Goal: Task Accomplishment & Management: Complete application form

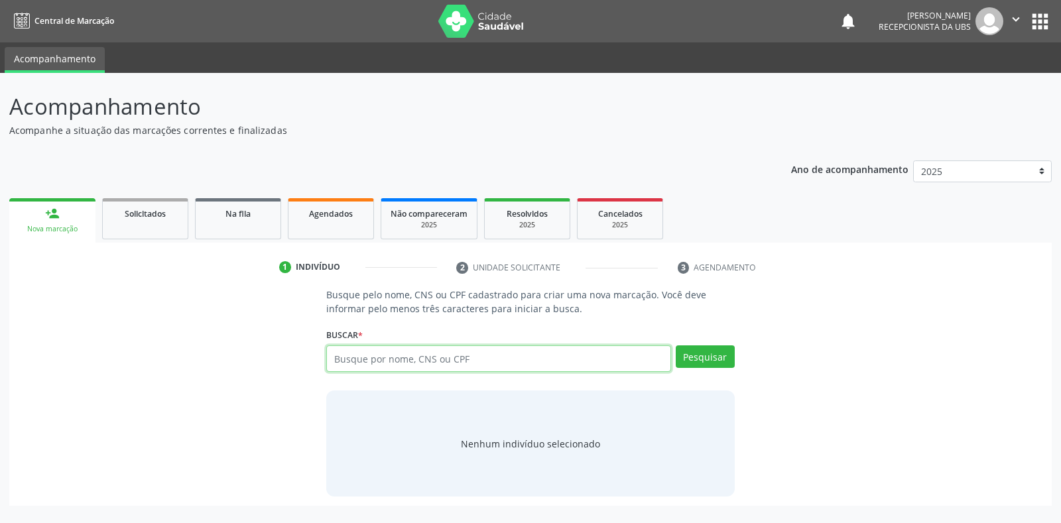
click at [547, 360] on input "text" at bounding box center [498, 358] width 344 height 27
type input "09511086464"
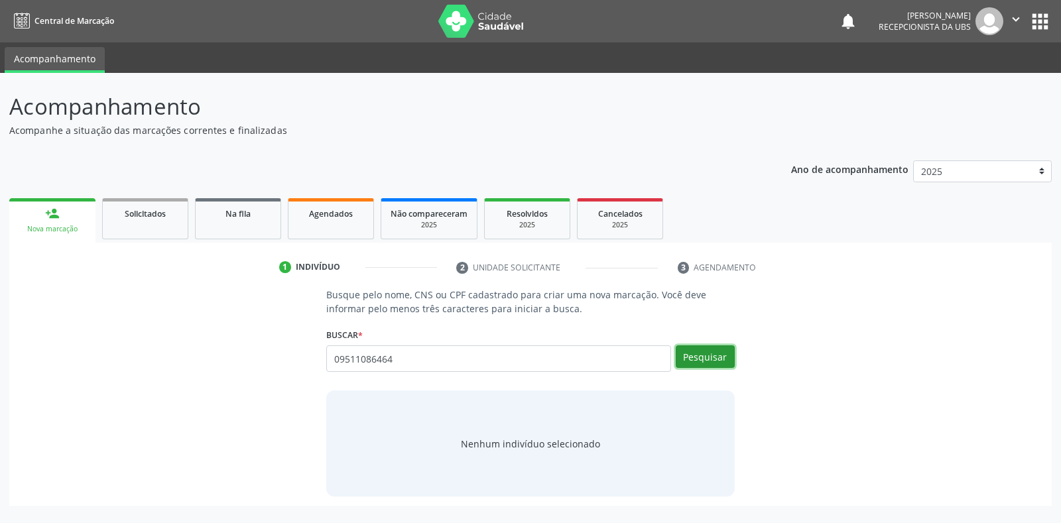
click at [721, 361] on button "Pesquisar" at bounding box center [704, 356] width 59 height 23
type input "09511086464"
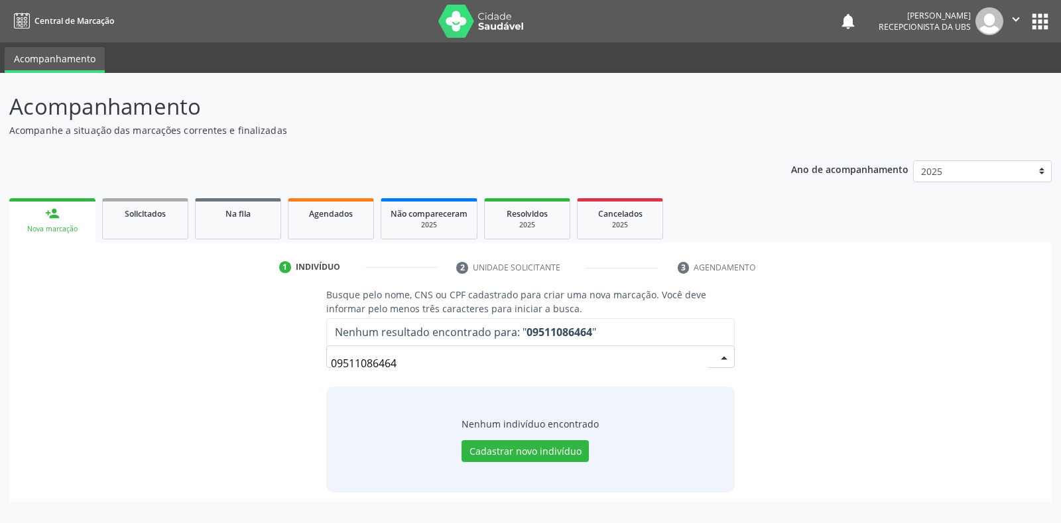
drag, startPoint x: 444, startPoint y: 362, endPoint x: 297, endPoint y: 373, distance: 147.6
click at [297, 373] on div "Busque pelo nome, CNS ou CPF cadastrado para criar uma nova marcação. Você deve…" at bounding box center [530, 390] width 1023 height 204
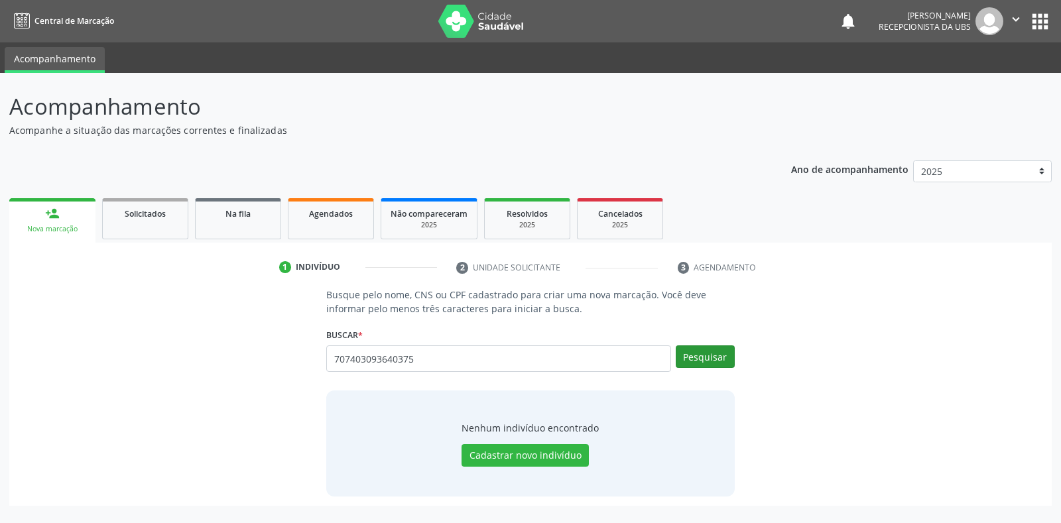
type input "707403093640375"
click at [724, 361] on button "Pesquisar" at bounding box center [704, 356] width 59 height 23
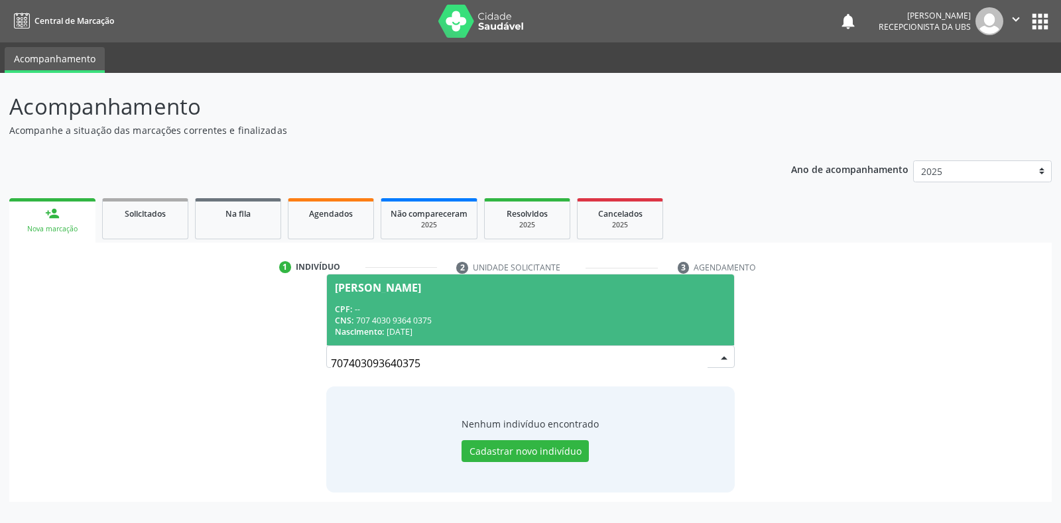
click at [545, 287] on div "Italo Leidson dos Santos" at bounding box center [530, 287] width 390 height 11
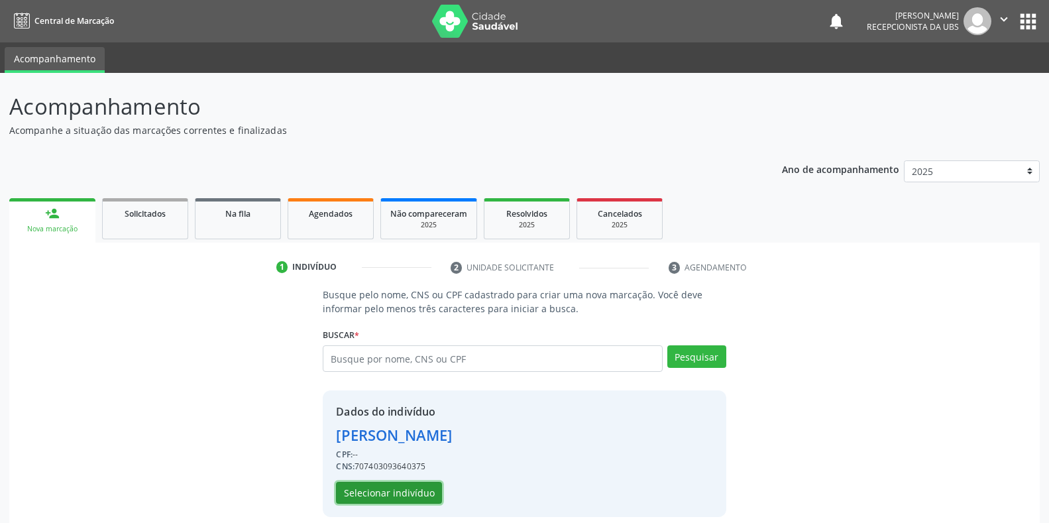
click at [420, 497] on button "Selecionar indivíduo" at bounding box center [389, 493] width 106 height 23
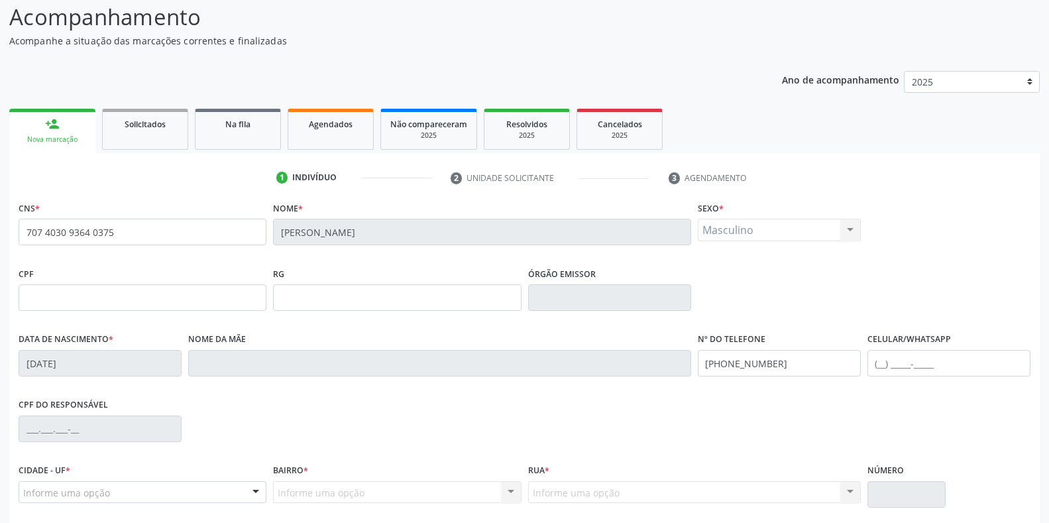
scroll to position [196, 0]
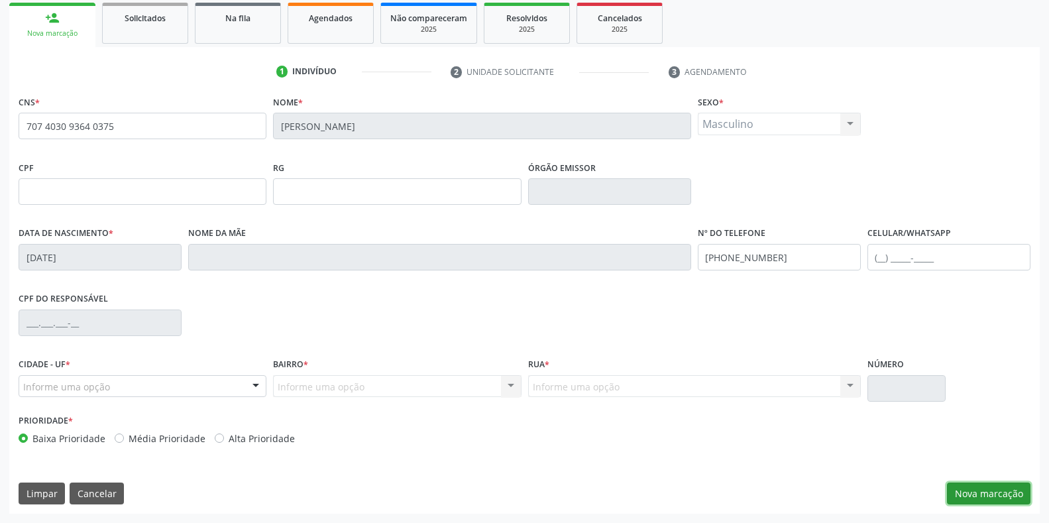
click at [1018, 504] on button "Nova marcação" at bounding box center [989, 494] width 84 height 23
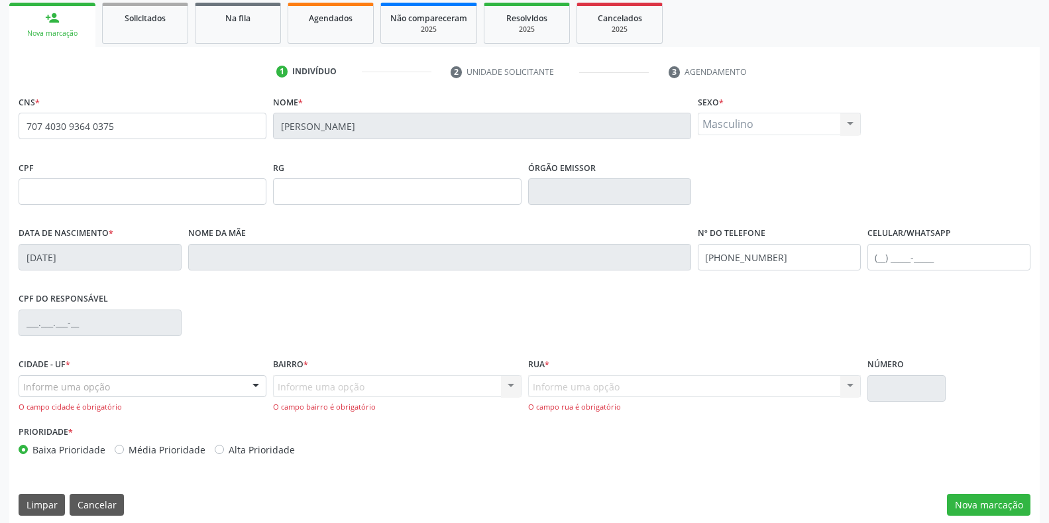
click at [98, 395] on div "Informe uma opção" at bounding box center [143, 386] width 248 height 23
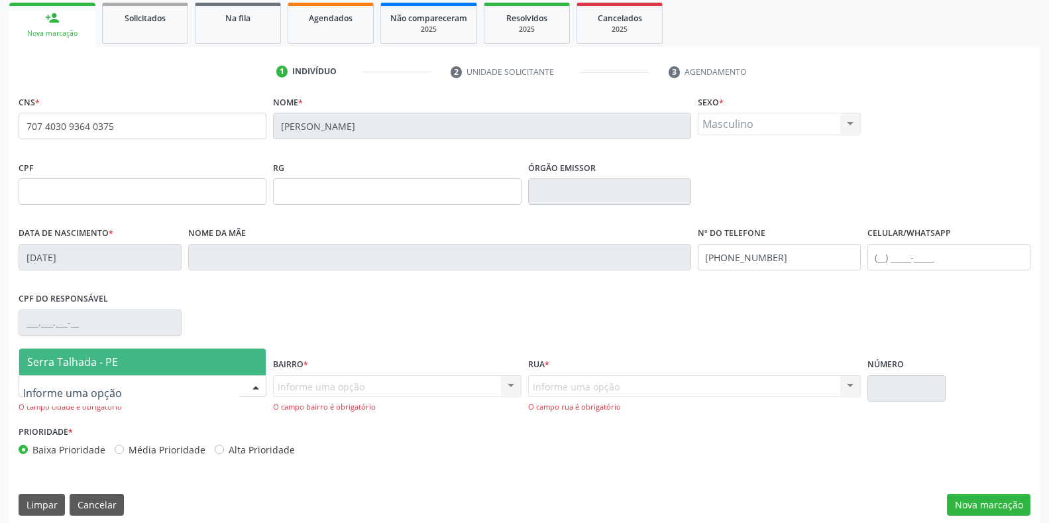
click at [120, 367] on span "Serra Talhada - PE" at bounding box center [142, 362] width 247 height 27
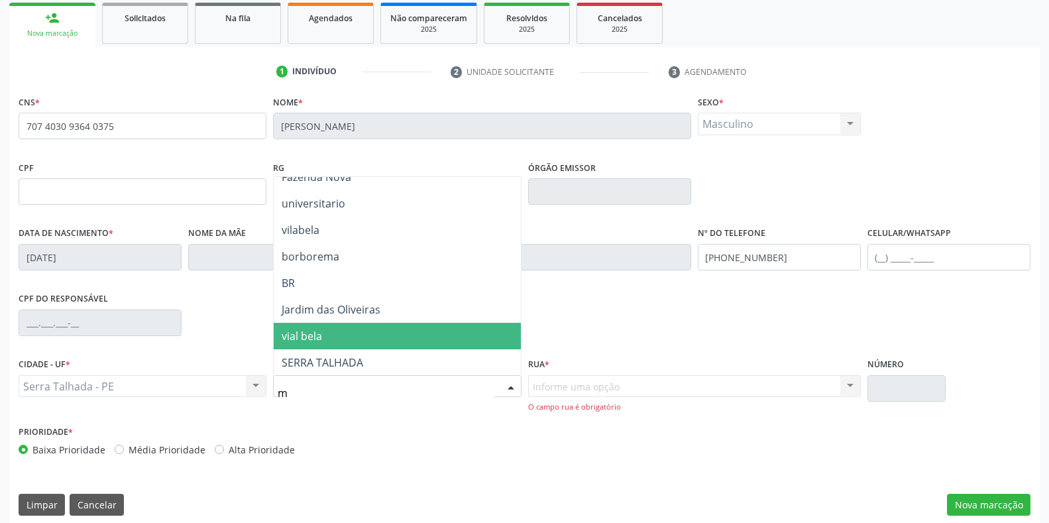
scroll to position [0, 0]
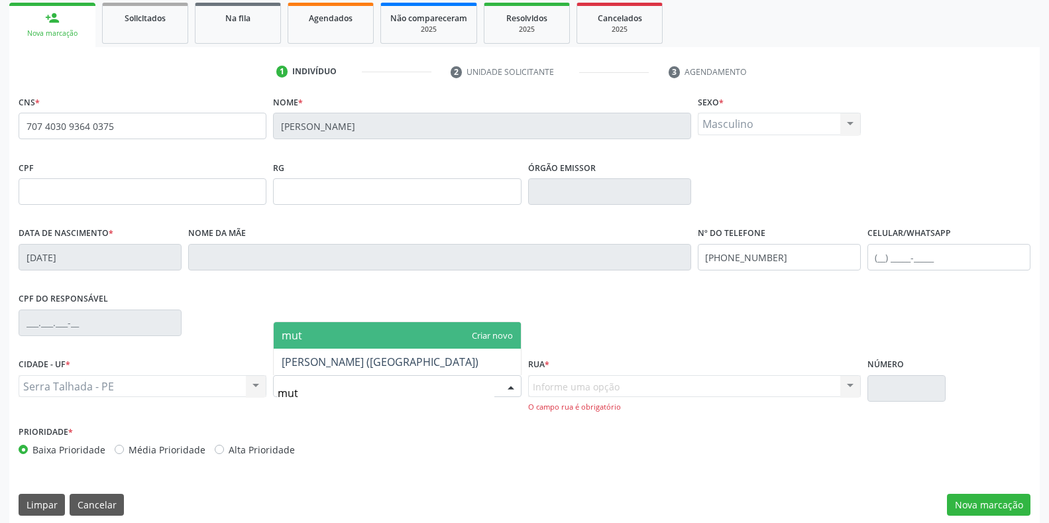
type input "muti"
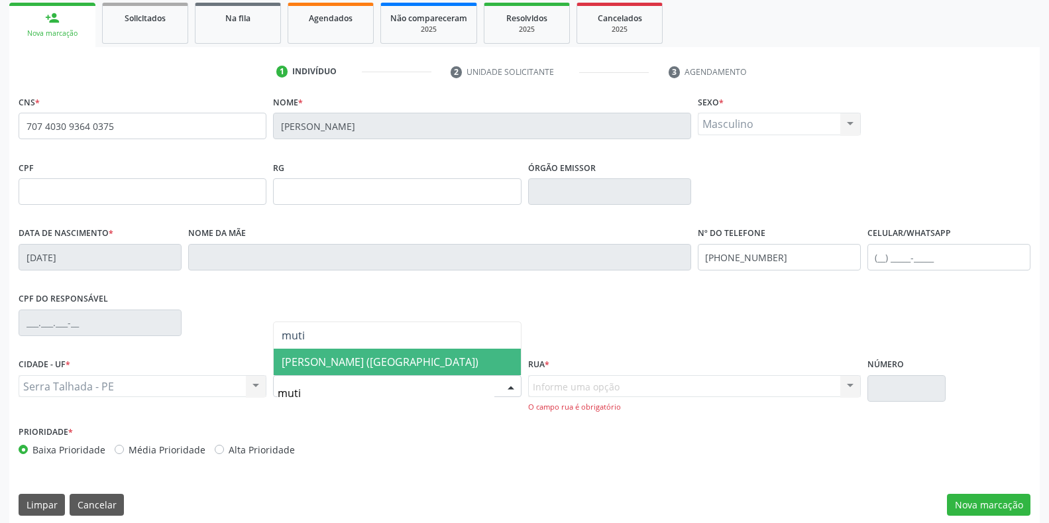
click at [333, 359] on span "[PERSON_NAME] ([GEOGRAPHIC_DATA])" at bounding box center [380, 362] width 197 height 15
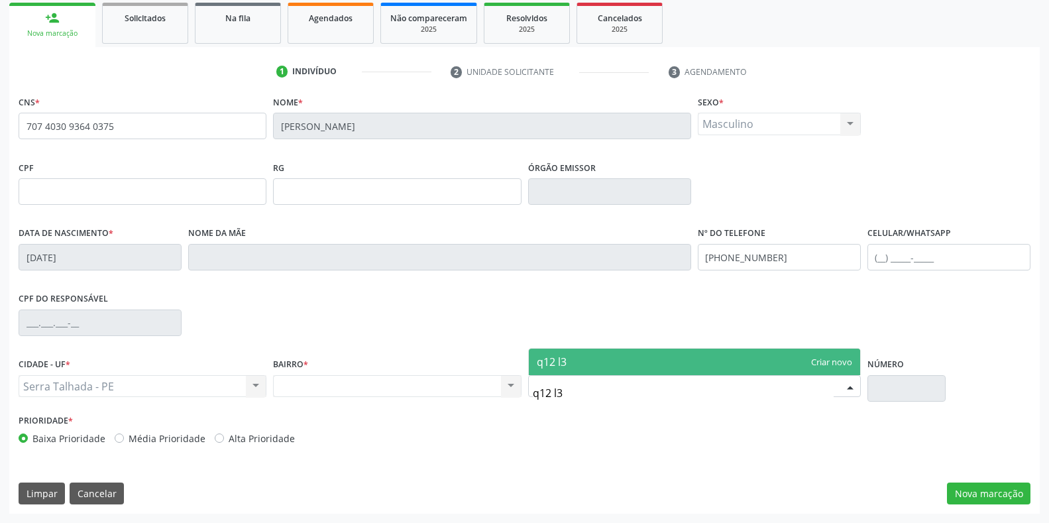
type input "q12 l35"
click at [624, 357] on span "q12 l35" at bounding box center [694, 362] width 331 height 27
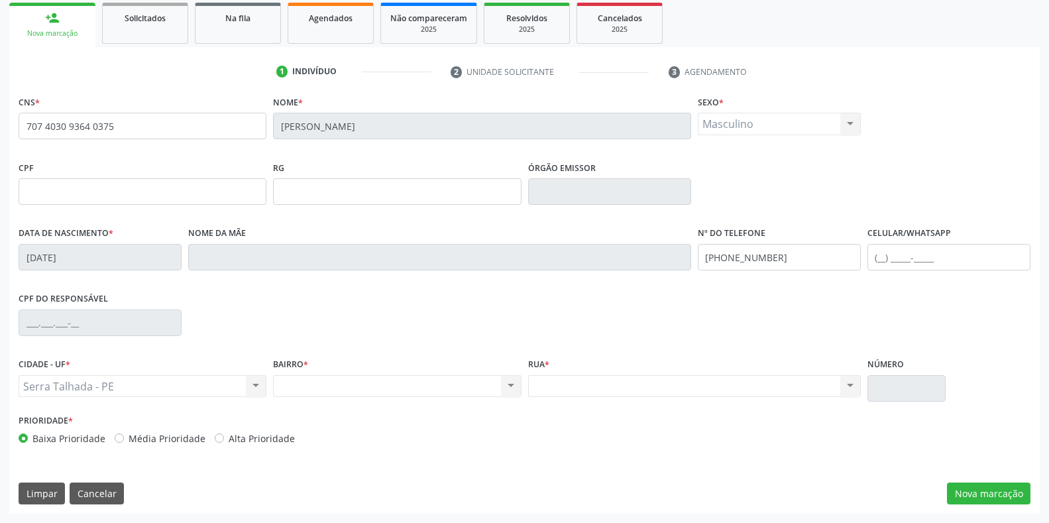
click at [893, 388] on input "text" at bounding box center [907, 388] width 78 height 27
click at [681, 394] on div "Nenhum resultado encontrado para: " " Não há nenhuma opção para ser exibida." at bounding box center [694, 386] width 333 height 23
click at [996, 498] on button "Nova marcação" at bounding box center [989, 494] width 84 height 23
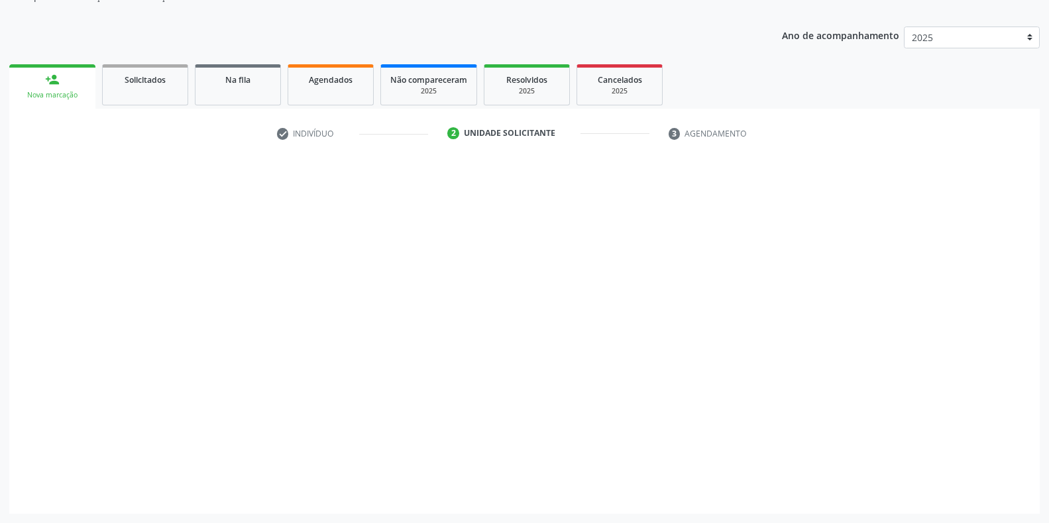
scroll to position [134, 0]
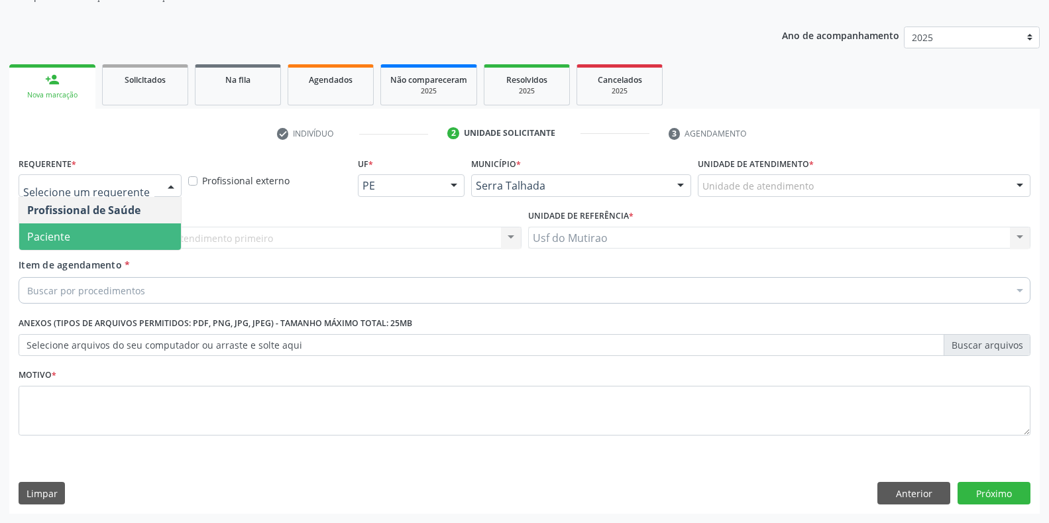
click at [50, 231] on span "Paciente" at bounding box center [48, 236] width 43 height 15
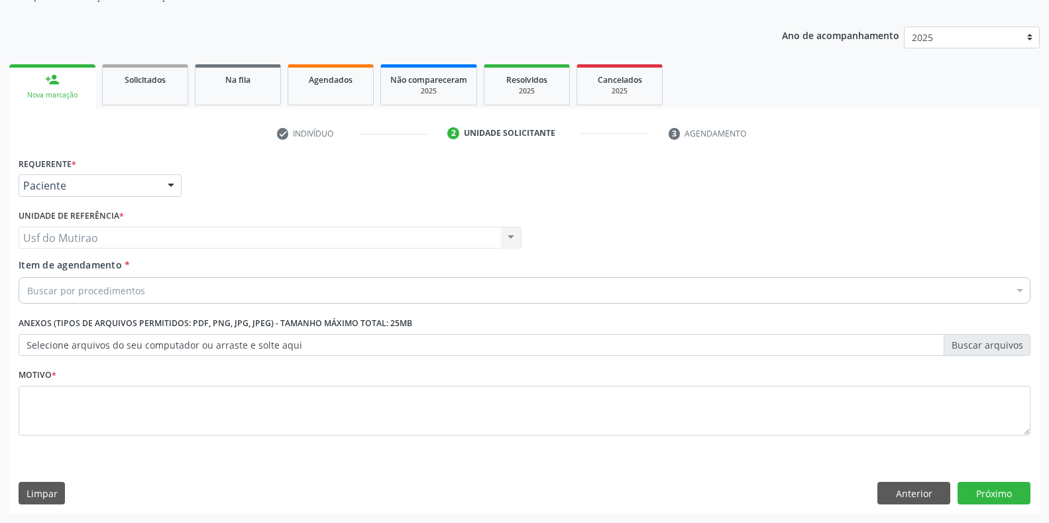
click at [27, 292] on input "Item de agendamento *" at bounding box center [27, 290] width 0 height 27
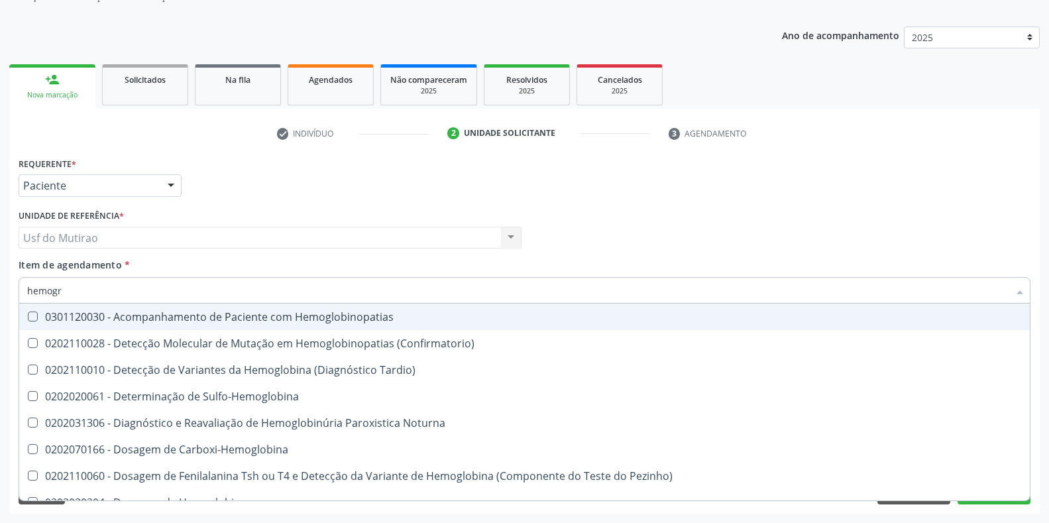
type input "hemogra"
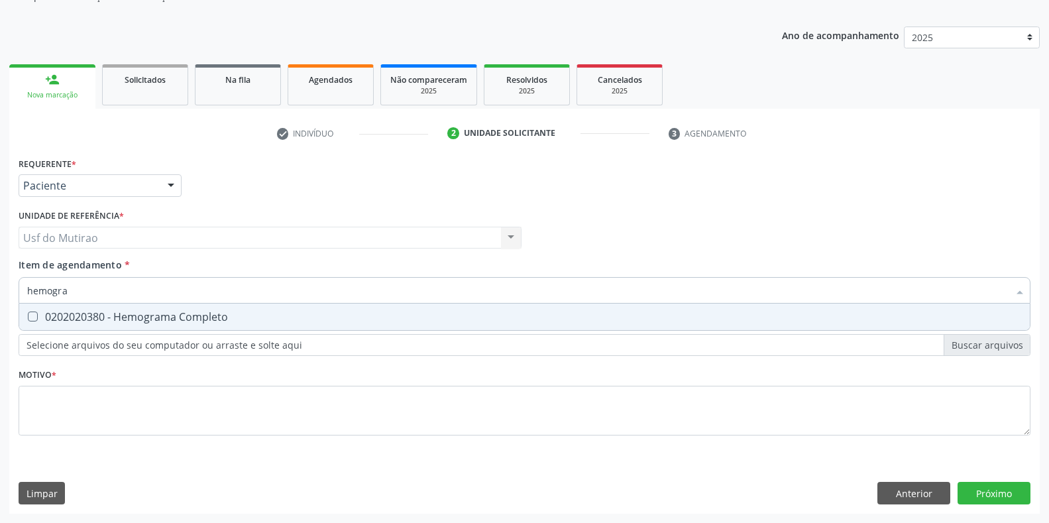
click at [154, 309] on span "0202020380 - Hemograma Completo" at bounding box center [524, 317] width 1011 height 27
checkbox Completo "true"
drag, startPoint x: 163, startPoint y: 289, endPoint x: 0, endPoint y: 286, distance: 163.1
click at [0, 286] on div "Acompanhamento Acompanhe a situação das marcações correntes e finalizadas Relat…" at bounding box center [524, 231] width 1049 height 584
type input "ureia"
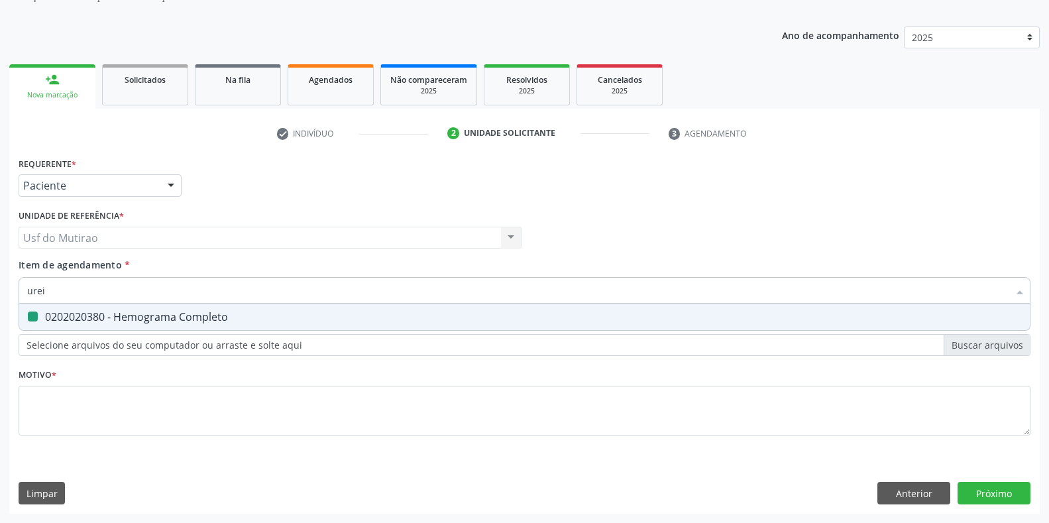
checkbox Completo "false"
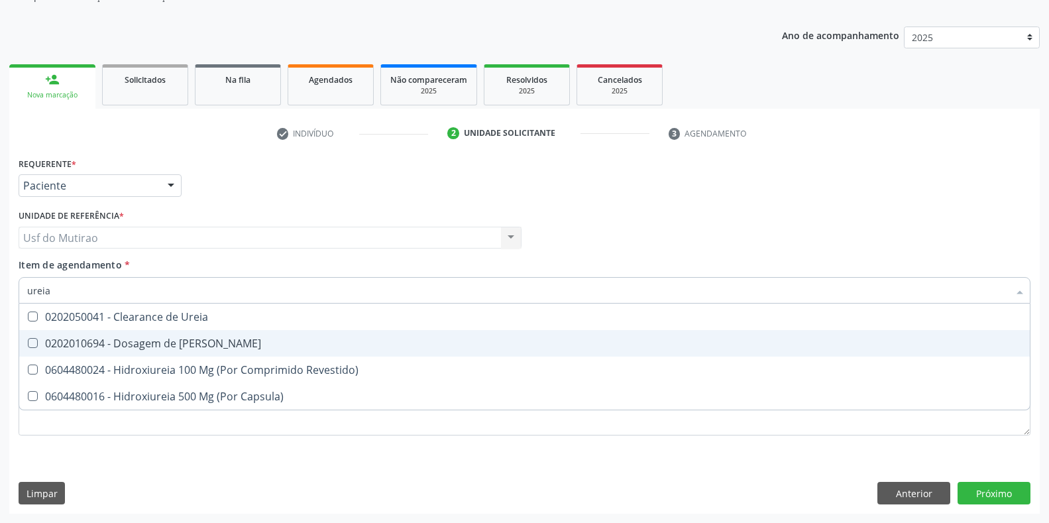
click at [85, 346] on div "0202010694 - Dosagem de [PERSON_NAME]" at bounding box center [524, 343] width 995 height 11
checkbox Ureia "true"
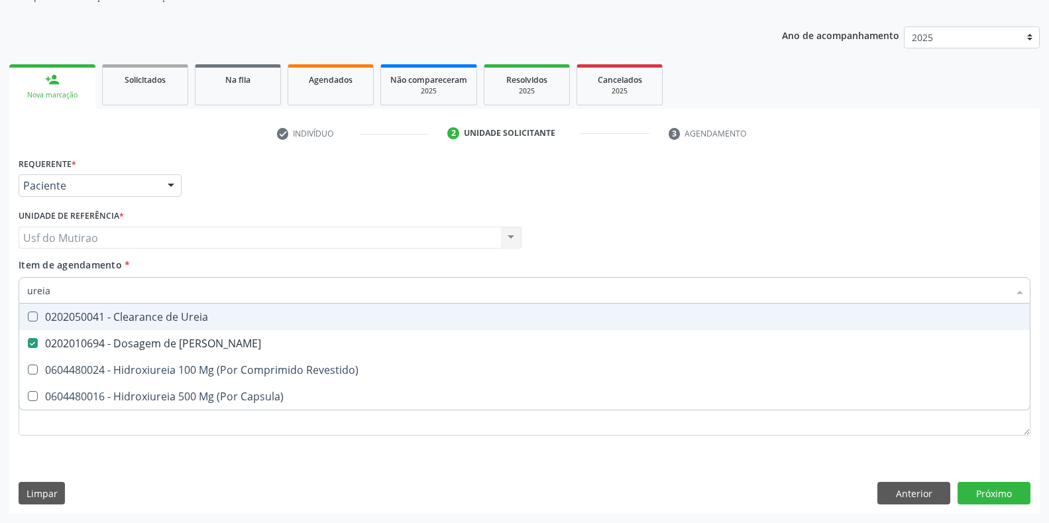
drag, startPoint x: 98, startPoint y: 291, endPoint x: 0, endPoint y: 275, distance: 99.4
click at [0, 275] on div "Acompanhamento Acompanhe a situação das marcações correntes e finalizadas Relat…" at bounding box center [524, 231] width 1049 height 584
type input "acido"
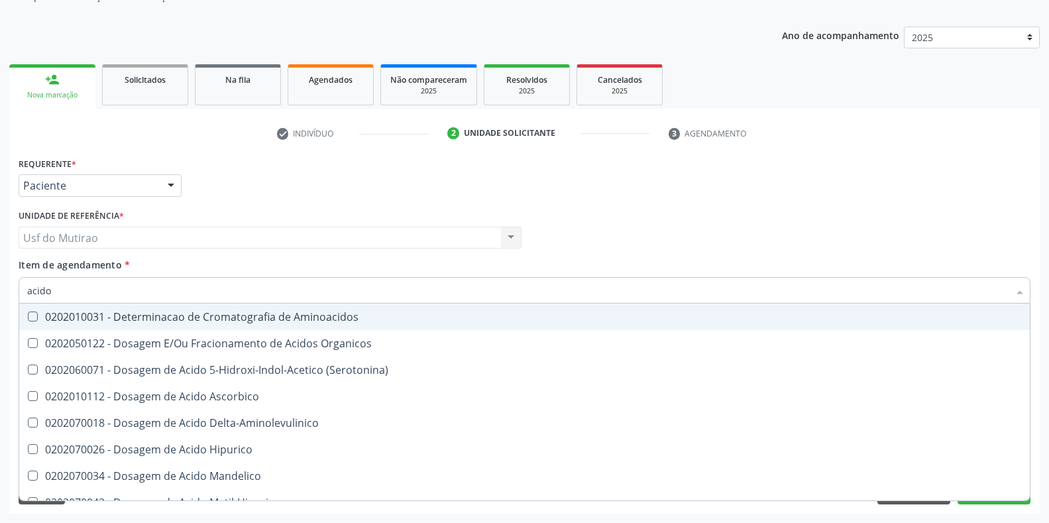
checkbox Organicos "false"
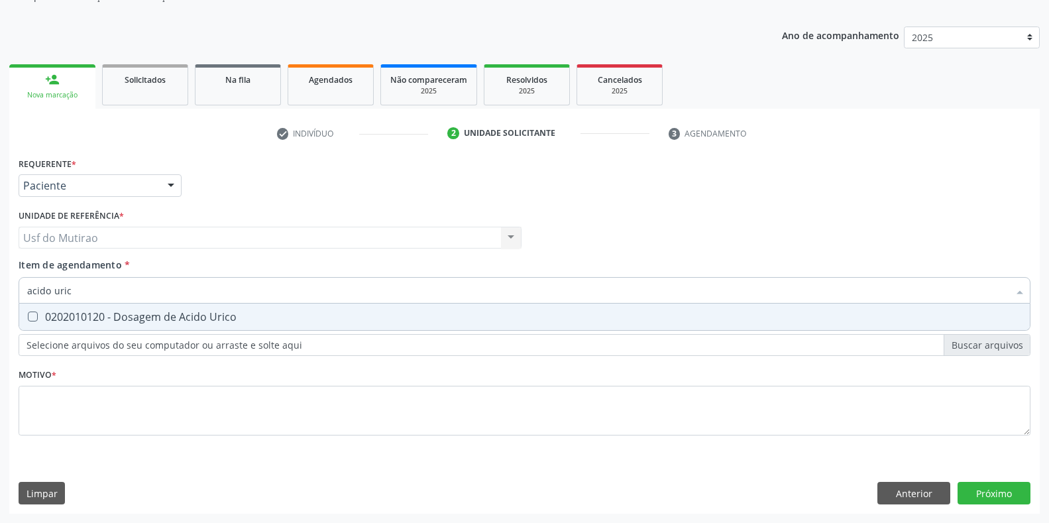
type input "acido urico"
click at [94, 318] on div "0202010120 - Dosagem de Acido Urico" at bounding box center [524, 317] width 995 height 11
checkbox Urico "true"
drag, startPoint x: 88, startPoint y: 296, endPoint x: 0, endPoint y: 296, distance: 88.2
click at [0, 296] on div "Acompanhamento Acompanhe a situação das marcações correntes e finalizadas Relat…" at bounding box center [524, 231] width 1049 height 584
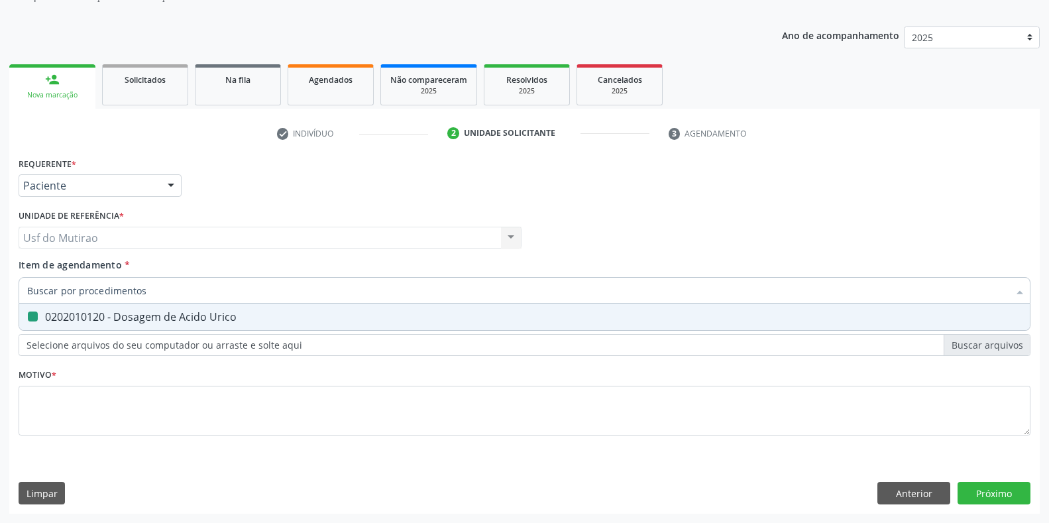
checkbox Urico "false"
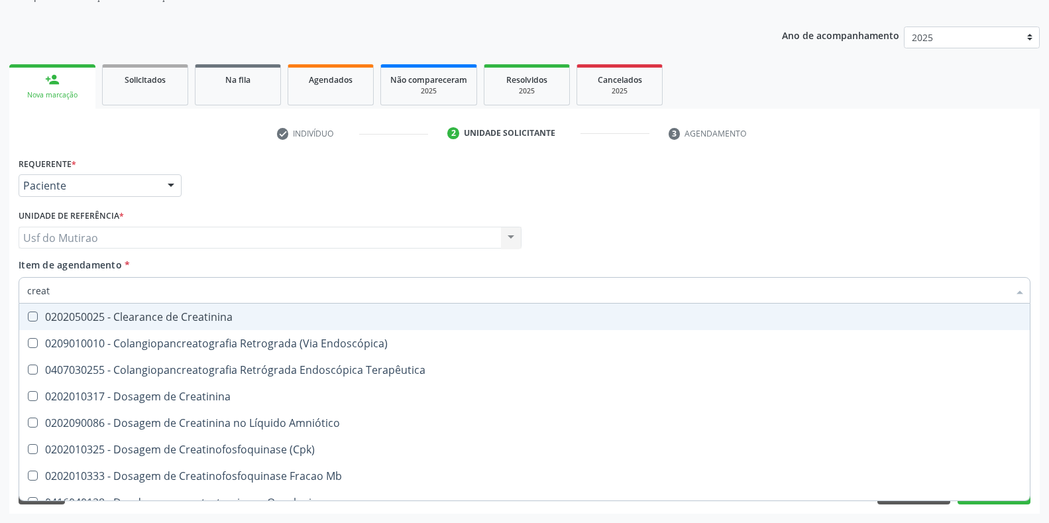
type input "creati"
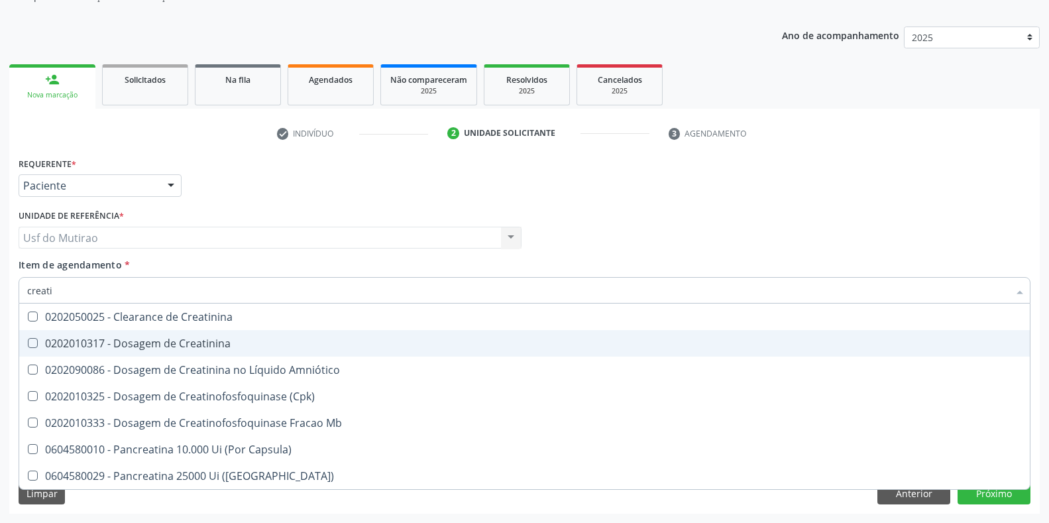
click at [52, 335] on span "0202010317 - Dosagem de Creatinina" at bounding box center [524, 343] width 1011 height 27
checkbox Creatinina "true"
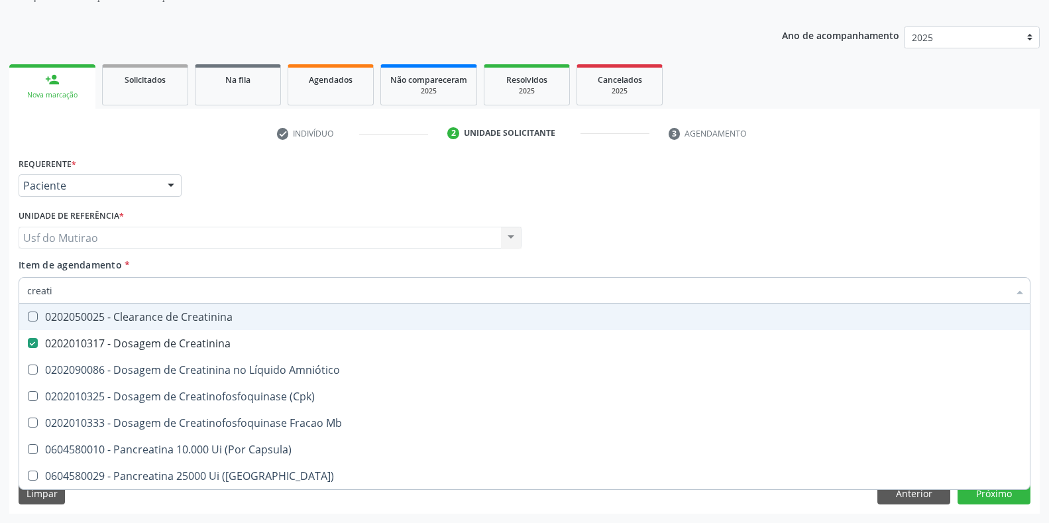
drag, startPoint x: 96, startPoint y: 288, endPoint x: 0, endPoint y: 292, distance: 96.2
click at [0, 292] on div "Acompanhamento Acompanhe a situação das marcações correntes e finalizadas Relat…" at bounding box center [524, 231] width 1049 height 584
type input "coles"
checkbox Creatinina "false"
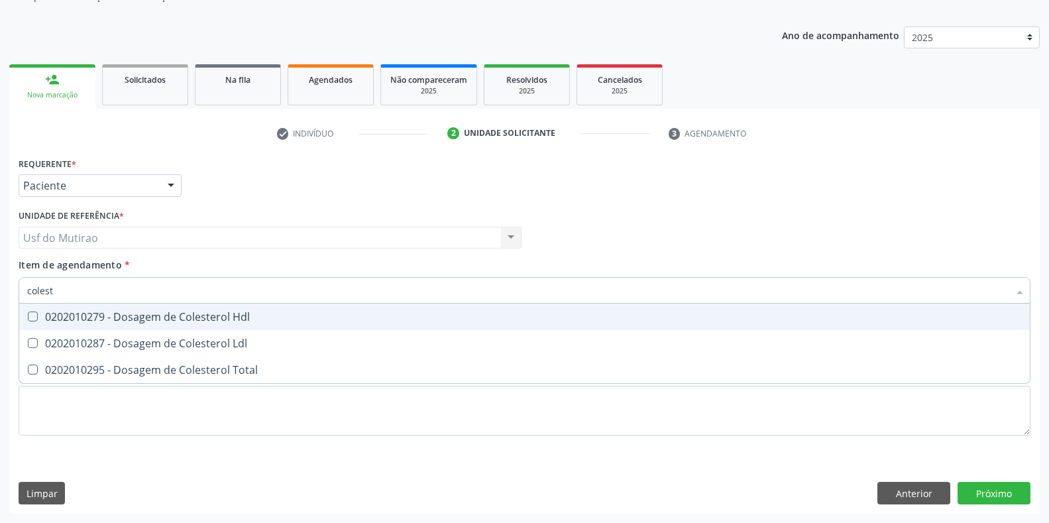
type input "coleste"
click at [89, 318] on div "0202010279 - Dosagem de Colesterol Hdl" at bounding box center [524, 317] width 995 height 11
checkbox Hdl "true"
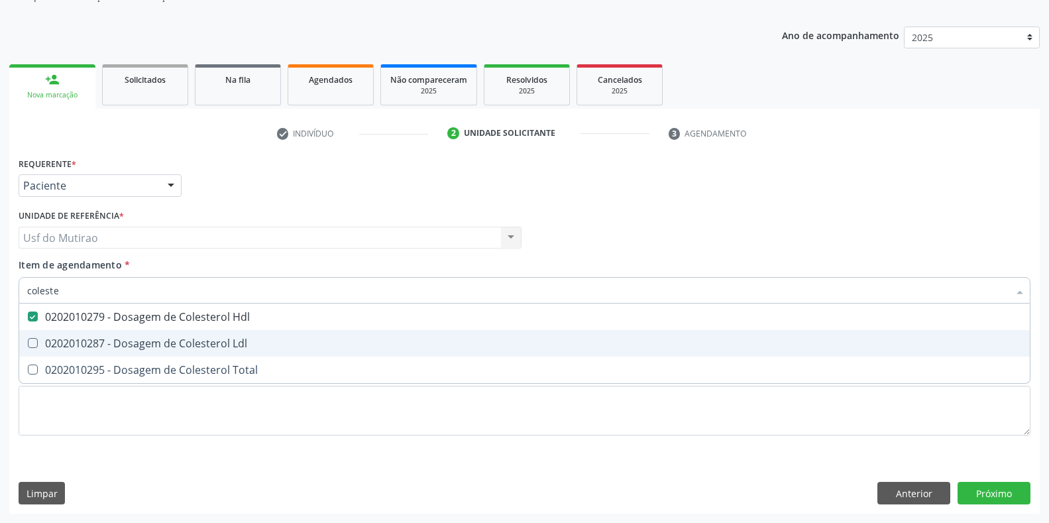
click at [89, 341] on div "0202010287 - Dosagem de Colesterol Ldl" at bounding box center [524, 343] width 995 height 11
checkbox Ldl "true"
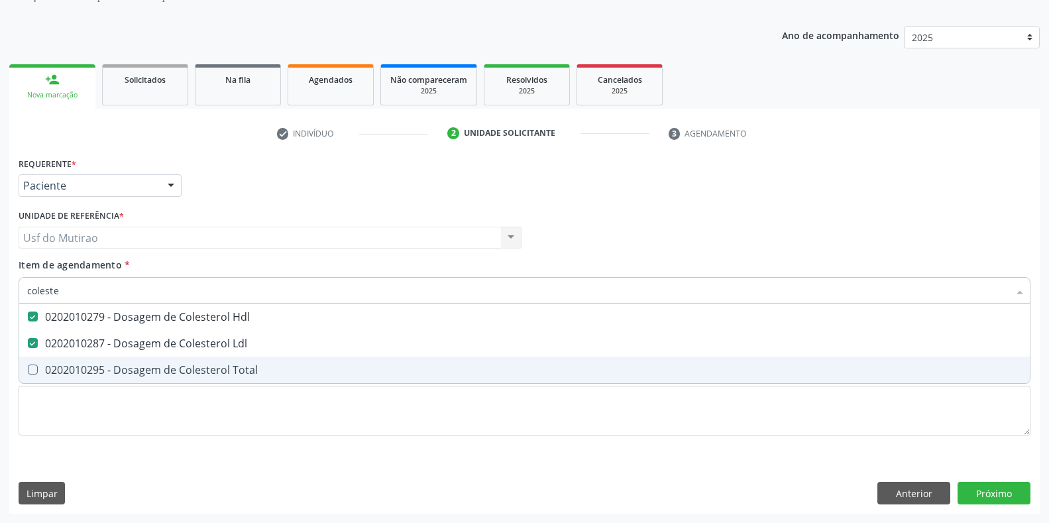
click at [88, 373] on div "0202010295 - Dosagem de Colesterol Total" at bounding box center [524, 370] width 995 height 11
checkbox Total "true"
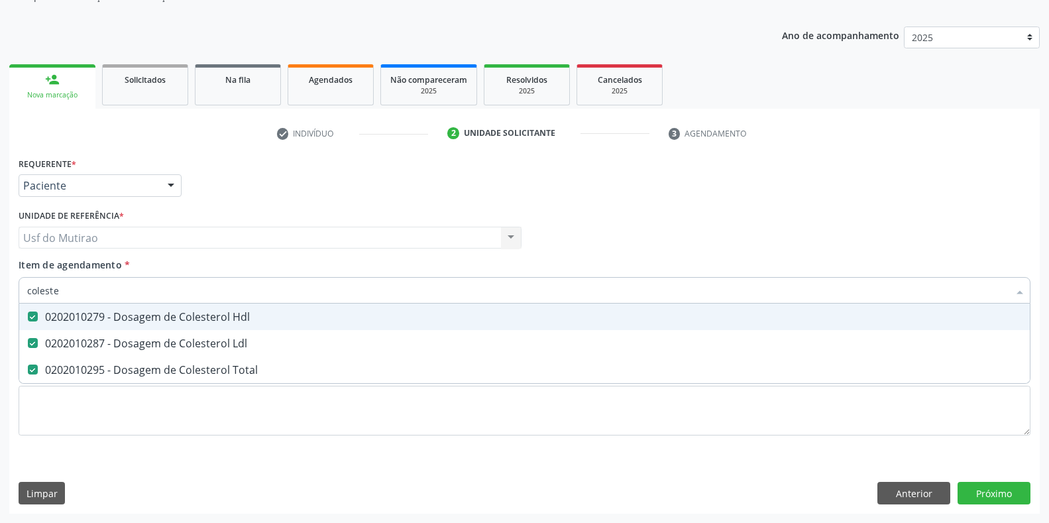
drag, startPoint x: 109, startPoint y: 288, endPoint x: 0, endPoint y: 286, distance: 108.7
click at [0, 286] on div "Acompanhamento Acompanhe a situação das marcações correntes e finalizadas Relat…" at bounding box center [524, 231] width 1049 height 584
type input "trigli"
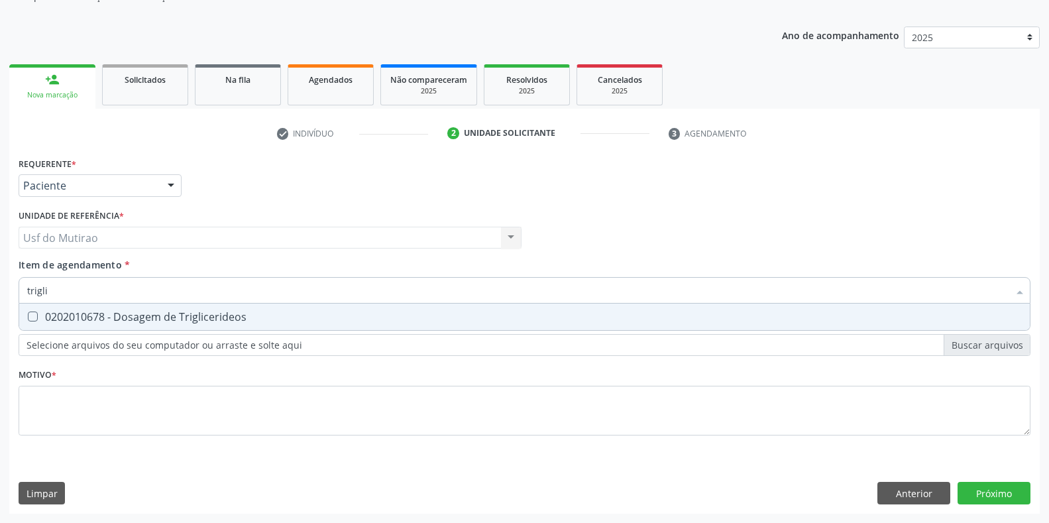
click at [62, 326] on span "0202010678 - Dosagem de Triglicerideos" at bounding box center [524, 317] width 1011 height 27
checkbox Triglicerideos "true"
drag, startPoint x: 89, startPoint y: 296, endPoint x: 0, endPoint y: 286, distance: 89.4
click at [0, 286] on div "Acompanhamento Acompanhe a situação das marcações correntes e finalizadas Relat…" at bounding box center [524, 231] width 1049 height 584
type input "glico"
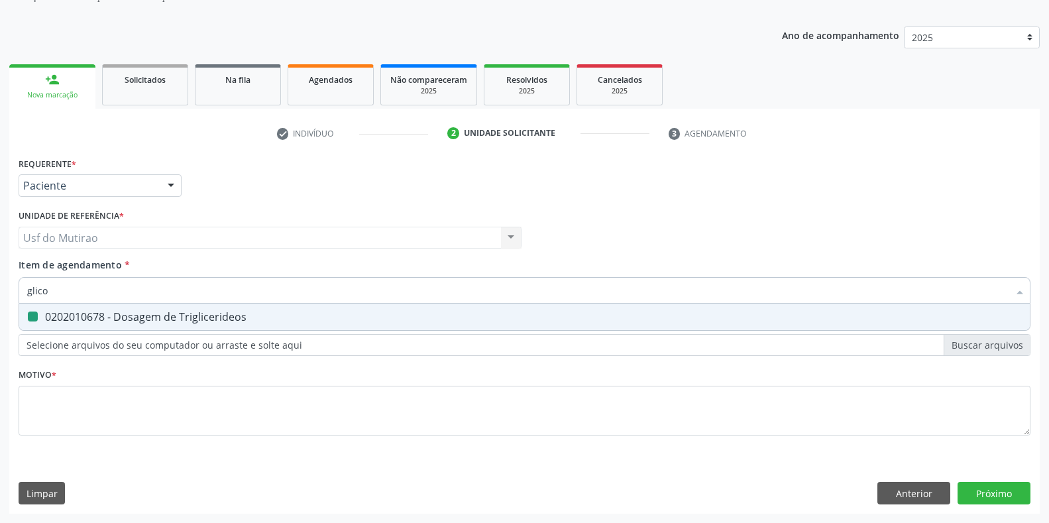
checkbox Triglicerideos "false"
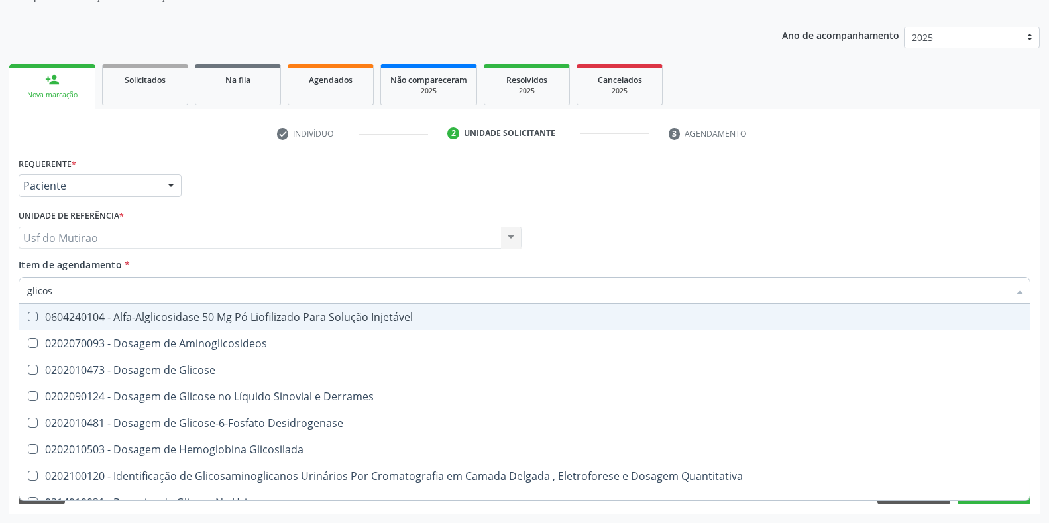
type input "glicose"
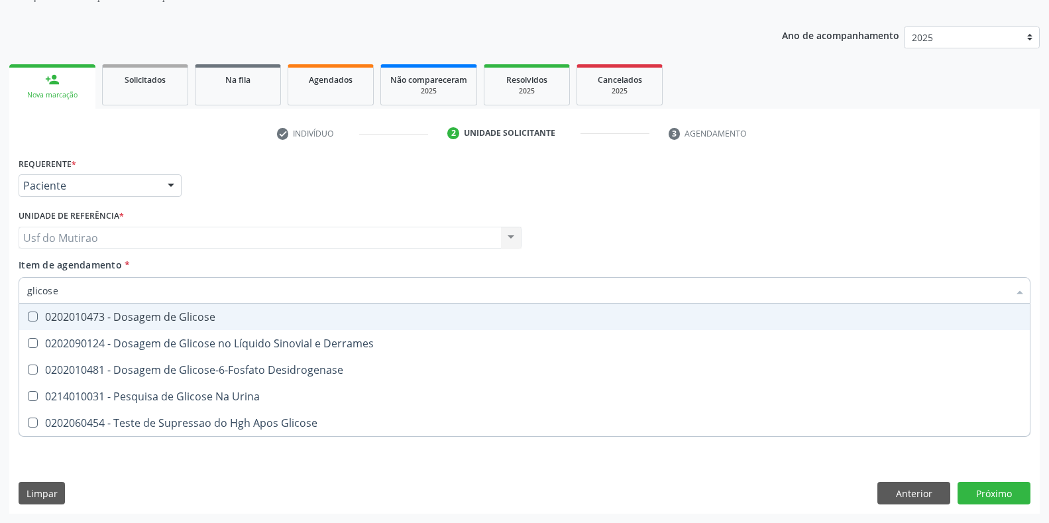
drag, startPoint x: 29, startPoint y: 310, endPoint x: 80, endPoint y: 298, distance: 51.8
click at [30, 310] on span "0202010473 - Dosagem de Glicose" at bounding box center [524, 317] width 1011 height 27
checkbox Glicose "true"
drag, startPoint x: 90, startPoint y: 294, endPoint x: 0, endPoint y: 285, distance: 90.6
click at [0, 285] on div "Acompanhamento Acompanhe a situação das marcações correntes e finalizadas Relat…" at bounding box center [524, 231] width 1049 height 584
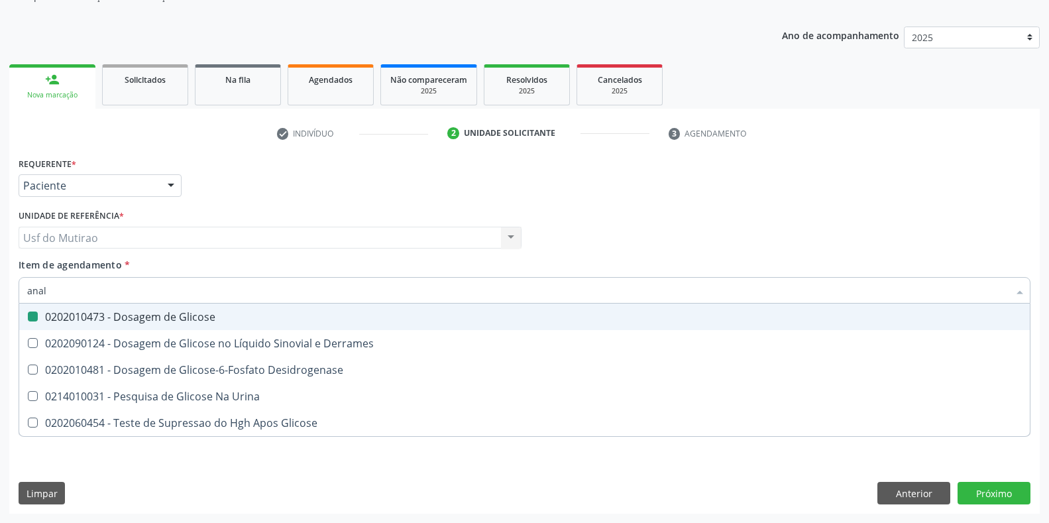
type input "anali"
checkbox Glicose "false"
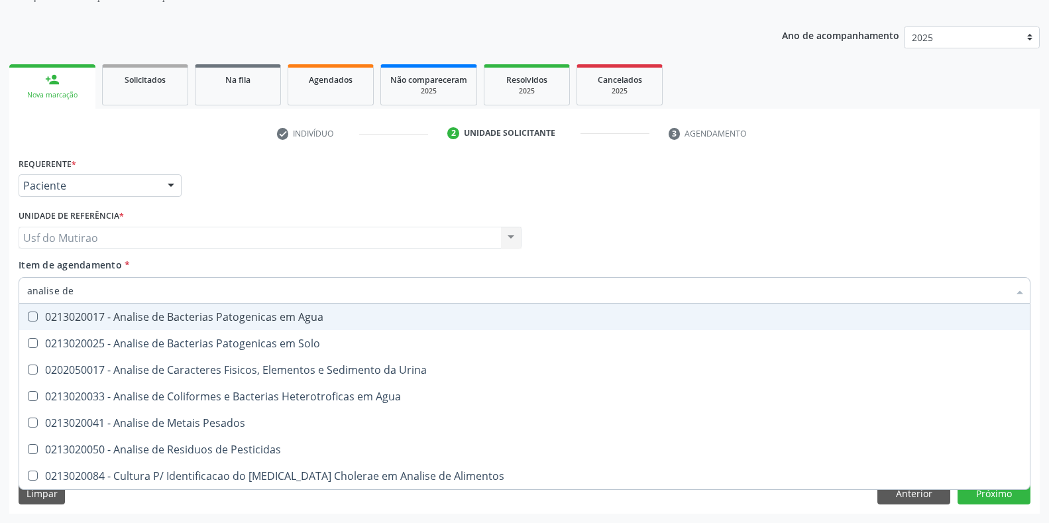
type input "analise de c"
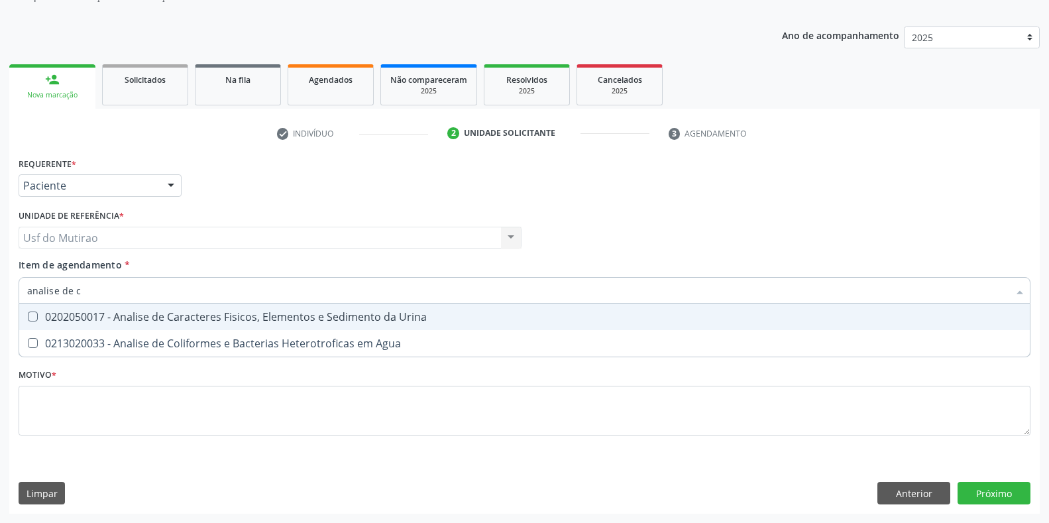
click at [192, 319] on div "0202050017 - Analise de Caracteres Fisicos, Elementos e Sedimento da Urina" at bounding box center [524, 317] width 995 height 11
checkbox Urina "true"
drag, startPoint x: 185, startPoint y: 294, endPoint x: 0, endPoint y: 292, distance: 184.9
click at [0, 292] on div "Acompanhamento Acompanhe a situação das marcações correntes e finalizadas Relat…" at bounding box center [524, 231] width 1049 height 584
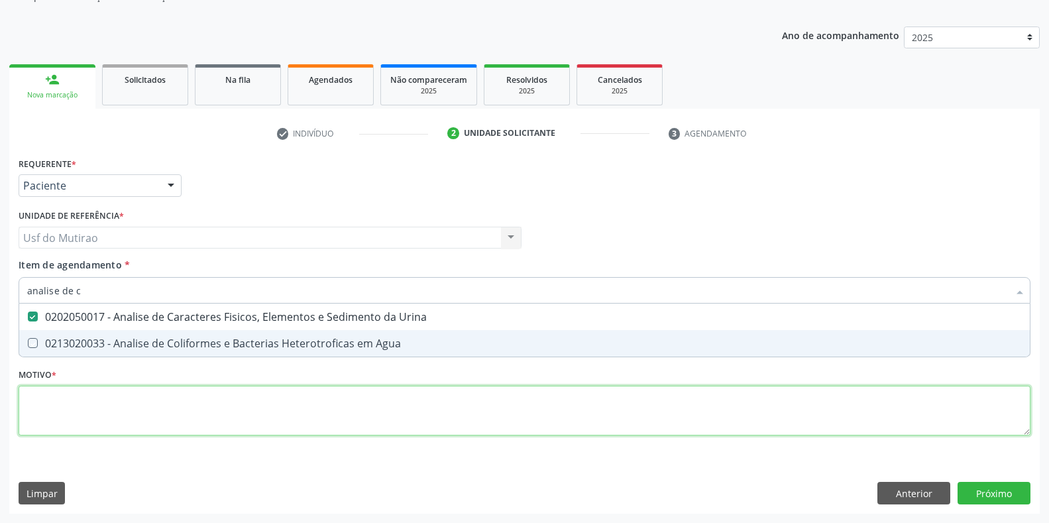
click at [101, 415] on div "Requerente * Paciente Profissional de Saúde Paciente Nenhum resultado encontrad…" at bounding box center [525, 304] width 1012 height 300
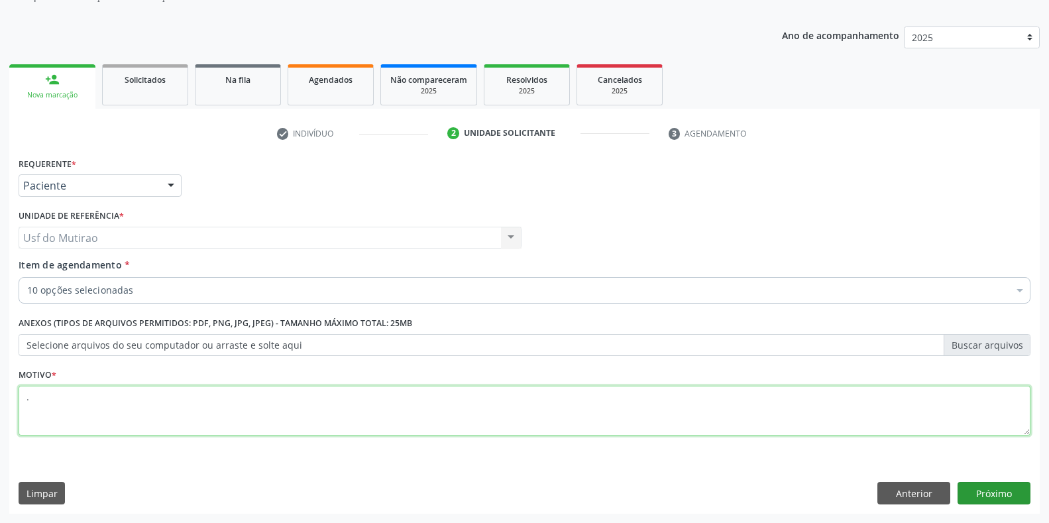
type textarea "."
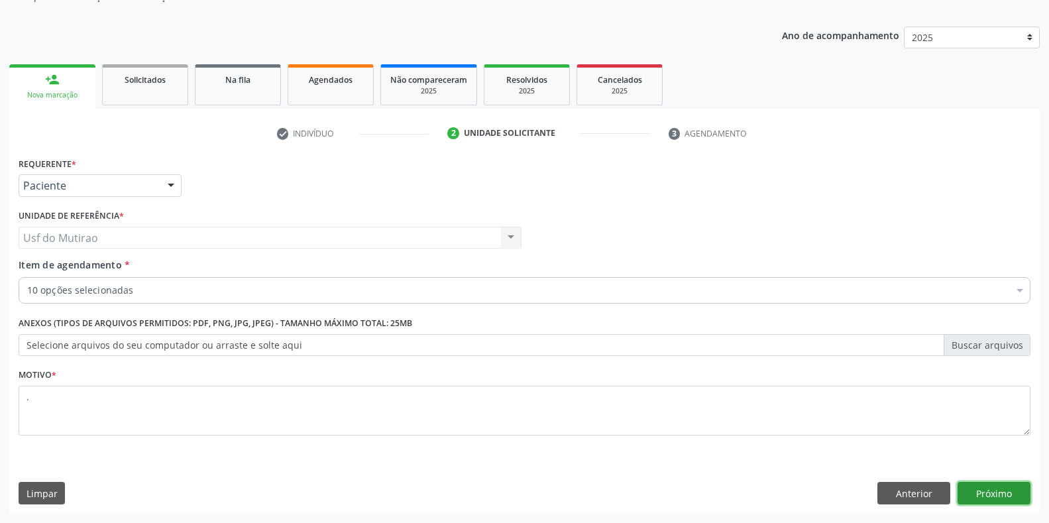
click at [992, 497] on button "Próximo" at bounding box center [994, 493] width 73 height 23
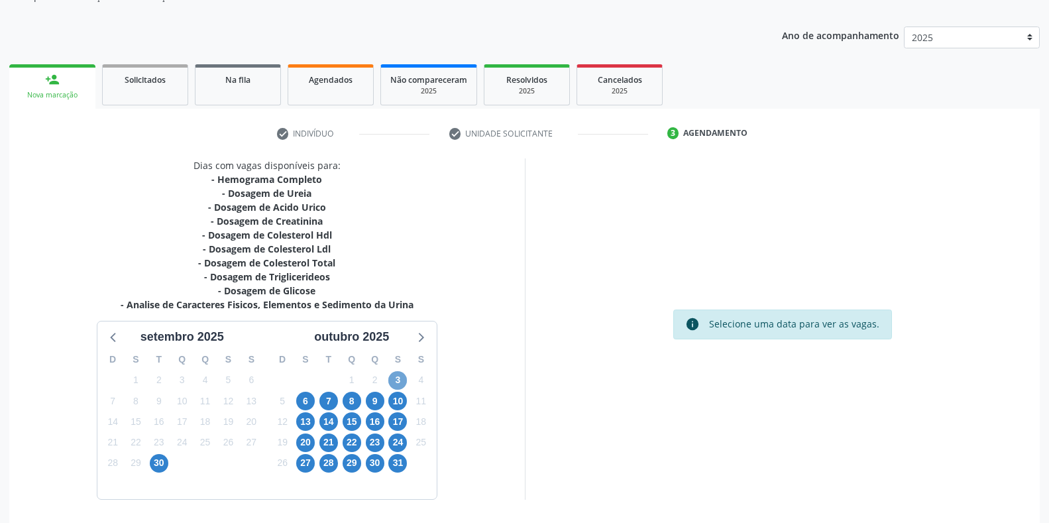
click at [400, 379] on span "3" at bounding box center [397, 380] width 19 height 19
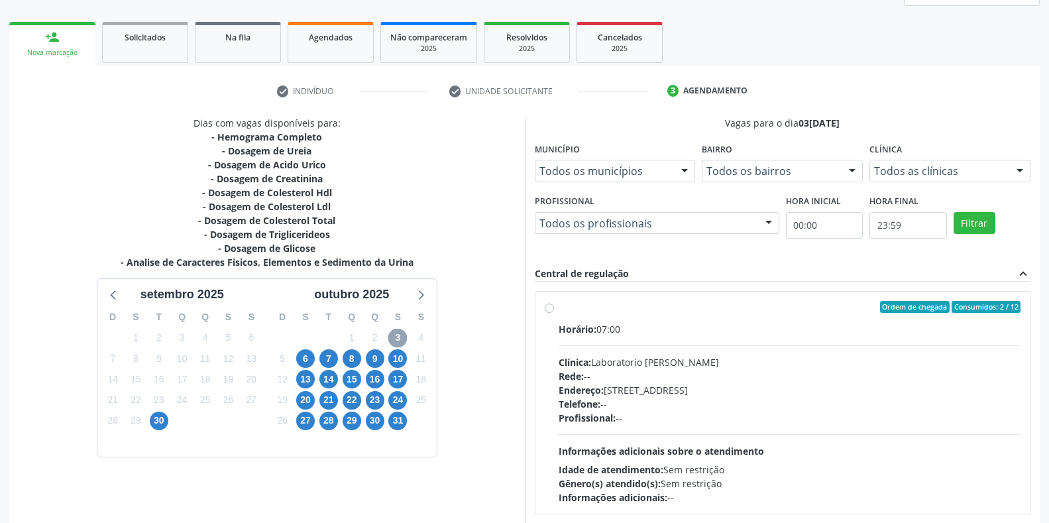
scroll to position [200, 0]
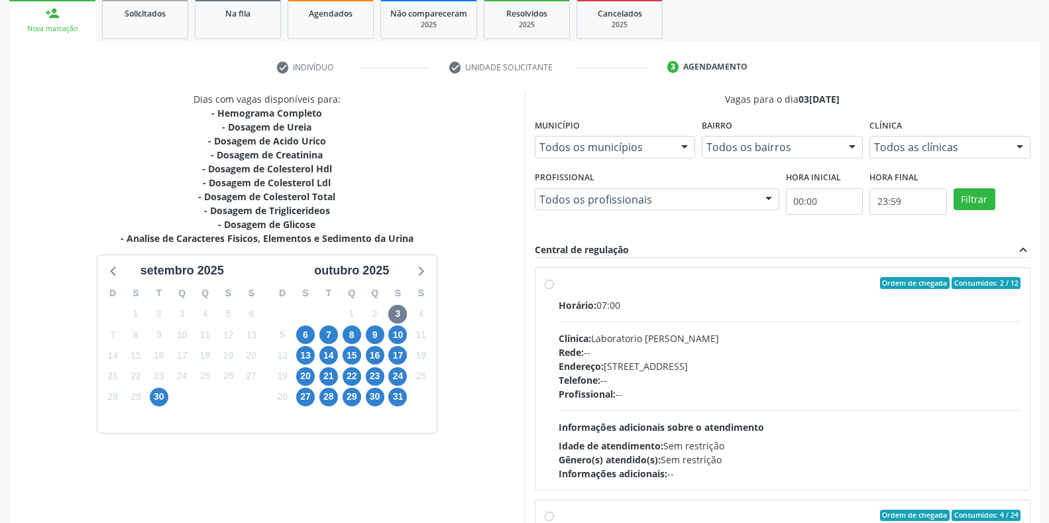
click at [583, 297] on label "Ordem de chegada Consumidos: 2 / 12 Horário: 07:00 Clínica: Laboratorio [PERSON…" at bounding box center [790, 378] width 463 height 203
click at [554, 289] on input "Ordem de chegada Consumidos: 2 / 12 Horário: 07:00 Clínica: Laboratorio [PERSON…" at bounding box center [549, 283] width 9 height 12
radio input "true"
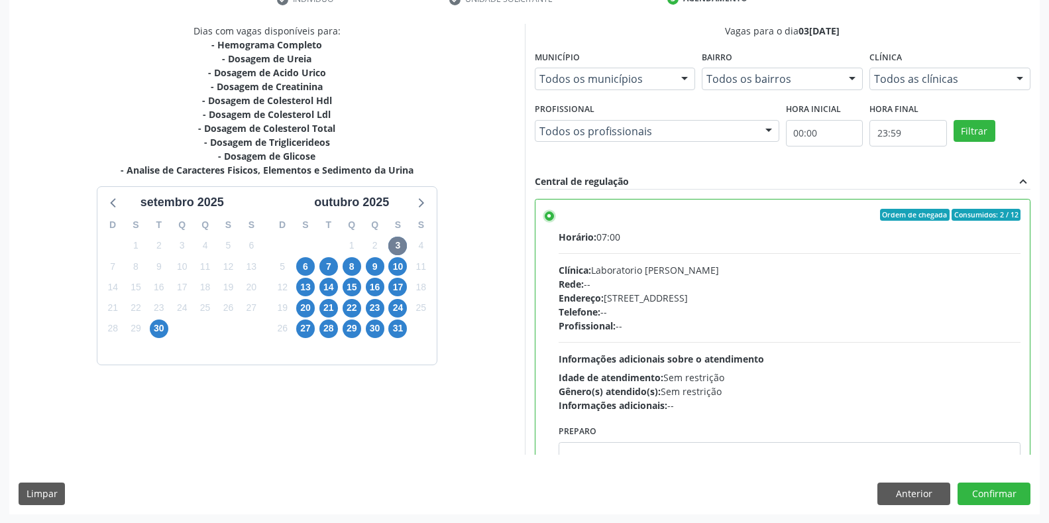
scroll to position [269, 0]
click at [1000, 490] on button "Confirmar" at bounding box center [994, 493] width 73 height 23
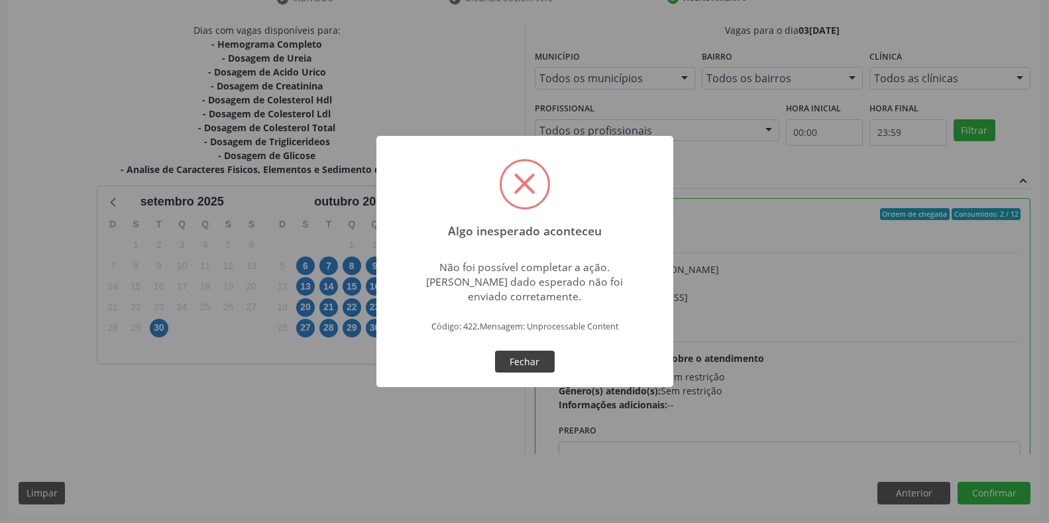
click at [520, 367] on button "Fechar" at bounding box center [525, 362] width 60 height 23
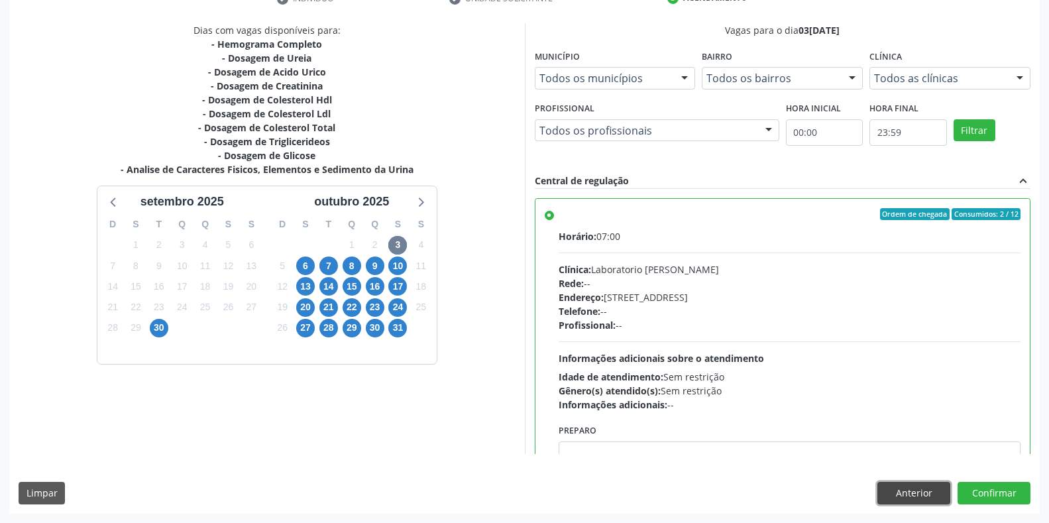
click at [890, 486] on button "Anterior" at bounding box center [914, 493] width 73 height 23
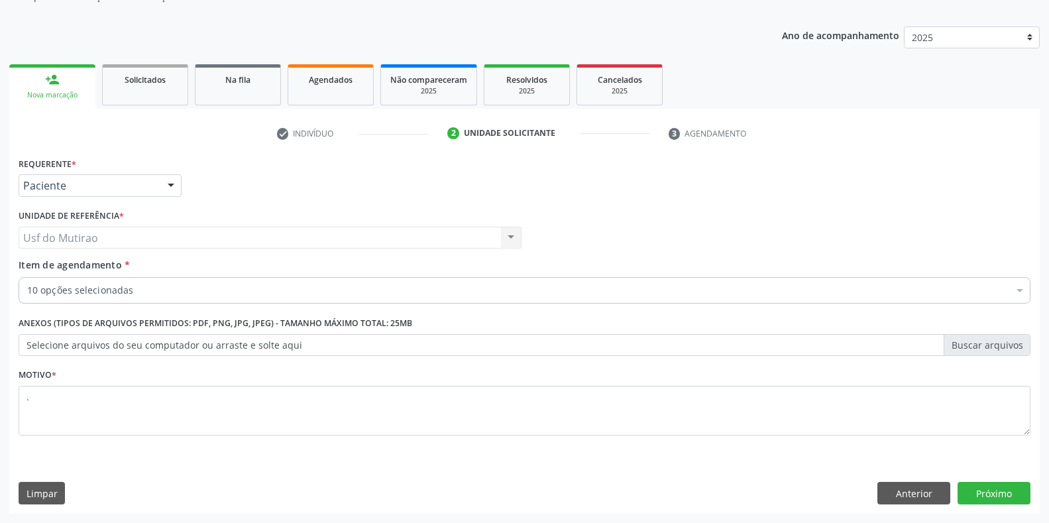
scroll to position [134, 0]
click at [907, 500] on button "Anterior" at bounding box center [914, 493] width 73 height 23
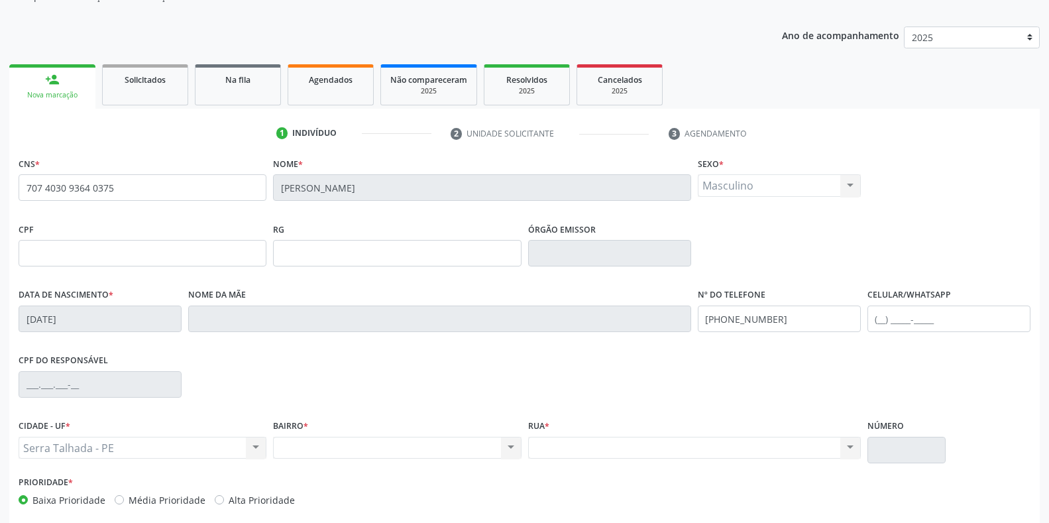
click at [591, 447] on div "Nenhum resultado encontrado para: " " Não há nenhuma opção para ser exibida." at bounding box center [694, 448] width 333 height 23
click at [404, 447] on div "Nenhum resultado encontrado para: " " Não há nenhuma opção para ser exibida." at bounding box center [397, 448] width 248 height 23
click at [512, 449] on div "Nenhum resultado encontrado para: " " Não há nenhuma opção para ser exibida." at bounding box center [397, 448] width 248 height 23
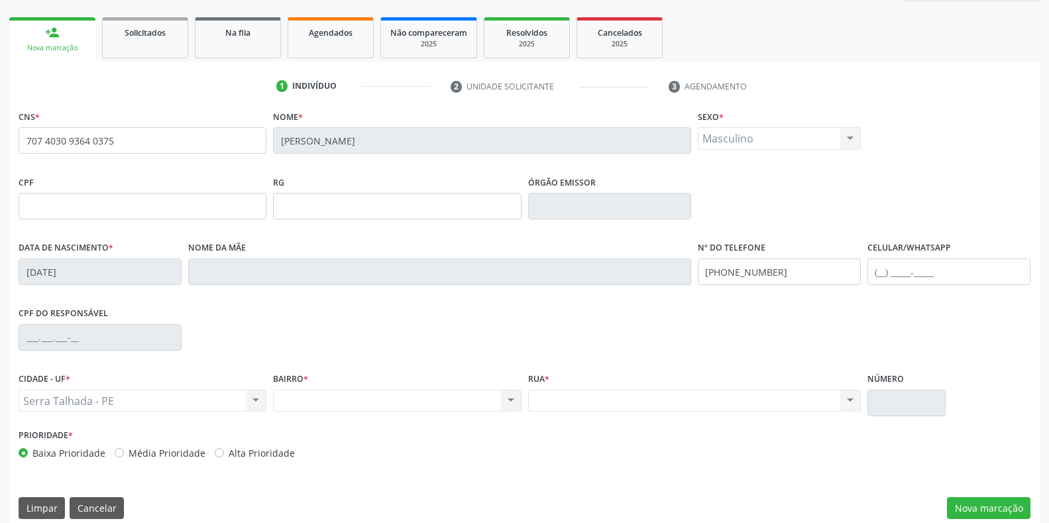
scroll to position [196, 0]
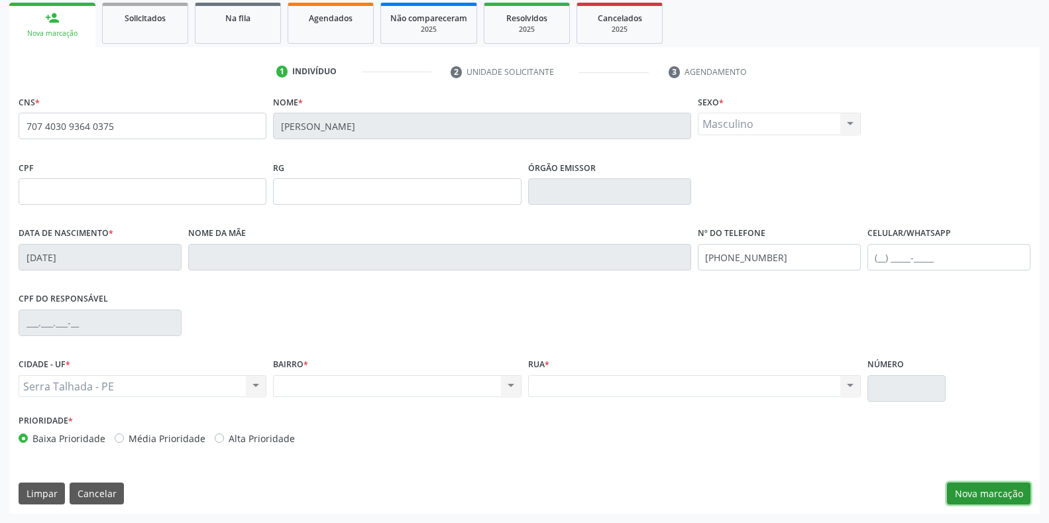
click at [976, 493] on button "Nova marcação" at bounding box center [989, 494] width 84 height 23
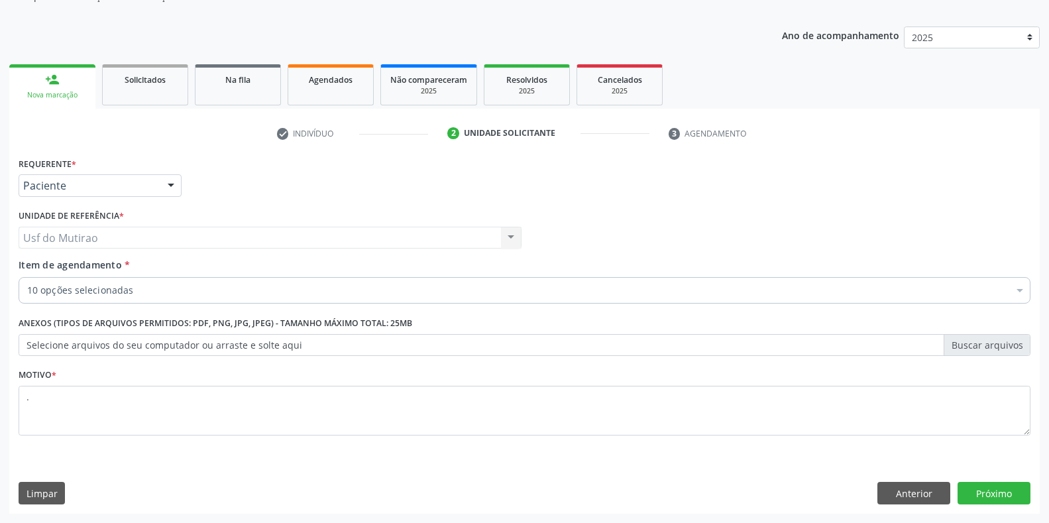
scroll to position [134, 0]
click at [976, 493] on button "Próximo" at bounding box center [994, 493] width 73 height 23
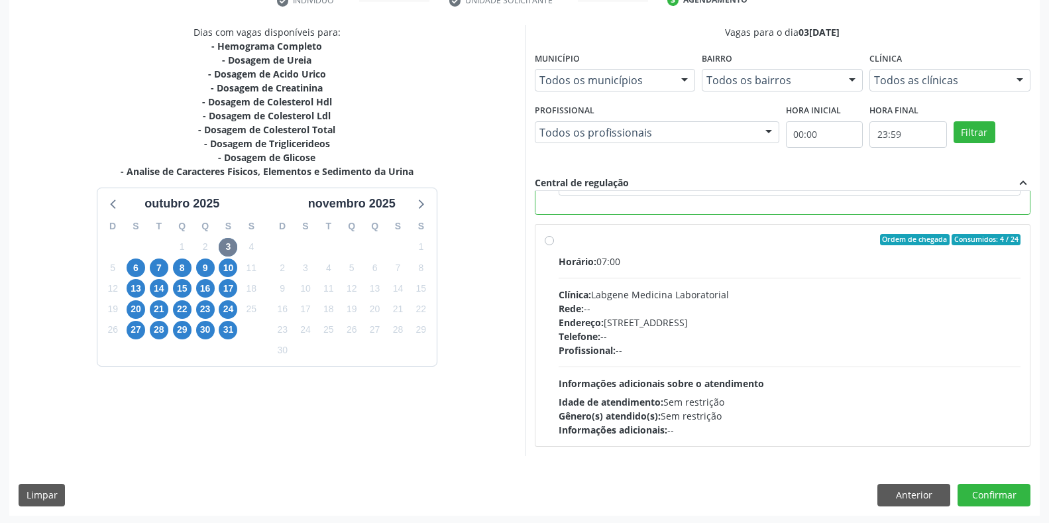
scroll to position [269, 0]
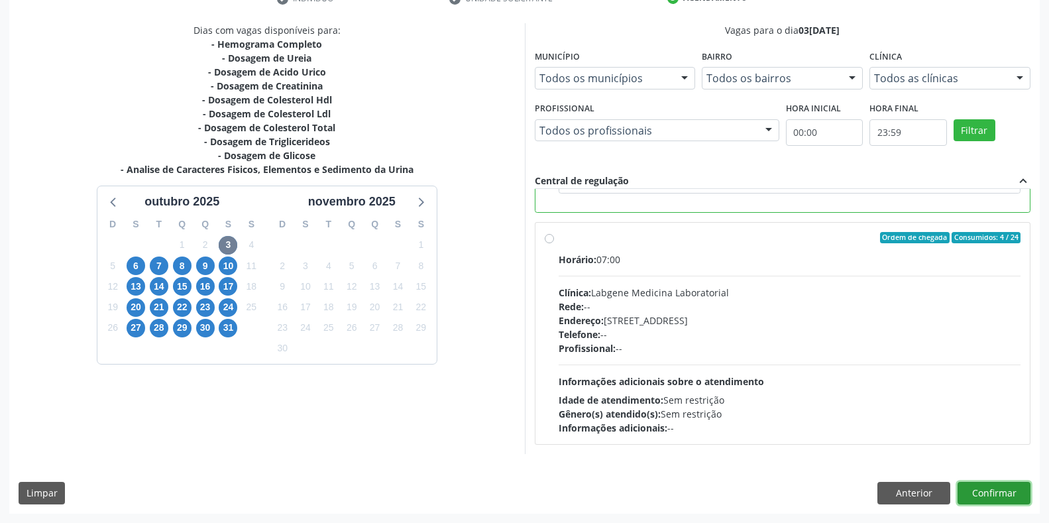
click at [980, 494] on button "Confirmar" at bounding box center [994, 493] width 73 height 23
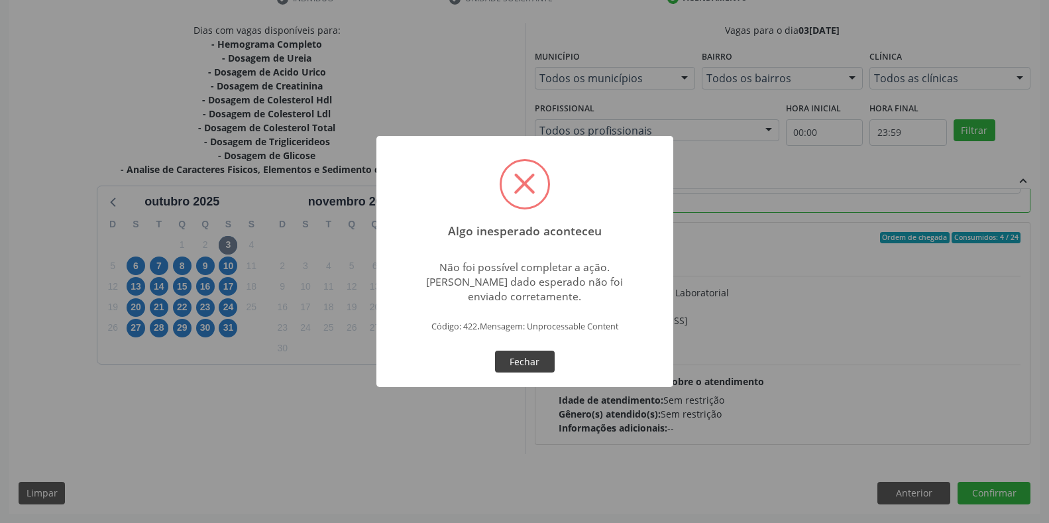
click at [514, 362] on button "Fechar" at bounding box center [525, 362] width 60 height 23
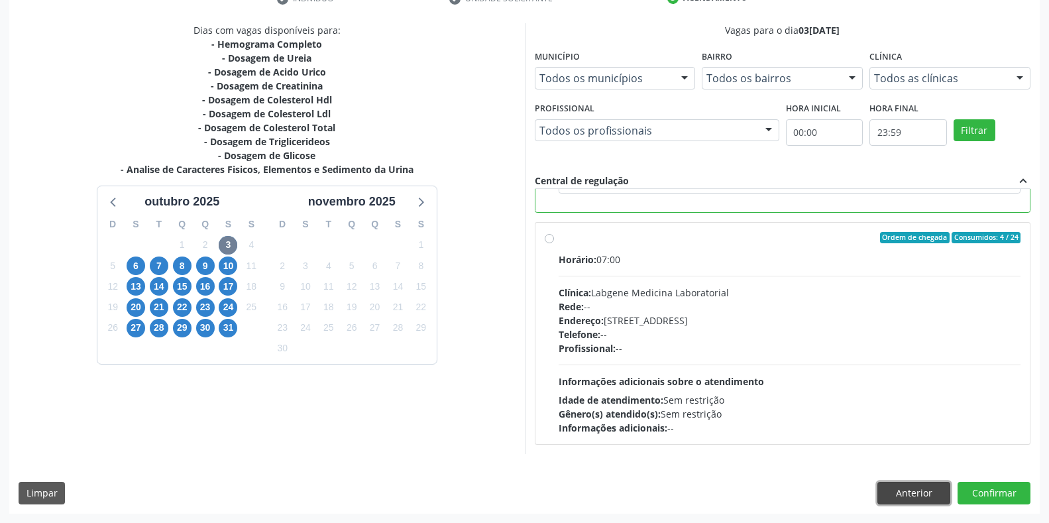
click at [930, 490] on button "Anterior" at bounding box center [914, 493] width 73 height 23
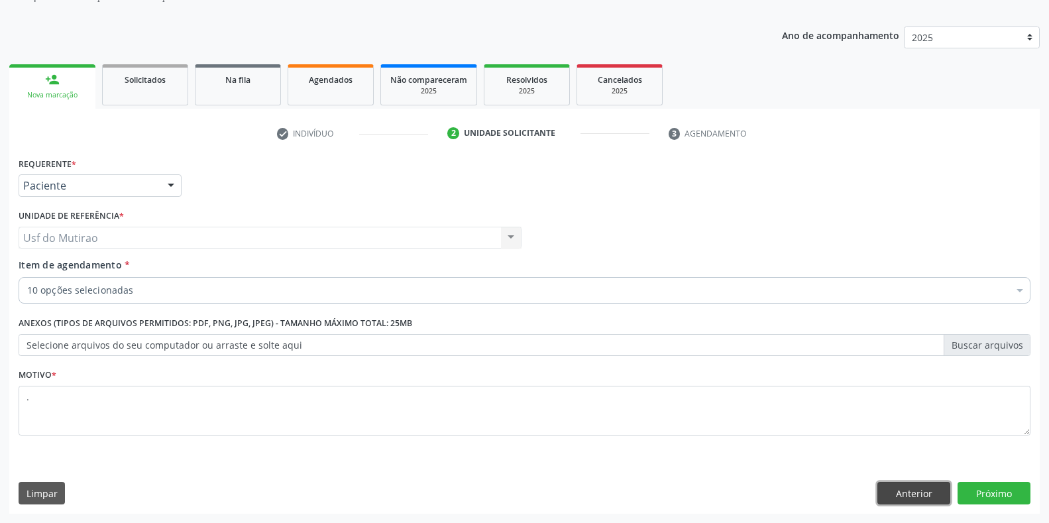
click at [919, 492] on button "Anterior" at bounding box center [914, 493] width 73 height 23
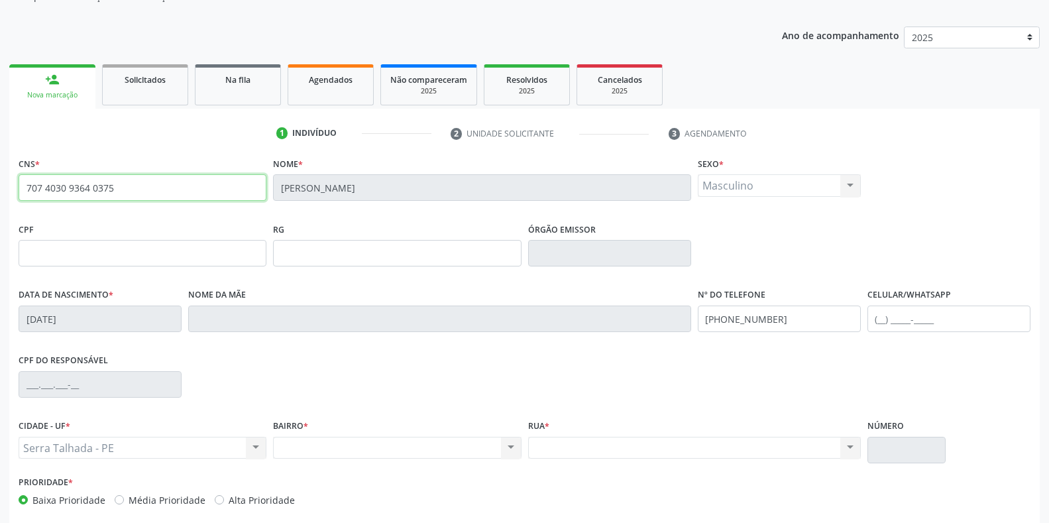
drag, startPoint x: 155, startPoint y: 192, endPoint x: 0, endPoint y: 187, distance: 155.2
click at [0, 187] on div "Acompanhamento Acompanhe a situação das marcações correntes e finalizadas Relat…" at bounding box center [524, 262] width 1049 height 646
type input "706 1070 5422 1160"
click at [227, 148] on div "1 Indivíduo 2 Unidade solicitante 3 Agendamento CNS * 706 1070 5422 1160 Nome *…" at bounding box center [524, 349] width 1031 height 453
click at [352, 192] on input "Italo Leidson dos Santos" at bounding box center [482, 187] width 418 height 27
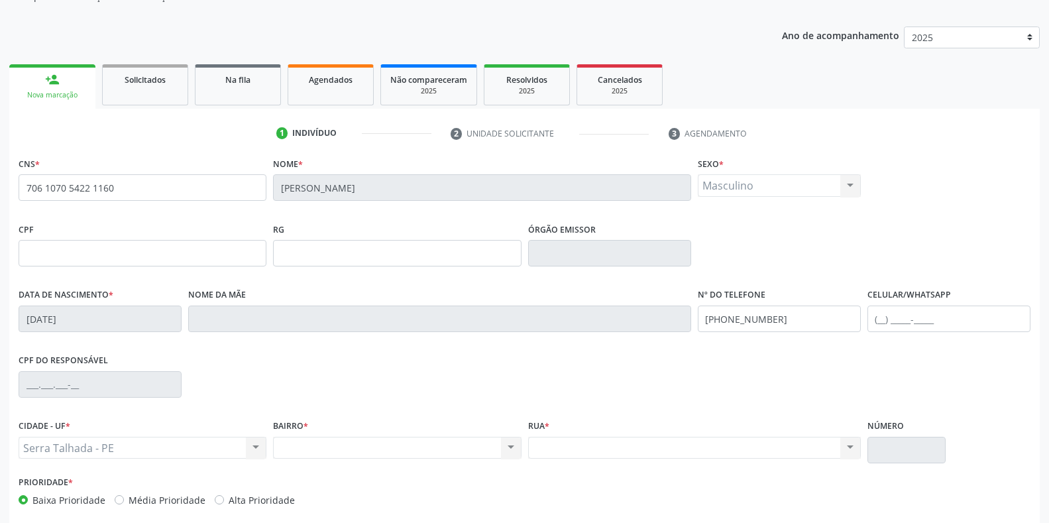
click at [373, 388] on div "CPF do responsável" at bounding box center [524, 384] width 1019 height 66
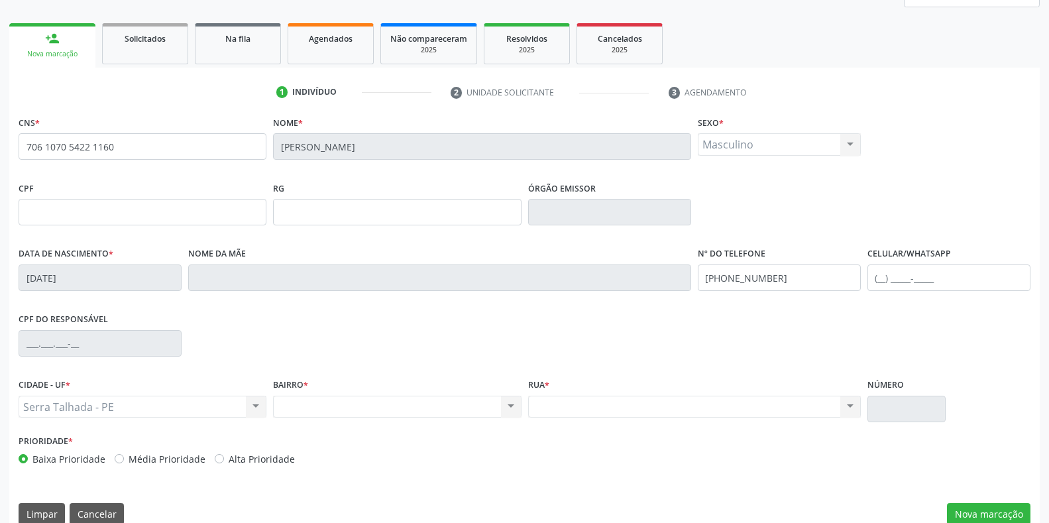
scroll to position [196, 0]
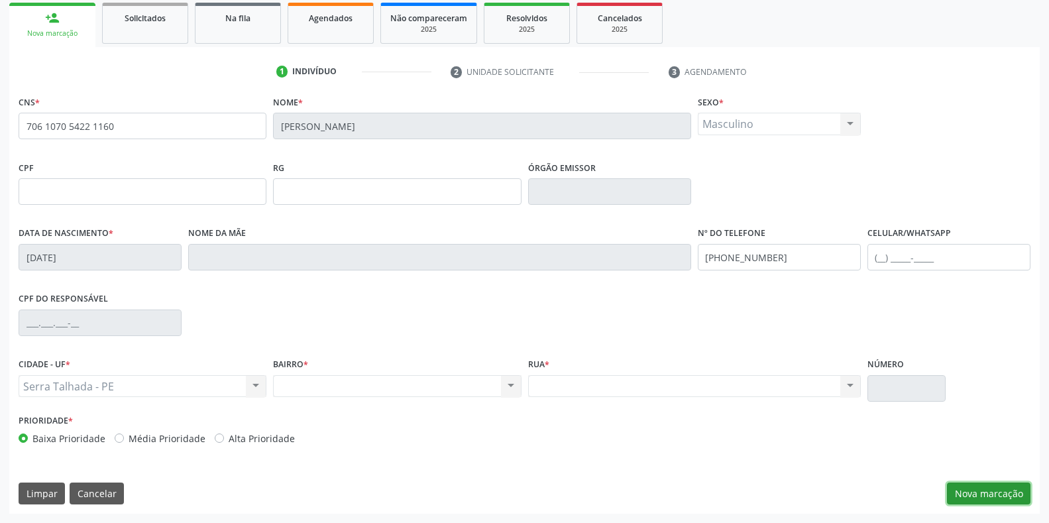
click at [973, 491] on button "Nova marcação" at bounding box center [989, 494] width 84 height 23
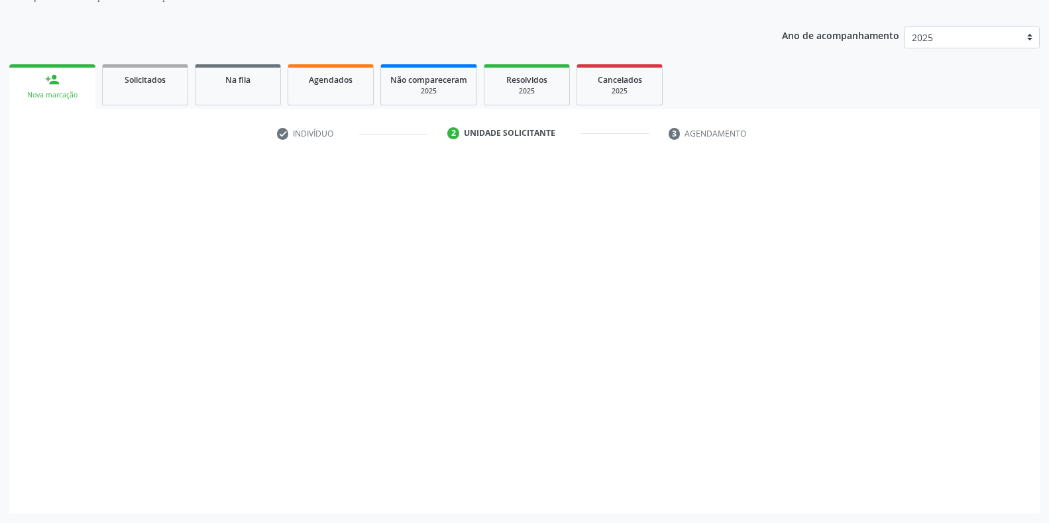
scroll to position [134, 0]
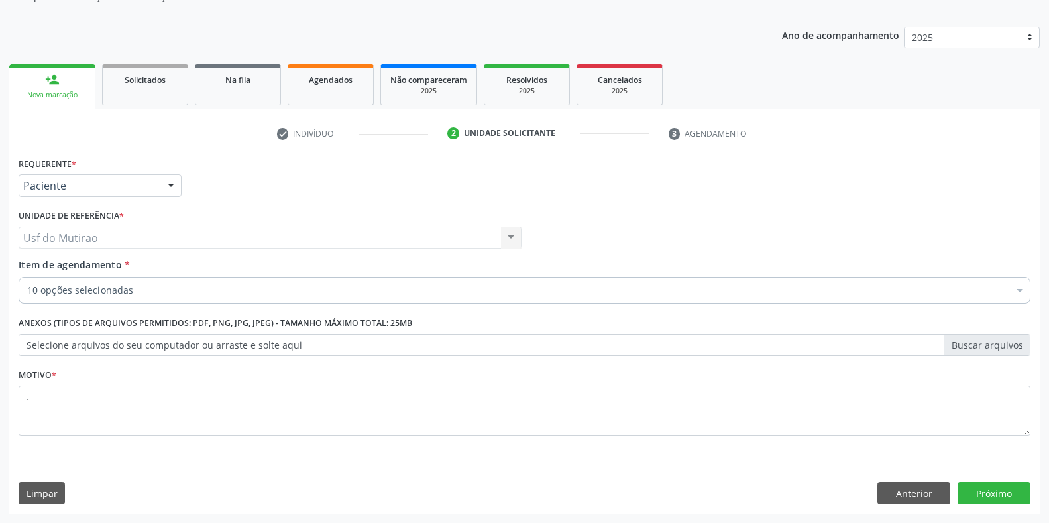
click at [911, 481] on div "Requerente * Paciente Profissional de Saúde Paciente Nenhum resultado encontrad…" at bounding box center [524, 334] width 1031 height 360
click at [911, 487] on button "Anterior" at bounding box center [914, 493] width 73 height 23
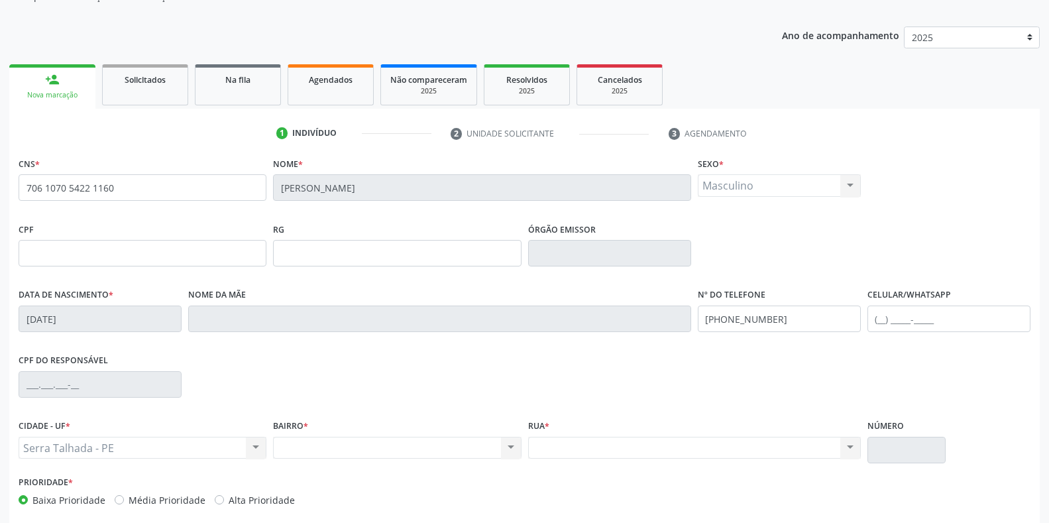
click at [72, 89] on link "person_add Nova marcação" at bounding box center [52, 86] width 86 height 44
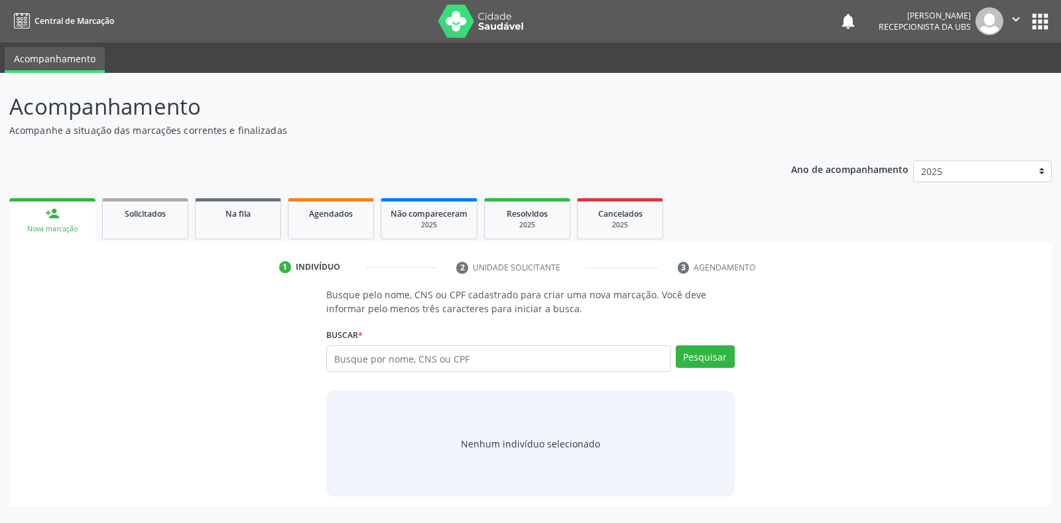
click at [436, 364] on input "text" at bounding box center [498, 358] width 344 height 27
click at [436, 362] on input "text" at bounding box center [498, 358] width 344 height 27
type input "706107054221160"
click at [687, 363] on button "Pesquisar" at bounding box center [704, 356] width 59 height 23
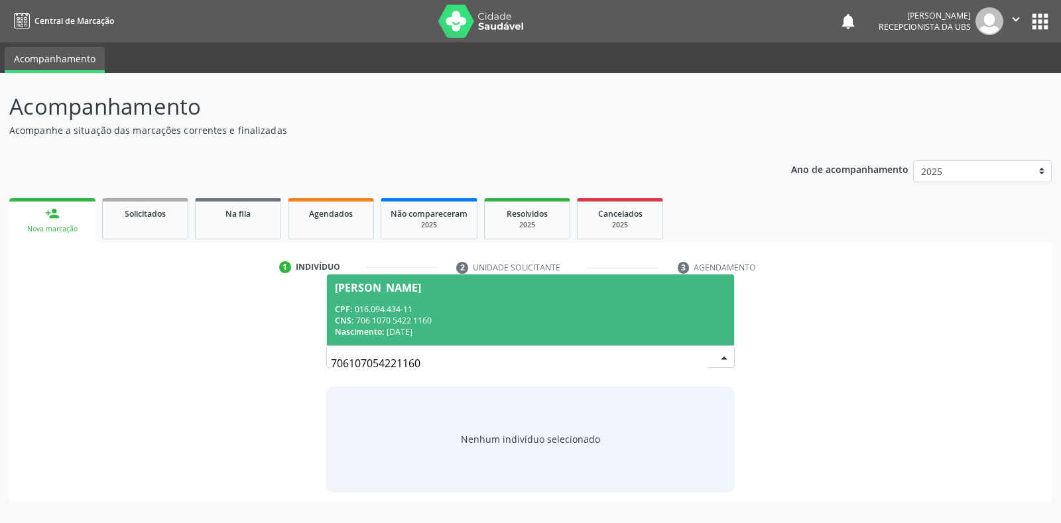
click at [467, 295] on span "[PERSON_NAME] CPF: 016.094.434-11 CNS: 706 1070 5422 1160 Nascimento: 12[DATE]" at bounding box center [530, 309] width 406 height 71
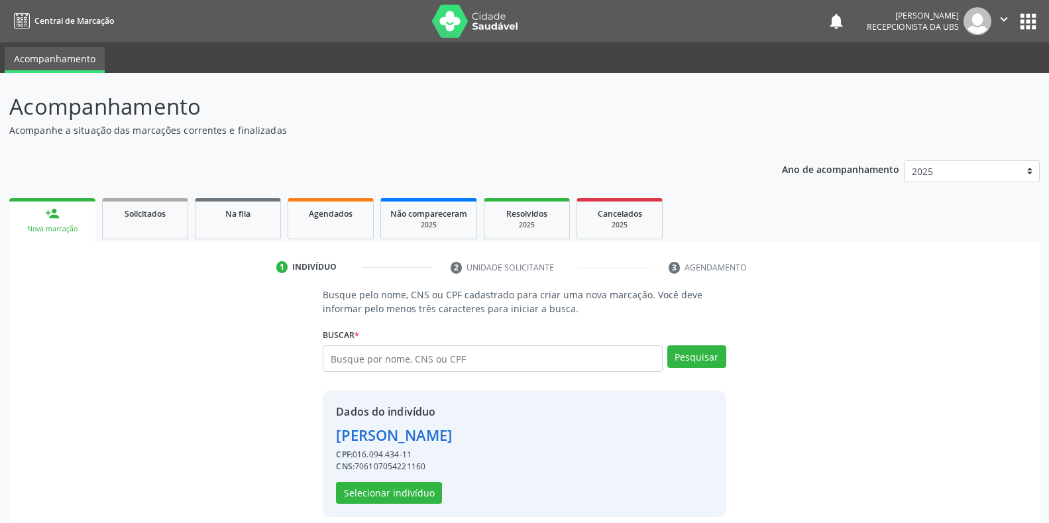
scroll to position [13, 0]
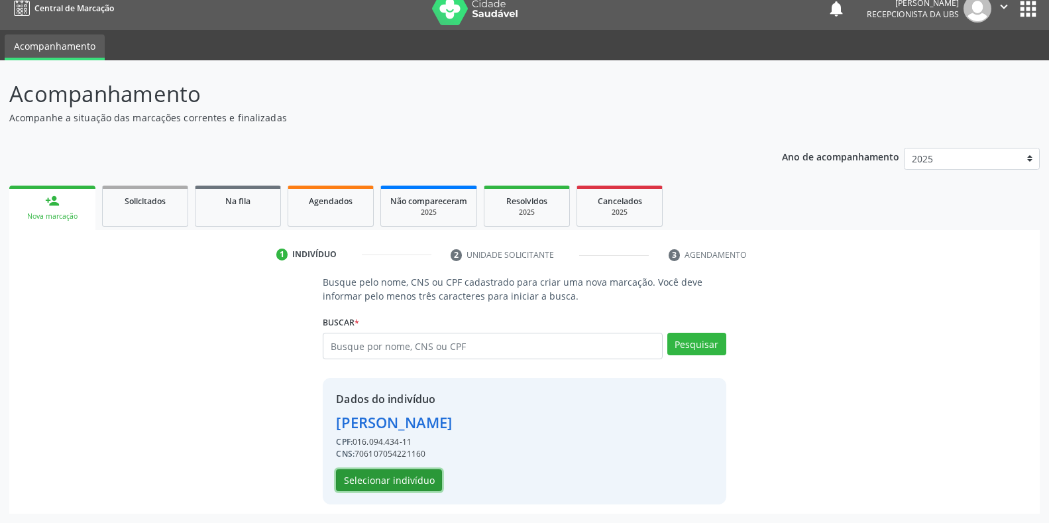
click at [401, 479] on button "Selecionar indivíduo" at bounding box center [389, 480] width 106 height 23
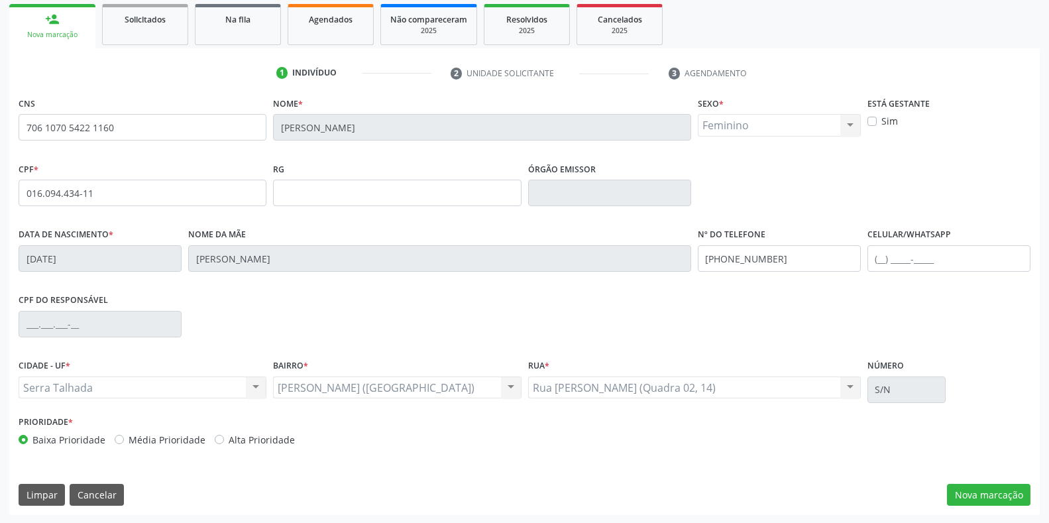
scroll to position [196, 0]
click at [924, 262] on input "text" at bounding box center [949, 257] width 163 height 27
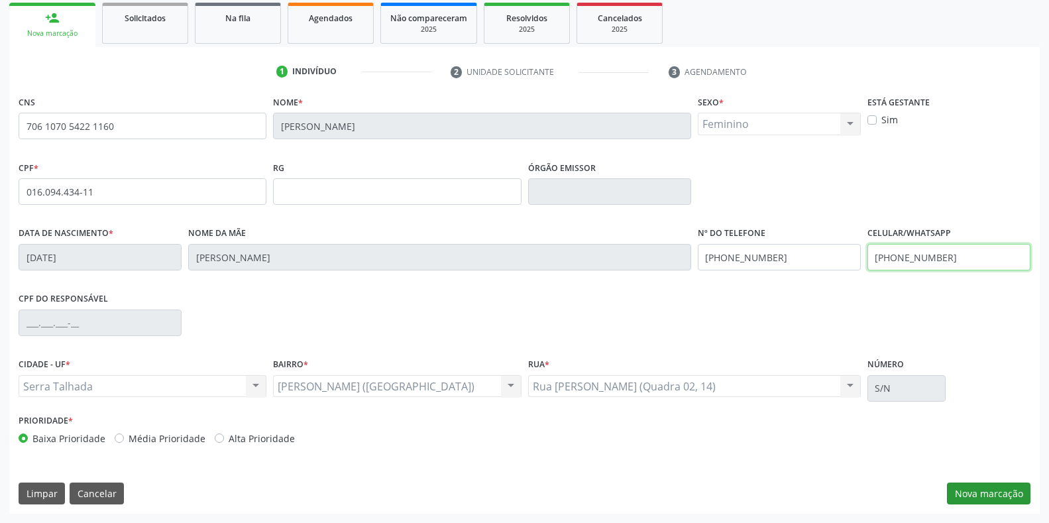
type input "[PHONE_NUMBER]"
click at [984, 492] on button "Nova marcação" at bounding box center [989, 494] width 84 height 23
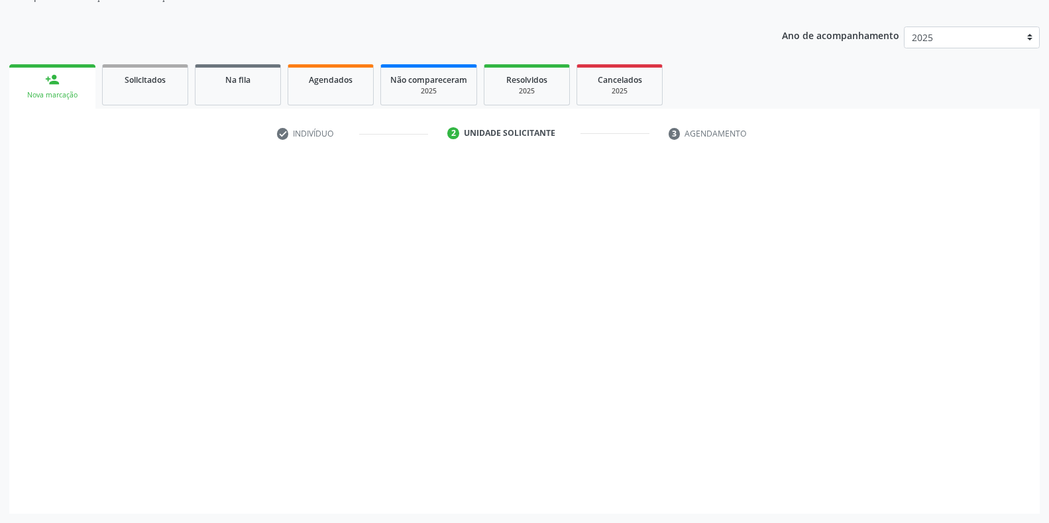
scroll to position [134, 0]
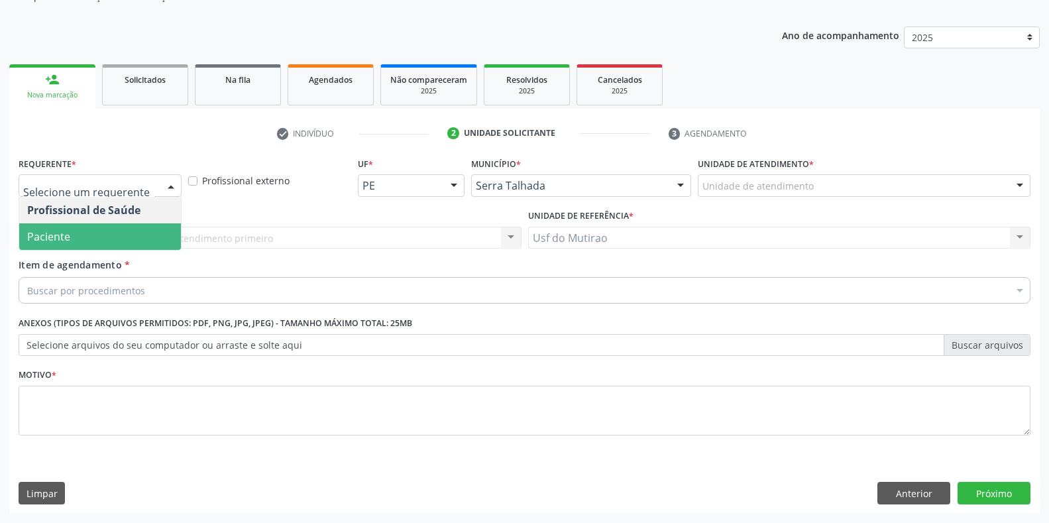
click at [54, 241] on span "Paciente" at bounding box center [48, 236] width 43 height 15
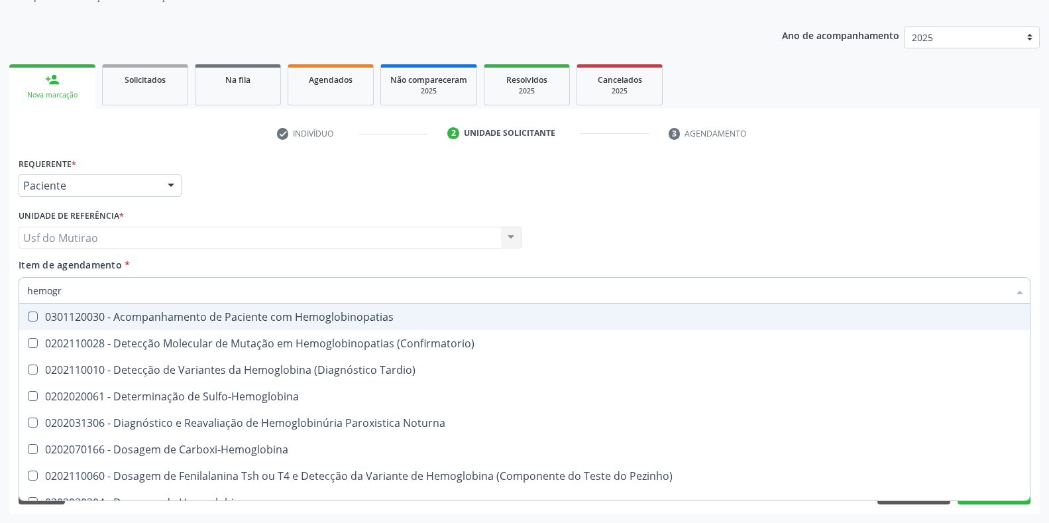
type input "hemogra"
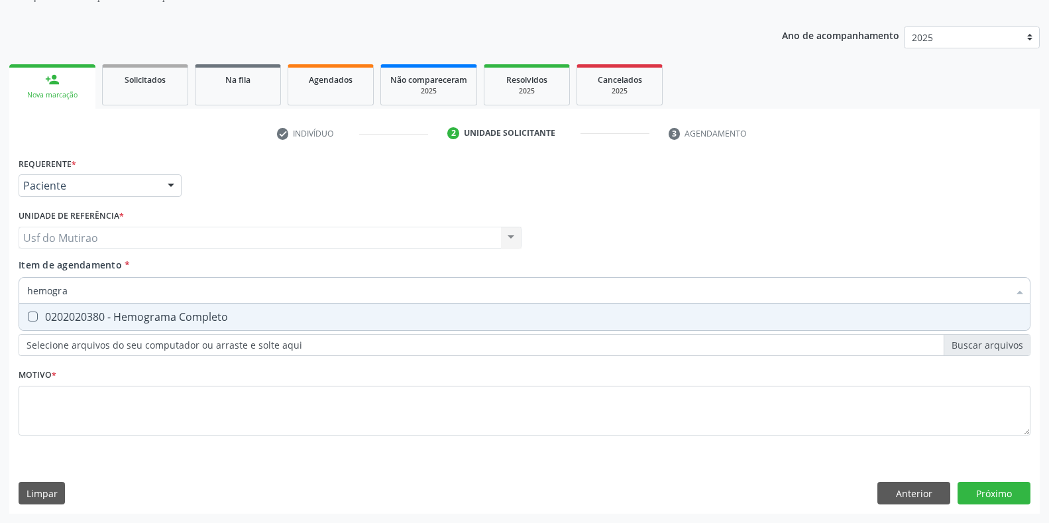
click at [120, 312] on div "0202020380 - Hemograma Completo" at bounding box center [524, 317] width 995 height 11
checkbox Completo "true"
drag, startPoint x: 125, startPoint y: 291, endPoint x: 5, endPoint y: 276, distance: 121.6
click at [5, 276] on div "Acompanhamento Acompanhe a situação das marcações correntes e finalizadas Relat…" at bounding box center [524, 231] width 1049 height 584
type input "glico"
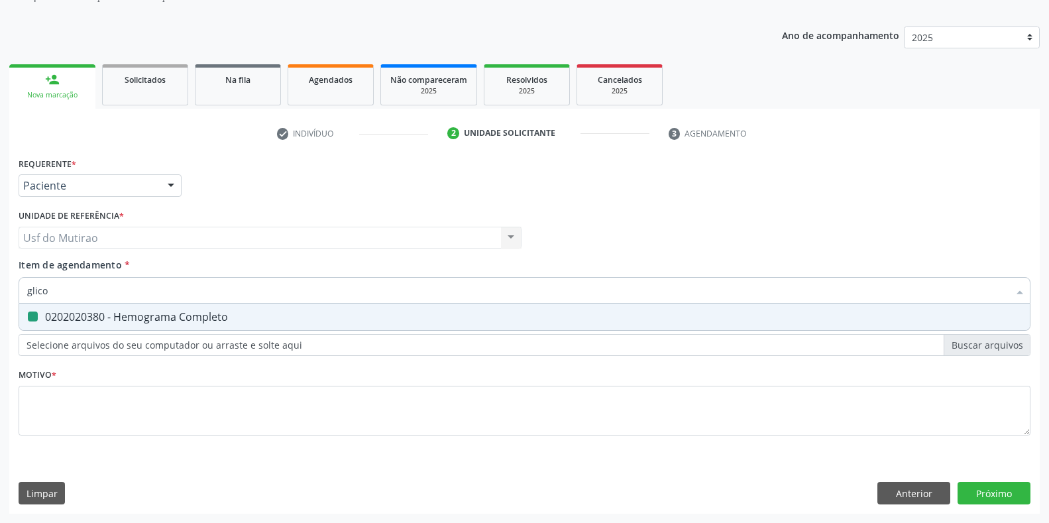
checkbox Completo "false"
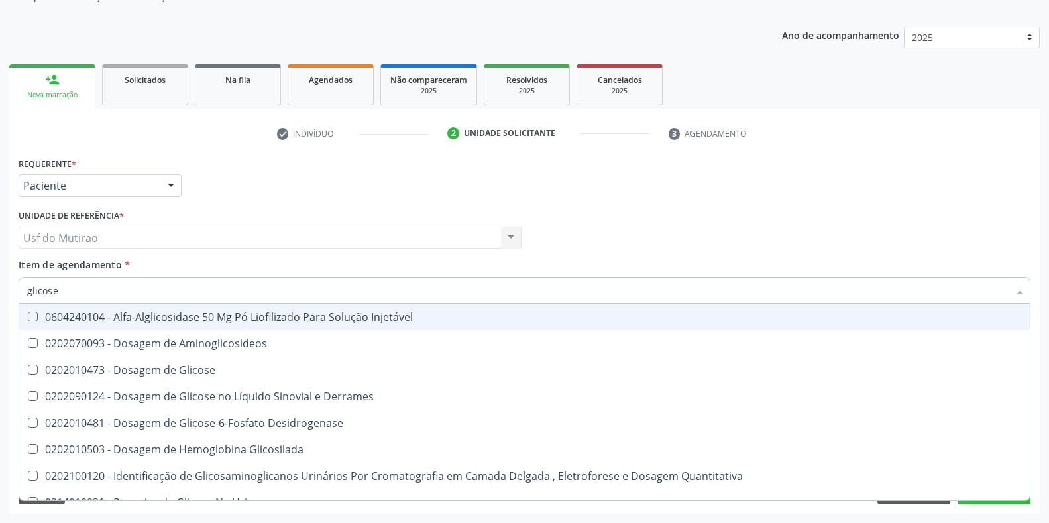
type input "glicose"
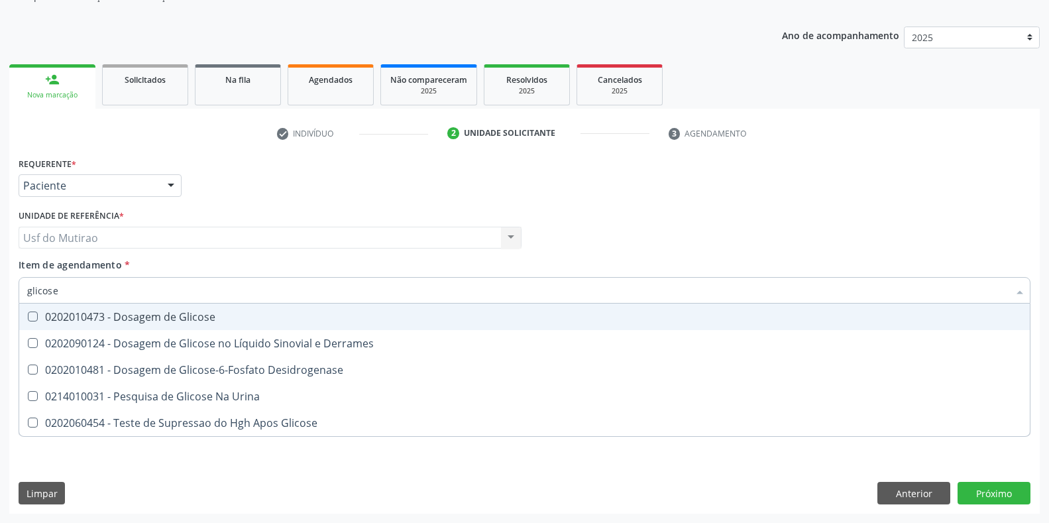
click at [80, 312] on div "0202010473 - Dosagem de Glicose" at bounding box center [524, 317] width 995 height 11
checkbox Glicose "true"
drag, startPoint x: 90, startPoint y: 297, endPoint x: 8, endPoint y: 297, distance: 82.2
click at [8, 297] on div "Acompanhamento Acompanhe a situação das marcações correntes e finalizadas Relat…" at bounding box center [524, 231] width 1049 height 584
type input "colest"
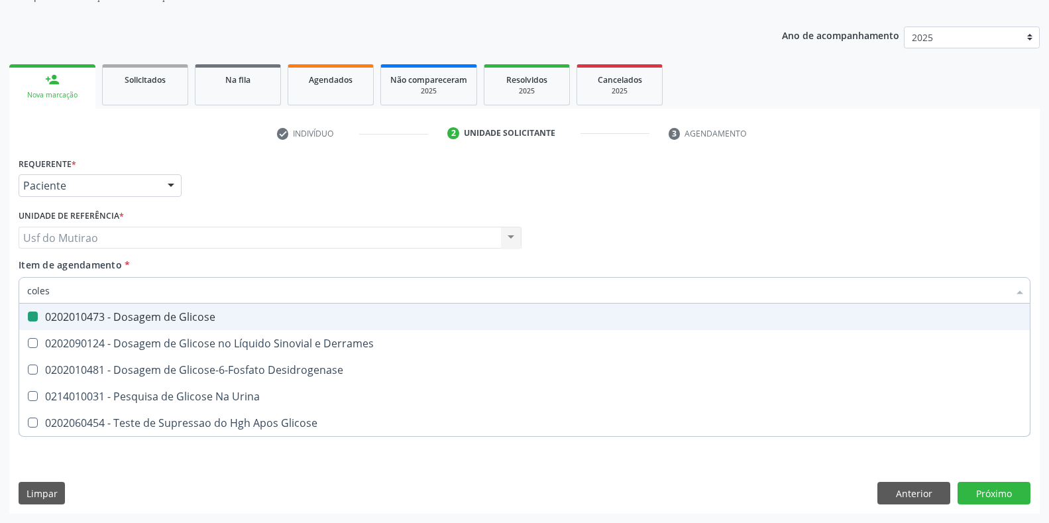
checkbox Glicose "false"
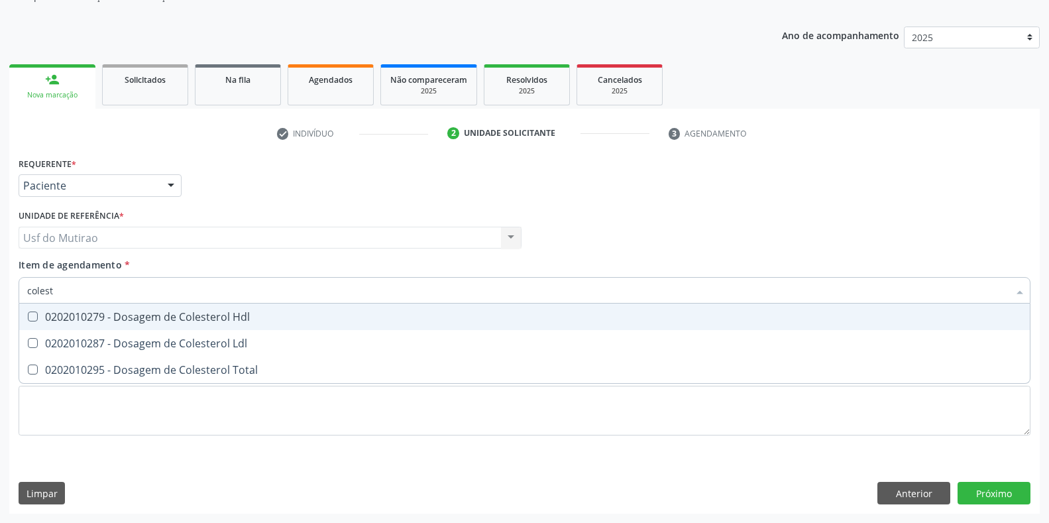
type input "coleste"
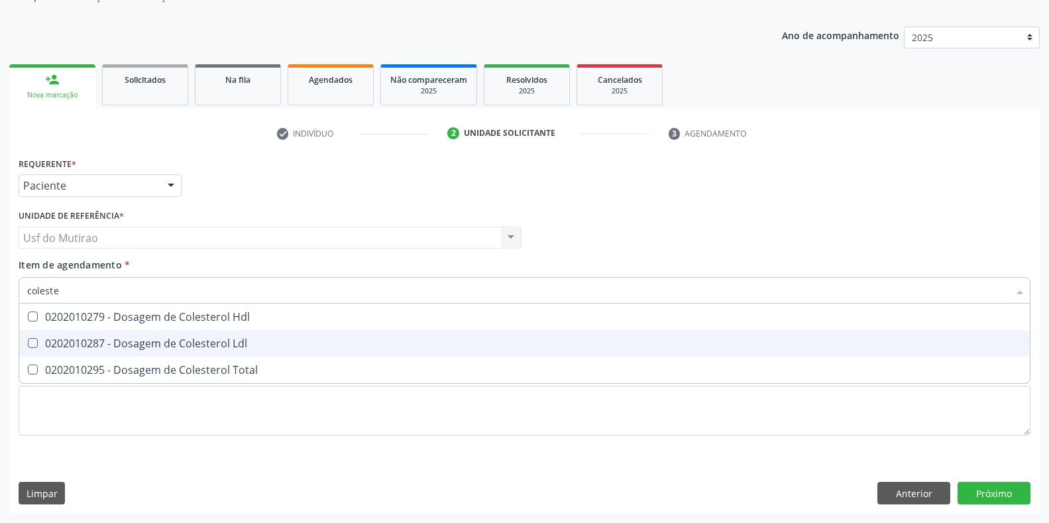
click at [76, 315] on div "0202010279 - Dosagem de Colesterol Hdl" at bounding box center [524, 317] width 995 height 11
checkbox Hdl "true"
click at [76, 341] on div "0202010287 - Dosagem de Colesterol Ldl" at bounding box center [524, 343] width 995 height 11
checkbox Ldl "true"
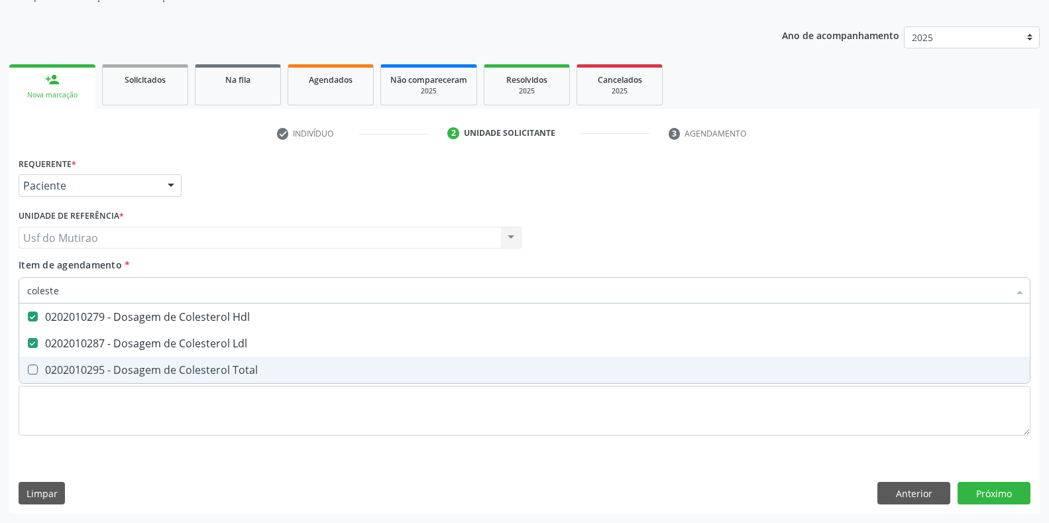
click at [78, 367] on div "0202010295 - Dosagem de Colesterol Total" at bounding box center [524, 370] width 995 height 11
checkbox Total "true"
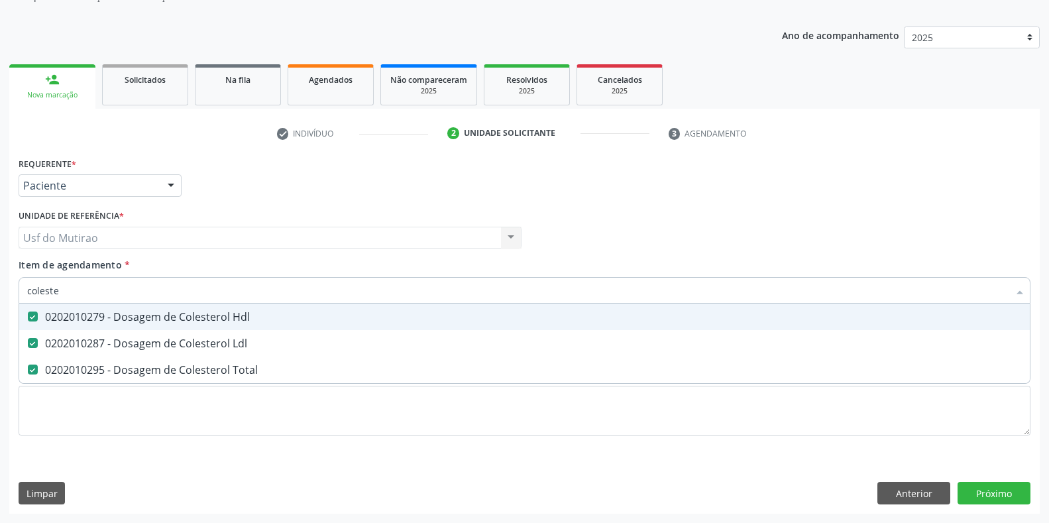
drag, startPoint x: 127, startPoint y: 294, endPoint x: 0, endPoint y: 294, distance: 127.3
click at [0, 294] on div "Acompanhamento Acompanhe a situação das marcações correntes e finalizadas Relat…" at bounding box center [524, 231] width 1049 height 584
type input "trig"
checkbox Hdl "false"
checkbox Ldl "false"
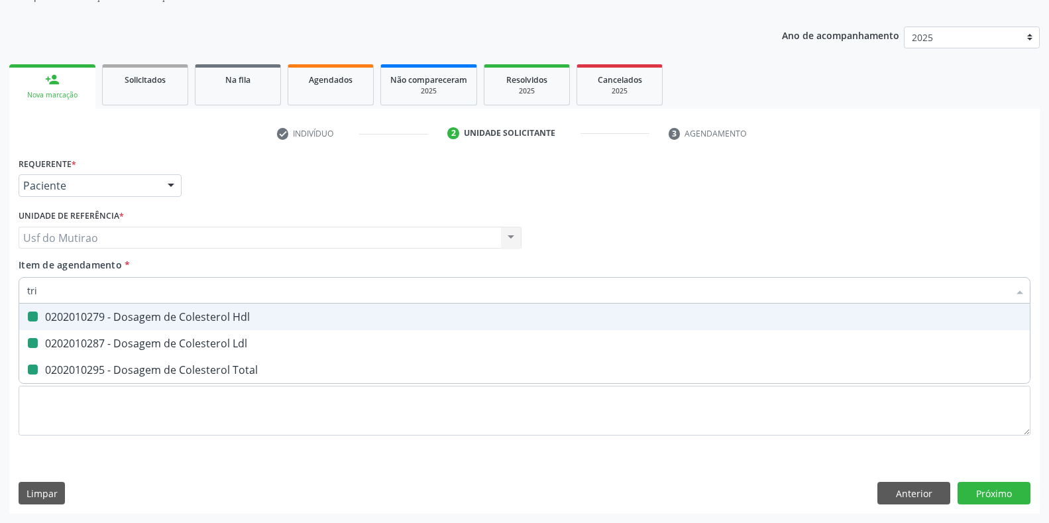
checkbox Total "false"
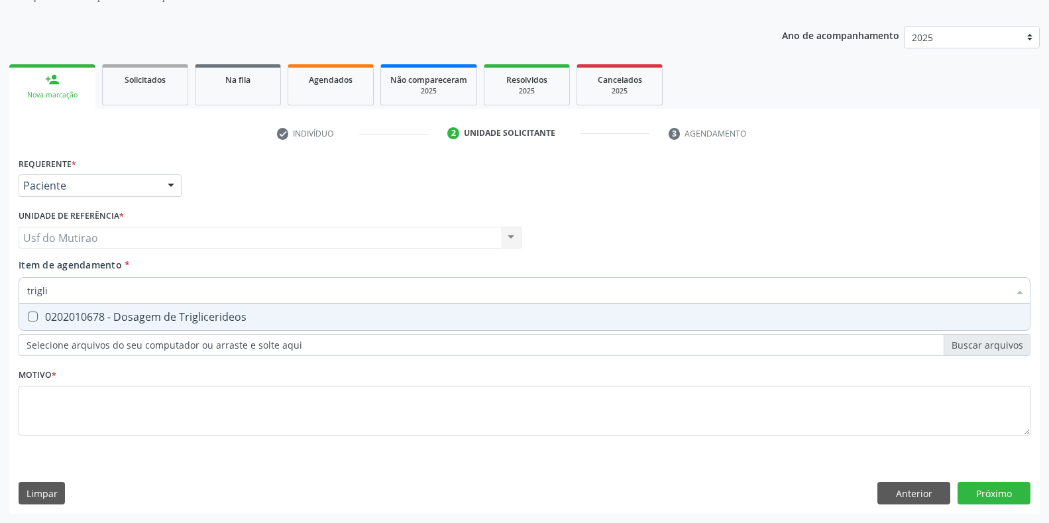
type input "triglic"
click at [34, 316] on Triglicerideos at bounding box center [33, 317] width 10 height 10
click at [28, 316] on Triglicerideos "checkbox" at bounding box center [23, 316] width 9 height 9
checkbox Triglicerideos "true"
drag, startPoint x: 79, startPoint y: 285, endPoint x: 0, endPoint y: 285, distance: 78.9
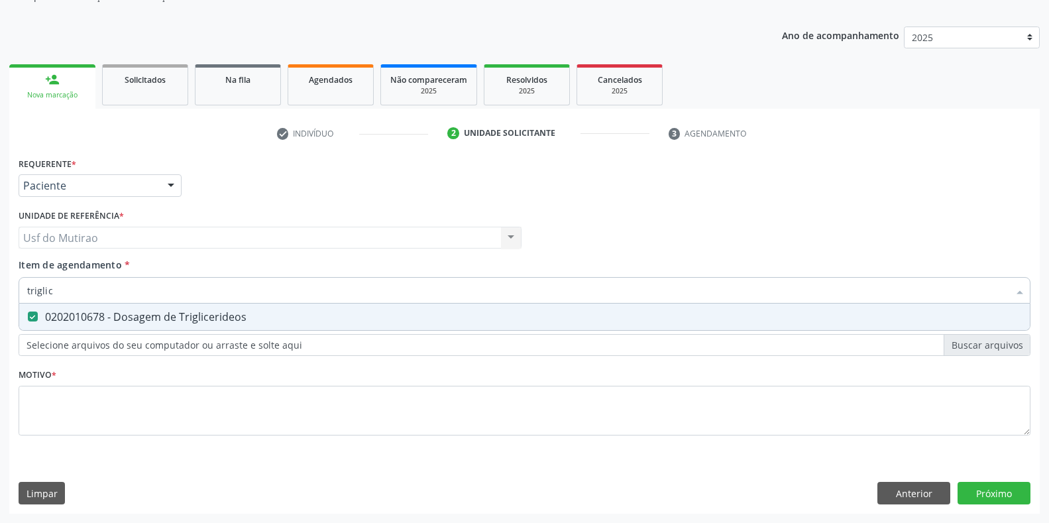
click at [0, 285] on div "Acompanhamento Acompanhe a situação das marcações correntes e finalizadas Relat…" at bounding box center [524, 231] width 1049 height 584
type input "acido"
checkbox Triglicerideos "false"
type input "acido urico"
click at [44, 316] on div "0202010120 - Dosagem de Acido Urico" at bounding box center [524, 317] width 995 height 11
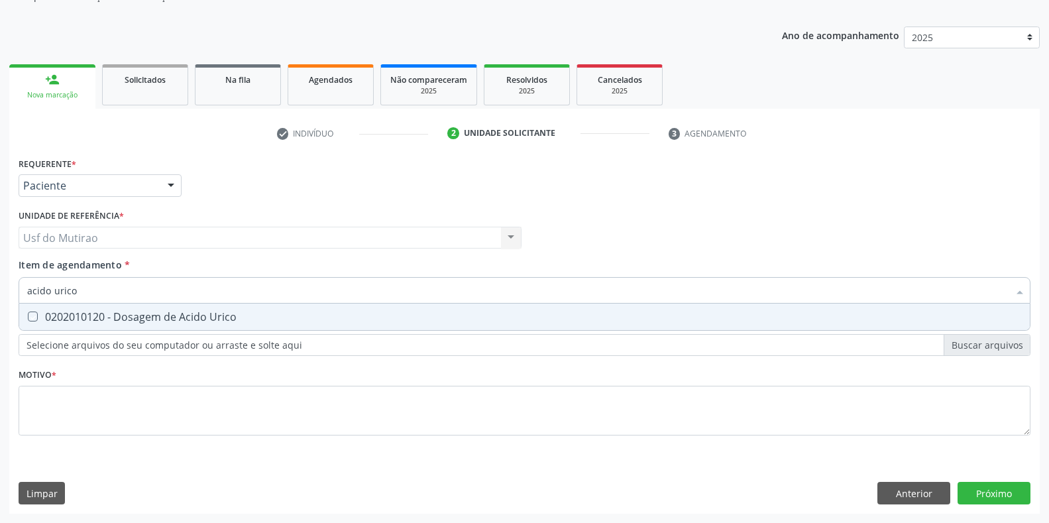
checkbox Urico "true"
drag, startPoint x: 120, startPoint y: 291, endPoint x: 6, endPoint y: 273, distance: 115.4
click at [6, 273] on div "Acompanhamento Acompanhe a situação das marcações correntes e finalizadas Relat…" at bounding box center [524, 231] width 1049 height 584
type input "urei"
checkbox Urico "false"
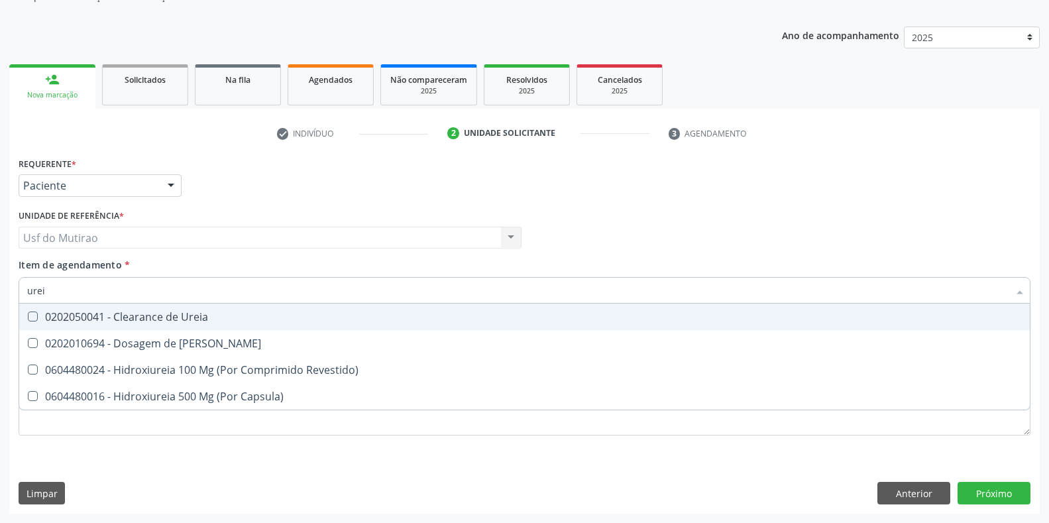
type input "ureia"
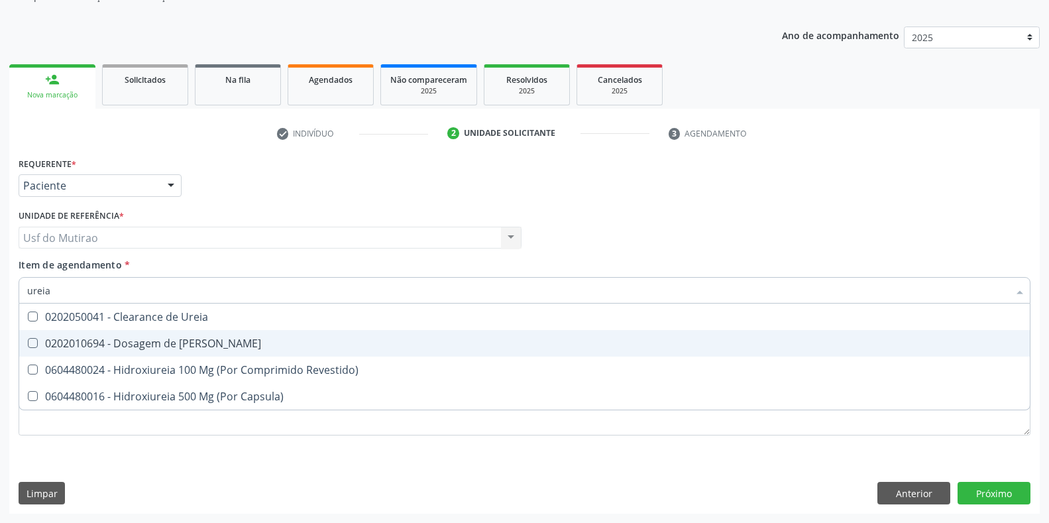
click at [129, 339] on div "0202010694 - Dosagem de [PERSON_NAME]" at bounding box center [524, 343] width 995 height 11
checkbox Ureia "true"
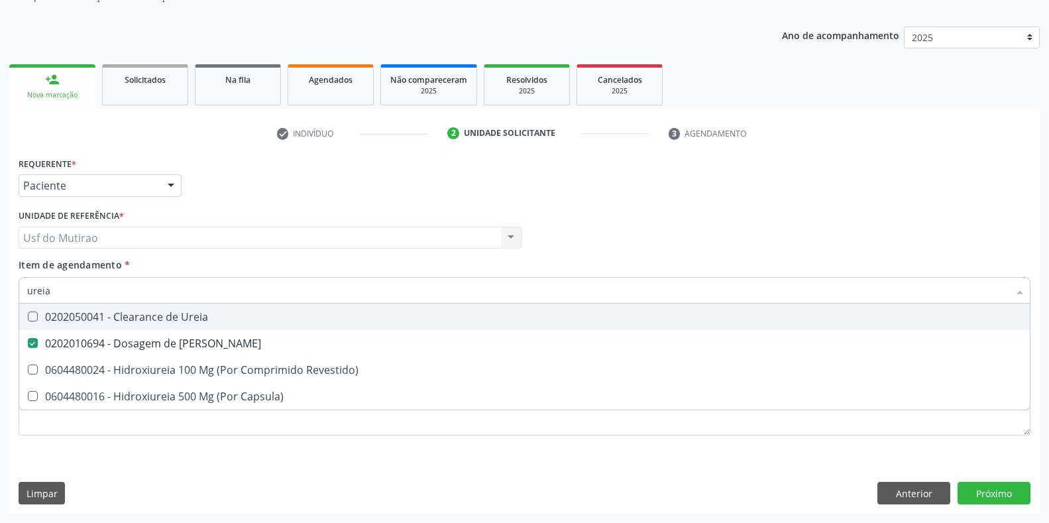
drag, startPoint x: 145, startPoint y: 292, endPoint x: 0, endPoint y: 296, distance: 145.2
click at [0, 296] on div "Acompanhamento Acompanhe a situação das marcações correntes e finalizadas Relat…" at bounding box center [524, 231] width 1049 height 584
type input "cre"
checkbox Ureia "false"
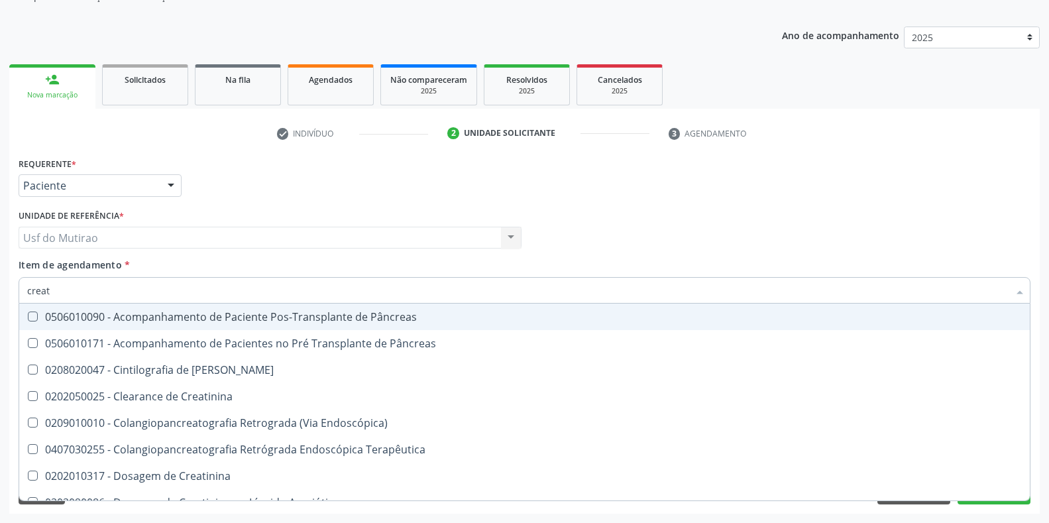
type input "creati"
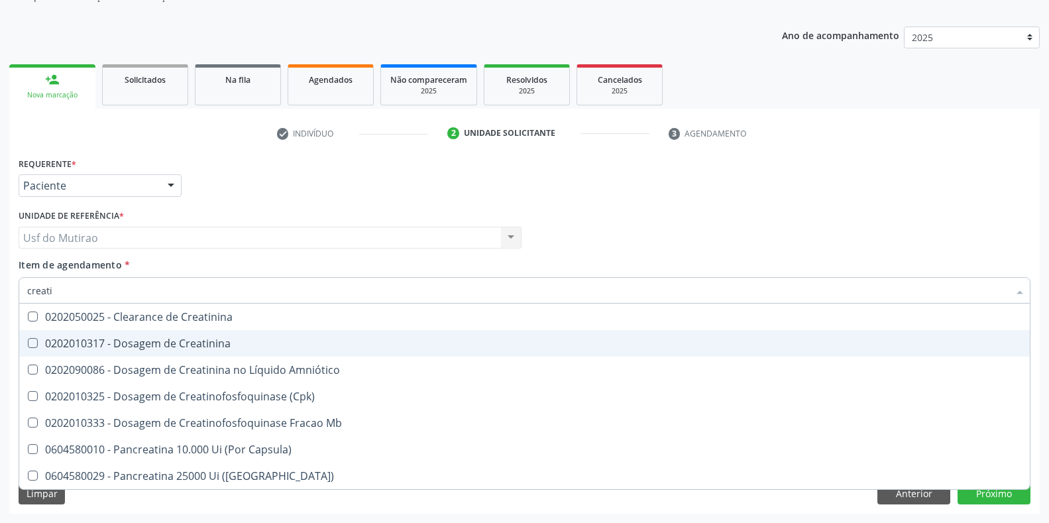
click at [110, 345] on div "0202010317 - Dosagem de Creatinina" at bounding box center [524, 343] width 995 height 11
checkbox Creatinina "true"
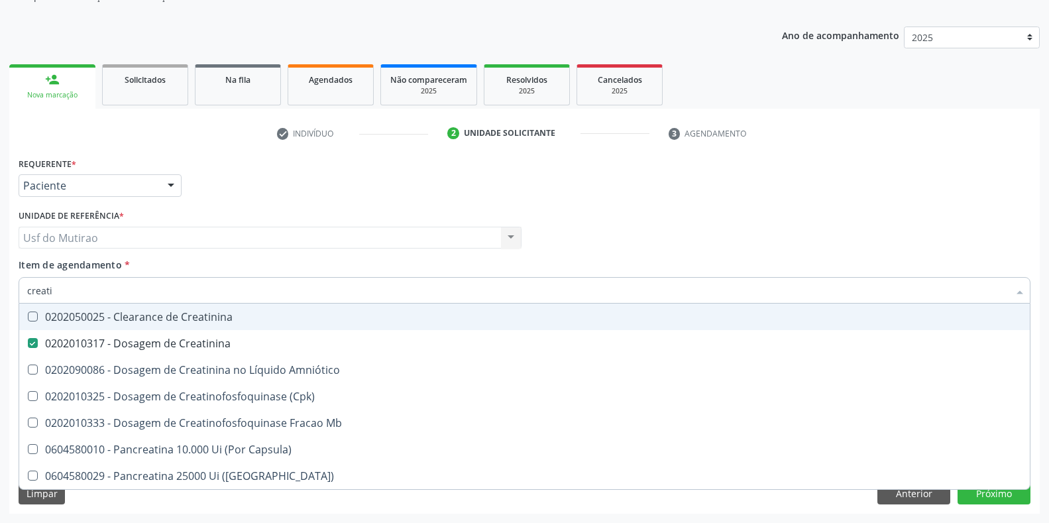
drag, startPoint x: 107, startPoint y: 291, endPoint x: 0, endPoint y: 291, distance: 107.4
click at [0, 291] on div "Acompanhamento Acompanhe a situação das marcações correntes e finalizadas Relat…" at bounding box center [524, 231] width 1049 height 584
checkbox Creatinina "false"
type input "trig"
checkbox Triglicerideos "true"
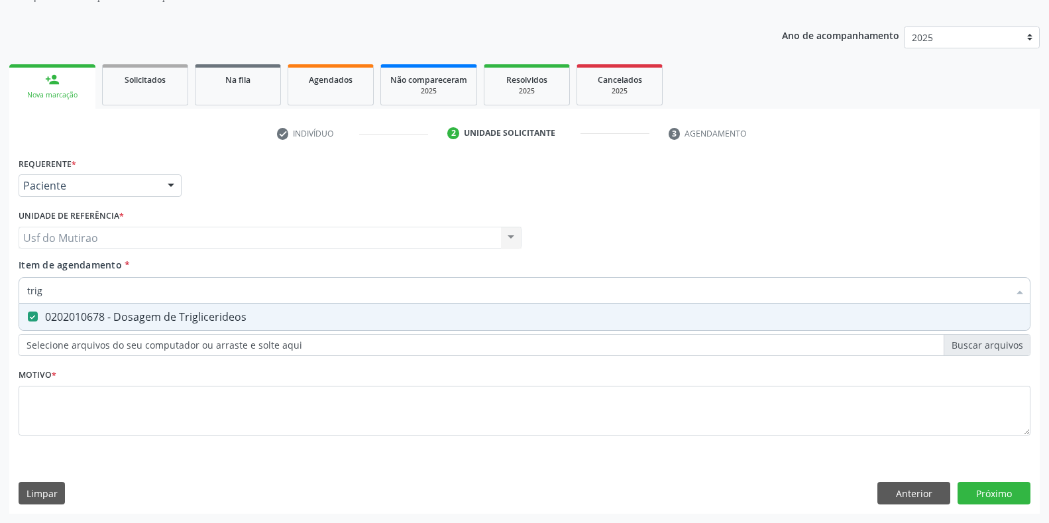
type input "tri"
checkbox Triglicerideos "false"
type input "t"
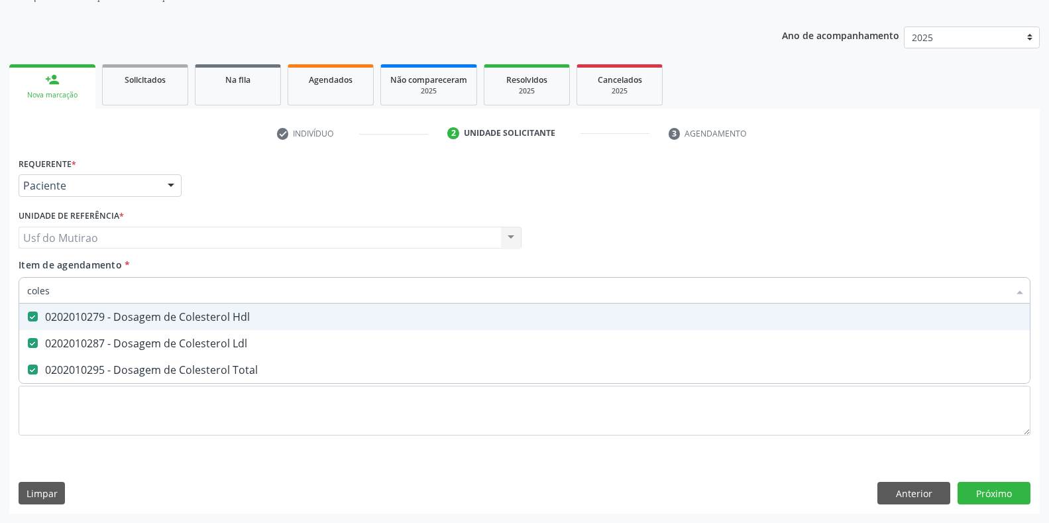
type input "colest"
checkbox Hdl "true"
checkbox Ldl "true"
checkbox Total "true"
type input "c"
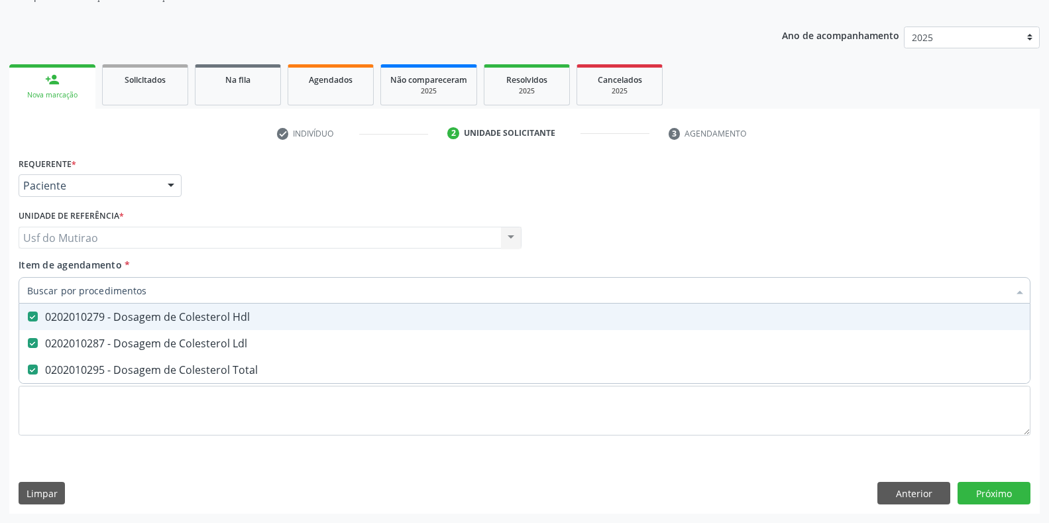
checkbox Hdl "false"
checkbox Ldl "false"
checkbox Total "false"
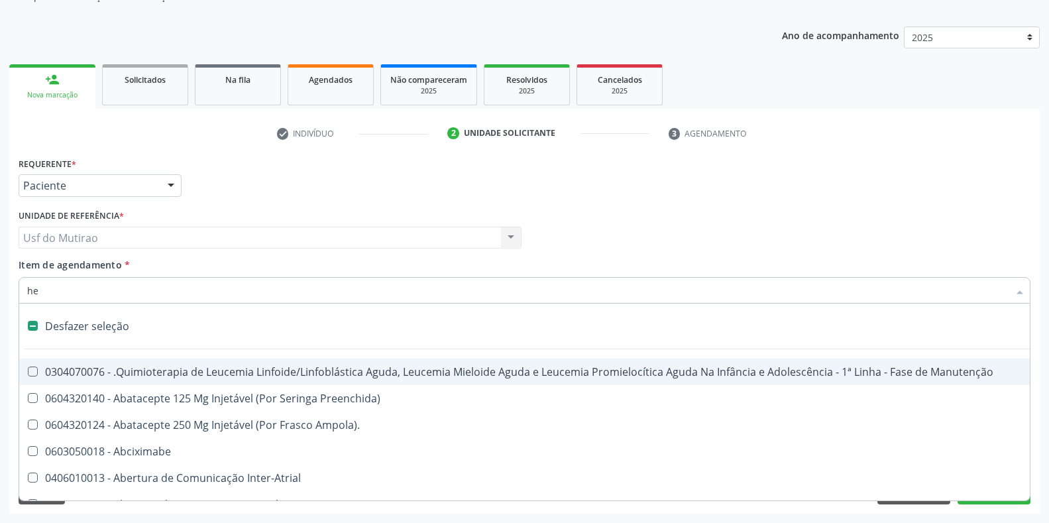
type input "hem"
checkbox Pâncreas "true"
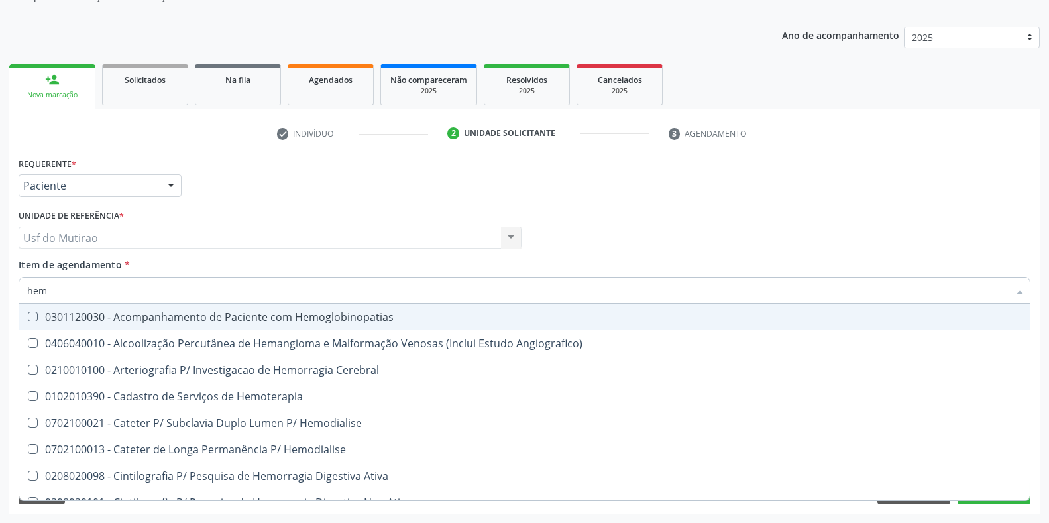
type input "hemo"
checkbox Completo "true"
checkbox Elástica "false"
type input "hemog"
checkbox Carboxi-Hemoglobina "true"
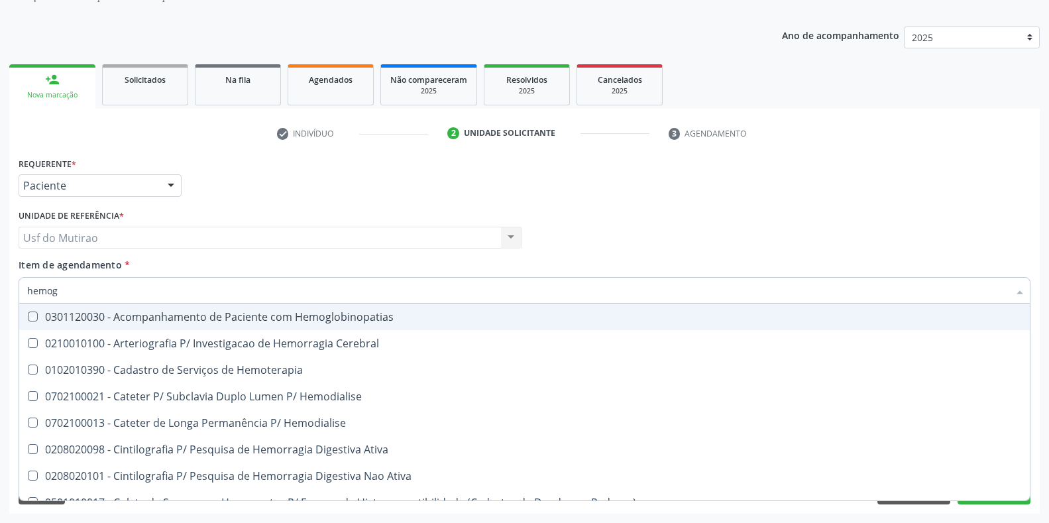
type input "hemogr"
checkbox Hemoglobinopatias "true"
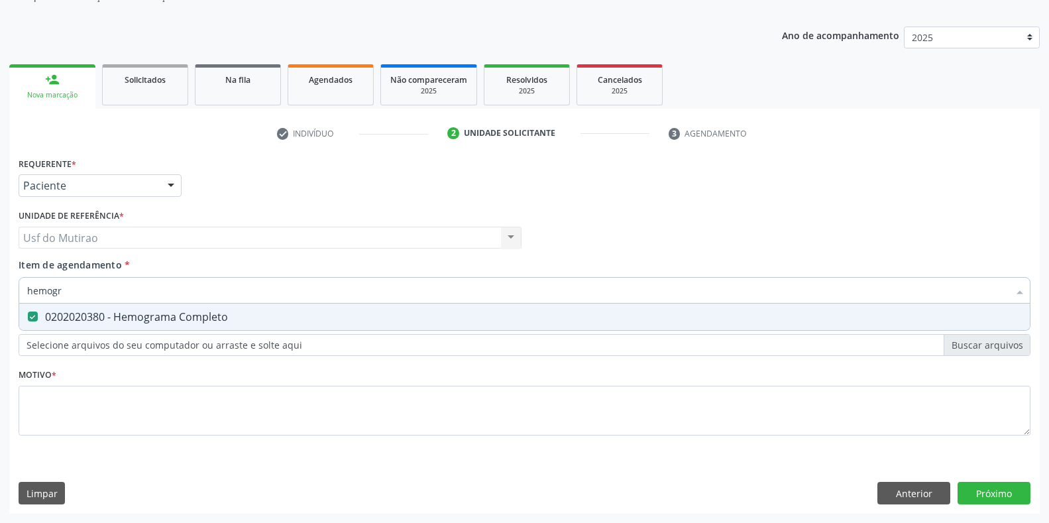
type input "hemogra"
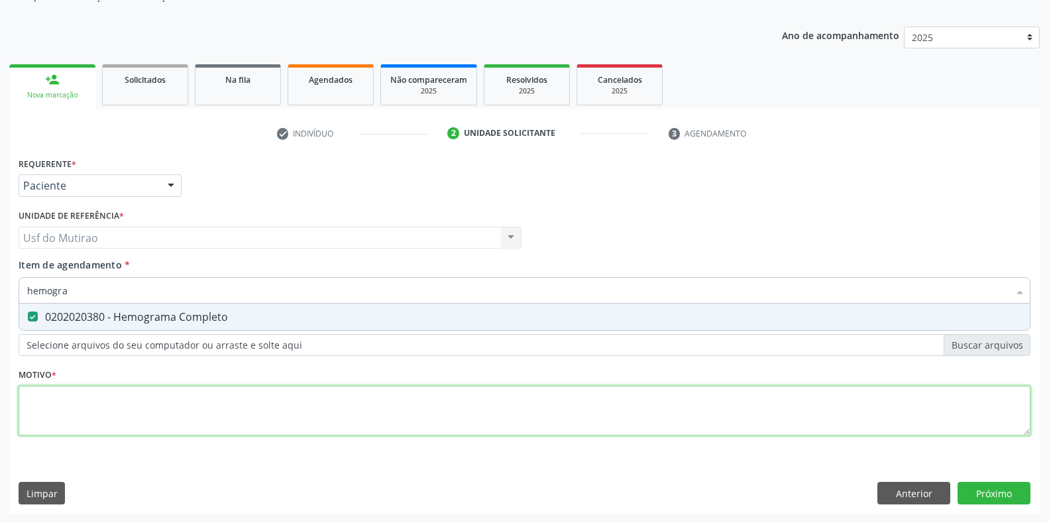
click at [152, 433] on div "Requerente * Paciente Profissional de Saúde Paciente Nenhum resultado encontrad…" at bounding box center [525, 304] width 1012 height 300
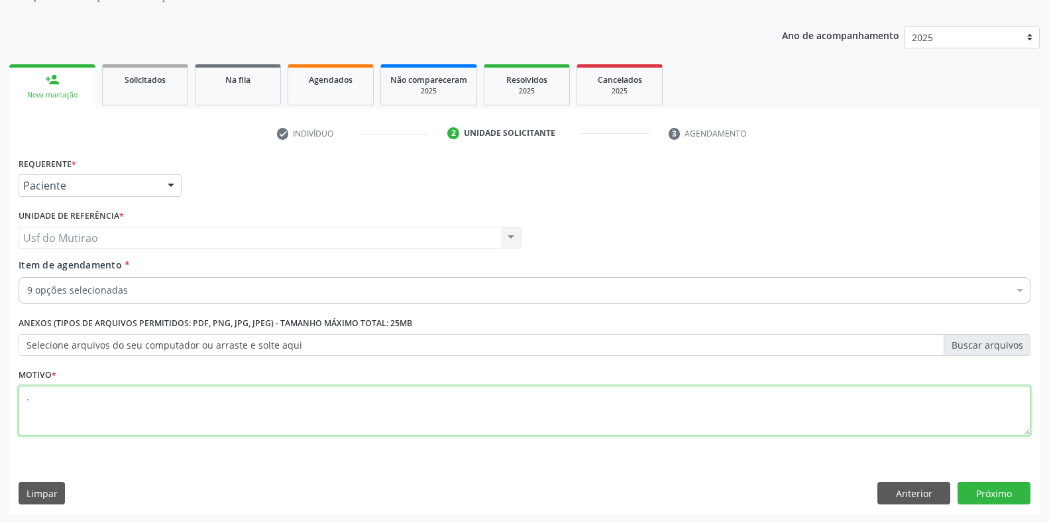
type textarea "."
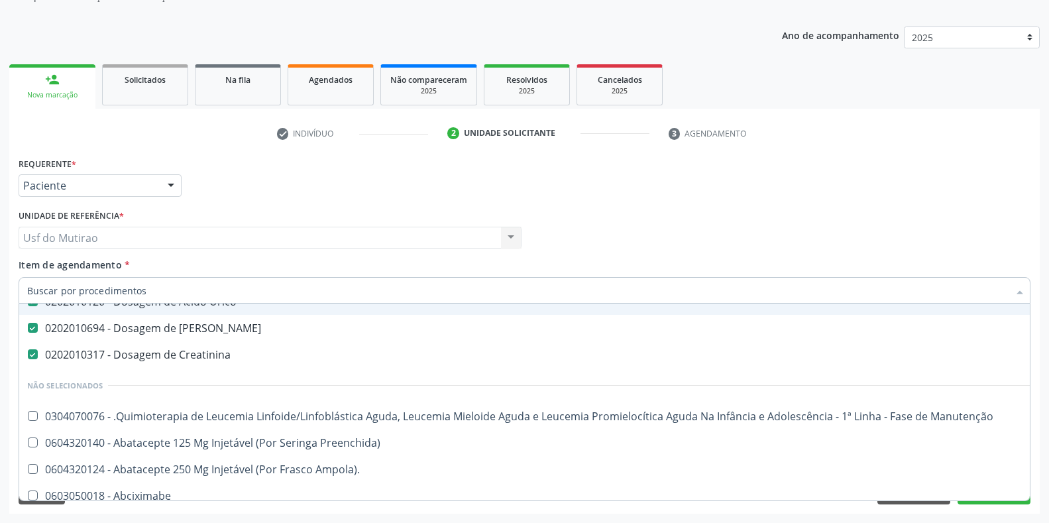
scroll to position [265, 0]
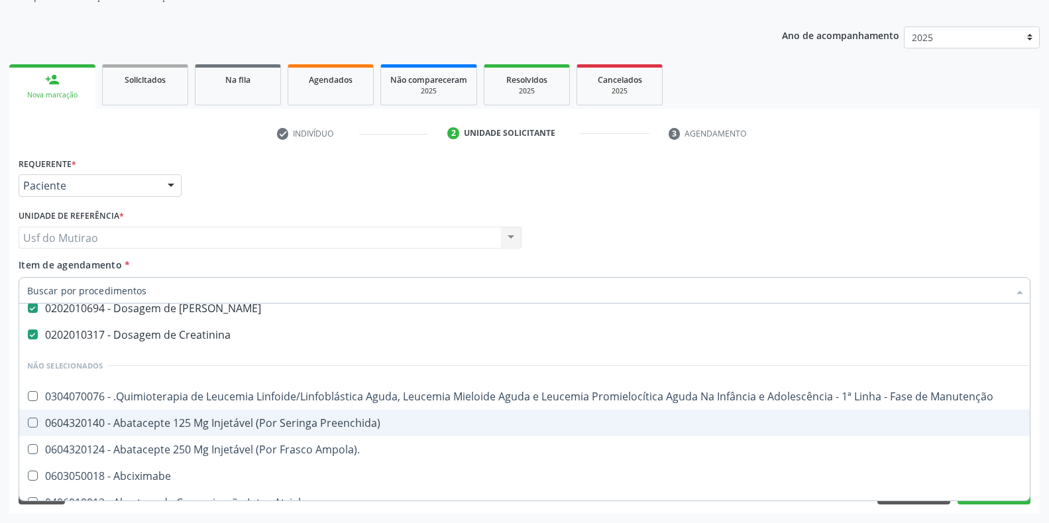
click at [1027, 504] on div "Requerente * Paciente Profissional de Saúde Paciente Nenhum resultado encontrad…" at bounding box center [524, 334] width 1031 height 360
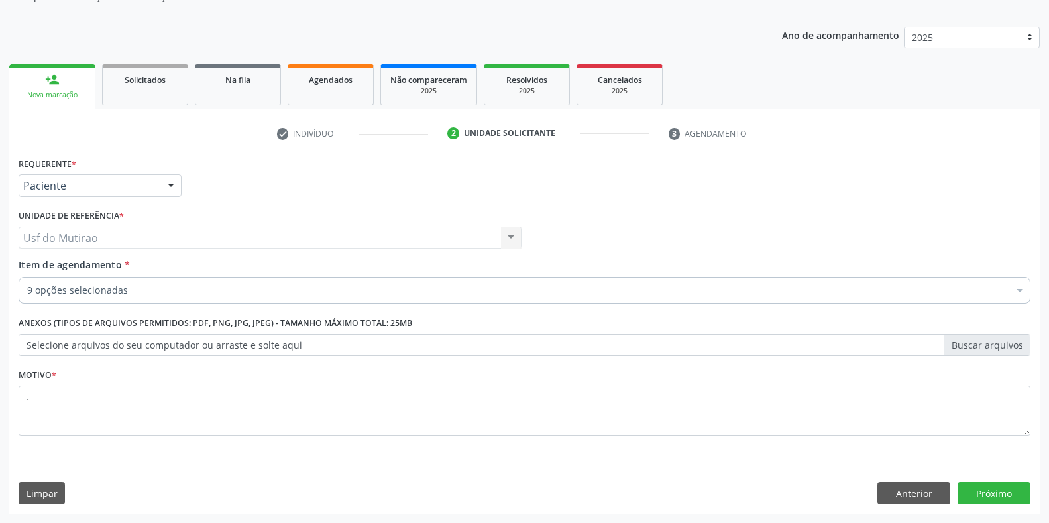
scroll to position [0, 0]
click at [1014, 500] on button "Próximo" at bounding box center [994, 493] width 73 height 23
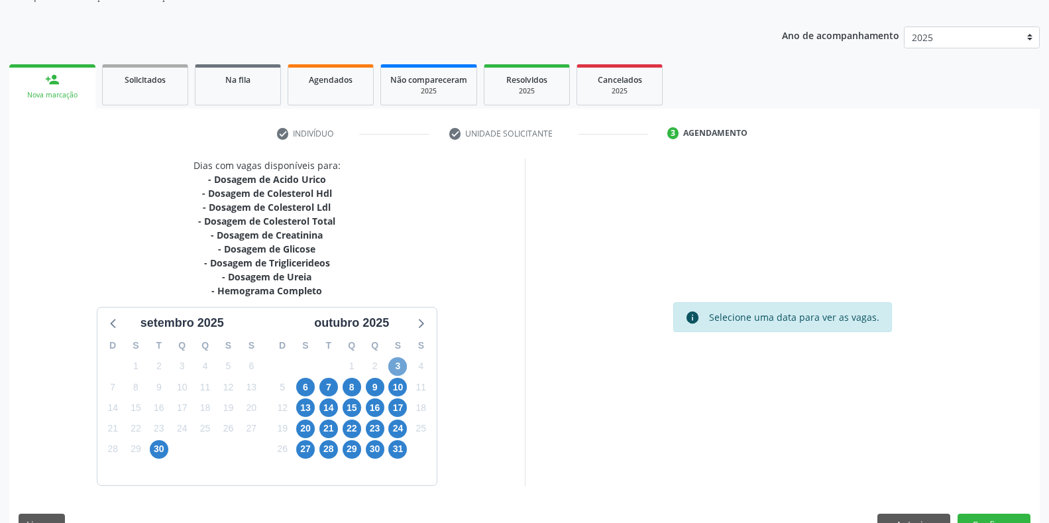
click at [399, 373] on span "3" at bounding box center [397, 366] width 19 height 19
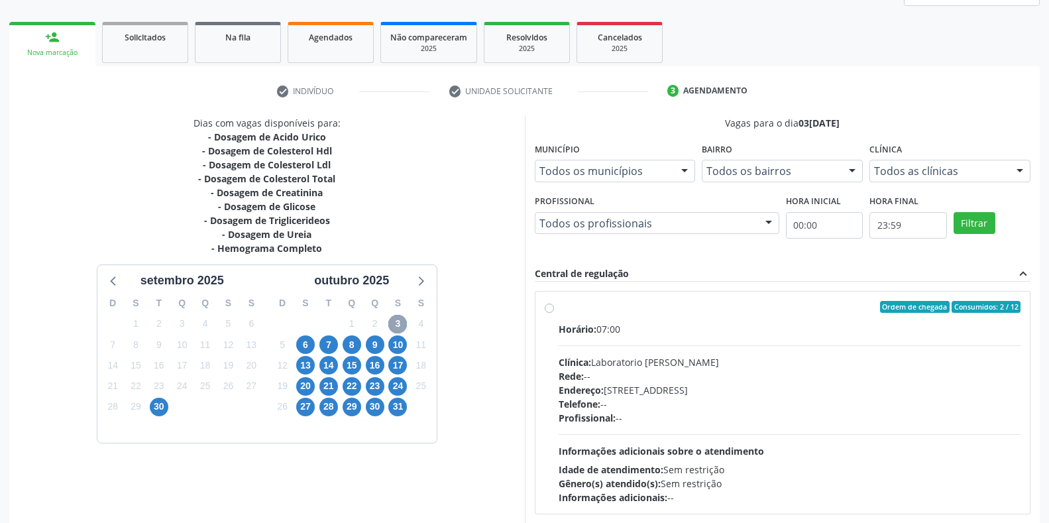
scroll to position [200, 0]
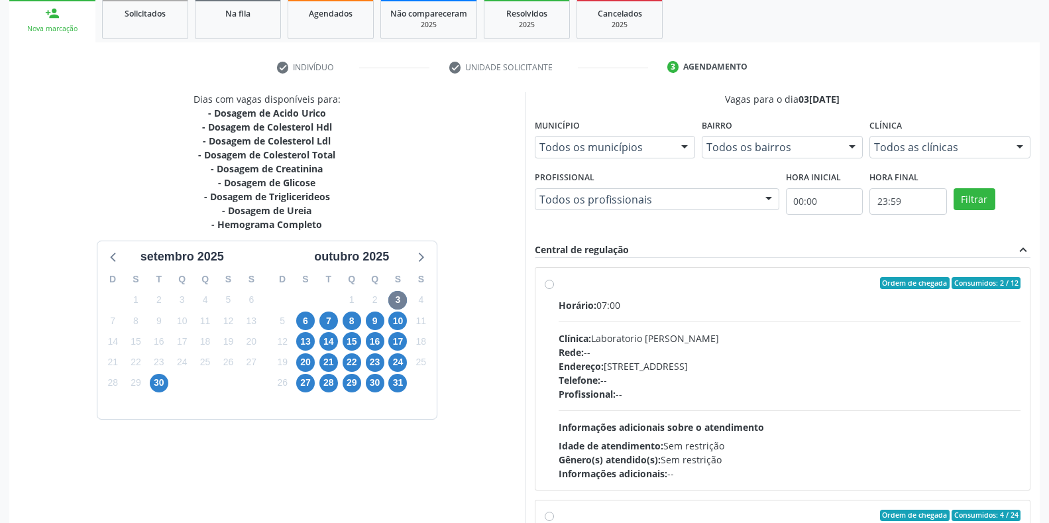
click at [595, 301] on span "Horário:" at bounding box center [578, 305] width 38 height 13
click at [554, 289] on input "Ordem de chegada Consumidos: 2 / 12 Horário: 07:00 Clínica: Laboratorio Jose Pa…" at bounding box center [549, 283] width 9 height 12
radio input "true"
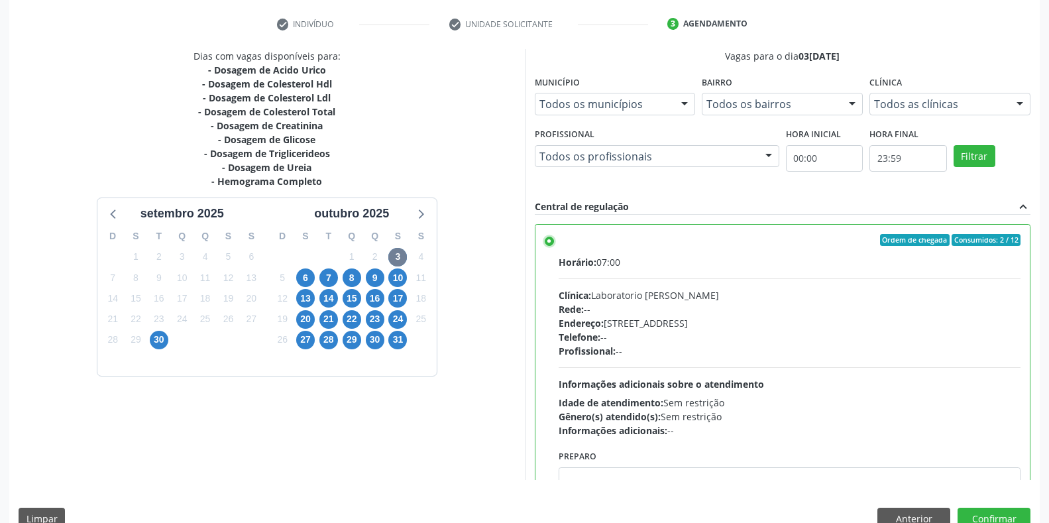
scroll to position [269, 0]
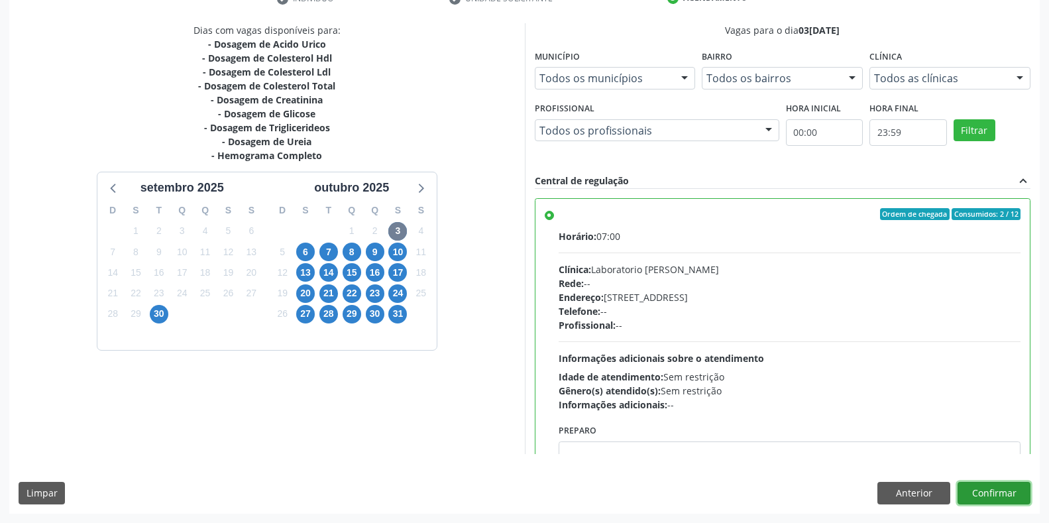
click at [997, 500] on button "Confirmar" at bounding box center [994, 493] width 73 height 23
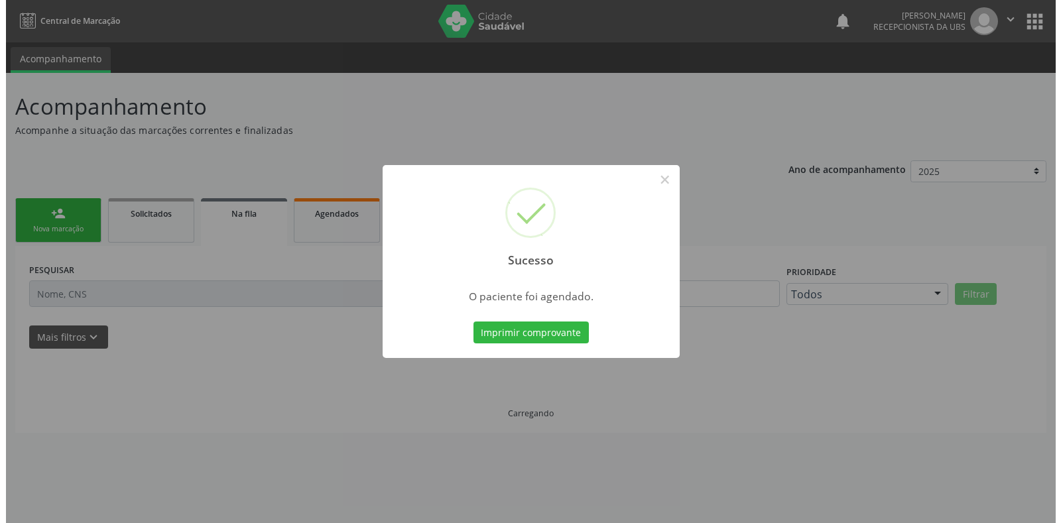
scroll to position [0, 0]
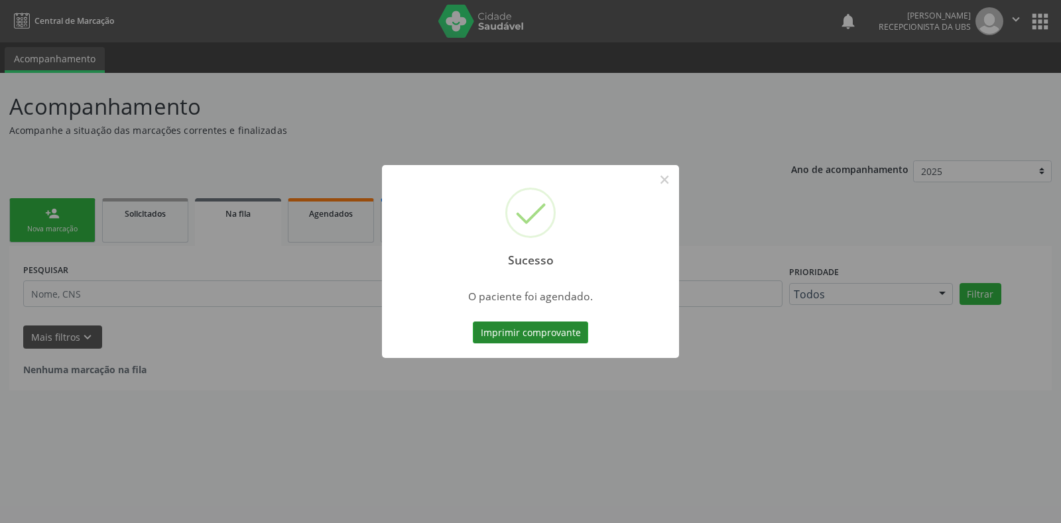
click at [537, 334] on button "Imprimir comprovante" at bounding box center [530, 332] width 115 height 23
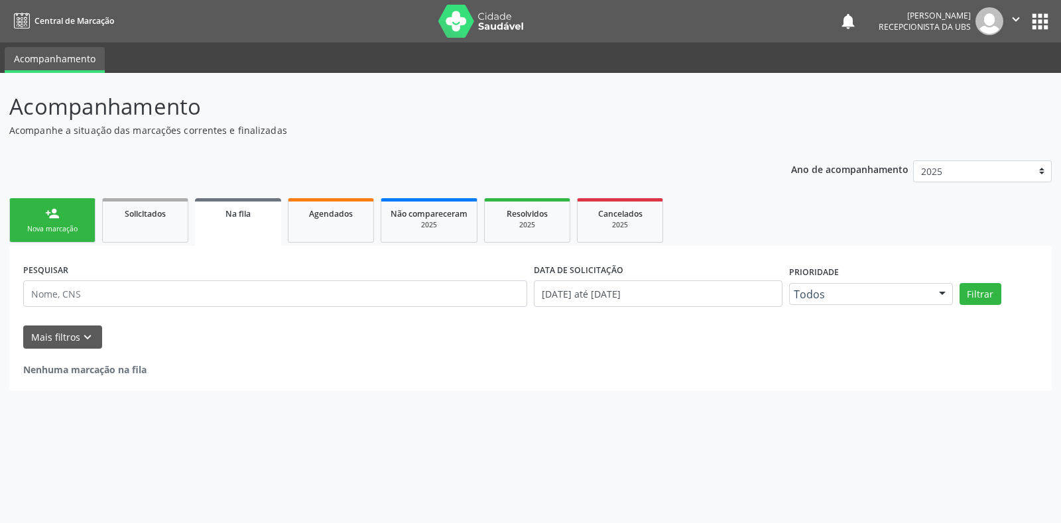
click at [63, 220] on div "Sucesso × O paciente foi agendado. Imprimir comprovante Cancel" at bounding box center [530, 261] width 1061 height 523
click at [39, 225] on div "Sucesso × O paciente foi agendado. Imprimir comprovante Cancel" at bounding box center [530, 261] width 1061 height 523
click at [58, 233] on div "Sucesso × O paciente foi agendado. Imprimir comprovante Cancel" at bounding box center [530, 261] width 1061 height 523
click at [52, 223] on div "Sucesso × O paciente foi agendado. Imprimir comprovante Cancel" at bounding box center [530, 261] width 1061 height 523
click at [52, 219] on div "Sucesso × O paciente foi agendado. Imprimir comprovante Cancel" at bounding box center [530, 261] width 1061 height 523
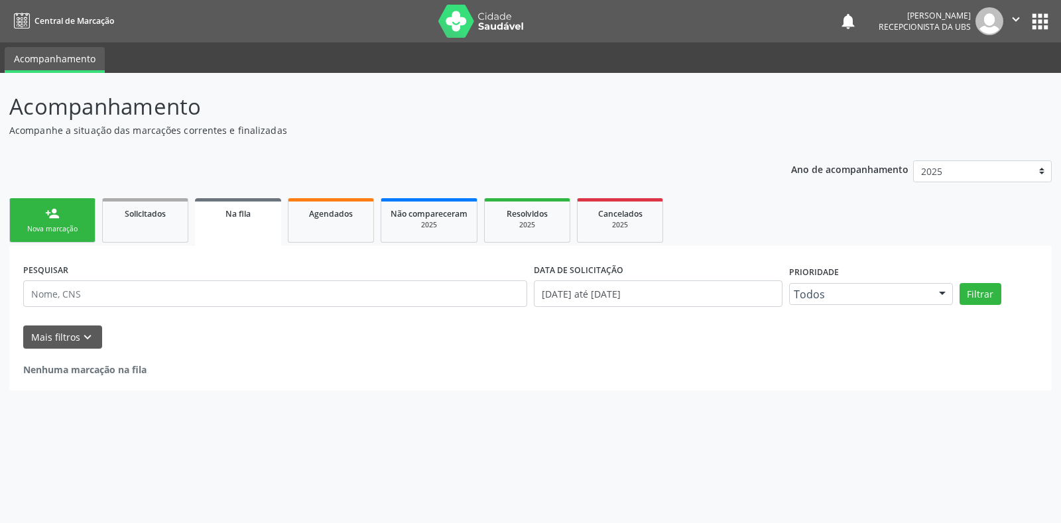
click at [66, 221] on div "Sucesso × O paciente foi agendado. Imprimir comprovante Cancel" at bounding box center [530, 261] width 1061 height 523
click at [345, 204] on div "Sucesso × O paciente foi agendado. Imprimir comprovante Cancel" at bounding box center [530, 261] width 1061 height 523
click at [337, 214] on div "Sucesso × O paciente foi agendado. Imprimir comprovante Cancel" at bounding box center [530, 261] width 1061 height 523
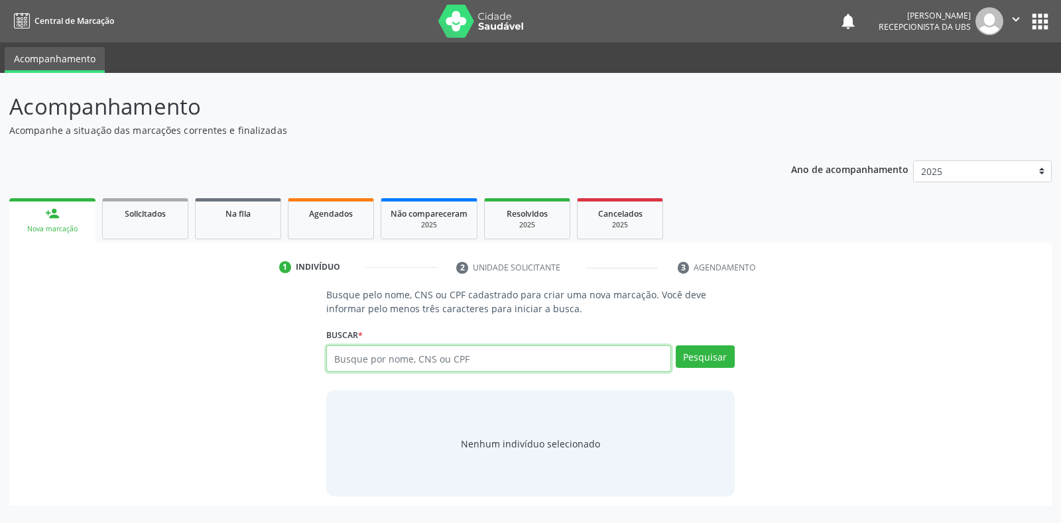
click at [357, 359] on input "text" at bounding box center [498, 358] width 344 height 27
type input "161239216900004"
click at [717, 357] on button "Pesquisar" at bounding box center [704, 356] width 59 height 23
click at [696, 366] on button "Pesquisar" at bounding box center [704, 356] width 59 height 23
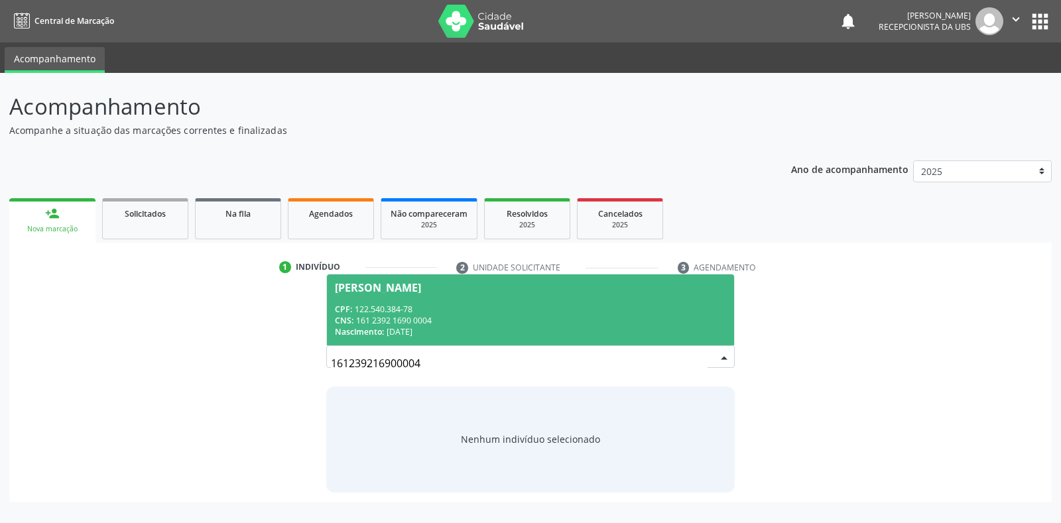
click at [574, 311] on div "CPF: 122.540.384-78" at bounding box center [530, 309] width 390 height 11
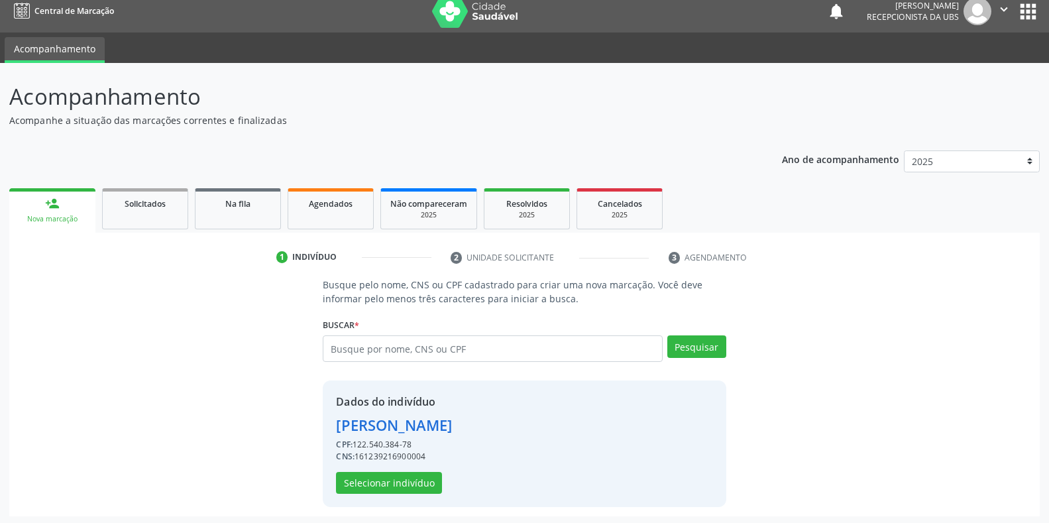
scroll to position [13, 0]
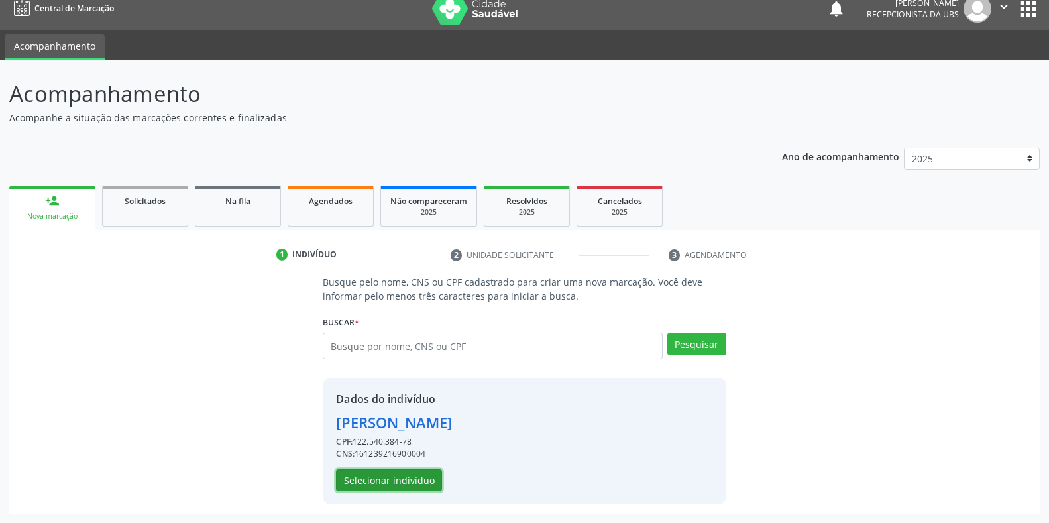
click at [433, 474] on button "Selecionar indivíduo" at bounding box center [389, 480] width 106 height 23
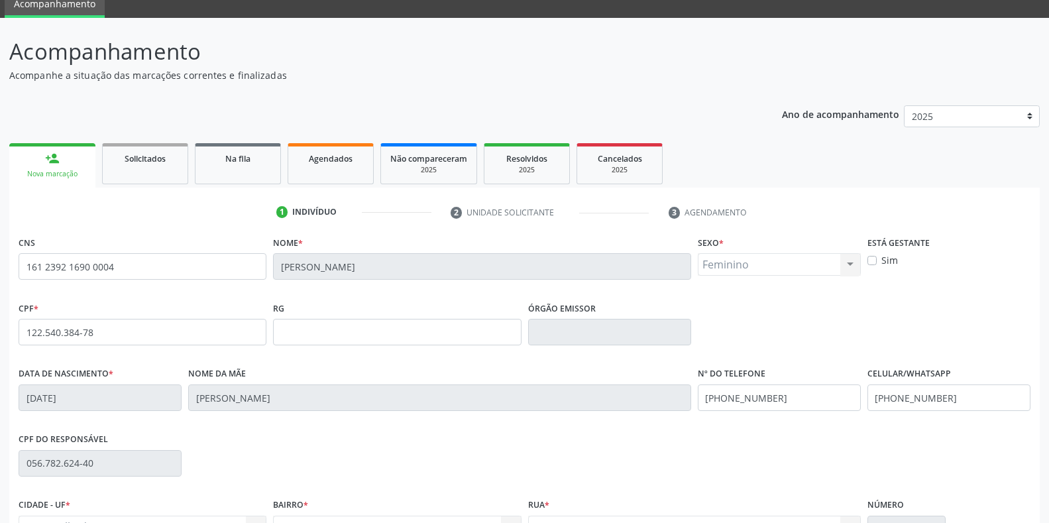
scroll to position [79, 0]
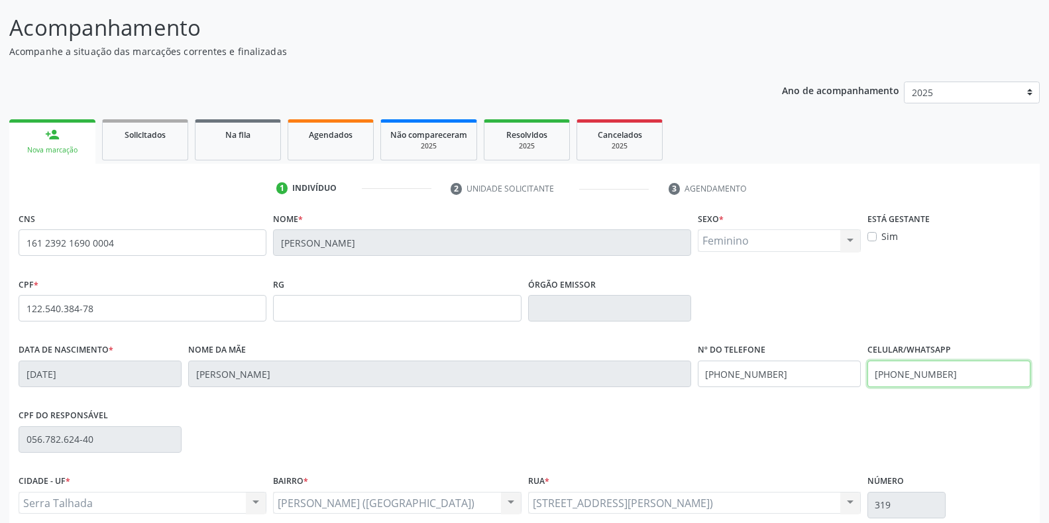
drag, startPoint x: 980, startPoint y: 373, endPoint x: 734, endPoint y: 375, distance: 245.9
click at [734, 375] on div "Data de nascimento * 06/11/1993 Nome da mãe Maria Luciene Lima de Oliveira Leit…" at bounding box center [524, 373] width 1019 height 66
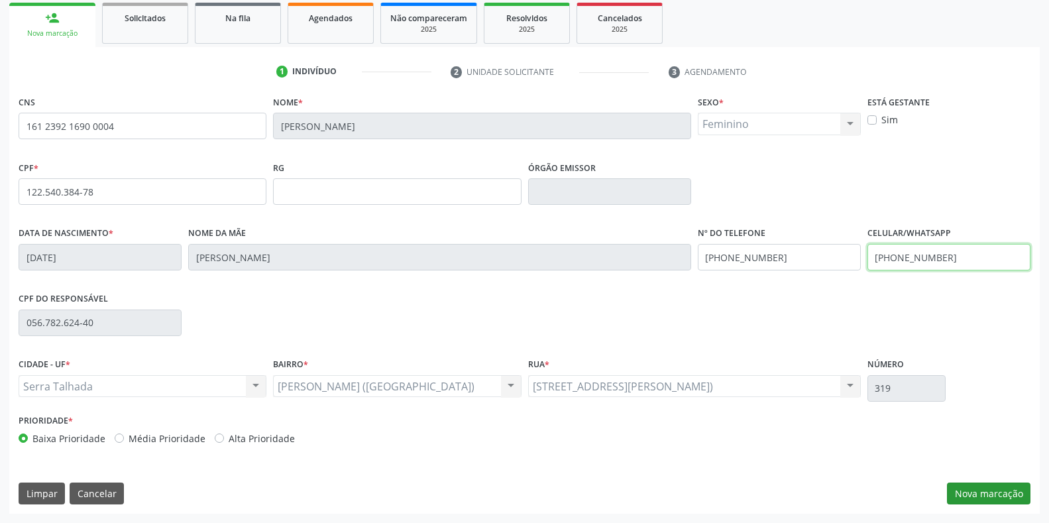
type input "(87) 99657-4209"
click at [988, 495] on button "Nova marcação" at bounding box center [989, 494] width 84 height 23
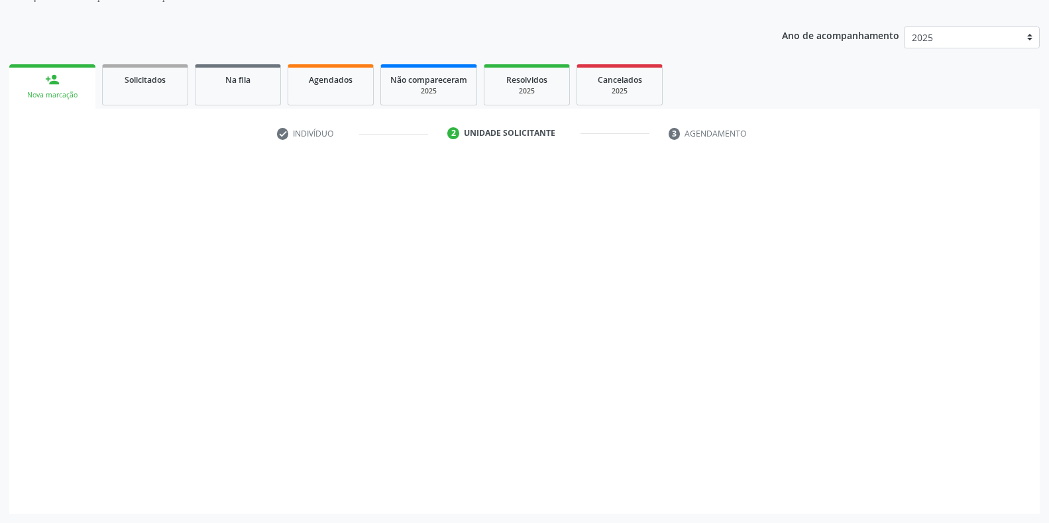
scroll to position [134, 0]
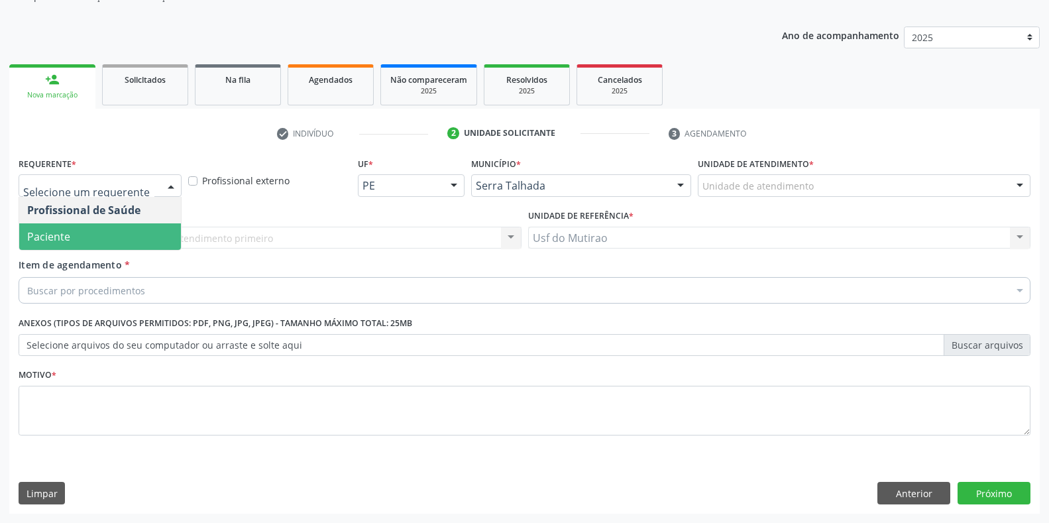
click at [83, 233] on span "Paciente" at bounding box center [100, 236] width 162 height 27
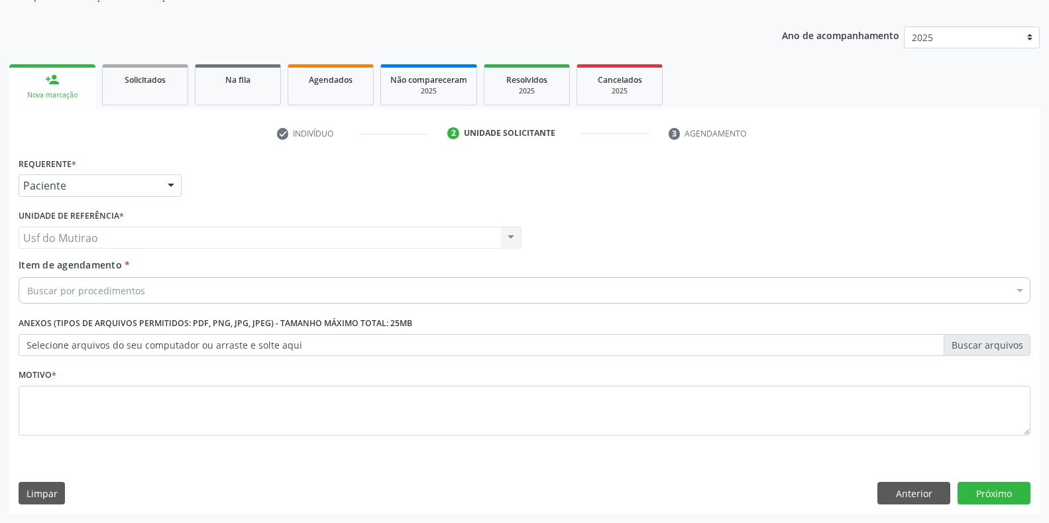
click at [143, 290] on div "Buscar por procedimentos" at bounding box center [525, 290] width 1012 height 27
click at [27, 290] on input "Item de agendamento *" at bounding box center [27, 290] width 0 height 27
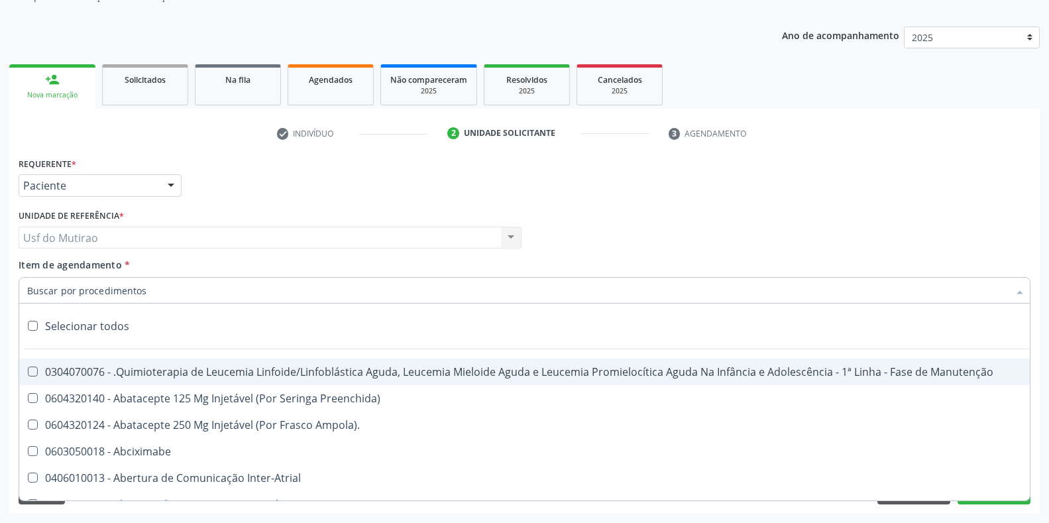
click at [108, 294] on input "Item de agendamento *" at bounding box center [518, 290] width 982 height 27
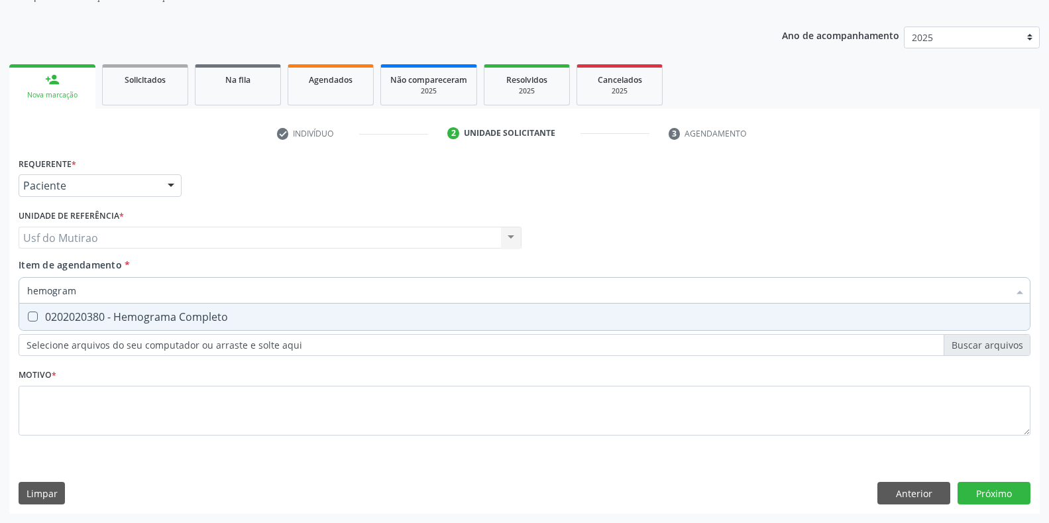
type input "hemograma"
click at [125, 321] on div "0202020380 - Hemograma Completo" at bounding box center [524, 317] width 995 height 11
checkbox Completo "true"
drag, startPoint x: 86, startPoint y: 292, endPoint x: 0, endPoint y: 286, distance: 86.4
click at [0, 286] on div "Acompanhamento Acompanhe a situação das marcações correntes e finalizadas Relat…" at bounding box center [524, 231] width 1049 height 584
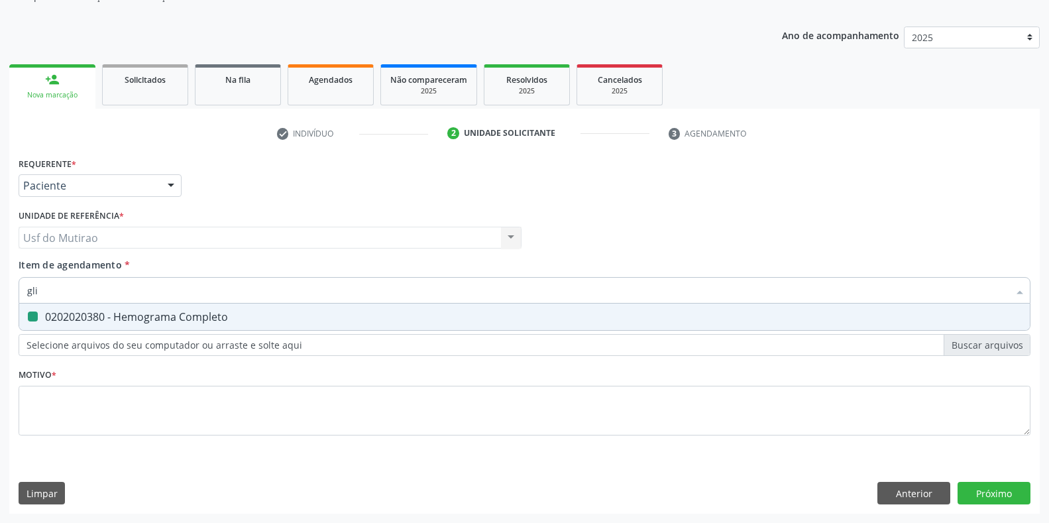
type input "glic"
checkbox Completo "false"
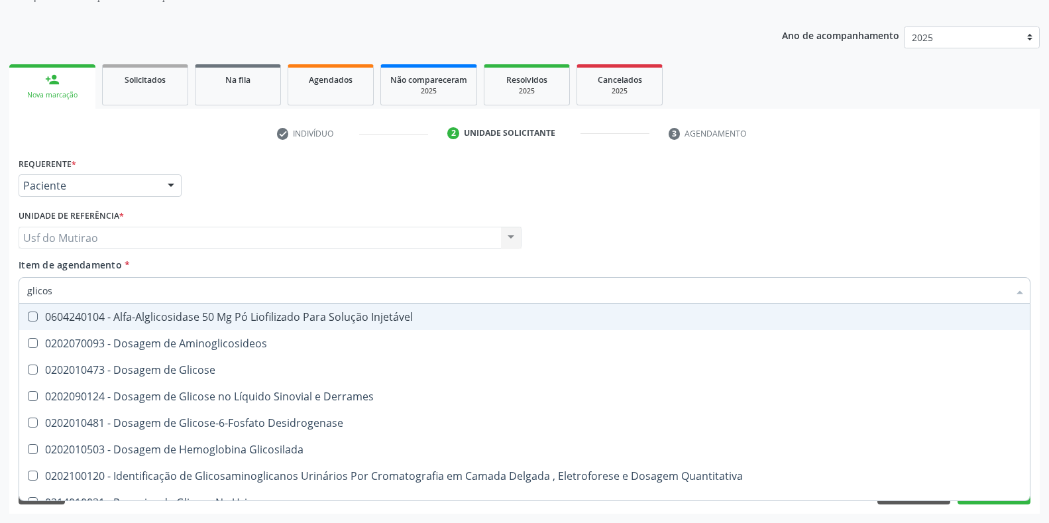
type input "glicose"
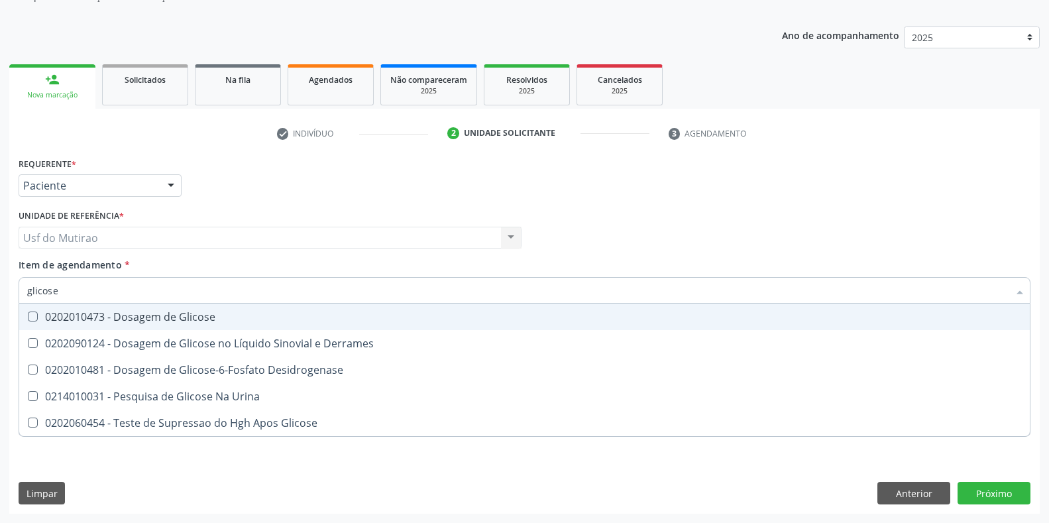
click at [130, 324] on span "0202010473 - Dosagem de Glicose" at bounding box center [524, 317] width 1011 height 27
checkbox Glicose "true"
drag, startPoint x: 139, startPoint y: 288, endPoint x: 0, endPoint y: 289, distance: 139.2
click at [0, 289] on div "Acompanhamento Acompanhe a situação das marcações correntes e finalizadas Relat…" at bounding box center [524, 231] width 1049 height 584
type input "analise"
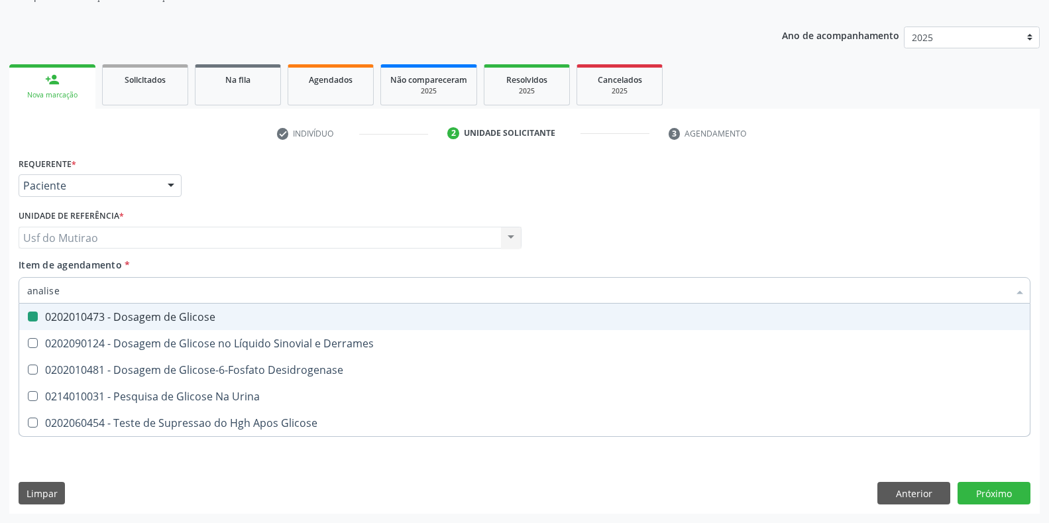
checkbox Glicose "false"
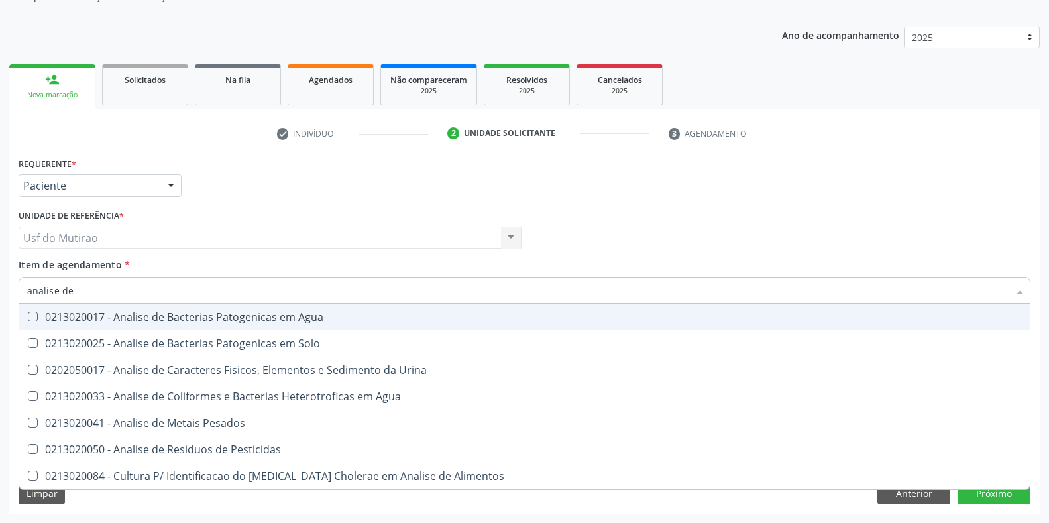
type input "analise de c"
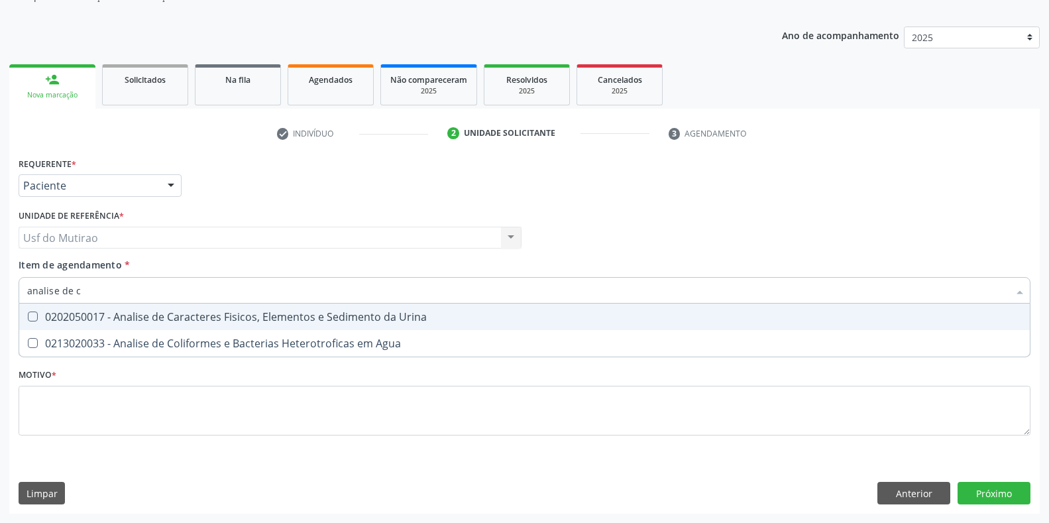
click at [124, 313] on div "0202050017 - Analise de Caracteres Fisicos, Elementos e Sedimento da Urina" at bounding box center [524, 317] width 995 height 11
checkbox Urina "true"
drag, startPoint x: 172, startPoint y: 294, endPoint x: 0, endPoint y: 294, distance: 172.3
click at [0, 294] on div "Acompanhamento Acompanhe a situação das marcações correntes e finalizadas Relat…" at bounding box center [524, 231] width 1049 height 584
checkbox Urina "false"
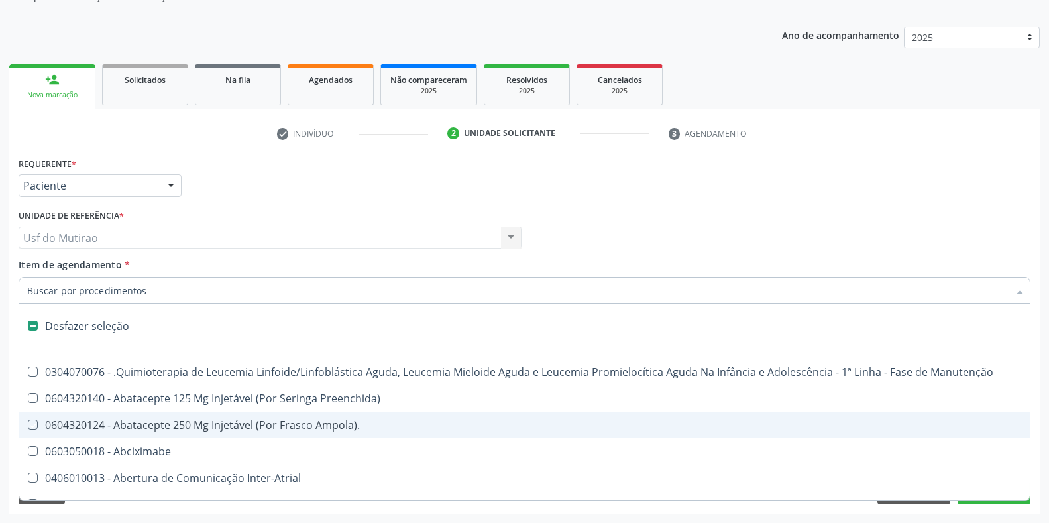
click at [382, 220] on div "Unidade de referência * Usf do Mutirao Usf do Mutirao Nenhum resultado encontra…" at bounding box center [270, 227] width 503 height 42
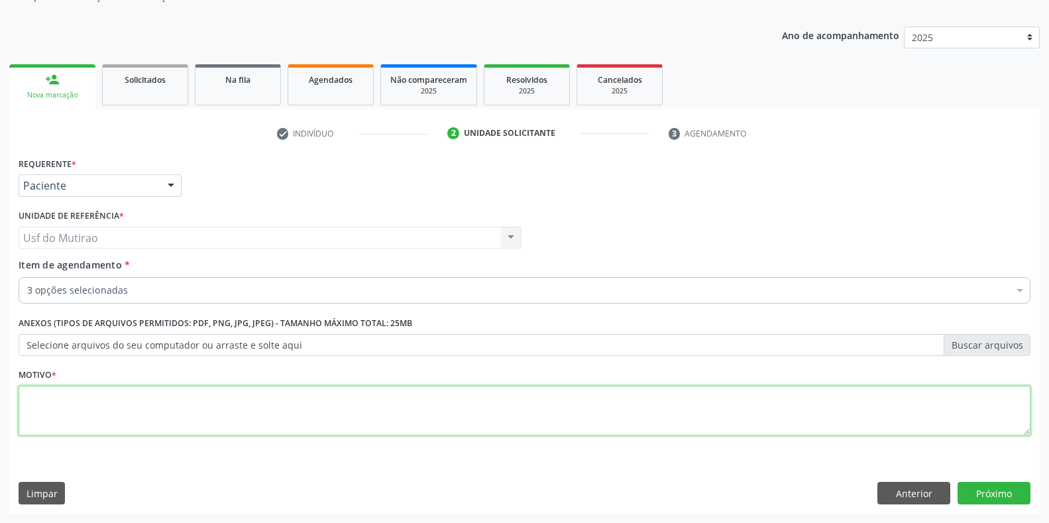
click at [522, 422] on textarea at bounding box center [525, 411] width 1012 height 50
type textarea "."
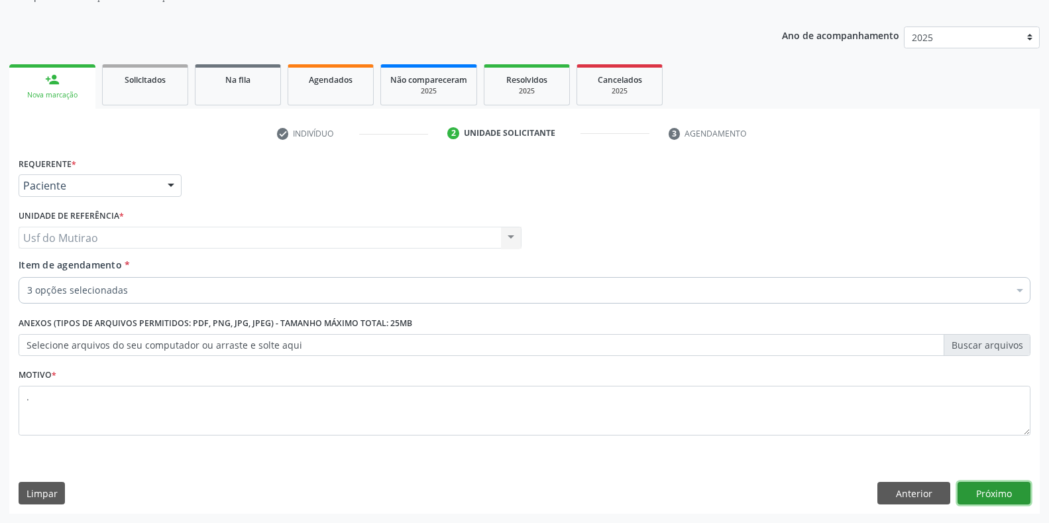
click at [974, 497] on button "Próximo" at bounding box center [994, 493] width 73 height 23
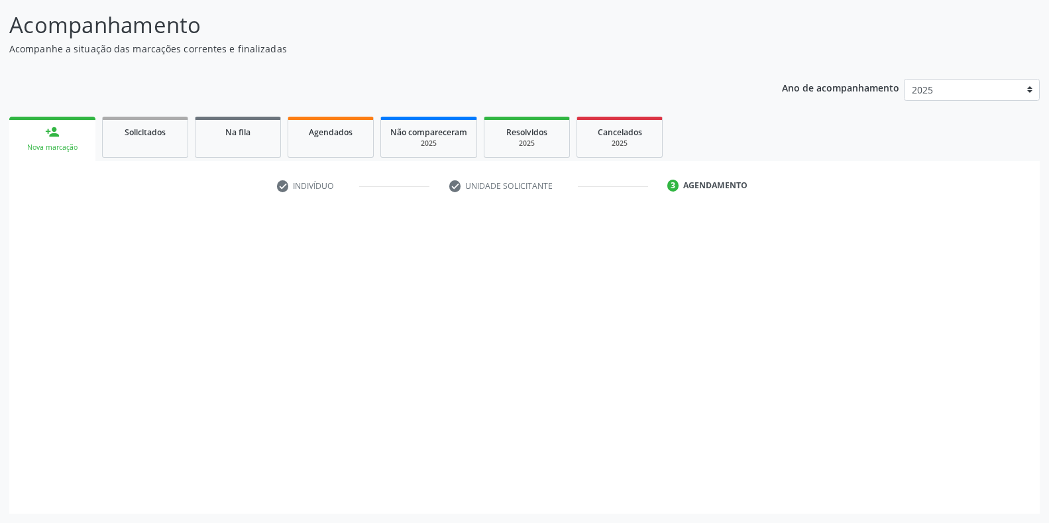
scroll to position [82, 0]
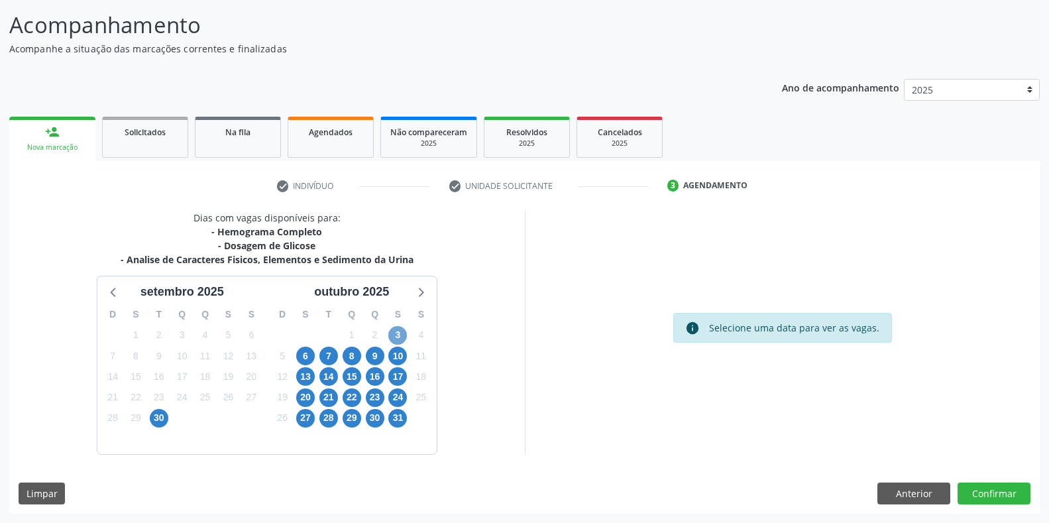
click at [400, 337] on span "3" at bounding box center [397, 335] width 19 height 19
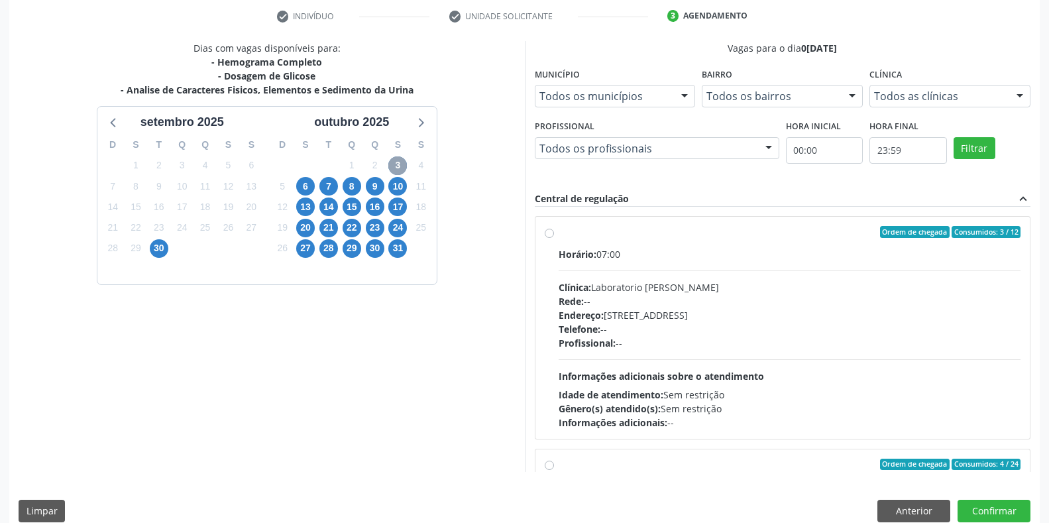
scroll to position [269, 0]
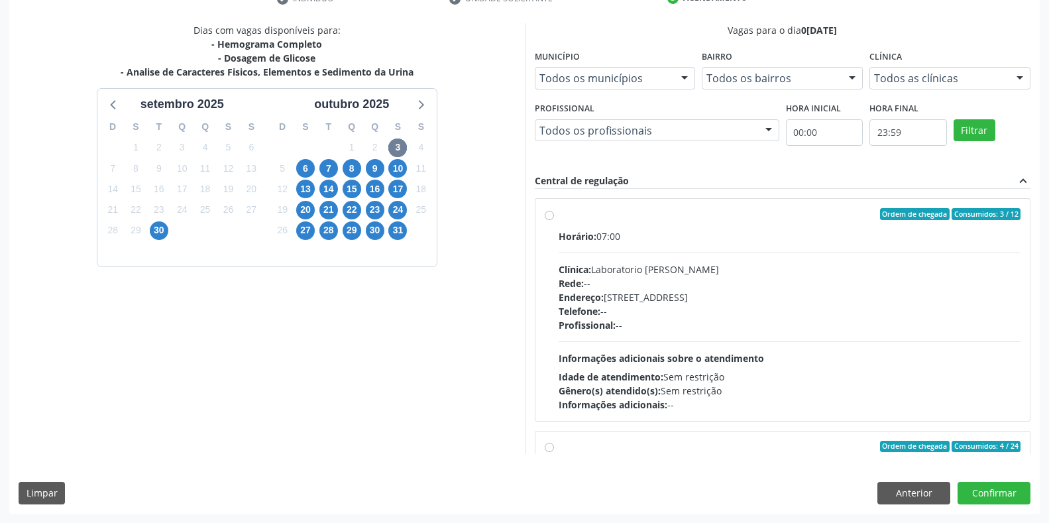
click at [606, 228] on label "Ordem de chegada Consumidos: 3 / 12 Horário: 07:00 Clínica: Laboratorio Jose Pa…" at bounding box center [790, 309] width 463 height 203
click at [554, 220] on input "Ordem de chegada Consumidos: 3 / 12 Horário: 07:00 Clínica: Laboratorio Jose Pa…" at bounding box center [549, 214] width 9 height 12
radio input "true"
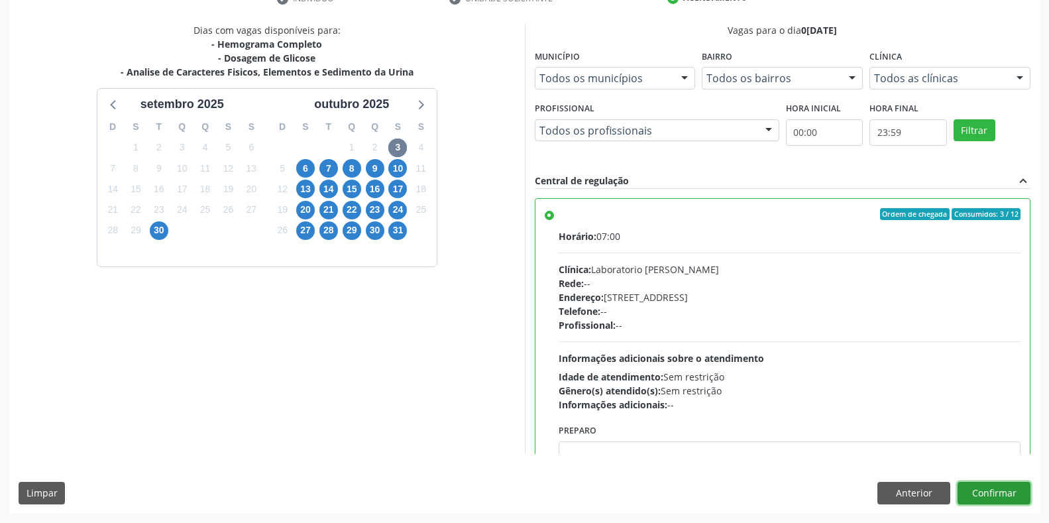
click at [996, 490] on button "Confirmar" at bounding box center [994, 493] width 73 height 23
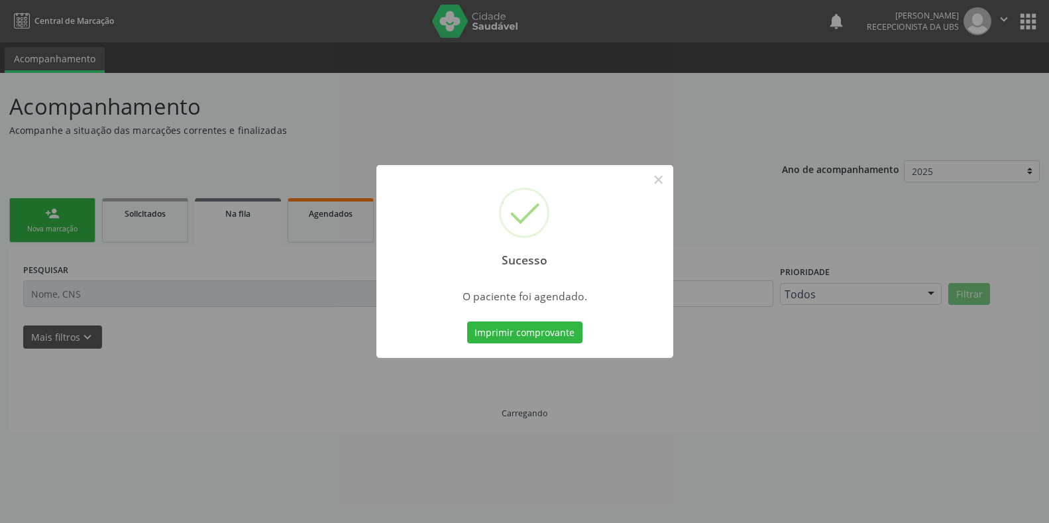
scroll to position [0, 0]
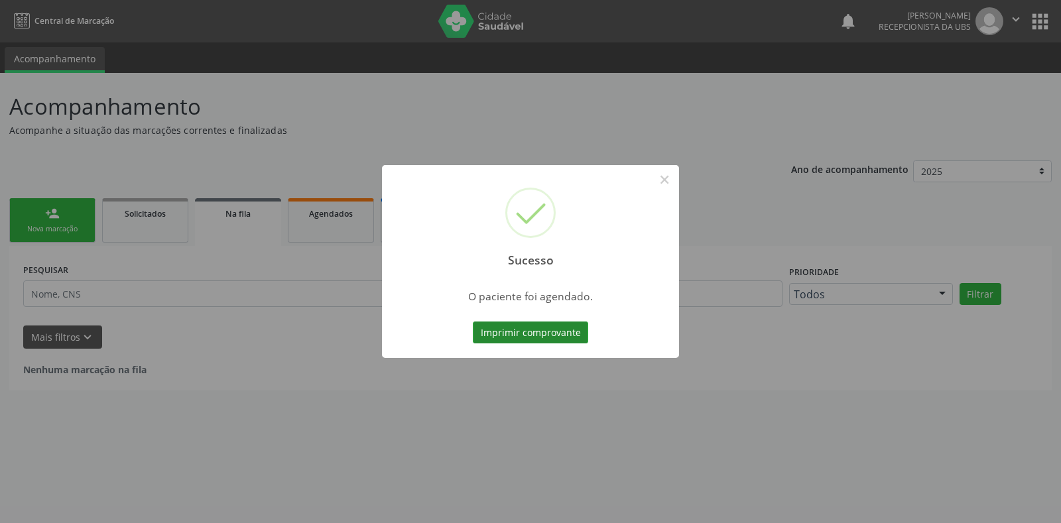
click at [545, 335] on button "Imprimir comprovante" at bounding box center [530, 332] width 115 height 23
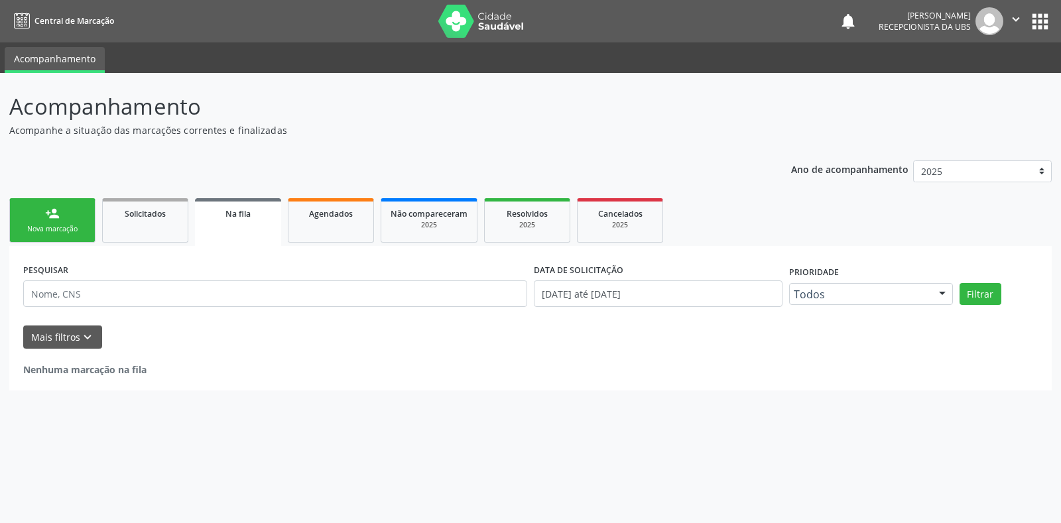
click at [60, 234] on div "Nova marcação" at bounding box center [52, 229] width 66 height 10
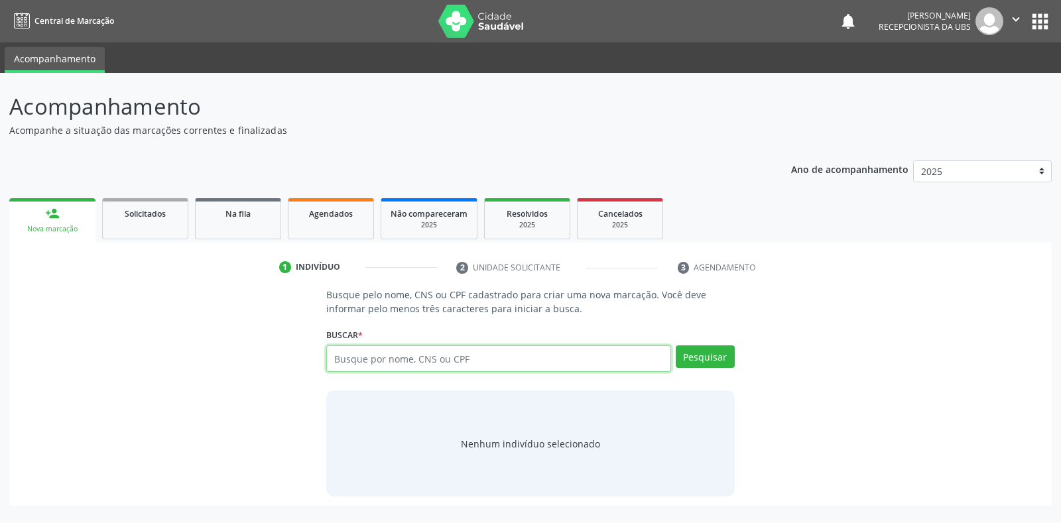
click at [458, 364] on input "text" at bounding box center [498, 358] width 344 height 27
type input "161239216900004"
click at [704, 361] on button "Pesquisar" at bounding box center [704, 356] width 59 height 23
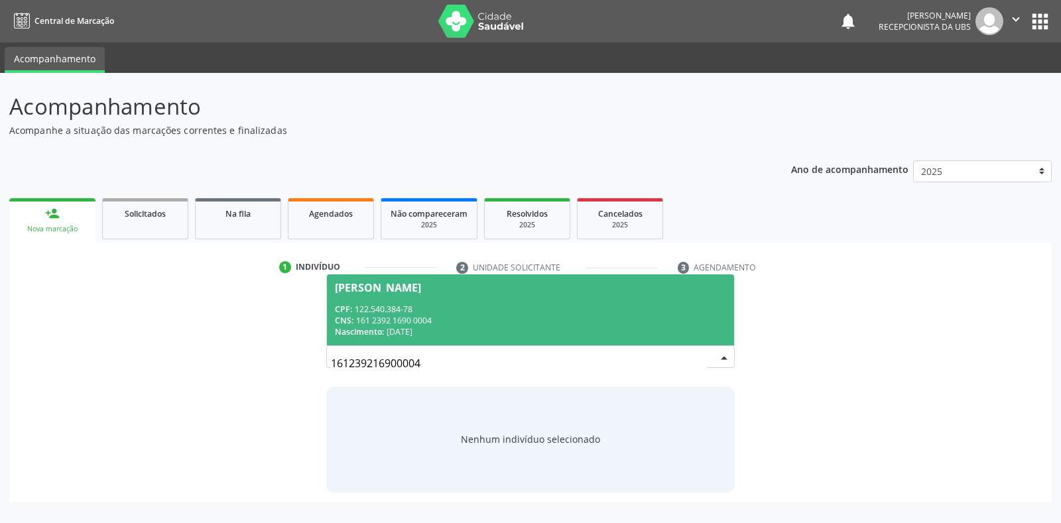
click at [523, 318] on div "CNS: 161 2392 1690 0004" at bounding box center [530, 320] width 390 height 11
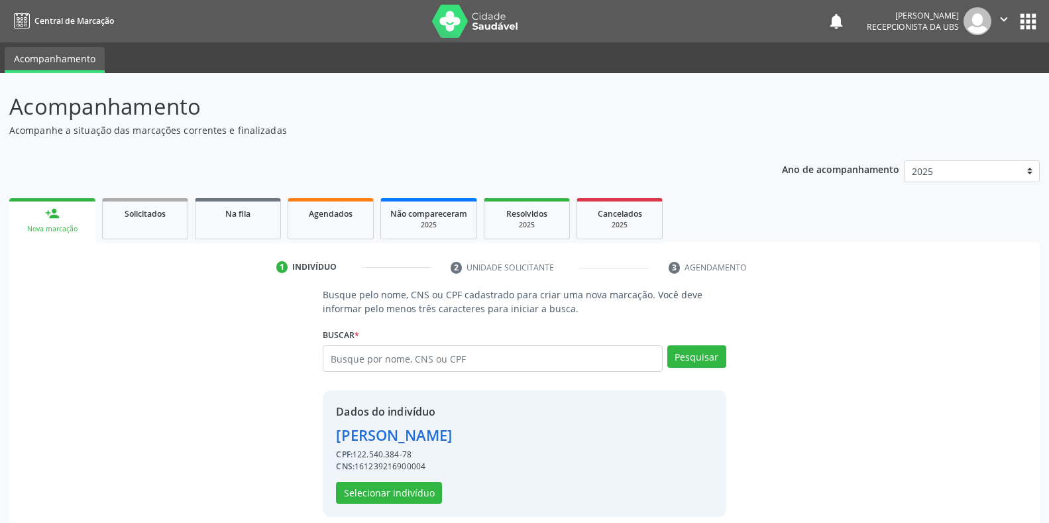
scroll to position [13, 0]
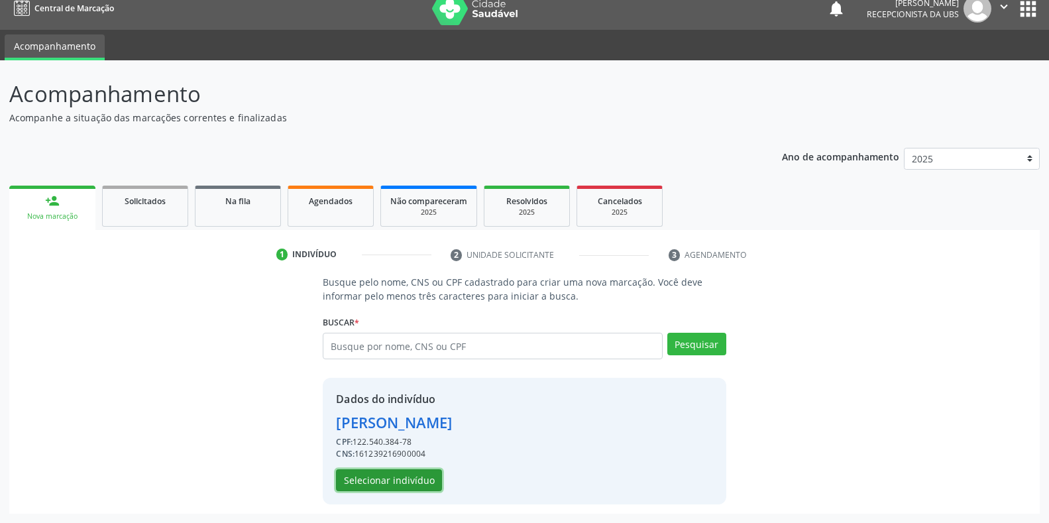
click at [422, 479] on button "Selecionar indivíduo" at bounding box center [389, 480] width 106 height 23
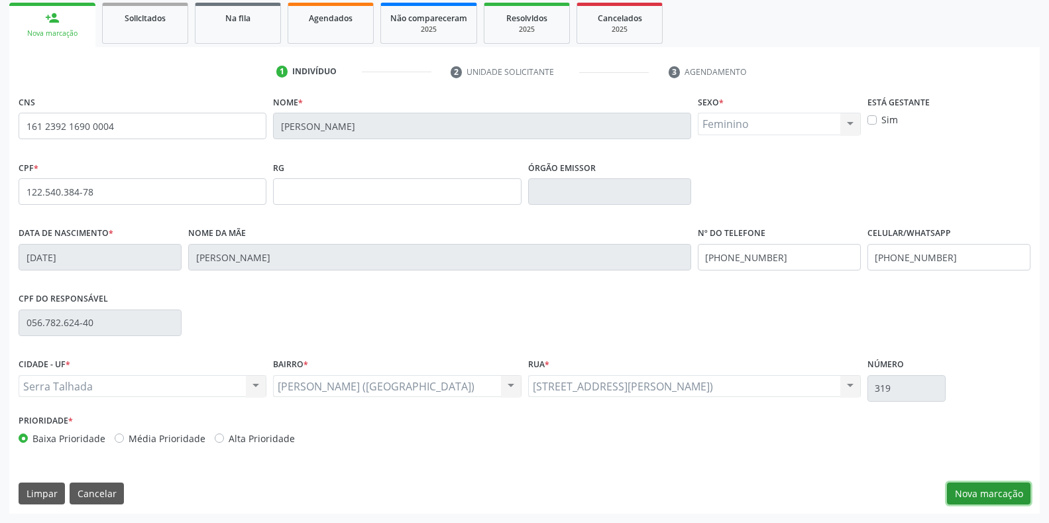
click at [982, 496] on button "Nova marcação" at bounding box center [989, 494] width 84 height 23
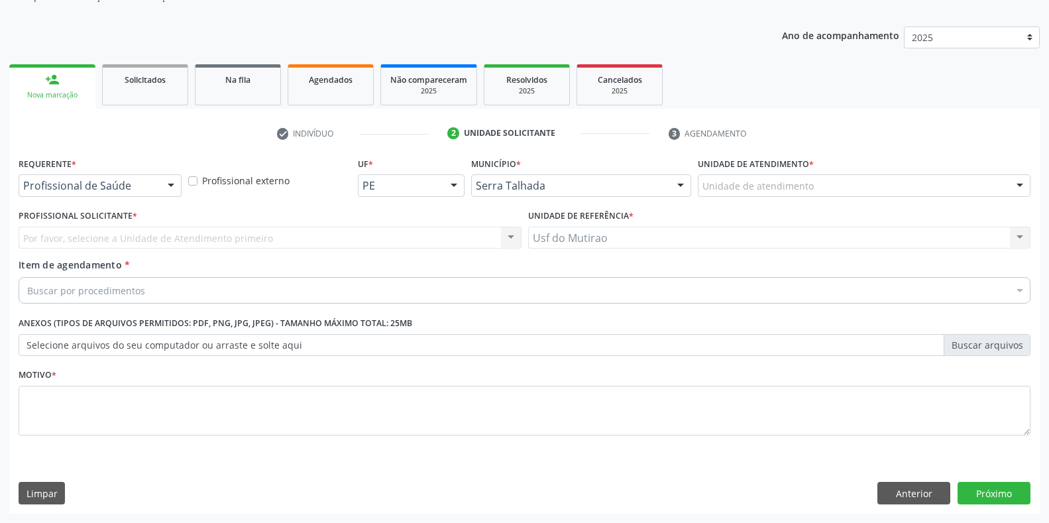
scroll to position [134, 0]
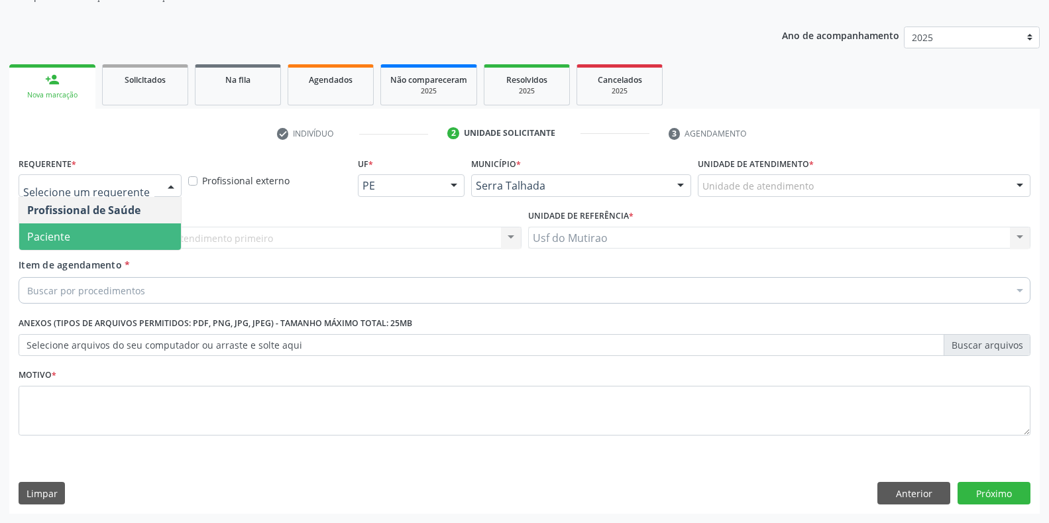
click at [56, 251] on div "Profissional Solicitante * Por favor, selecione a Unidade de Atendimento primei…" at bounding box center [270, 232] width 510 height 52
click at [72, 229] on span "Paciente" at bounding box center [100, 236] width 162 height 27
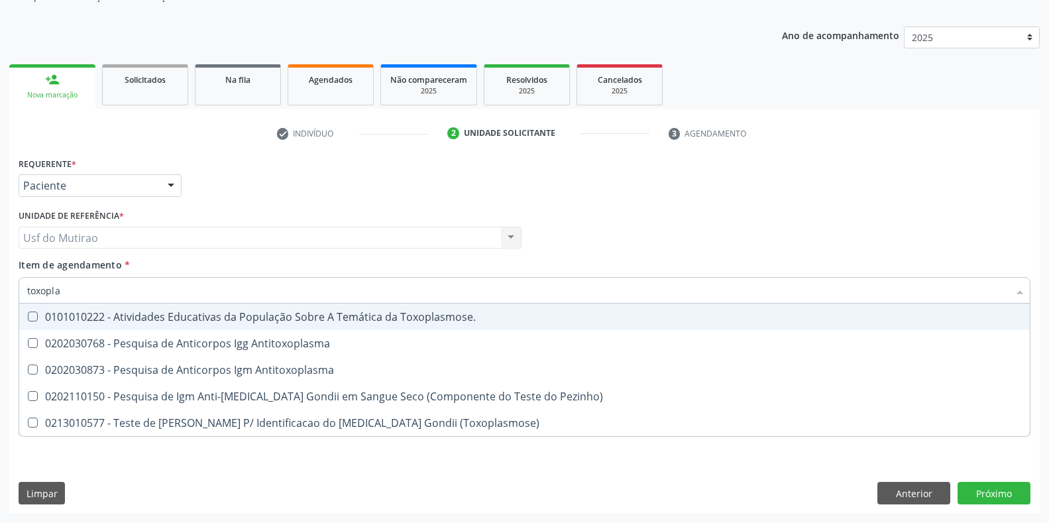
type input "toxoplas"
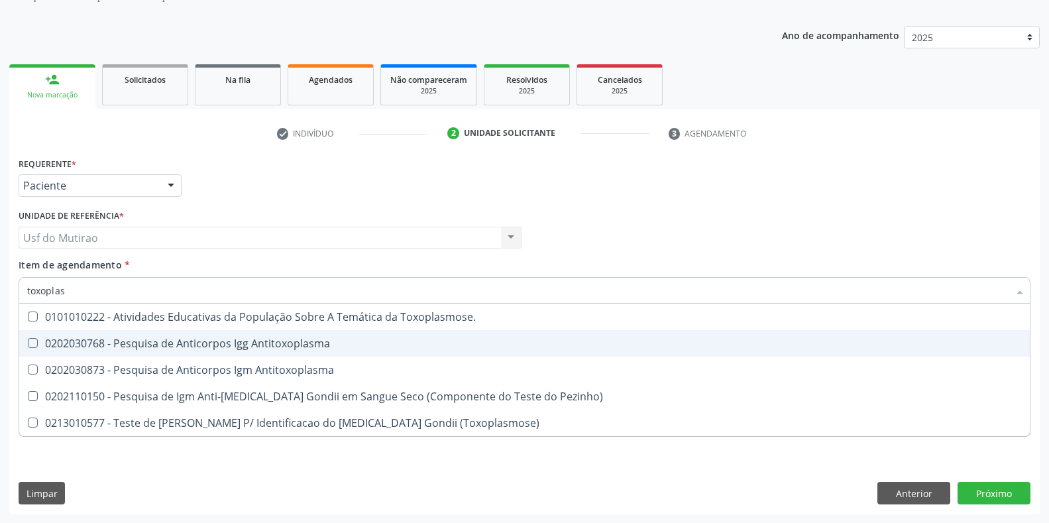
click at [114, 339] on div "0202030768 - Pesquisa de Anticorpos Igg Antitoxoplasma" at bounding box center [524, 343] width 995 height 11
checkbox Antitoxoplasma "true"
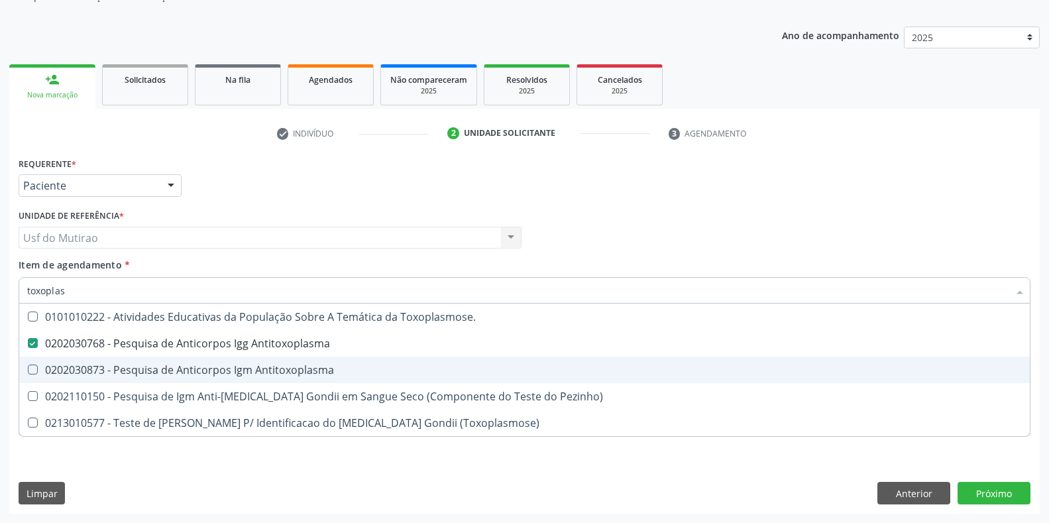
click at [118, 370] on div "0202030873 - Pesquisa de Anticorpos Igm Antitoxoplasma" at bounding box center [524, 370] width 995 height 11
checkbox Antitoxoplasma "true"
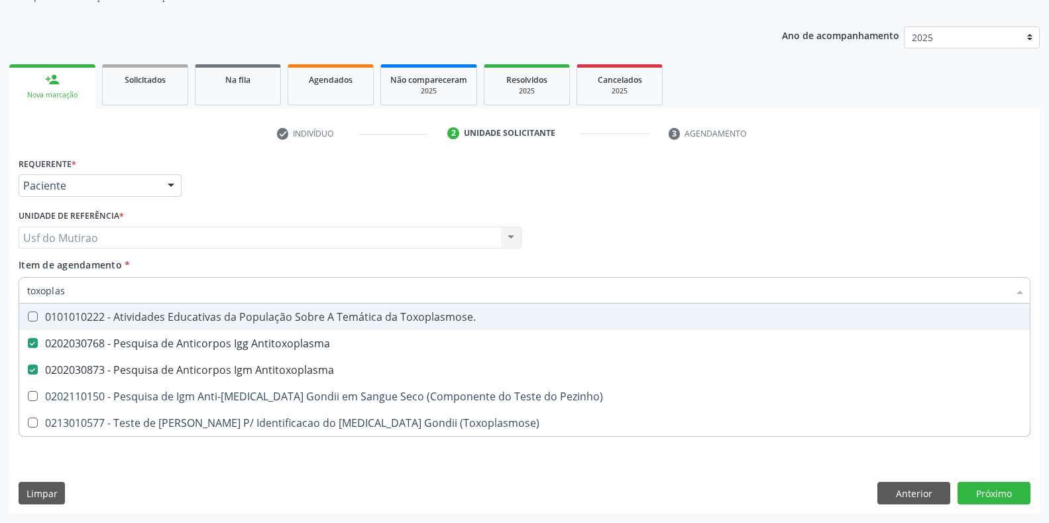
drag, startPoint x: 101, startPoint y: 283, endPoint x: 0, endPoint y: 284, distance: 100.8
click at [0, 284] on div "Acompanhamento Acompanhe a situação das marcações correntes e finalizadas Relat…" at bounding box center [524, 231] width 1049 height 584
type input "cult"
checkbox Antitoxoplasma "false"
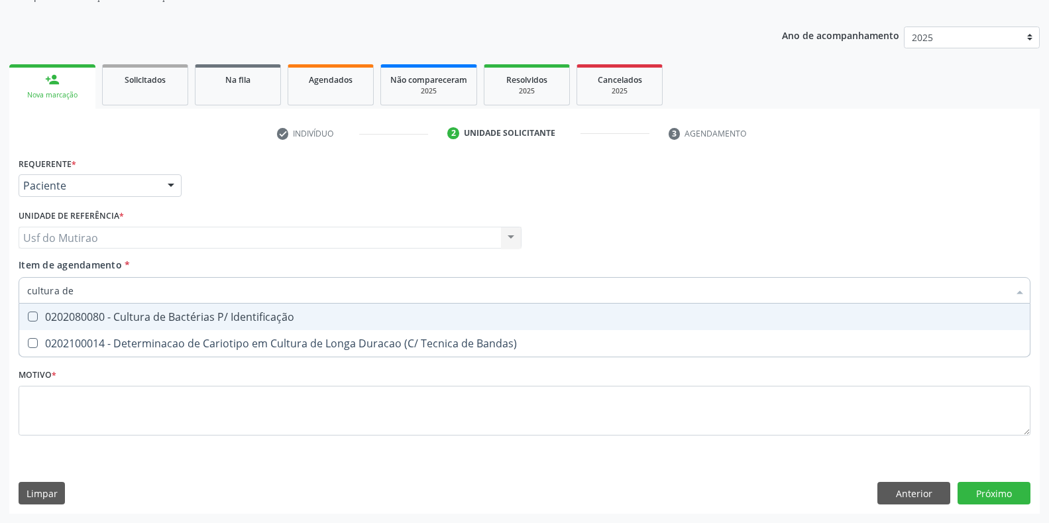
type input "cultura de"
click at [158, 306] on span "0202080080 - Cultura de Bactérias P/ Identificação" at bounding box center [524, 317] width 1011 height 27
checkbox Identificação "true"
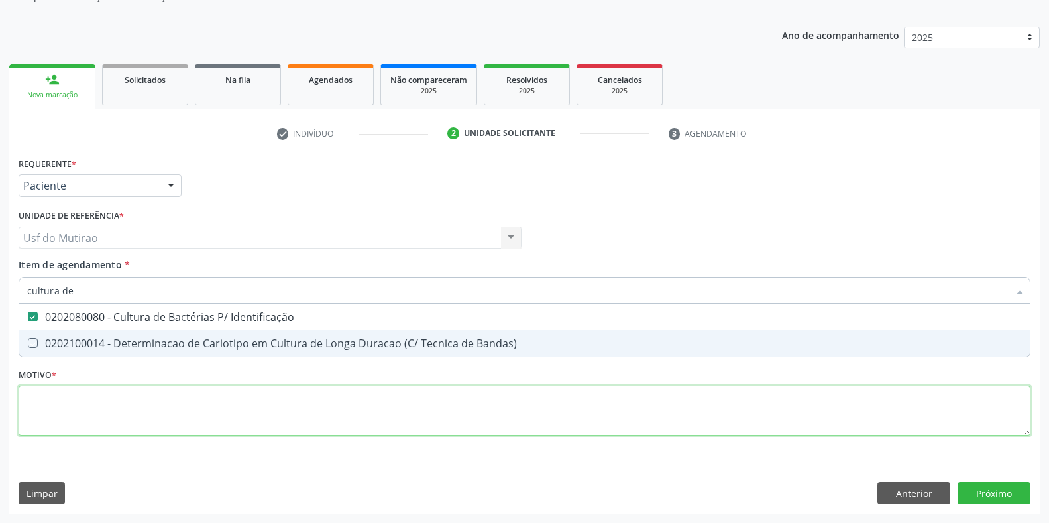
click at [167, 416] on div "Requerente * Paciente Profissional de Saúde Paciente Nenhum resultado encontrad…" at bounding box center [525, 304] width 1012 height 300
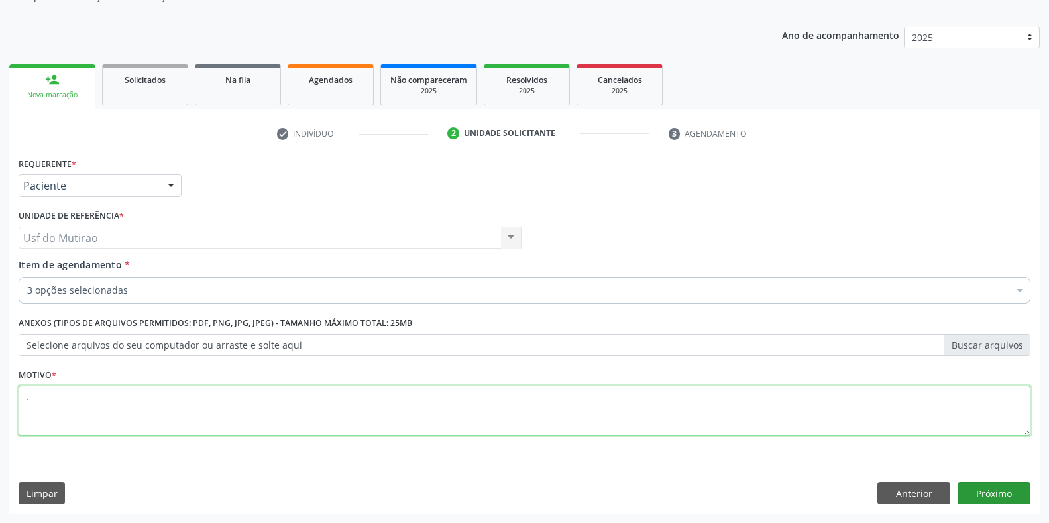
type textarea "."
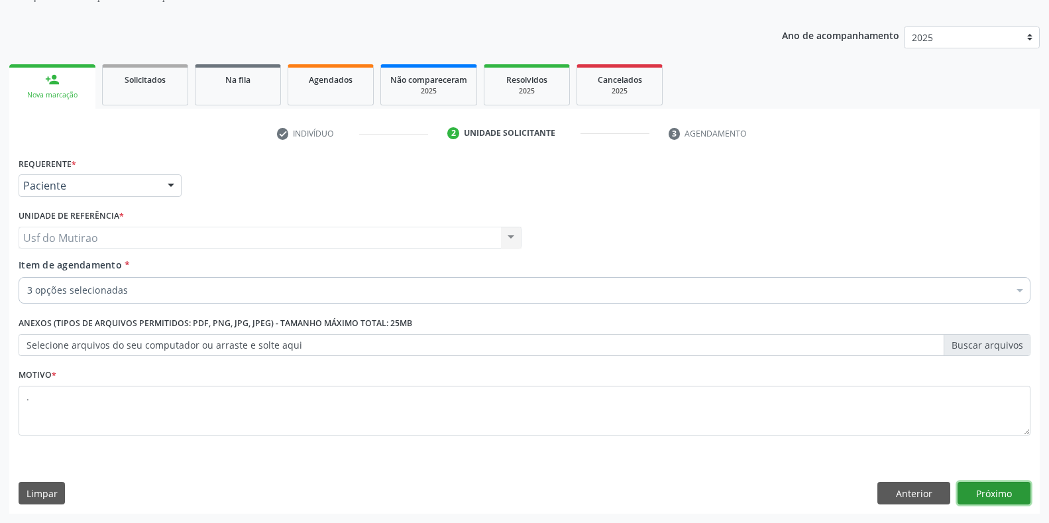
click at [996, 489] on button "Próximo" at bounding box center [994, 493] width 73 height 23
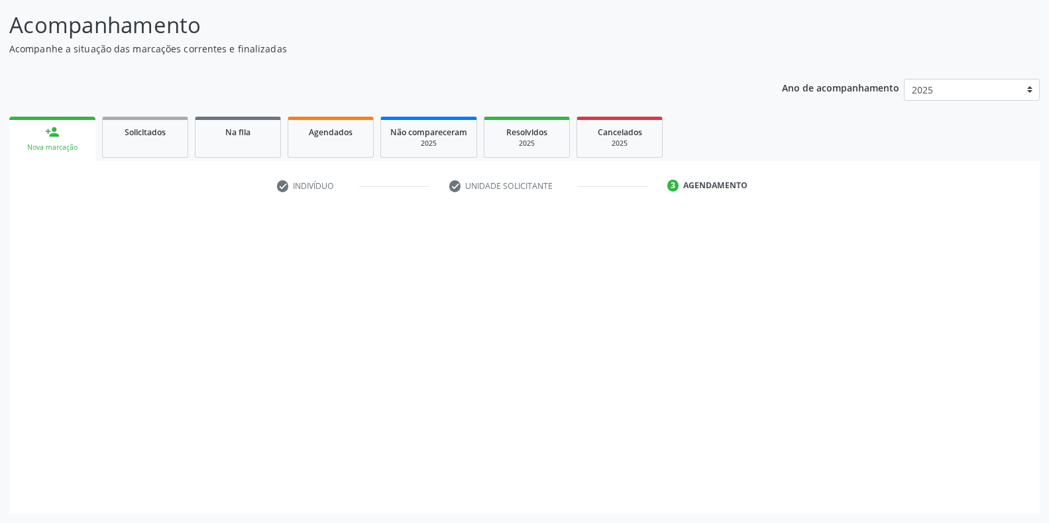
scroll to position [82, 0]
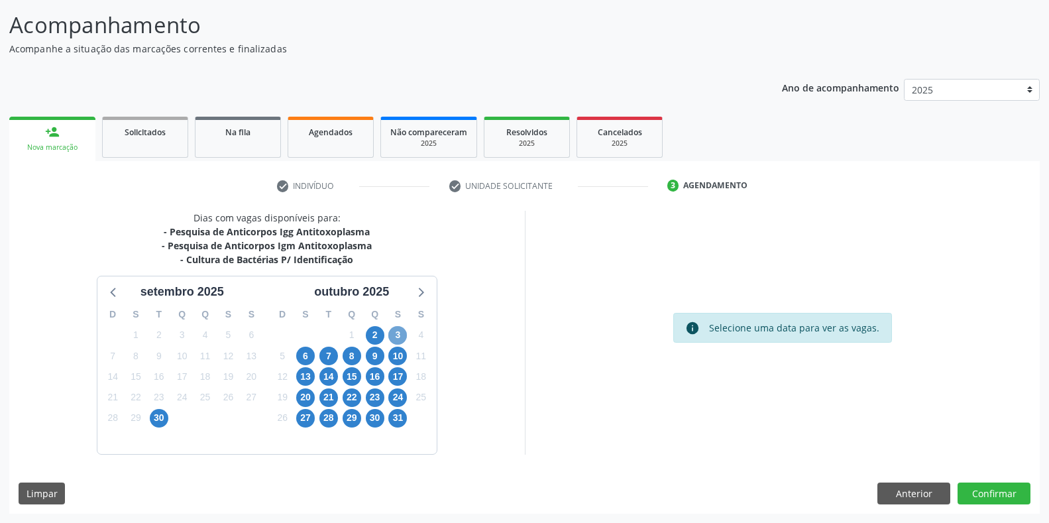
click at [398, 333] on span "3" at bounding box center [397, 335] width 19 height 19
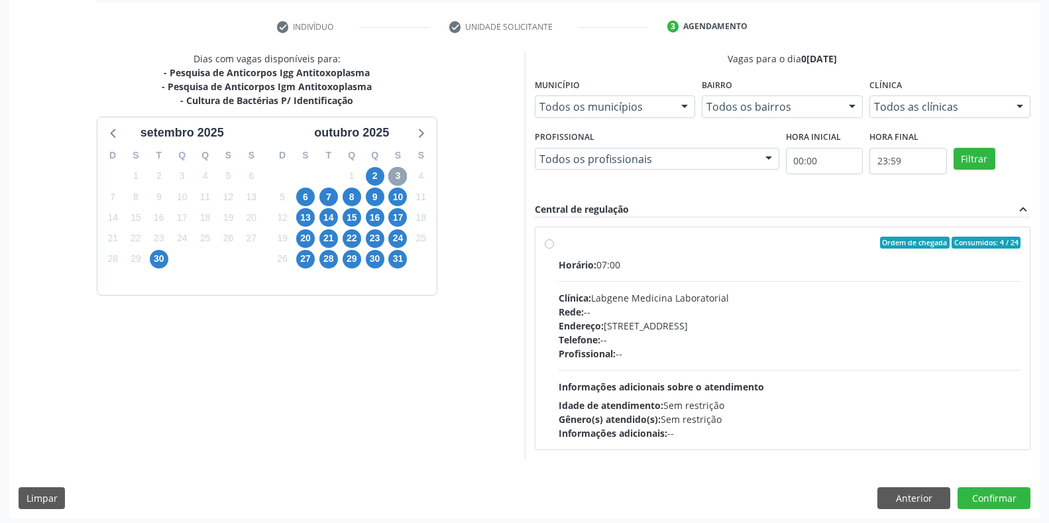
scroll to position [245, 0]
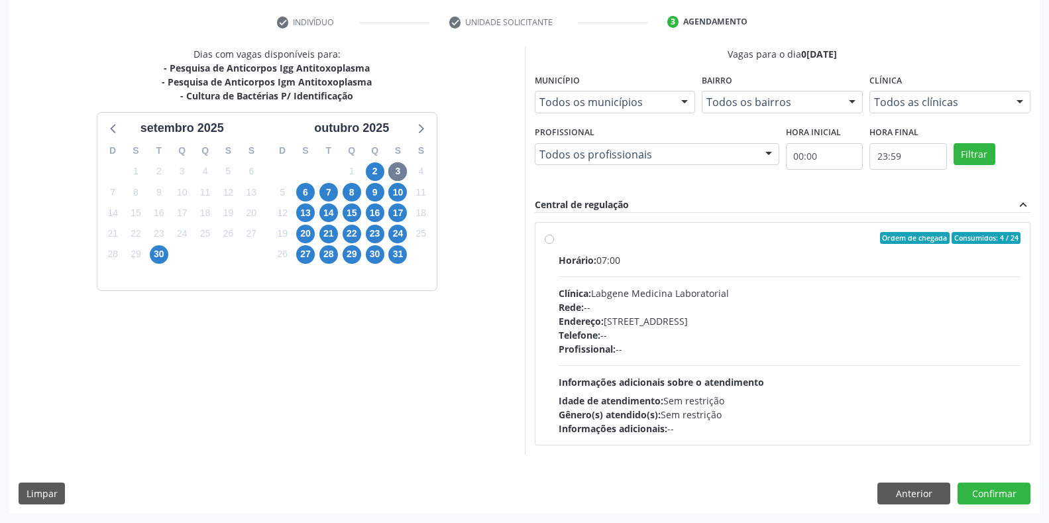
click at [579, 253] on div "Horário: 07:00" at bounding box center [790, 260] width 463 height 14
click at [554, 244] on input "Ordem de chegada Consumidos: 4 / 24 Horário: 07:00 Clínica: Labgene Medicina La…" at bounding box center [549, 238] width 9 height 12
radio input "true"
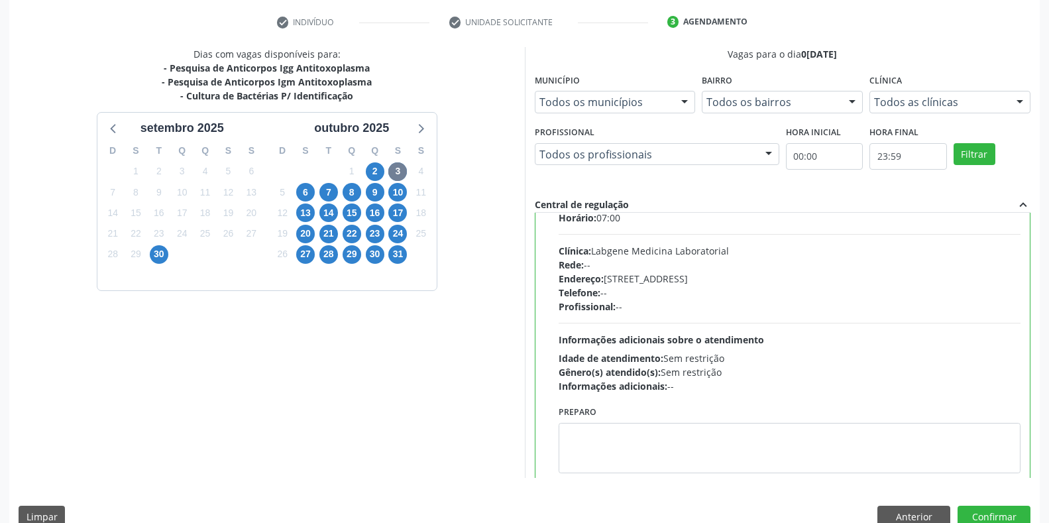
scroll to position [66, 0]
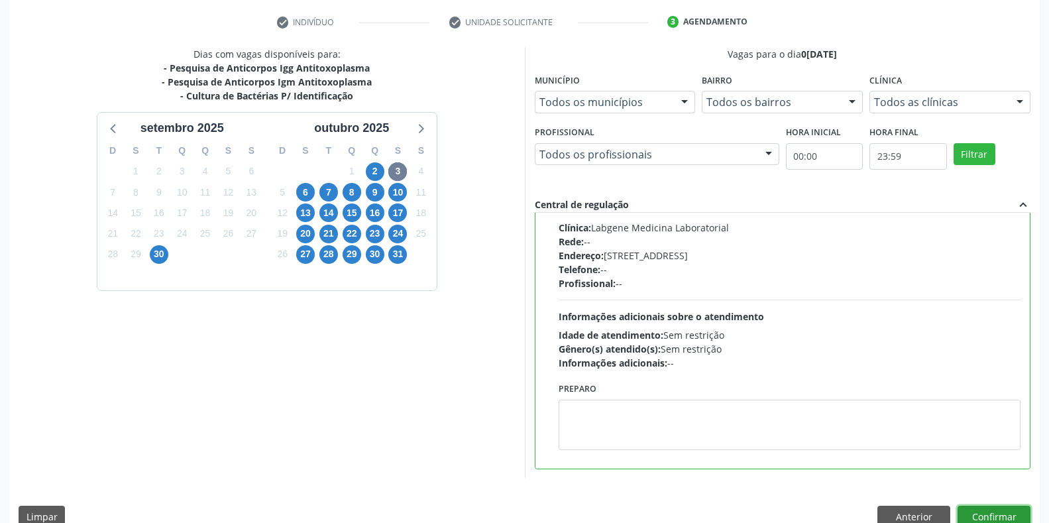
click at [975, 508] on button "Confirmar" at bounding box center [994, 517] width 73 height 23
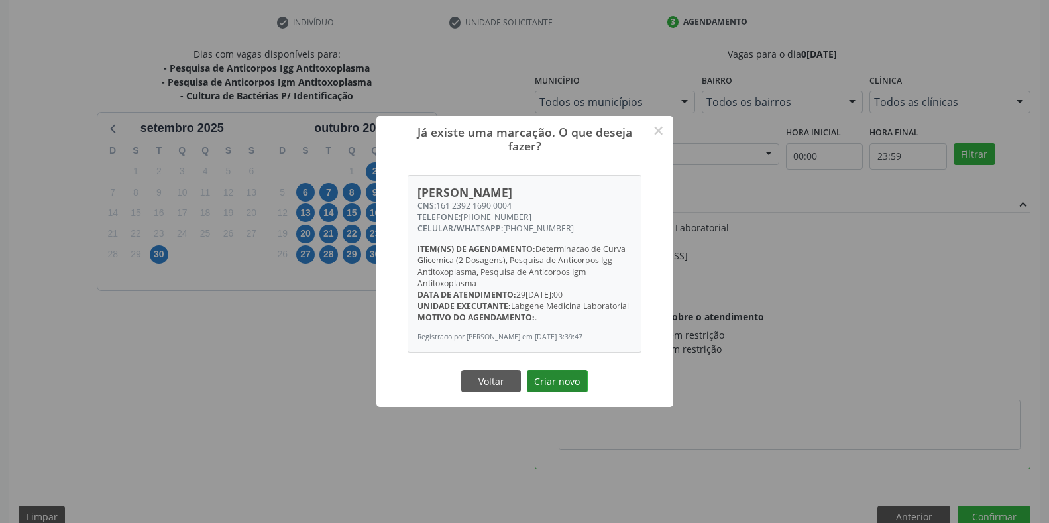
click at [567, 383] on button "Criar novo" at bounding box center [557, 381] width 61 height 23
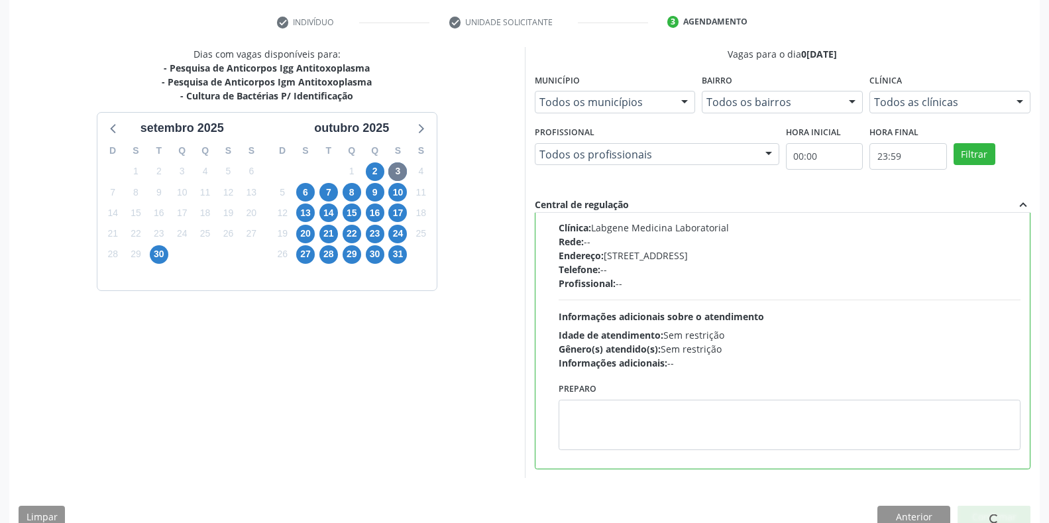
scroll to position [0, 0]
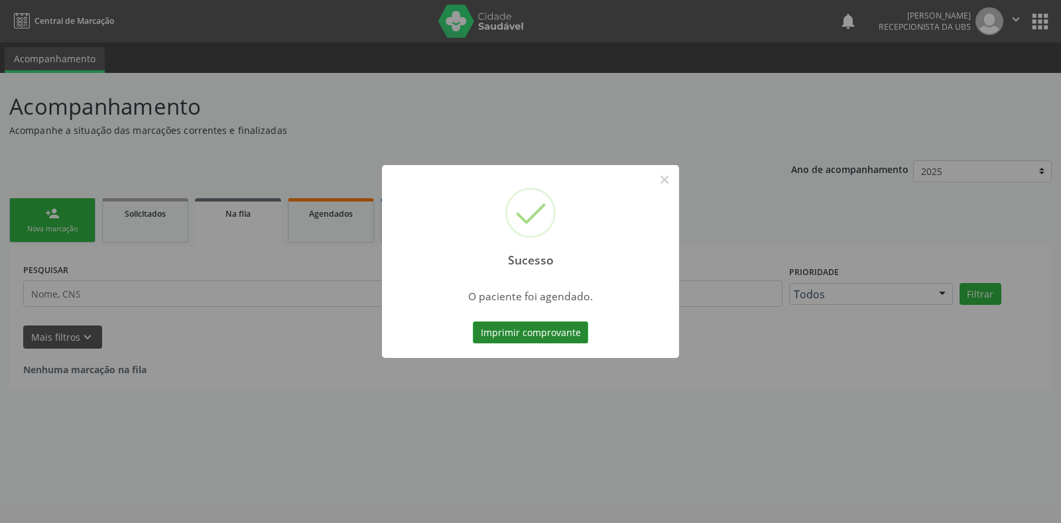
click at [551, 329] on button "Imprimir comprovante" at bounding box center [530, 332] width 115 height 23
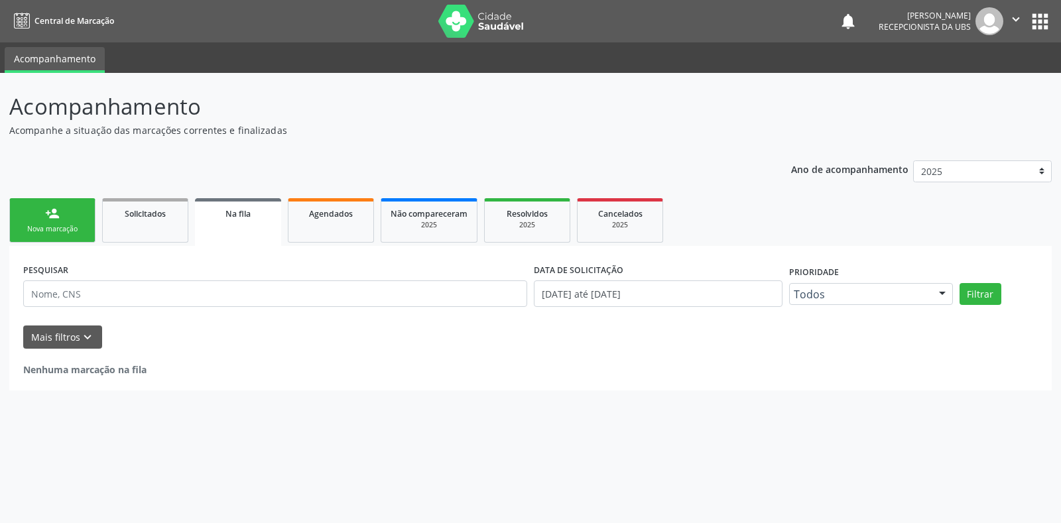
click at [48, 219] on div "person_add" at bounding box center [52, 213] width 15 height 15
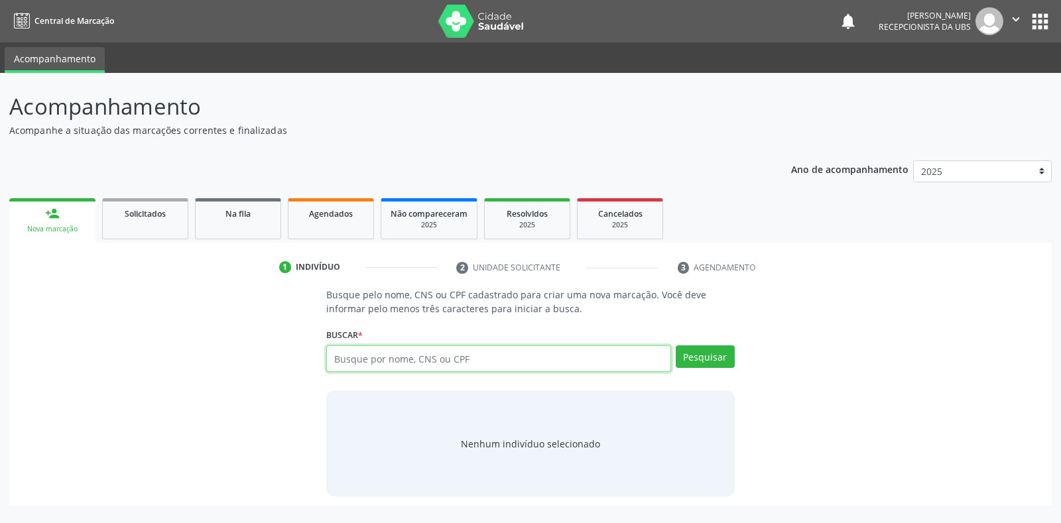
click at [367, 356] on input "text" at bounding box center [498, 358] width 344 height 27
type input "700701987736174"
click at [717, 359] on button "Pesquisar" at bounding box center [704, 356] width 59 height 23
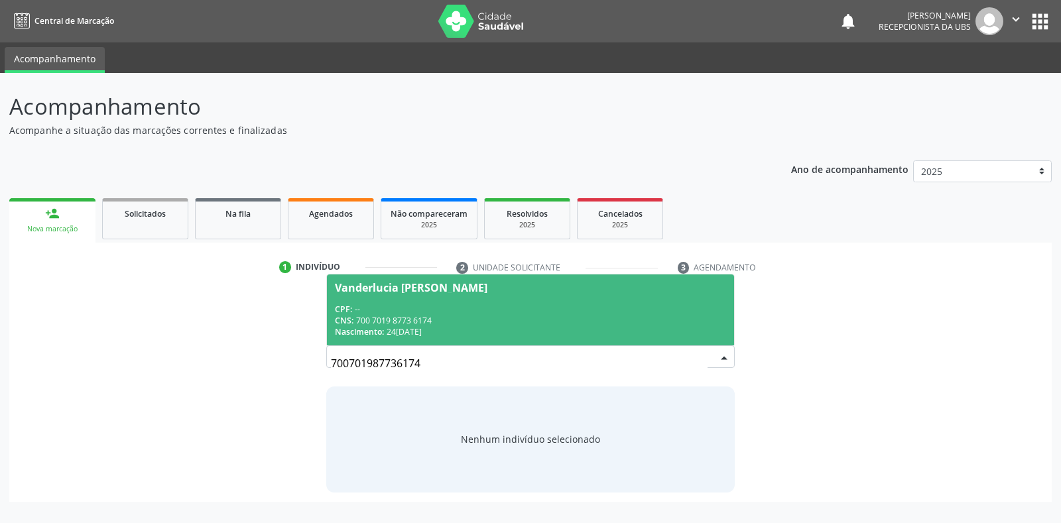
click at [622, 315] on div "CNS: 700 7019 8773 6174" at bounding box center [530, 320] width 390 height 11
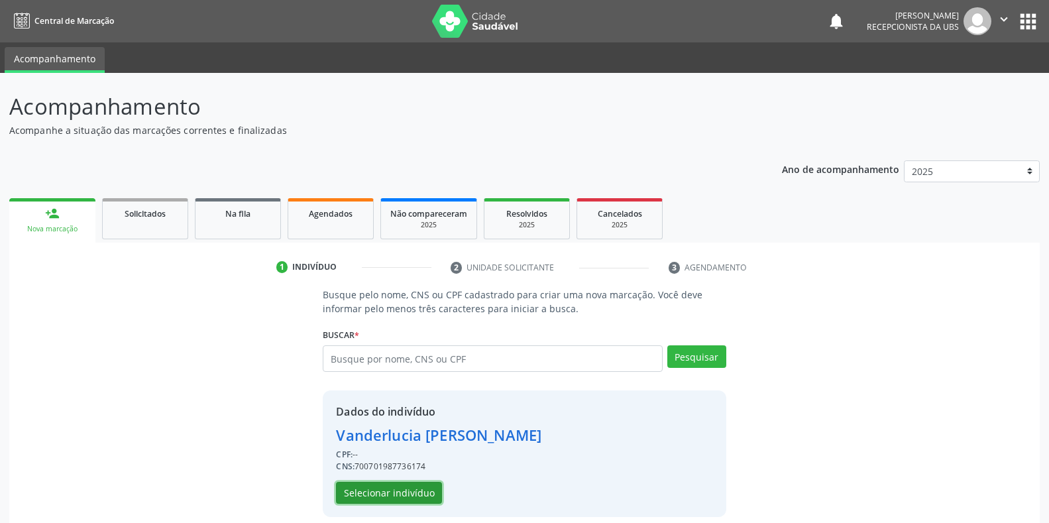
click at [394, 494] on button "Selecionar indivíduo" at bounding box center [389, 493] width 106 height 23
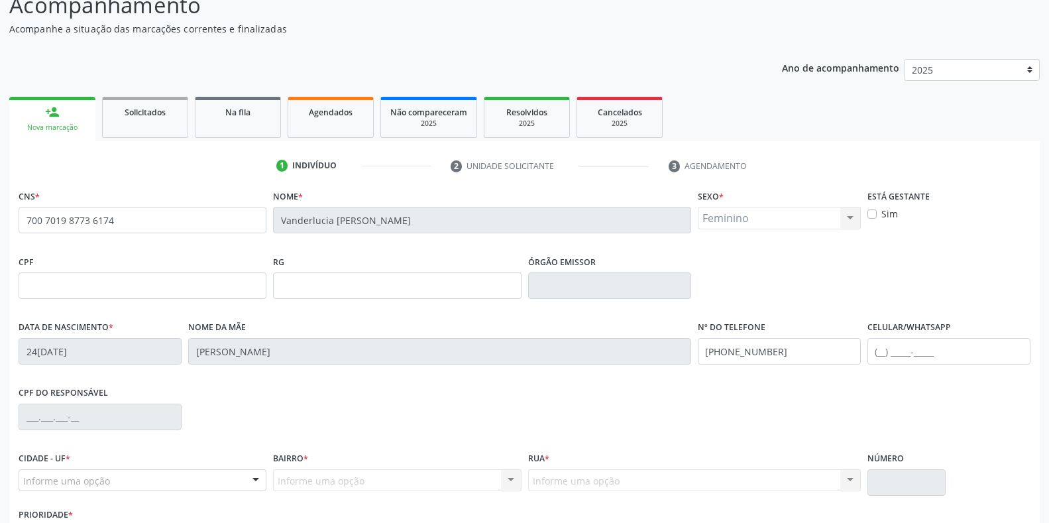
scroll to position [133, 0]
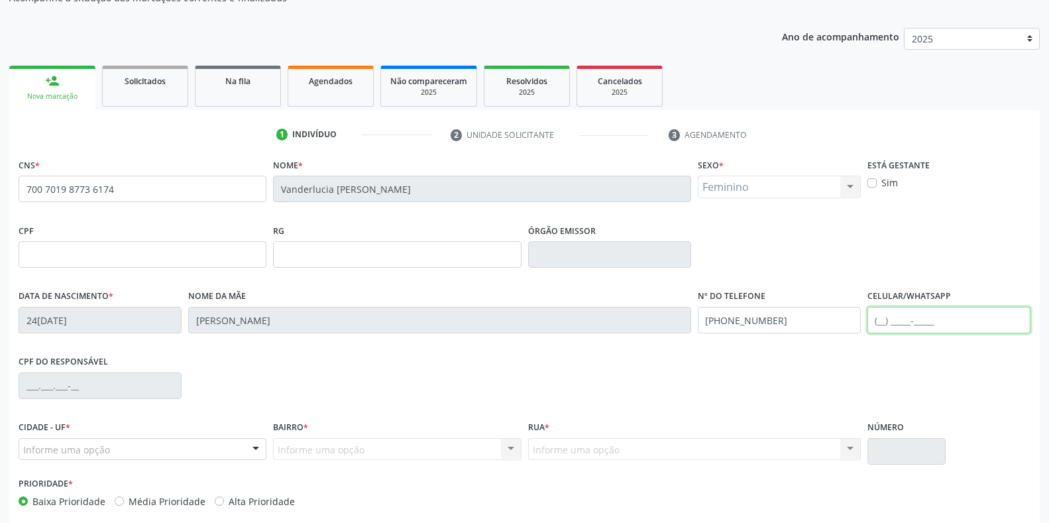
click at [959, 323] on input "text" at bounding box center [949, 320] width 163 height 27
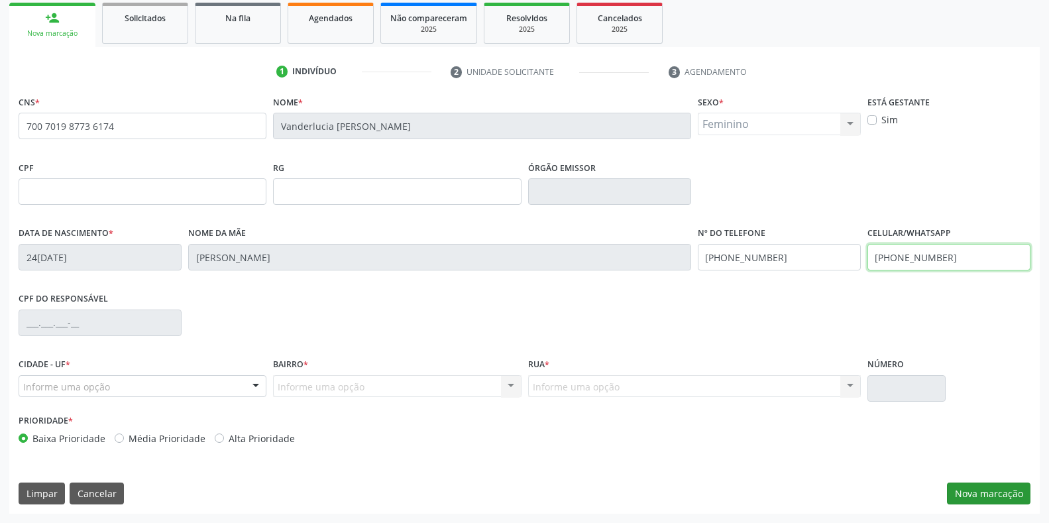
type input "(87) 98125-7558"
click at [1001, 492] on button "Nova marcação" at bounding box center [989, 494] width 84 height 23
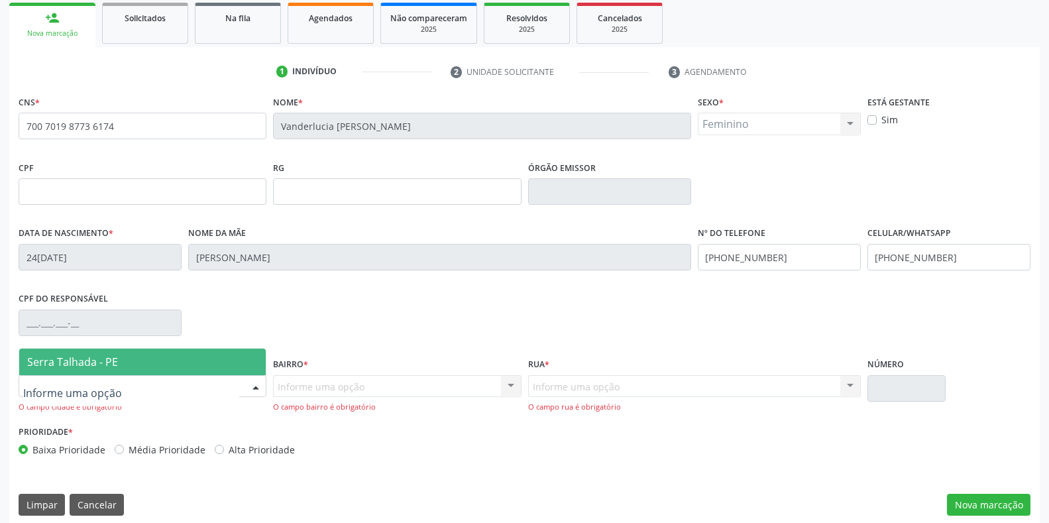
click at [190, 375] on div "Serra Talhada - PE Nenhum resultado encontrado para: " " Nenhuma opção encontra…" at bounding box center [143, 386] width 248 height 23
click at [125, 362] on span "Serra Talhada - PE" at bounding box center [142, 362] width 247 height 27
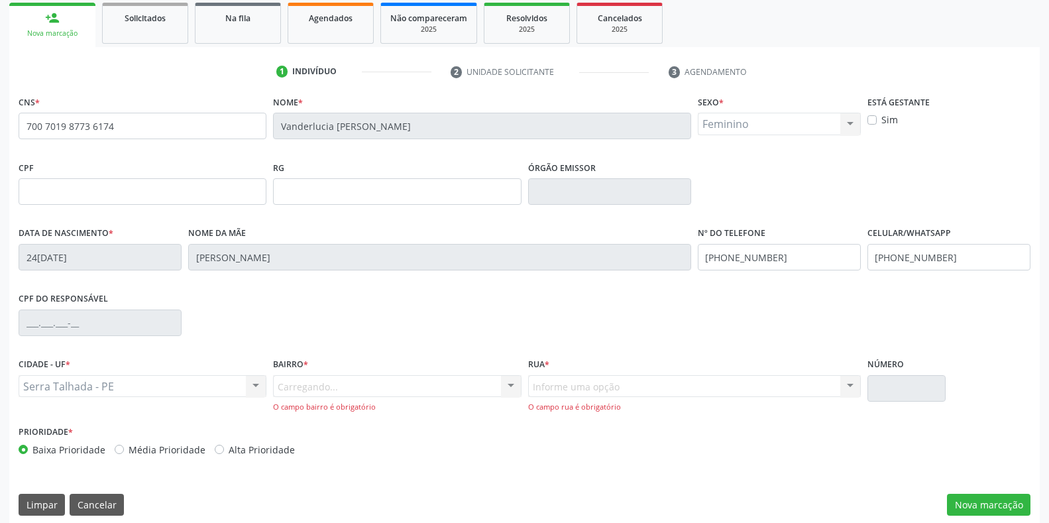
click at [293, 383] on div "Carregando... Nenhum resultado encontrado para: " " Nenhuma opção encontrada. D…" at bounding box center [397, 394] width 248 height 38
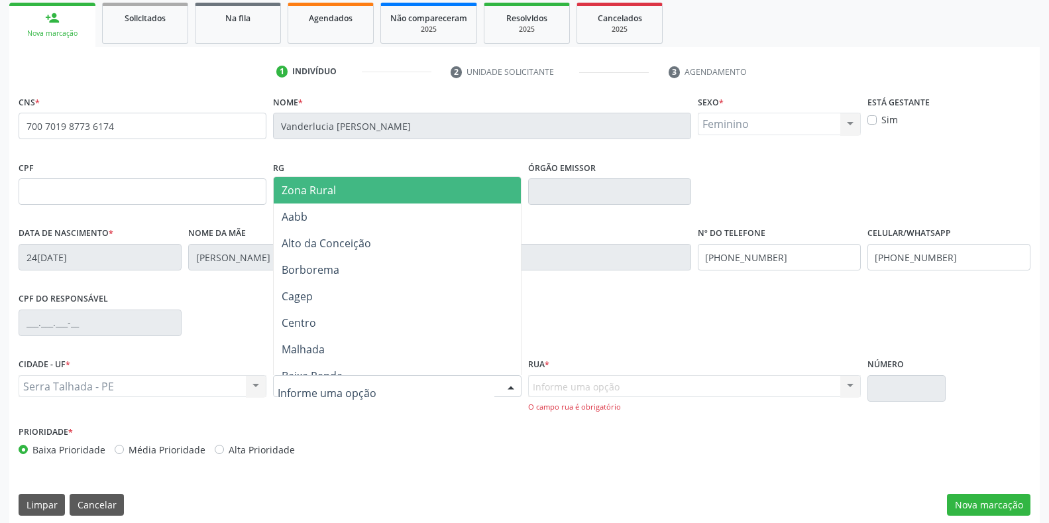
click at [366, 394] on div at bounding box center [397, 386] width 248 height 23
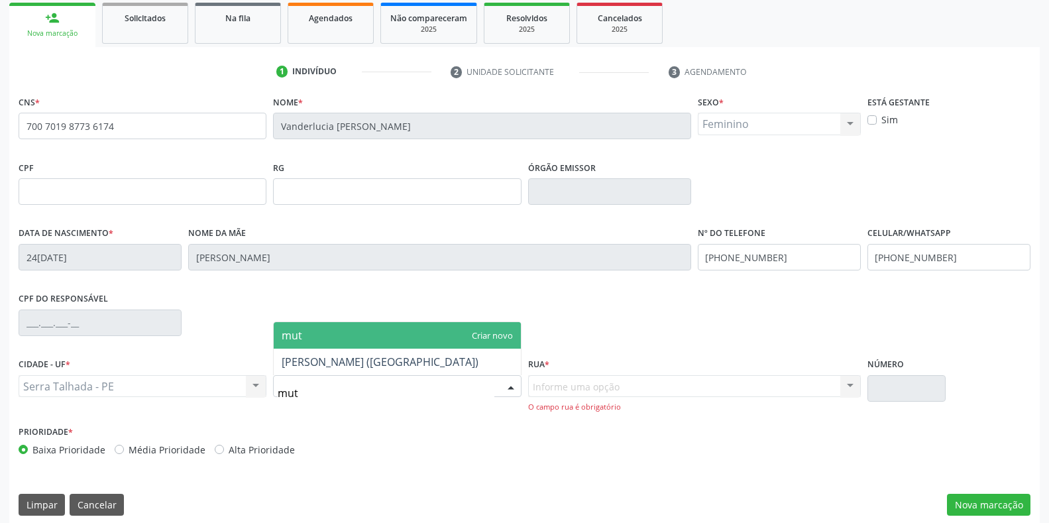
type input "muti"
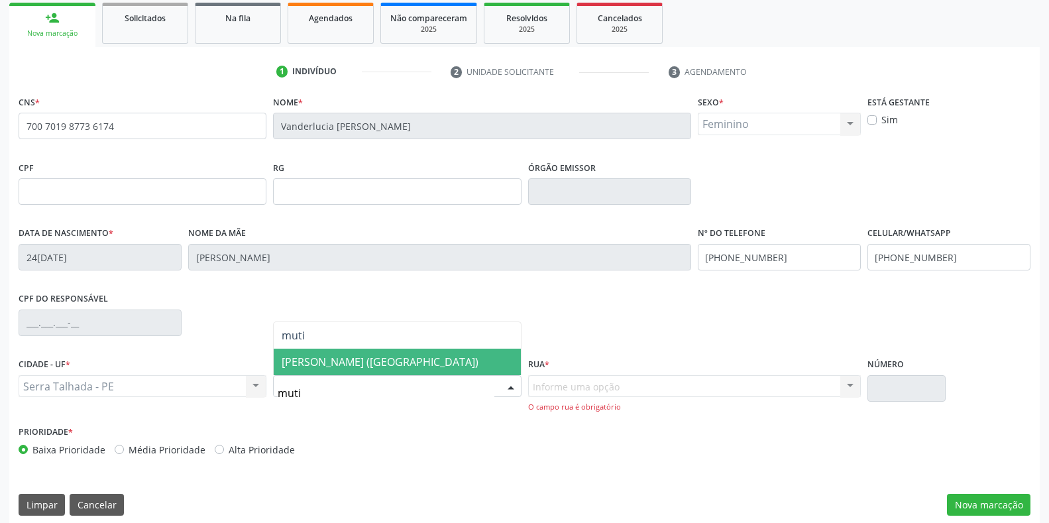
click at [373, 359] on span "[PERSON_NAME] ([GEOGRAPHIC_DATA])" at bounding box center [380, 362] width 197 height 15
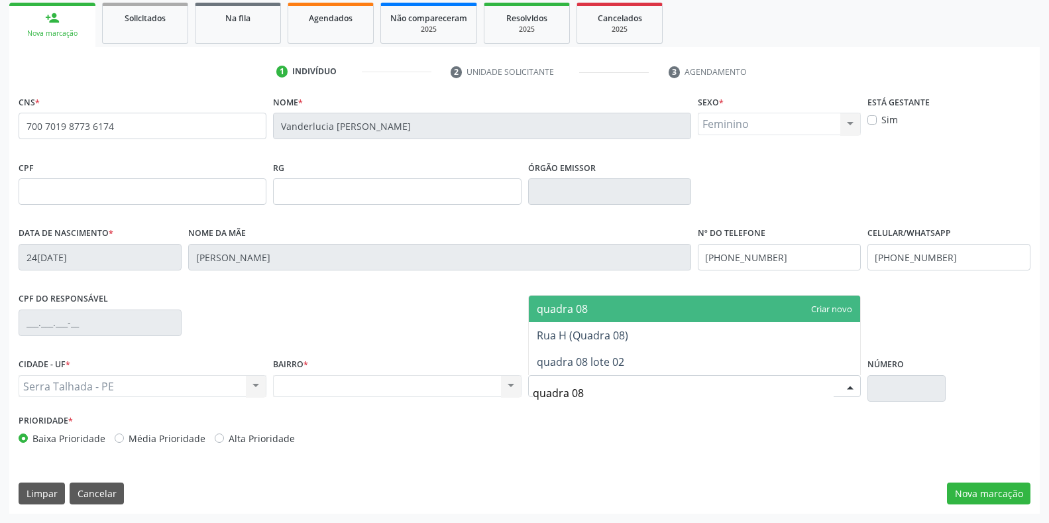
type input "quadra 08 l"
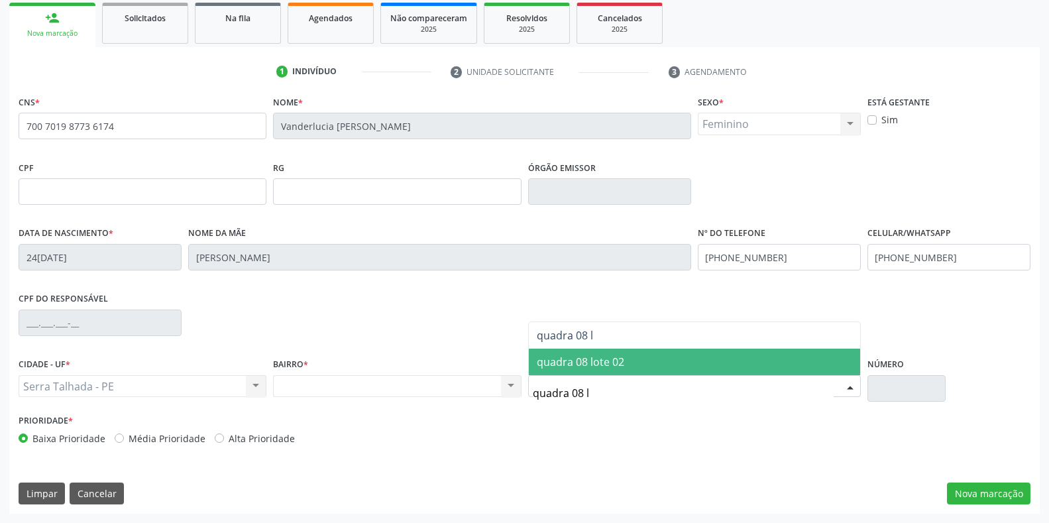
click at [574, 360] on span "quadra 08 lote 02" at bounding box center [580, 362] width 87 height 15
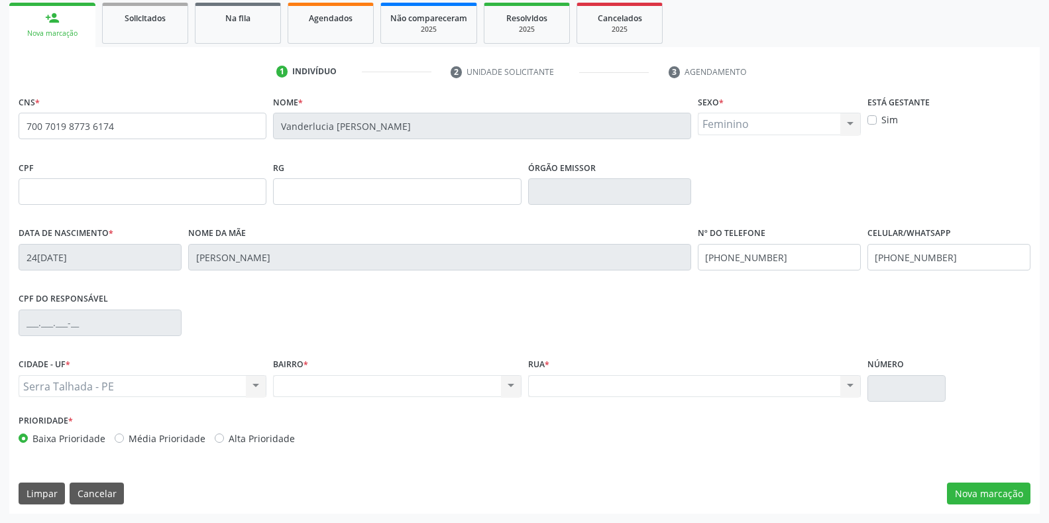
click at [660, 388] on div "Nenhum resultado encontrado para: " " Não há nenhuma opção para ser exibida." at bounding box center [694, 386] width 333 height 23
click at [300, 391] on div "Nenhum resultado encontrado para: " " Não há nenhuma opção para ser exibida." at bounding box center [397, 386] width 248 height 23
click at [170, 391] on div "Serra Talhada - PE Serra Talhada - PE Nenhum resultado encontrado para: " " Não…" at bounding box center [143, 386] width 248 height 23
click at [39, 503] on button "Limpar" at bounding box center [42, 494] width 46 height 23
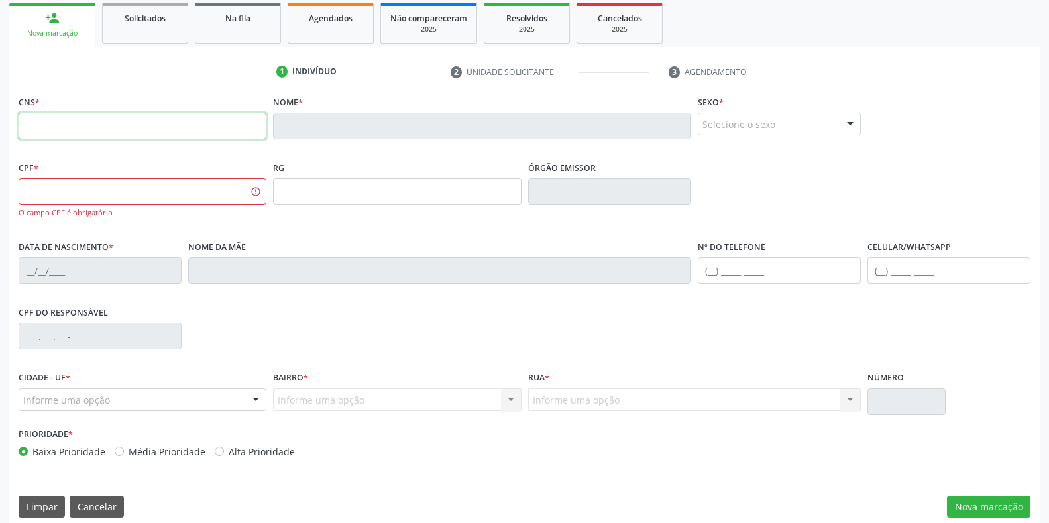
click at [123, 129] on input "text" at bounding box center [143, 126] width 248 height 27
click at [45, 500] on button "Limpar" at bounding box center [42, 507] width 46 height 23
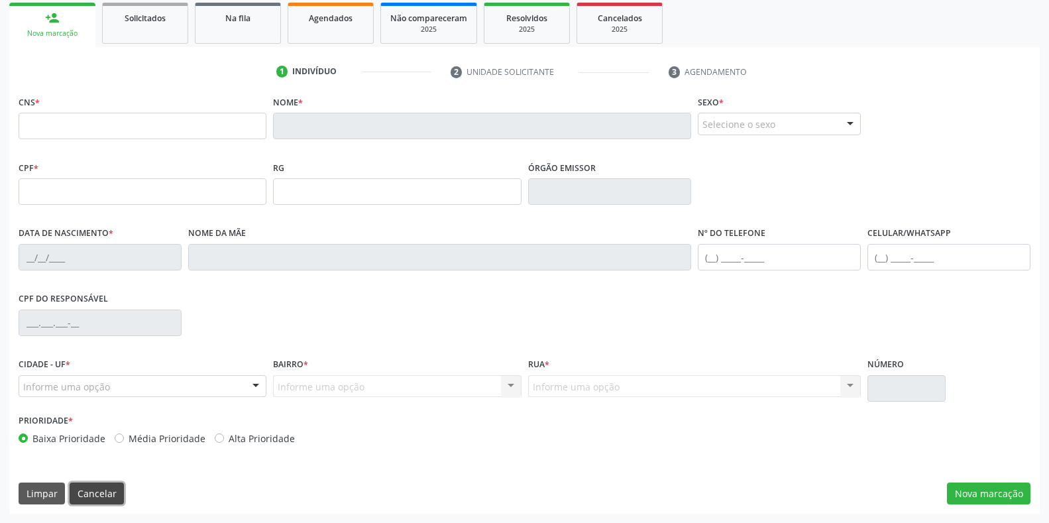
click at [81, 499] on button "Cancelar" at bounding box center [97, 494] width 54 height 23
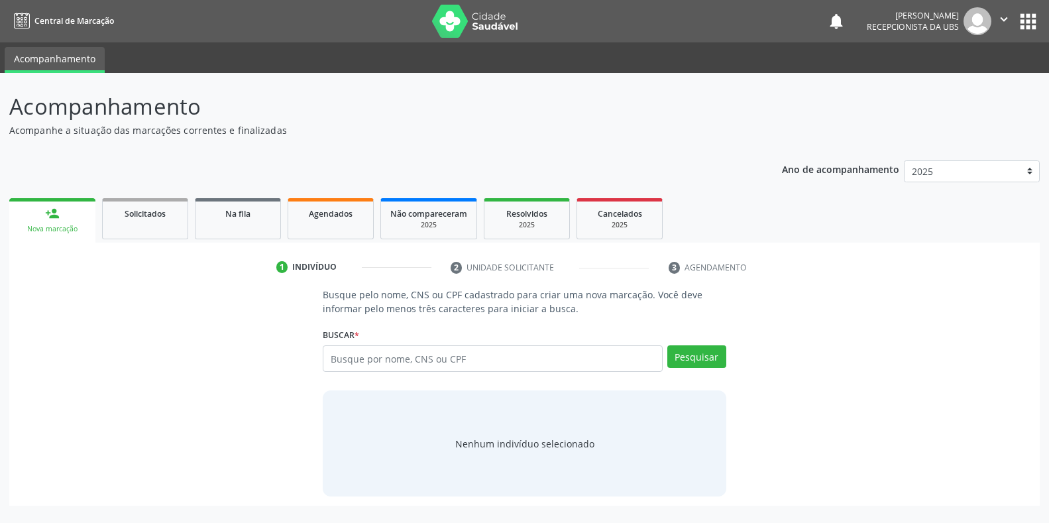
scroll to position [0, 0]
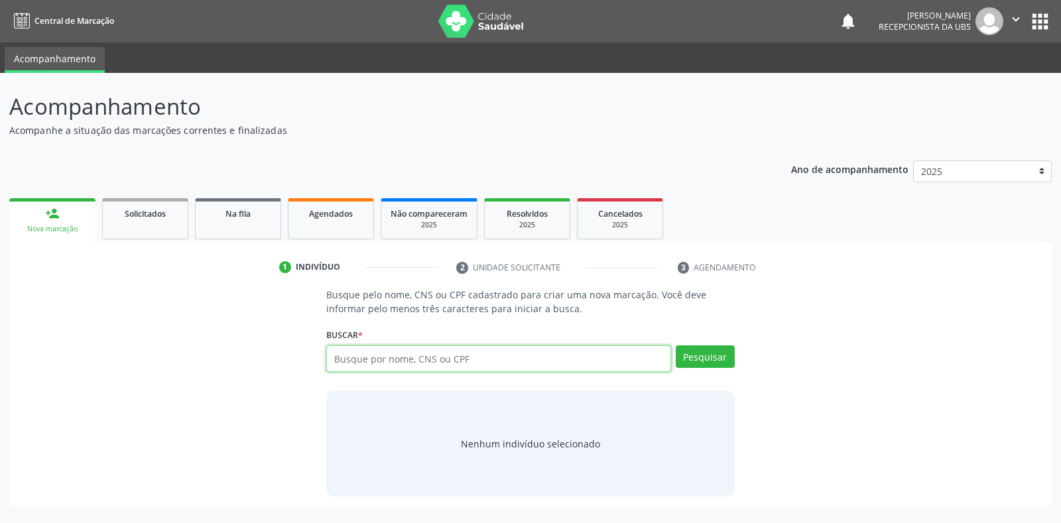
click at [394, 363] on input "text" at bounding box center [498, 358] width 344 height 27
click at [415, 350] on input "text" at bounding box center [498, 358] width 344 height 27
type input "700607404466767"
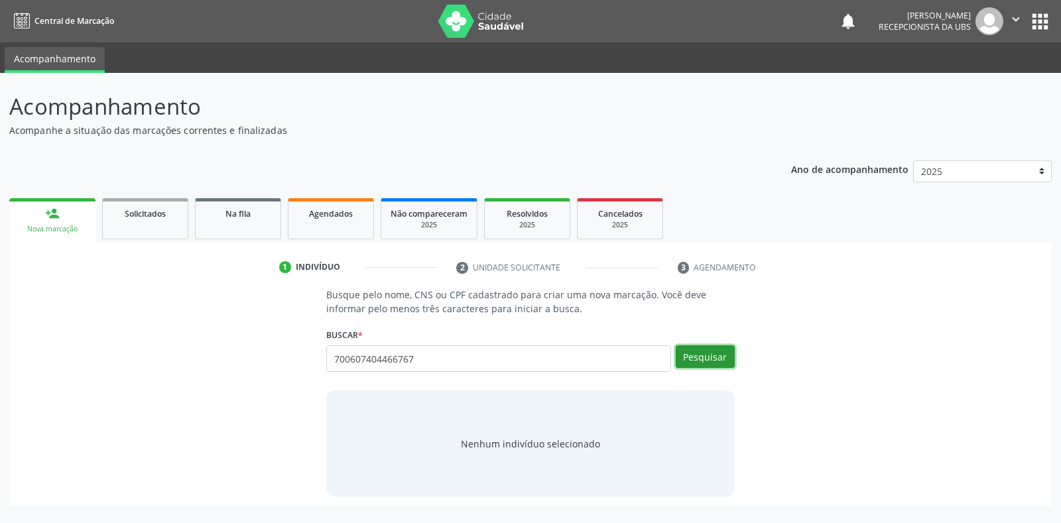
click at [710, 359] on button "Pesquisar" at bounding box center [704, 356] width 59 height 23
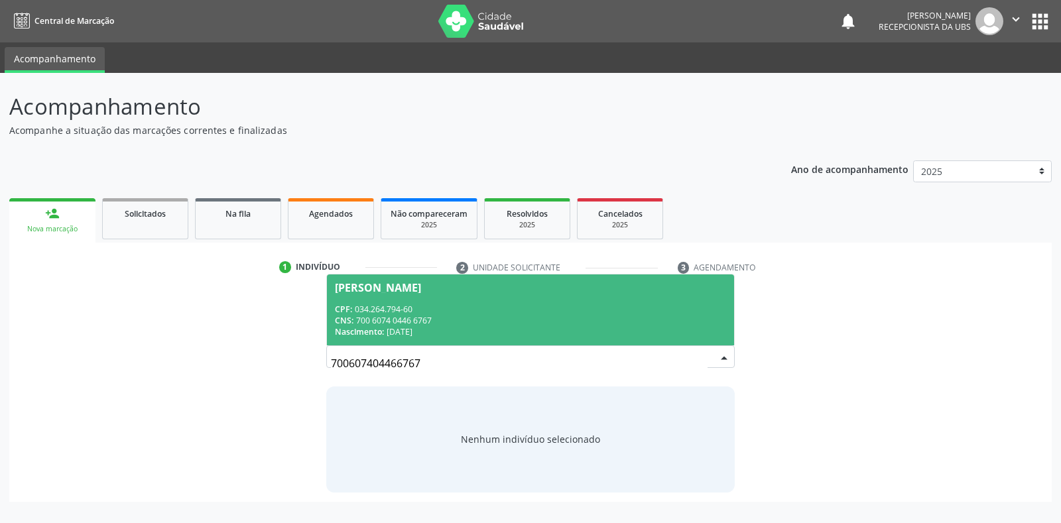
click at [552, 322] on div "CNS: 700 6074 0446 6767" at bounding box center [530, 320] width 390 height 11
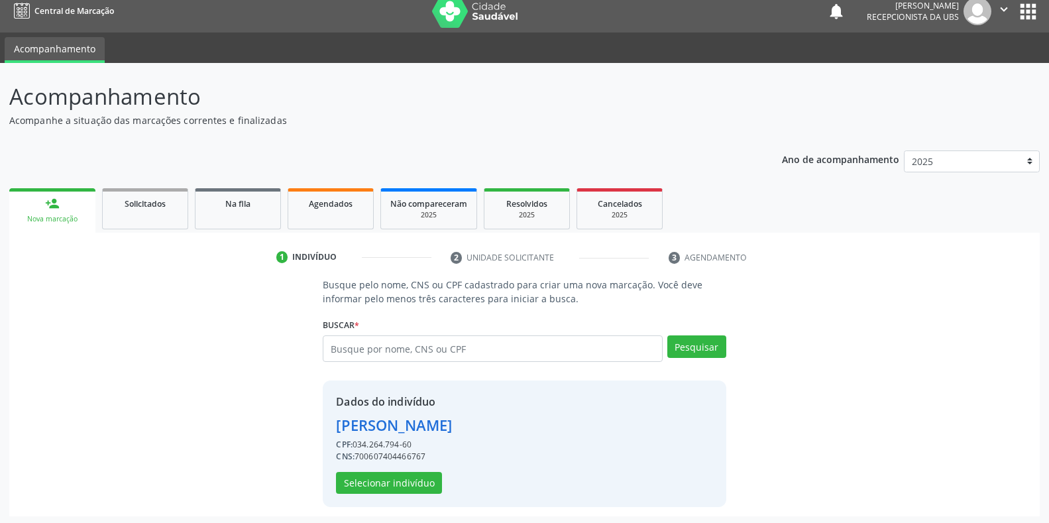
scroll to position [13, 0]
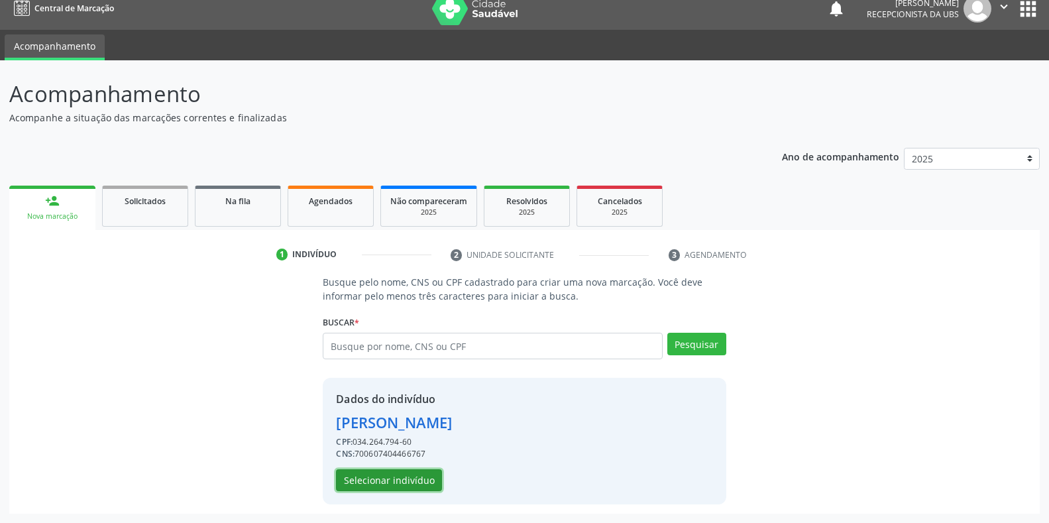
click at [373, 481] on button "Selecionar indivíduo" at bounding box center [389, 480] width 106 height 23
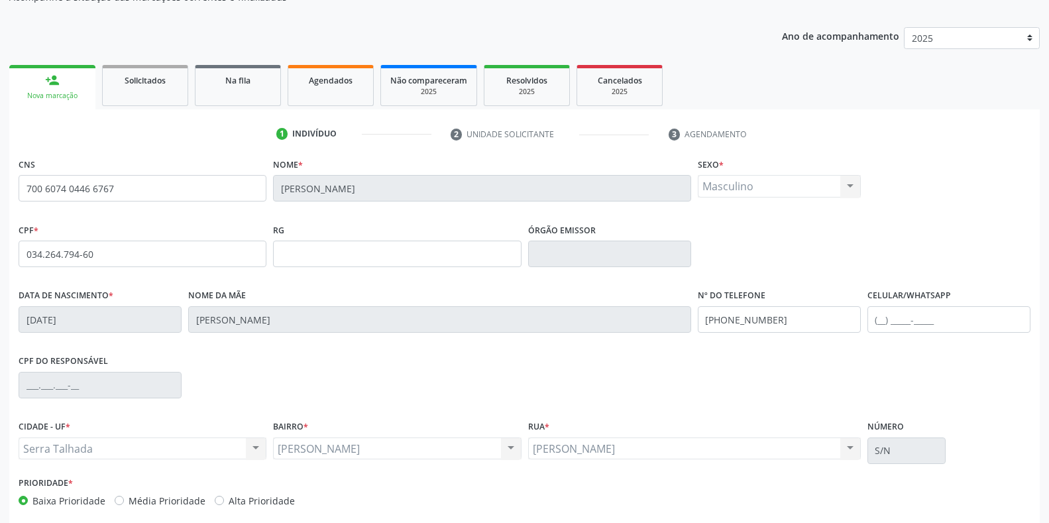
scroll to position [145, 0]
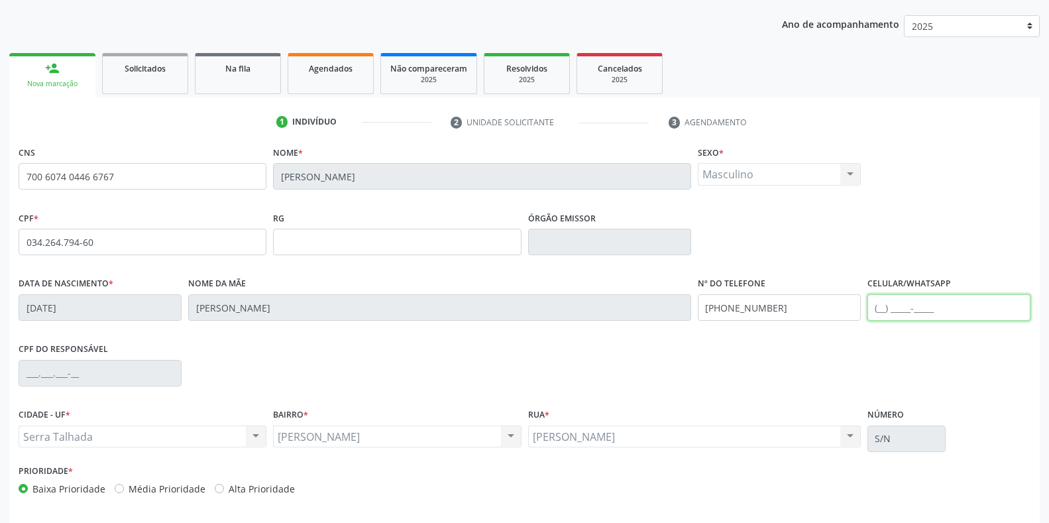
click at [965, 316] on input "text" at bounding box center [949, 307] width 163 height 27
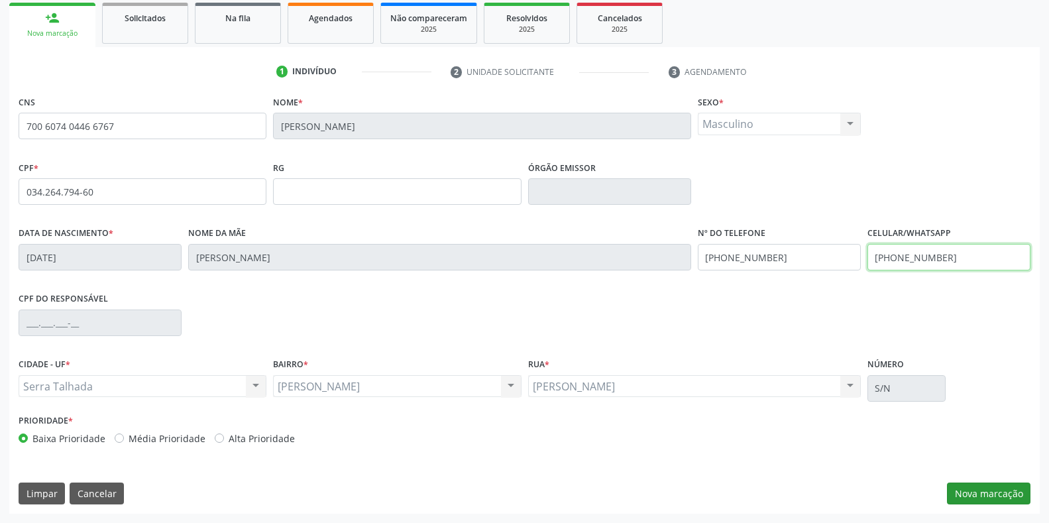
type input "(87) 99600-9537"
click at [999, 483] on button "Nova marcação" at bounding box center [989, 494] width 84 height 23
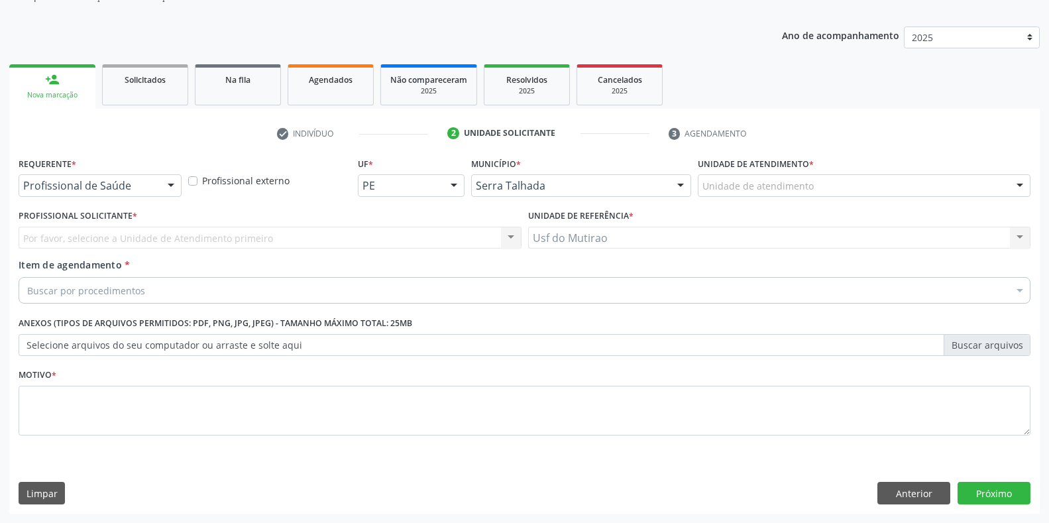
scroll to position [134, 0]
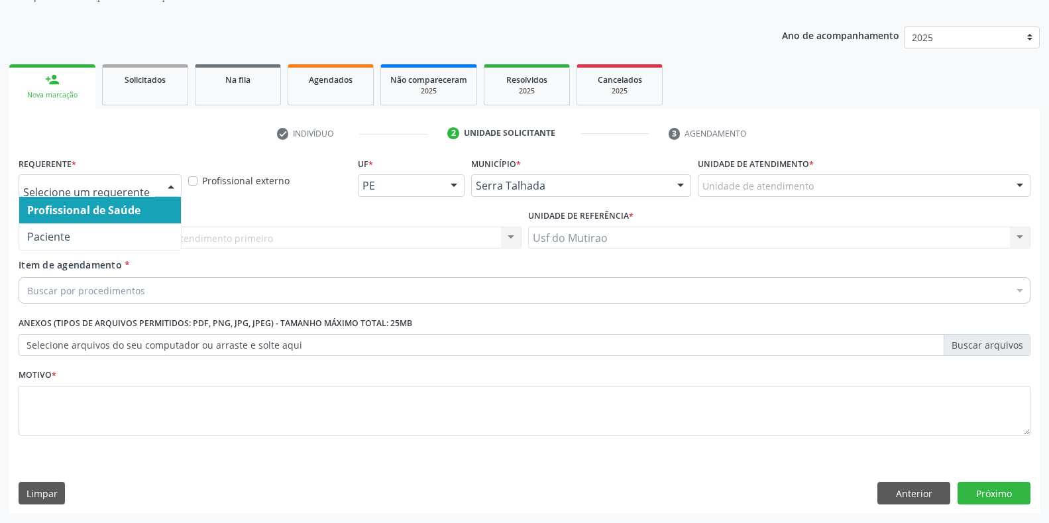
click at [156, 190] on div at bounding box center [100, 185] width 163 height 23
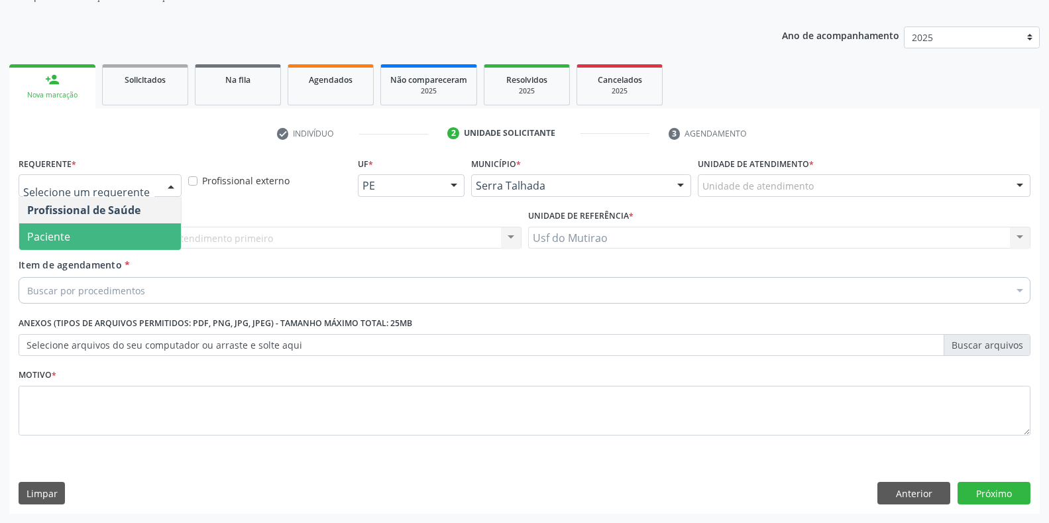
click at [78, 236] on span "Paciente" at bounding box center [100, 236] width 162 height 27
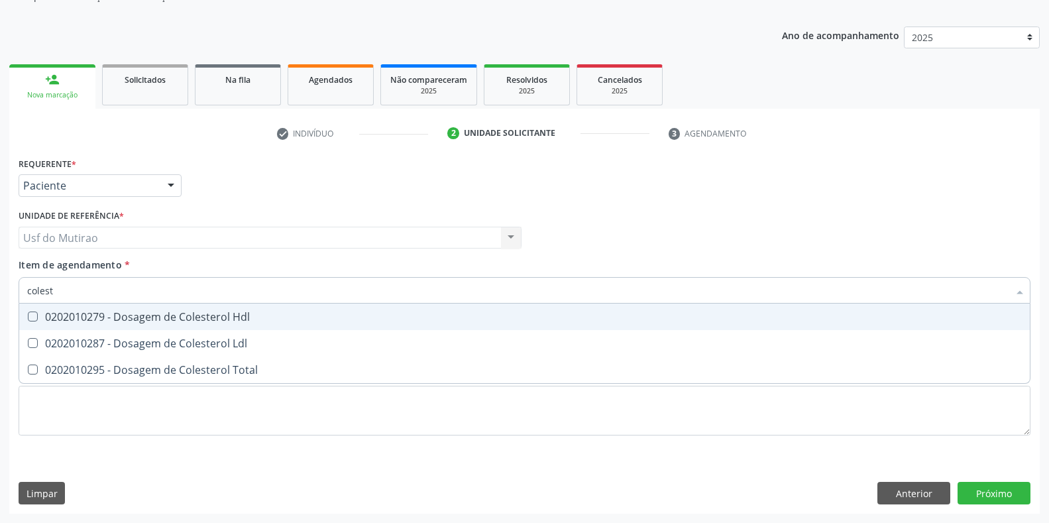
type input "coleste"
click at [103, 318] on div "0202010279 - Dosagem de Colesterol Hdl" at bounding box center [524, 317] width 995 height 11
checkbox Hdl "true"
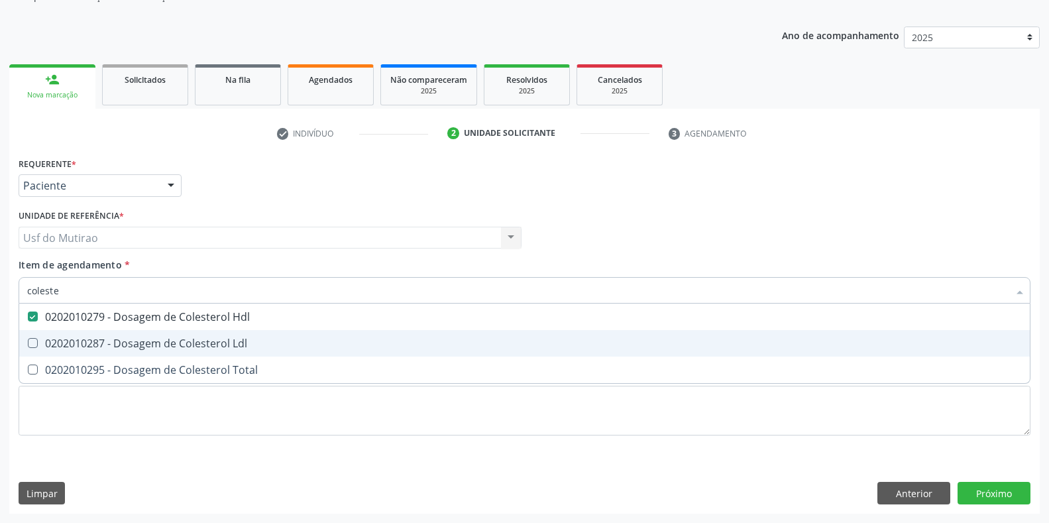
click at [100, 338] on div "0202010287 - Dosagem de Colesterol Ldl" at bounding box center [524, 343] width 995 height 11
checkbox Ldl "true"
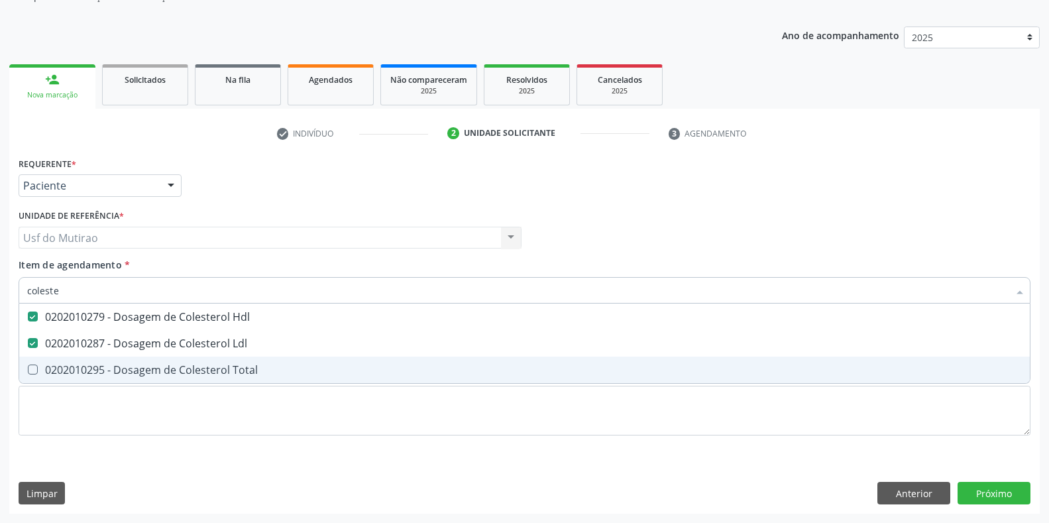
click at [99, 367] on div "0202010295 - Dosagem de Colesterol Total" at bounding box center [524, 370] width 995 height 11
checkbox Total "true"
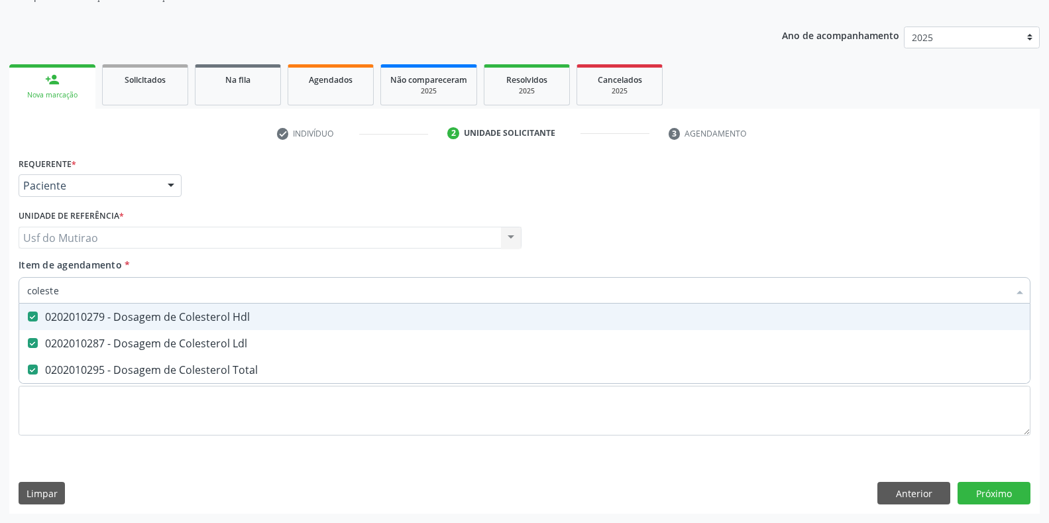
drag, startPoint x: 90, startPoint y: 292, endPoint x: 0, endPoint y: 292, distance: 90.1
click at [0, 292] on div "Acompanhamento Acompanhe a situação das marcações correntes e finalizadas Relat…" at bounding box center [524, 231] width 1049 height 584
type input "crea"
checkbox Hdl "false"
checkbox Ldl "false"
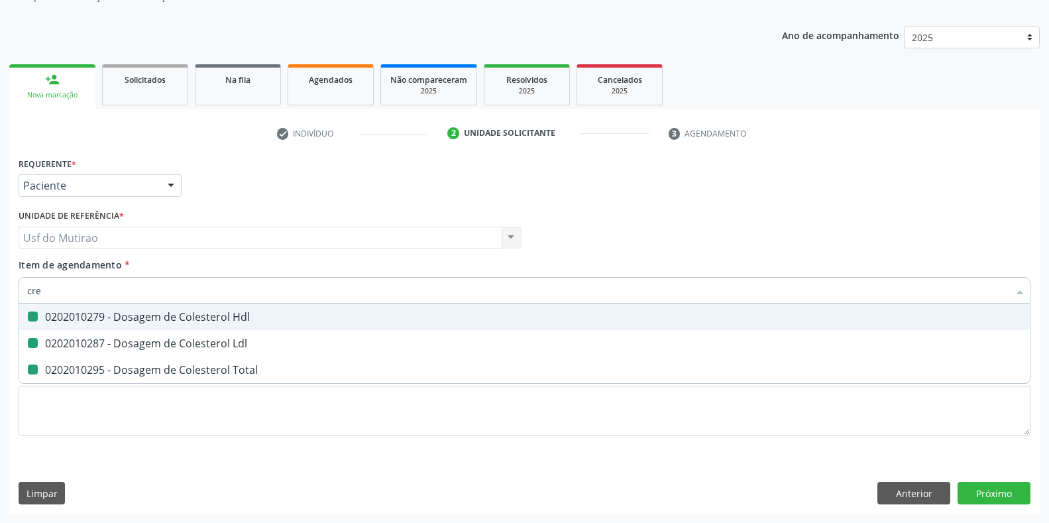
checkbox Total "false"
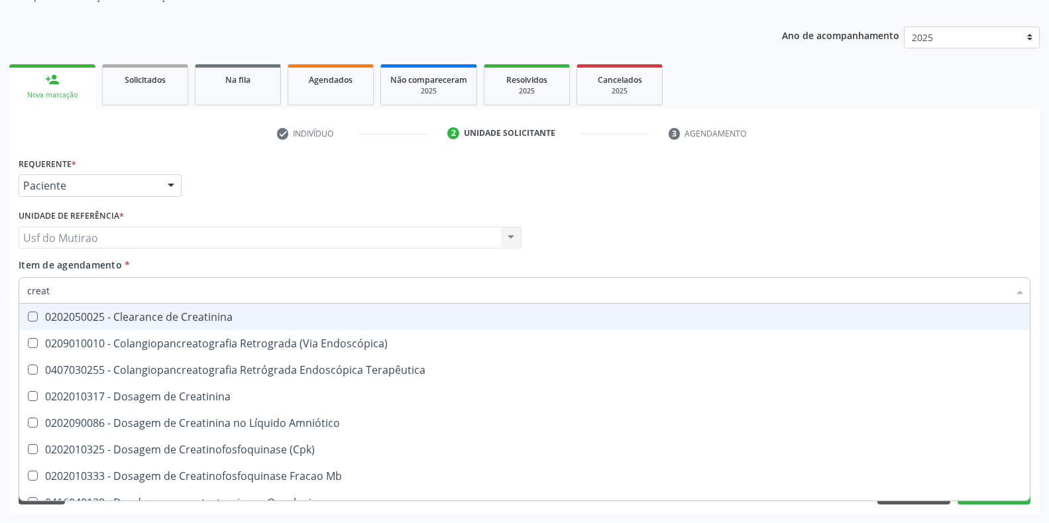
type input "creati"
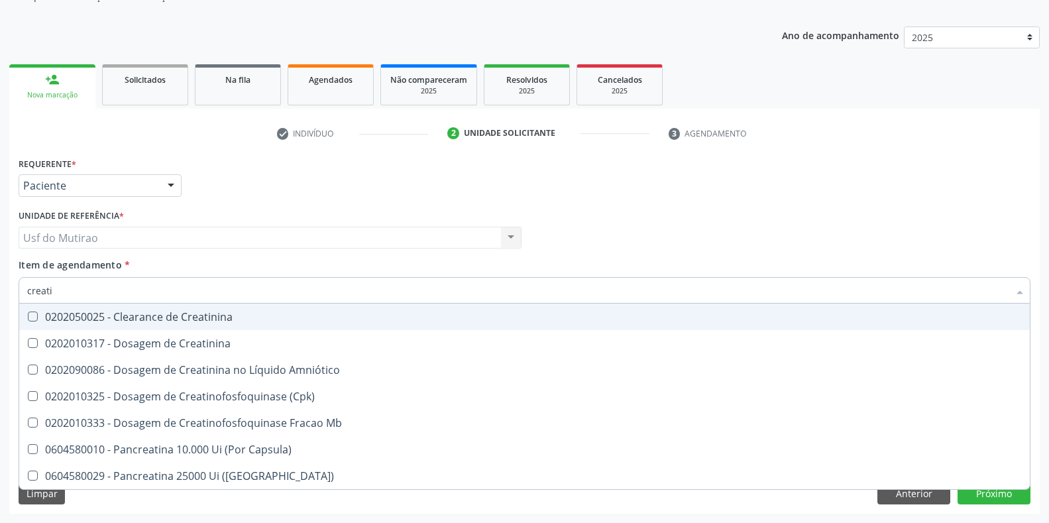
click at [121, 339] on div "0202010317 - Dosagem de Creatinina" at bounding box center [524, 343] width 995 height 11
checkbox Creatinina "true"
drag, startPoint x: 127, startPoint y: 294, endPoint x: 0, endPoint y: 297, distance: 126.6
click at [0, 297] on div "Acompanhamento Acompanhe a situação das marcações correntes e finalizadas Relat…" at bounding box center [524, 231] width 1049 height 584
type input "trig"
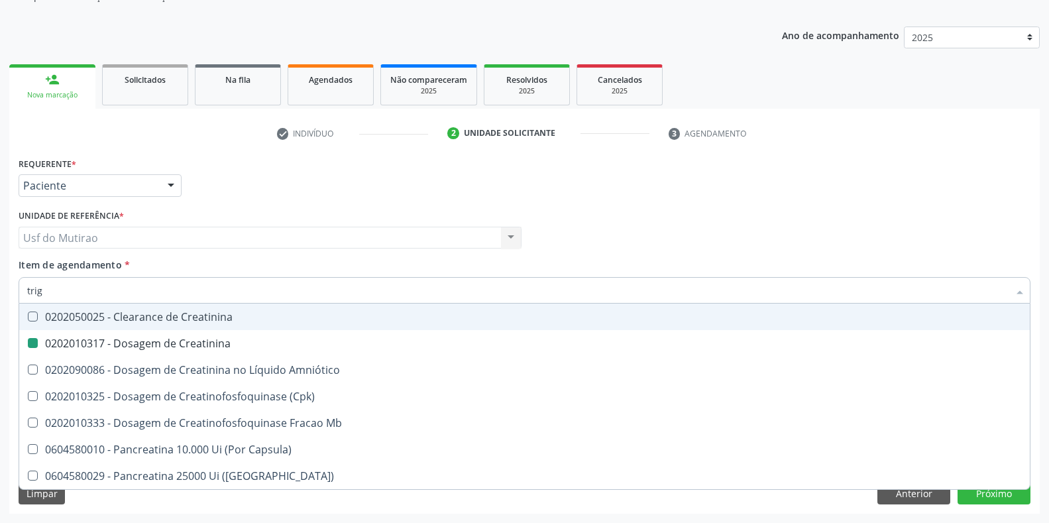
checkbox Creatinina "false"
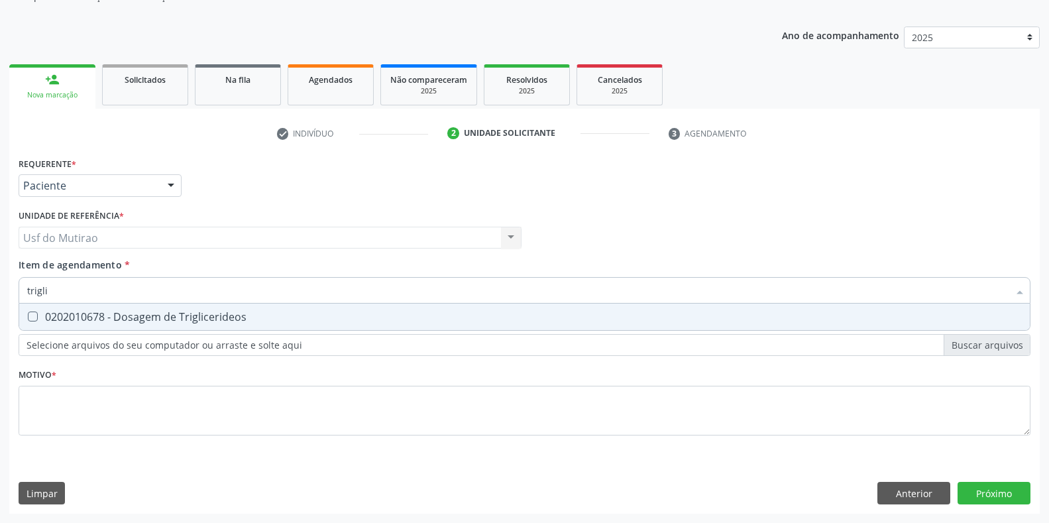
type input "triglic"
click at [48, 312] on div "0202010678 - Dosagem de Triglicerideos" at bounding box center [524, 317] width 995 height 11
checkbox Triglicerideos "true"
drag, startPoint x: 56, startPoint y: 291, endPoint x: 0, endPoint y: 288, distance: 55.8
click at [0, 288] on div "Acompanhamento Acompanhe a situação das marcações correntes e finalizadas Relat…" at bounding box center [524, 231] width 1049 height 584
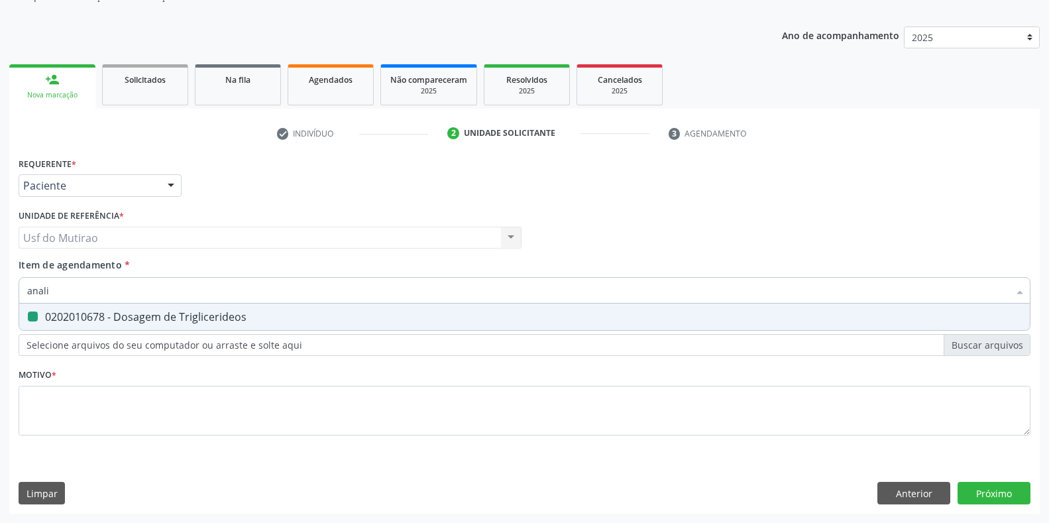
type input "analis"
checkbox Triglicerideos "false"
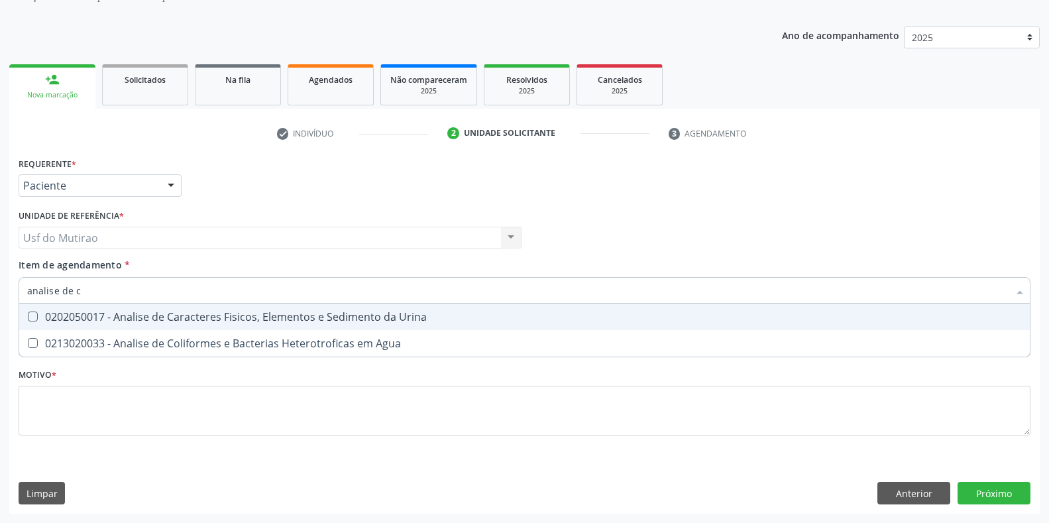
type input "analise de ca"
click at [64, 318] on div "0202050017 - Analise de Caracteres Fisicos, Elementos e Sedimento da Urina" at bounding box center [524, 317] width 995 height 11
checkbox Urina "true"
drag, startPoint x: 114, startPoint y: 297, endPoint x: 0, endPoint y: 292, distance: 114.1
click at [0, 292] on div "Acompanhamento Acompanhe a situação das marcações correntes e finalizadas Relat…" at bounding box center [524, 231] width 1049 height 584
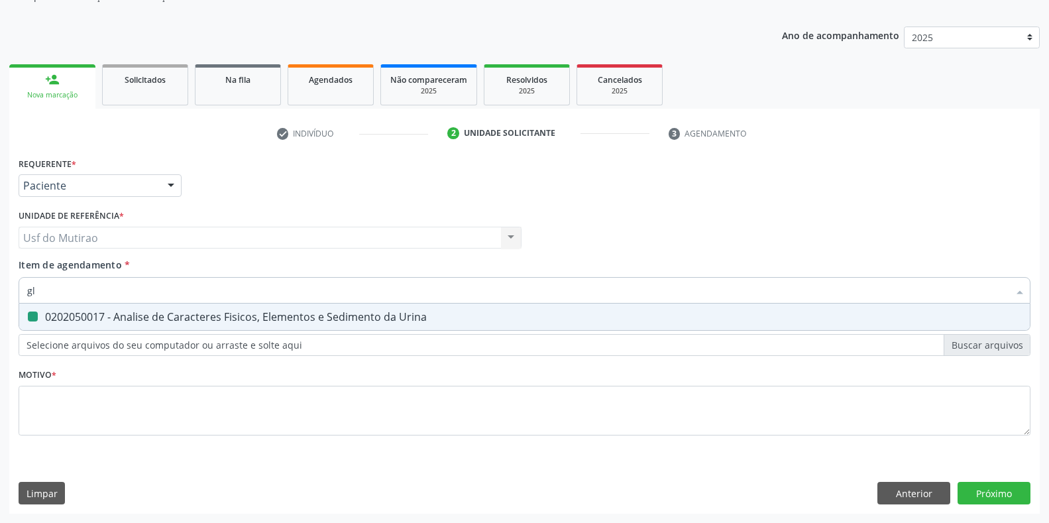
type input "gli"
checkbox Urina "false"
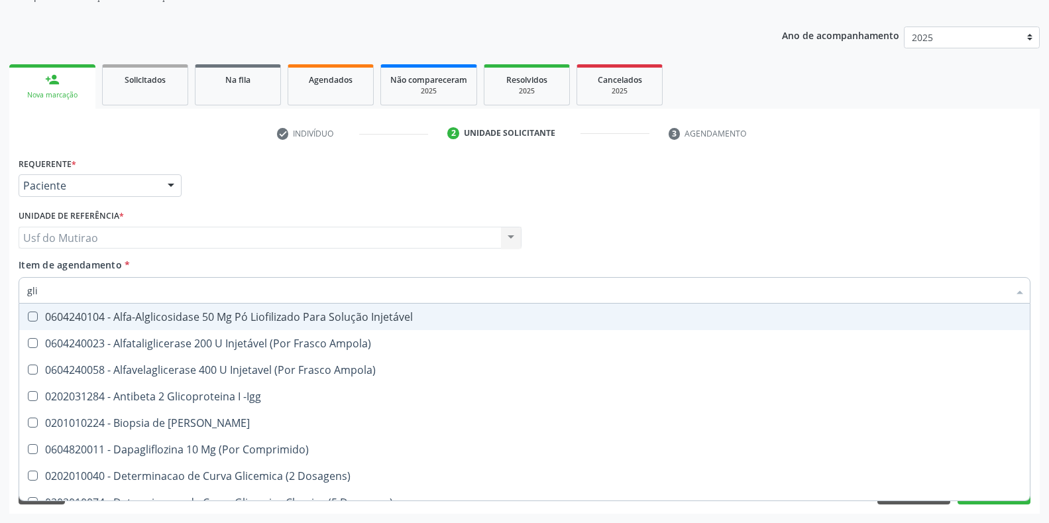
type input "glic"
checkbox Derrames "true"
checkbox Triglicerideos "false"
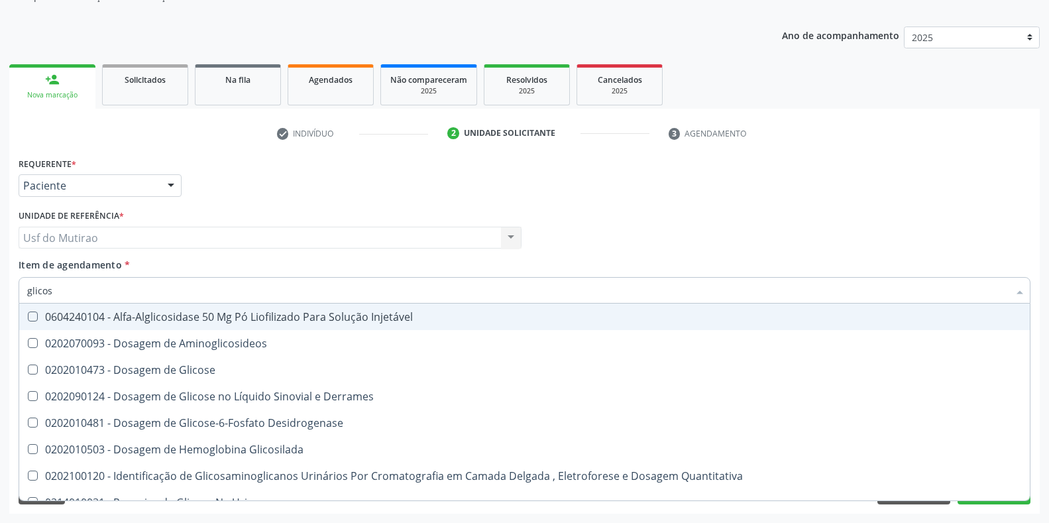
type input "glicose"
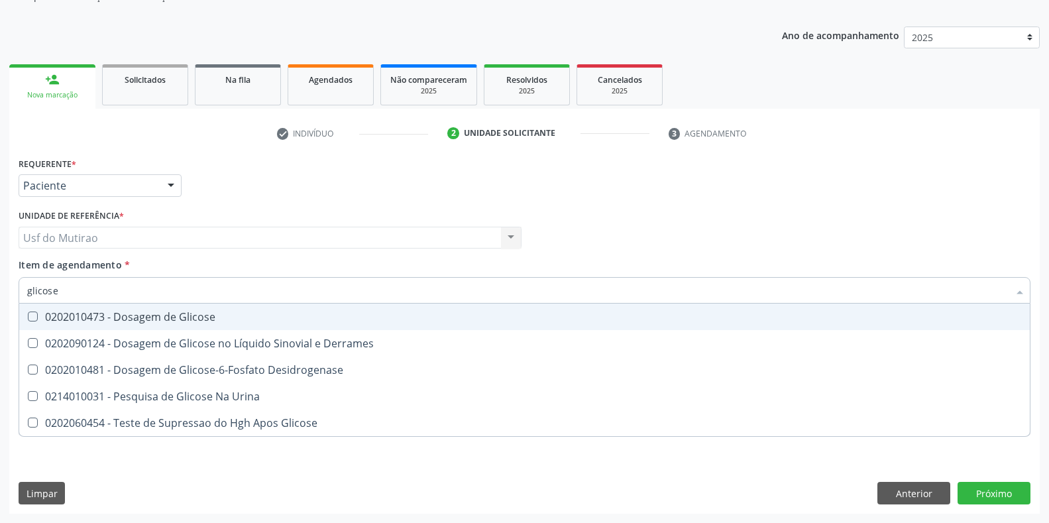
click at [105, 312] on div "0202010473 - Dosagem de Glicose" at bounding box center [524, 317] width 995 height 11
checkbox Glicose "true"
drag, startPoint x: 112, startPoint y: 290, endPoint x: 16, endPoint y: 290, distance: 96.1
click at [16, 290] on div "Item de agendamento * glicose Desfazer seleção 0202010473 - Dosagem de Glicose …" at bounding box center [524, 283] width 1019 height 51
type input "hemogra"
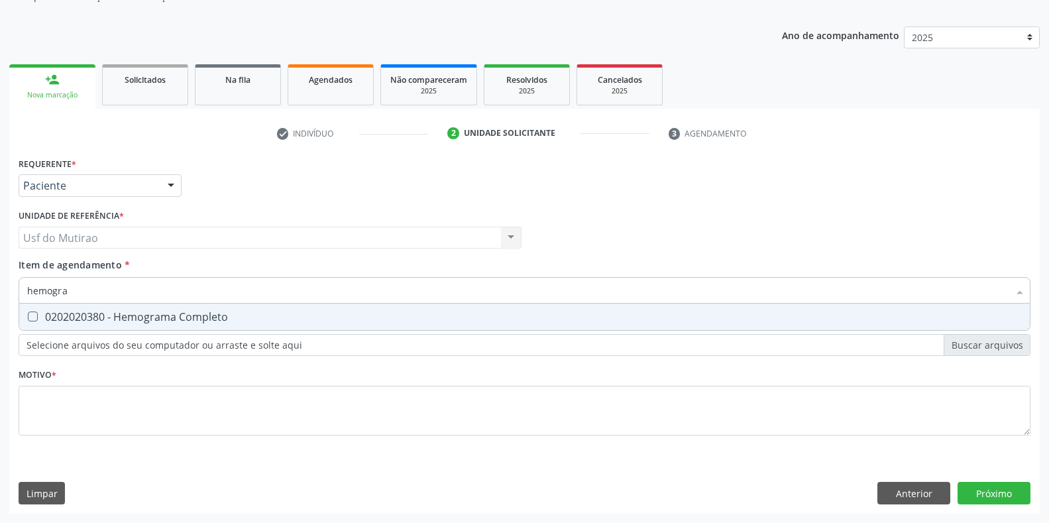
click at [43, 321] on div "0202020380 - Hemograma Completo" at bounding box center [524, 317] width 995 height 11
checkbox Completo "true"
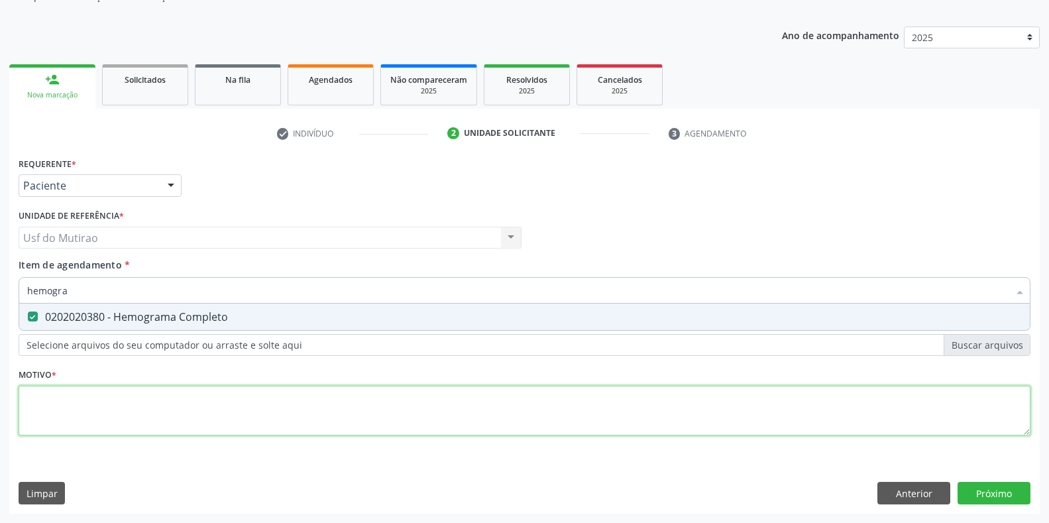
click at [56, 398] on div "Requerente * Paciente Profissional de Saúde Paciente Nenhum resultado encontrad…" at bounding box center [525, 304] width 1012 height 300
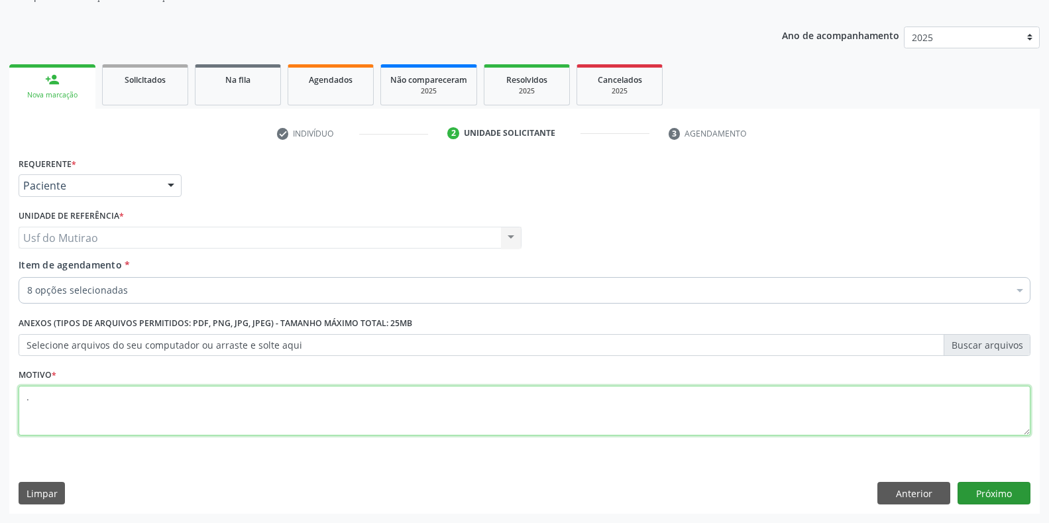
type textarea "."
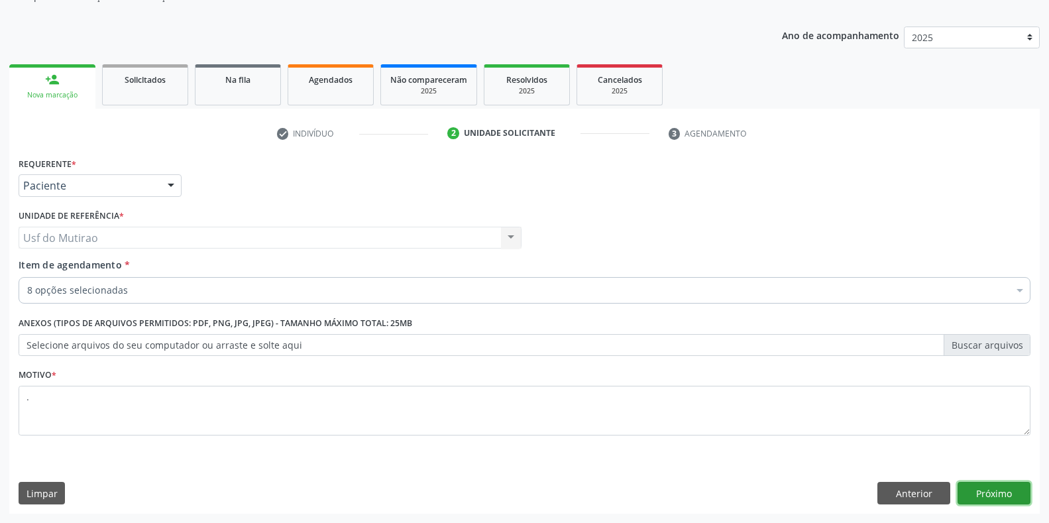
click at [999, 496] on button "Próximo" at bounding box center [994, 493] width 73 height 23
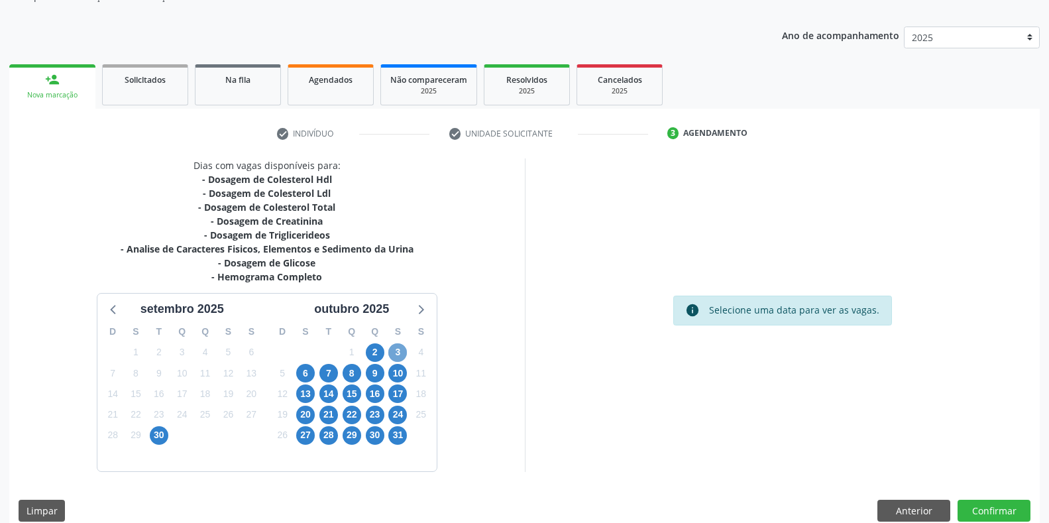
click at [400, 350] on span "3" at bounding box center [397, 352] width 19 height 19
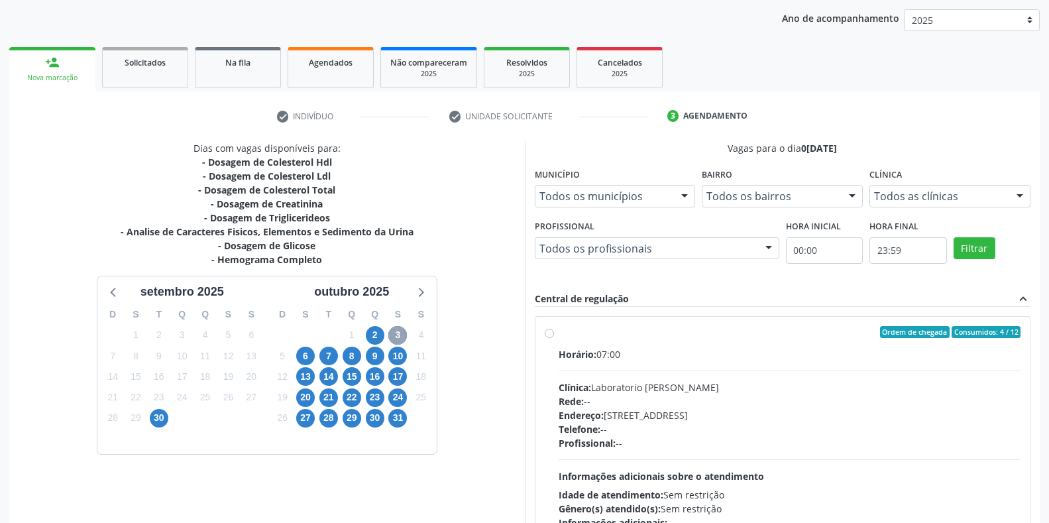
scroll to position [217, 0]
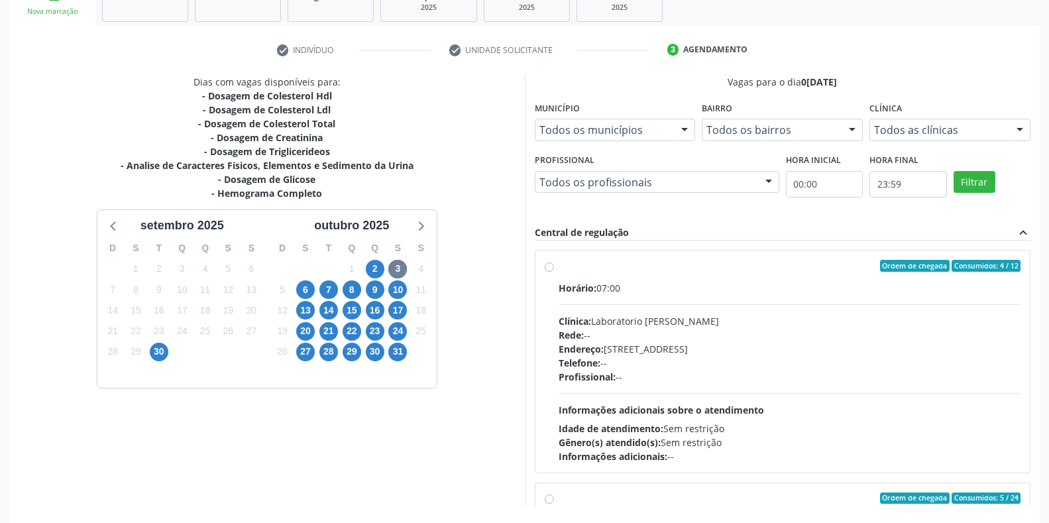
click at [614, 286] on div "Horário: 07:00" at bounding box center [790, 288] width 463 height 14
click at [554, 272] on input "Ordem de chegada Consumidos: 4 / 12 Horário: 07:00 Clínica: Laboratorio Jose Pa…" at bounding box center [549, 266] width 9 height 12
radio input "true"
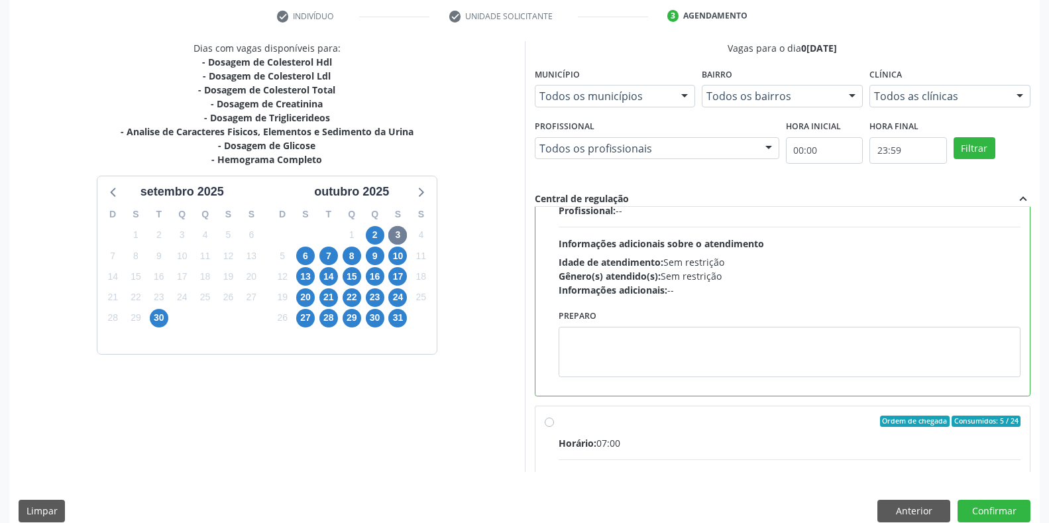
scroll to position [269, 0]
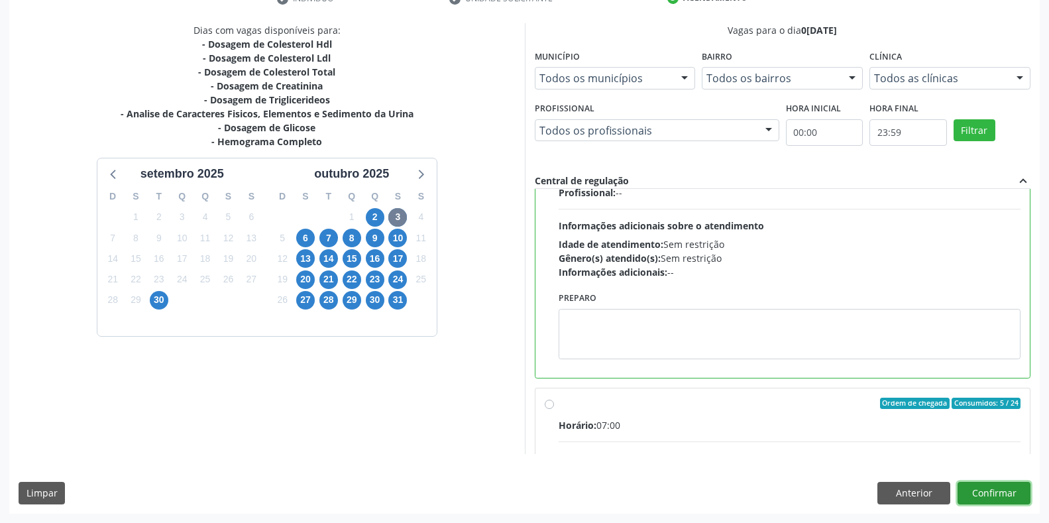
click at [1016, 494] on button "Confirmar" at bounding box center [994, 493] width 73 height 23
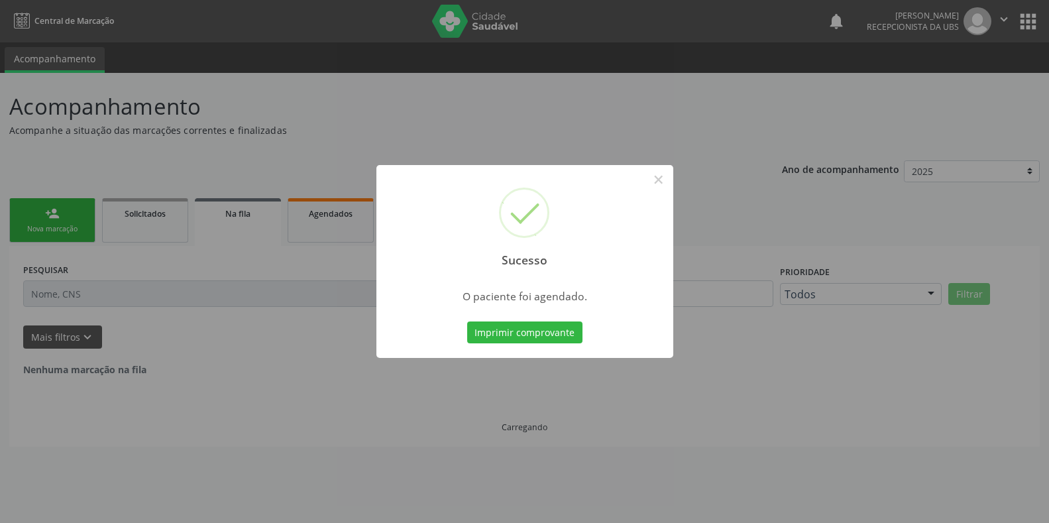
scroll to position [0, 0]
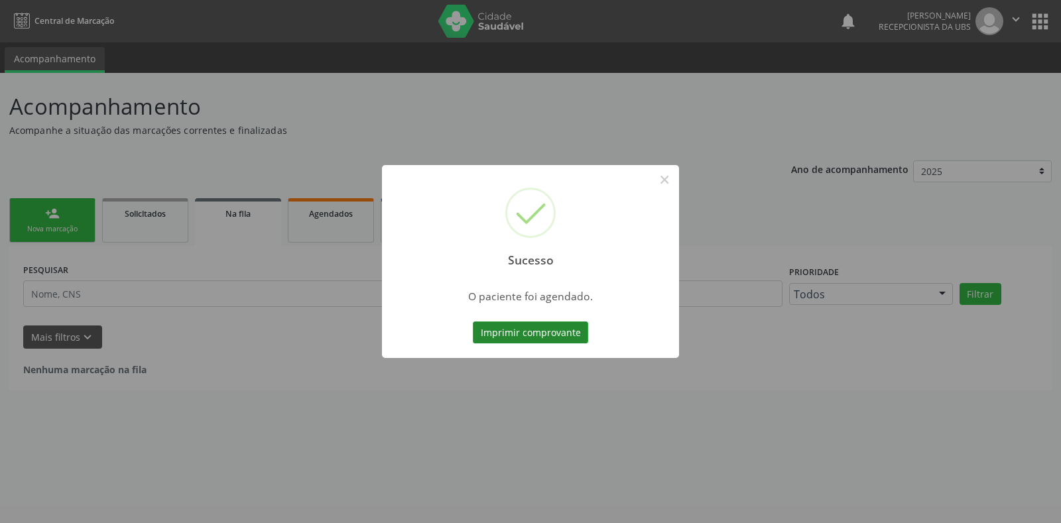
click at [508, 333] on button "Imprimir comprovante" at bounding box center [530, 332] width 115 height 23
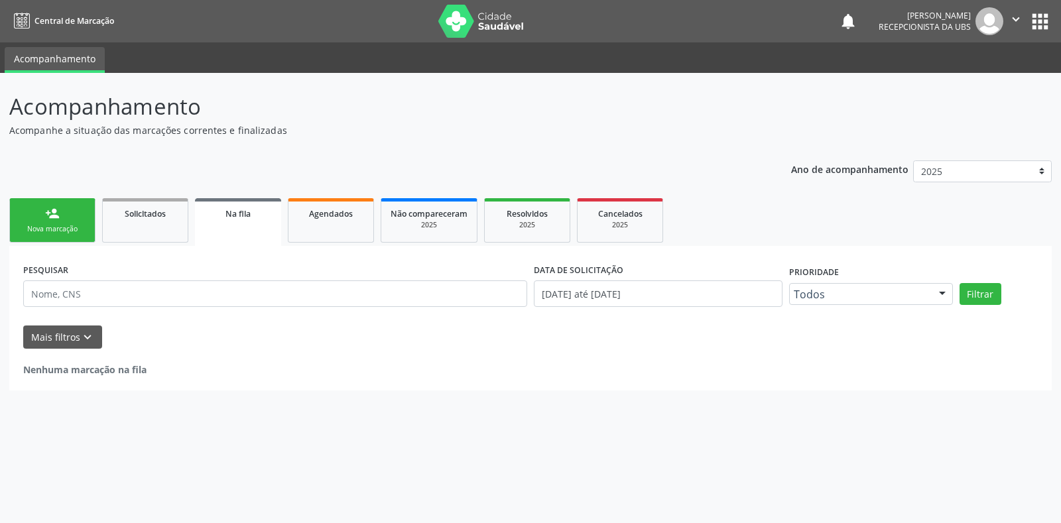
click at [58, 219] on div "person_add" at bounding box center [52, 213] width 15 height 15
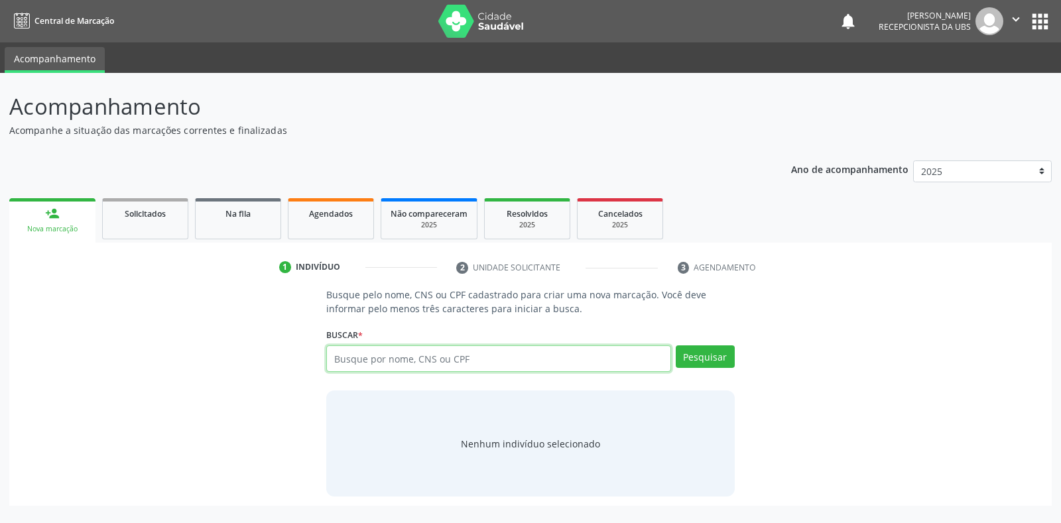
click at [369, 354] on input "text" at bounding box center [498, 358] width 344 height 27
type input "700701987736174"
click at [708, 358] on button "Pesquisar" at bounding box center [704, 356] width 59 height 23
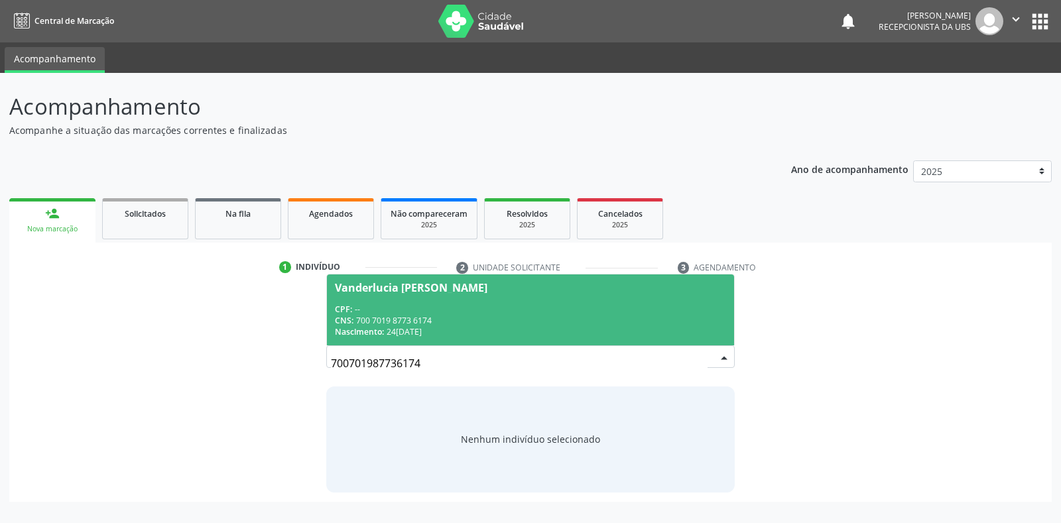
click at [398, 304] on div "CPF: --" at bounding box center [530, 309] width 390 height 11
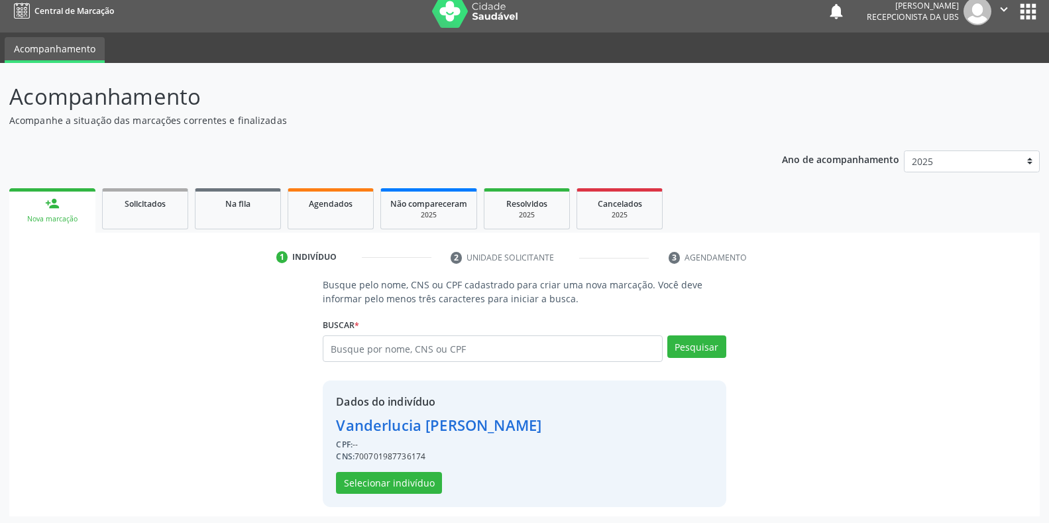
scroll to position [13, 0]
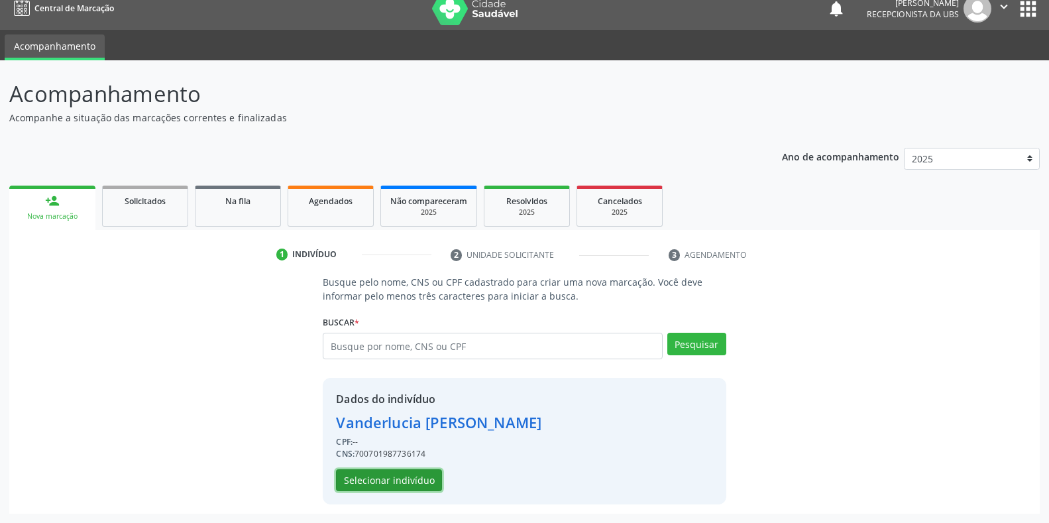
click at [400, 480] on button "Selecionar indivíduo" at bounding box center [389, 480] width 106 height 23
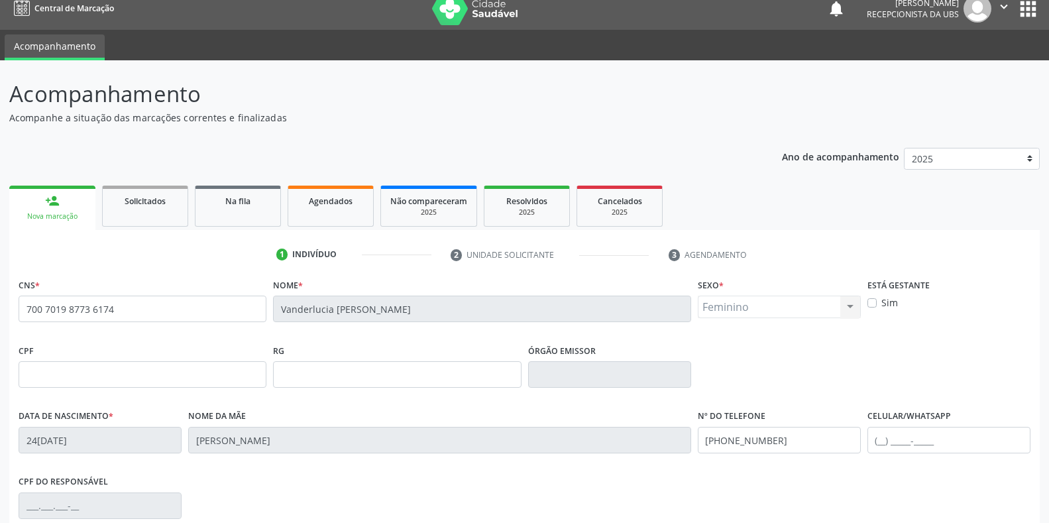
scroll to position [79, 0]
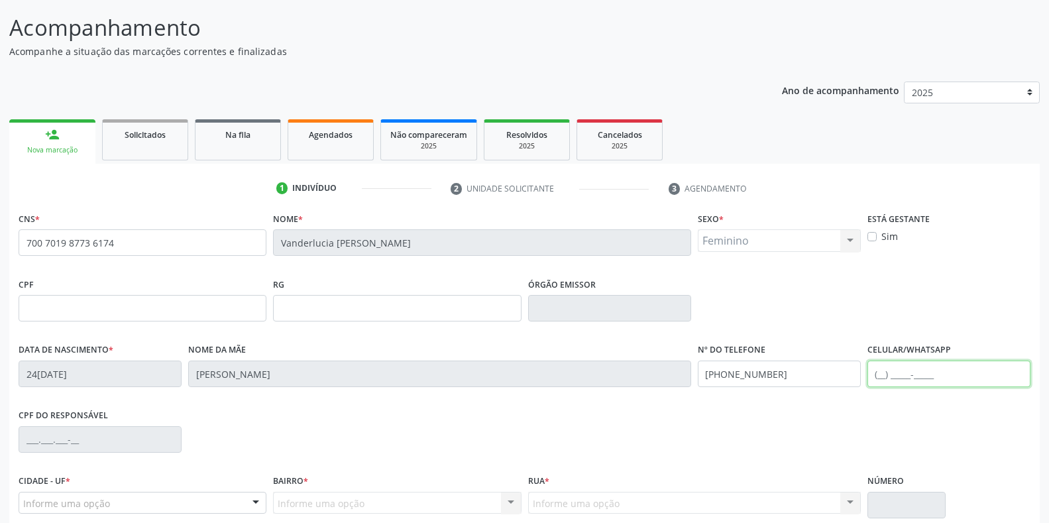
click at [927, 375] on input "text" at bounding box center [949, 374] width 163 height 27
type input "(87) 98125-7558"
click at [956, 416] on div "CPF do responsável" at bounding box center [524, 439] width 1019 height 66
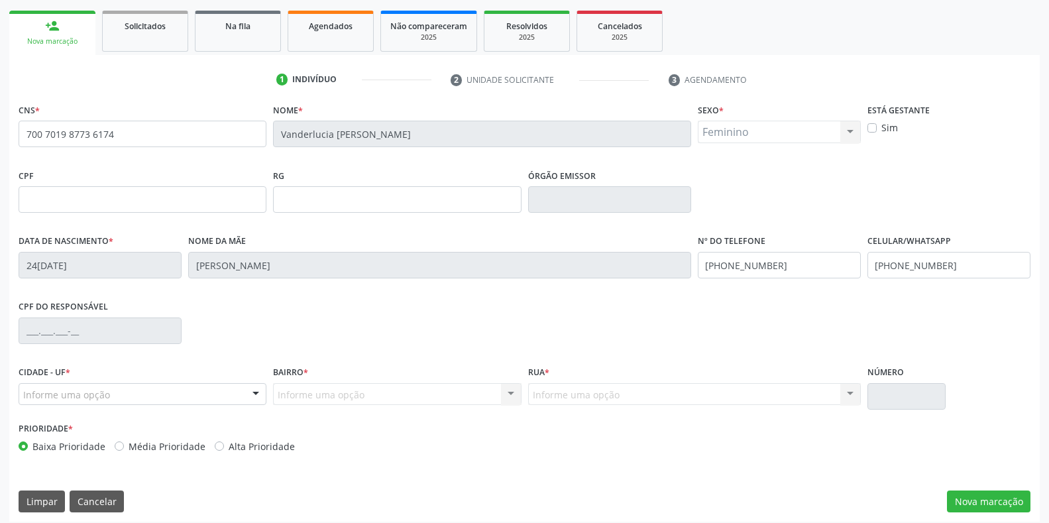
scroll to position [196, 0]
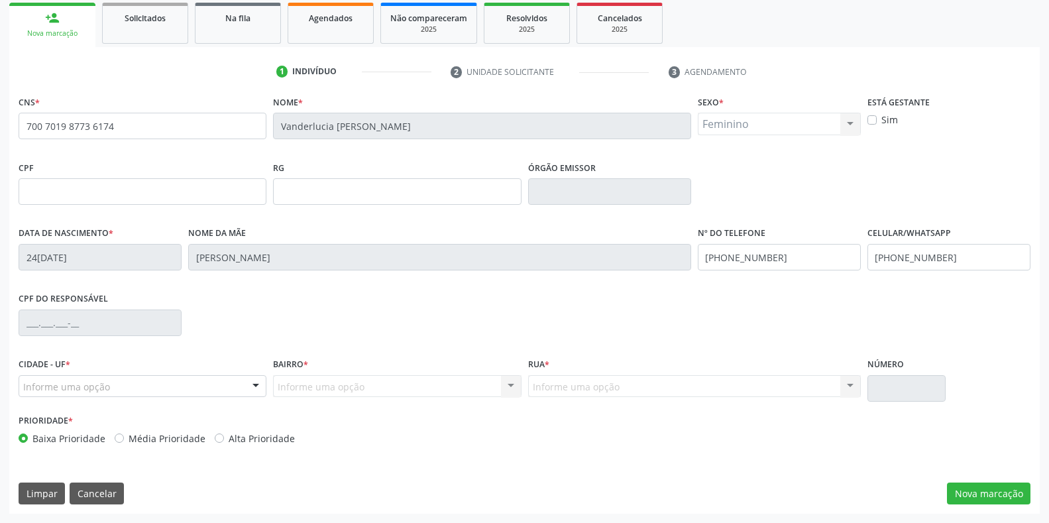
click at [111, 382] on div "Informe uma opção" at bounding box center [143, 386] width 248 height 23
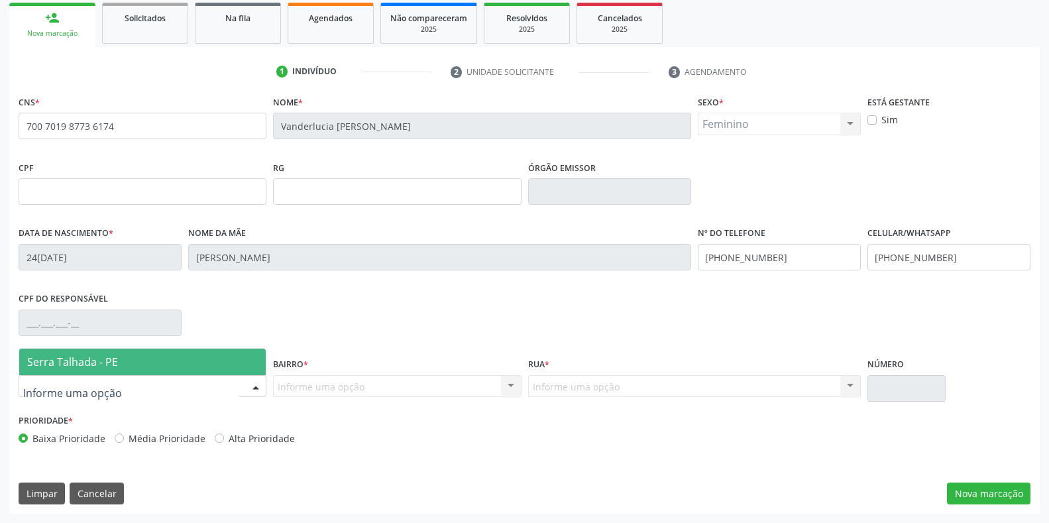
click at [114, 365] on span "Serra Talhada - PE" at bounding box center [72, 362] width 91 height 15
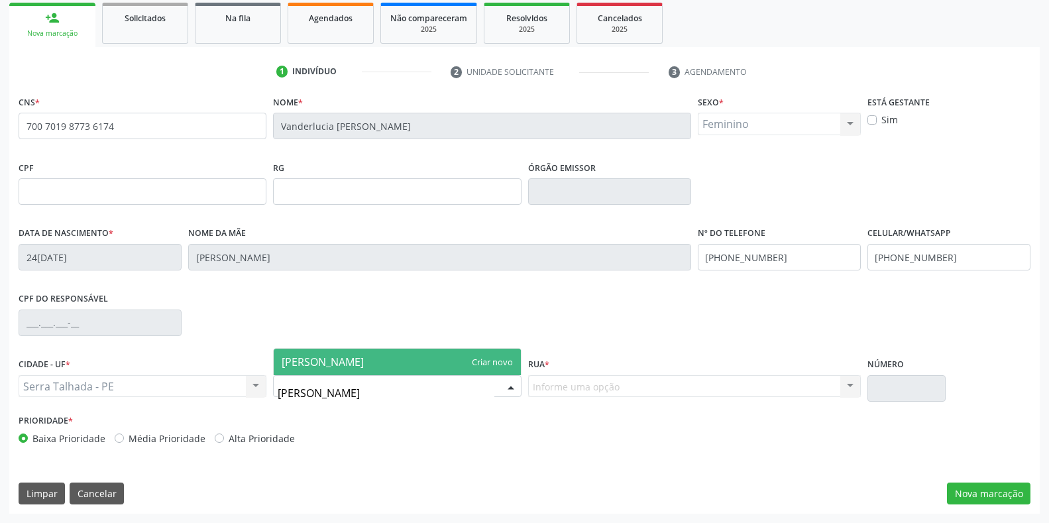
type input "jos"
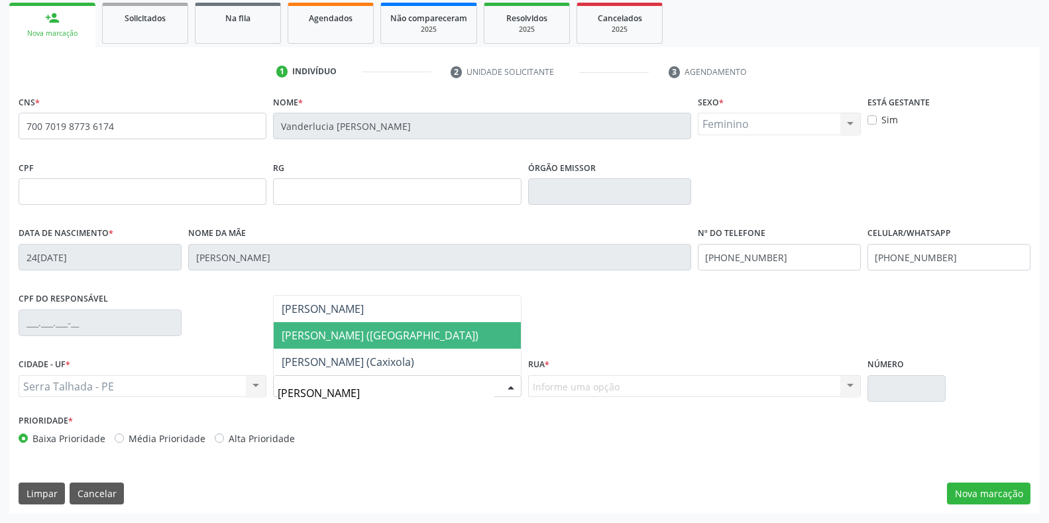
click at [378, 337] on span "[PERSON_NAME] ([GEOGRAPHIC_DATA])" at bounding box center [380, 335] width 197 height 15
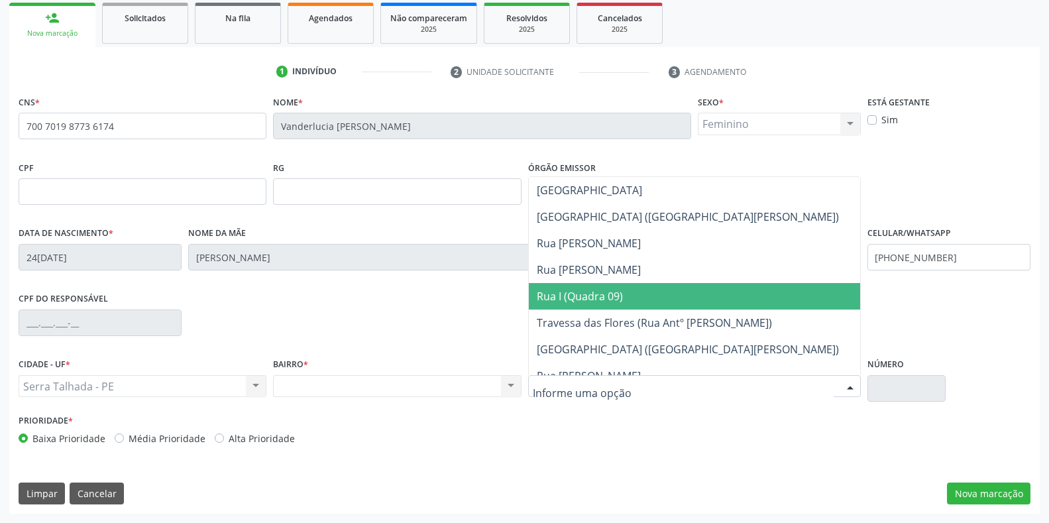
click at [582, 300] on span "Rua I (Quadra 09)" at bounding box center [580, 296] width 86 height 15
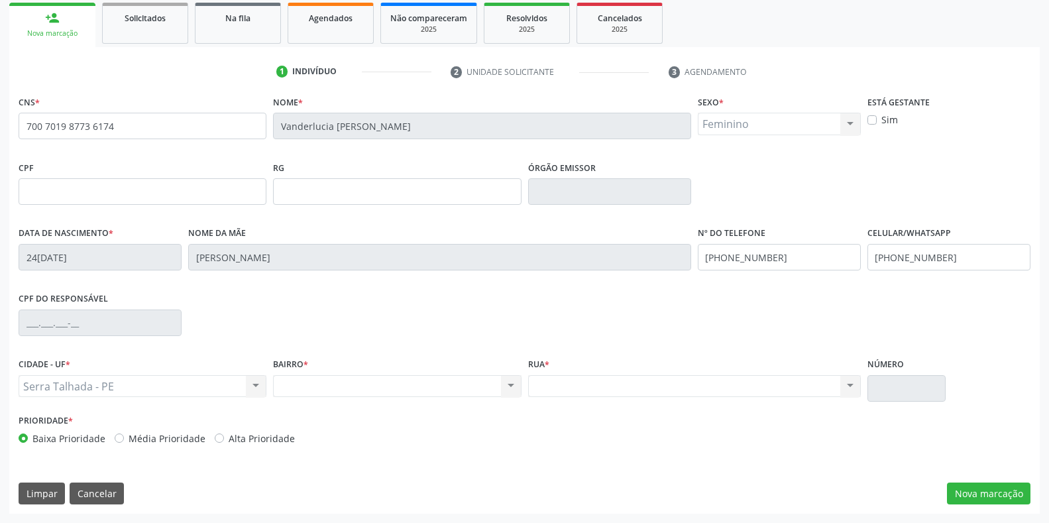
click at [939, 393] on input "text" at bounding box center [907, 388] width 78 height 27
click at [927, 392] on input "text" at bounding box center [907, 388] width 78 height 27
click at [896, 388] on input "text" at bounding box center [907, 388] width 78 height 27
click at [678, 392] on div "Nenhum resultado encontrado para: " " Não há nenhuma opção para ser exibida." at bounding box center [694, 386] width 333 height 23
click at [848, 386] on div "Nenhum resultado encontrado para: " " Não há nenhuma opção para ser exibida." at bounding box center [694, 386] width 333 height 23
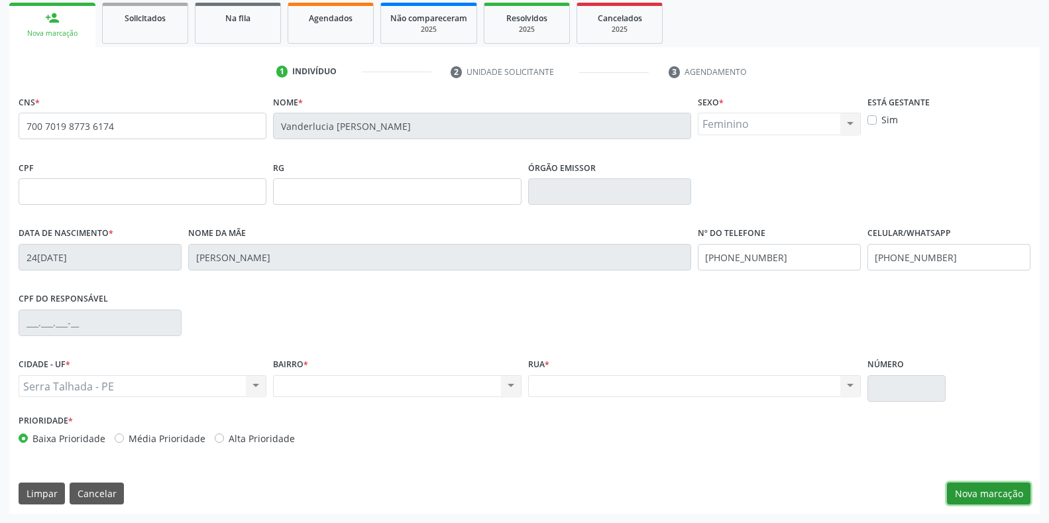
click at [966, 500] on button "Nova marcação" at bounding box center [989, 494] width 84 height 23
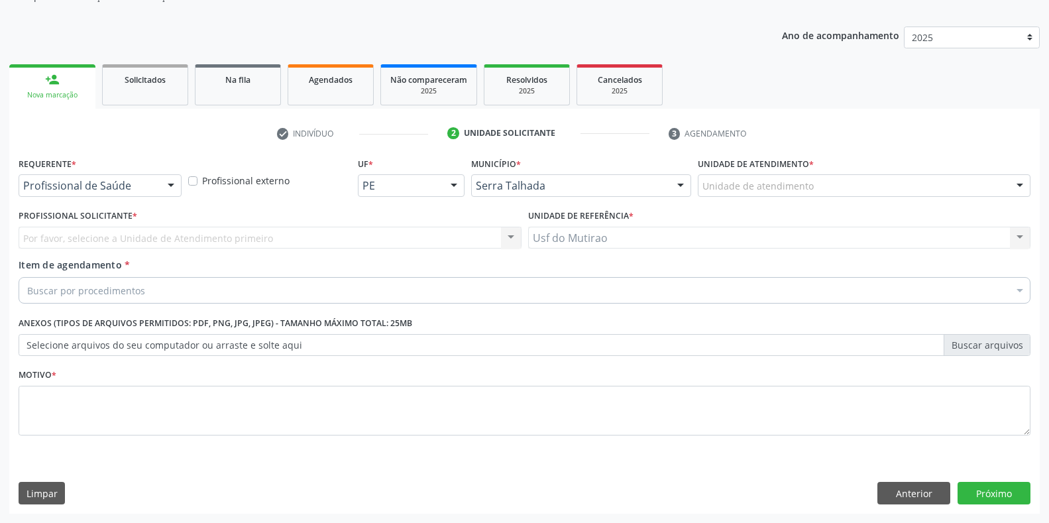
scroll to position [134, 0]
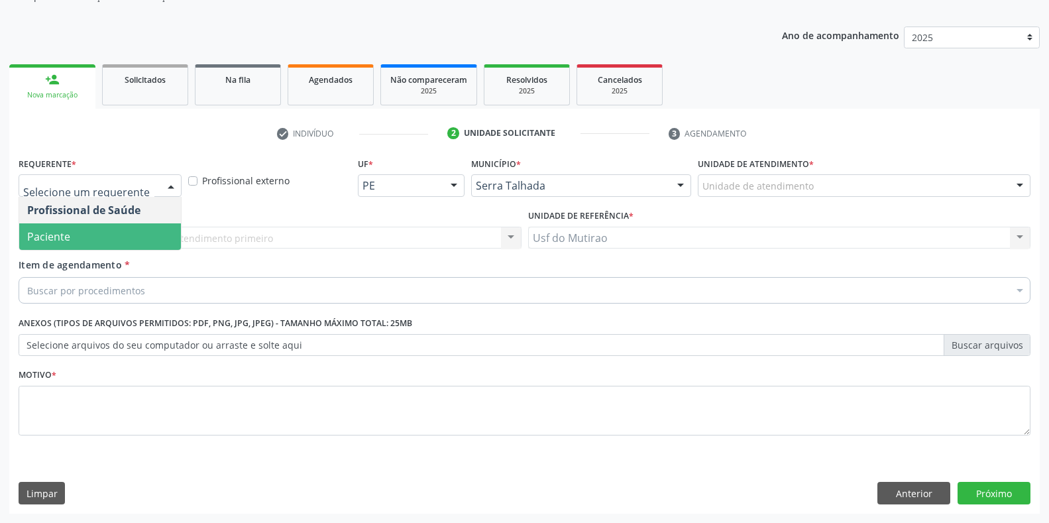
click at [82, 241] on span "Paciente" at bounding box center [100, 236] width 162 height 27
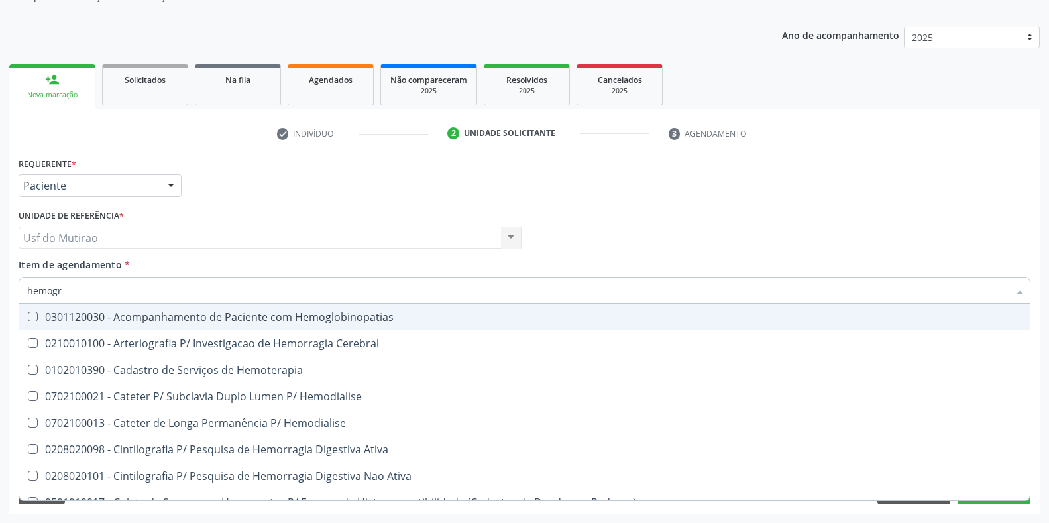
type input "hemogra"
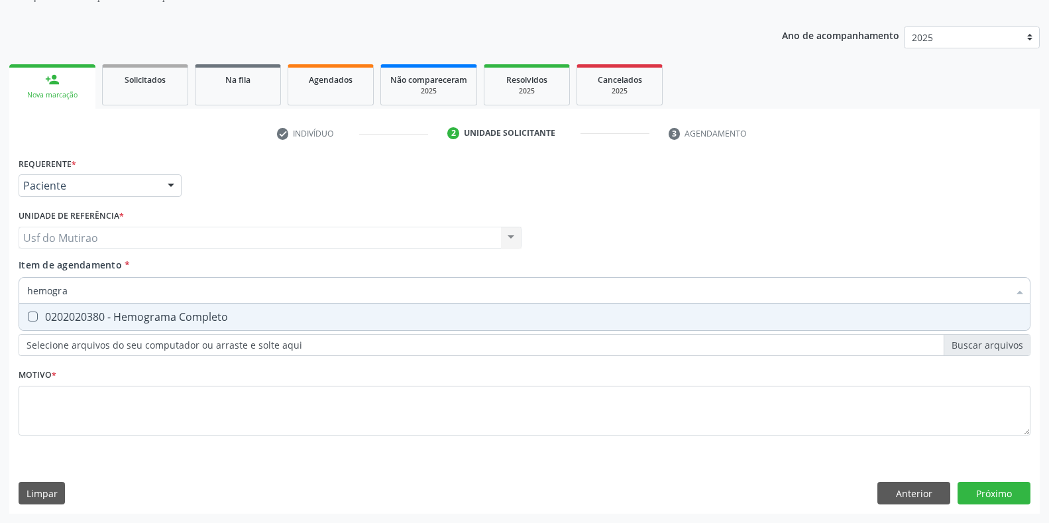
click at [104, 327] on span "0202020380 - Hemograma Completo" at bounding box center [524, 317] width 1011 height 27
checkbox Completo "true"
drag, startPoint x: 101, startPoint y: 291, endPoint x: 0, endPoint y: 290, distance: 101.4
click at [0, 290] on div "Acompanhamento Acompanhe a situação das marcações correntes e finalizadas Relat…" at bounding box center [524, 231] width 1049 height 584
type input "gli"
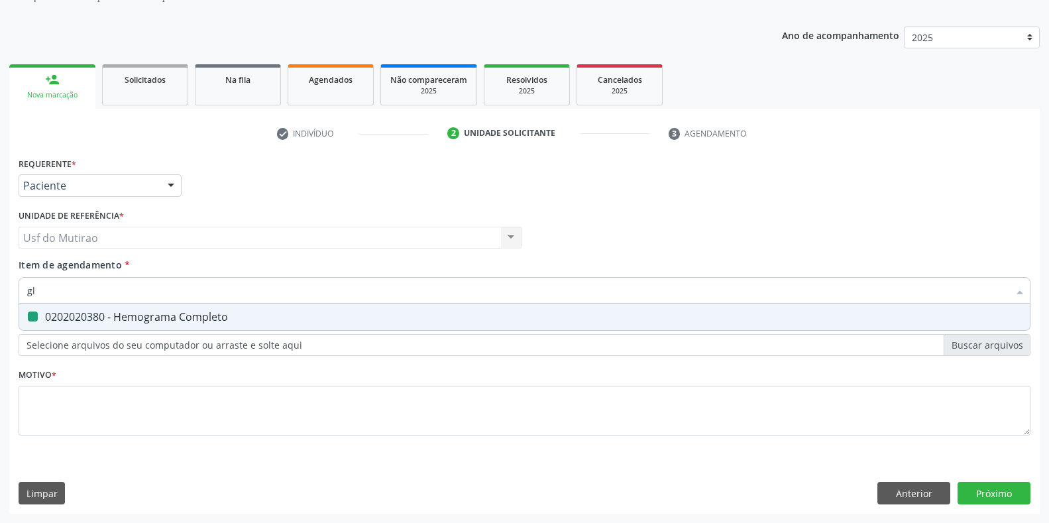
checkbox Completo "false"
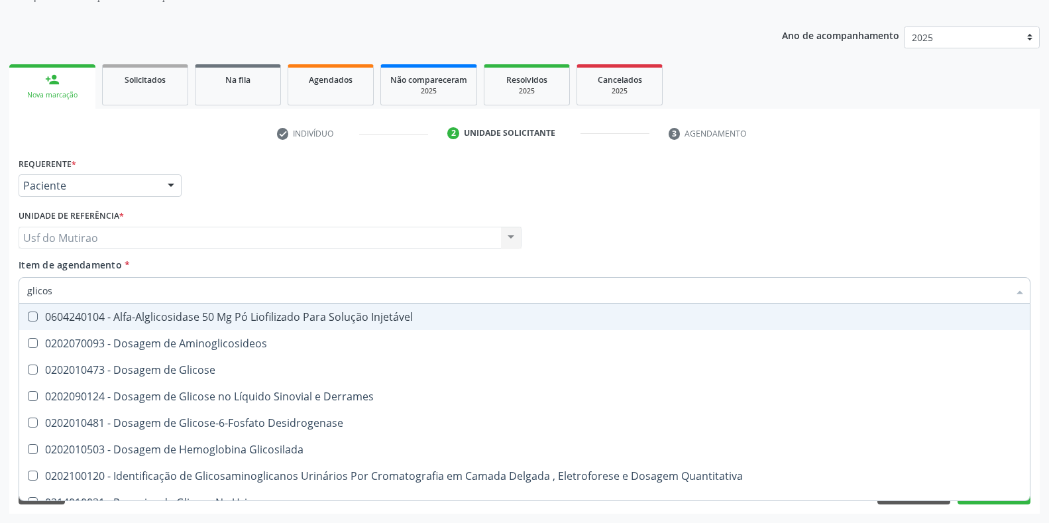
type input "glicose"
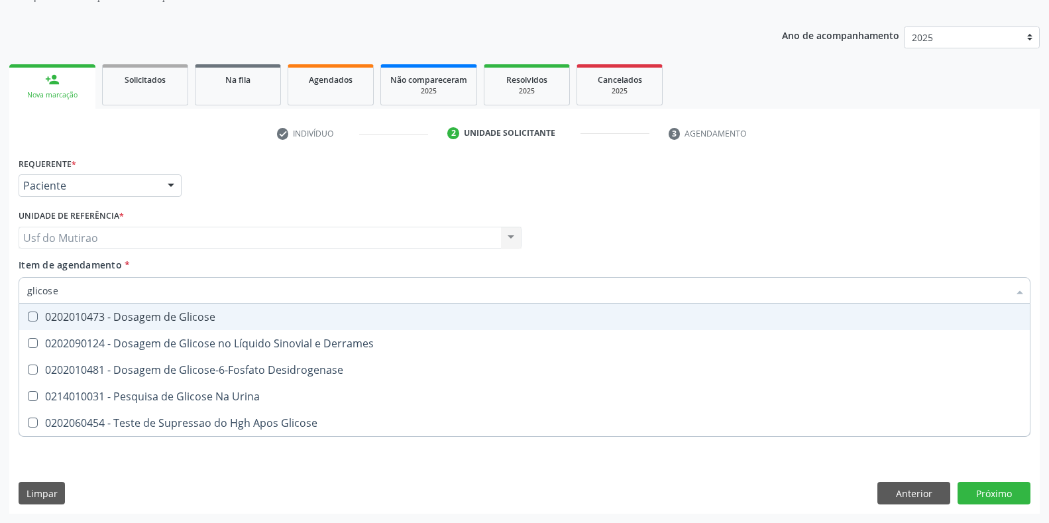
click at [56, 316] on div "0202010473 - Dosagem de Glicose" at bounding box center [524, 317] width 995 height 11
checkbox Glicose "true"
drag, startPoint x: 103, startPoint y: 294, endPoint x: 0, endPoint y: 278, distance: 104.1
click at [0, 278] on div "Acompanhamento Acompanhe a situação das marcações correntes e finalizadas Relat…" at bounding box center [524, 231] width 1049 height 584
type input "colest"
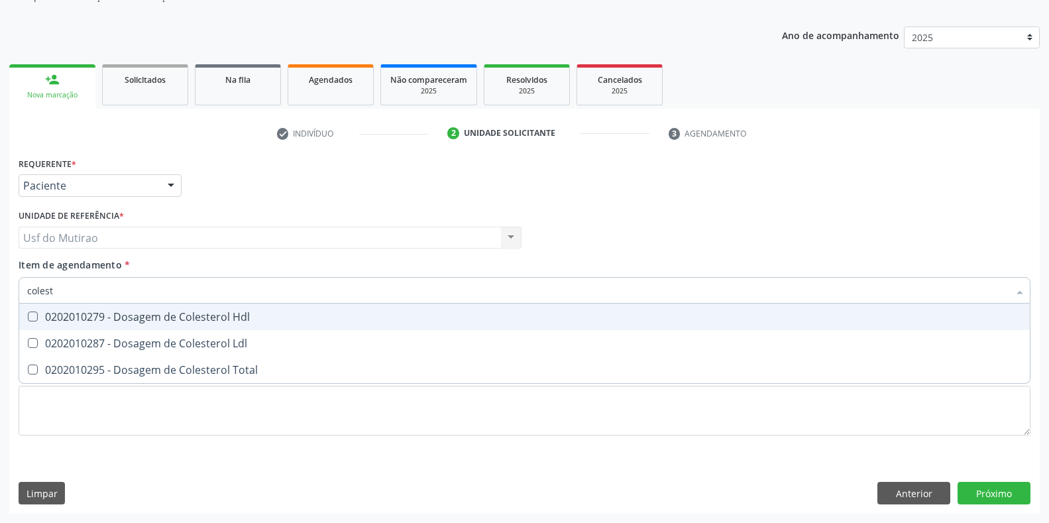
checkbox Hdl "false"
type input "colest"
click at [113, 314] on div "0202010279 - Dosagem de Colesterol Hdl" at bounding box center [524, 317] width 995 height 11
checkbox Hdl "true"
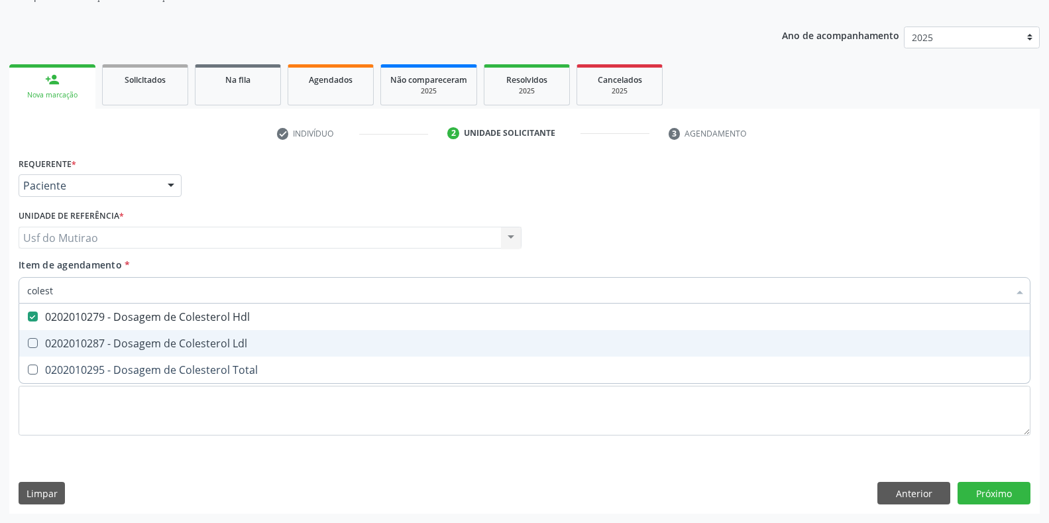
click at [113, 349] on div "0202010287 - Dosagem de Colesterol Ldl" at bounding box center [524, 343] width 995 height 11
checkbox Ldl "true"
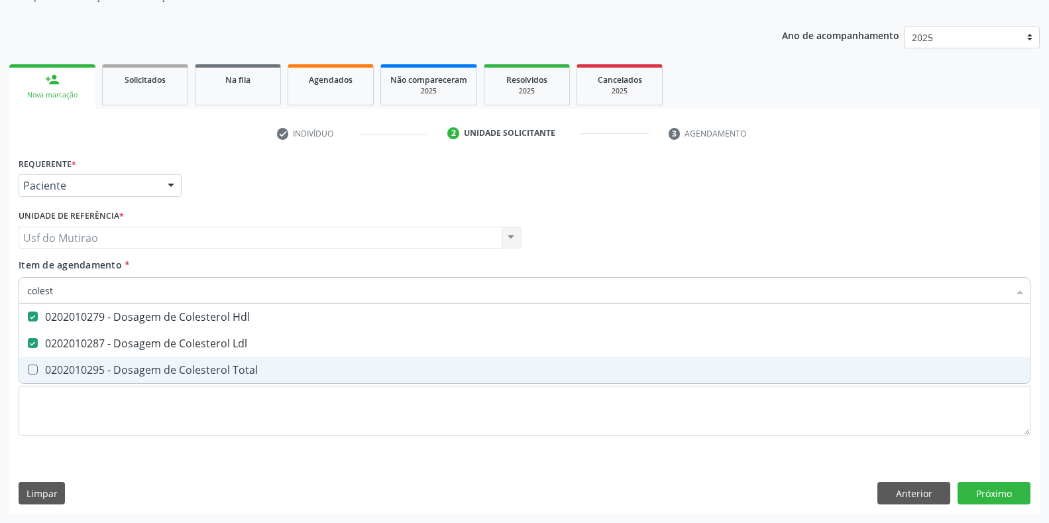
click at [119, 381] on span "0202010295 - Dosagem de Colesterol Total" at bounding box center [524, 370] width 1011 height 27
checkbox Total "true"
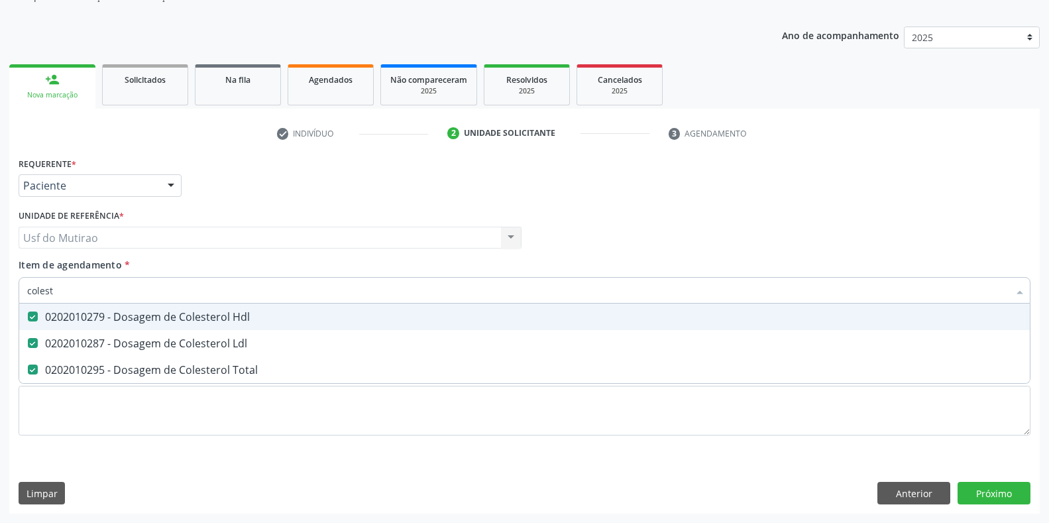
drag, startPoint x: 128, startPoint y: 293, endPoint x: 2, endPoint y: 293, distance: 125.9
click at [2, 293] on div "Acompanhamento Acompanhe a situação das marcações correntes e finalizadas Relat…" at bounding box center [524, 231] width 1049 height 584
type input "trigl"
checkbox Hdl "false"
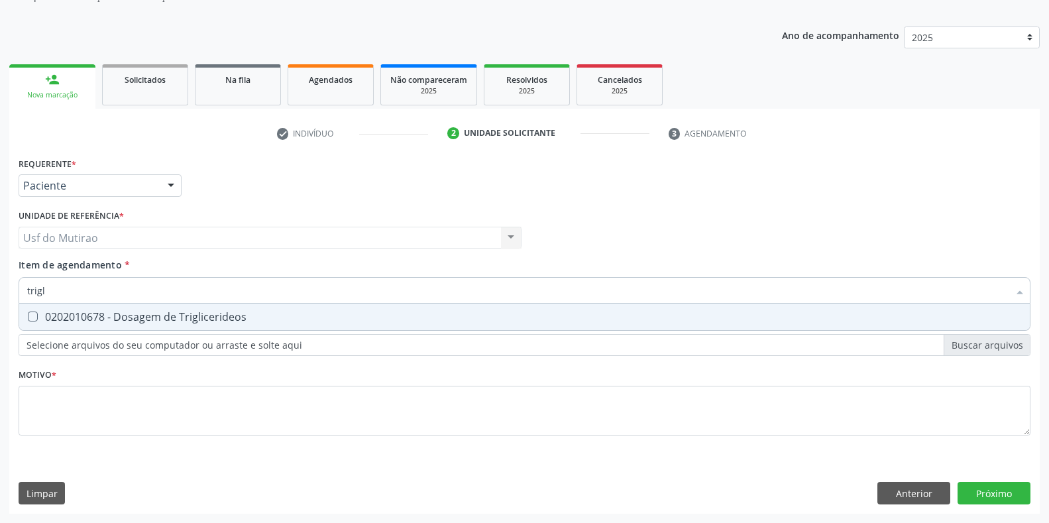
type input "trigli"
click at [37, 310] on span "0202010678 - Dosagem de Triglicerideos" at bounding box center [524, 317] width 1011 height 27
checkbox Triglicerideos "true"
drag, startPoint x: 58, startPoint y: 293, endPoint x: 0, endPoint y: 284, distance: 59.0
click at [0, 284] on div "Acompanhamento Acompanhe a situação das marcações correntes e finalizadas Relat…" at bounding box center [524, 231] width 1049 height 584
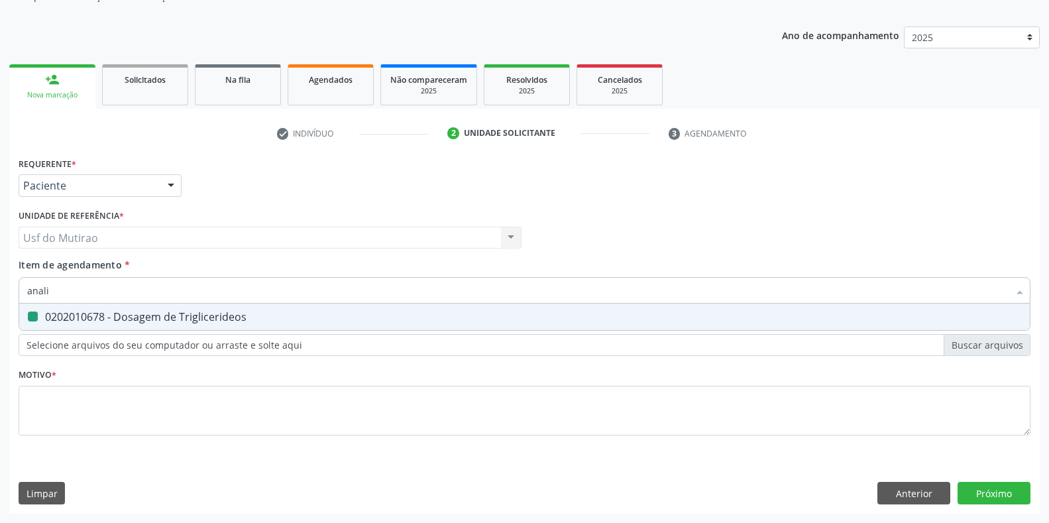
type input "analis"
checkbox Triglicerideos "false"
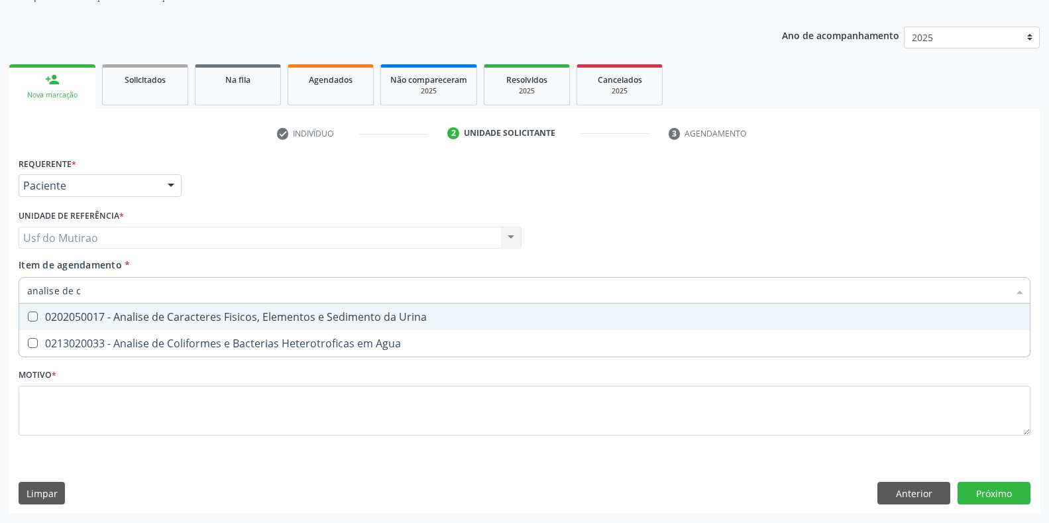
type input "analise de ca"
click at [156, 322] on div "0202050017 - Analise de Caracteres Fisicos, Elementos e Sedimento da Urina" at bounding box center [524, 317] width 995 height 11
checkbox Urina "true"
drag, startPoint x: 172, startPoint y: 278, endPoint x: 1, endPoint y: 294, distance: 171.1
click at [1, 294] on div "Acompanhamento Acompanhe a situação das marcações correntes e finalizadas Relat…" at bounding box center [524, 231] width 1049 height 584
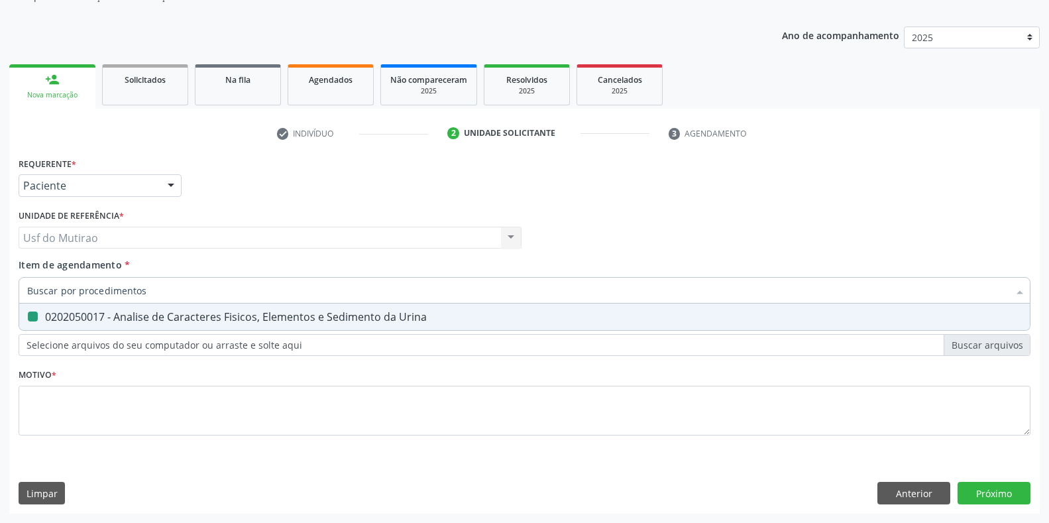
checkbox Urina "false"
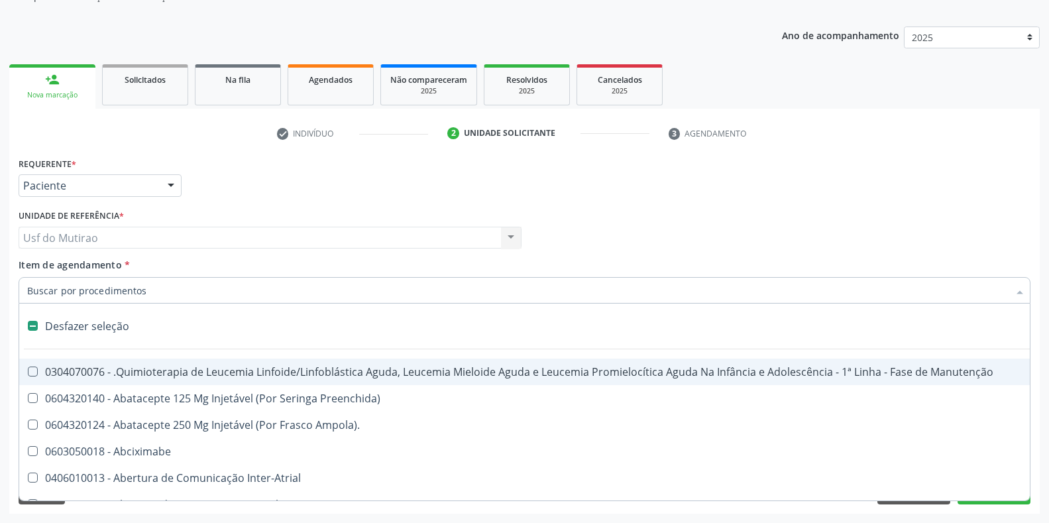
click at [316, 228] on div "Usf do Mutirao Usf do Mutirao Nenhum resultado encontrado para: " " Não há nenh…" at bounding box center [270, 238] width 503 height 23
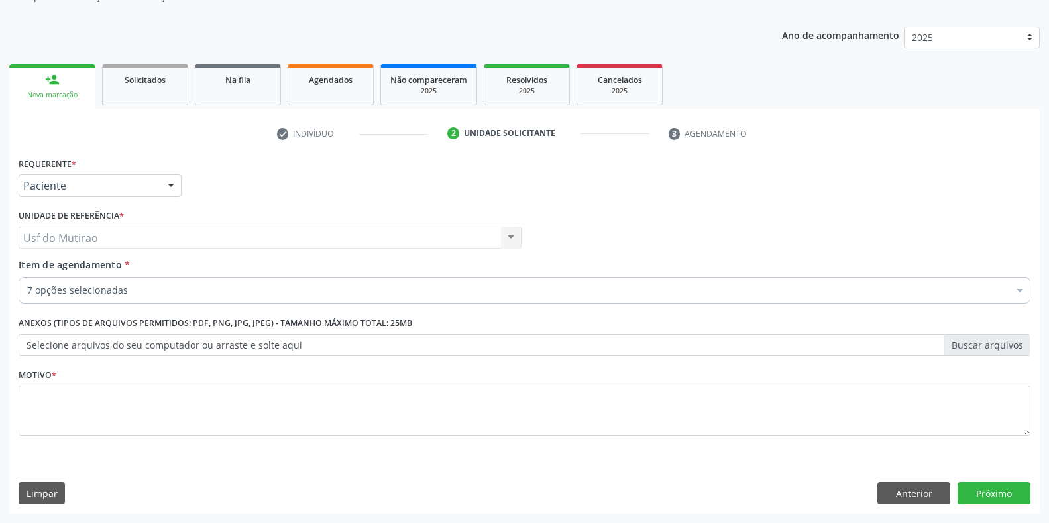
checkbox Completo "true"
checkbox Glicose "true"
checkbox Hdl "true"
checkbox Ldl "true"
checkbox Total "true"
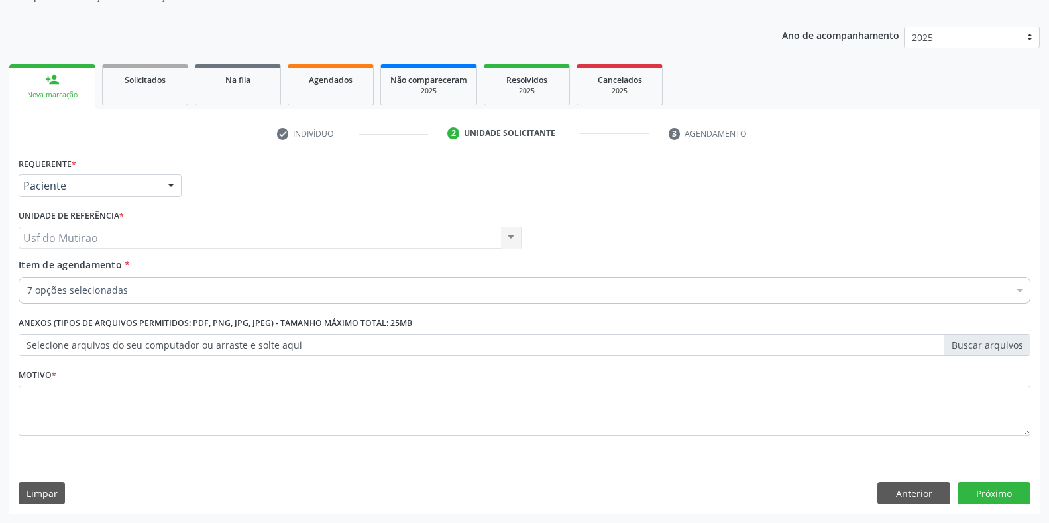
checkbox Triglicerideos "true"
checkbox Urina "true"
checkbox Reto "false"
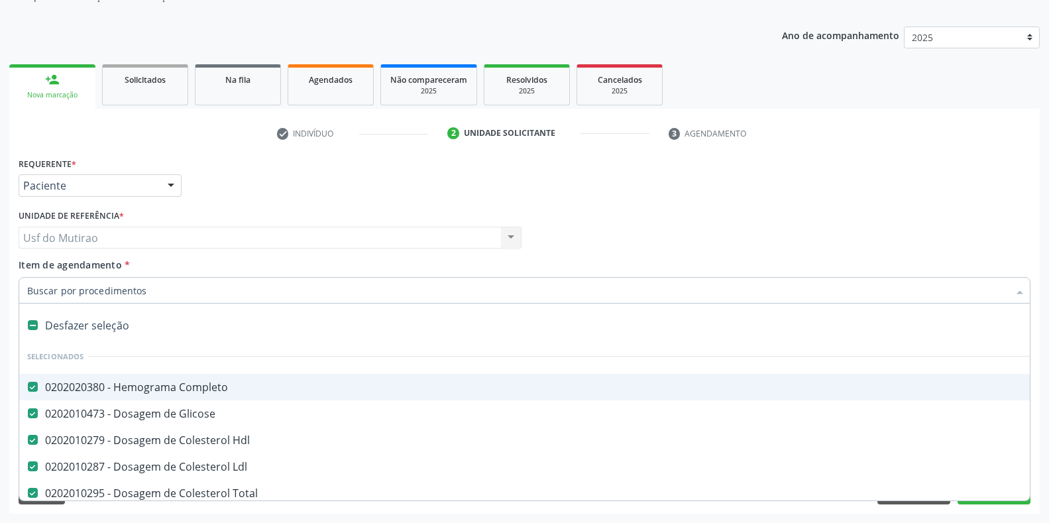
scroll to position [0, 0]
click at [186, 297] on input "Item de agendamento *" at bounding box center [518, 290] width 982 height 27
type input "urei"
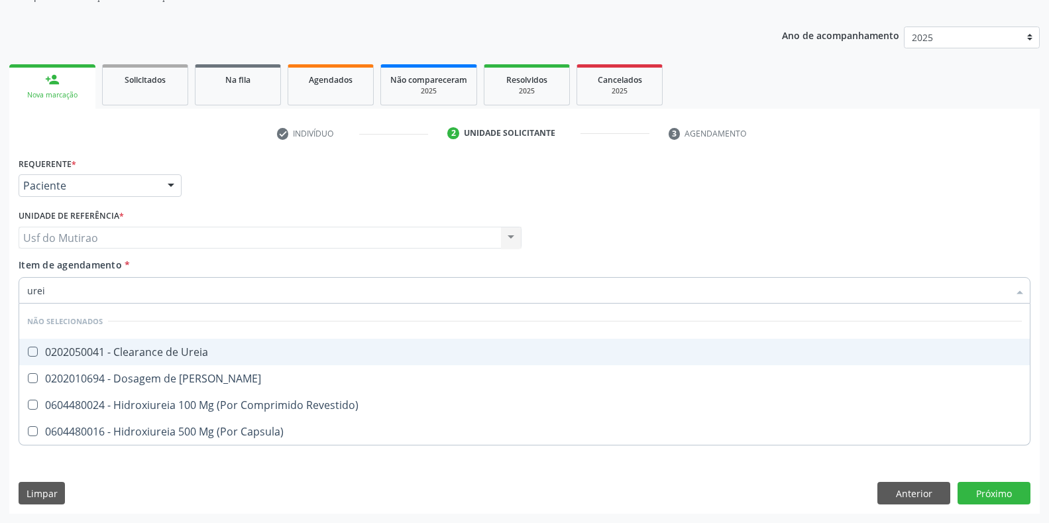
checkbox Ureia "false"
checkbox Revestido\) "false"
checkbox Capsula\) "false"
type input "ureia"
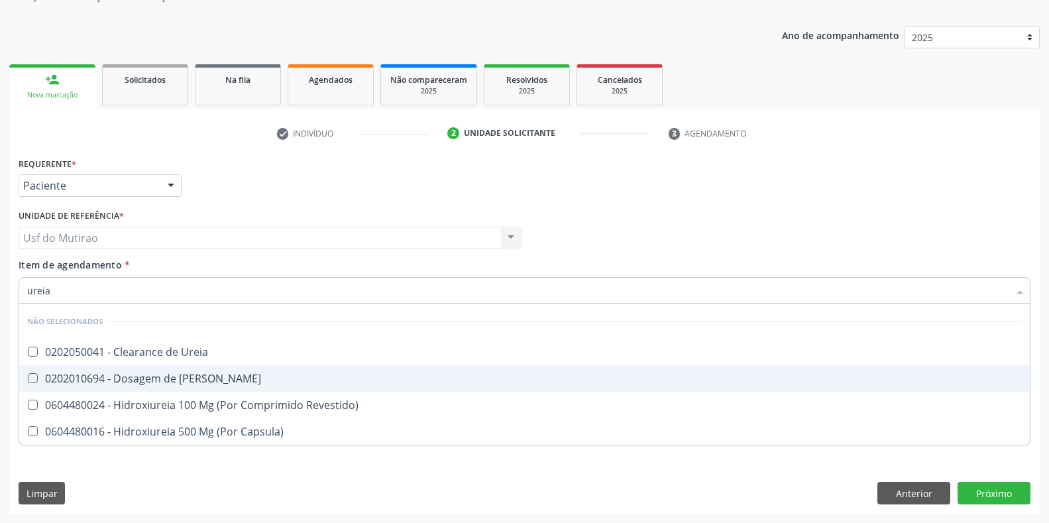
click at [175, 373] on div "0202010694 - Dosagem de [PERSON_NAME]" at bounding box center [524, 378] width 995 height 11
checkbox Ureia "true"
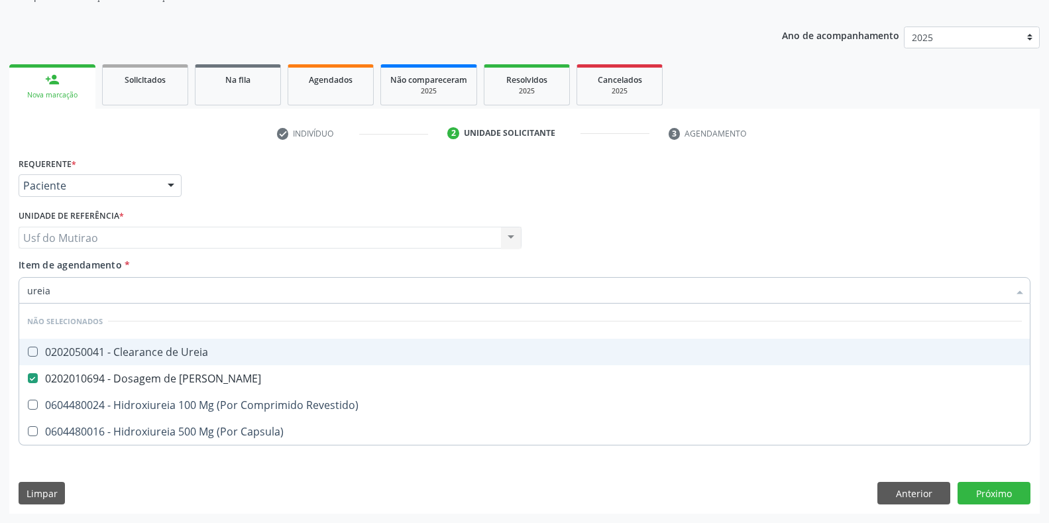
drag, startPoint x: 174, startPoint y: 293, endPoint x: 0, endPoint y: 268, distance: 175.5
click at [0, 268] on div "Acompanhamento Acompanhe a situação das marcações correntes e finalizadas Relat…" at bounding box center [524, 231] width 1049 height 584
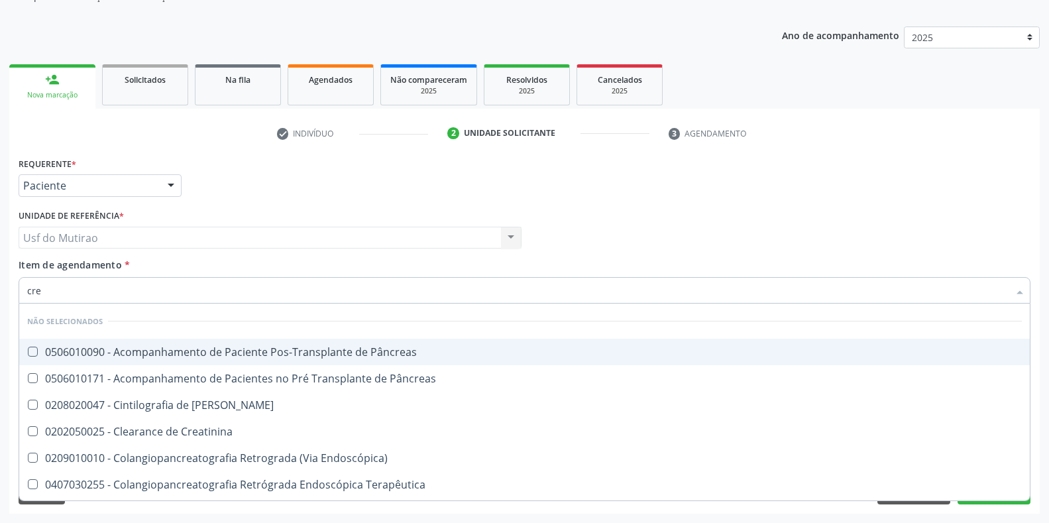
type input "crea"
checkbox Pâncreas "false"
checkbox Pancreas "false"
checkbox Creatinina "false"
checkbox Pâncreas "false"
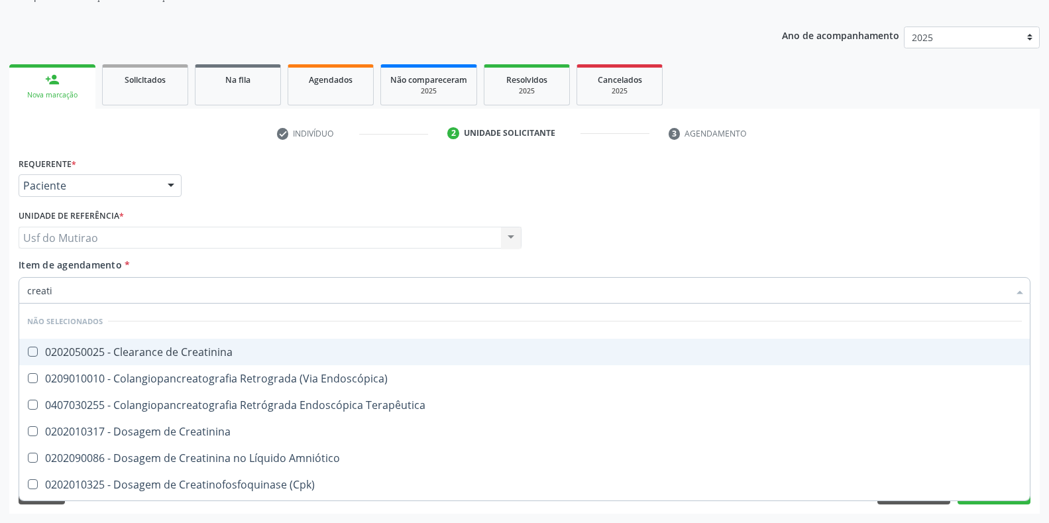
type input "creatin"
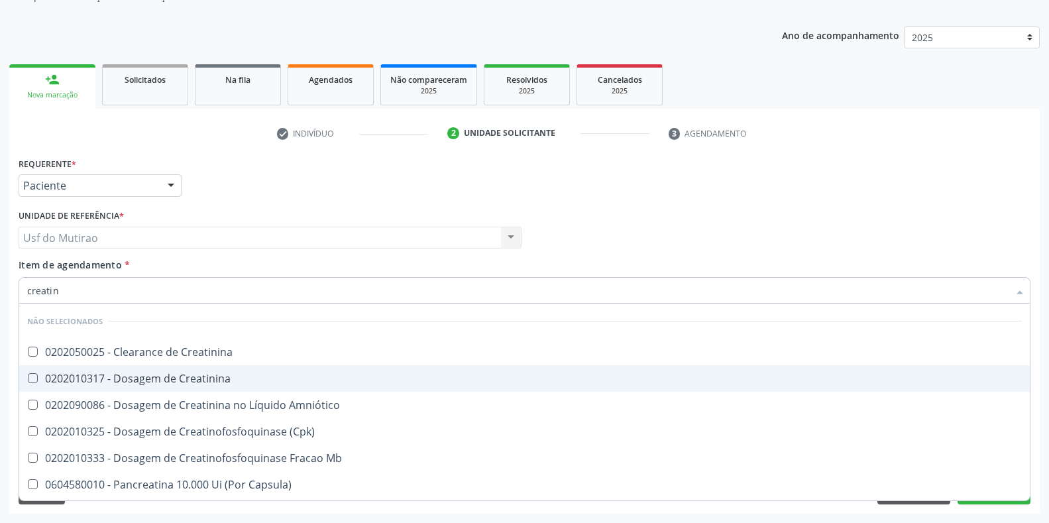
click at [86, 382] on div "0202010317 - Dosagem de Creatinina" at bounding box center [524, 378] width 995 height 11
checkbox Creatinina "true"
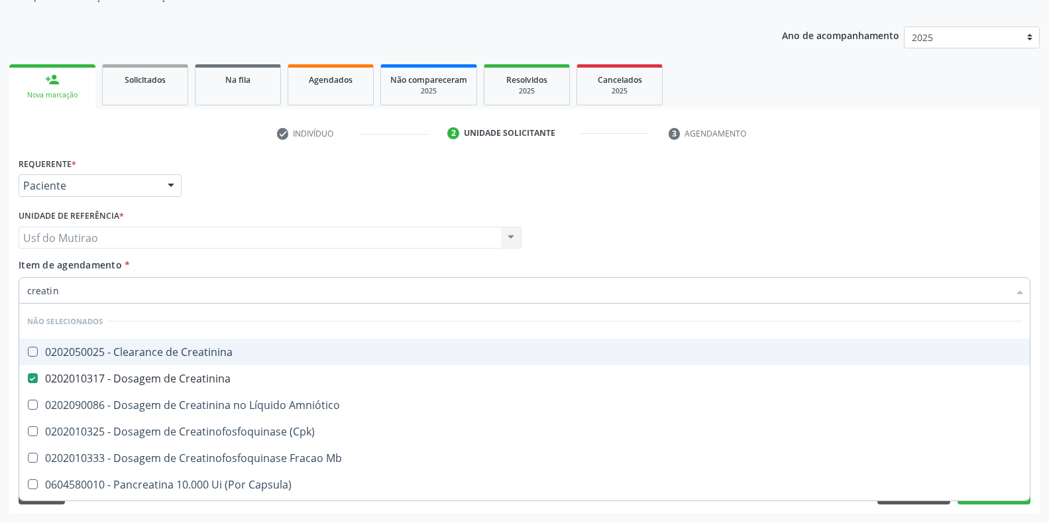
click at [622, 194] on div "Requerente * Paciente Profissional de Saúde Paciente Nenhum resultado encontrad…" at bounding box center [524, 180] width 1019 height 52
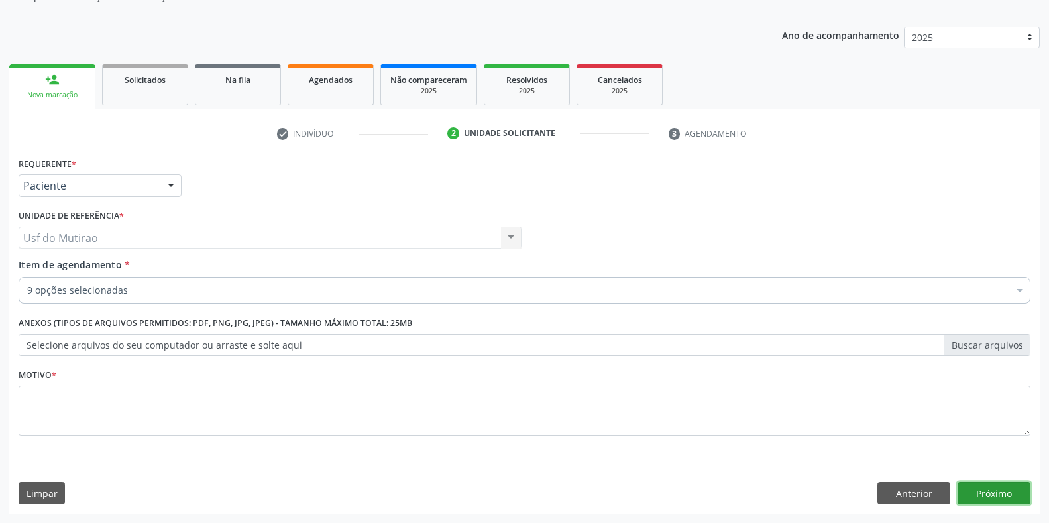
click at [998, 496] on button "Próximo" at bounding box center [994, 493] width 73 height 23
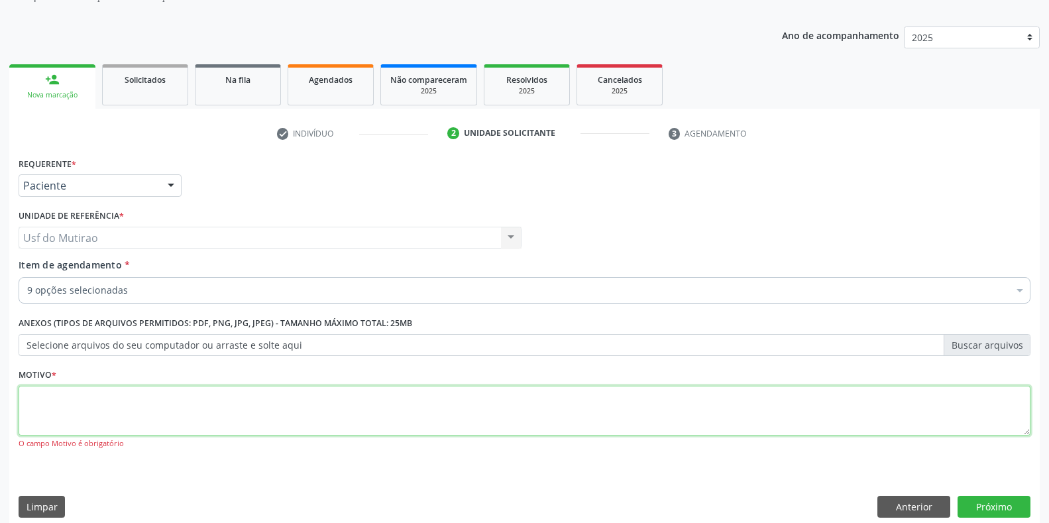
click at [167, 408] on textarea at bounding box center [525, 411] width 1012 height 50
type textarea ","
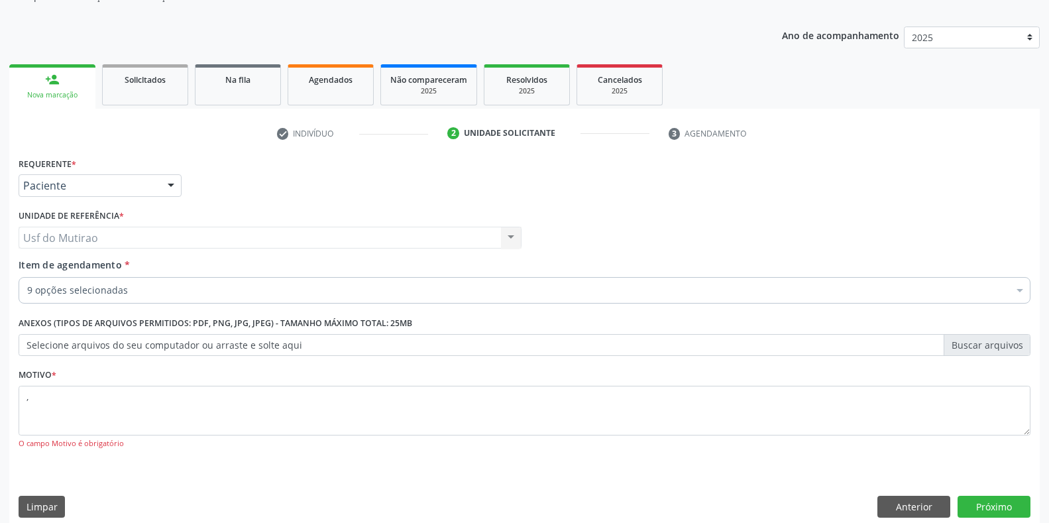
click at [994, 483] on div "Requerente * Paciente Profissional de Saúde Paciente Nenhum resultado encontrad…" at bounding box center [524, 340] width 1031 height 373
click at [995, 500] on button "Próximo" at bounding box center [994, 507] width 73 height 23
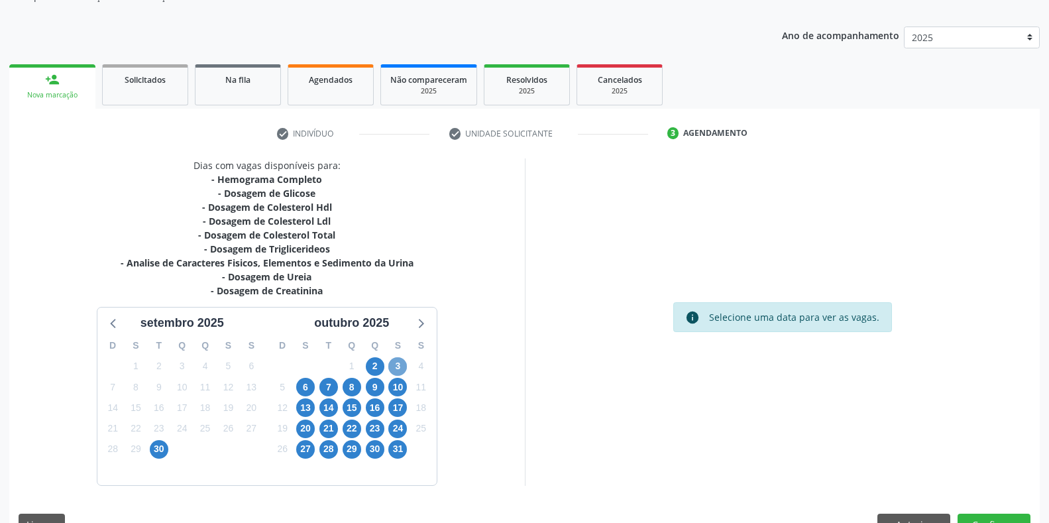
click at [398, 369] on span "3" at bounding box center [397, 366] width 19 height 19
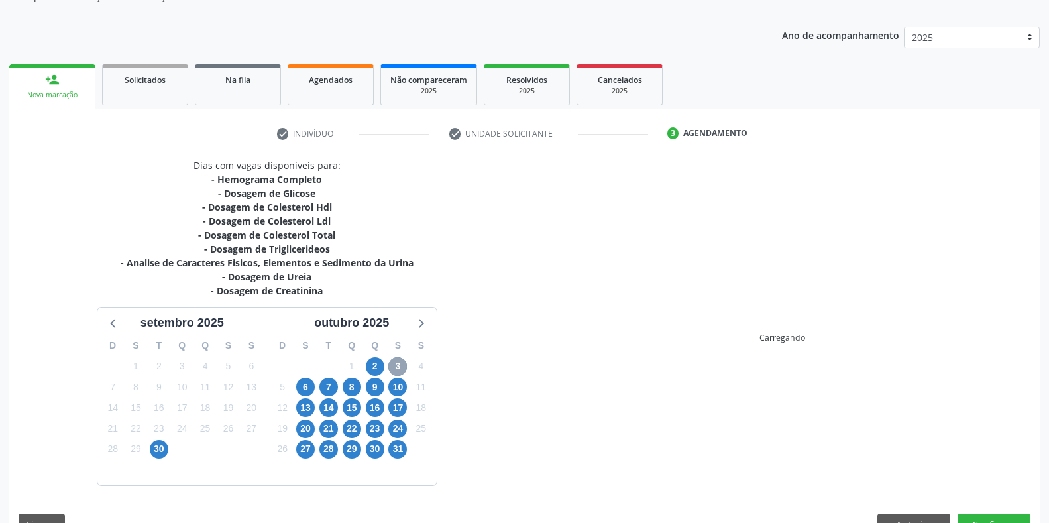
scroll to position [165, 0]
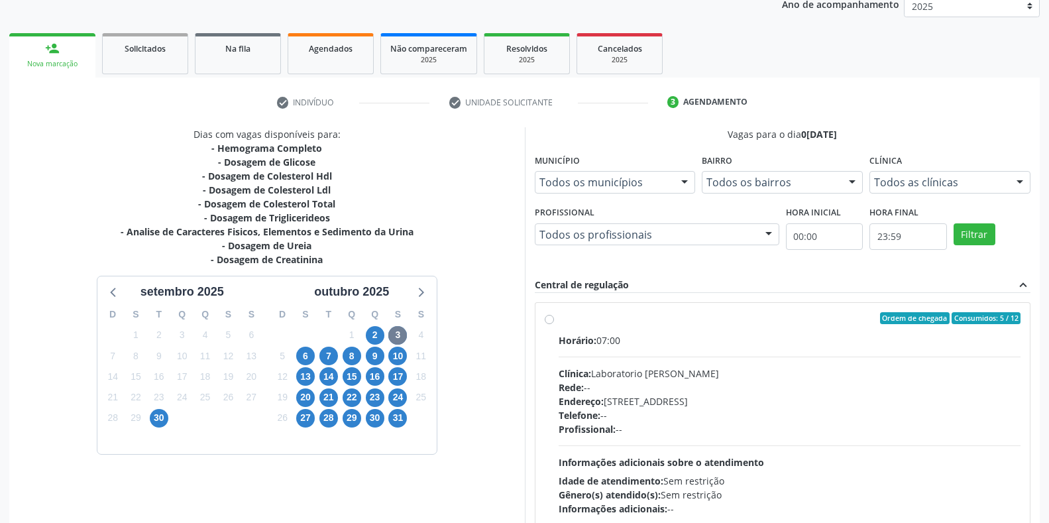
click at [652, 377] on div "Clínica: Laboratorio [PERSON_NAME]" at bounding box center [790, 374] width 463 height 14
click at [554, 324] on input "Ordem de chegada Consumidos: 5 / 12 Horário: 07:00 Clínica: Laboratorio Jose Pa…" at bounding box center [549, 318] width 9 height 12
radio input "true"
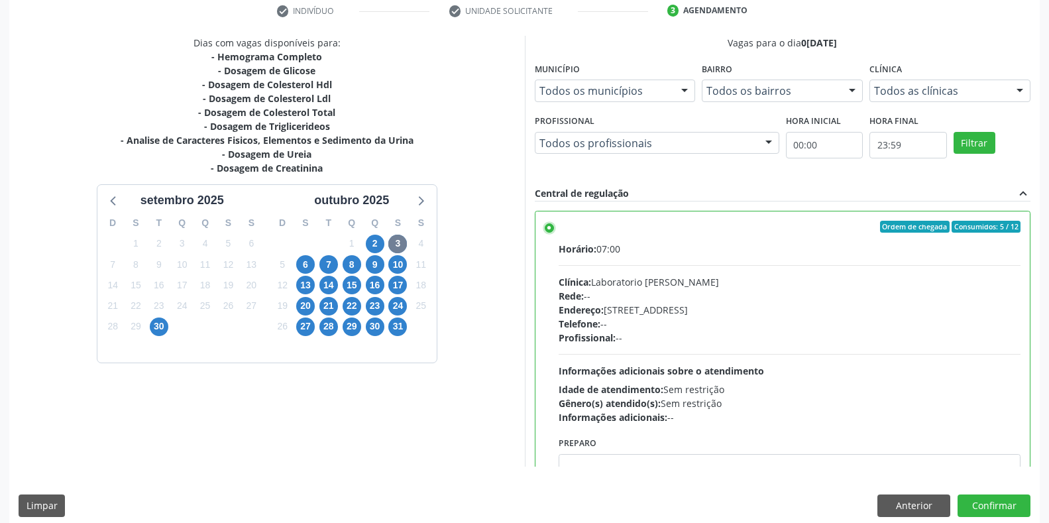
scroll to position [269, 0]
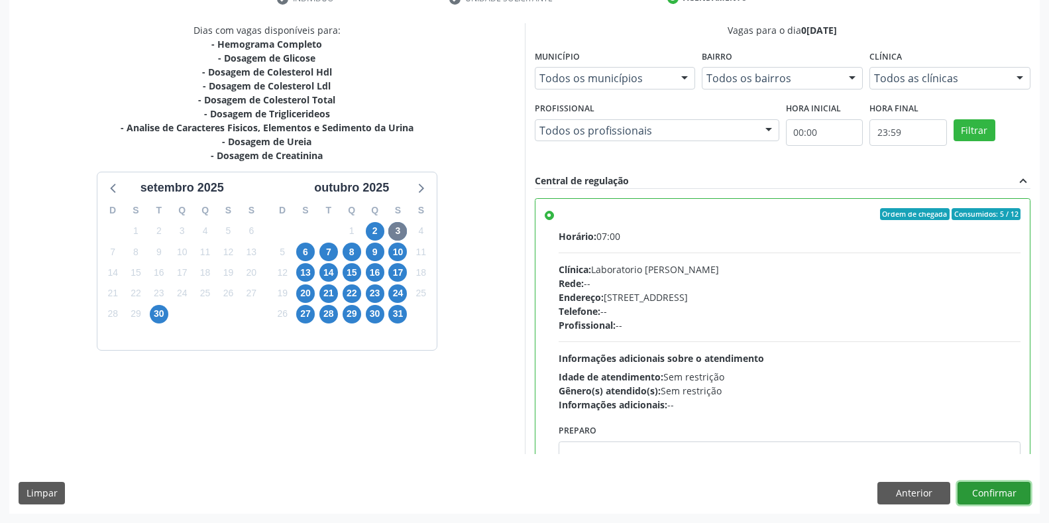
click at [990, 493] on button "Confirmar" at bounding box center [994, 493] width 73 height 23
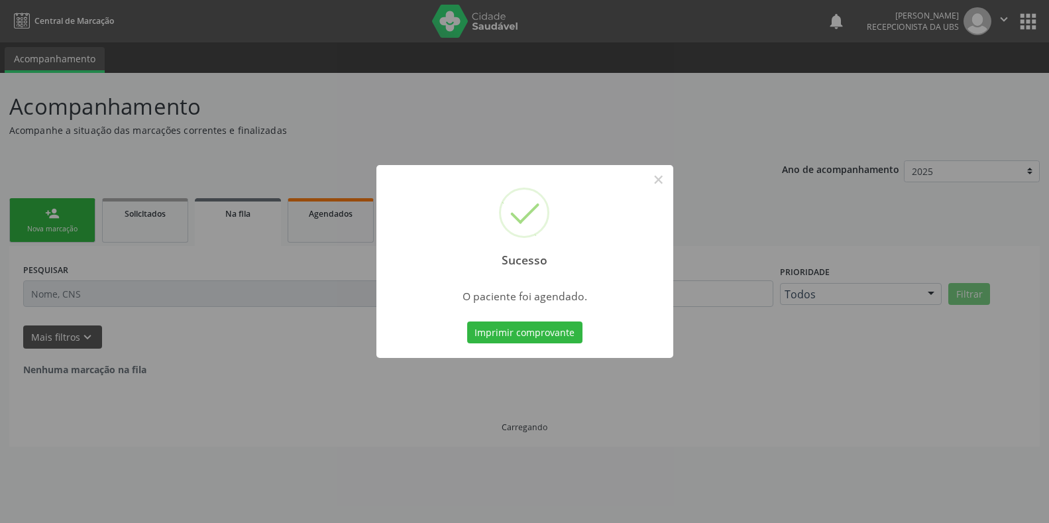
scroll to position [0, 0]
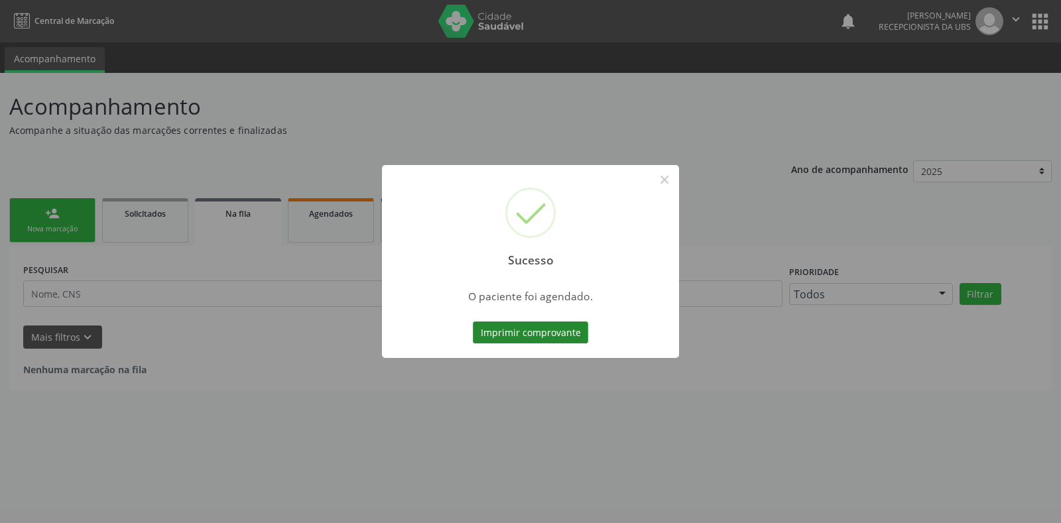
click at [519, 331] on button "Imprimir comprovante" at bounding box center [530, 332] width 115 height 23
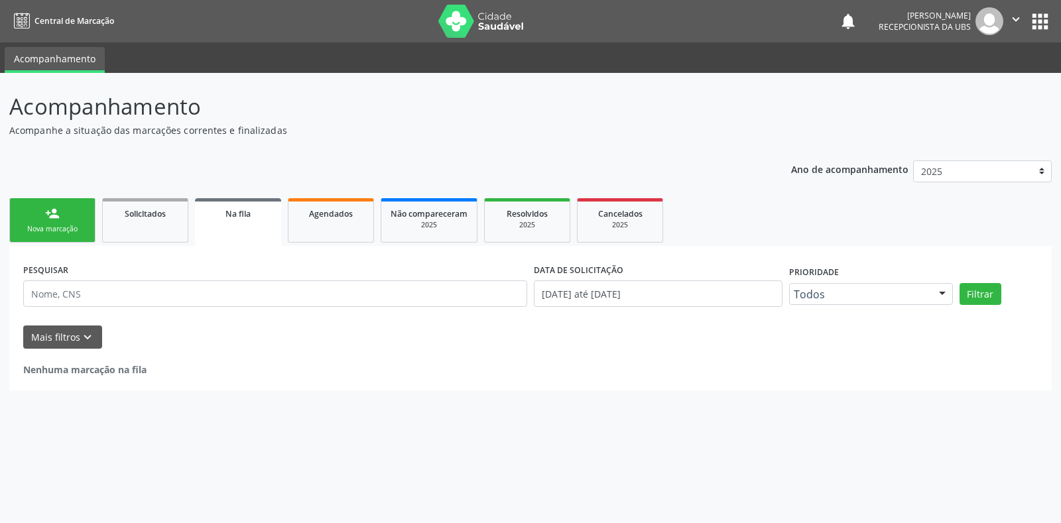
click at [74, 221] on link "person_add Nova marcação" at bounding box center [52, 220] width 86 height 44
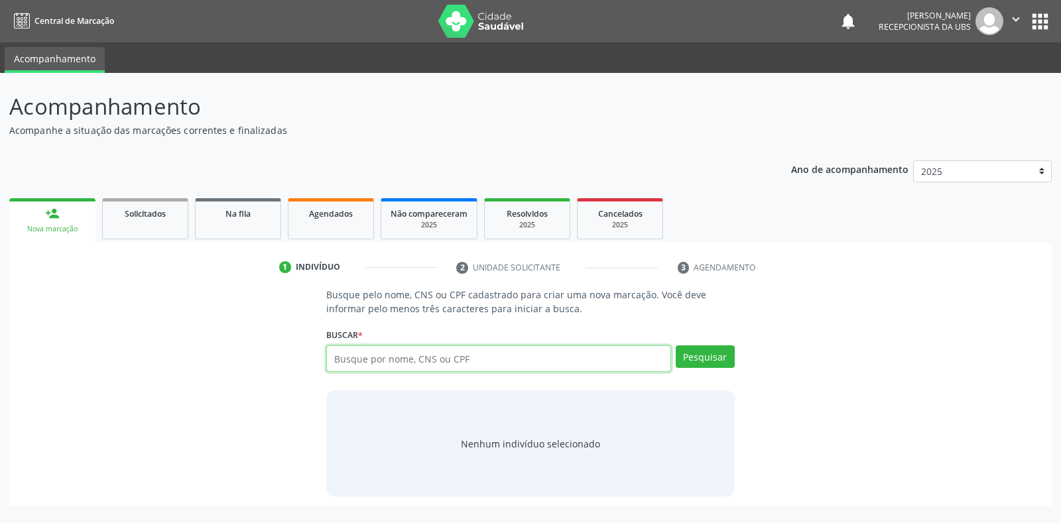
click at [390, 362] on input "text" at bounding box center [498, 358] width 344 height 27
type input "898002987405105"
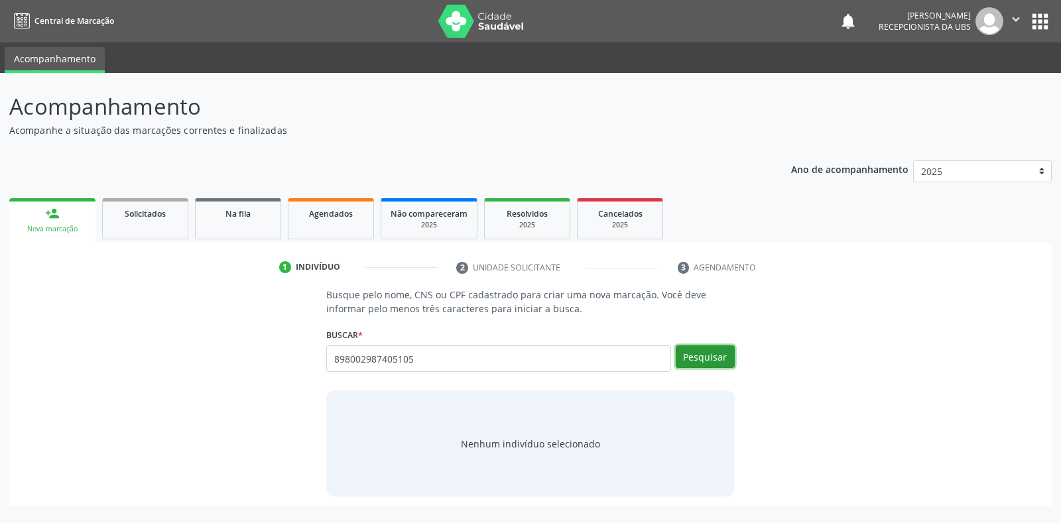
click at [699, 358] on button "Pesquisar" at bounding box center [704, 356] width 59 height 23
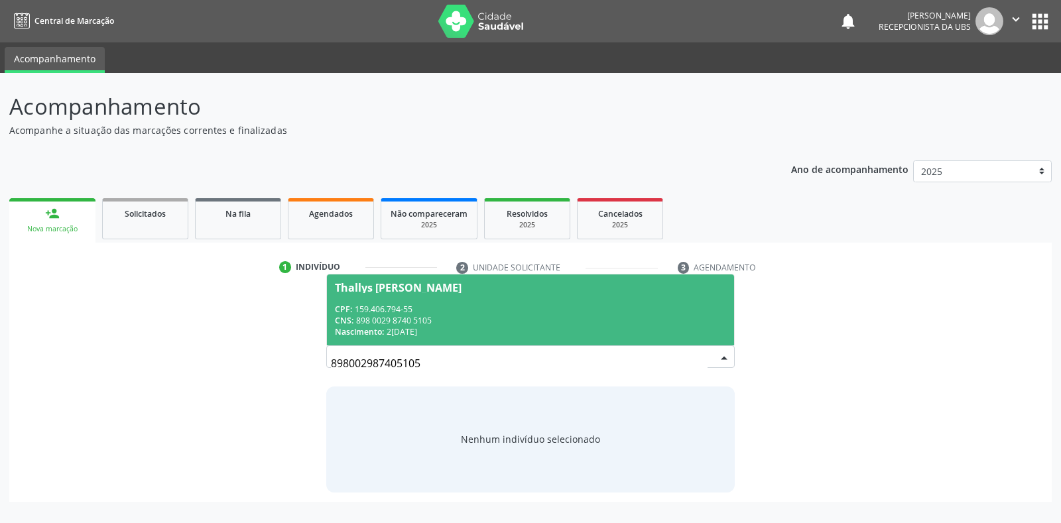
click at [445, 320] on div "CNS: 898 0029 8740 5105" at bounding box center [530, 320] width 390 height 11
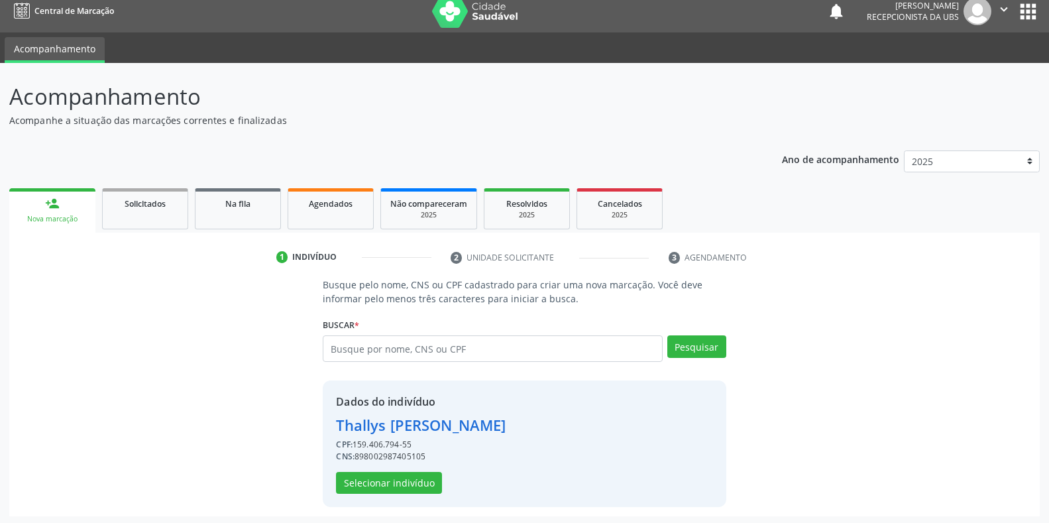
scroll to position [13, 0]
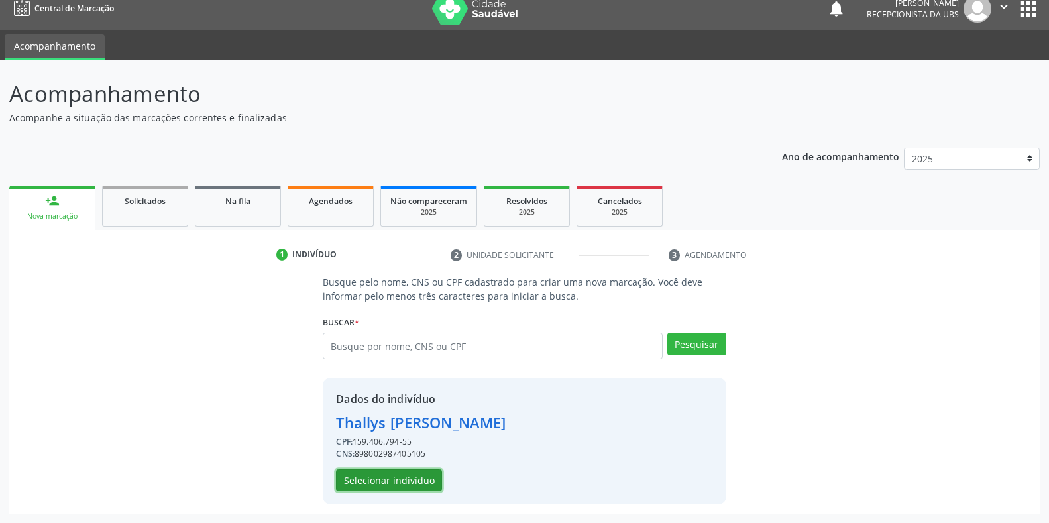
click at [420, 481] on button "Selecionar indivíduo" at bounding box center [389, 480] width 106 height 23
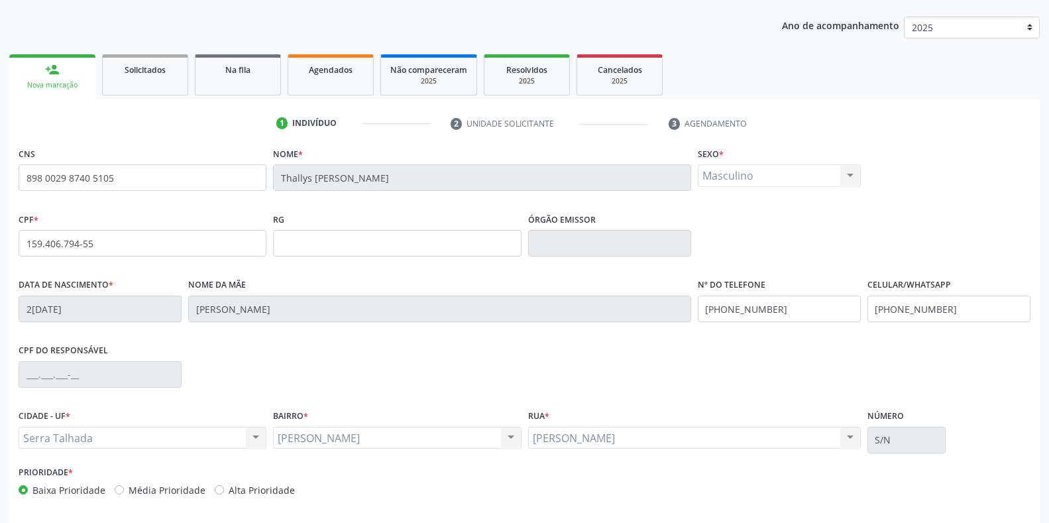
scroll to position [145, 0]
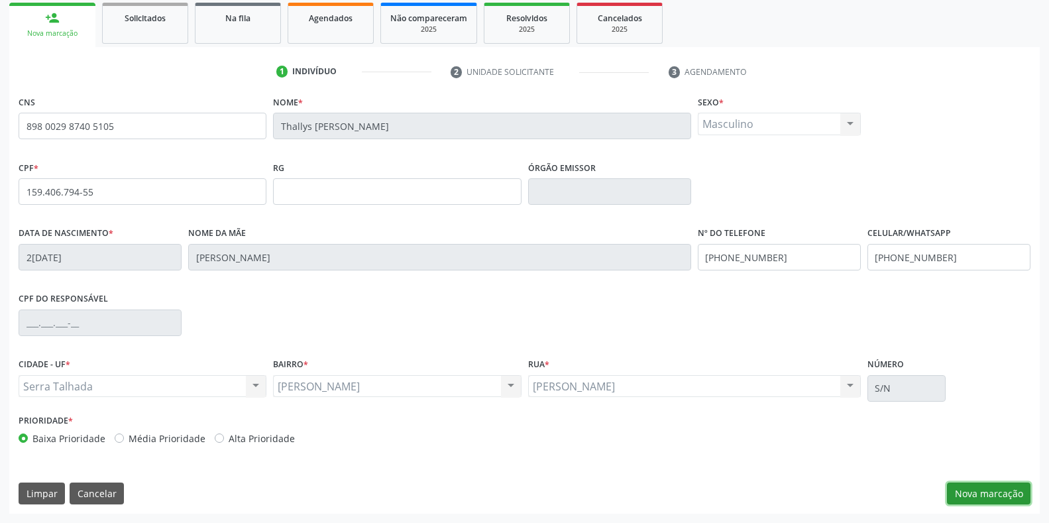
click at [1002, 500] on button "Nova marcação" at bounding box center [989, 494] width 84 height 23
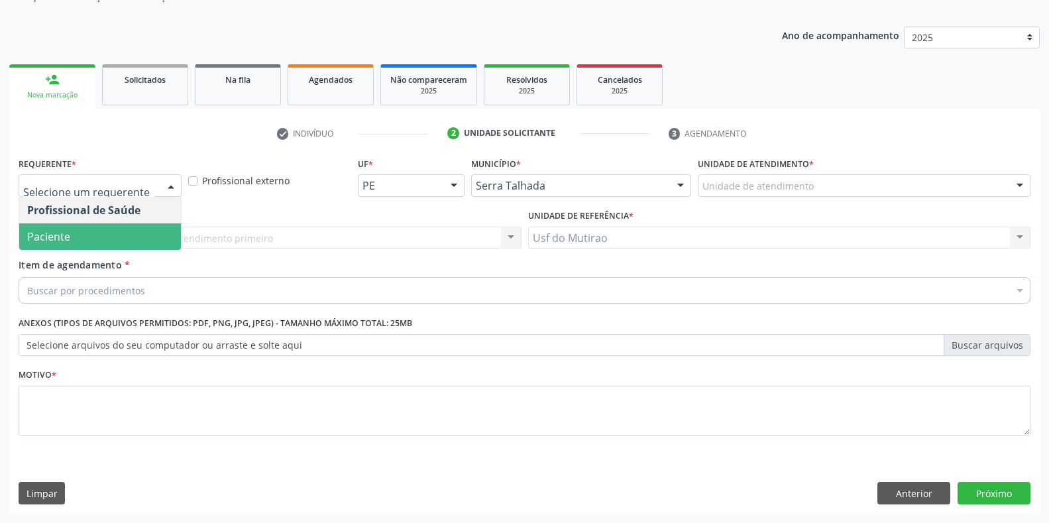
click at [69, 241] on span "Paciente" at bounding box center [48, 236] width 43 height 15
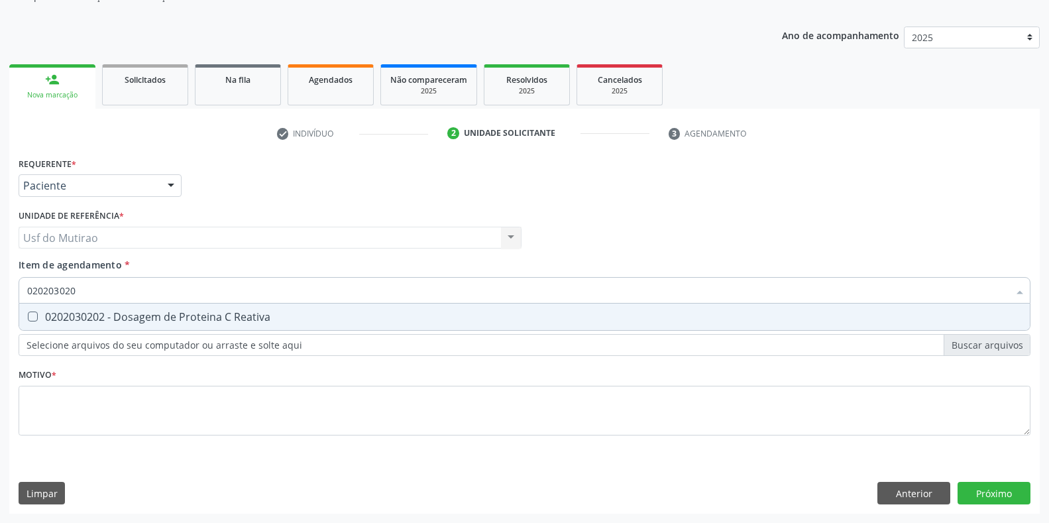
type input "0202030202"
click at [116, 316] on div "0202030202 - Dosagem de Proteina C Reativa" at bounding box center [524, 317] width 995 height 11
checkbox Reativa "true"
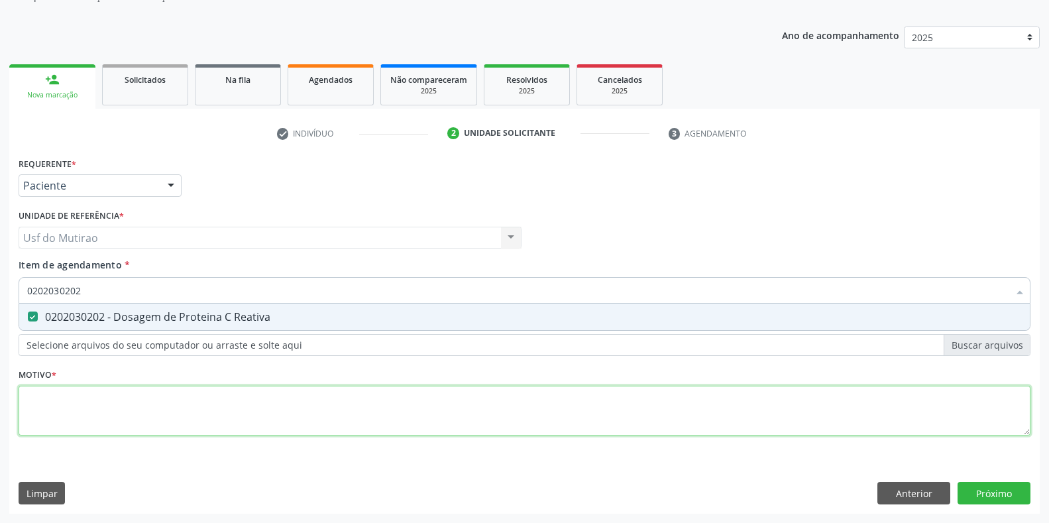
click at [116, 401] on div "Requerente * Paciente Profissional de Saúde Paciente Nenhum resultado encontrad…" at bounding box center [525, 304] width 1012 height 300
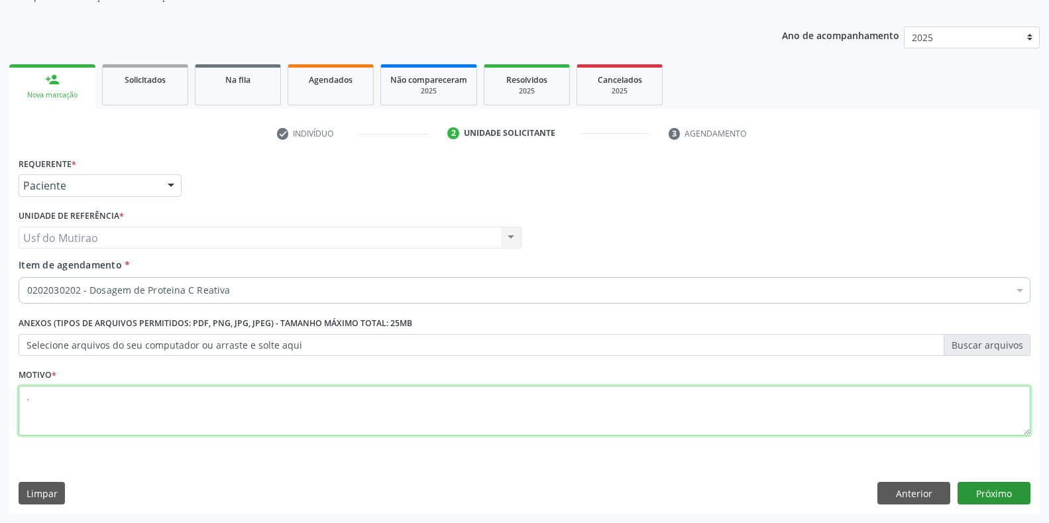
type textarea "."
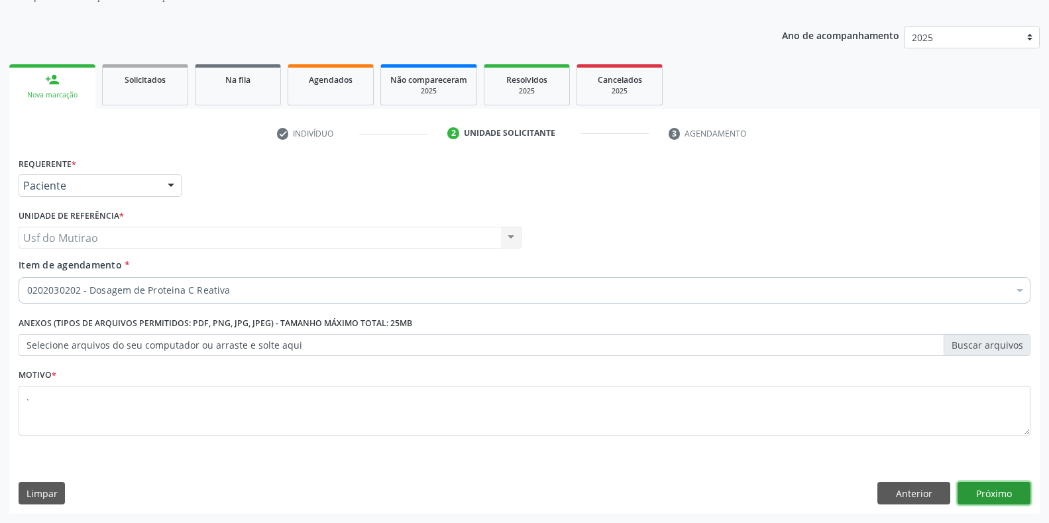
click at [985, 496] on button "Próximo" at bounding box center [994, 493] width 73 height 23
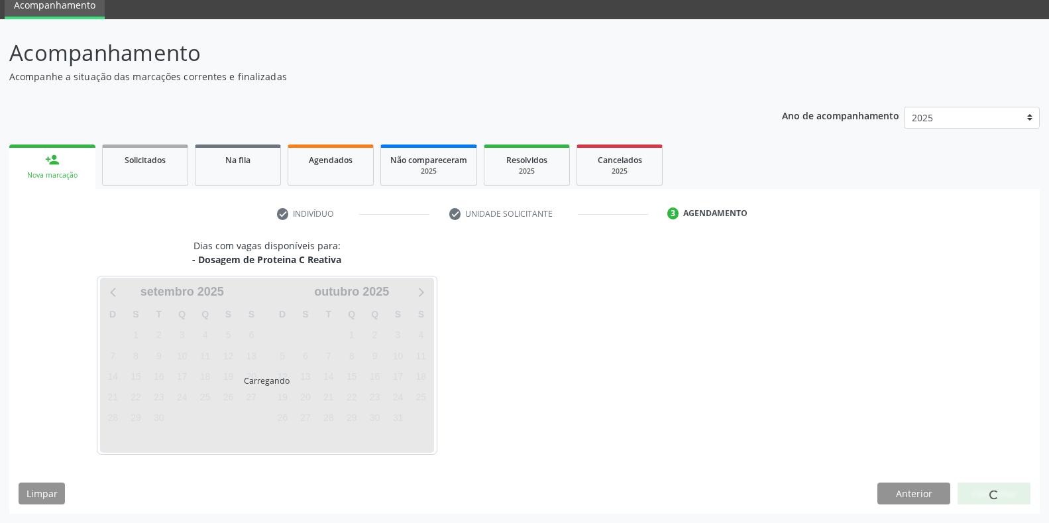
scroll to position [54, 0]
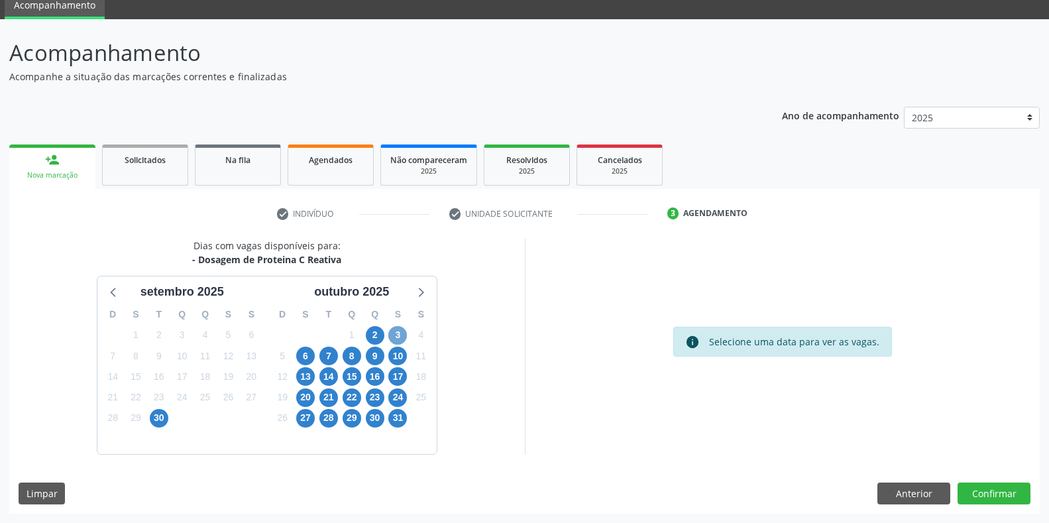
click at [406, 336] on span "3" at bounding box center [397, 335] width 19 height 19
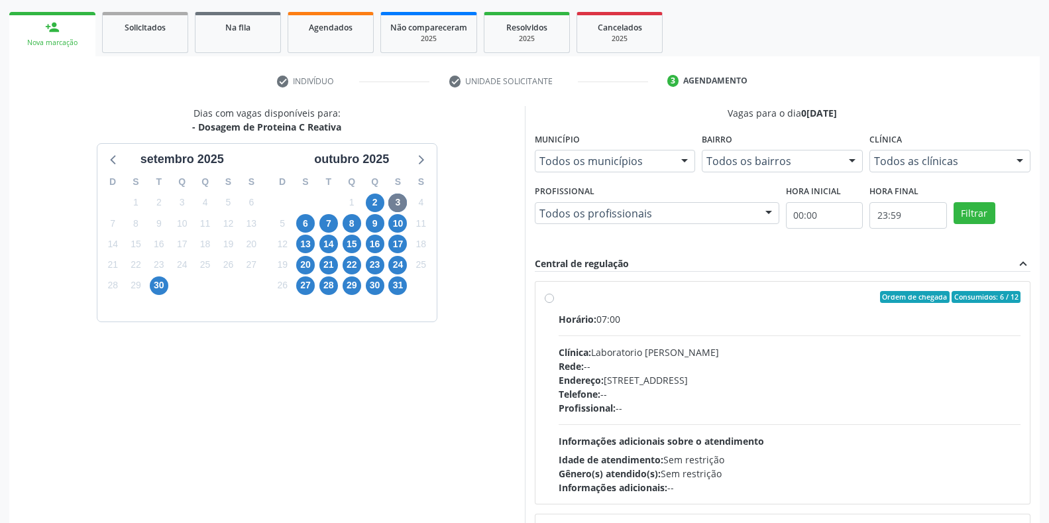
click at [597, 319] on span "Horário:" at bounding box center [578, 319] width 38 height 13
click at [554, 303] on input "Ordem de chegada Consumidos: 6 / 12 Horário: 07:00 Clínica: Laboratorio Jose Pa…" at bounding box center [549, 297] width 9 height 12
radio input "true"
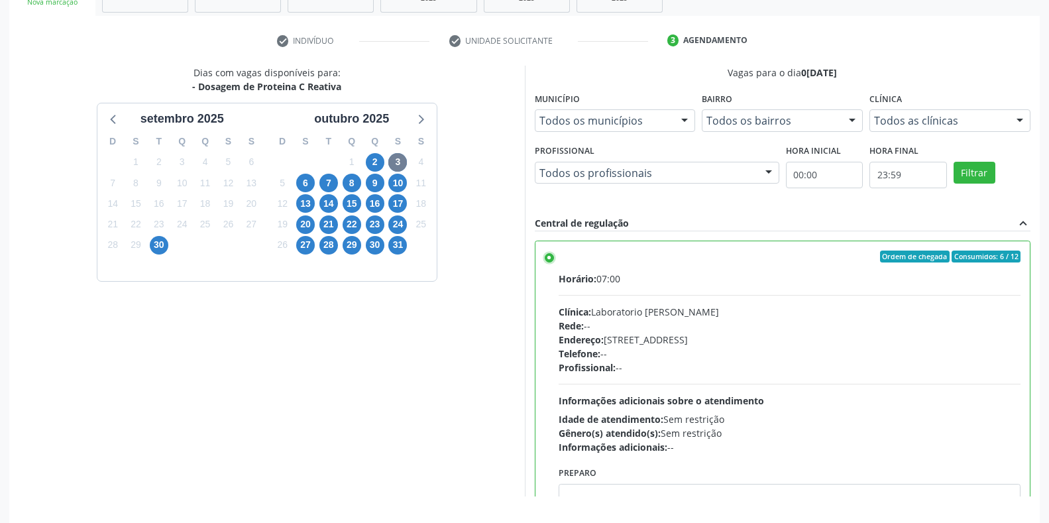
scroll to position [269, 0]
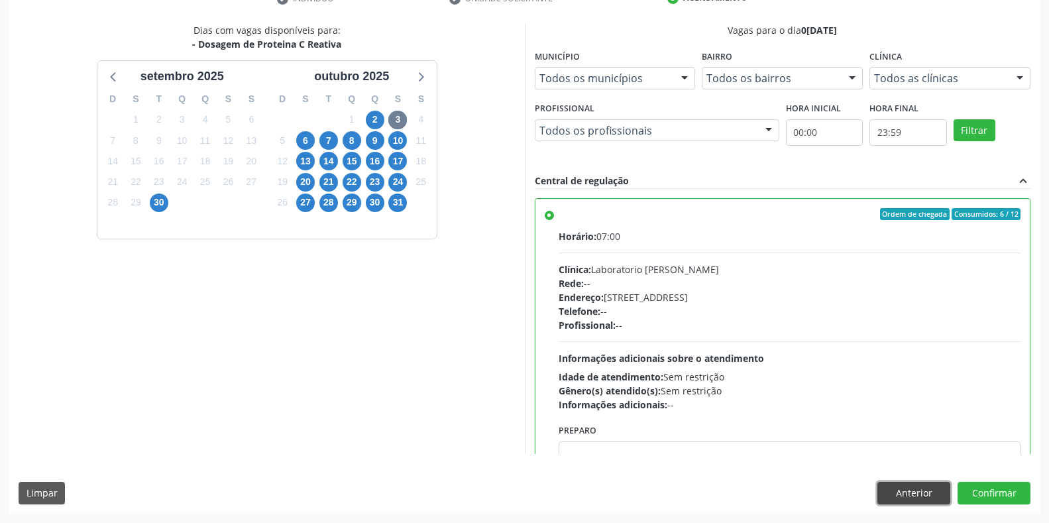
click at [901, 491] on button "Anterior" at bounding box center [914, 493] width 73 height 23
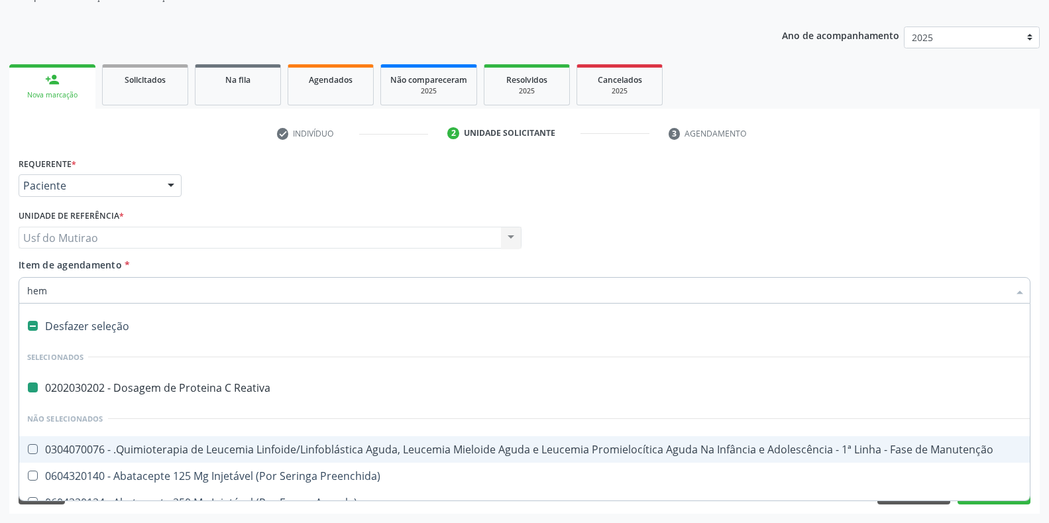
type input "hemo"
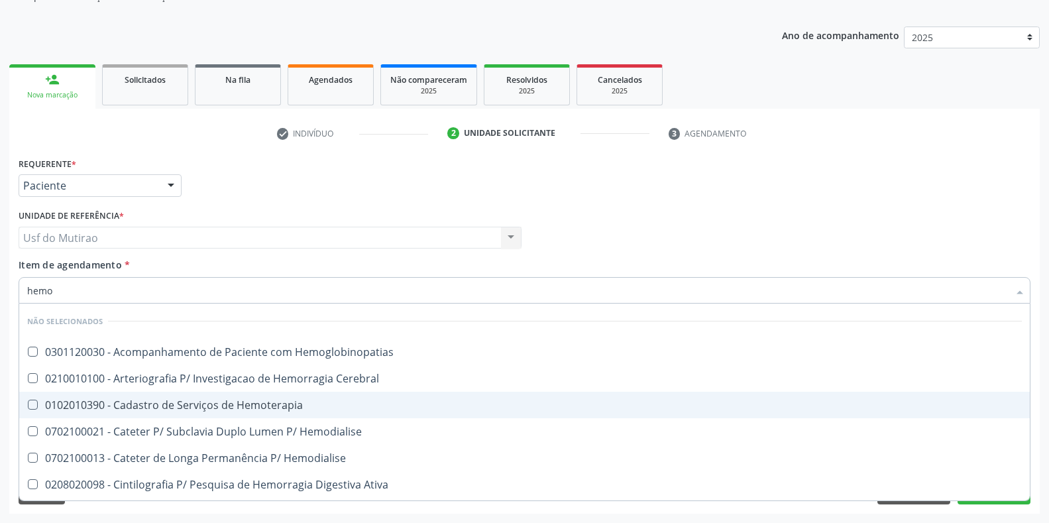
checkbox Hemoglobinopatias "false"
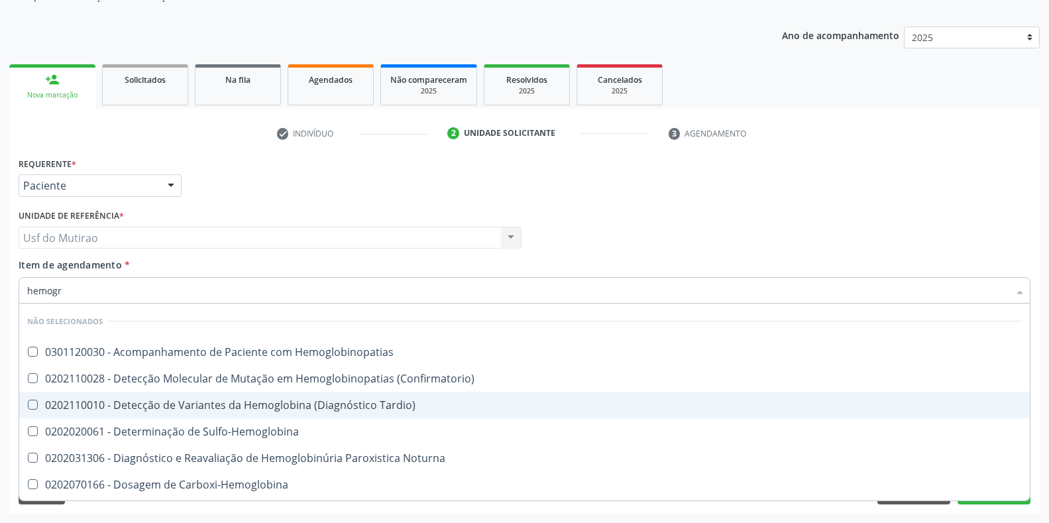
type input "hemogra"
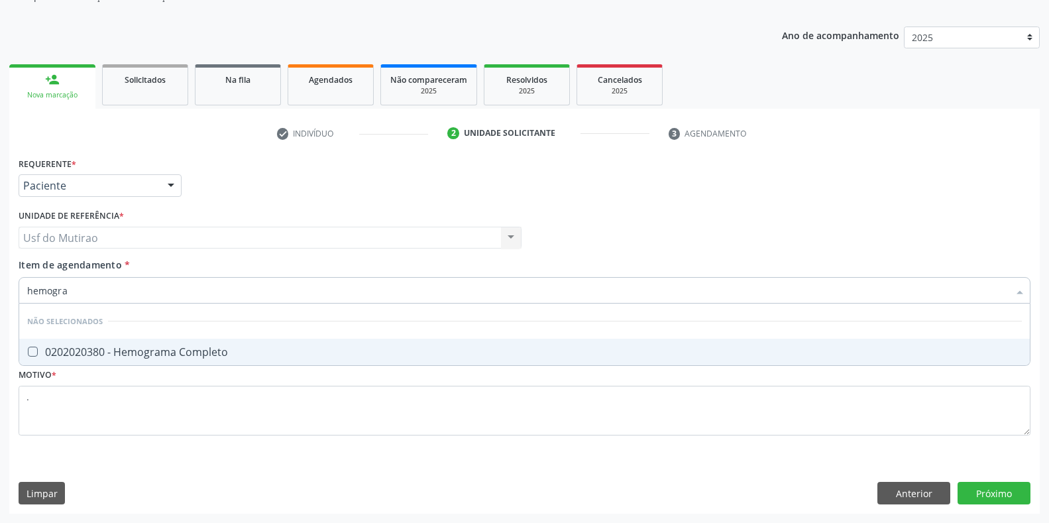
click at [192, 353] on div "0202020380 - Hemograma Completo" at bounding box center [524, 352] width 995 height 11
checkbox Completo "true"
click at [1000, 484] on div "Requerente * Paciente Profissional de Saúde Paciente Nenhum resultado encontrad…" at bounding box center [524, 334] width 1031 height 360
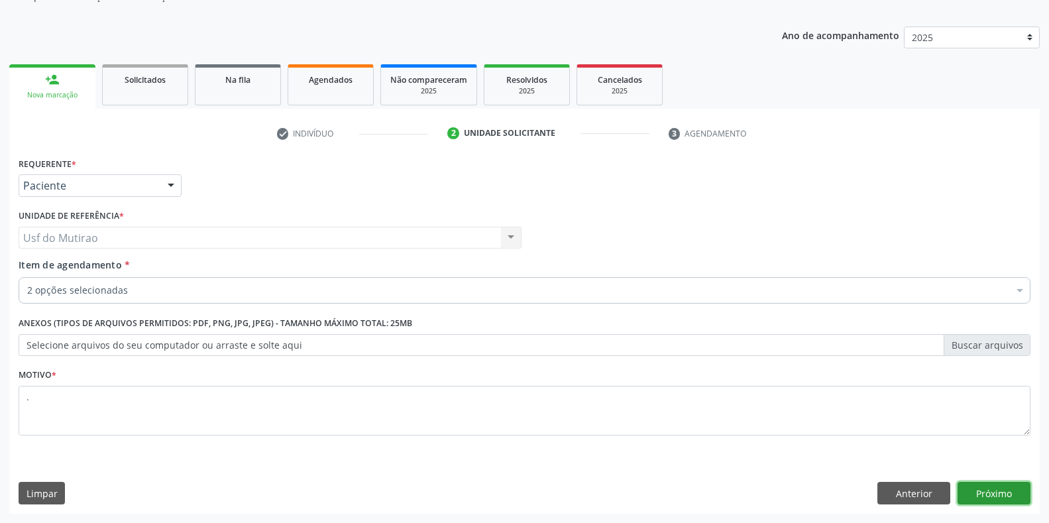
click at [1012, 498] on button "Próximo" at bounding box center [994, 493] width 73 height 23
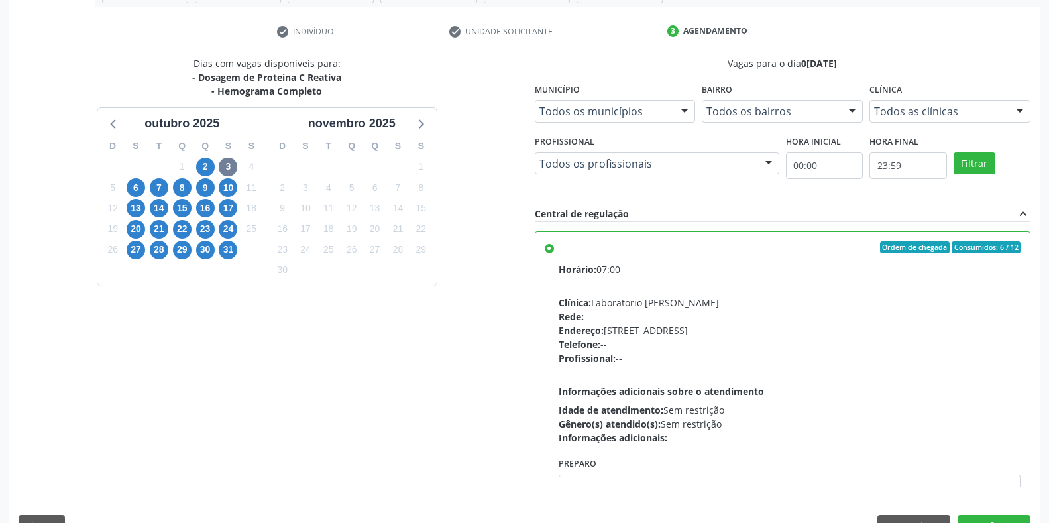
scroll to position [269, 0]
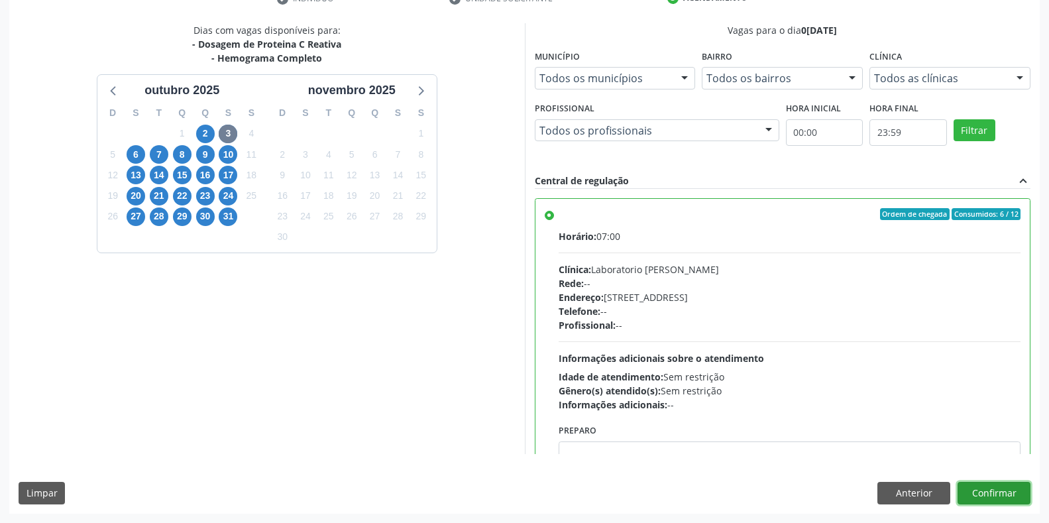
click at [989, 499] on button "Confirmar" at bounding box center [994, 493] width 73 height 23
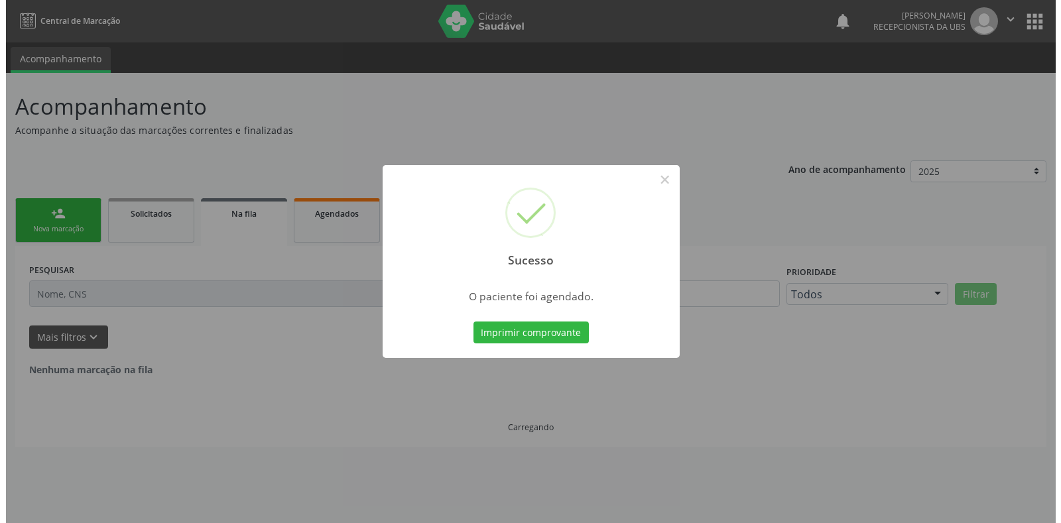
scroll to position [0, 0]
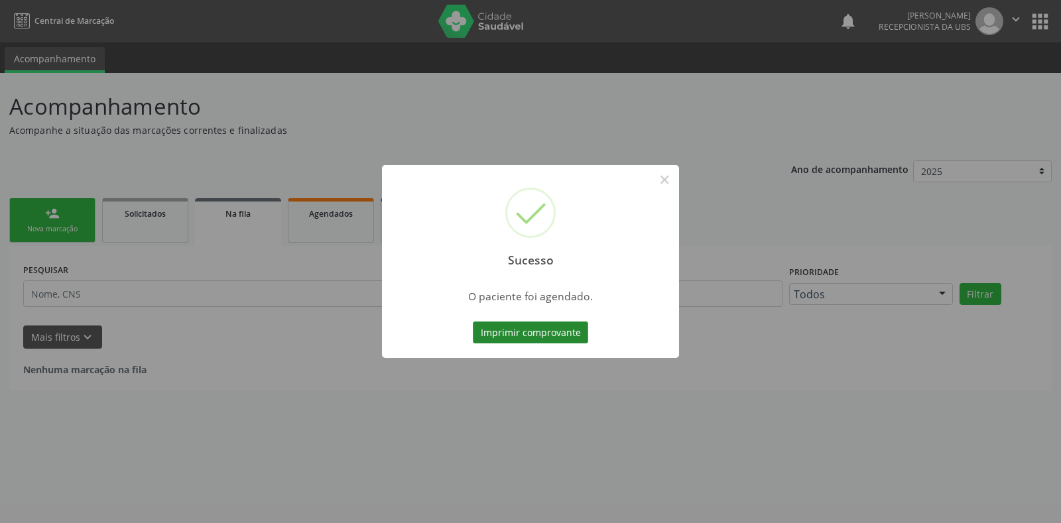
click at [548, 327] on button "Imprimir comprovante" at bounding box center [530, 332] width 115 height 23
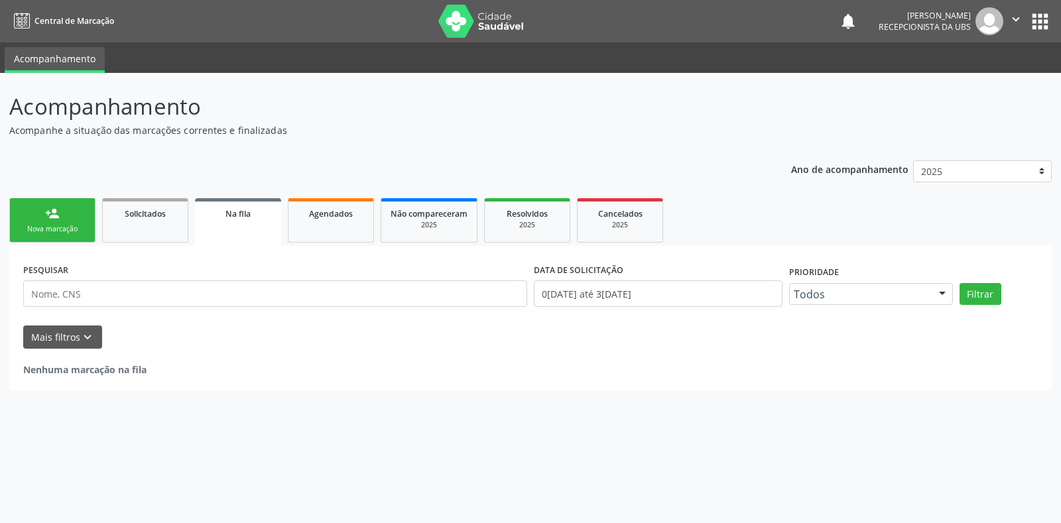
click at [76, 231] on div "Nova marcação" at bounding box center [52, 229] width 66 height 10
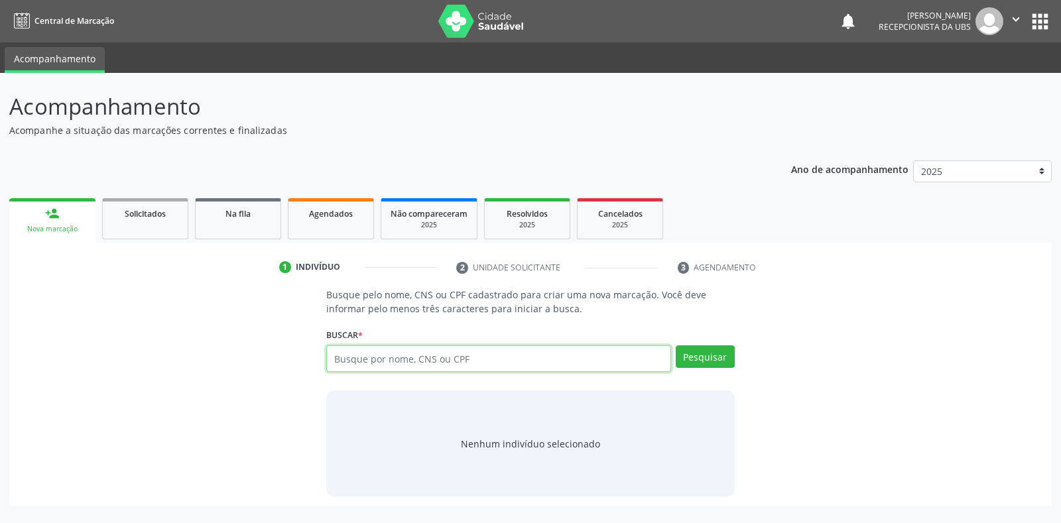
click at [400, 358] on input "text" at bounding box center [498, 358] width 344 height 27
type input "700506942874256"
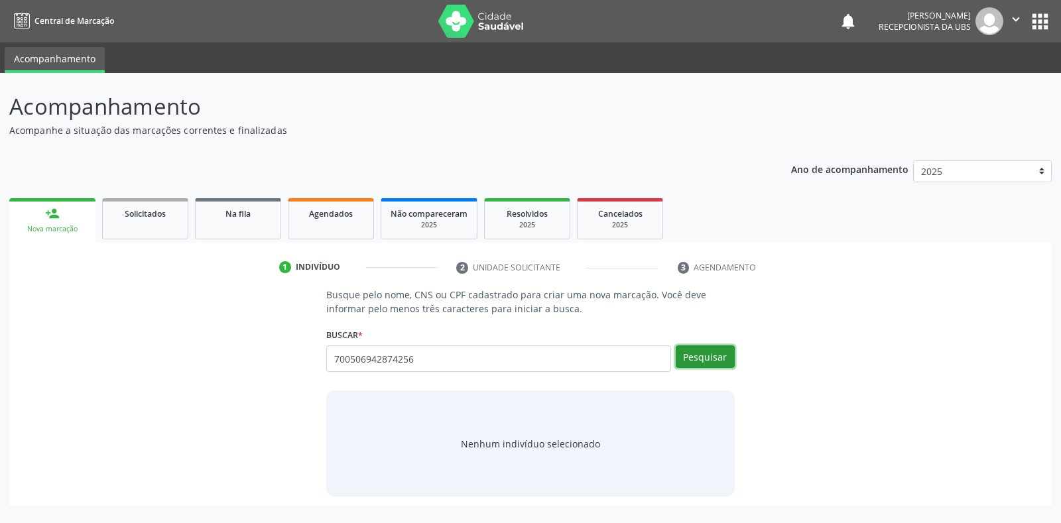
click at [704, 354] on button "Pesquisar" at bounding box center [704, 356] width 59 height 23
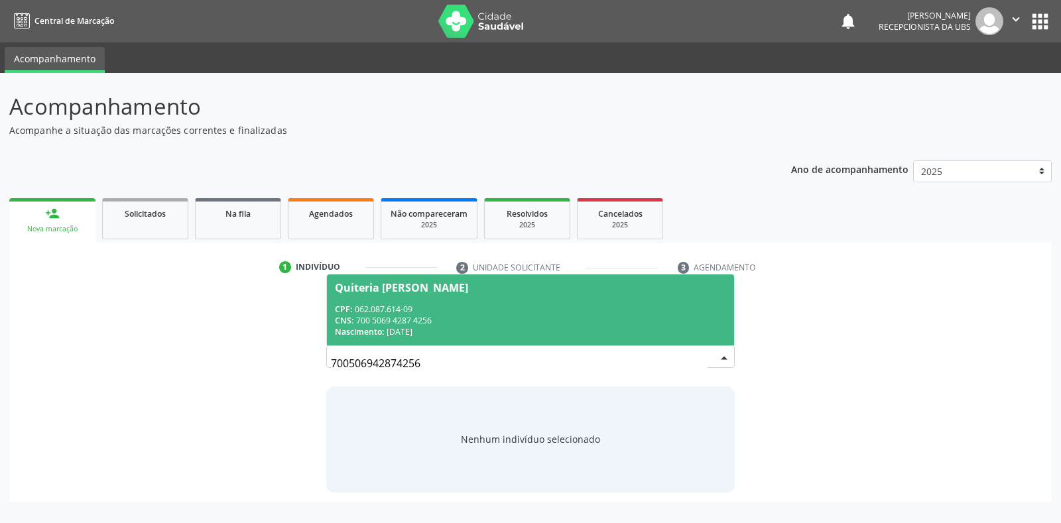
click at [471, 308] on div "CPF: 062.087.614-09" at bounding box center [530, 309] width 390 height 11
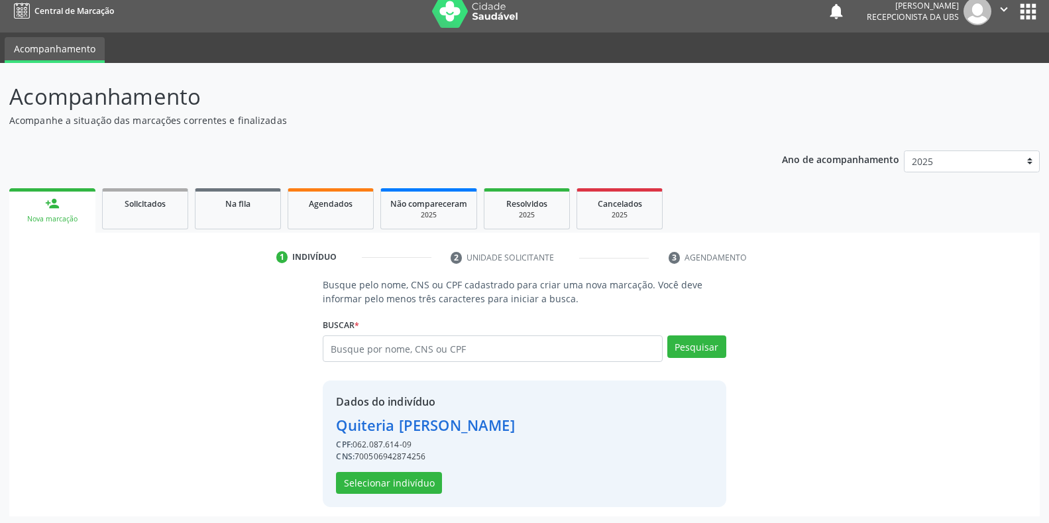
scroll to position [13, 0]
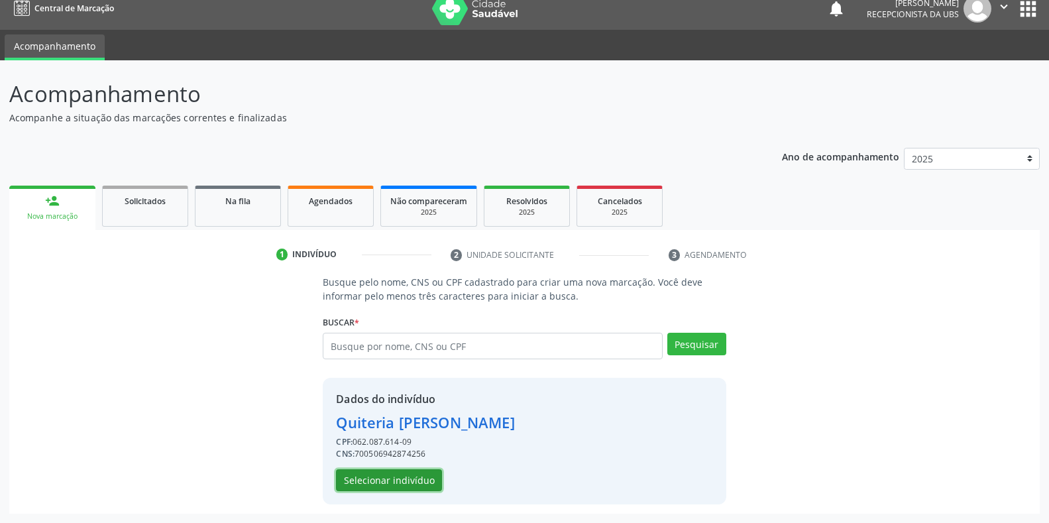
click at [424, 477] on button "Selecionar indivíduo" at bounding box center [389, 480] width 106 height 23
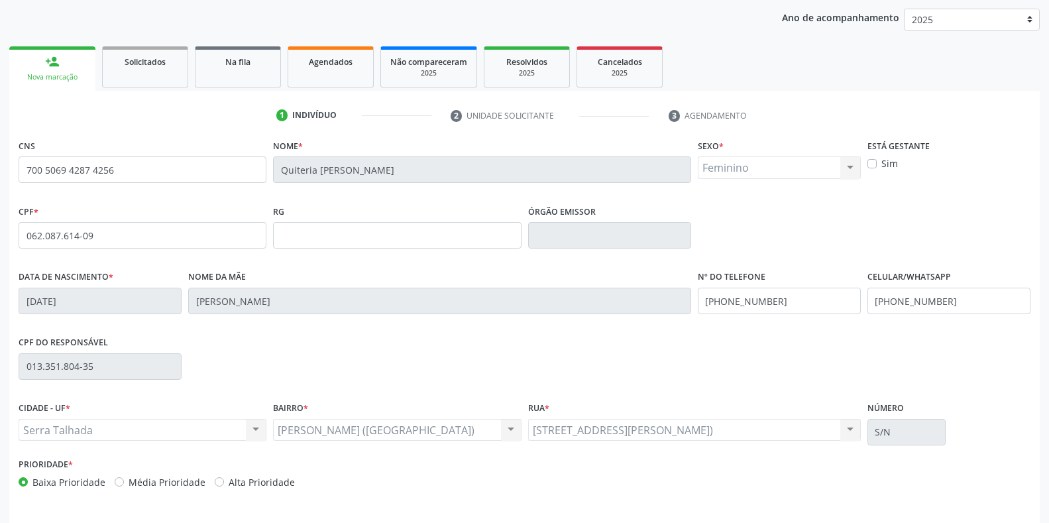
scroll to position [196, 0]
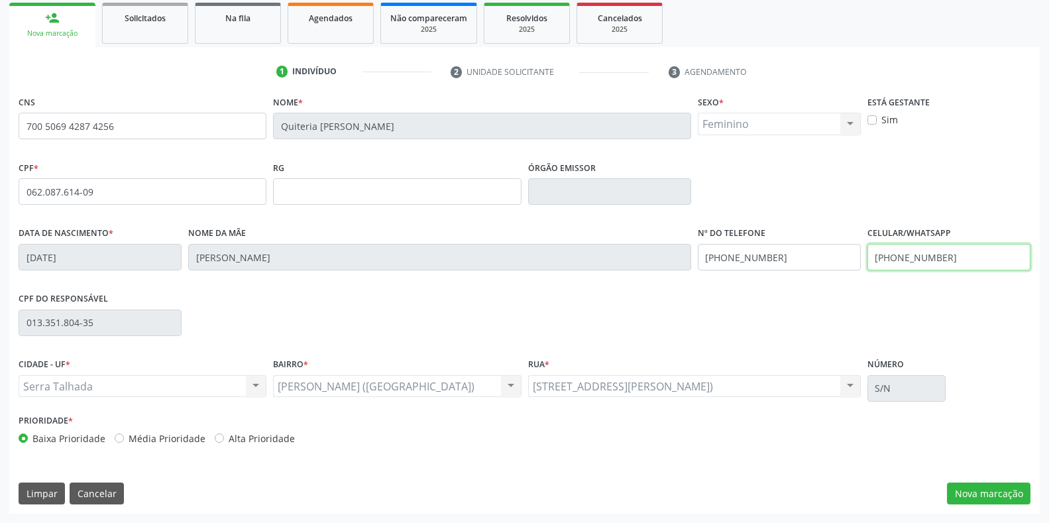
drag, startPoint x: 966, startPoint y: 258, endPoint x: 776, endPoint y: 255, distance: 189.6
click at [776, 255] on div "Data de nascimento * 12/06/1973 Nome da mãe Rosa Alexandrina da Silva Nº do Tel…" at bounding box center [524, 256] width 1019 height 66
type input "(87) 99912-7261"
click at [977, 491] on button "Nova marcação" at bounding box center [989, 494] width 84 height 23
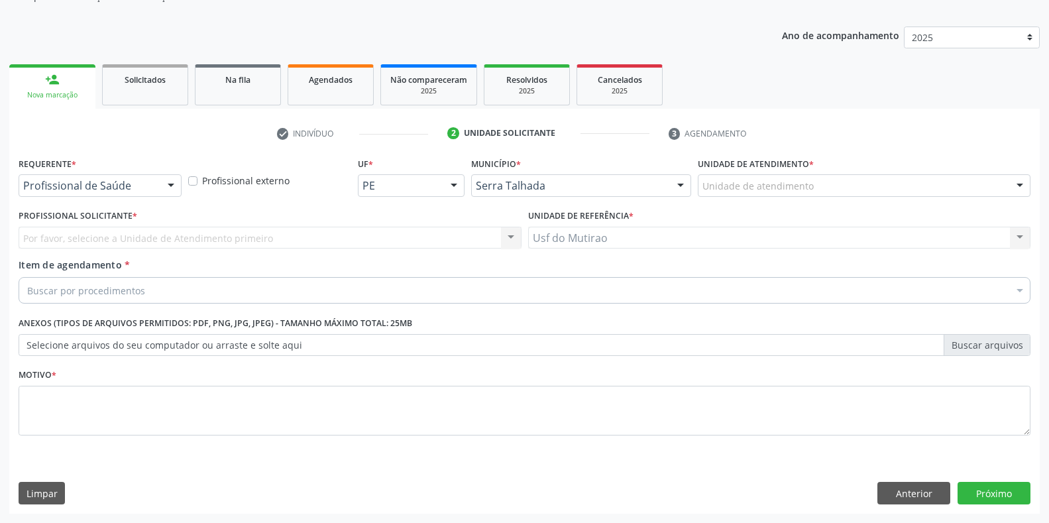
scroll to position [134, 0]
click at [157, 186] on div "Profissional de Saúde Profissional de Saúde Paciente Nenhum resultado encontrad…" at bounding box center [100, 185] width 163 height 23
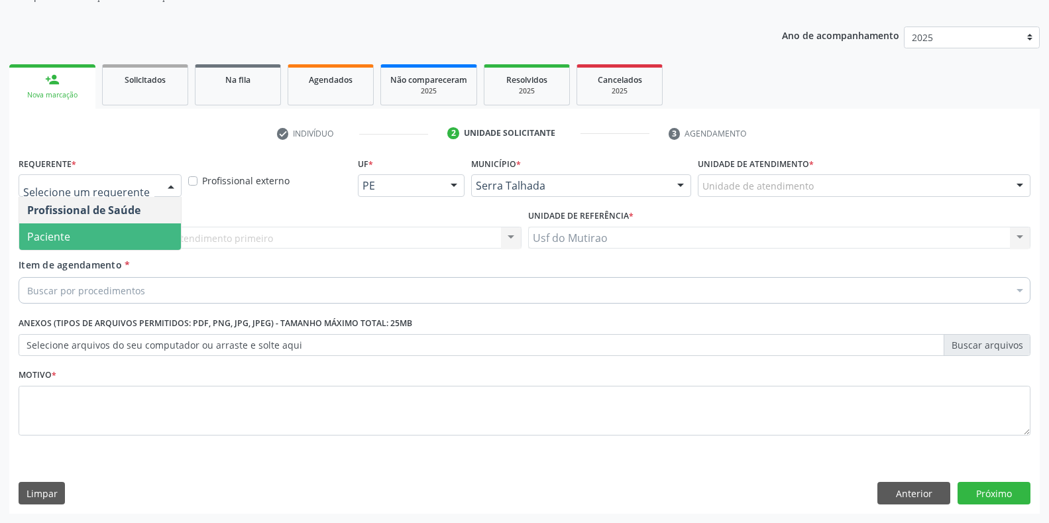
click at [72, 241] on span "Paciente" at bounding box center [100, 236] width 162 height 27
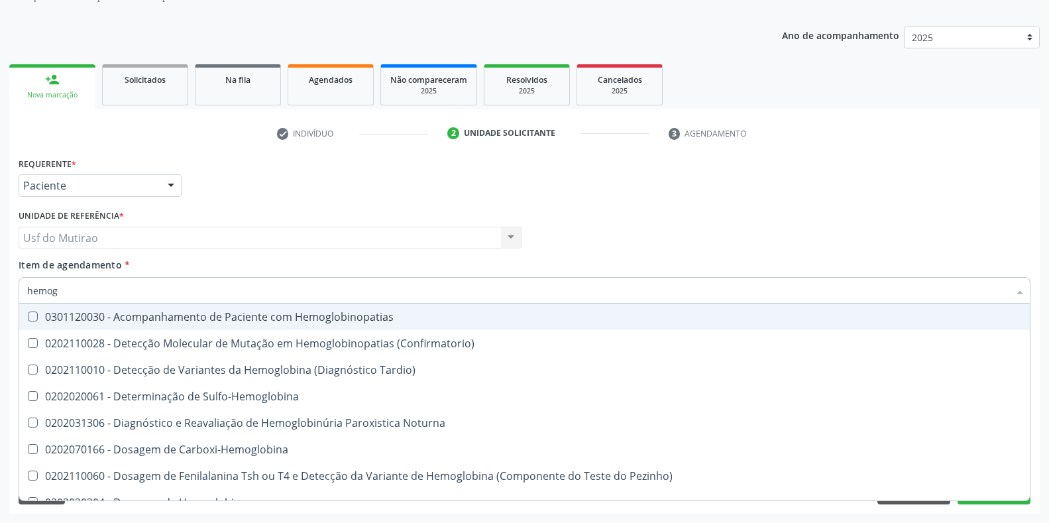
type input "hemogr"
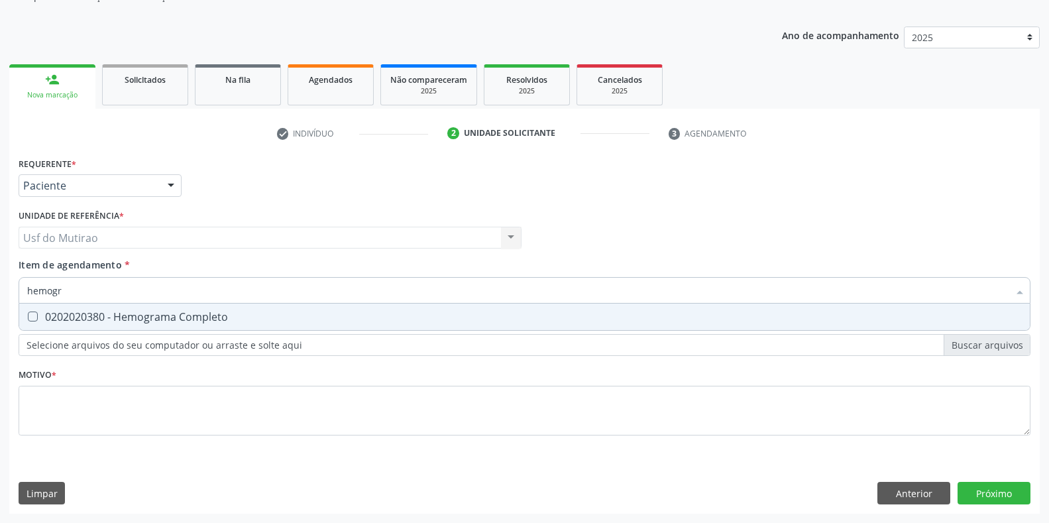
click at [95, 317] on div "0202020380 - Hemograma Completo" at bounding box center [524, 317] width 995 height 11
checkbox Completo "true"
drag, startPoint x: 97, startPoint y: 294, endPoint x: 0, endPoint y: 280, distance: 97.8
click at [0, 280] on div "Acompanhamento Acompanhe a situação das marcações correntes e finalizadas Relat…" at bounding box center [524, 231] width 1049 height 584
type input "gli"
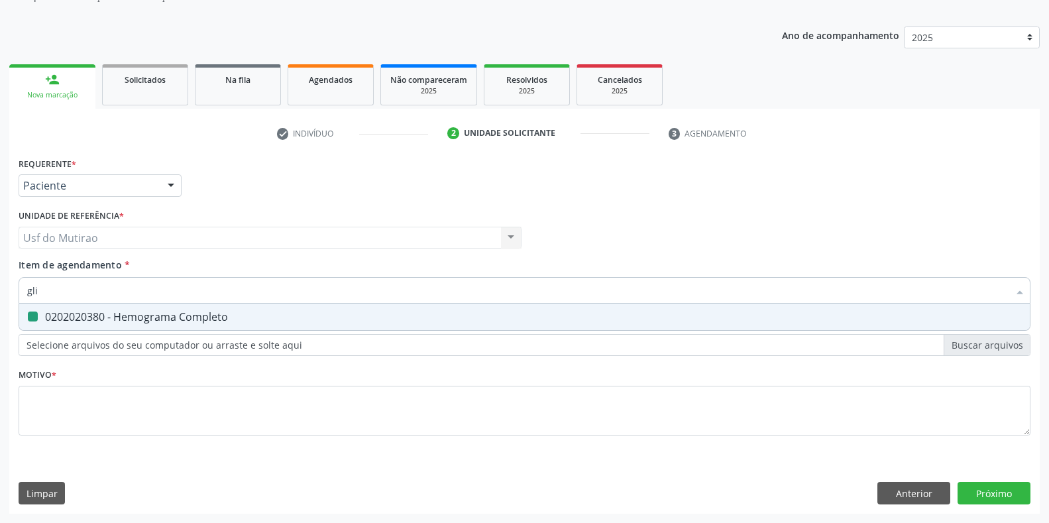
checkbox Completo "false"
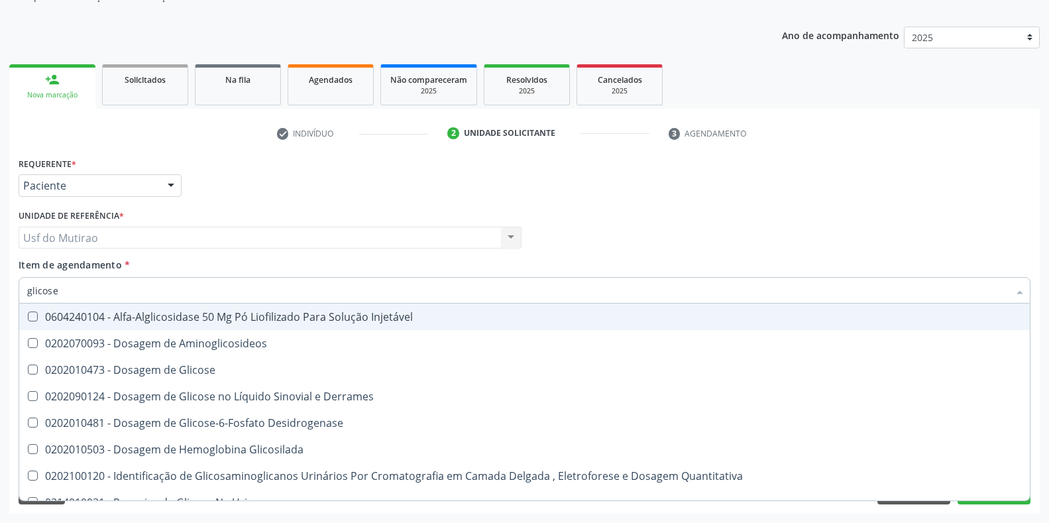
type input "glicose"
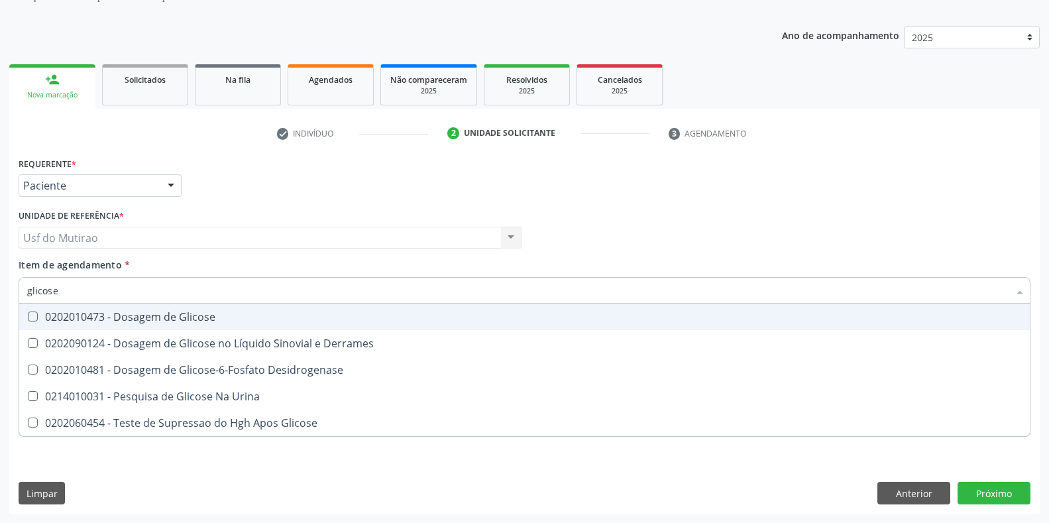
click at [67, 320] on div "0202010473 - Dosagem de Glicose" at bounding box center [524, 317] width 995 height 11
checkbox Glicose "true"
drag, startPoint x: 67, startPoint y: 291, endPoint x: 0, endPoint y: 284, distance: 67.3
click at [0, 284] on div "Acompanhamento Acompanhe a situação das marcações correntes e finalizadas Relat…" at bounding box center [524, 231] width 1049 height 584
type input "acido"
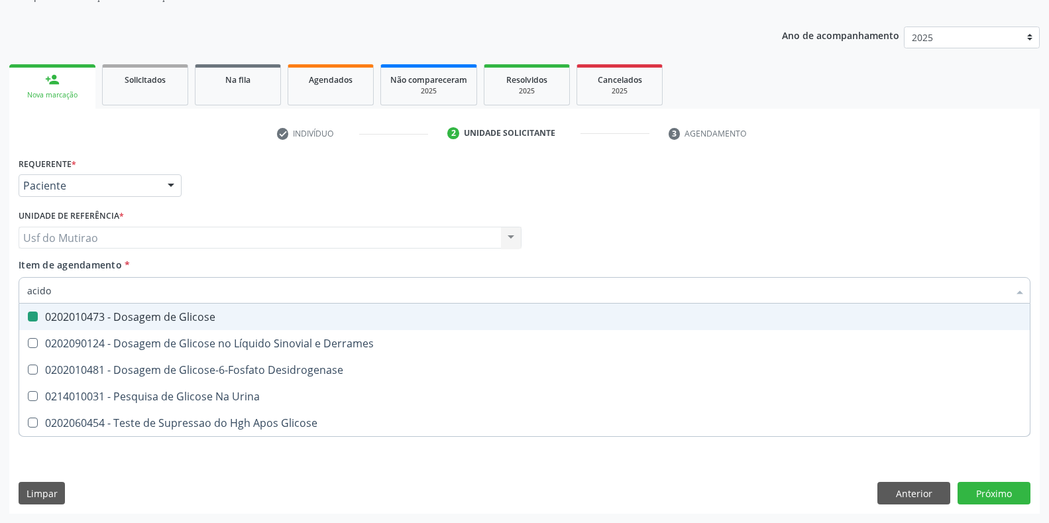
checkbox Glicose "false"
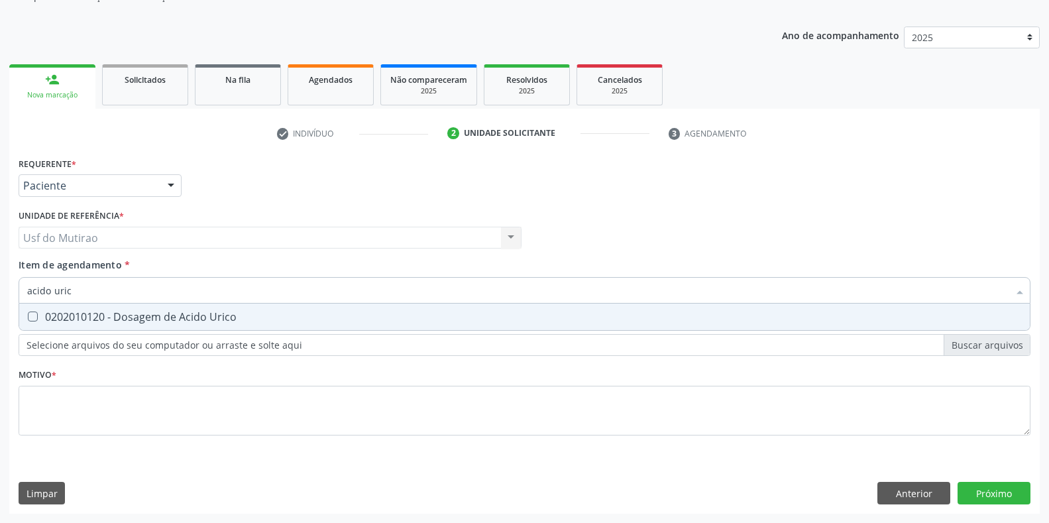
type input "acido urico"
click at [72, 321] on div "0202010120 - Dosagem de Acido Urico" at bounding box center [524, 317] width 995 height 11
checkbox Urico "true"
drag, startPoint x: 81, startPoint y: 293, endPoint x: 7, endPoint y: 290, distance: 74.3
click at [7, 290] on div "Acompanhamento Acompanhe a situação das marcações correntes e finalizadas Relat…" at bounding box center [524, 231] width 1049 height 584
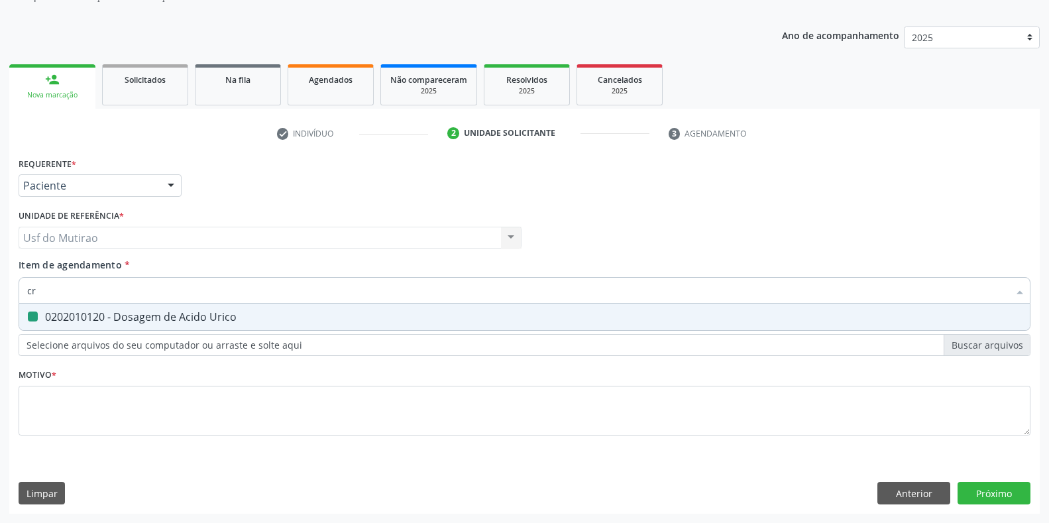
type input "cre"
checkbox Urico "false"
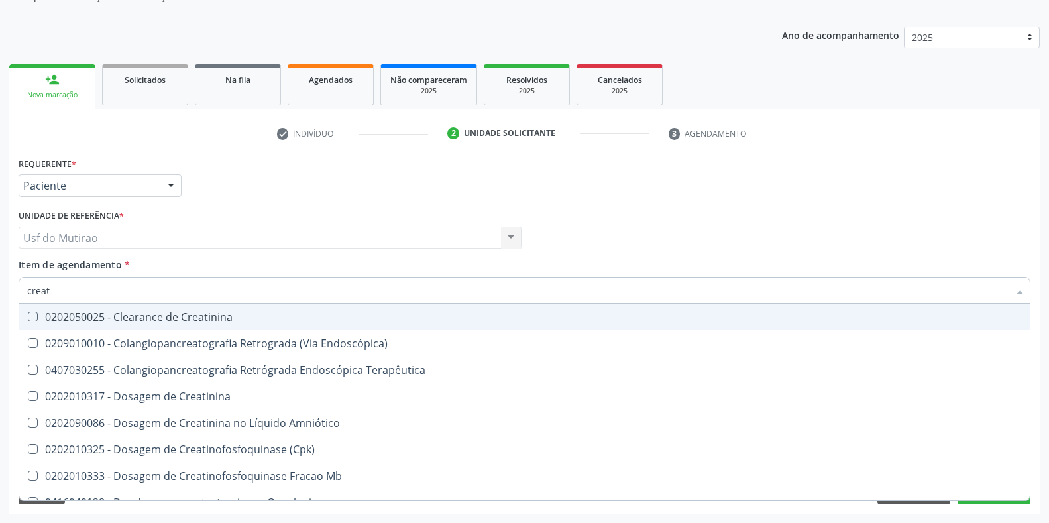
type input "creati"
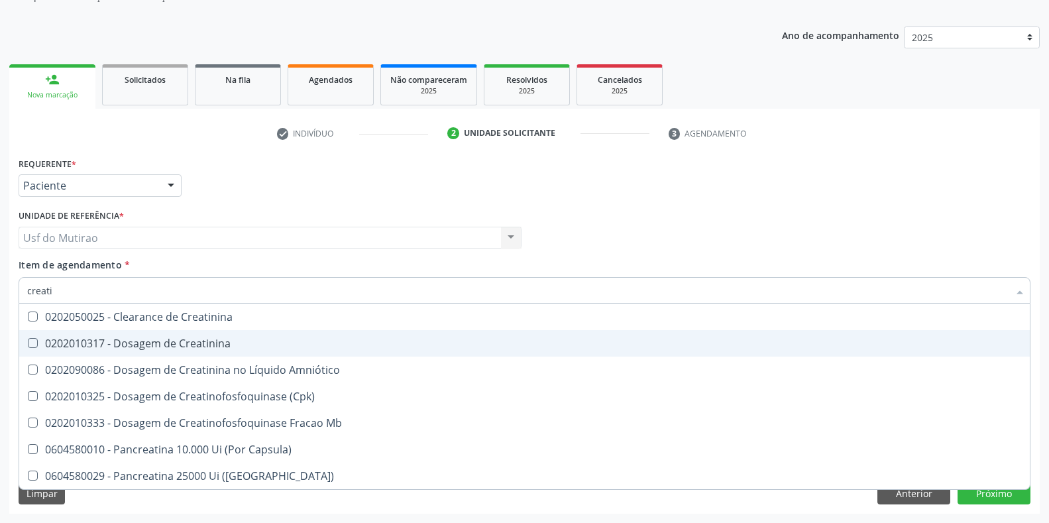
click at [66, 341] on div "0202010317 - Dosagem de Creatinina" at bounding box center [524, 343] width 995 height 11
checkbox Creatinina "true"
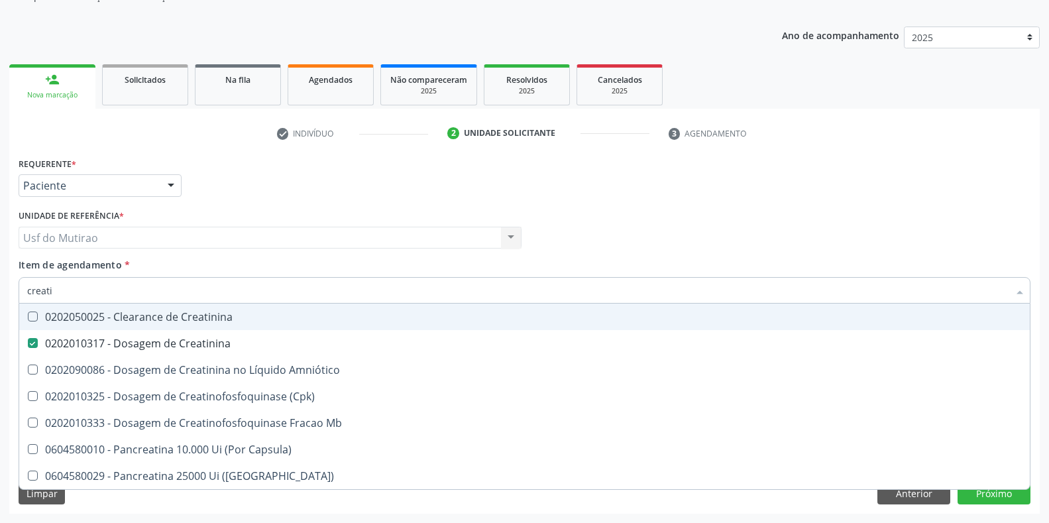
drag, startPoint x: 73, startPoint y: 298, endPoint x: 23, endPoint y: 287, distance: 51.5
click at [23, 287] on div "creati" at bounding box center [525, 290] width 1012 height 27
type input "ureia"
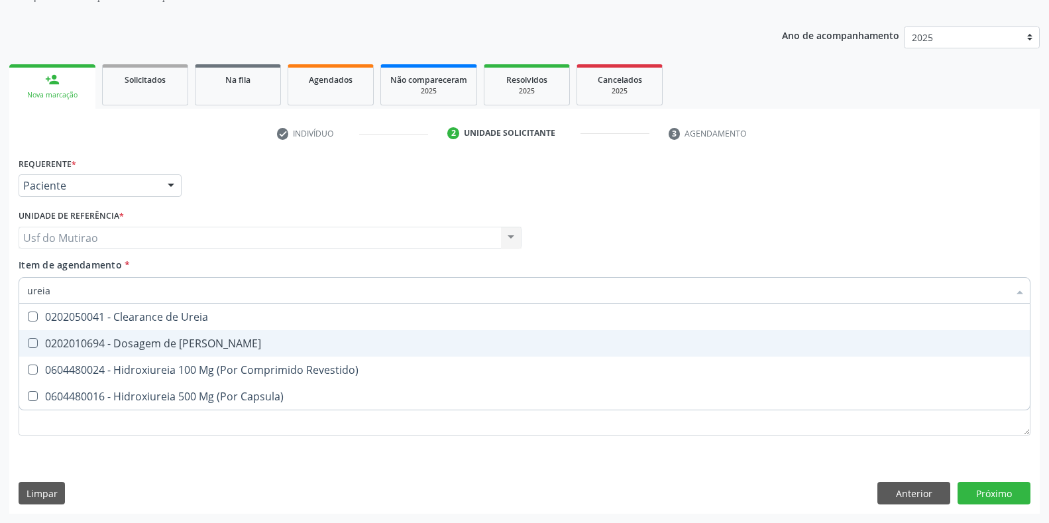
click at [85, 339] on div "0202010694 - Dosagem de [PERSON_NAME]" at bounding box center [524, 343] width 995 height 11
checkbox Ureia "true"
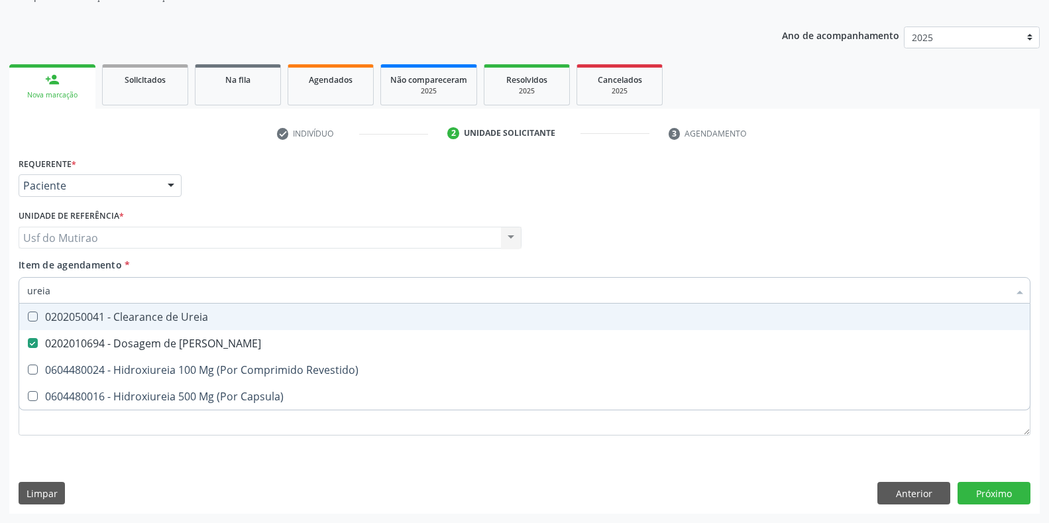
drag, startPoint x: 97, startPoint y: 291, endPoint x: 17, endPoint y: 290, distance: 80.9
click at [17, 290] on div "Item de agendamento * ureia Desfazer seleção 0202050041 - Clearance de Ureia 02…" at bounding box center [524, 283] width 1019 height 51
type input "colest"
checkbox Ureia "false"
type input "coleste"
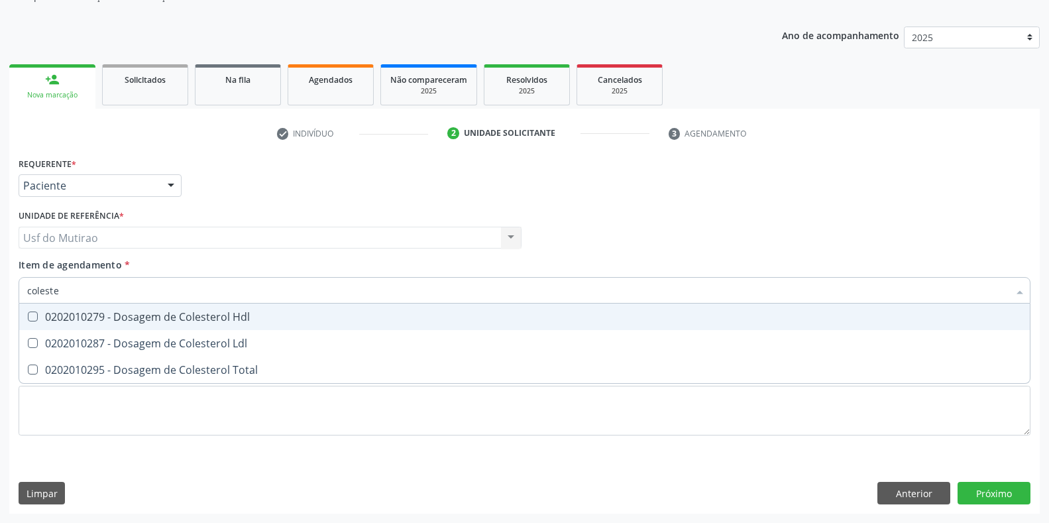
click at [45, 316] on div "0202010279 - Dosagem de Colesterol Hdl" at bounding box center [524, 317] width 995 height 11
checkbox Hdl "true"
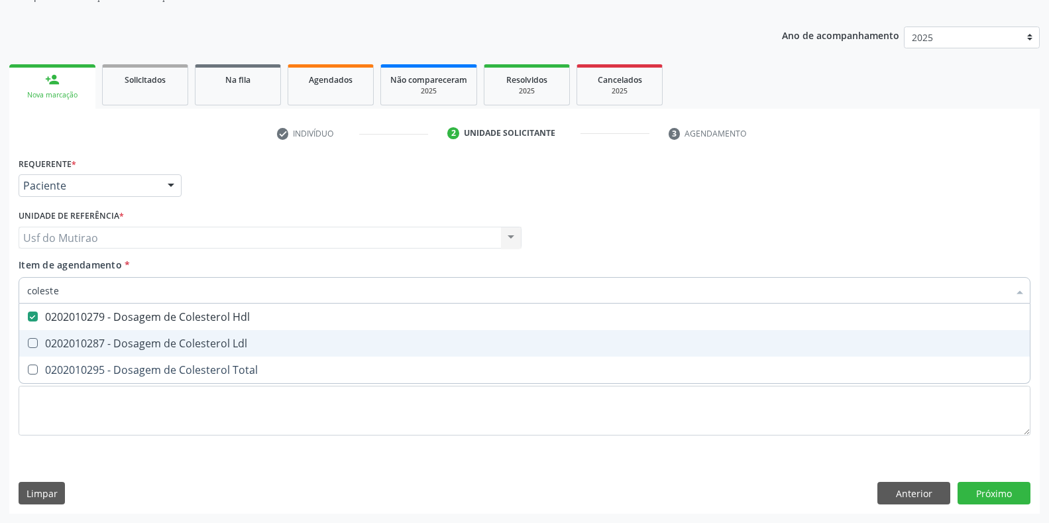
click at [52, 333] on span "0202010287 - Dosagem de Colesterol Ldl" at bounding box center [524, 343] width 1011 height 27
checkbox Ldl "true"
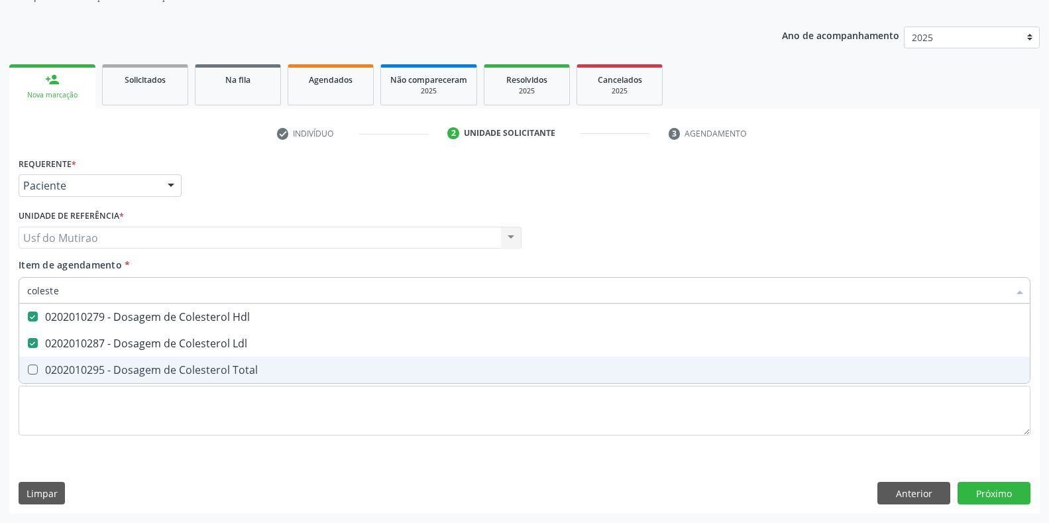
click at [56, 370] on div "0202010295 - Dosagem de Colesterol Total" at bounding box center [524, 370] width 995 height 11
checkbox Total "true"
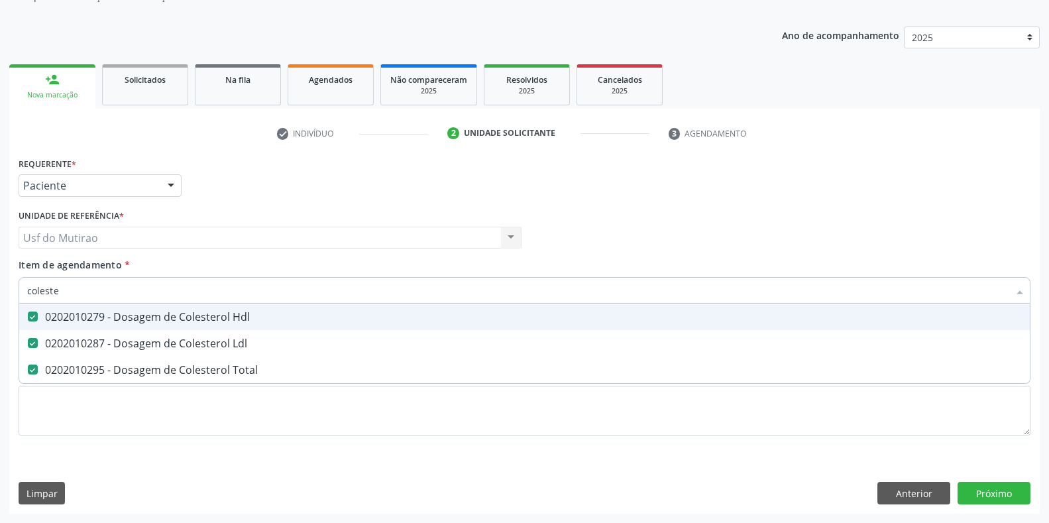
drag, startPoint x: 68, startPoint y: 294, endPoint x: 0, endPoint y: 294, distance: 68.3
click at [0, 294] on div "Acompanhamento Acompanhe a situação das marcações correntes e finalizadas Relat…" at bounding box center [524, 231] width 1049 height 584
type input "trigl"
checkbox Hdl "false"
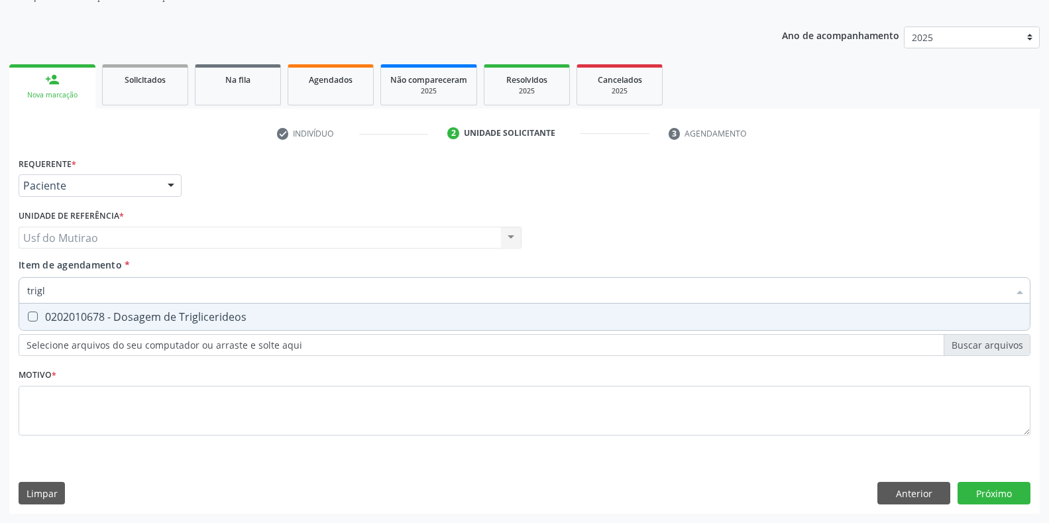
type input "trigli"
click at [95, 314] on div "0202010678 - Dosagem de Triglicerideos" at bounding box center [524, 317] width 995 height 11
checkbox Triglicerideos "true"
drag, startPoint x: 94, startPoint y: 293, endPoint x: 0, endPoint y: 292, distance: 94.1
click at [0, 292] on div "Acompanhamento Acompanhe a situação das marcações correntes e finalizadas Relat…" at bounding box center [524, 231] width 1049 height 584
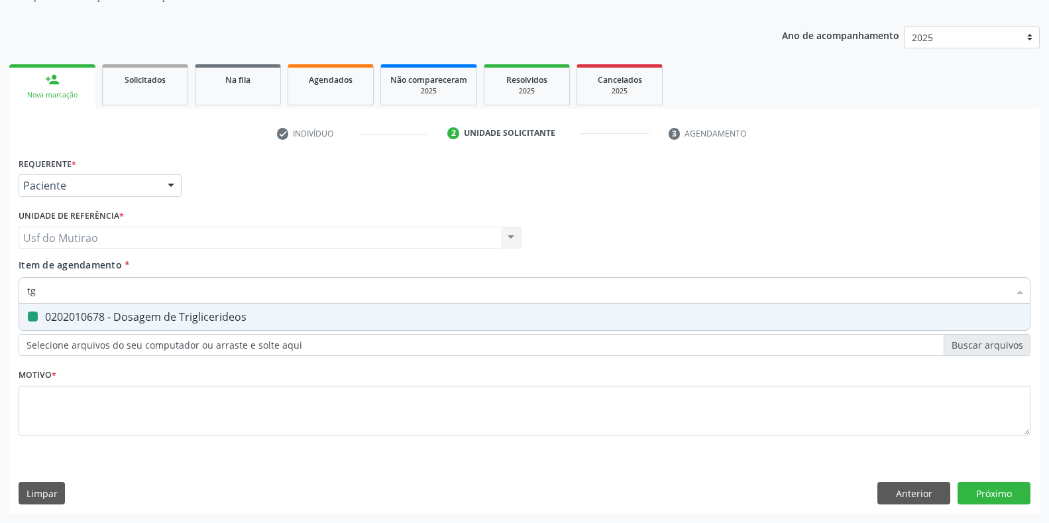
type input "tgo"
click at [65, 316] on div "0202010643 - Dosagem de Transaminase Glutamico-Oxalacetica (Tgo)" at bounding box center [524, 317] width 995 height 11
checkbox \(Tgo\) "true"
drag, startPoint x: 65, startPoint y: 297, endPoint x: 13, endPoint y: 294, distance: 51.8
click at [13, 294] on div "Requerente * Paciente Profissional de Saúde Paciente Nenhum resultado encontrad…" at bounding box center [524, 334] width 1031 height 360
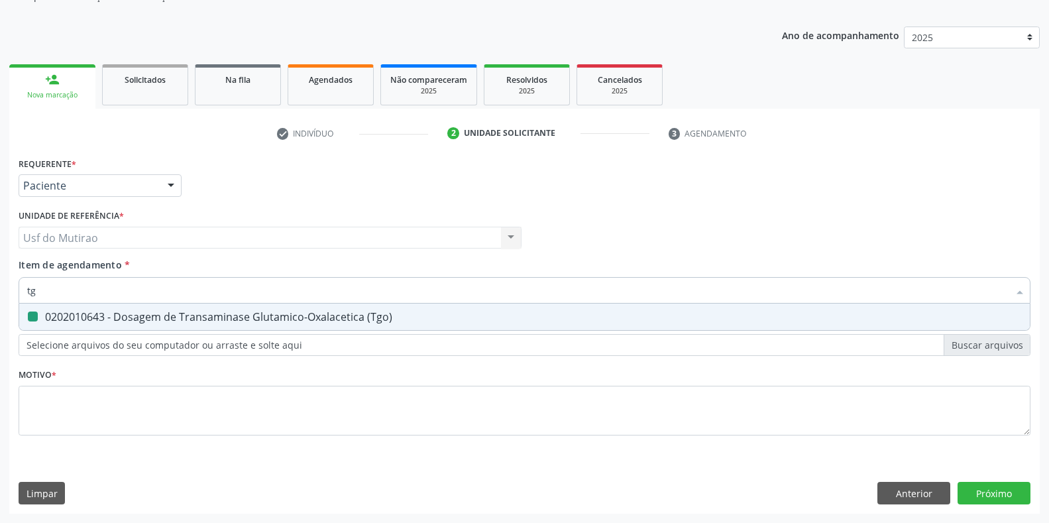
type input "tgp"
click at [58, 319] on div "0202010651 - Dosagem de Transaminase Glutamico-Piruvica (Tgp)" at bounding box center [524, 317] width 995 height 11
checkbox \(Tgp\) "true"
drag, startPoint x: 72, startPoint y: 294, endPoint x: 0, endPoint y: 296, distance: 72.3
click at [0, 296] on div "Acompanhamento Acompanhe a situação das marcações correntes e finalizadas Relat…" at bounding box center [524, 231] width 1049 height 584
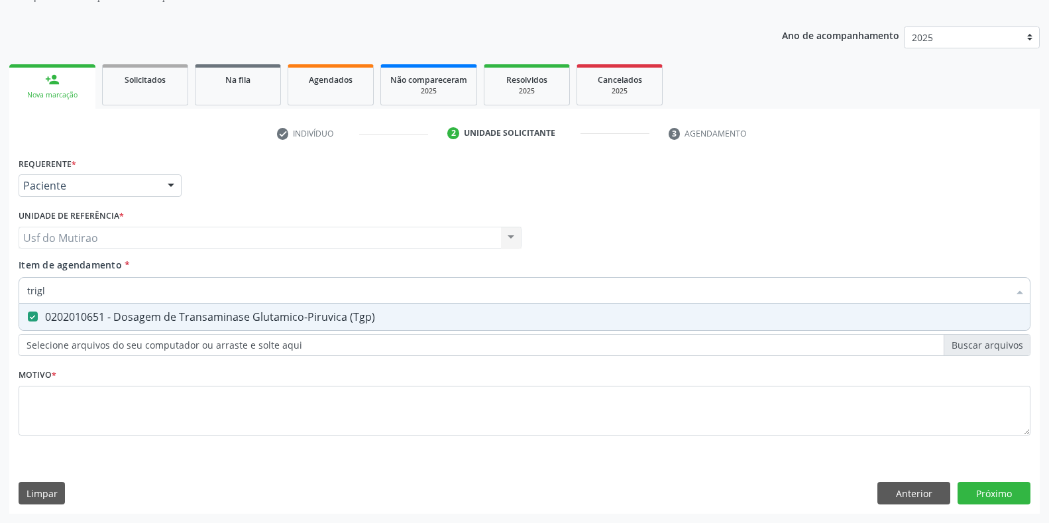
type input "trigli"
checkbox \(Tgp\) "true"
drag, startPoint x: 130, startPoint y: 291, endPoint x: 0, endPoint y: 292, distance: 129.9
click at [0, 292] on div "Acompanhamento Acompanhe a situação das marcações correntes e finalizadas Relat…" at bounding box center [524, 231] width 1049 height 584
type input "analis"
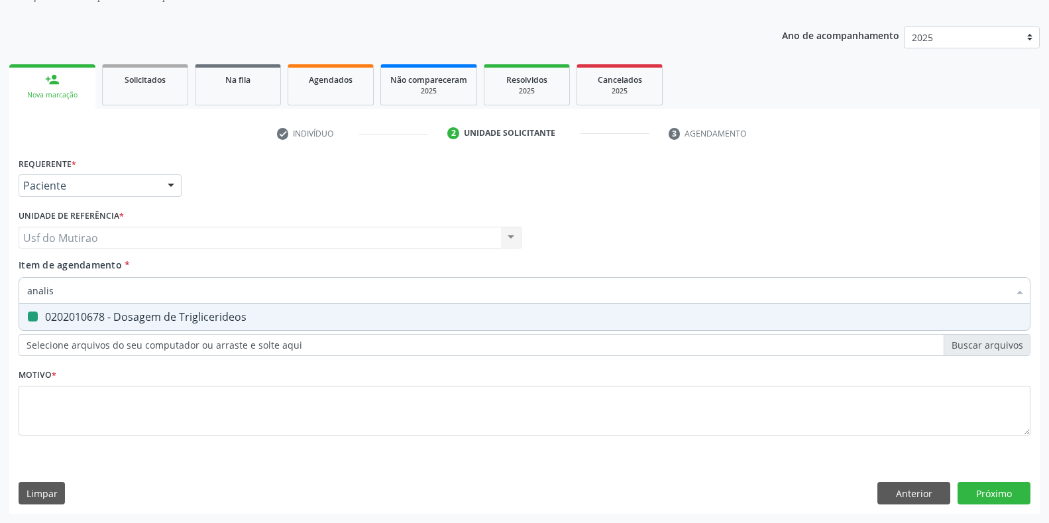
checkbox Triglicerideos "false"
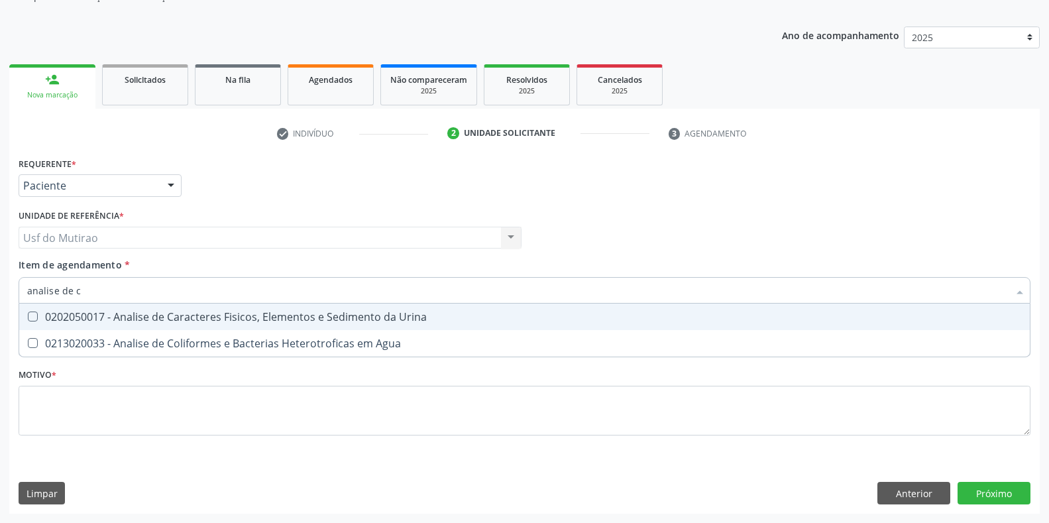
type input "analise de ca"
click at [219, 315] on div "0202050017 - Analise de Caracteres Fisicos, Elementos e Sedimento da Urina" at bounding box center [524, 317] width 995 height 11
checkbox Urina "true"
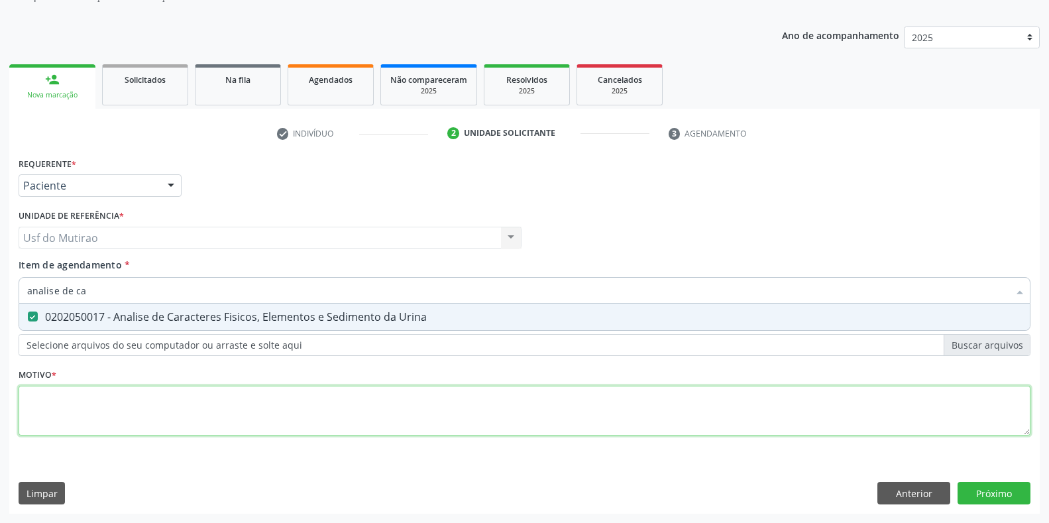
click at [203, 406] on div "Requerente * Paciente Profissional de Saúde Paciente Nenhum resultado encontrad…" at bounding box center [525, 304] width 1012 height 300
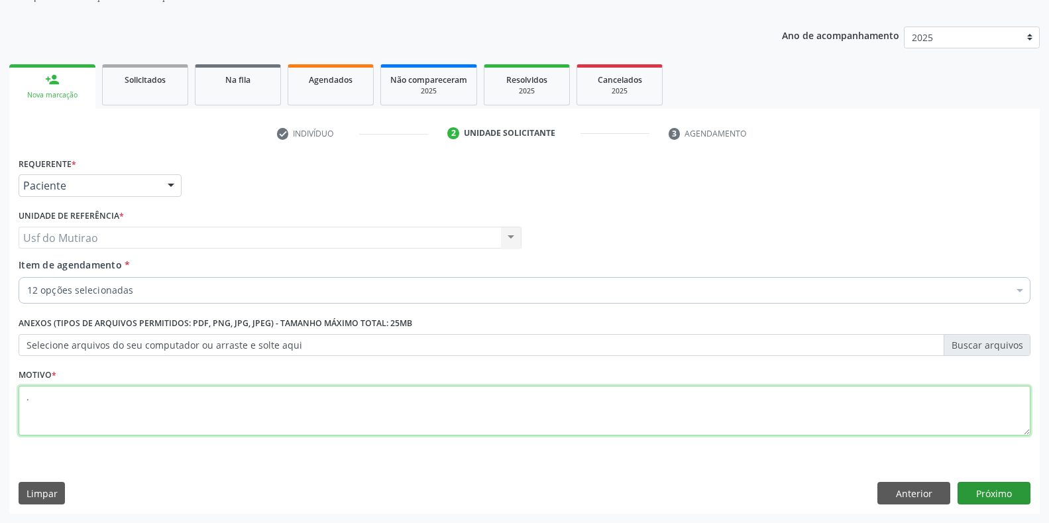
type textarea "."
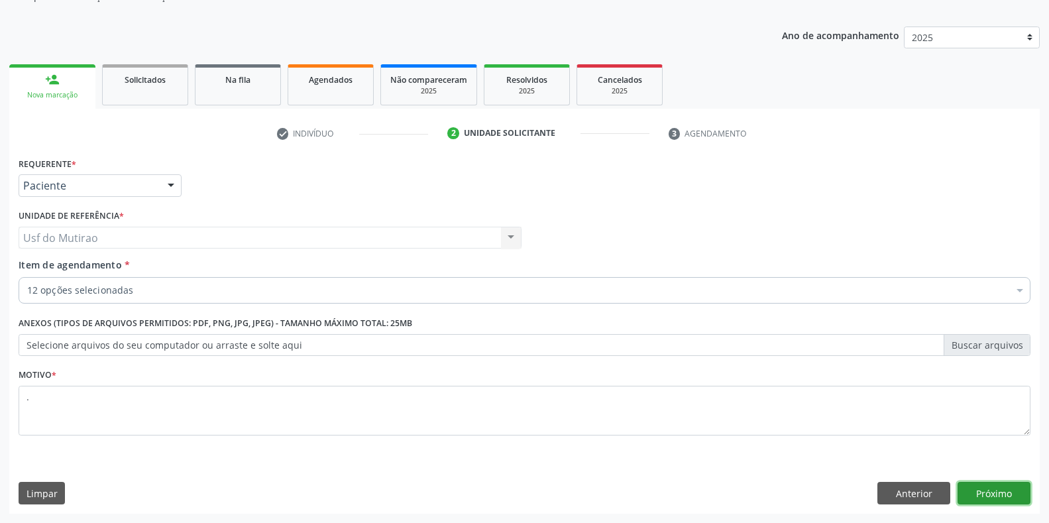
click at [1011, 493] on button "Próximo" at bounding box center [994, 493] width 73 height 23
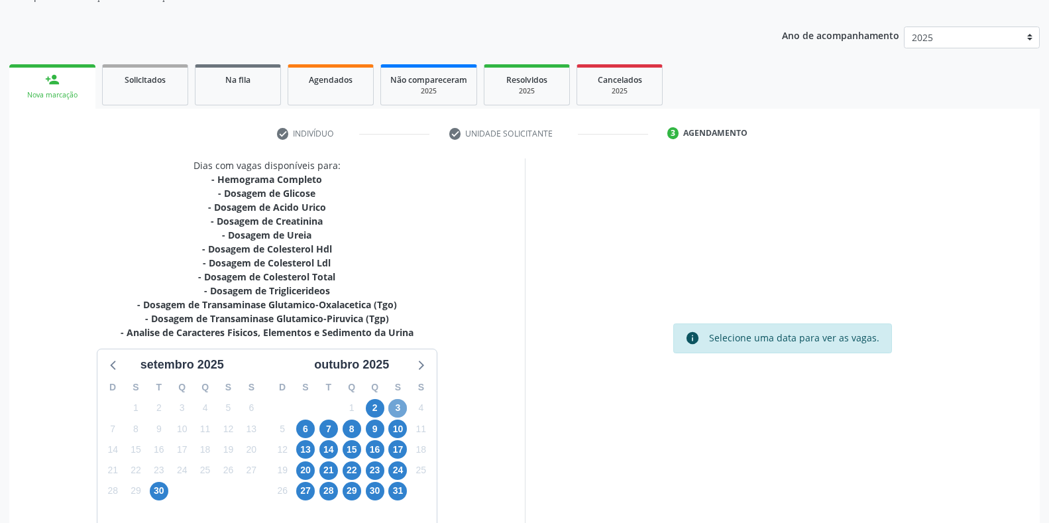
click at [401, 407] on span "3" at bounding box center [397, 408] width 19 height 19
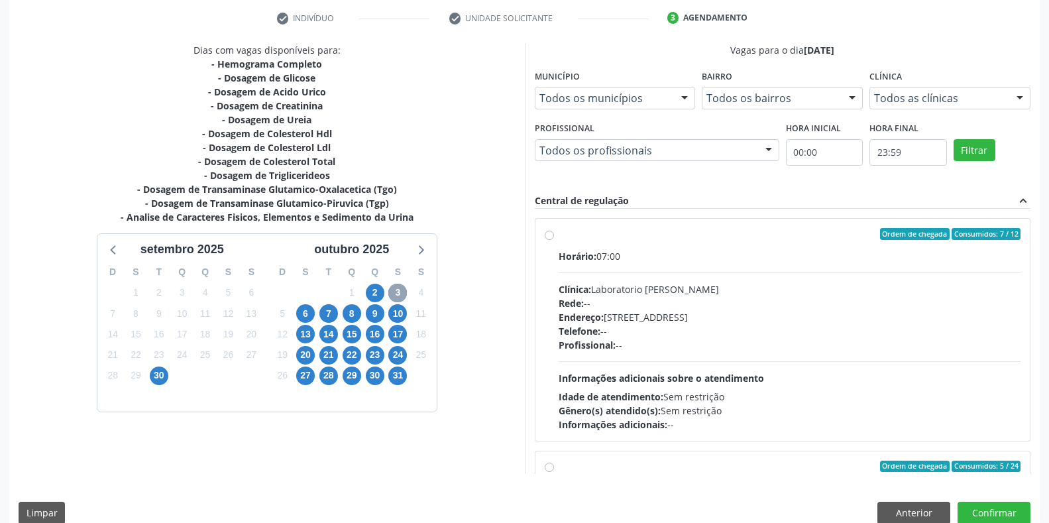
scroll to position [266, 0]
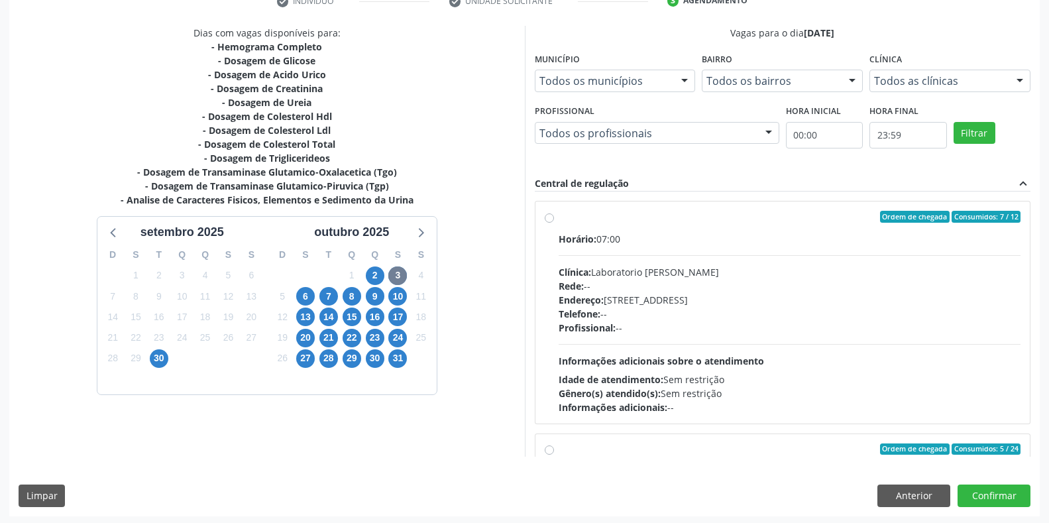
click at [594, 225] on label "Ordem de chegada Consumidos: 7 / 12 Horário: 07:00 Clínica: Laboratorio Jose Pa…" at bounding box center [790, 312] width 463 height 203
click at [554, 223] on input "Ordem de chegada Consumidos: 7 / 12 Horário: 07:00 Clínica: Laboratorio Jose Pa…" at bounding box center [549, 217] width 9 height 12
radio input "true"
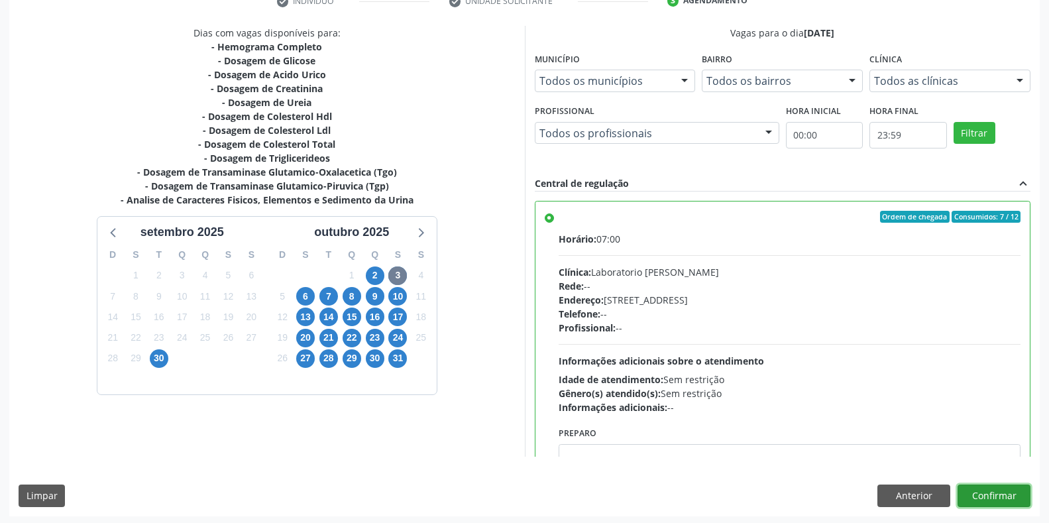
click at [1002, 494] on button "Confirmar" at bounding box center [994, 496] width 73 height 23
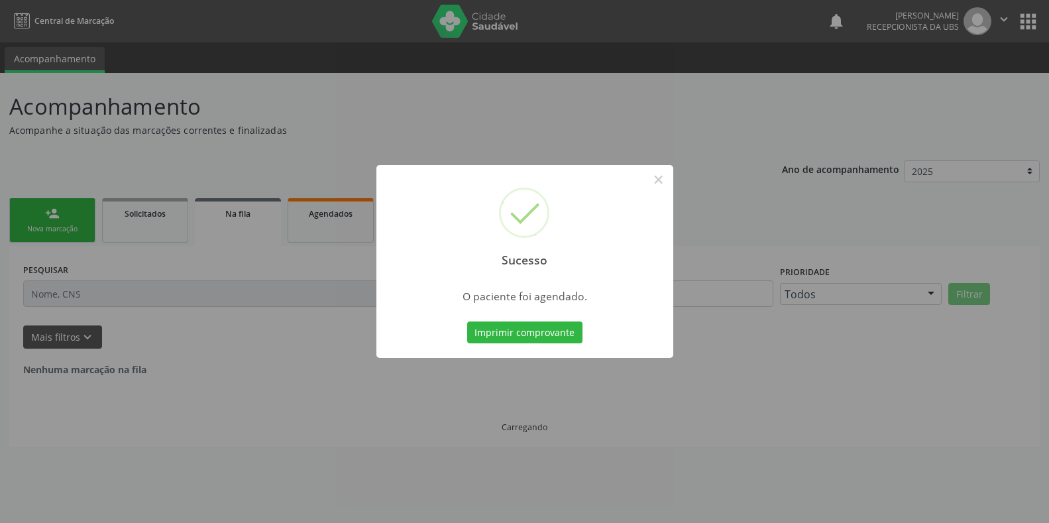
scroll to position [0, 0]
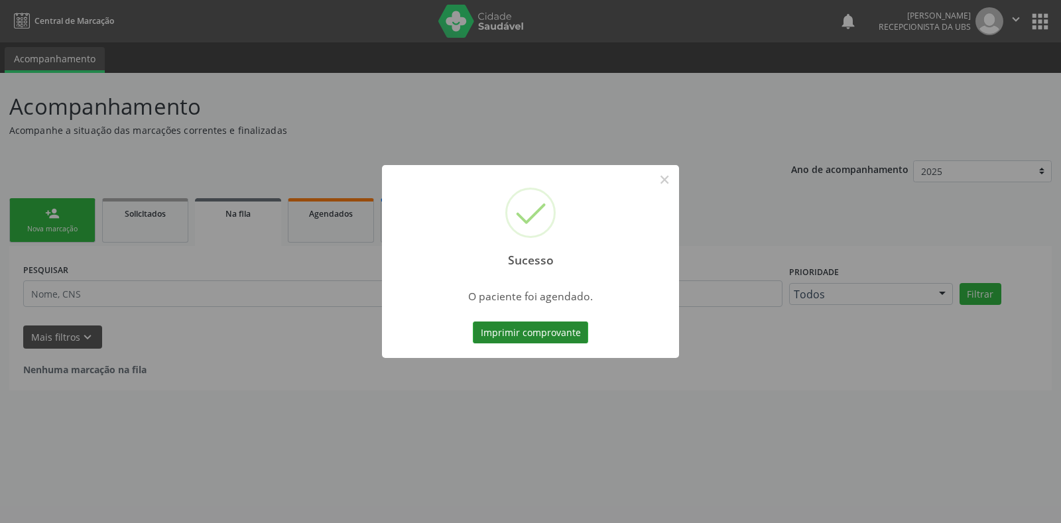
click at [553, 330] on button "Imprimir comprovante" at bounding box center [530, 332] width 115 height 23
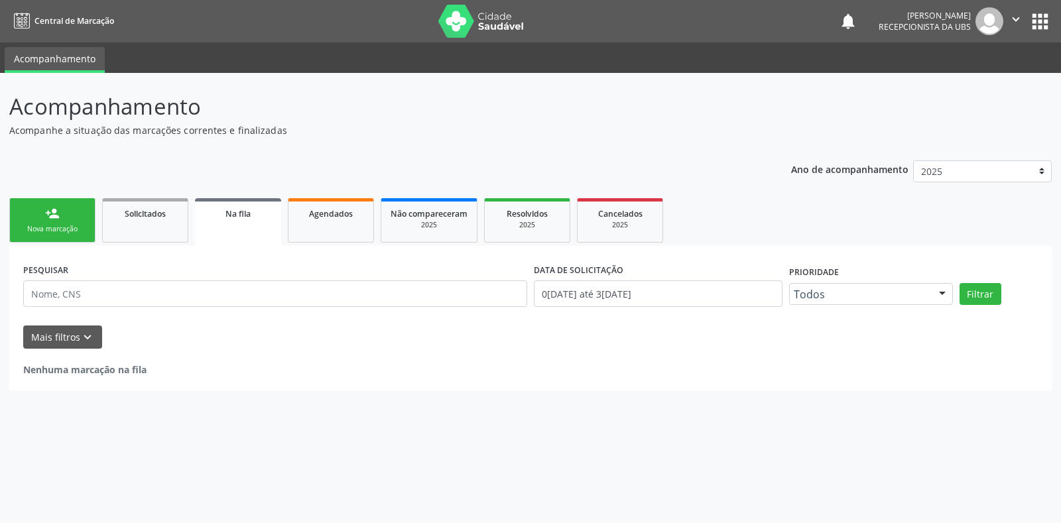
click at [62, 224] on div "Nova marcação" at bounding box center [52, 229] width 66 height 10
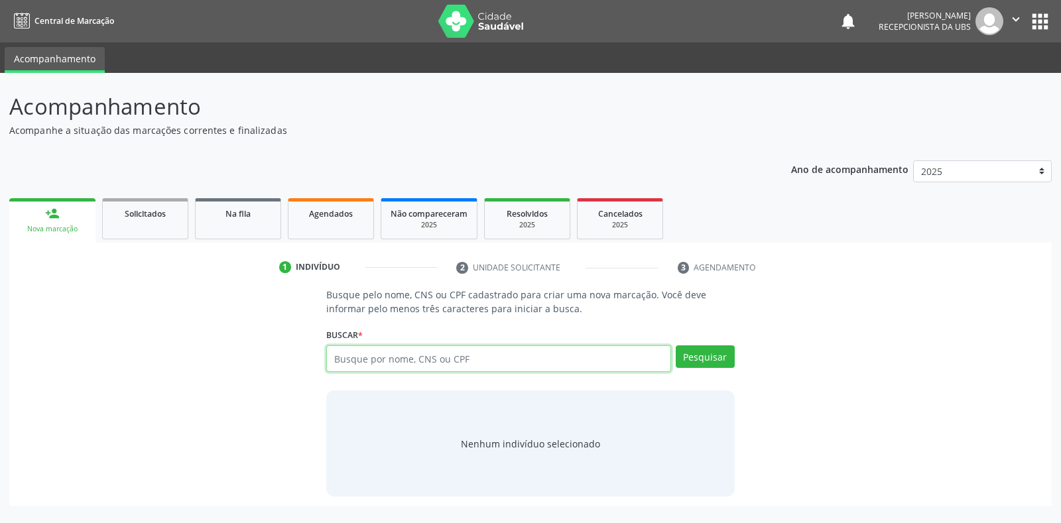
click at [508, 356] on input "text" at bounding box center [498, 358] width 344 height 27
type input "700506942874256"
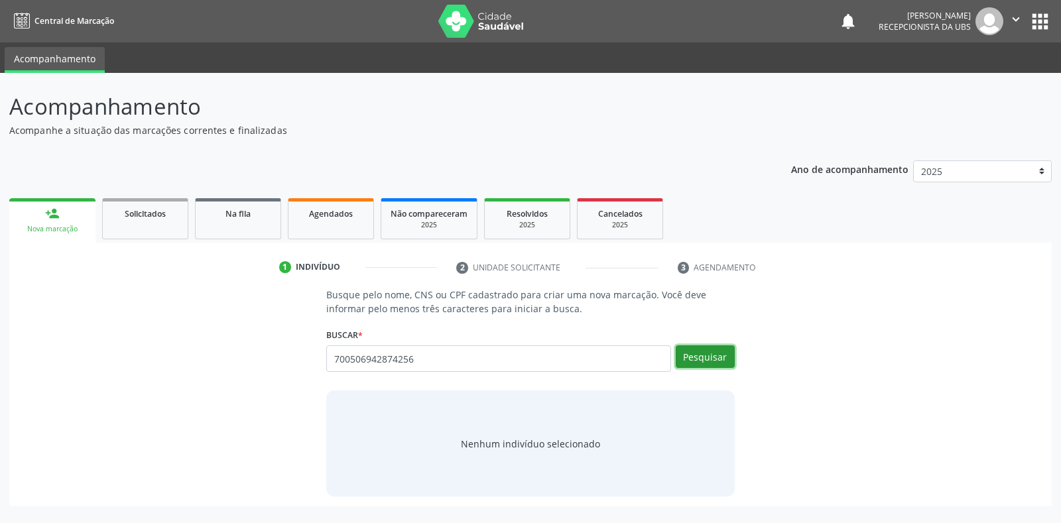
click at [691, 349] on button "Pesquisar" at bounding box center [704, 356] width 59 height 23
type input "700506942874256"
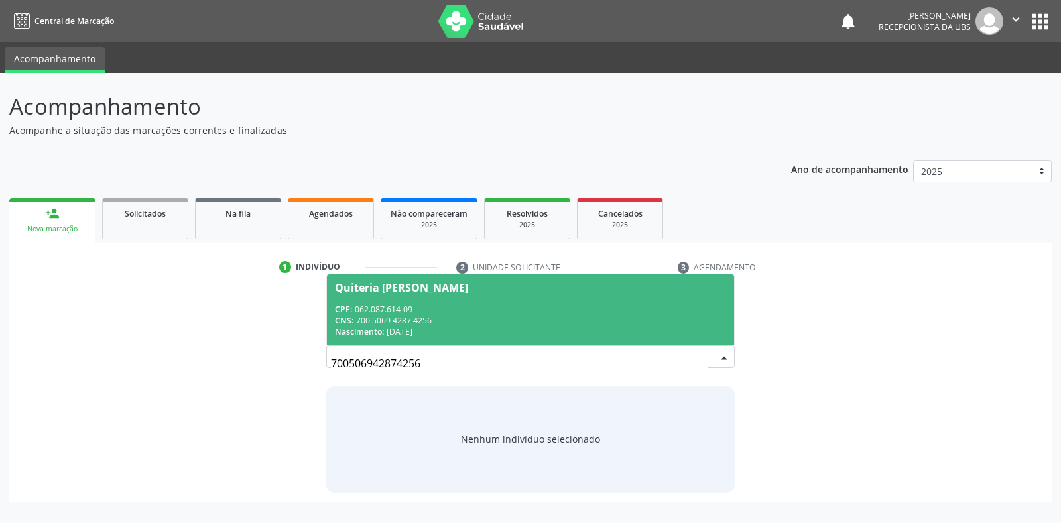
click at [475, 297] on span "Quiteria Rosa da Silva CPF: 062.087.614-09 CNS: 700 5069 4287 4256 Nascimento: …" at bounding box center [530, 309] width 406 height 71
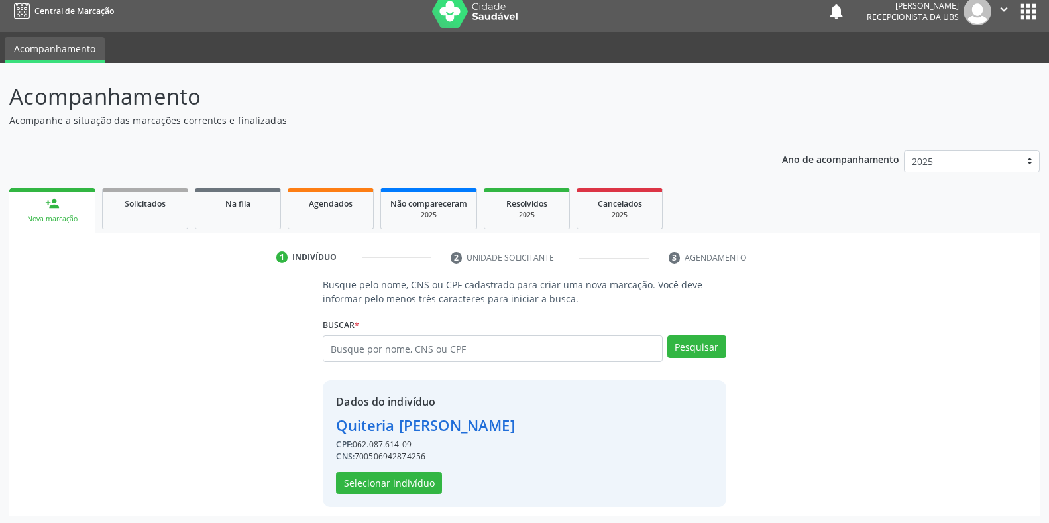
scroll to position [13, 0]
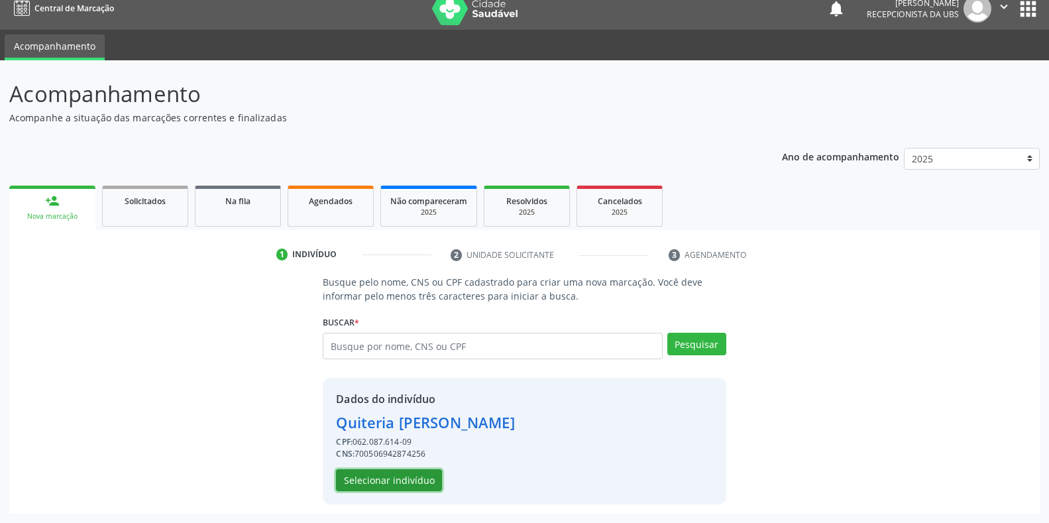
click at [380, 482] on button "Selecionar indivíduo" at bounding box center [389, 480] width 106 height 23
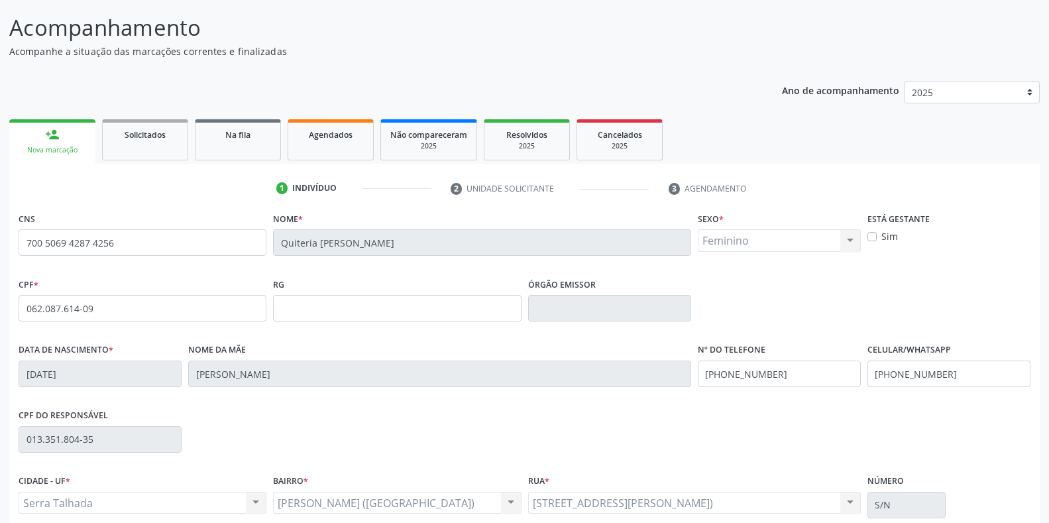
scroll to position [196, 0]
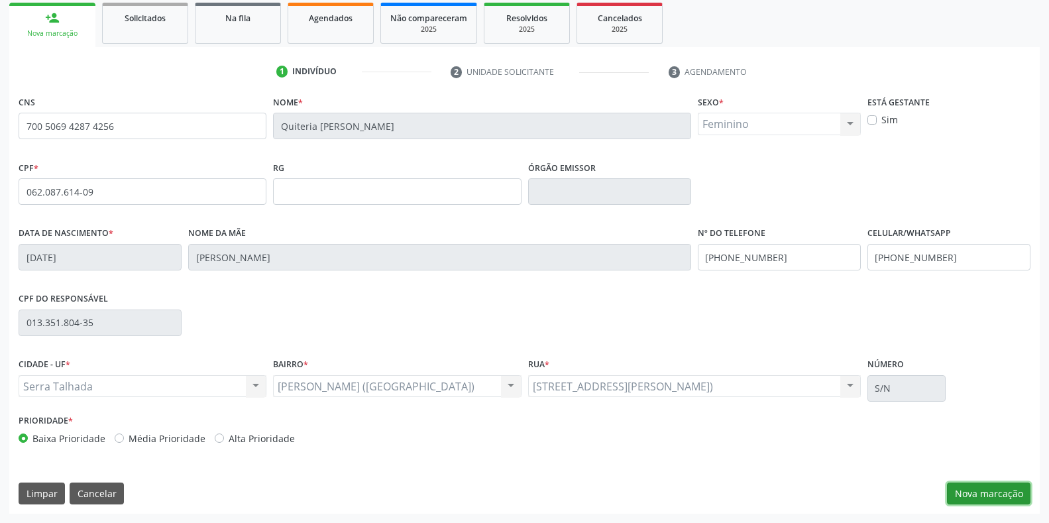
click at [994, 489] on button "Nova marcação" at bounding box center [989, 494] width 84 height 23
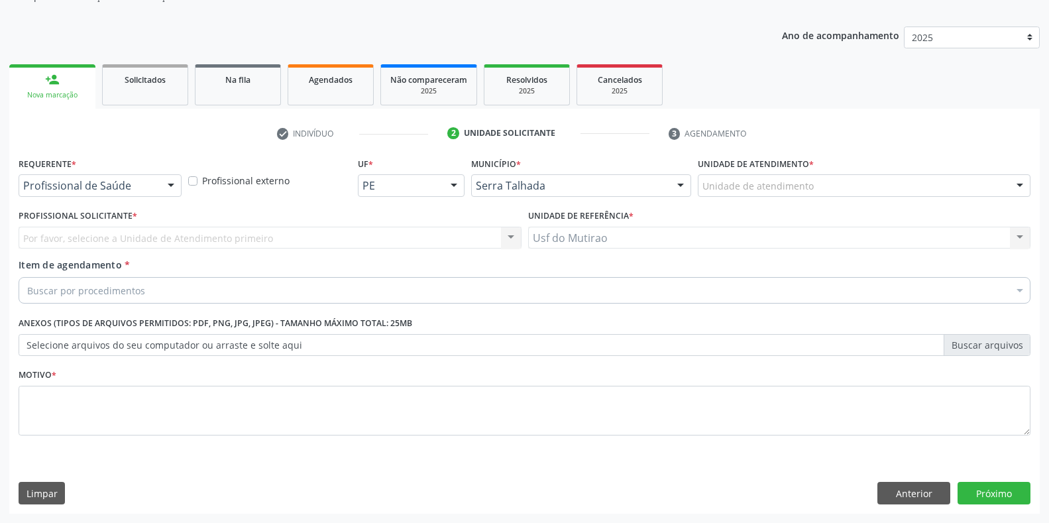
scroll to position [134, 0]
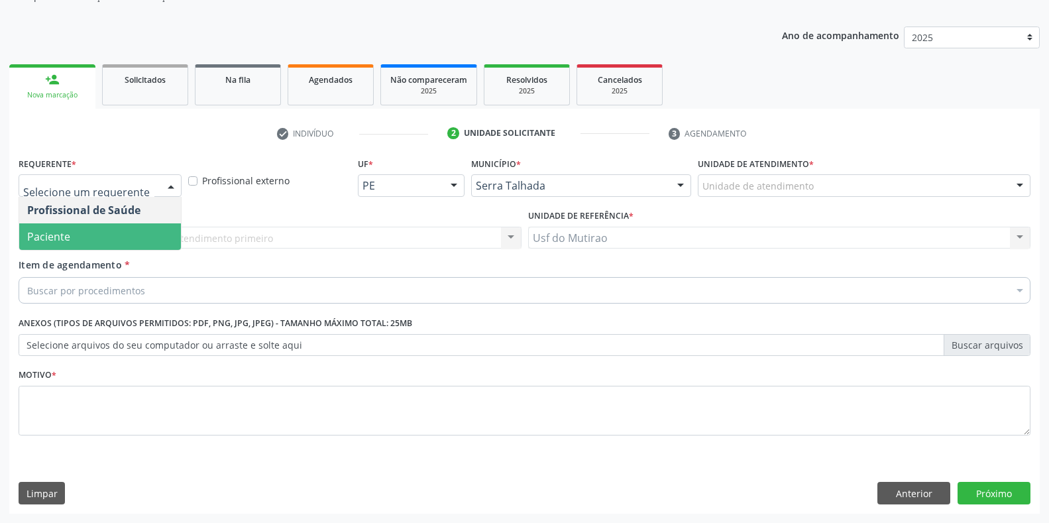
click at [73, 235] on span "Paciente" at bounding box center [100, 236] width 162 height 27
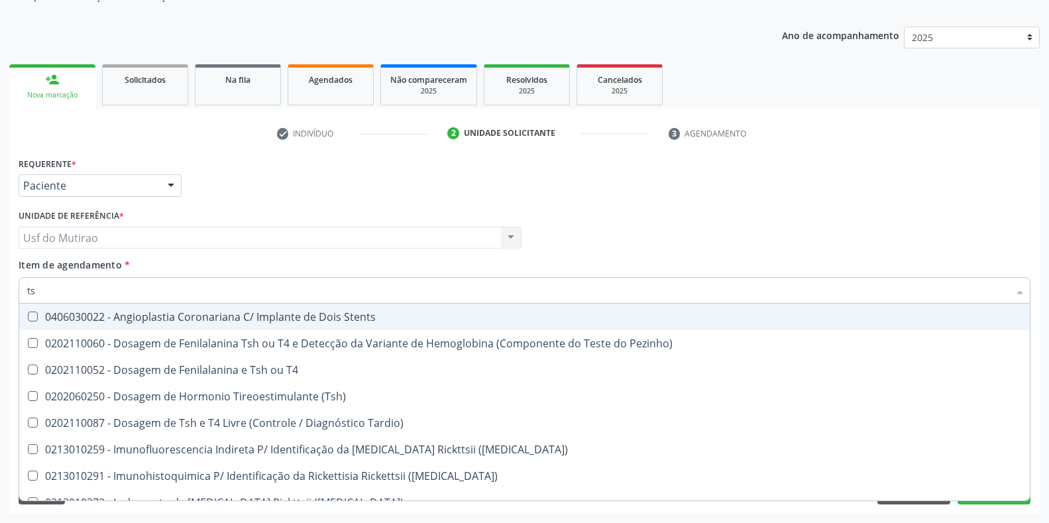
type input "tsh"
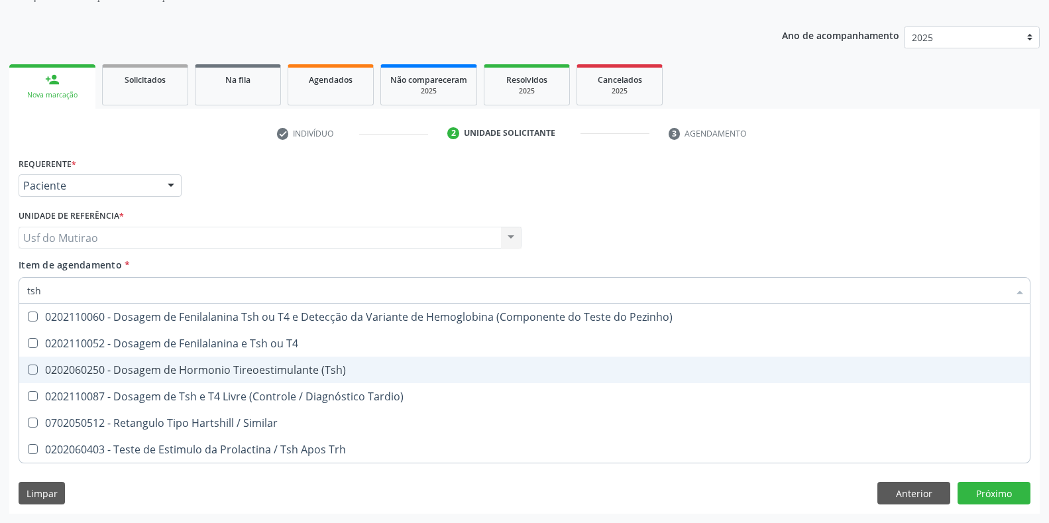
click at [246, 372] on div "0202060250 - Dosagem de Hormonio Tireoestimulante (Tsh)" at bounding box center [524, 370] width 995 height 11
checkbox \(Tsh\) "true"
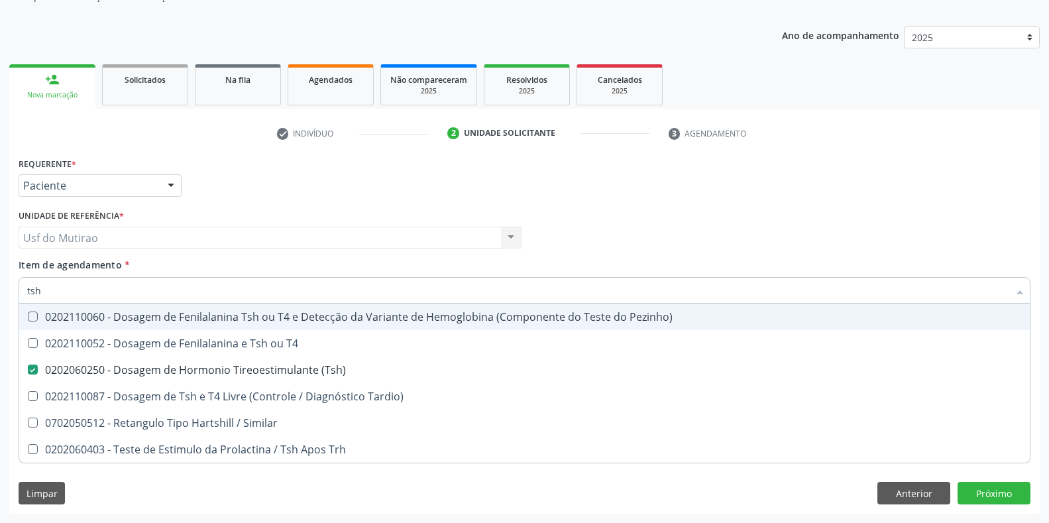
drag, startPoint x: 221, startPoint y: 288, endPoint x: 5, endPoint y: 290, distance: 215.4
click at [7, 290] on div "Acompanhamento Acompanhe a situação das marcações correntes e finalizadas Relat…" at bounding box center [524, 231] width 1049 height 584
type input "t4"
checkbox \(Tsh\) "false"
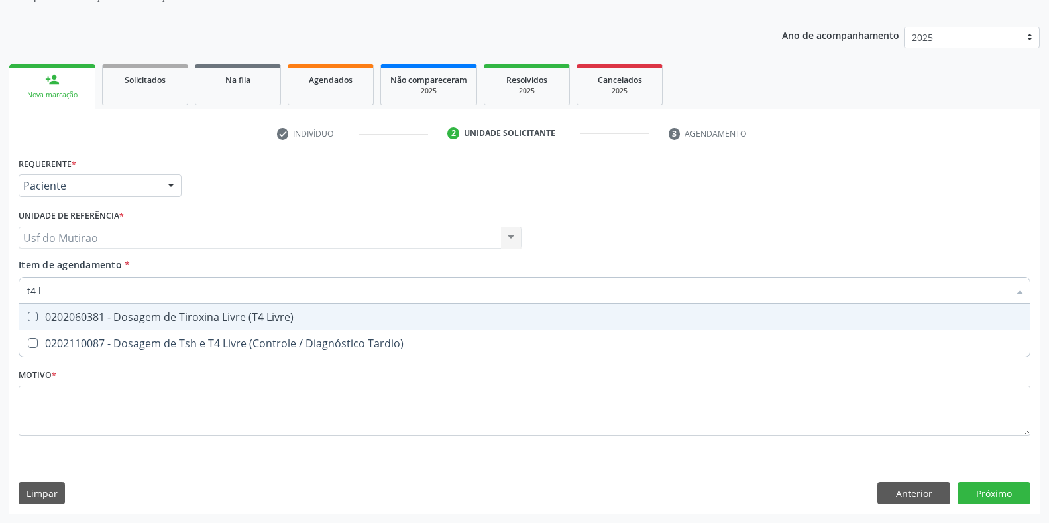
type input "t4 li"
click at [75, 319] on div "0202060381 - Dosagem de Tiroxina Livre (T4 Livre)" at bounding box center [524, 317] width 995 height 11
checkbox Livre\) "true"
drag, startPoint x: 87, startPoint y: 298, endPoint x: 0, endPoint y: 290, distance: 87.2
click at [0, 290] on div "Acompanhamento Acompanhe a situação das marcações correntes e finalizadas Relat…" at bounding box center [524, 231] width 1049 height 584
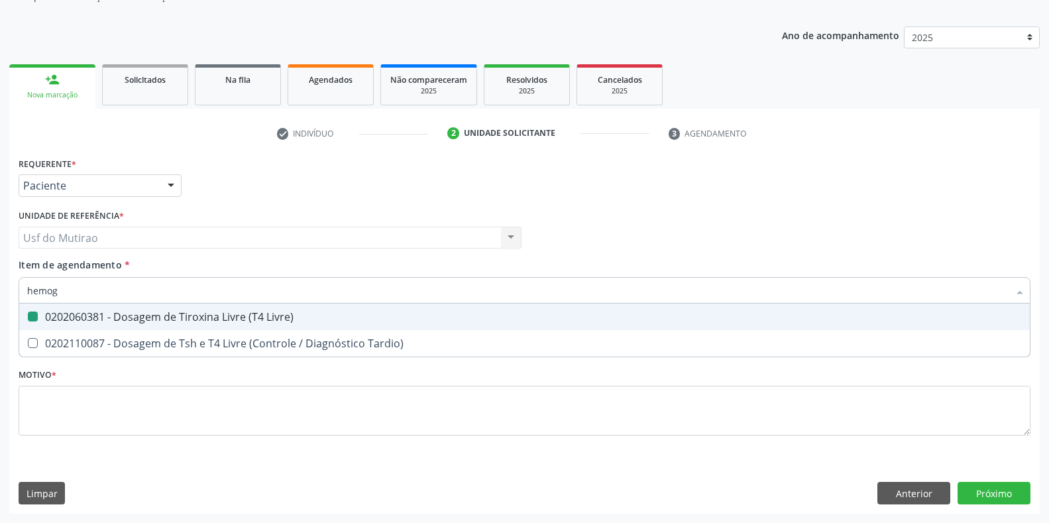
type input "hemogl"
checkbox Livre\) "false"
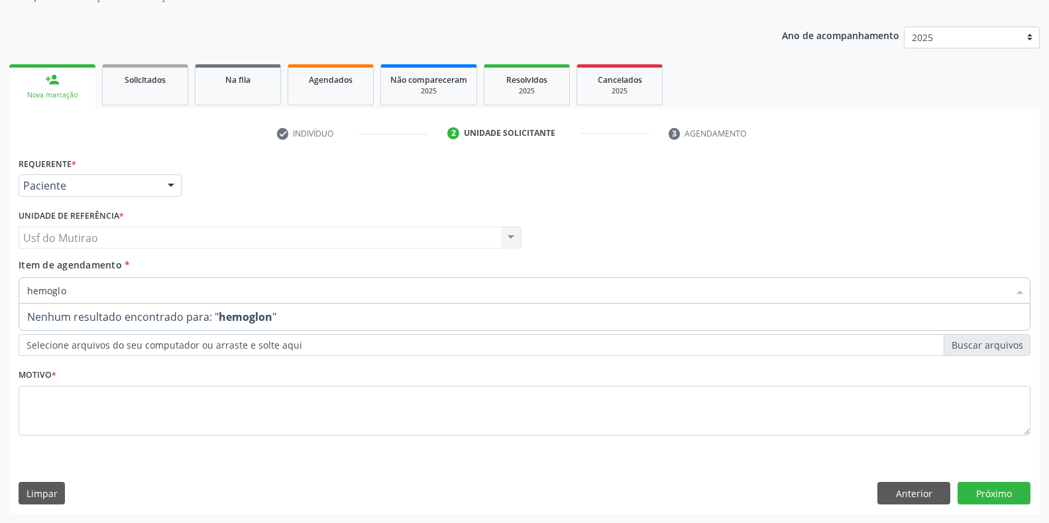
type input "hemoglob"
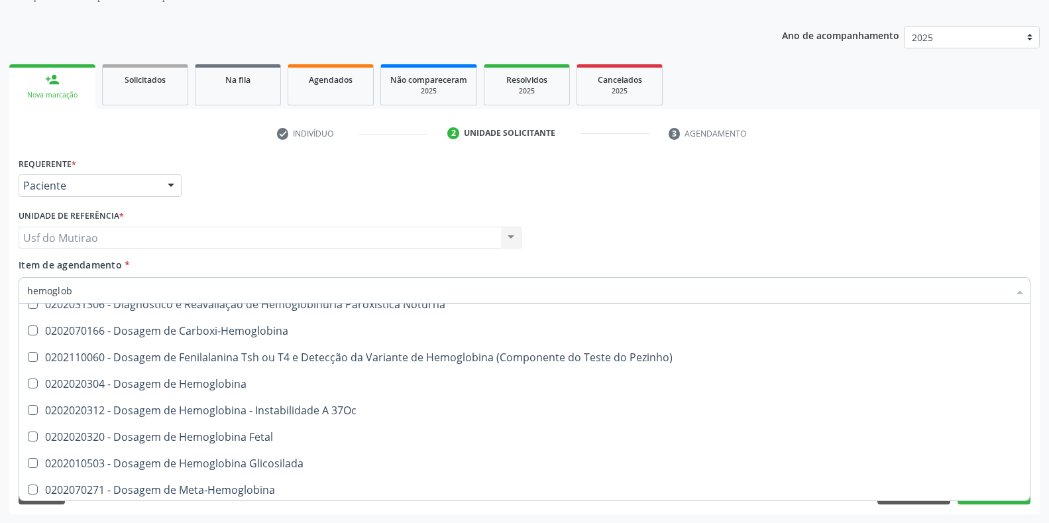
scroll to position [133, 0]
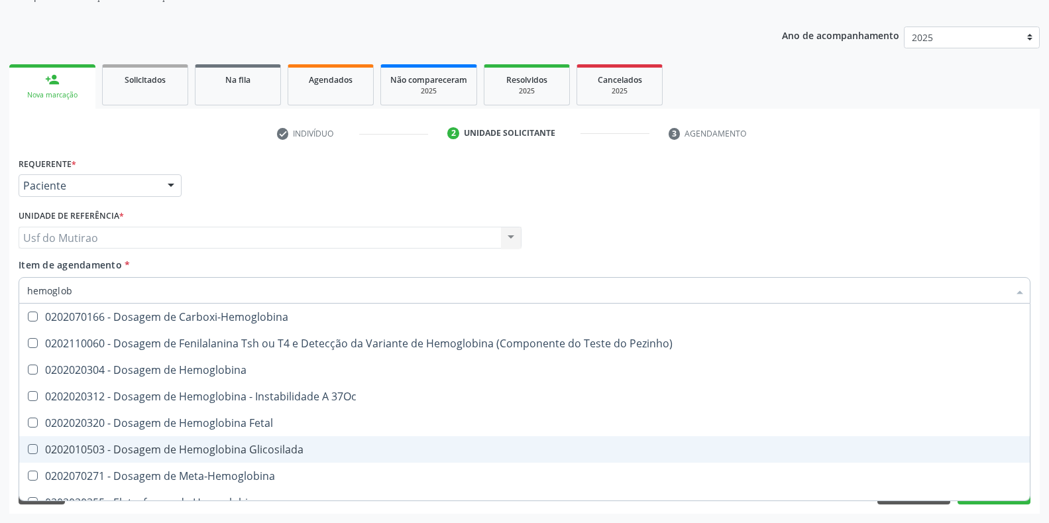
click at [241, 449] on div "0202010503 - Dosagem de Hemoglobina Glicosilada" at bounding box center [524, 449] width 995 height 11
checkbox Glicosilada "true"
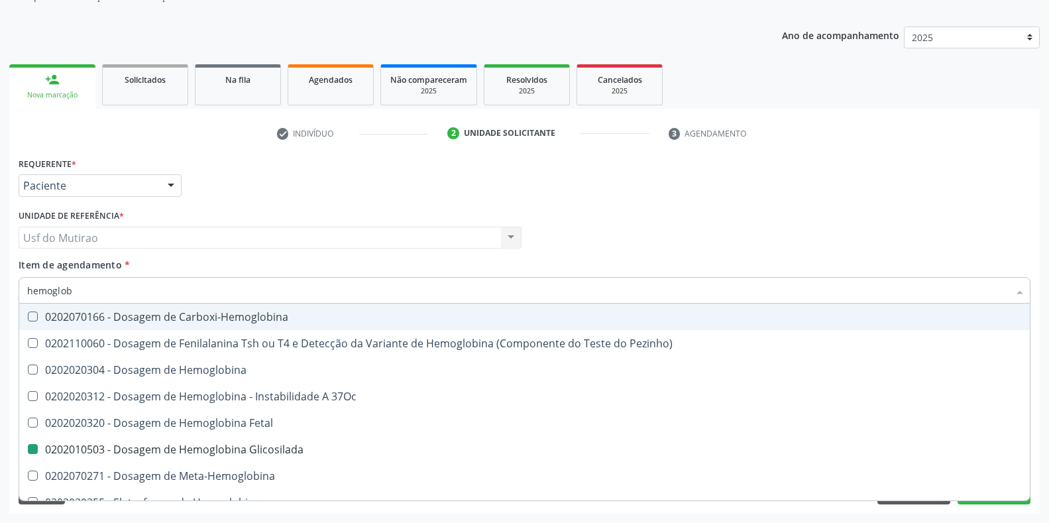
click at [783, 182] on div "Requerente * Paciente Profissional de Saúde Paciente Nenhum resultado encontrad…" at bounding box center [524, 180] width 1019 height 52
checkbox \(Confirmatorio\) "true"
checkbox Tardio\) "true"
checkbox Sulfo-Hemoglobina "true"
checkbox Glicosilada "false"
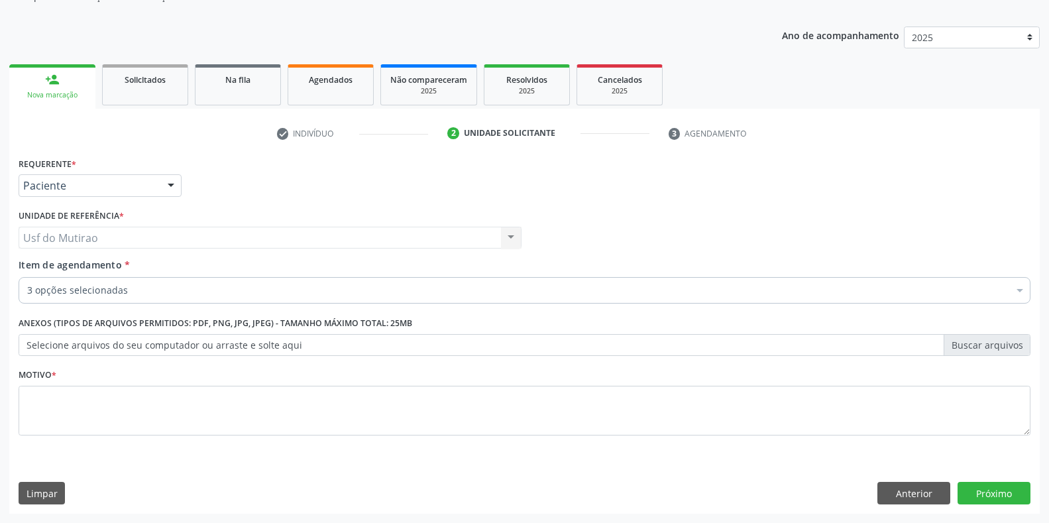
scroll to position [0, 0]
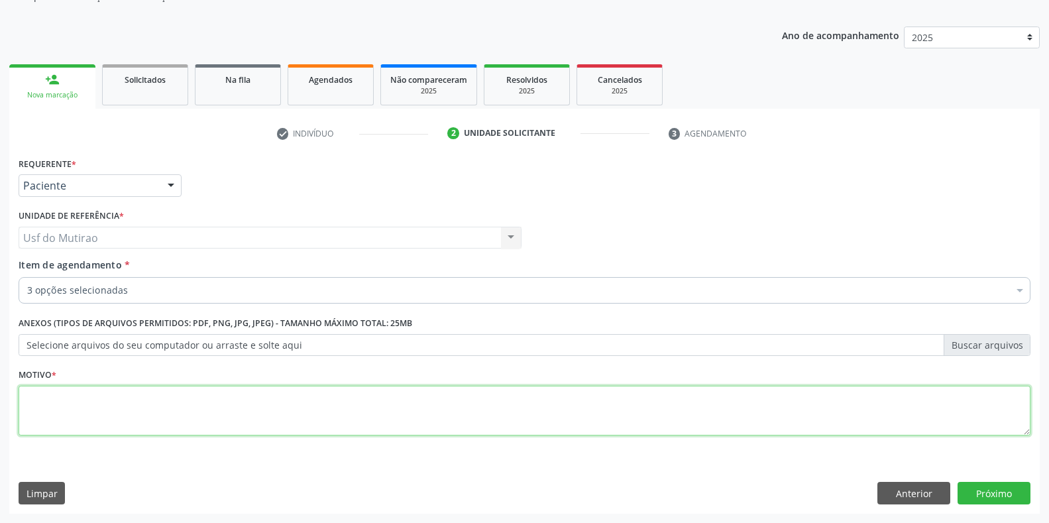
click at [215, 420] on textarea at bounding box center [525, 411] width 1012 height 50
type textarea "."
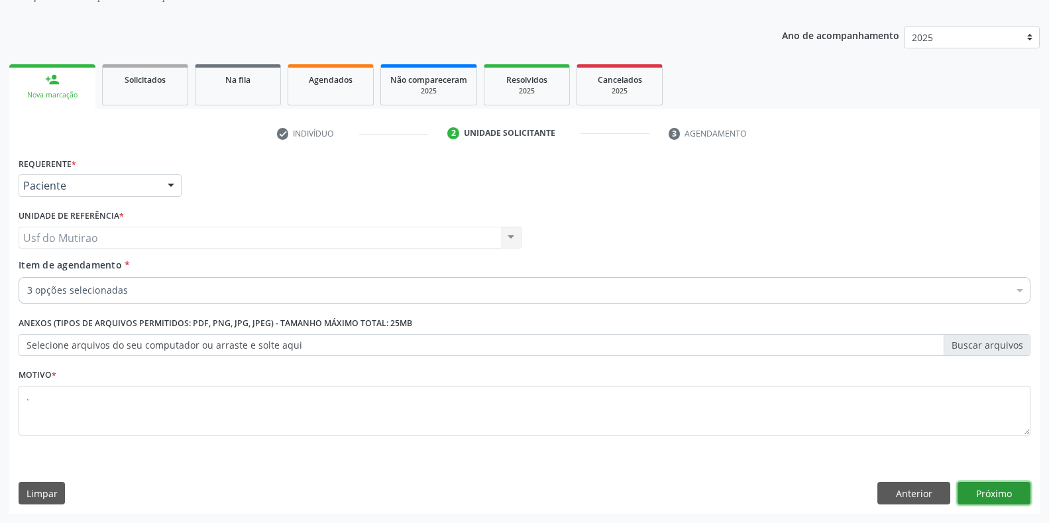
click at [966, 496] on button "Próximo" at bounding box center [994, 493] width 73 height 23
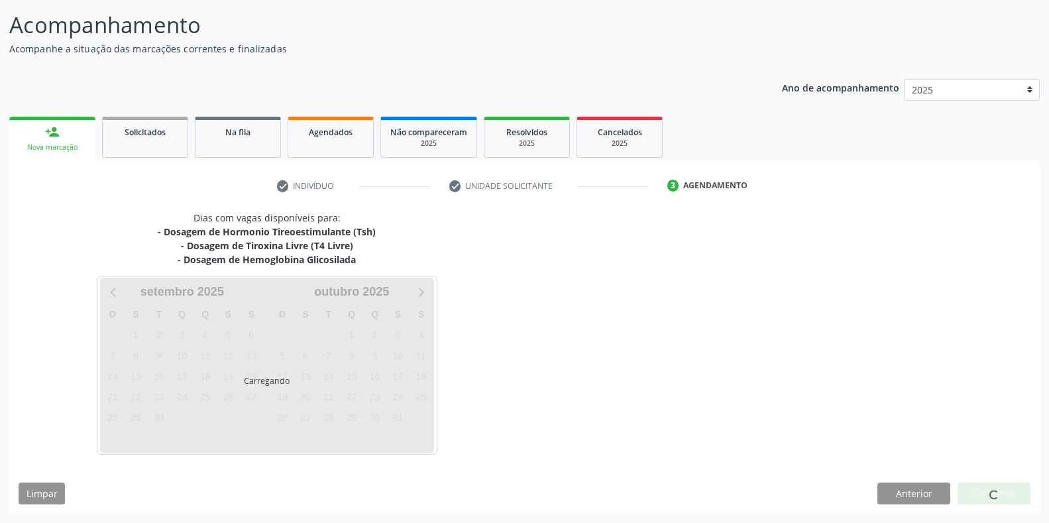
scroll to position [82, 0]
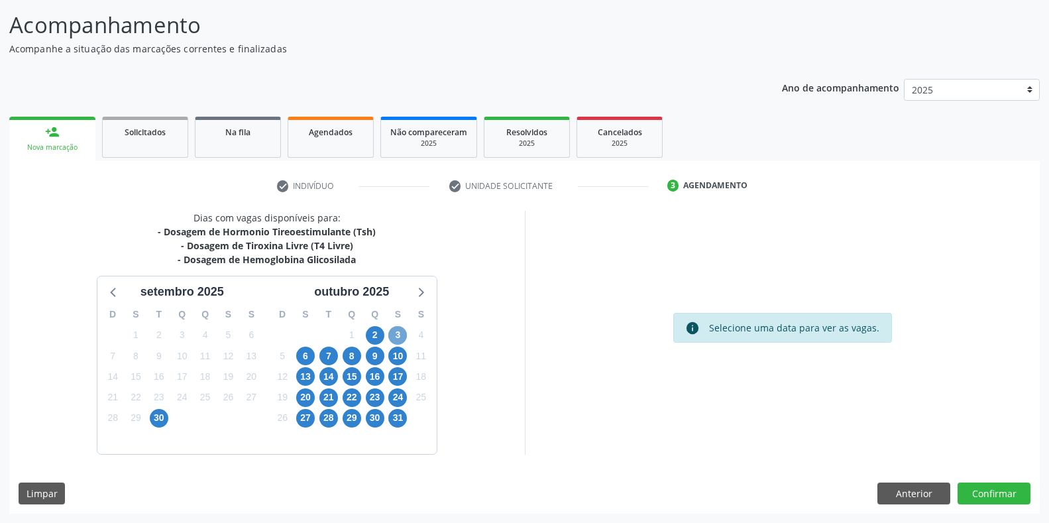
click at [398, 337] on span "3" at bounding box center [397, 335] width 19 height 19
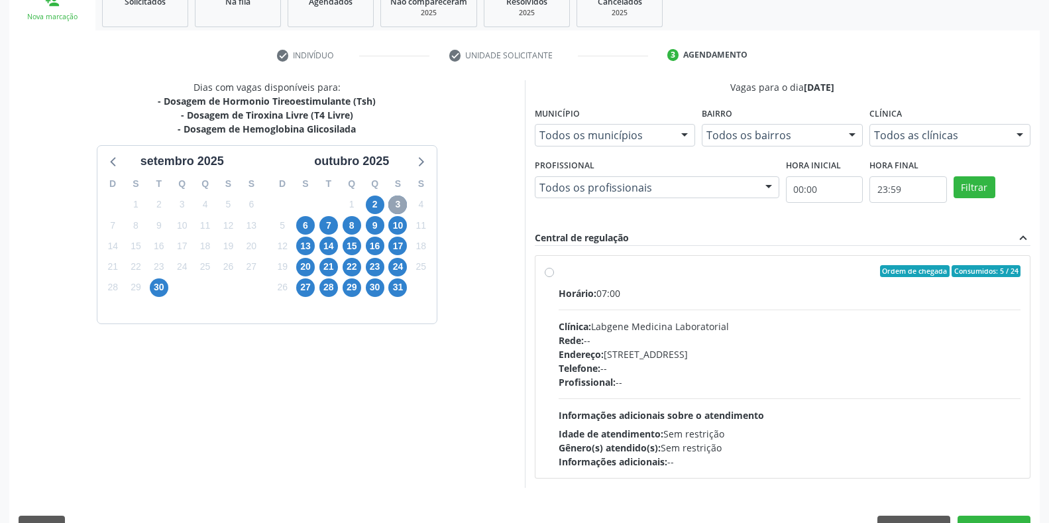
scroll to position [214, 0]
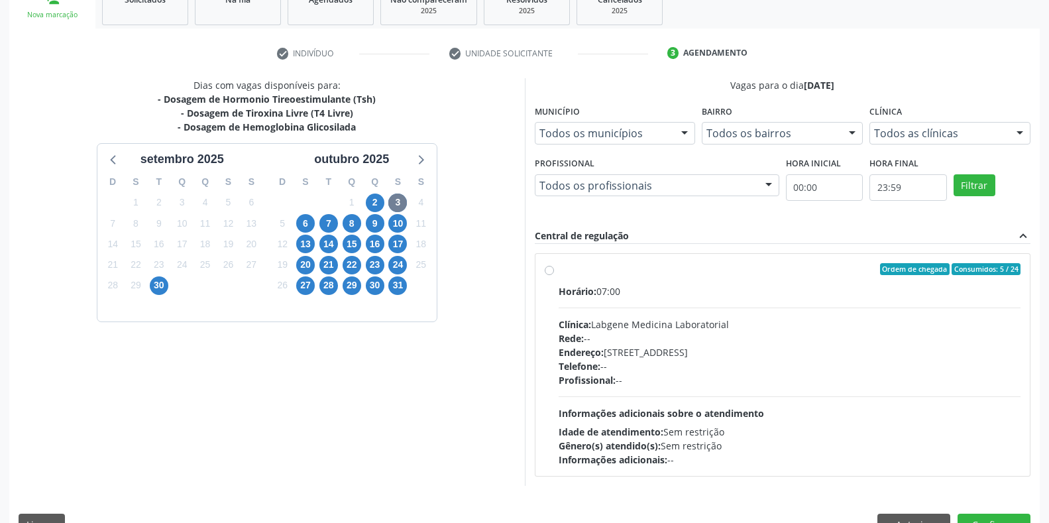
click at [564, 289] on span "Horário:" at bounding box center [578, 291] width 38 height 13
click at [554, 275] on input "Ordem de chegada Consumidos: 5 / 24 Horário: 07:00 Clínica: Labgene Medicina La…" at bounding box center [549, 269] width 9 height 12
radio input "true"
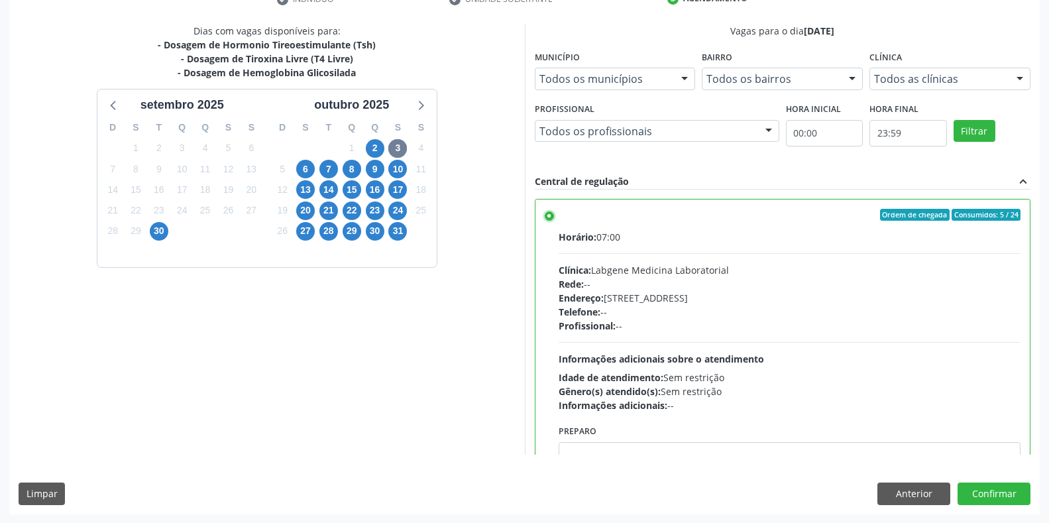
scroll to position [269, 0]
click at [990, 490] on button "Confirmar" at bounding box center [994, 493] width 73 height 23
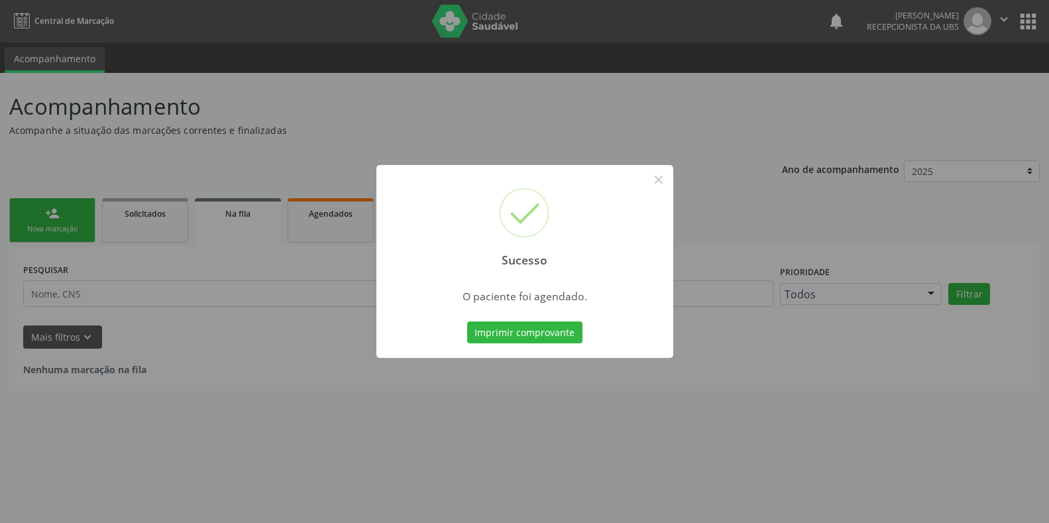
scroll to position [0, 0]
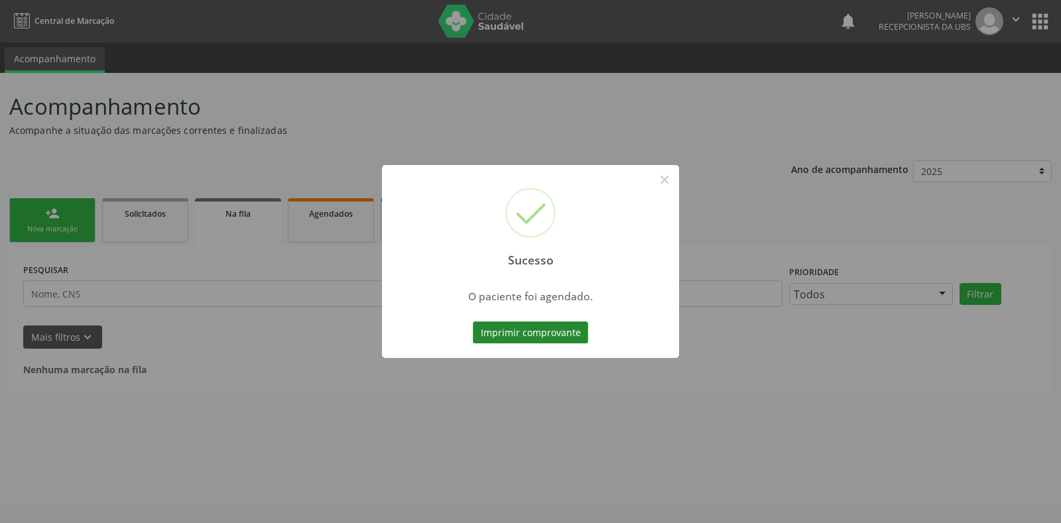
click at [544, 331] on button "Imprimir comprovante" at bounding box center [530, 332] width 115 height 23
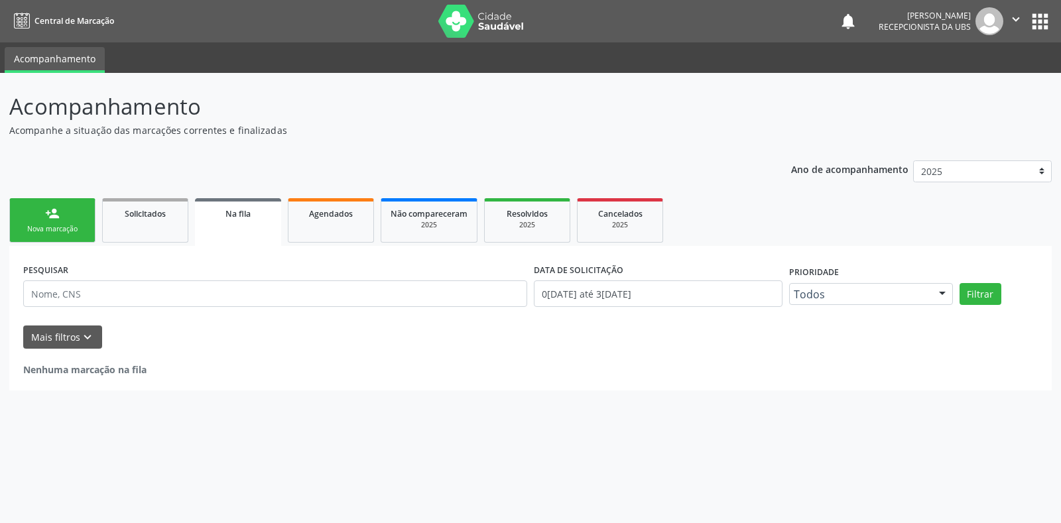
click at [48, 233] on div "Nova marcação" at bounding box center [52, 229] width 66 height 10
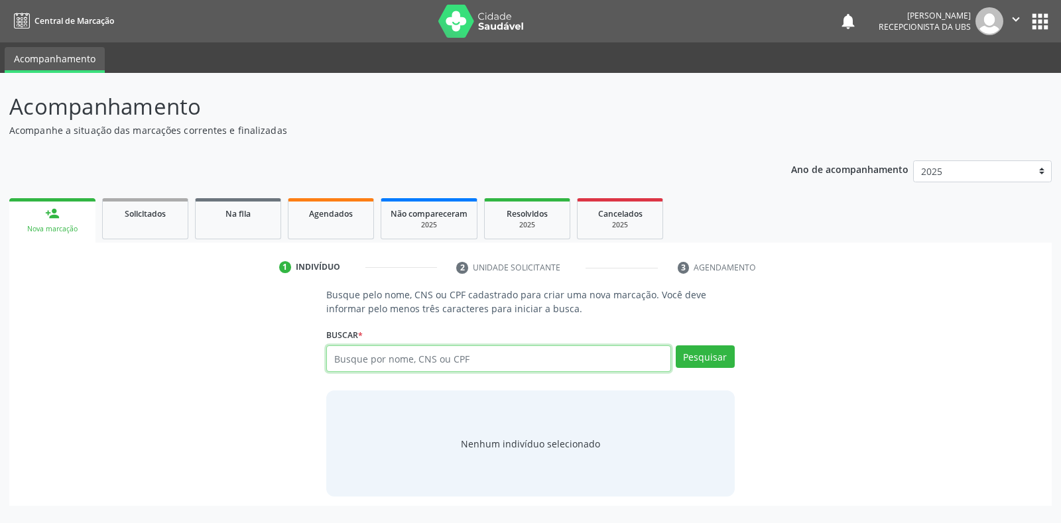
click at [374, 363] on input "text" at bounding box center [498, 358] width 344 height 27
type input "704804035636444"
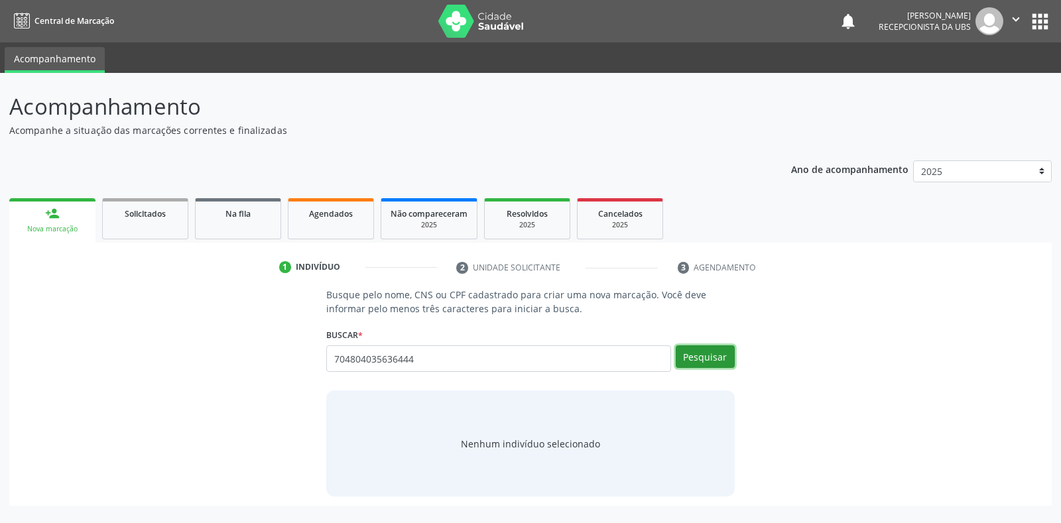
click at [702, 349] on button "Pesquisar" at bounding box center [704, 356] width 59 height 23
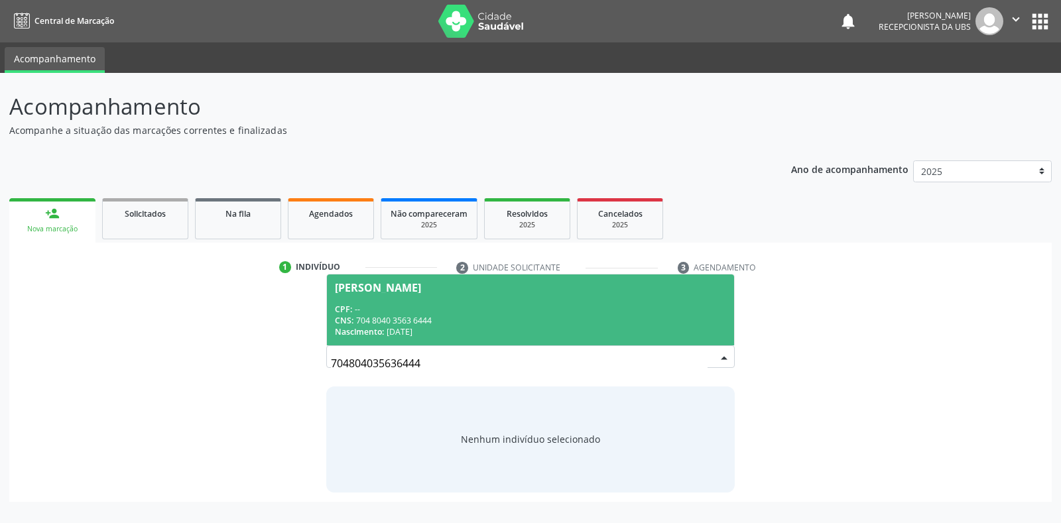
click at [489, 310] on div "CPF: --" at bounding box center [530, 309] width 390 height 11
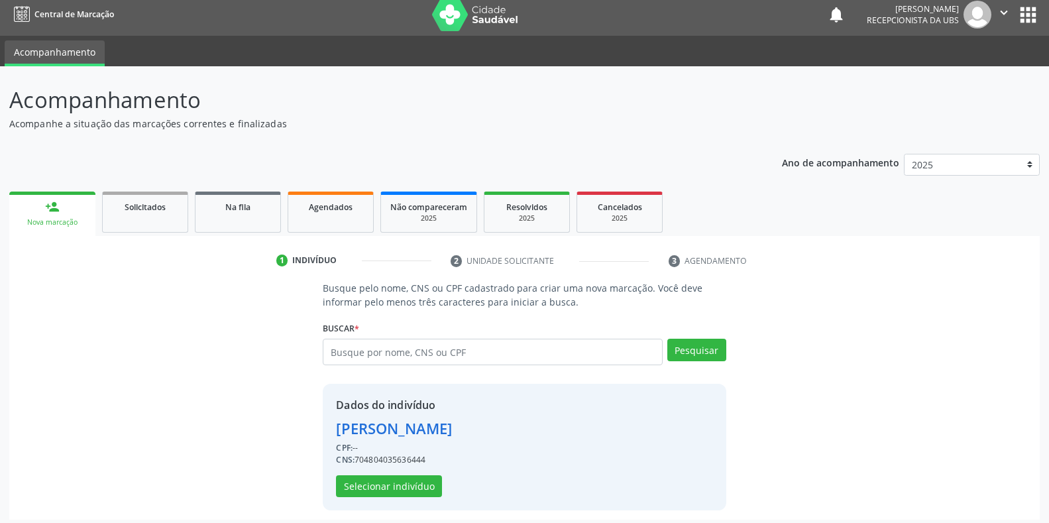
scroll to position [13, 0]
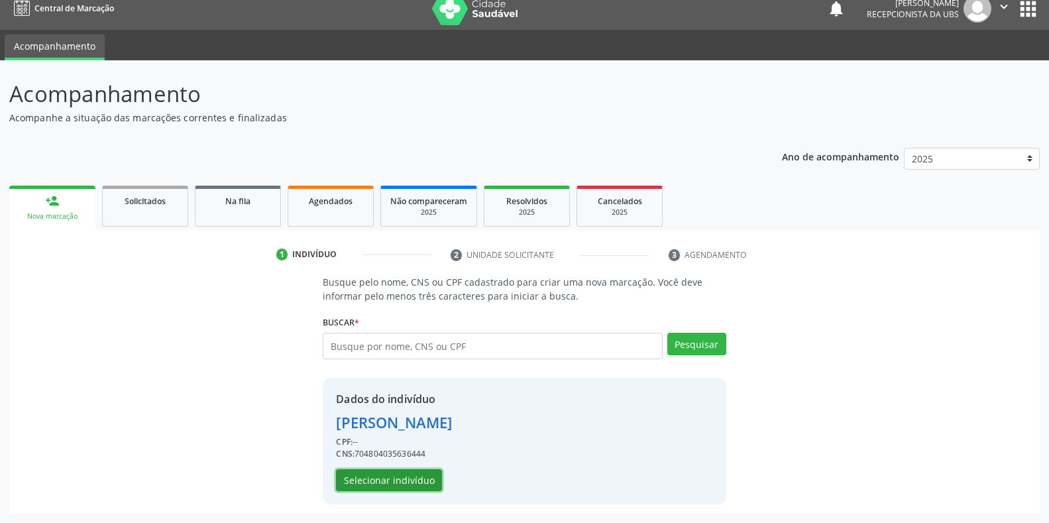
click at [423, 477] on button "Selecionar indivíduo" at bounding box center [389, 480] width 106 height 23
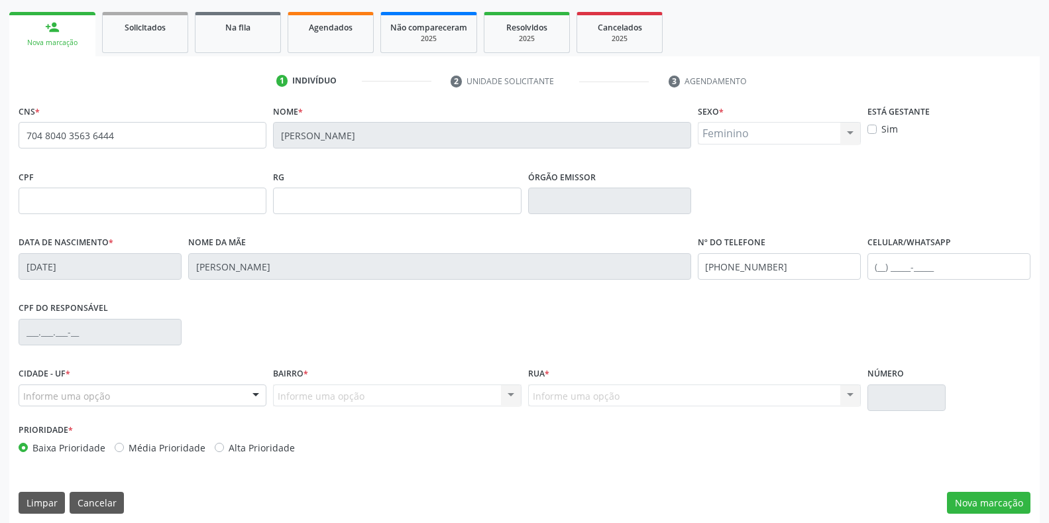
scroll to position [196, 0]
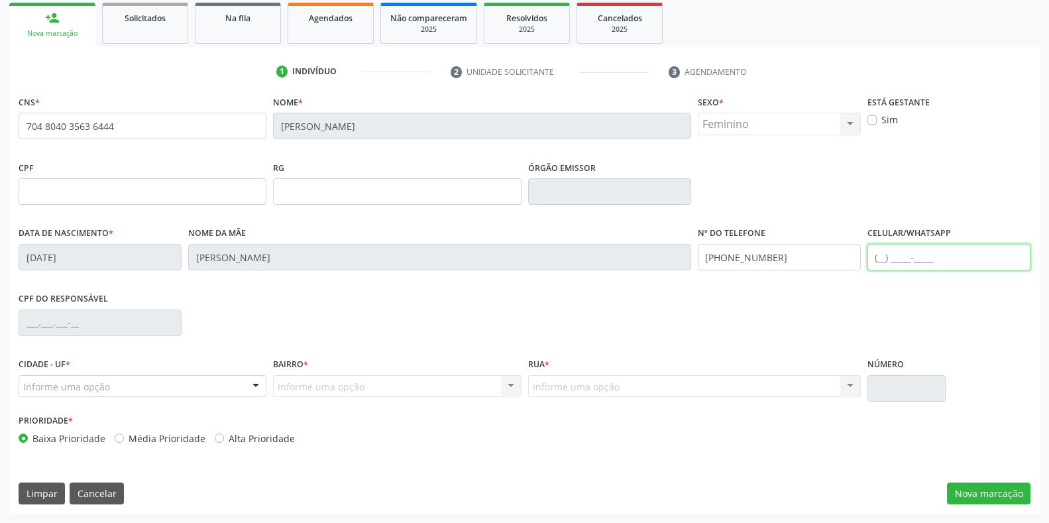
click at [946, 263] on input "text" at bounding box center [949, 257] width 163 height 27
type input "(87) 98120-6409"
click at [176, 398] on div "Cidade - UF * Informe uma opção Serra Talhada - PE Nenhum resultado encontrado …" at bounding box center [142, 383] width 255 height 56
click at [179, 393] on div "Informe uma opção" at bounding box center [143, 386] width 248 height 23
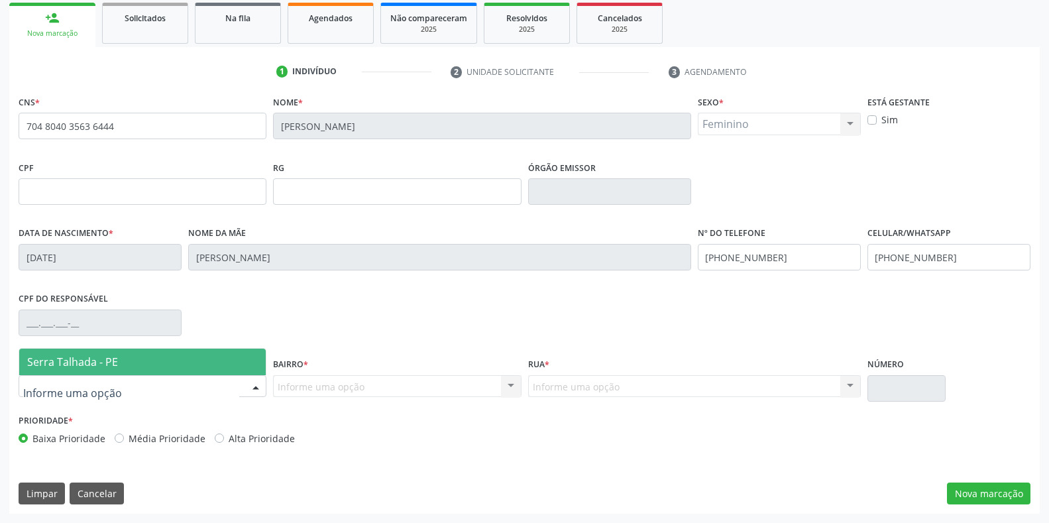
click at [156, 371] on span "Serra Talhada - PE" at bounding box center [142, 362] width 247 height 27
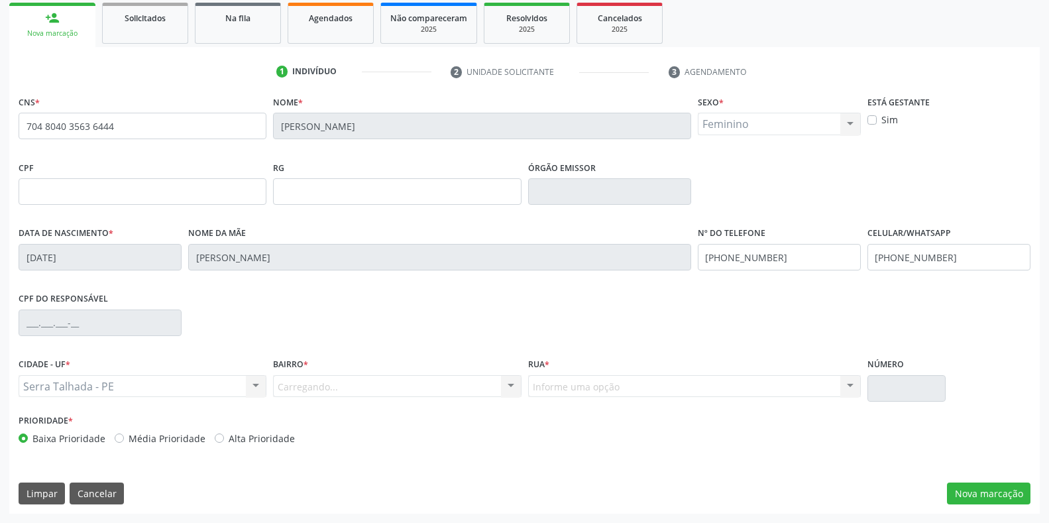
click at [319, 388] on div "Carregando... Nenhum resultado encontrado para: " " Nenhuma opção encontrada. D…" at bounding box center [397, 386] width 248 height 23
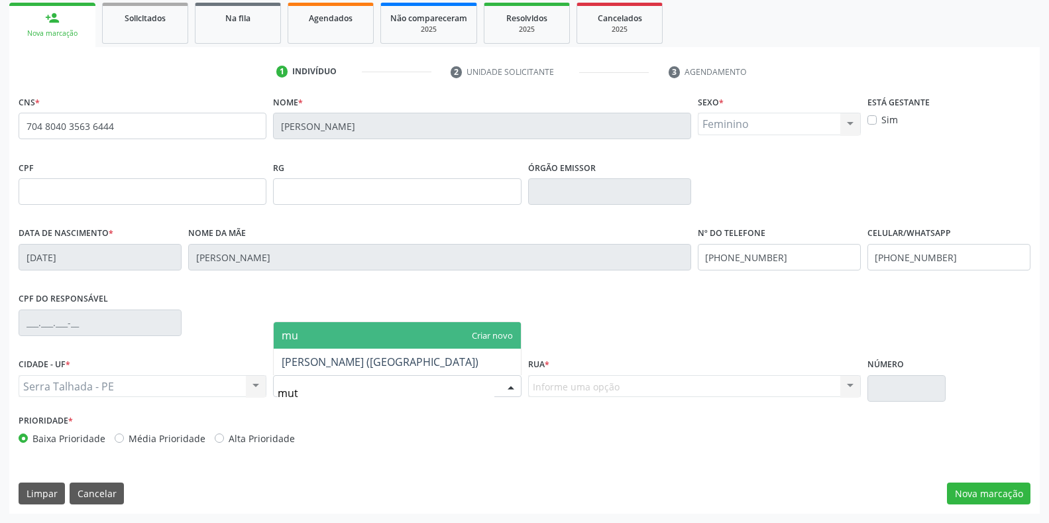
type input "muti"
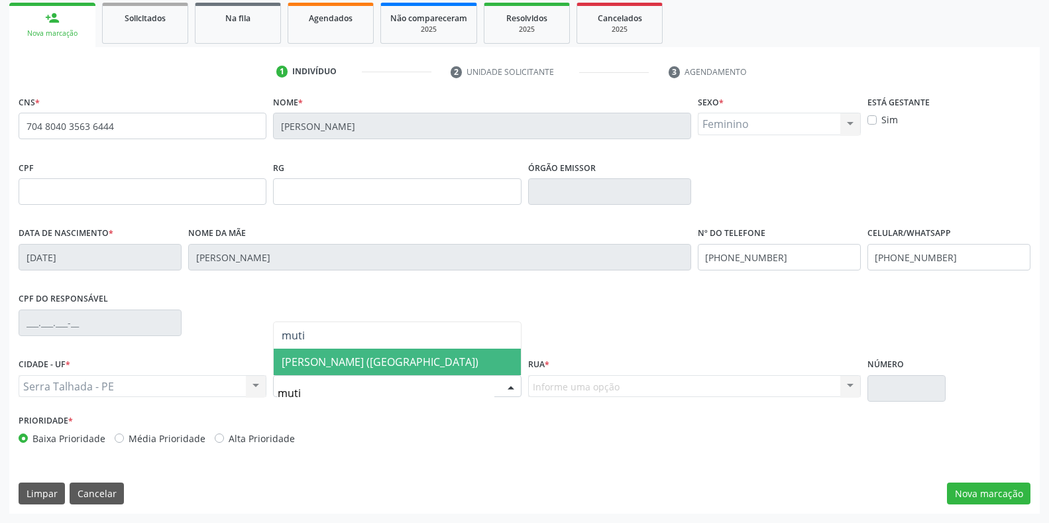
click at [337, 370] on span "[PERSON_NAME] ([GEOGRAPHIC_DATA])" at bounding box center [397, 362] width 247 height 27
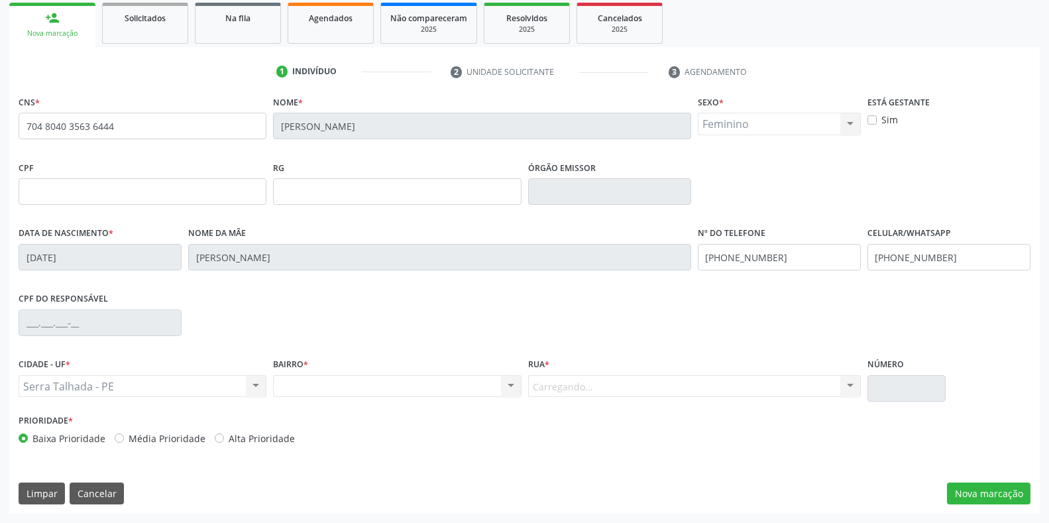
click at [600, 386] on div "Carregando... Nenhum resultado encontrado para: " " Nenhuma opção encontrada. D…" at bounding box center [694, 386] width 333 height 23
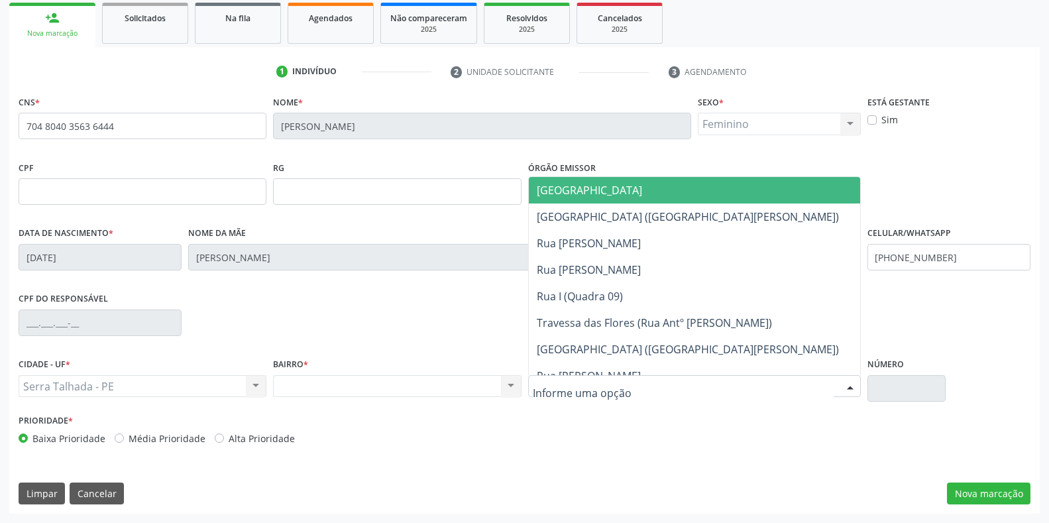
click at [845, 381] on div at bounding box center [850, 387] width 20 height 23
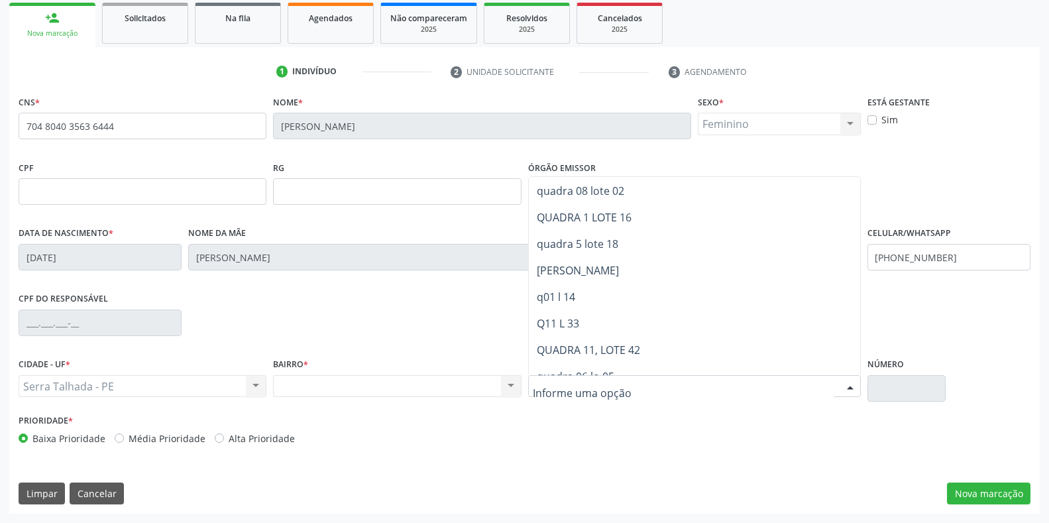
scroll to position [942, 0]
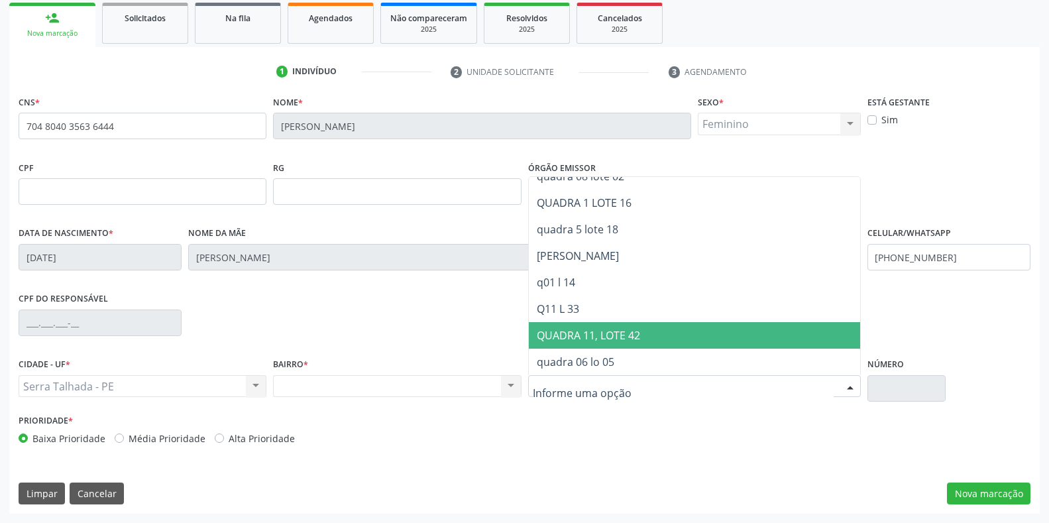
click at [610, 335] on span "QUADRA 11, LOTE 42" at bounding box center [588, 335] width 103 height 15
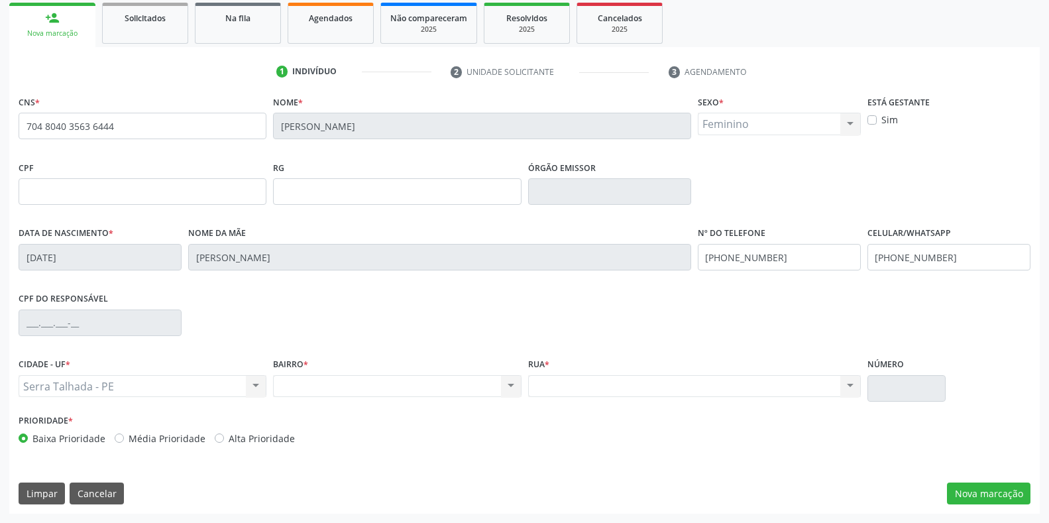
click at [916, 390] on input "text" at bounding box center [907, 388] width 78 height 27
click at [982, 503] on button "Nova marcação" at bounding box center [989, 494] width 84 height 23
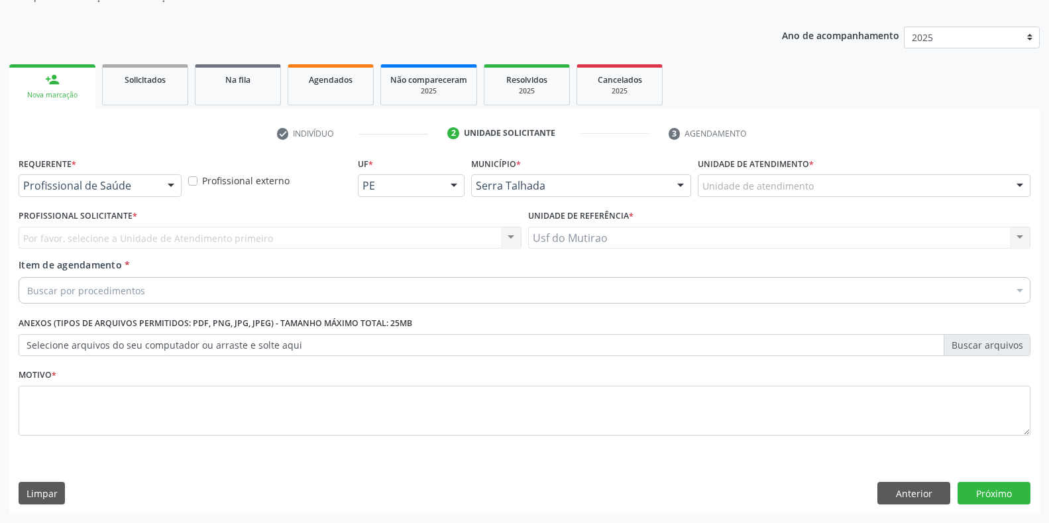
scroll to position [134, 0]
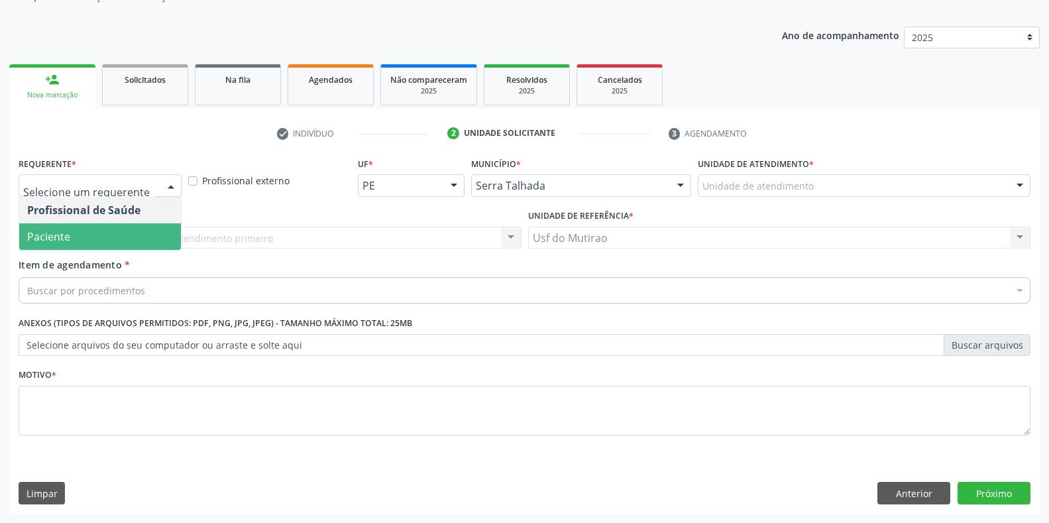
click at [109, 237] on span "Paciente" at bounding box center [100, 236] width 162 height 27
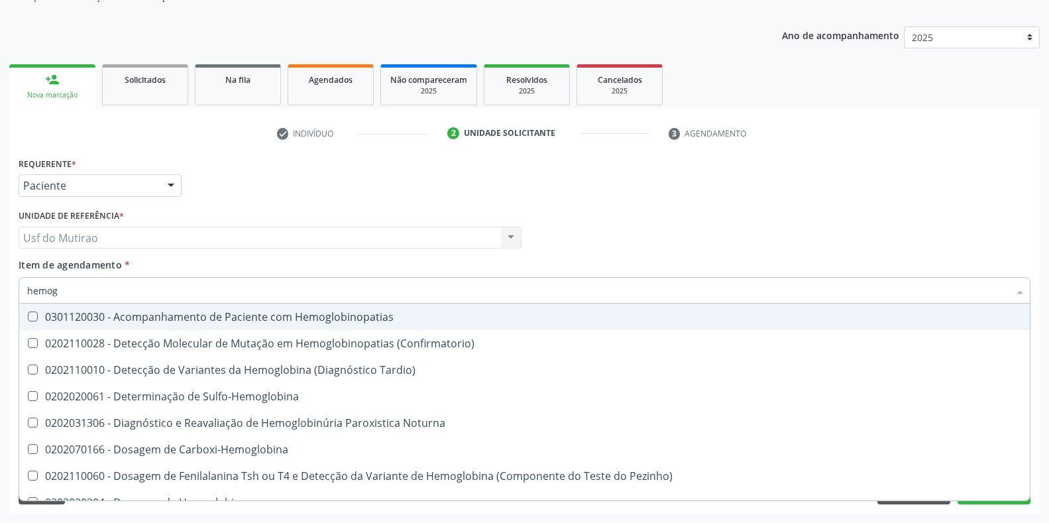
type input "hemogr"
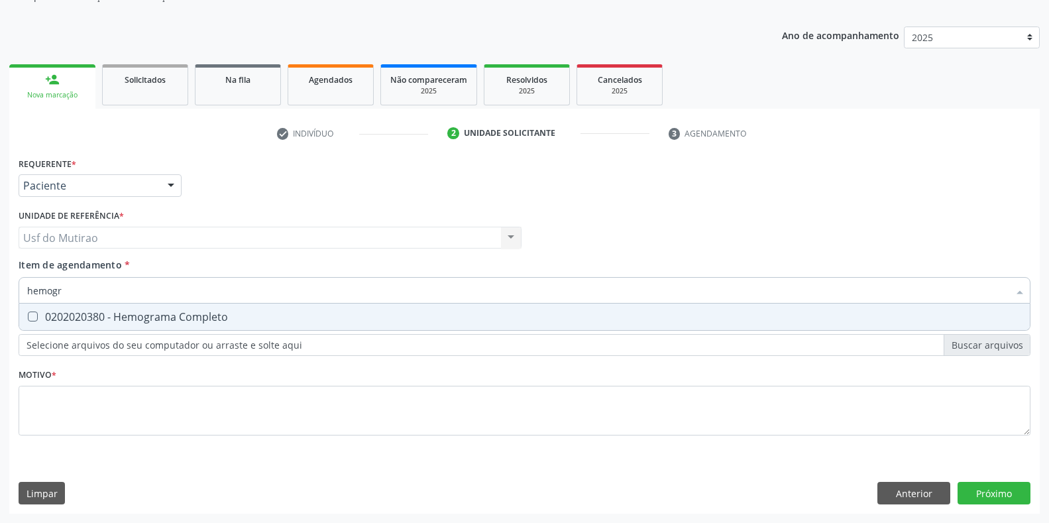
click at [117, 315] on div "0202020380 - Hemograma Completo" at bounding box center [524, 317] width 995 height 11
checkbox Completo "true"
drag, startPoint x: 57, startPoint y: 290, endPoint x: 13, endPoint y: 290, distance: 43.7
click at [13, 290] on div "Requerente * Paciente Profissional de Saúde Paciente Nenhum resultado encontrad…" at bounding box center [524, 334] width 1031 height 360
type input "glic"
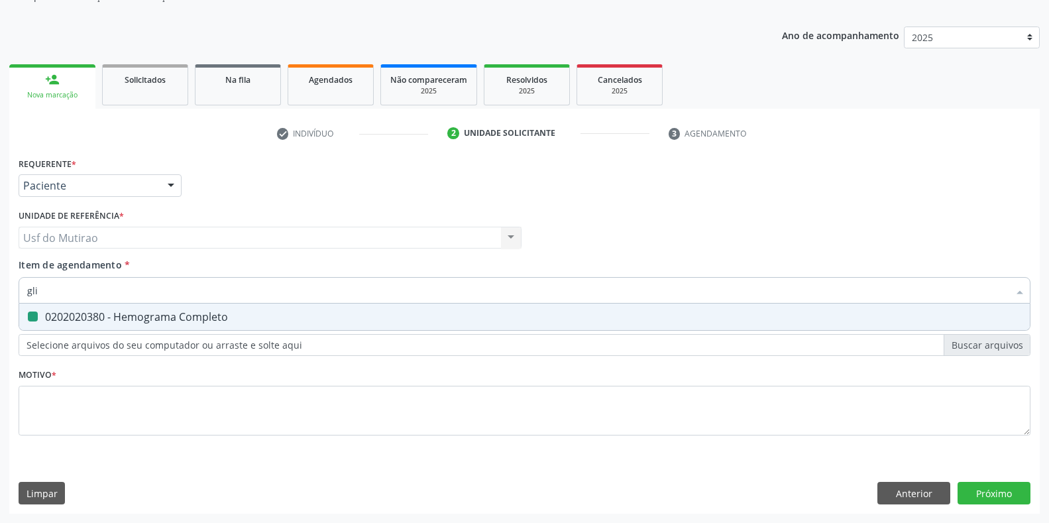
checkbox Completo "false"
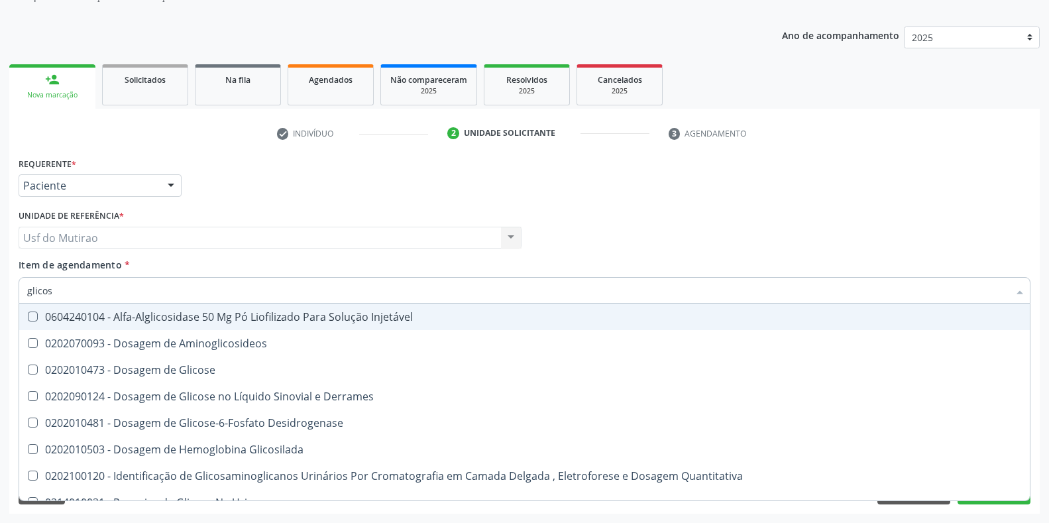
type input "glicose"
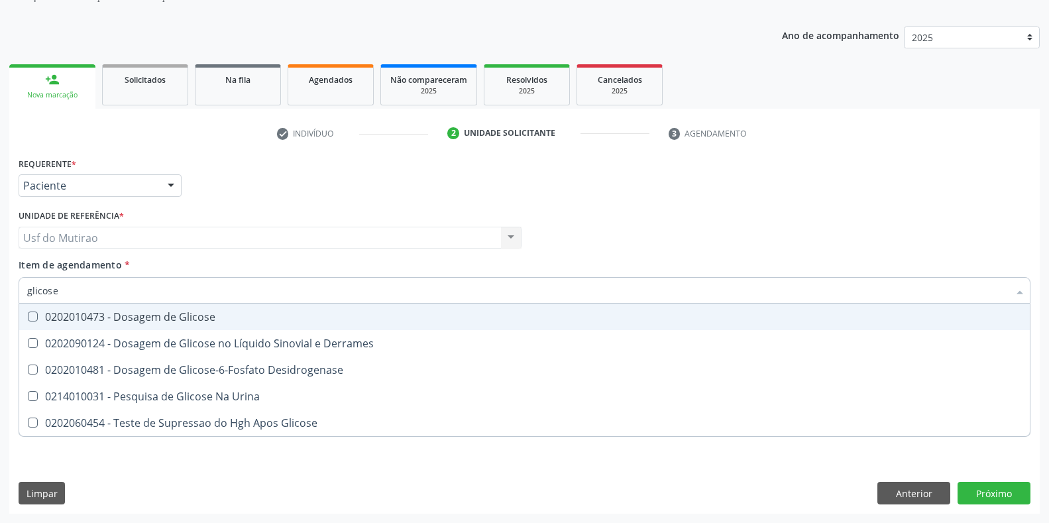
click at [68, 316] on div "0202010473 - Dosagem de Glicose" at bounding box center [524, 317] width 995 height 11
checkbox Glicose "true"
drag, startPoint x: 76, startPoint y: 288, endPoint x: 0, endPoint y: 288, distance: 76.2
click at [0, 288] on div "Acompanhamento Acompanhe a situação das marcações correntes e finalizadas Relat…" at bounding box center [524, 231] width 1049 height 584
type input "analis"
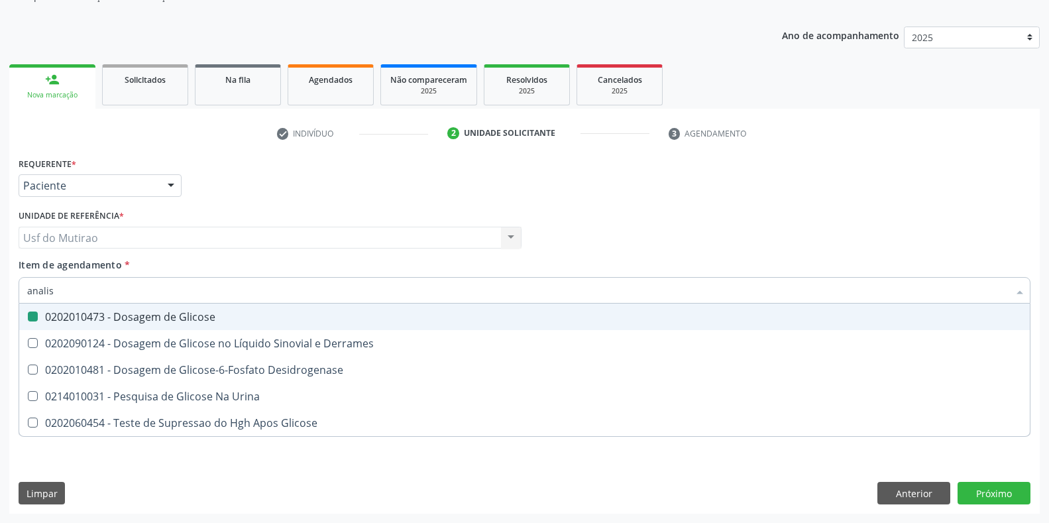
checkbox Glicose "false"
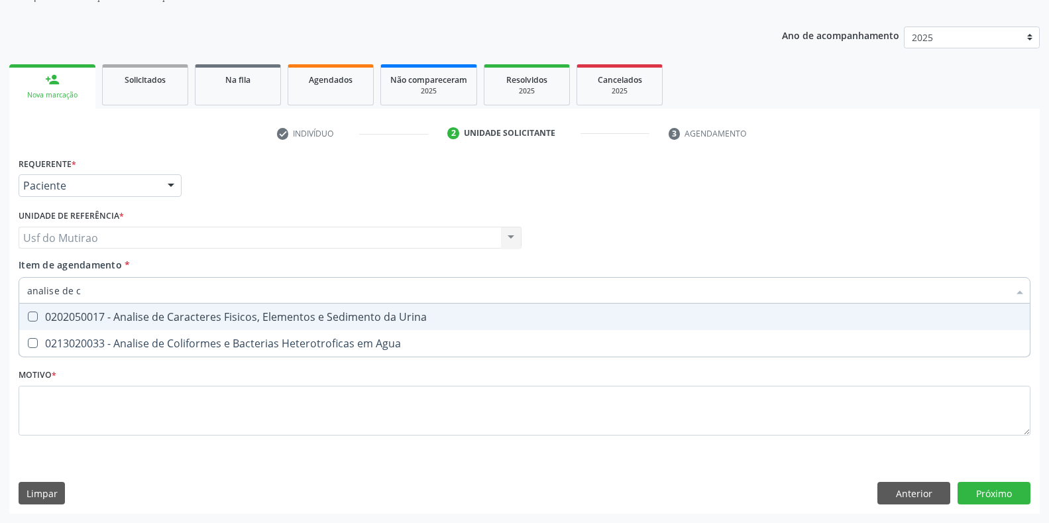
type input "analise de ca"
click at [132, 324] on span "0202050017 - Analise de Caracteres Fisicos, Elementos e Sedimento da Urina" at bounding box center [524, 317] width 1011 height 27
checkbox Urina "true"
drag, startPoint x: 126, startPoint y: 299, endPoint x: 0, endPoint y: 299, distance: 125.9
click at [0, 299] on div "Acompanhamento Acompanhe a situação das marcações correntes e finalizadas Relat…" at bounding box center [524, 231] width 1049 height 584
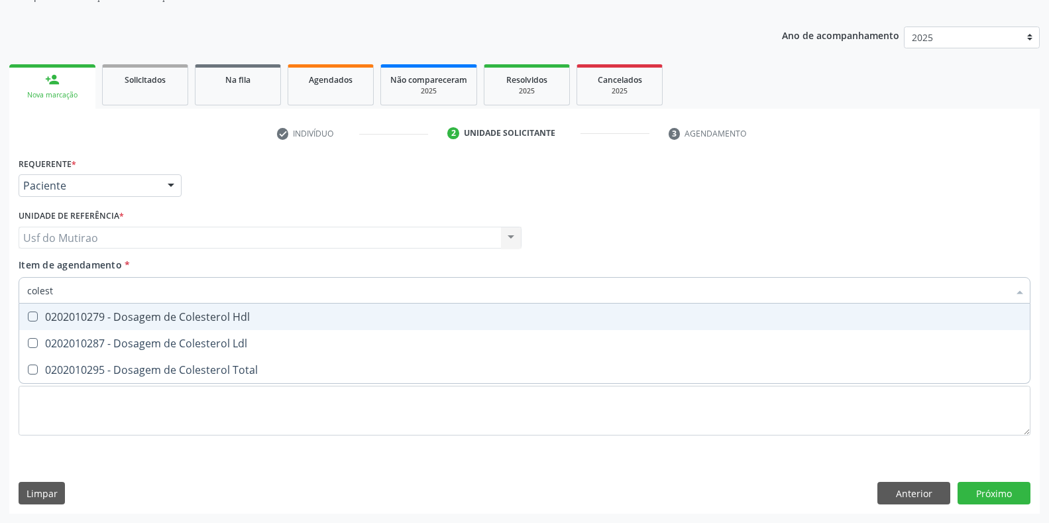
type input "coleste"
checkbox Hdl "false"
type input "colester"
click at [87, 315] on div "0202010279 - Dosagem de Colesterol Hdl" at bounding box center [524, 317] width 995 height 11
checkbox Hdl "true"
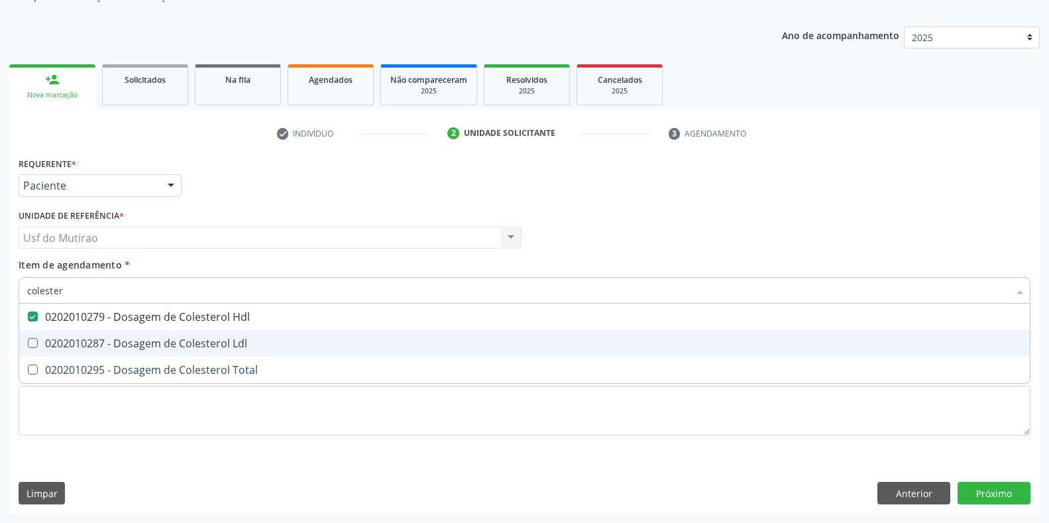
click at [87, 339] on div "0202010287 - Dosagem de Colesterol Ldl" at bounding box center [524, 343] width 995 height 11
checkbox Ldl "true"
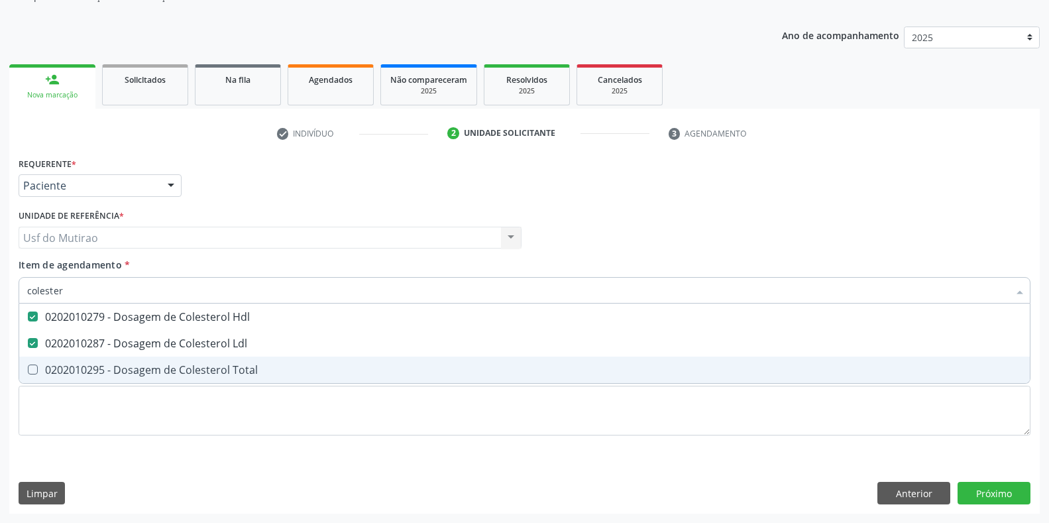
click at [87, 361] on span "0202010295 - Dosagem de Colesterol Total" at bounding box center [524, 370] width 1011 height 27
checkbox Total "true"
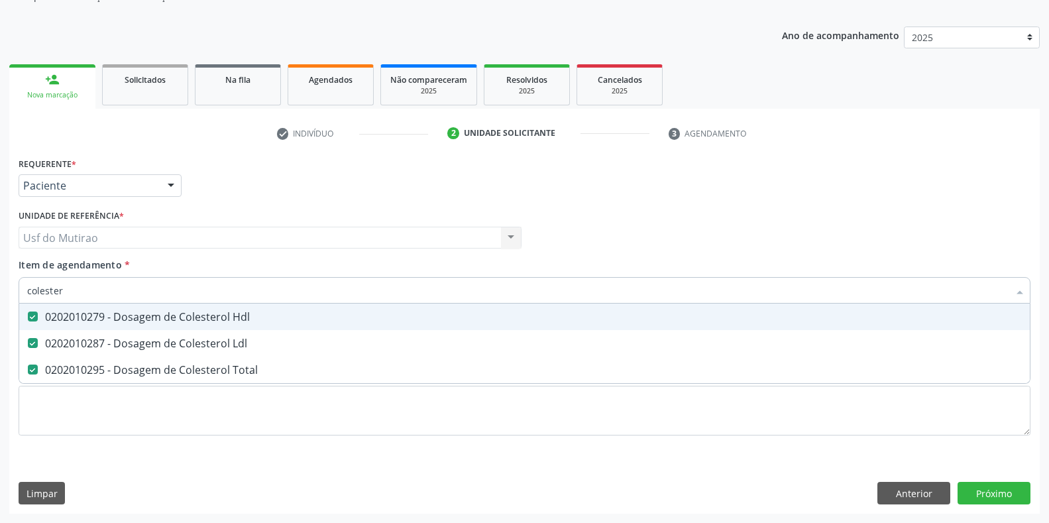
drag, startPoint x: 109, startPoint y: 293, endPoint x: 0, endPoint y: 293, distance: 108.7
click at [0, 293] on div "Acompanhamento Acompanhe a situação das marcações correntes e finalizadas Relat…" at bounding box center [524, 231] width 1049 height 584
type input "trigli"
checkbox Hdl "false"
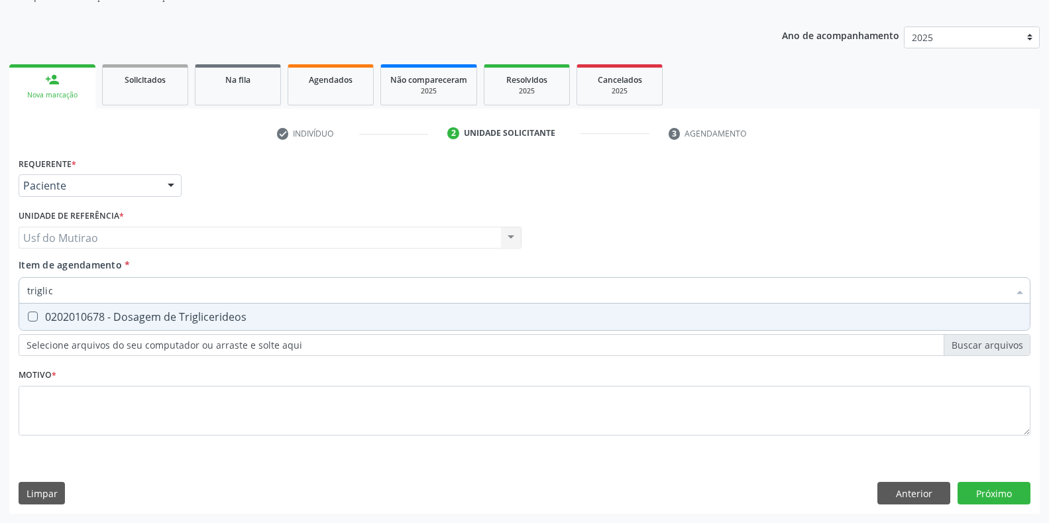
type input "triglice"
click at [68, 314] on div "0202010678 - Dosagem de Triglicerideos" at bounding box center [524, 317] width 995 height 11
checkbox Triglicerideos "true"
drag, startPoint x: 52, startPoint y: 297, endPoint x: 0, endPoint y: 295, distance: 51.7
click at [0, 295] on div "Acompanhamento Acompanhe a situação das marcações correntes e finalizadas Relat…" at bounding box center [524, 231] width 1049 height 584
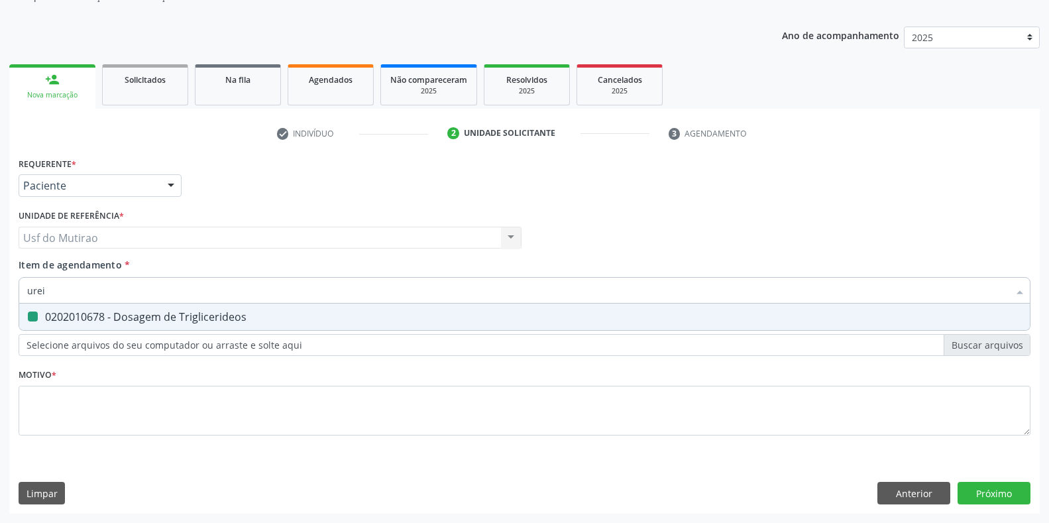
type input "ureia"
checkbox Triglicerideos "false"
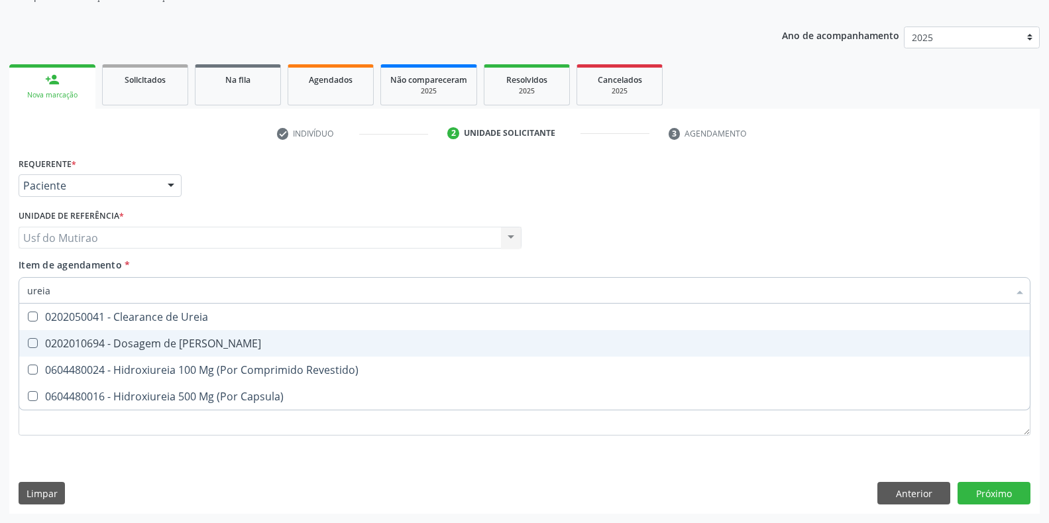
click at [97, 345] on div "0202010694 - Dosagem de [PERSON_NAME]" at bounding box center [524, 343] width 995 height 11
checkbox Ureia "true"
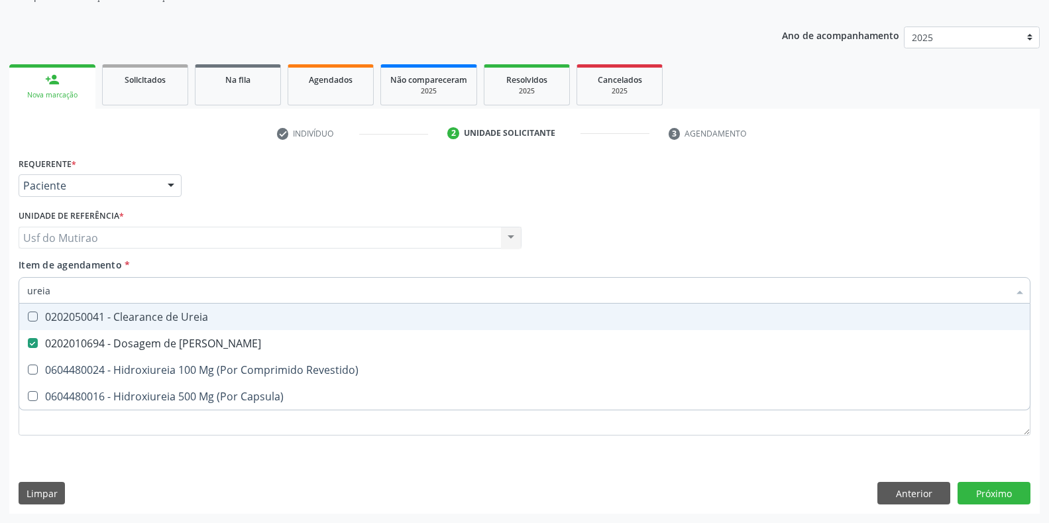
drag, startPoint x: 107, startPoint y: 294, endPoint x: 0, endPoint y: 289, distance: 106.8
click at [0, 289] on div "Acompanhamento Acompanhe a situação das marcações correntes e finalizadas Relat…" at bounding box center [524, 231] width 1049 height 584
type input "crea"
checkbox Ureia "false"
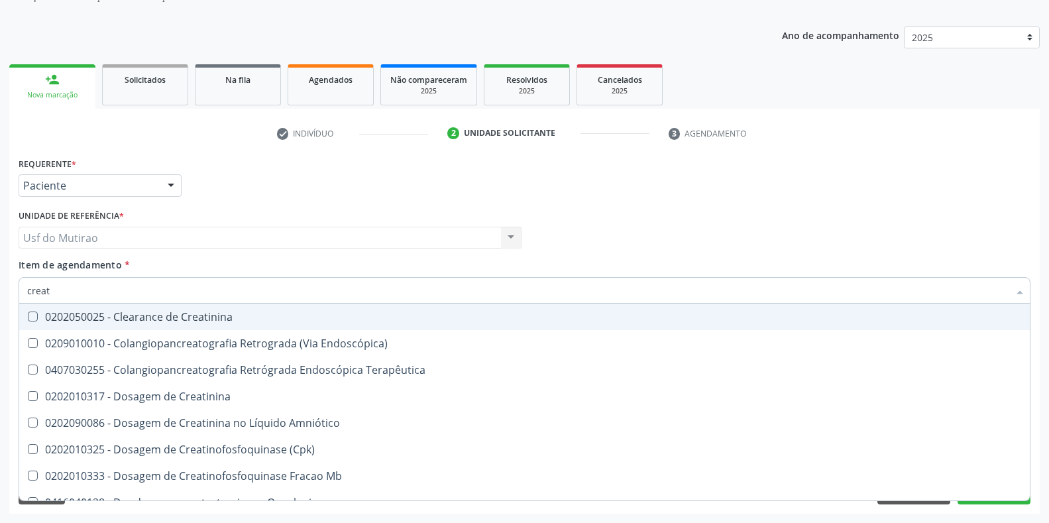
type input "creati"
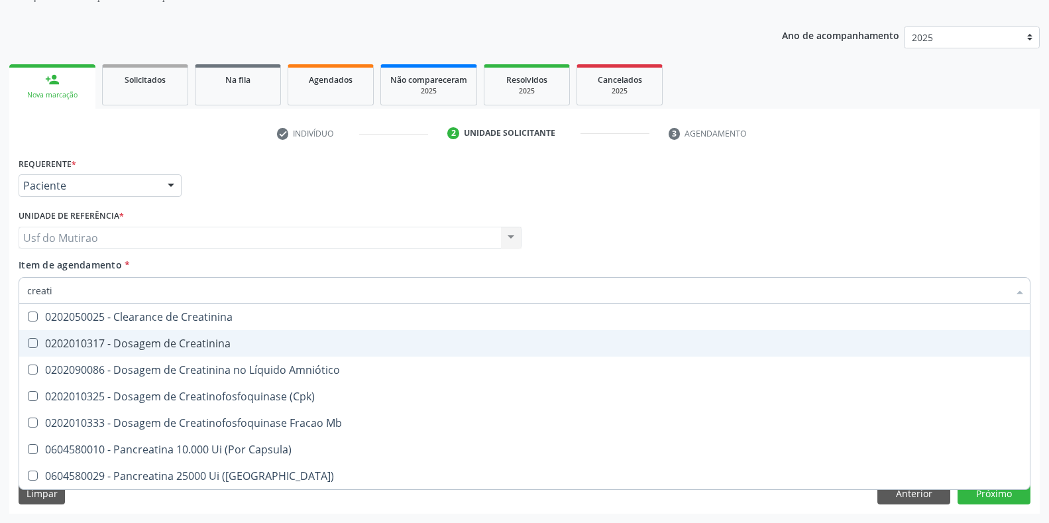
click at [102, 344] on div "0202010317 - Dosagem de Creatinina" at bounding box center [524, 343] width 995 height 11
checkbox Creatinina "true"
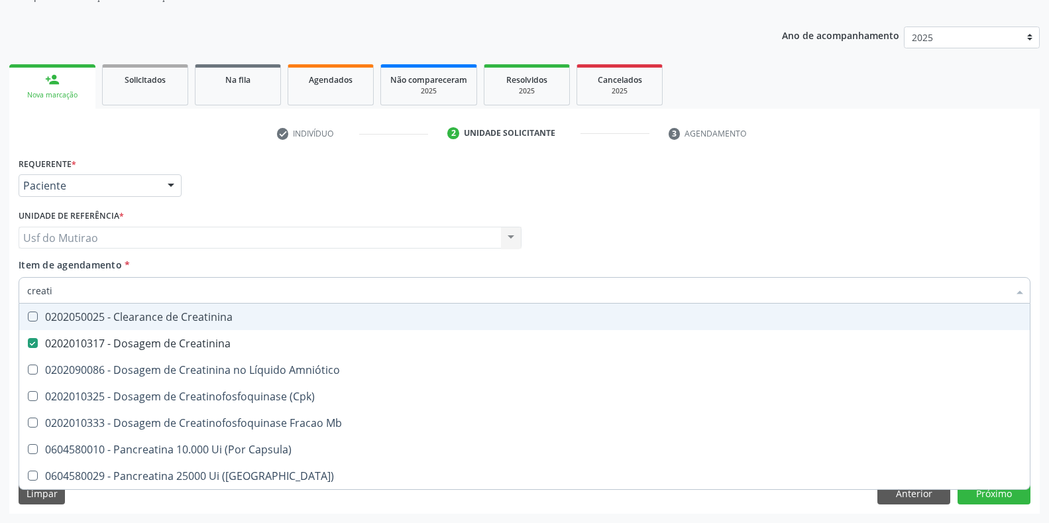
drag, startPoint x: 178, startPoint y: 287, endPoint x: 0, endPoint y: 287, distance: 177.6
click at [0, 287] on div "Acompanhamento Acompanhe a situação das marcações correntes e finalizadas Relat…" at bounding box center [524, 231] width 1049 height 584
checkbox Creatinina "false"
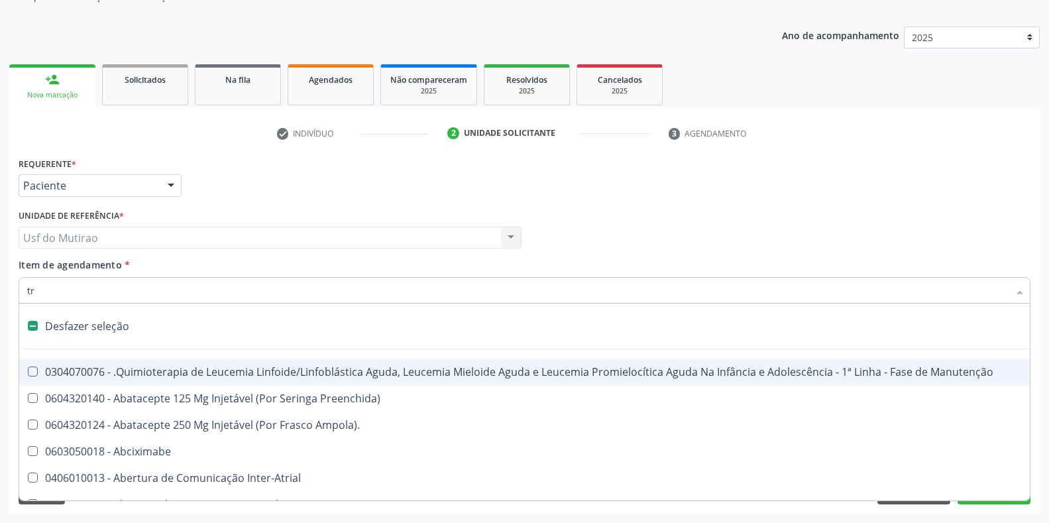
type input "tri"
checkbox Dentária "true"
checkbox Reto "false"
checkbox Urina "false"
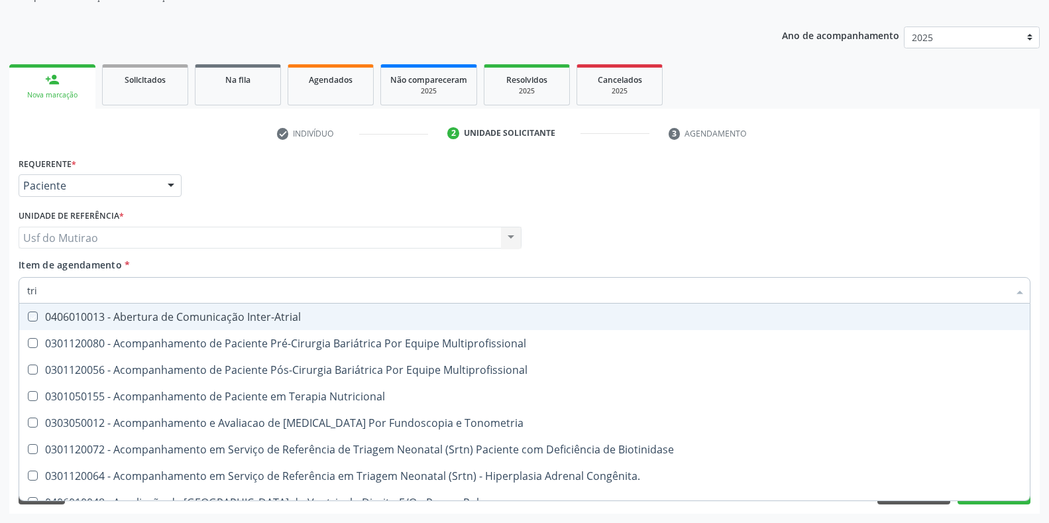
type input "trig"
checkbox Inter-Atrial "true"
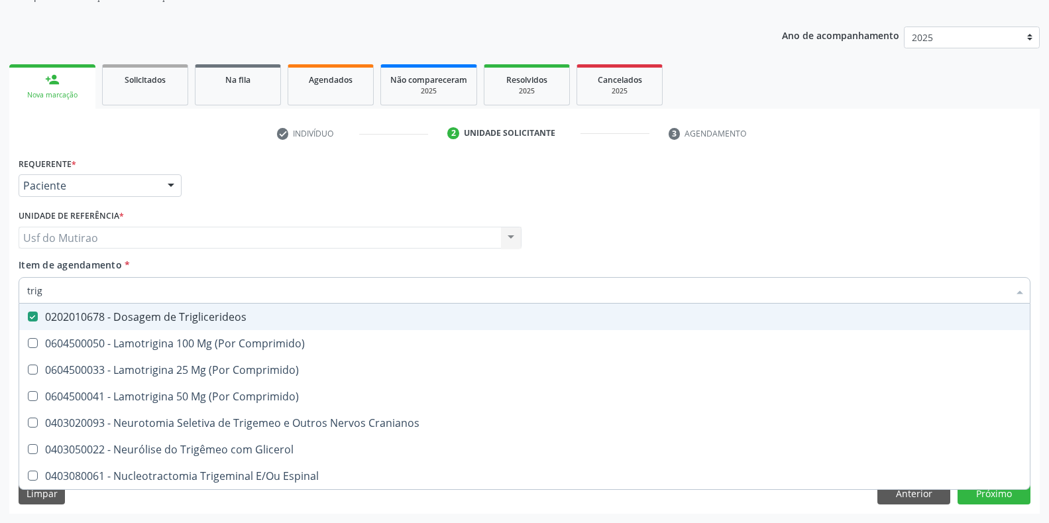
type input "trigl"
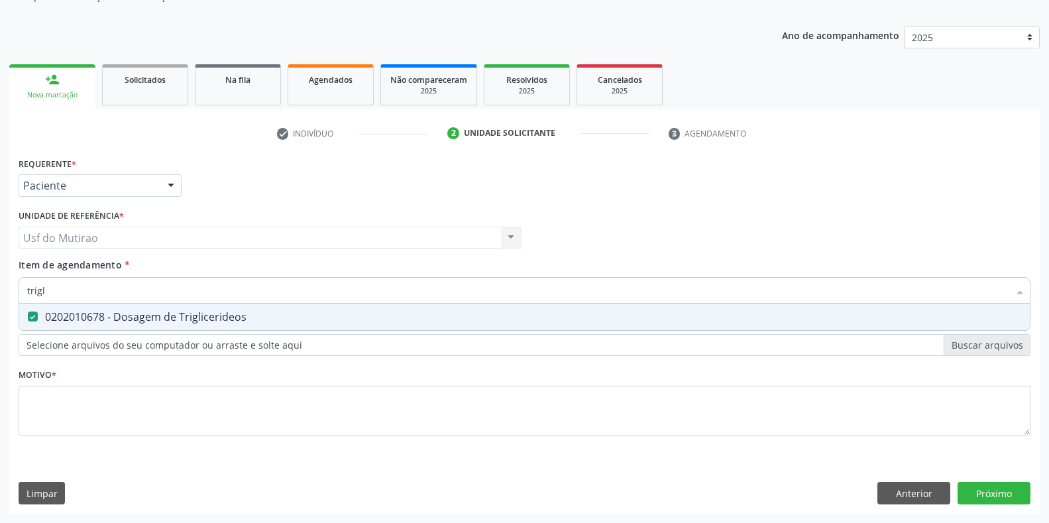
drag, startPoint x: 149, startPoint y: 294, endPoint x: 0, endPoint y: 295, distance: 149.1
click at [0, 295] on div "Acompanhamento Acompanhe a situação das marcações correntes e finalizadas Relat…" at bounding box center [524, 231] width 1049 height 584
type input "crea"
checkbox Triglicerideos "false"
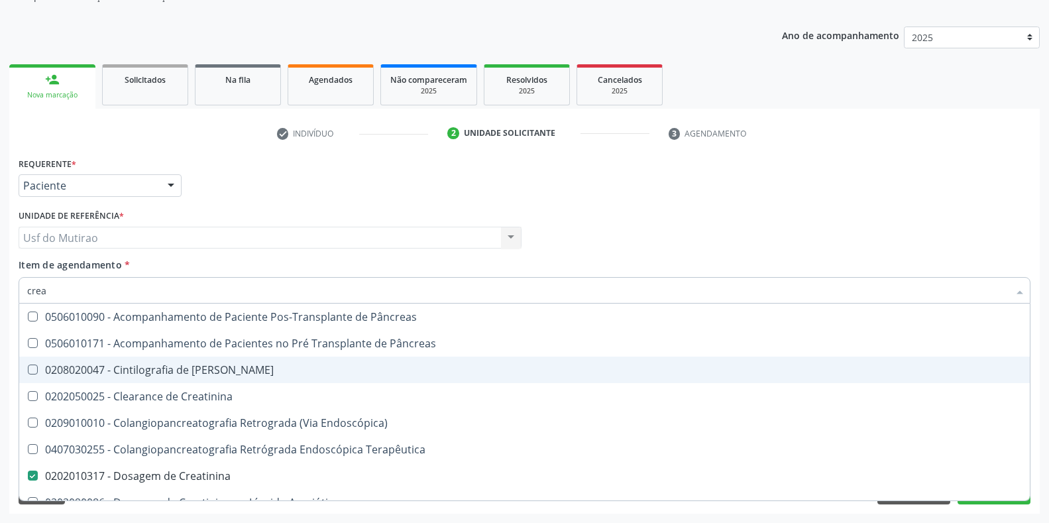
scroll to position [66, 0]
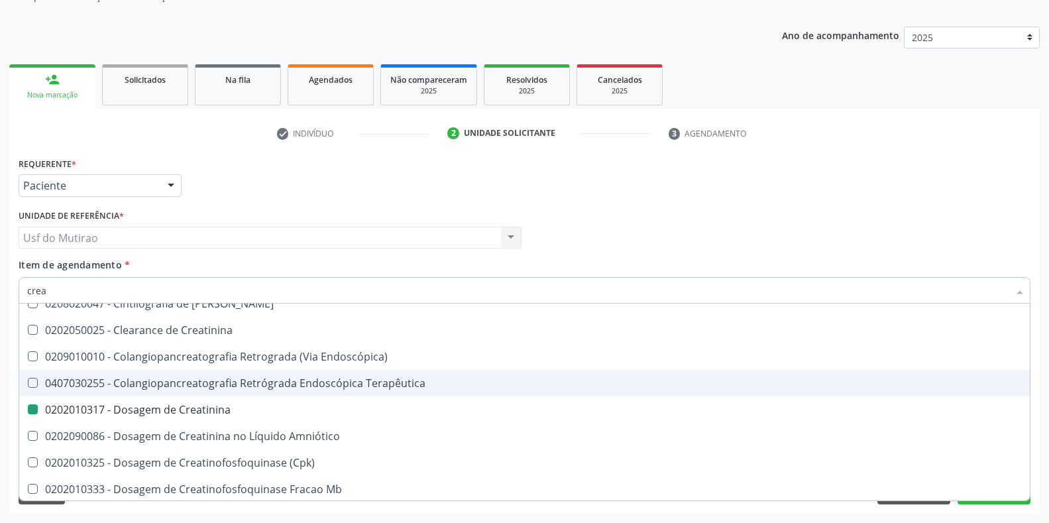
type input "cre"
checkbox Creatinina "false"
checkbox Oncologia "true"
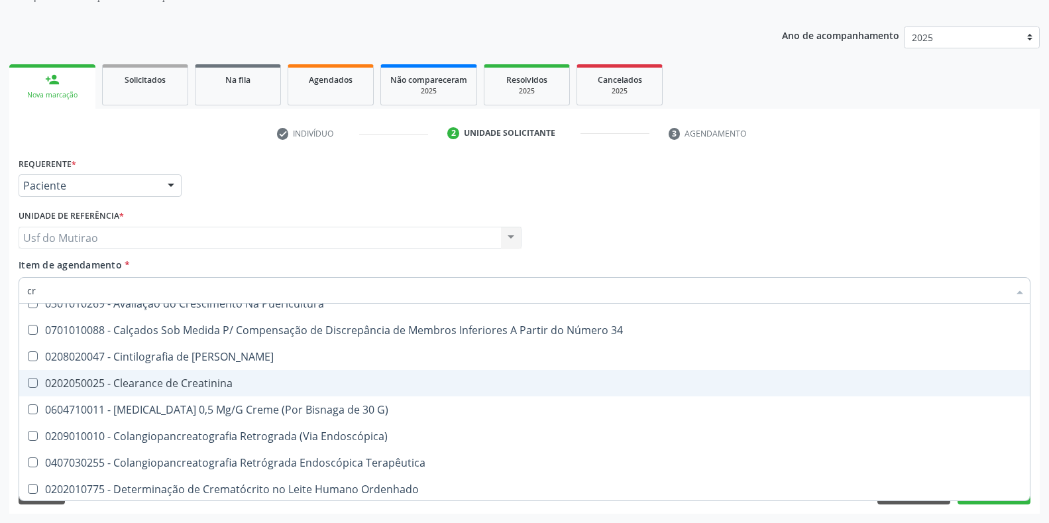
type input "c"
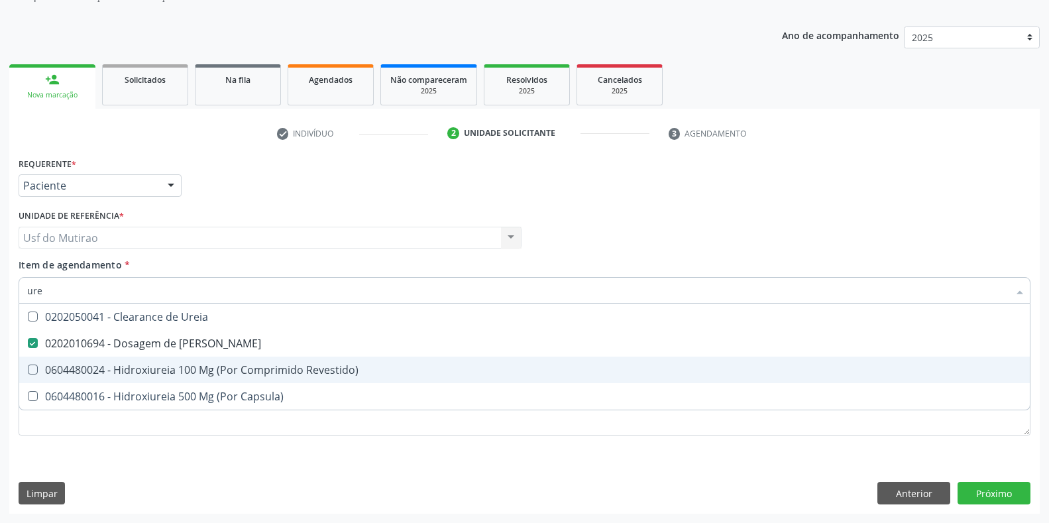
type input "urei"
checkbox Ureia "true"
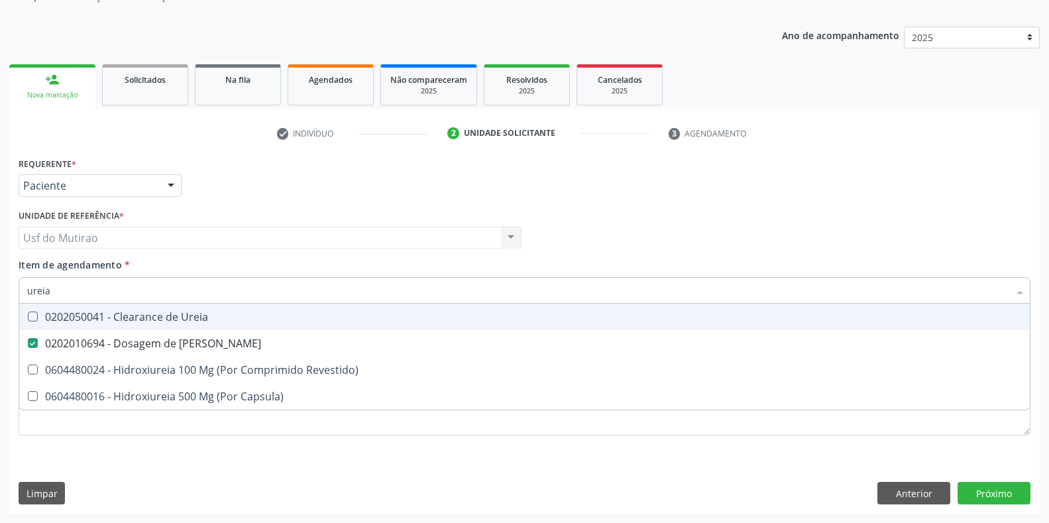
drag, startPoint x: 229, startPoint y: 290, endPoint x: 0, endPoint y: 291, distance: 229.4
click at [0, 291] on div "Acompanhamento Acompanhe a situação das marcações correntes e finalizadas Relat…" at bounding box center [524, 231] width 1049 height 584
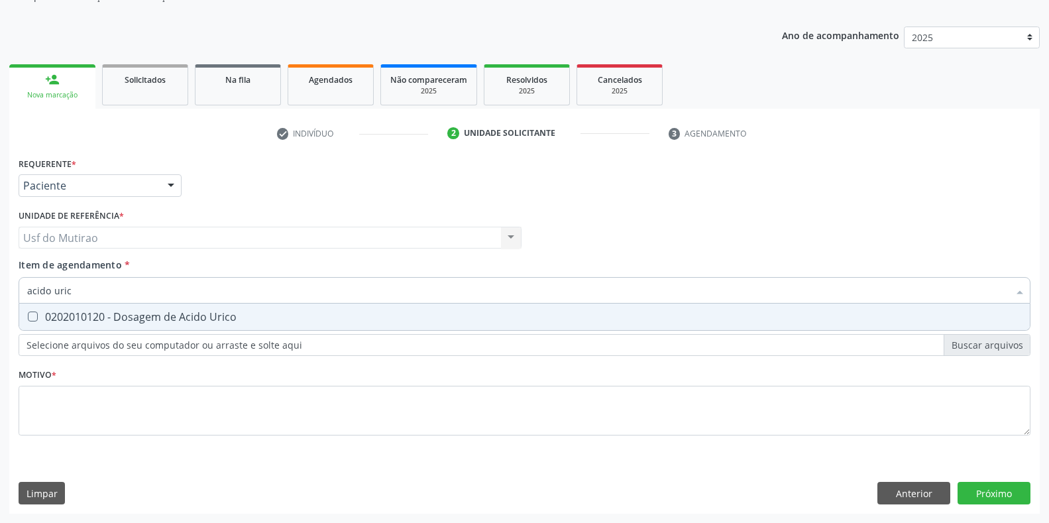
type input "acido urico"
click at [45, 312] on div "0202010120 - Dosagem de Acido Urico" at bounding box center [524, 317] width 995 height 11
checkbox Urico "true"
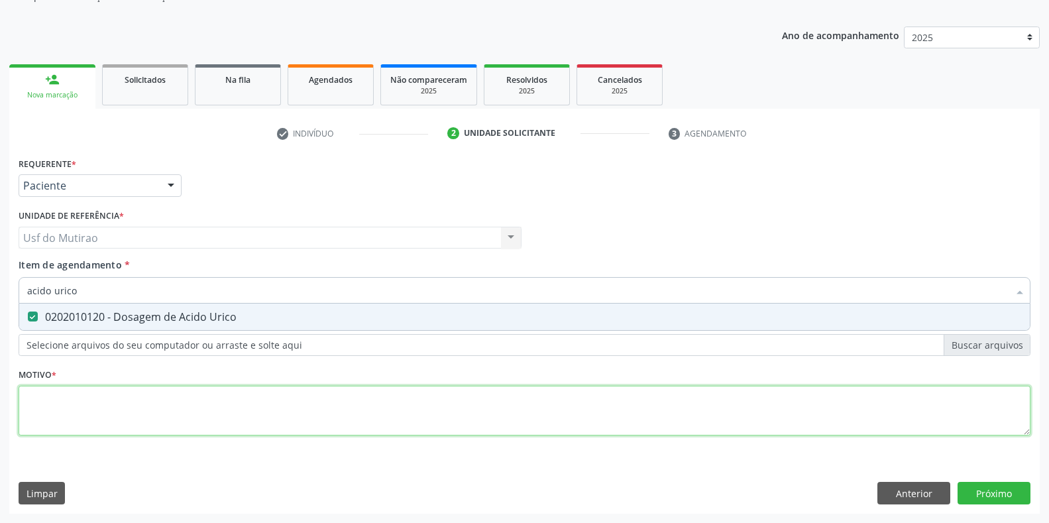
click at [80, 420] on div "Requerente * Paciente Profissional de Saúde Paciente Nenhum resultado encontrad…" at bounding box center [525, 304] width 1012 height 300
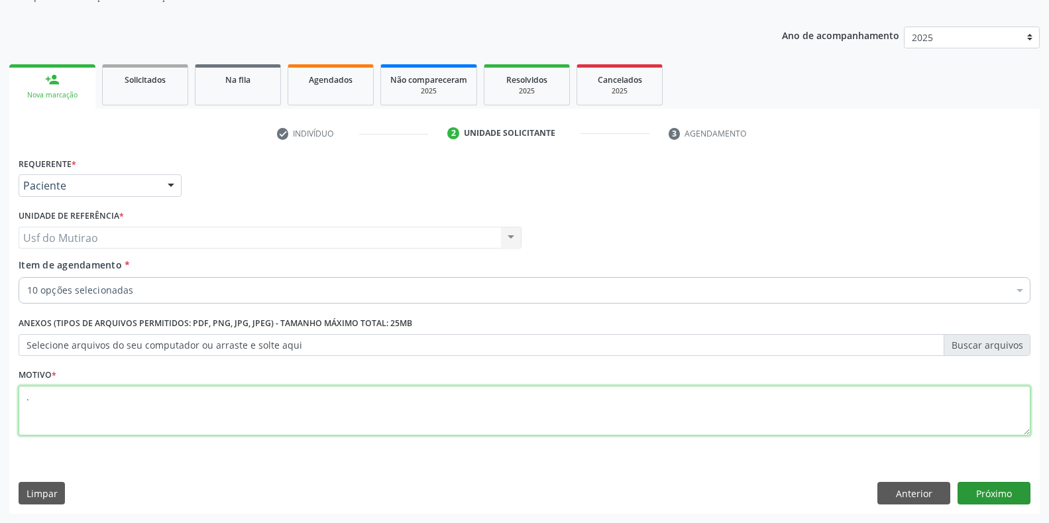
type textarea "."
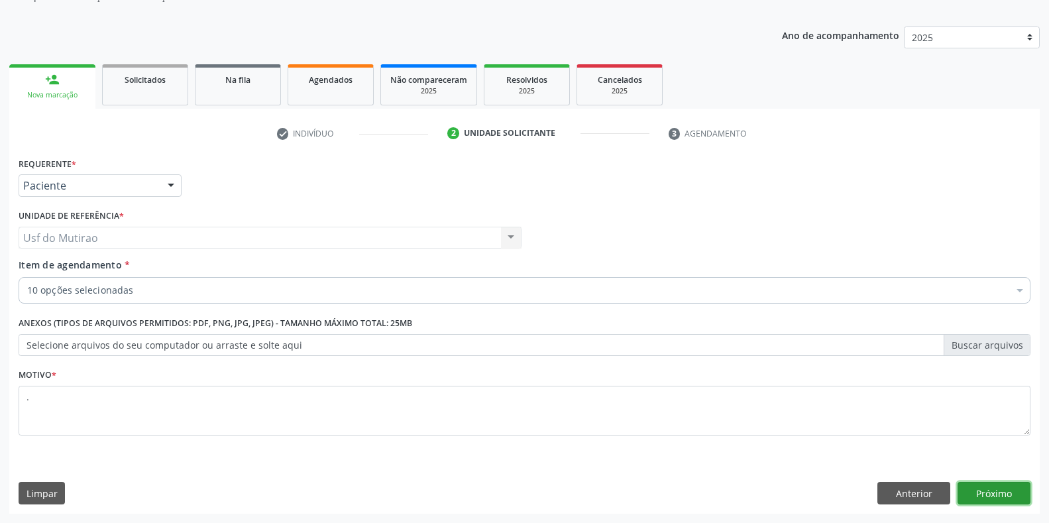
click at [1011, 491] on button "Próximo" at bounding box center [994, 493] width 73 height 23
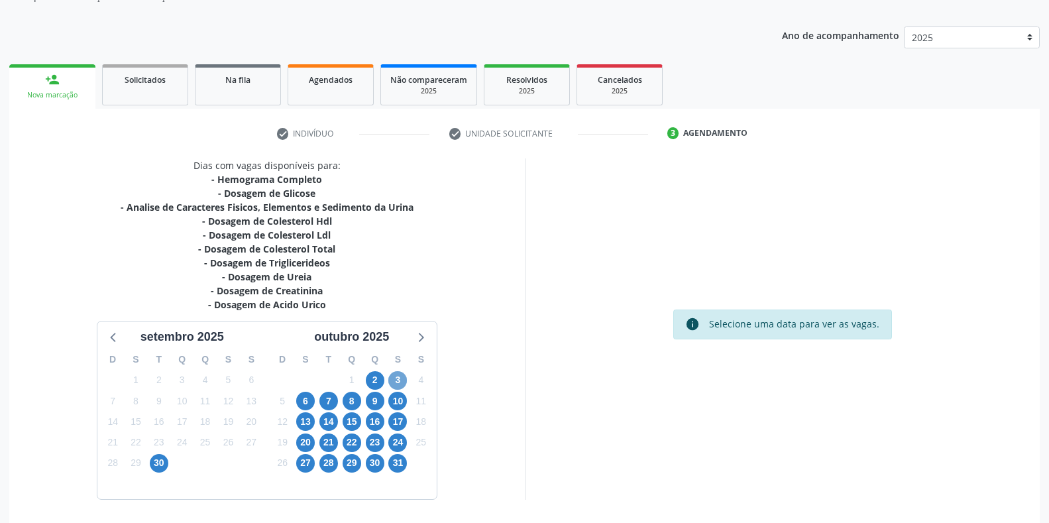
click at [398, 379] on span "3" at bounding box center [397, 380] width 19 height 19
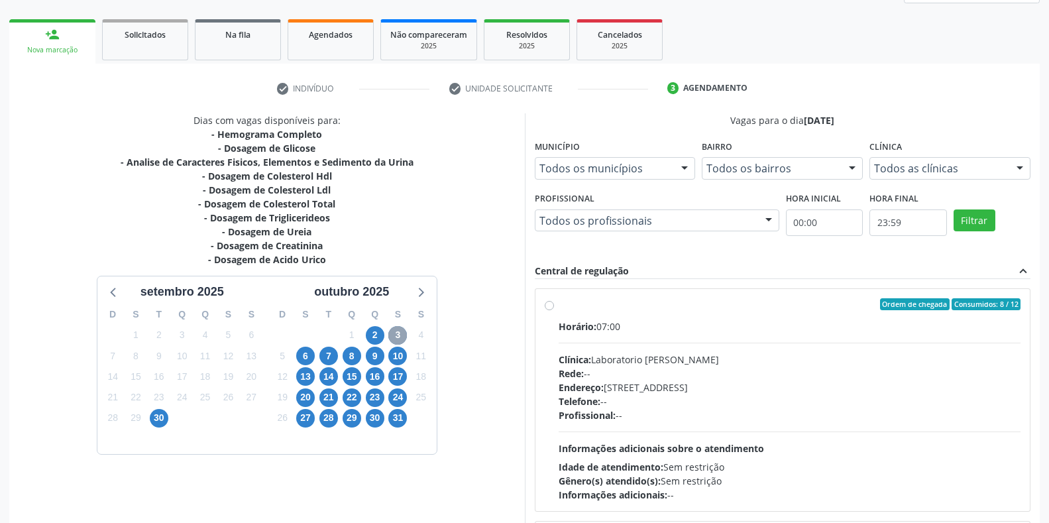
scroll to position [245, 0]
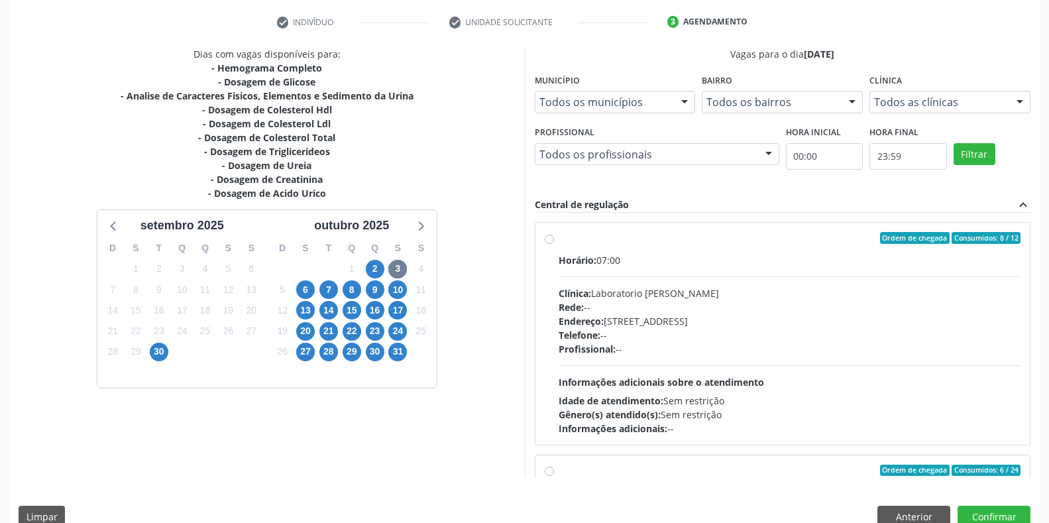
click at [658, 297] on div "Clínica: Laboratorio [PERSON_NAME]" at bounding box center [790, 293] width 463 height 14
click at [554, 244] on input "Ordem de chegada Consumidos: 8 / 12 Horário: 07:00 Clínica: Laboratorio Jose Pa…" at bounding box center [549, 238] width 9 height 12
radio input "true"
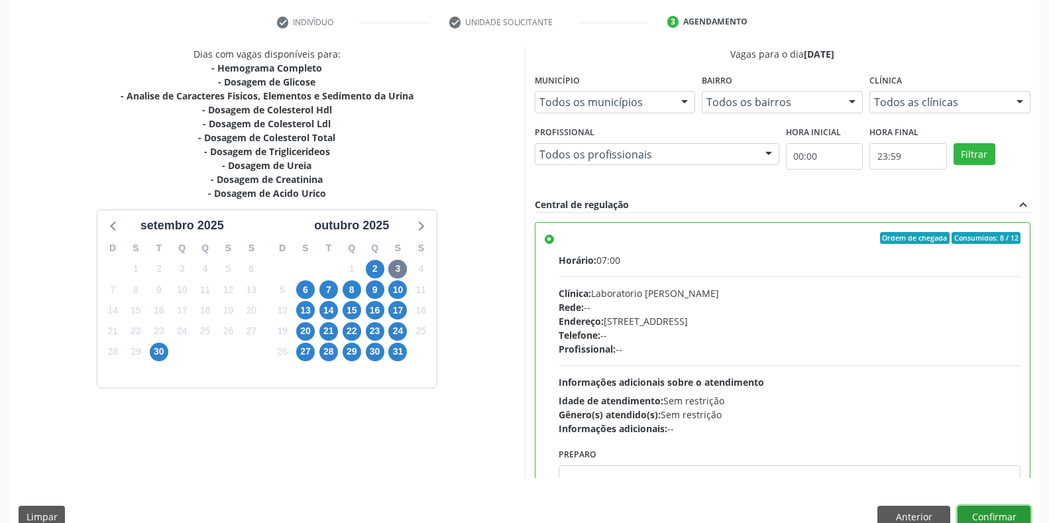
click at [1017, 508] on button "Confirmar" at bounding box center [994, 517] width 73 height 23
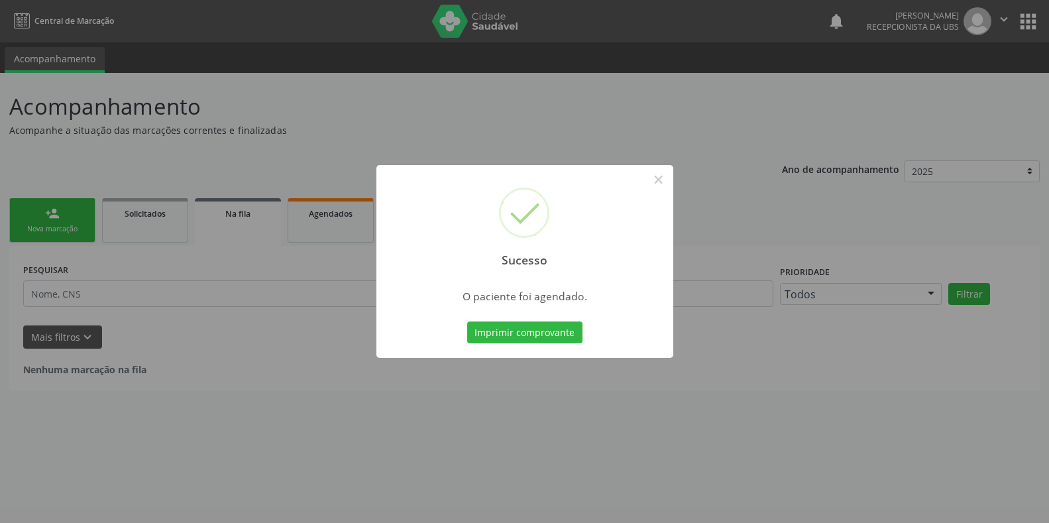
scroll to position [0, 0]
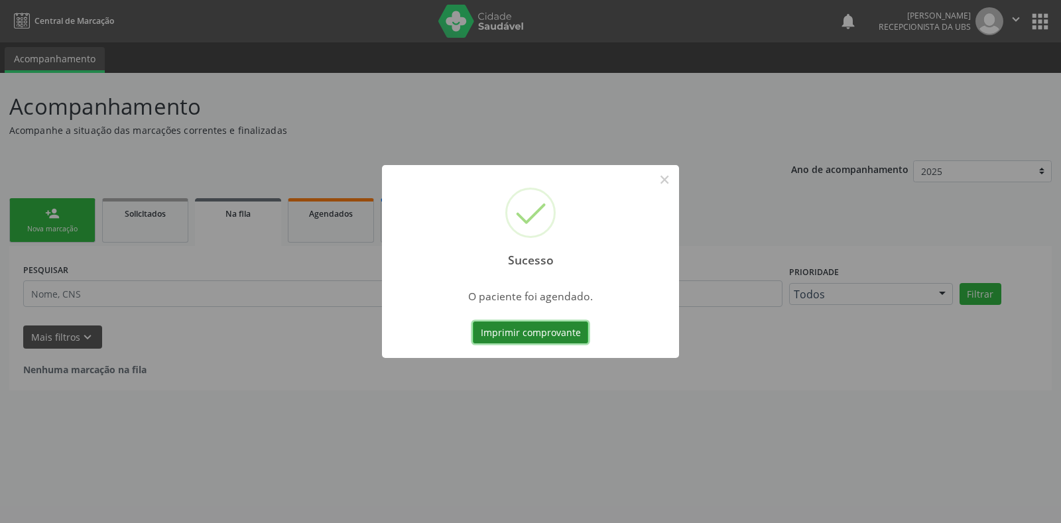
click at [535, 327] on button "Imprimir comprovante" at bounding box center [530, 332] width 115 height 23
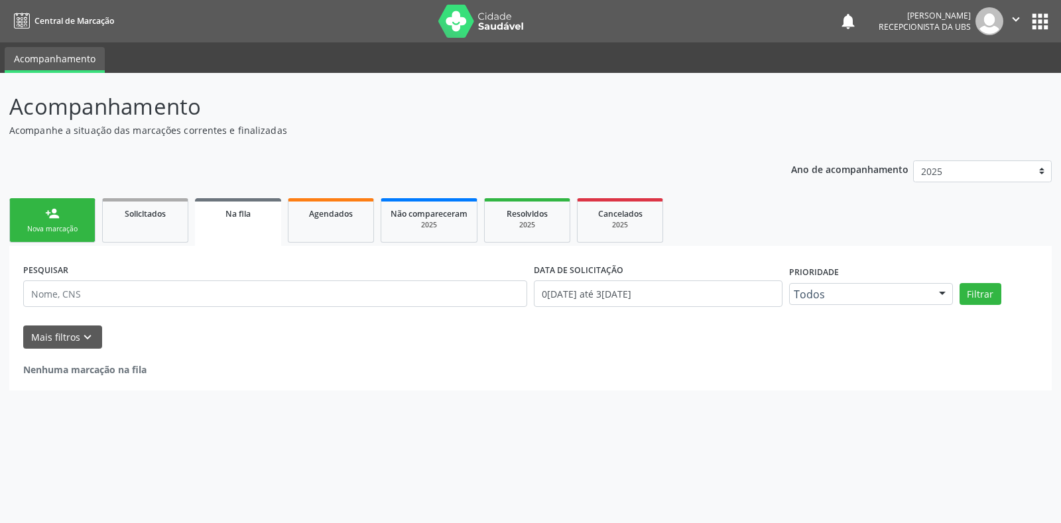
click at [59, 229] on div "Nova marcação" at bounding box center [52, 229] width 66 height 10
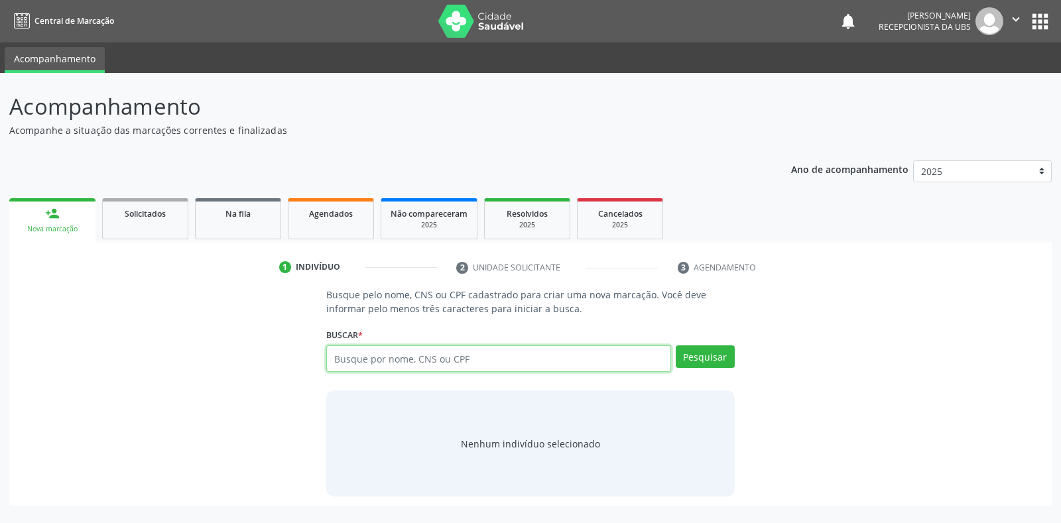
click at [453, 359] on input "text" at bounding box center [498, 358] width 344 height 27
type input "704804035636444"
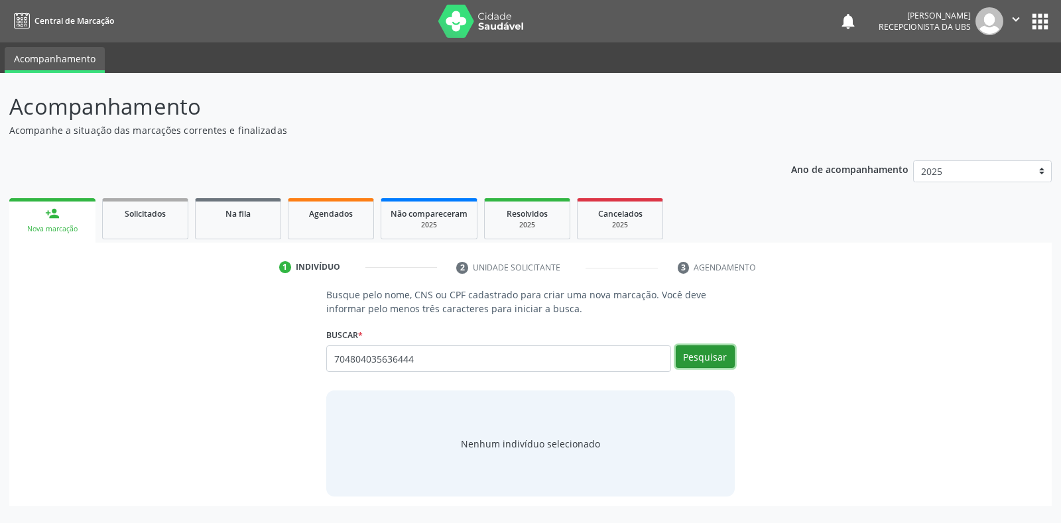
click at [713, 357] on button "Pesquisar" at bounding box center [704, 356] width 59 height 23
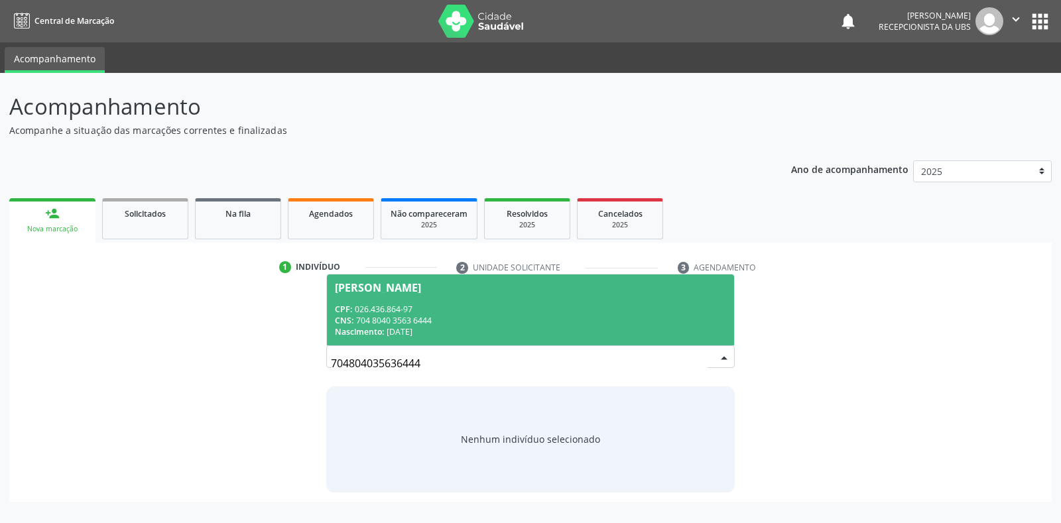
click at [495, 308] on div "CPF: 026.436.864-97" at bounding box center [530, 309] width 390 height 11
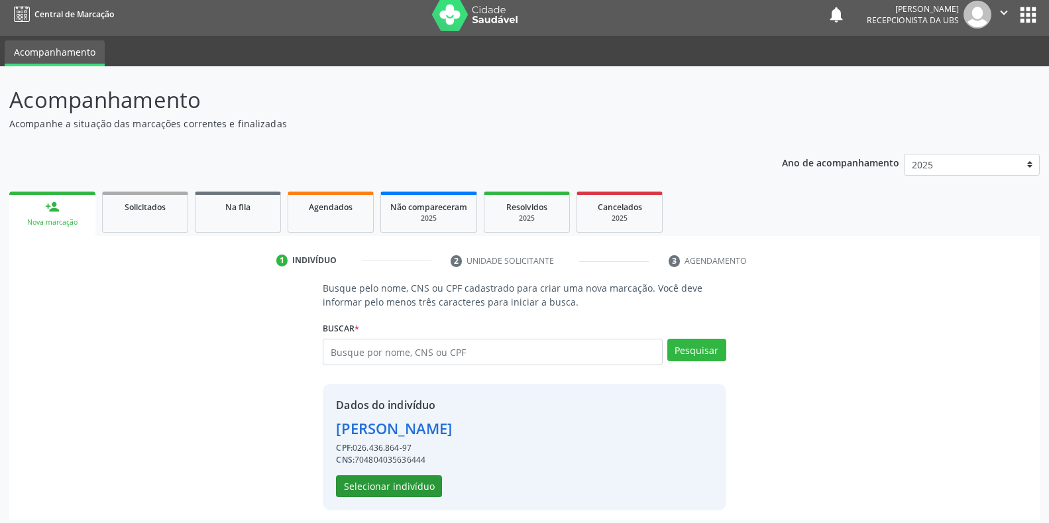
scroll to position [13, 0]
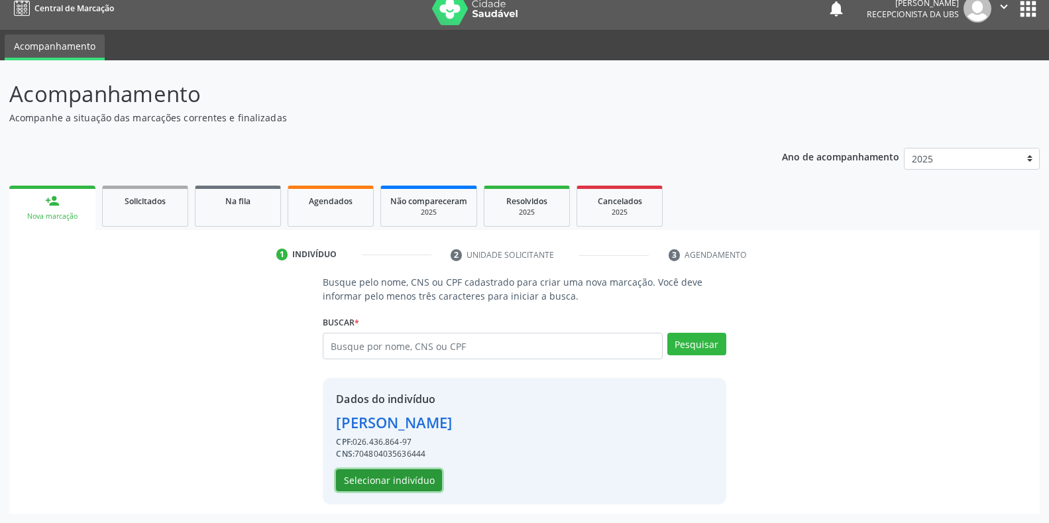
click at [382, 484] on button "Selecionar indivíduo" at bounding box center [389, 480] width 106 height 23
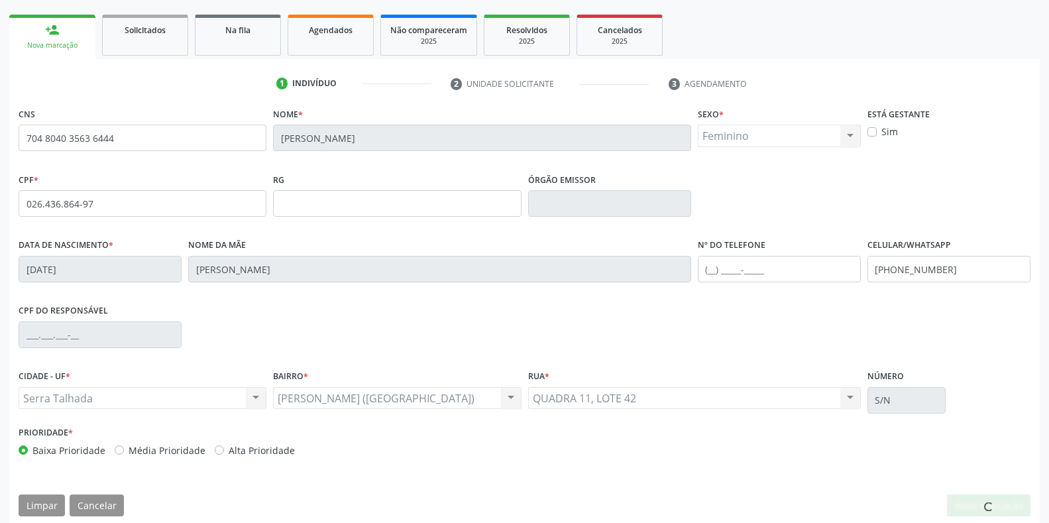
scroll to position [196, 0]
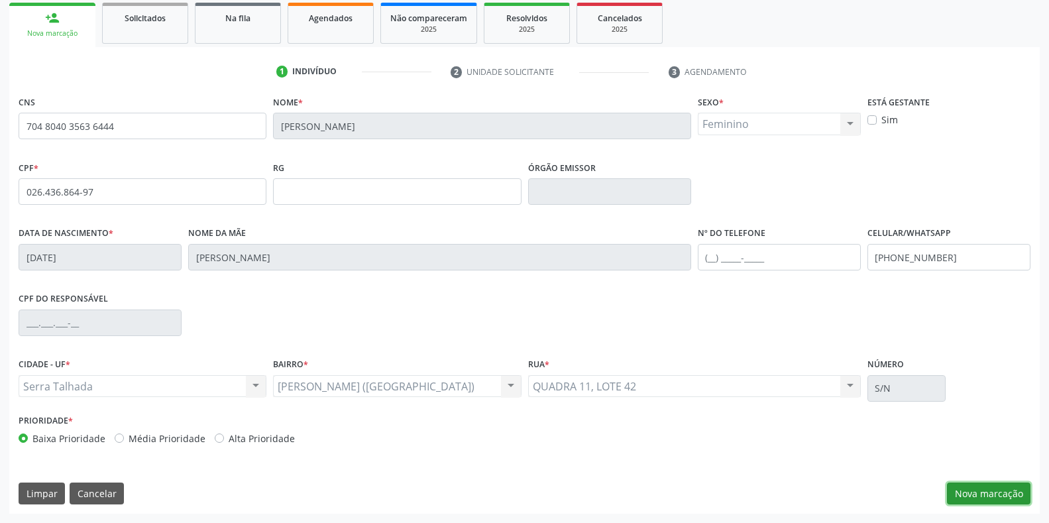
click at [997, 491] on button "Nova marcação" at bounding box center [989, 494] width 84 height 23
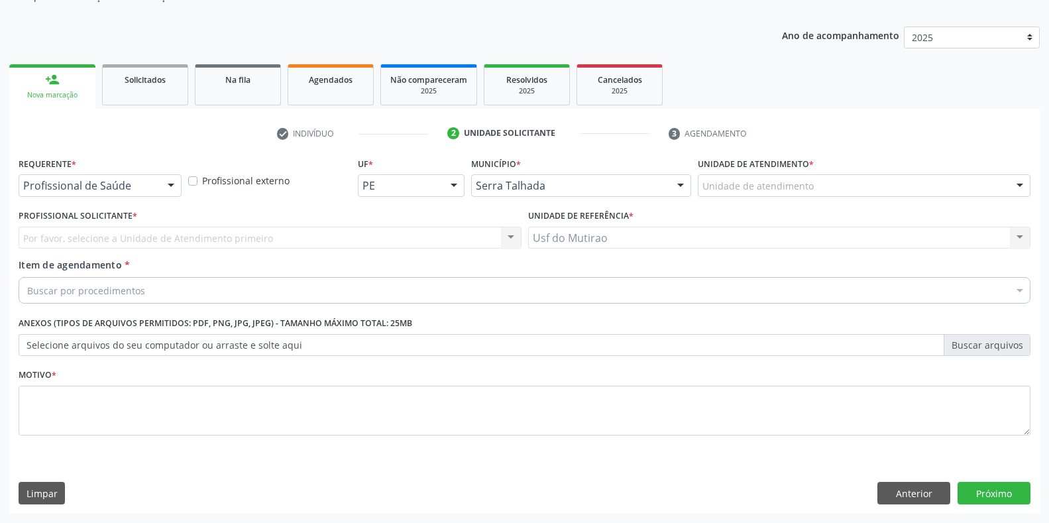
scroll to position [134, 0]
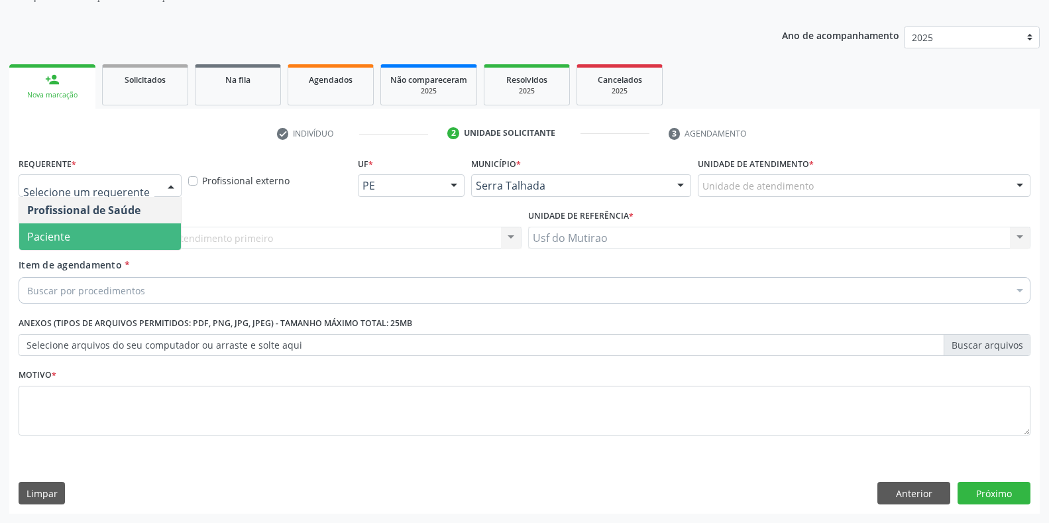
click at [64, 235] on span "Paciente" at bounding box center [48, 236] width 43 height 15
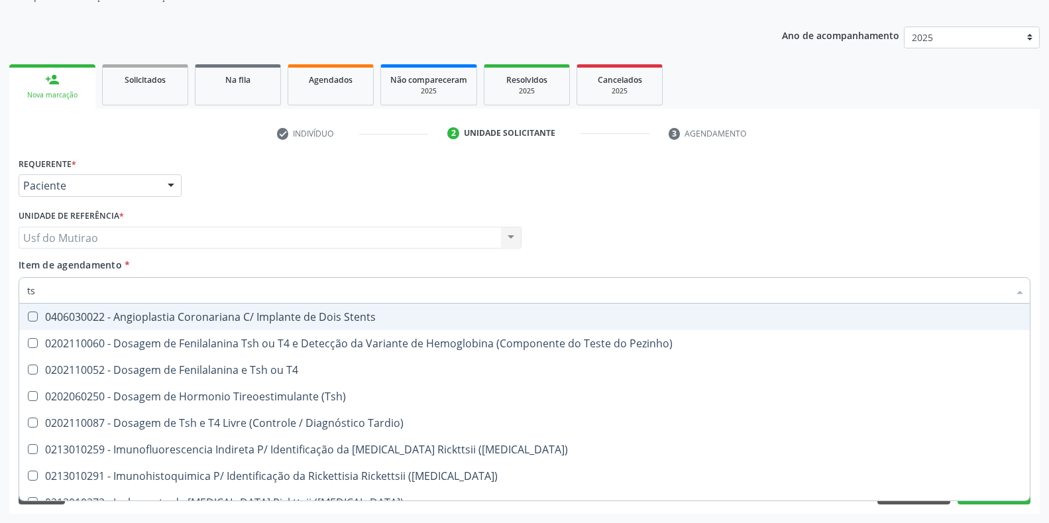
type input "tsh"
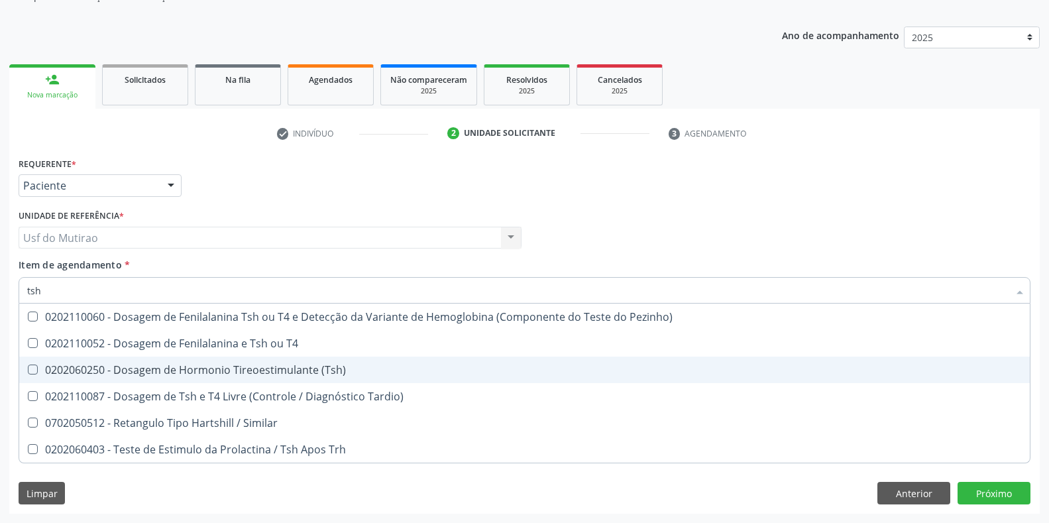
click at [172, 367] on div "0202060250 - Dosagem de Hormonio Tireoestimulante (Tsh)" at bounding box center [524, 370] width 995 height 11
checkbox \(Tsh\) "true"
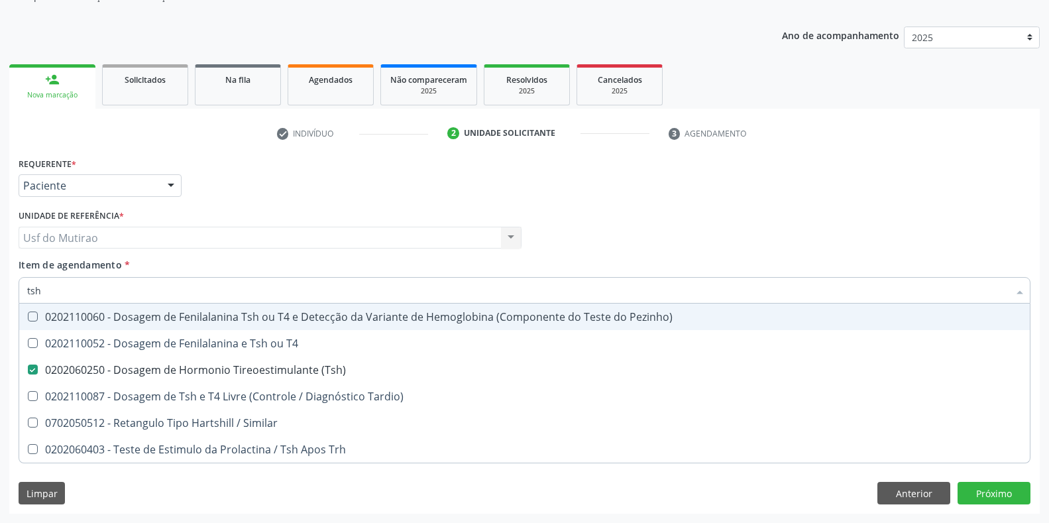
drag, startPoint x: 159, startPoint y: 289, endPoint x: 10, endPoint y: 302, distance: 149.7
click at [10, 302] on div "Requerente * Paciente Profissional de Saúde Paciente Nenhum resultado encontrad…" at bounding box center [524, 334] width 1031 height 360
type input "t4"
checkbox \(Tsh\) "false"
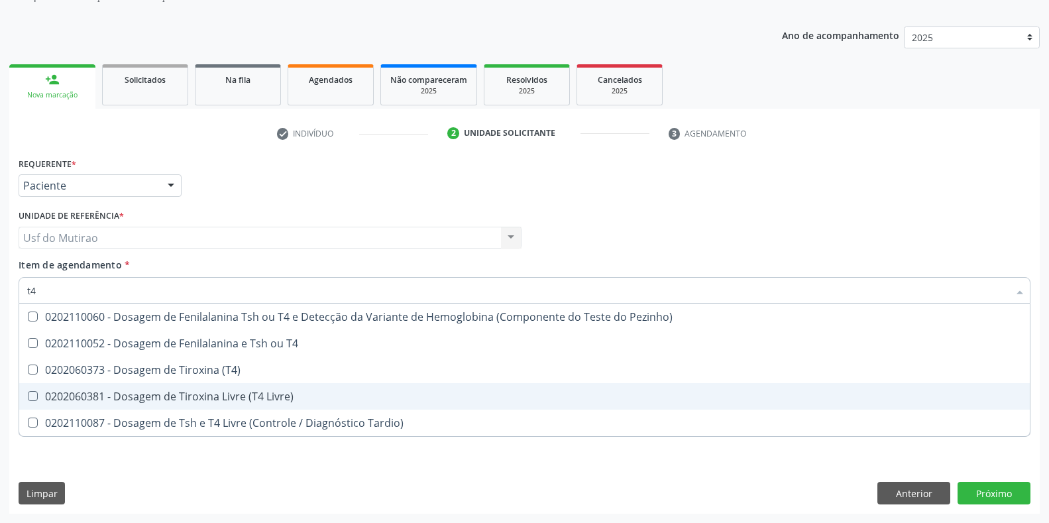
click at [179, 391] on div "0202060381 - Dosagem de Tiroxina Livre (T4 Livre)" at bounding box center [524, 396] width 995 height 11
checkbox Livre\) "true"
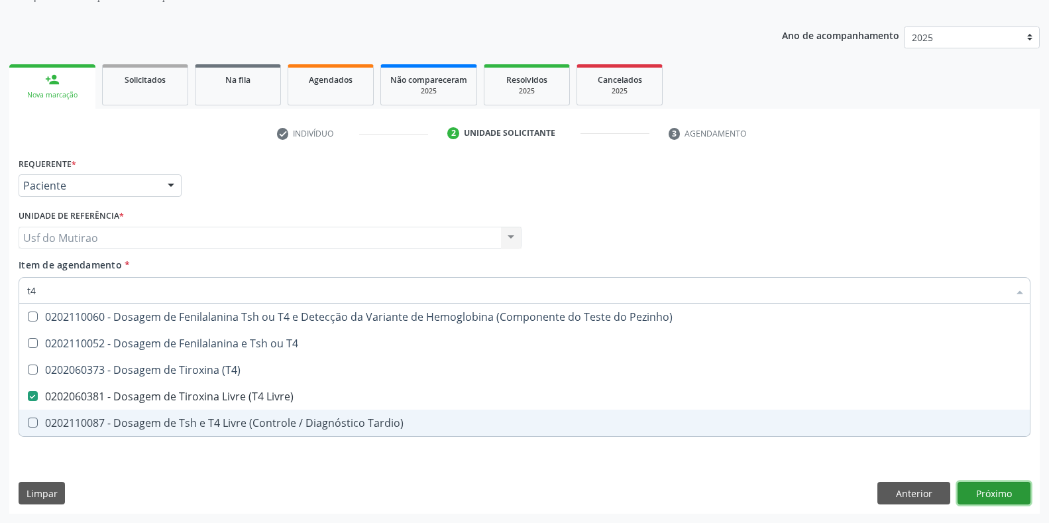
click at [974, 498] on div "Requerente * Paciente Profissional de Saúde Paciente Nenhum resultado encontrad…" at bounding box center [524, 334] width 1031 height 360
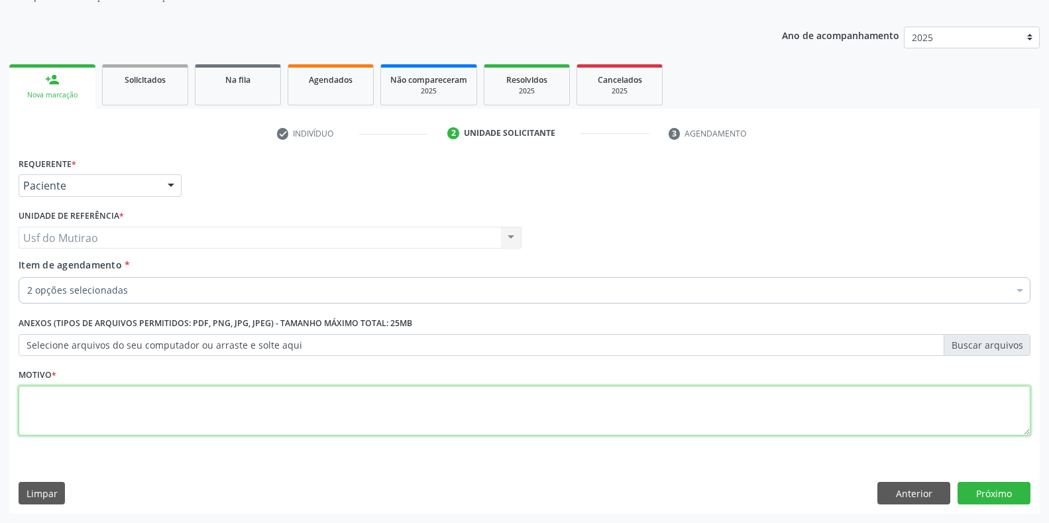
click at [401, 423] on textarea at bounding box center [525, 411] width 1012 height 50
type textarea ","
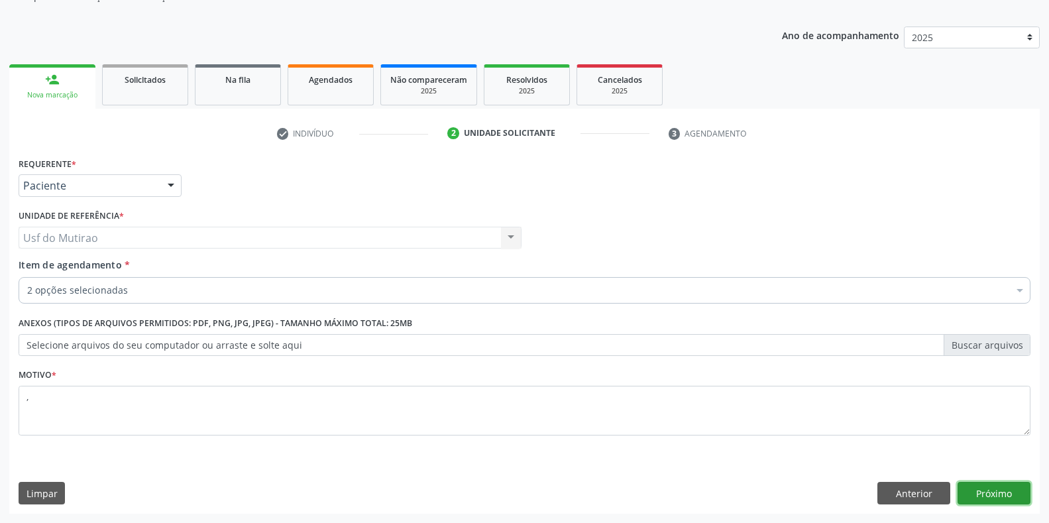
click at [1010, 489] on button "Próximo" at bounding box center [994, 493] width 73 height 23
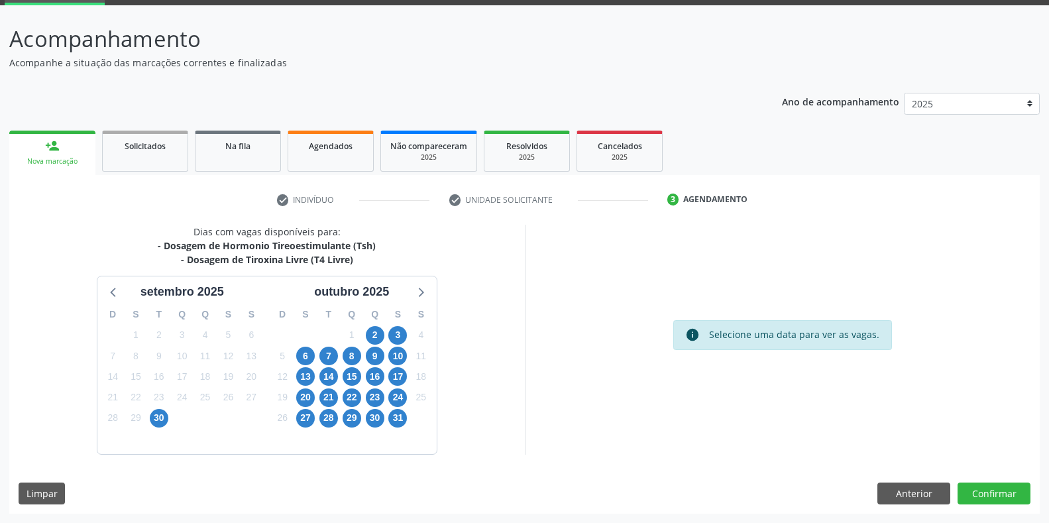
scroll to position [68, 0]
click at [400, 334] on span "3" at bounding box center [397, 335] width 19 height 19
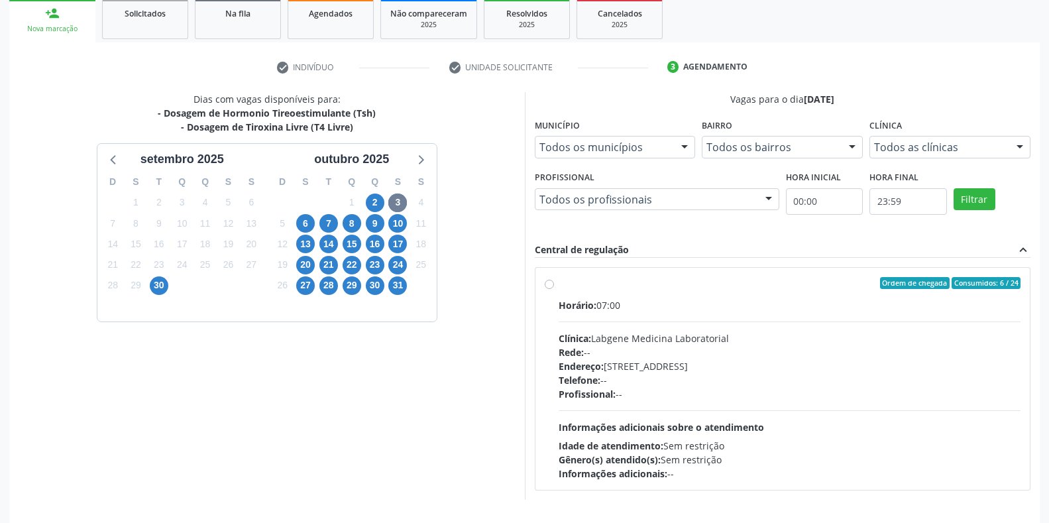
click at [695, 330] on div "Horário: 07:00 Clínica: Labgene Medicina Laboratorial Rede: -- Endereço: nº 531…" at bounding box center [790, 389] width 463 height 182
click at [554, 289] on input "Ordem de chegada Consumidos: 6 / 24 Horário: 07:00 Clínica: Labgene Medicina La…" at bounding box center [549, 283] width 9 height 12
radio input "true"
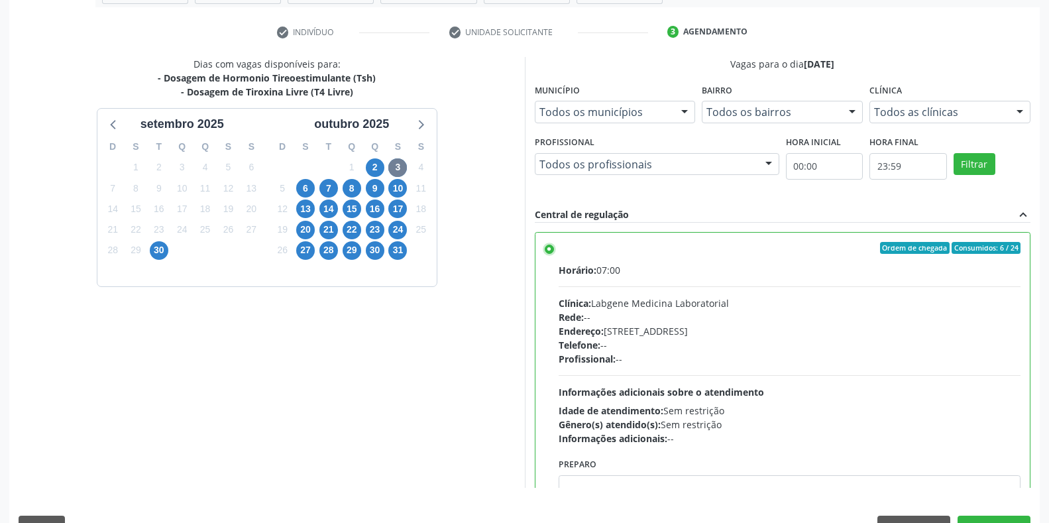
scroll to position [269, 0]
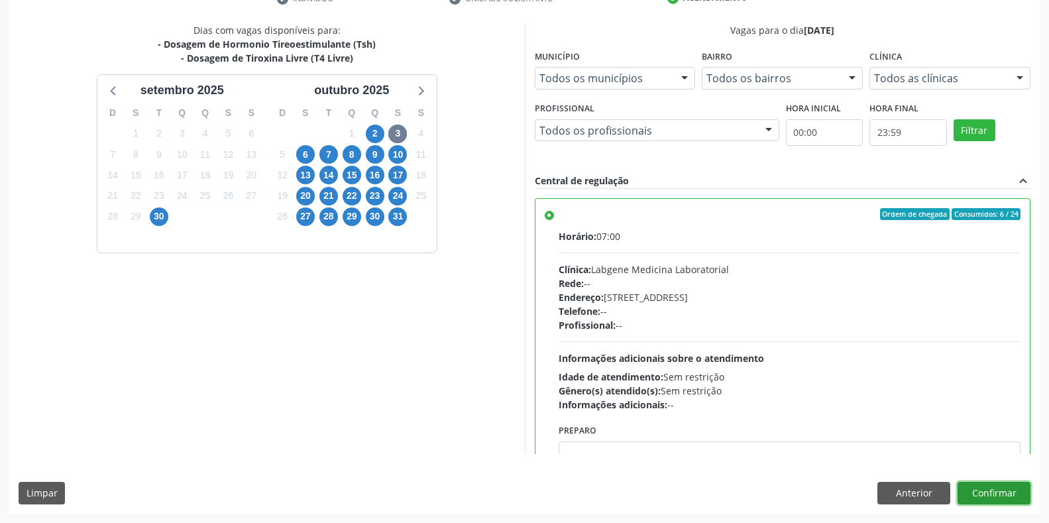
click at [1015, 496] on button "Confirmar" at bounding box center [994, 493] width 73 height 23
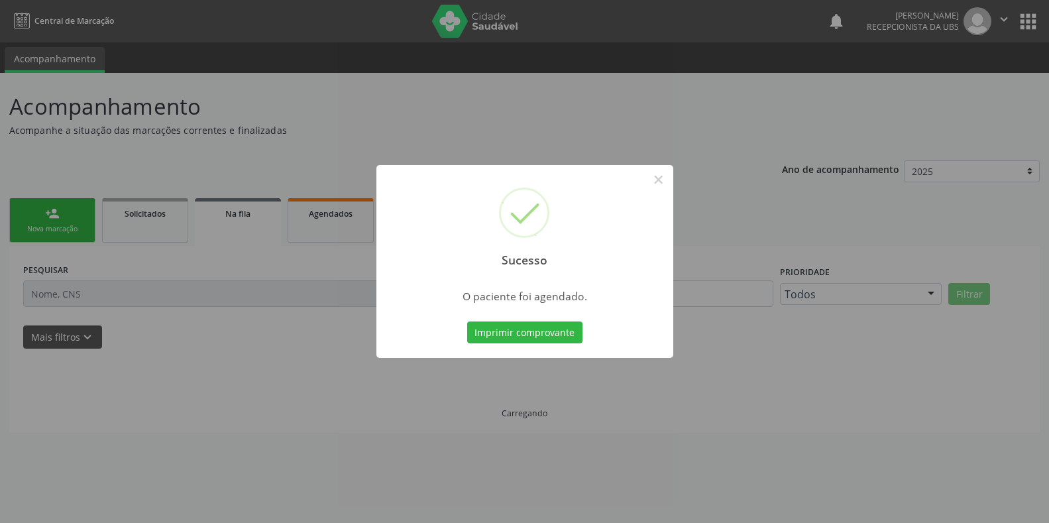
scroll to position [0, 0]
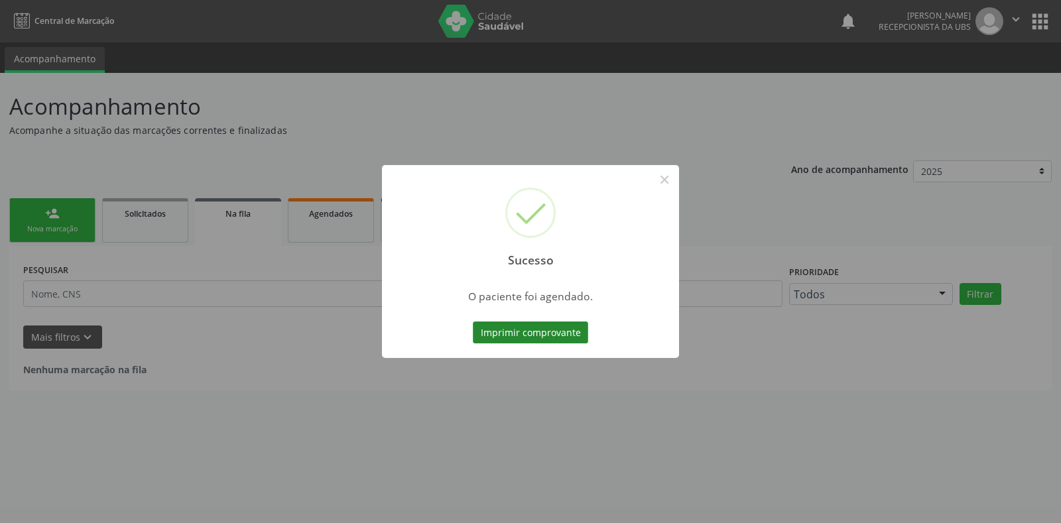
click at [573, 329] on button "Imprimir comprovante" at bounding box center [530, 332] width 115 height 23
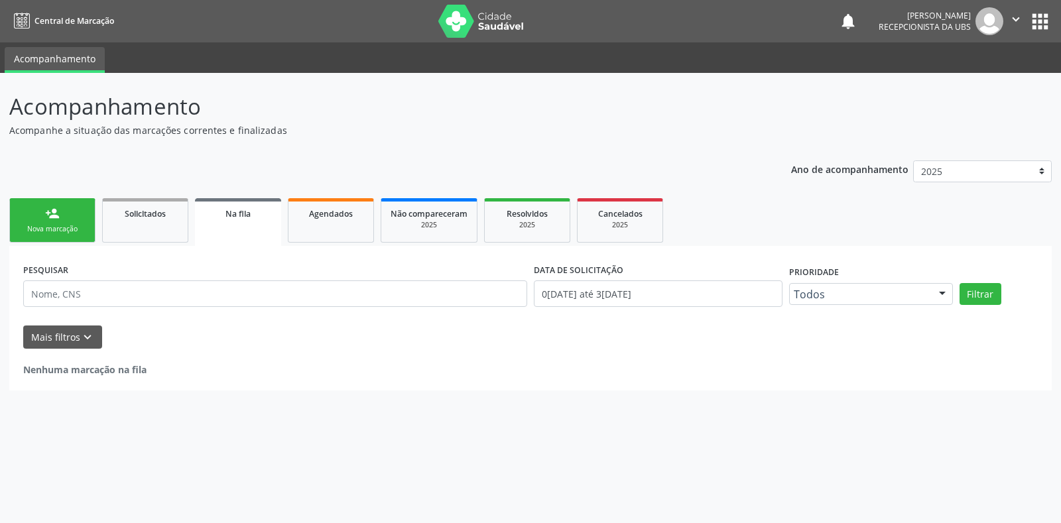
click at [54, 226] on div "Nova marcação" at bounding box center [52, 229] width 66 height 10
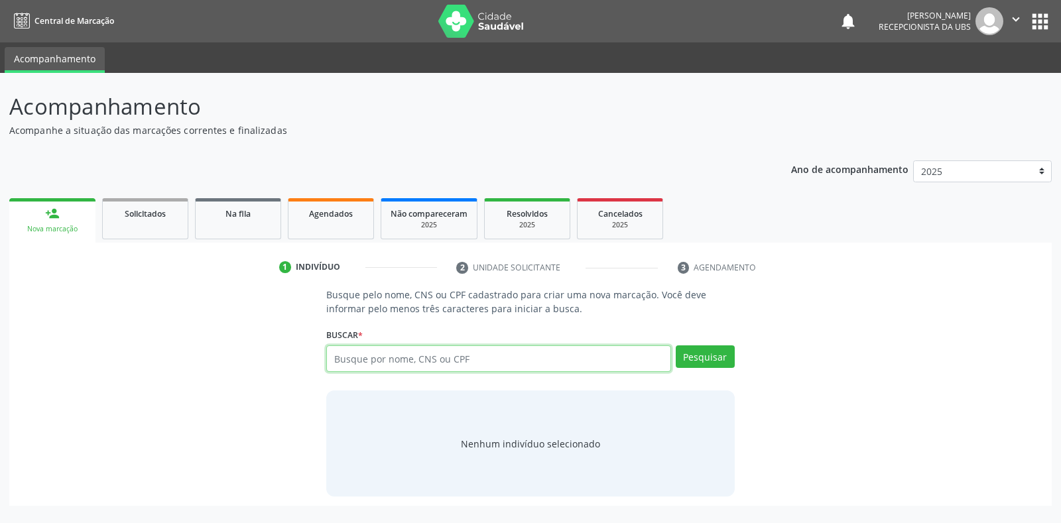
click at [350, 365] on input "text" at bounding box center [498, 358] width 344 height 27
type input "898003742771134"
click at [689, 352] on button "Pesquisar" at bounding box center [704, 356] width 59 height 23
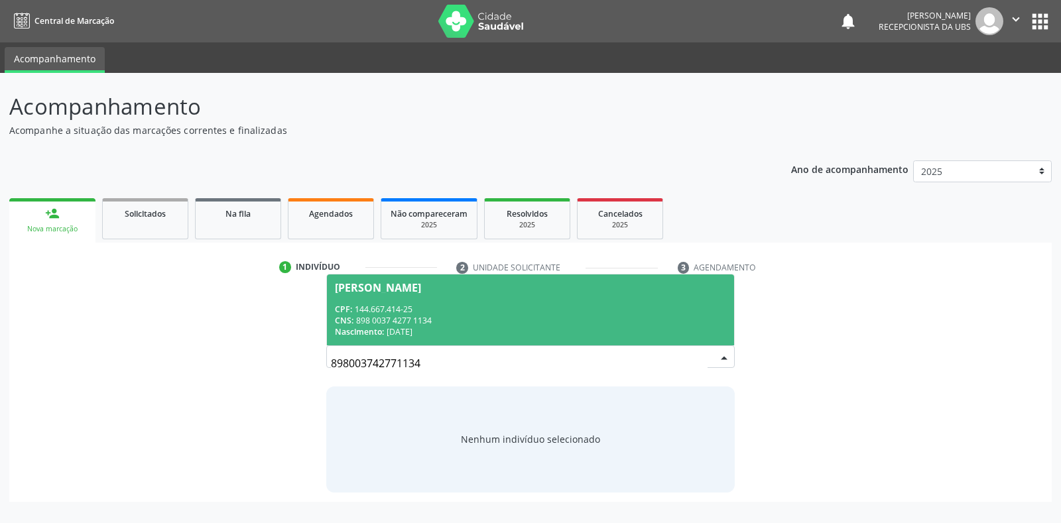
click at [569, 287] on div "Maiane Gomes dos Santos" at bounding box center [530, 287] width 390 height 11
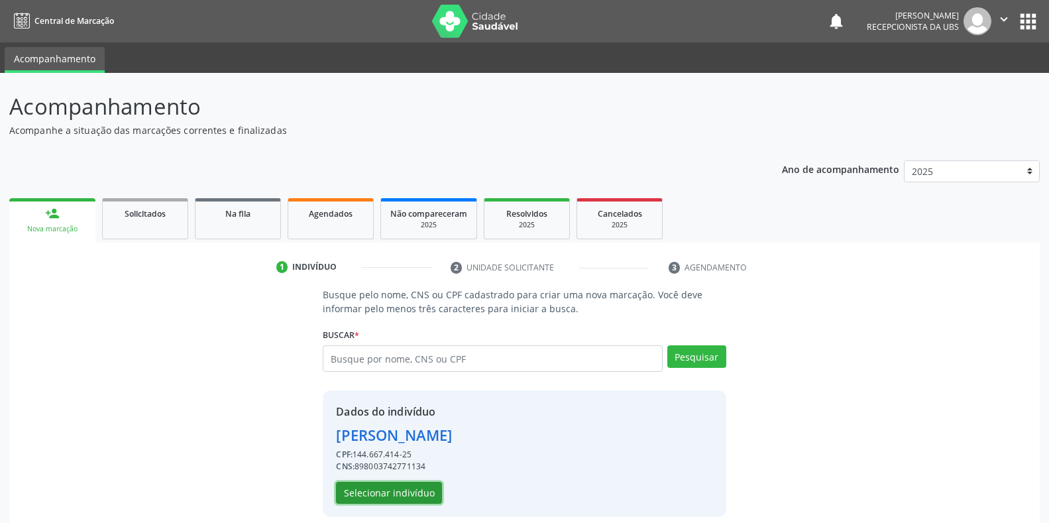
click at [406, 496] on button "Selecionar indivíduo" at bounding box center [389, 493] width 106 height 23
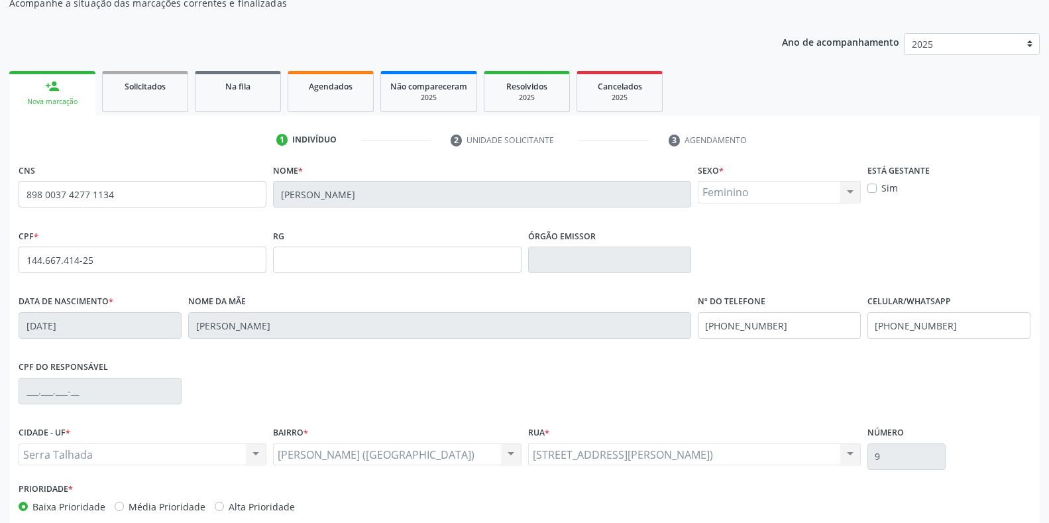
scroll to position [133, 0]
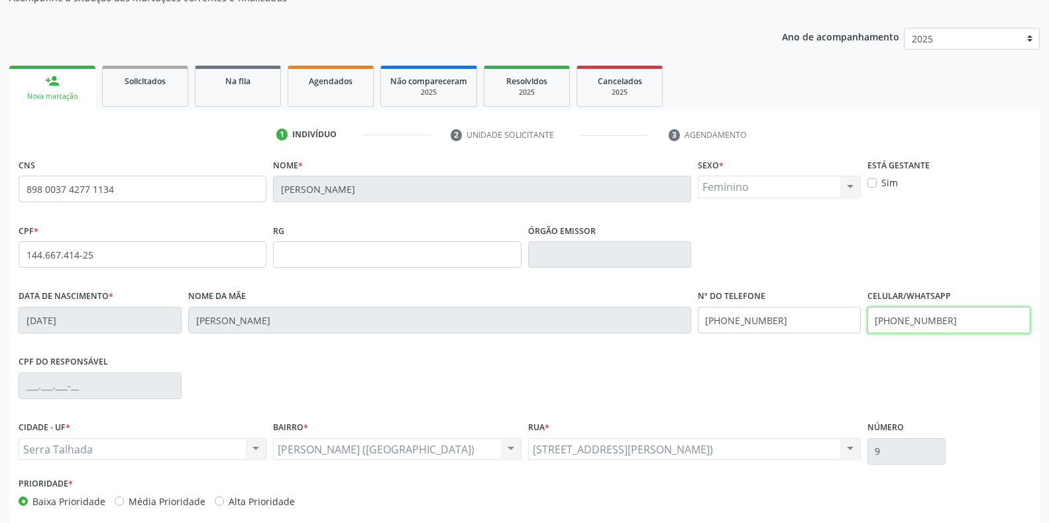
click at [980, 323] on input "(87) 99800-8735" at bounding box center [949, 320] width 163 height 27
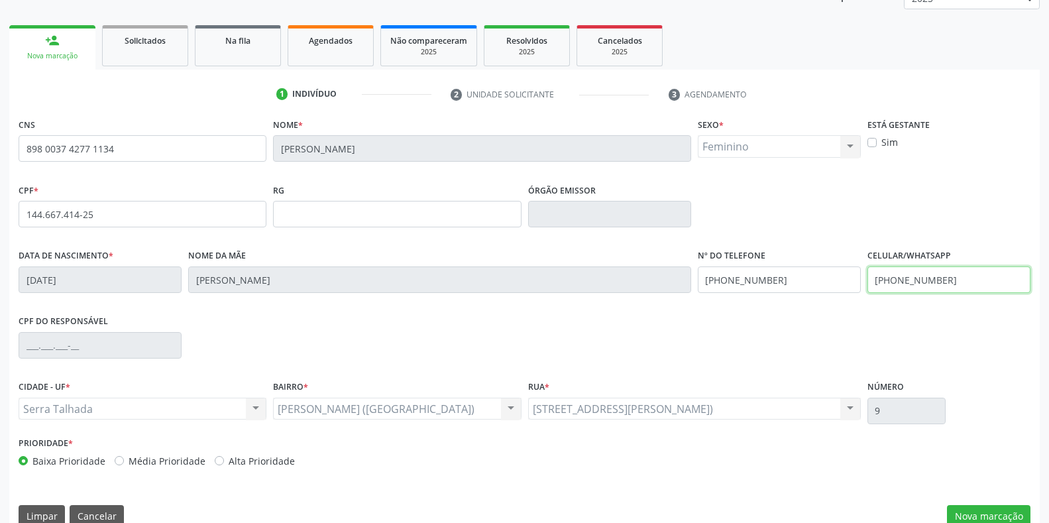
scroll to position [196, 0]
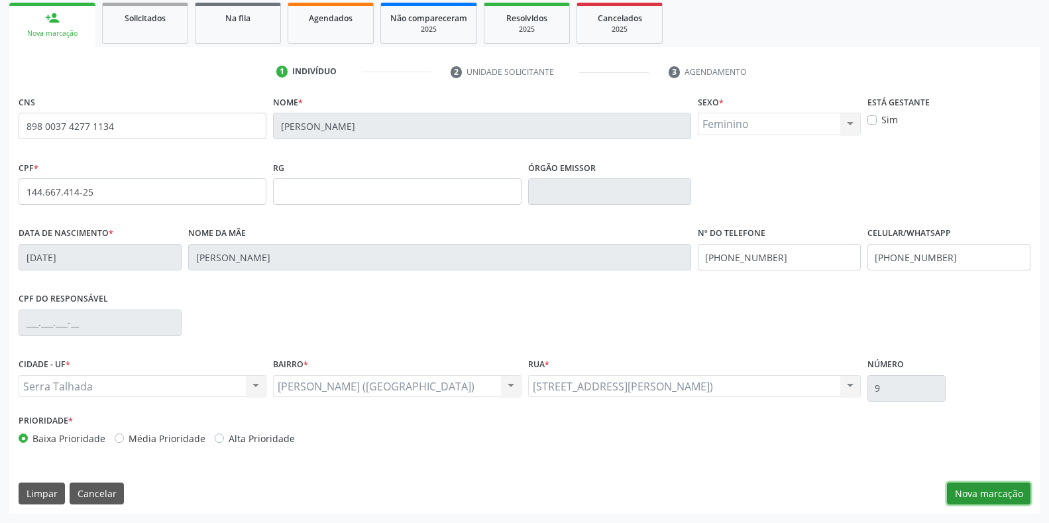
click at [977, 498] on button "Nova marcação" at bounding box center [989, 494] width 84 height 23
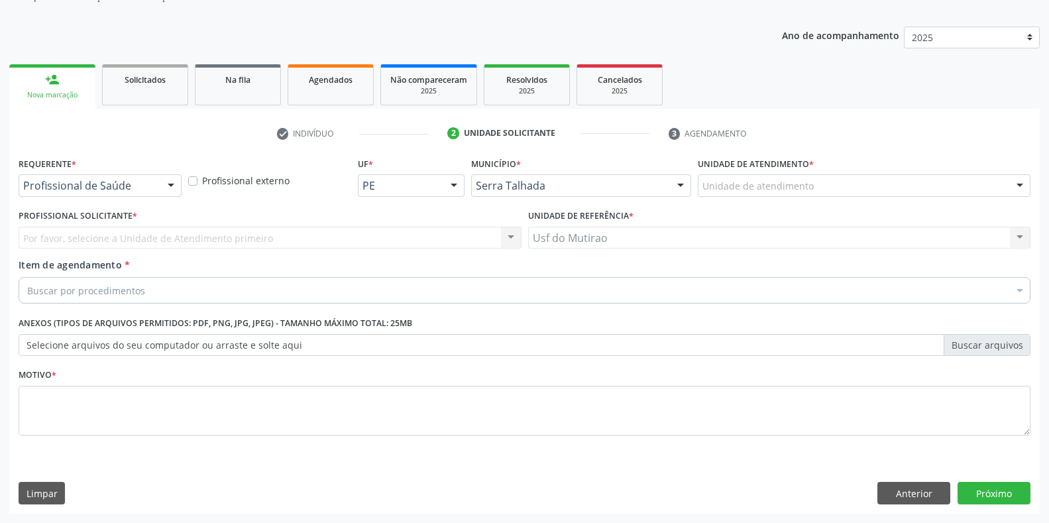
scroll to position [134, 0]
click at [170, 185] on div at bounding box center [171, 186] width 20 height 23
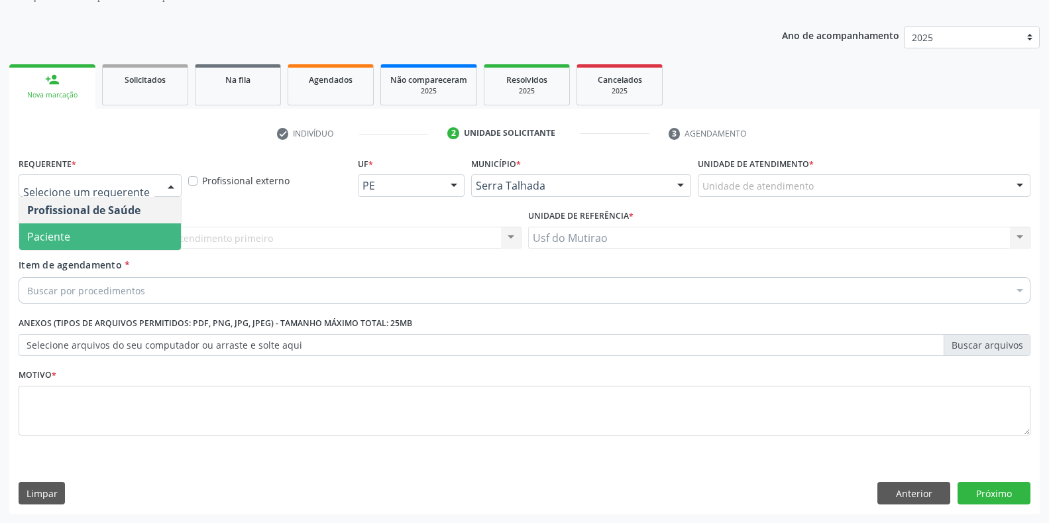
click at [64, 237] on span "Paciente" at bounding box center [48, 236] width 43 height 15
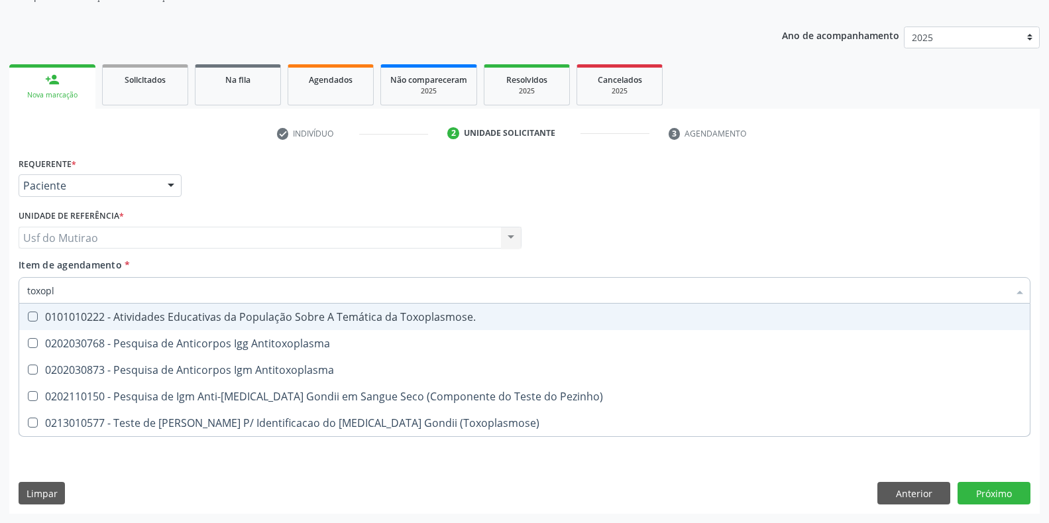
type input "toxop"
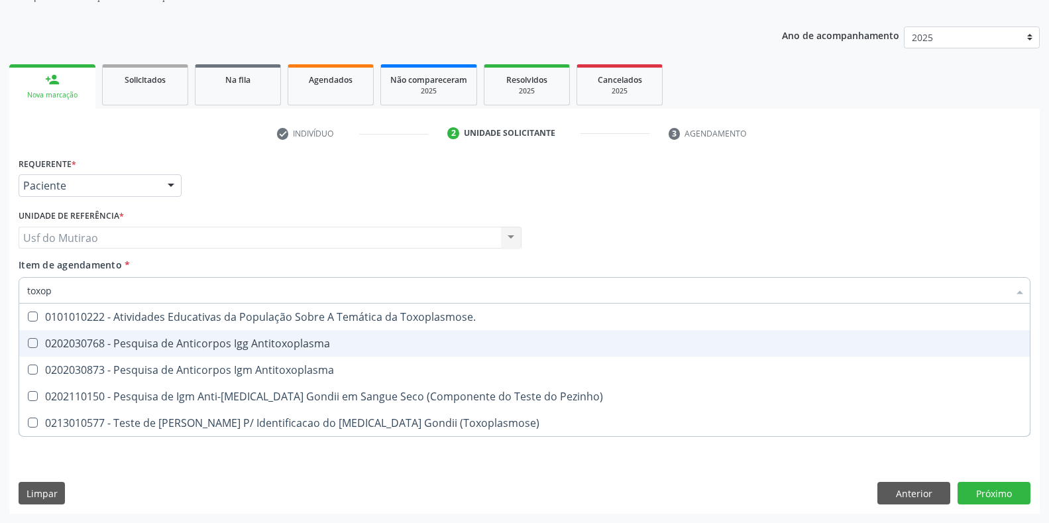
click at [161, 346] on div "0202030768 - Pesquisa de Anticorpos Igg Antitoxoplasma" at bounding box center [524, 343] width 995 height 11
checkbox Antitoxoplasma "true"
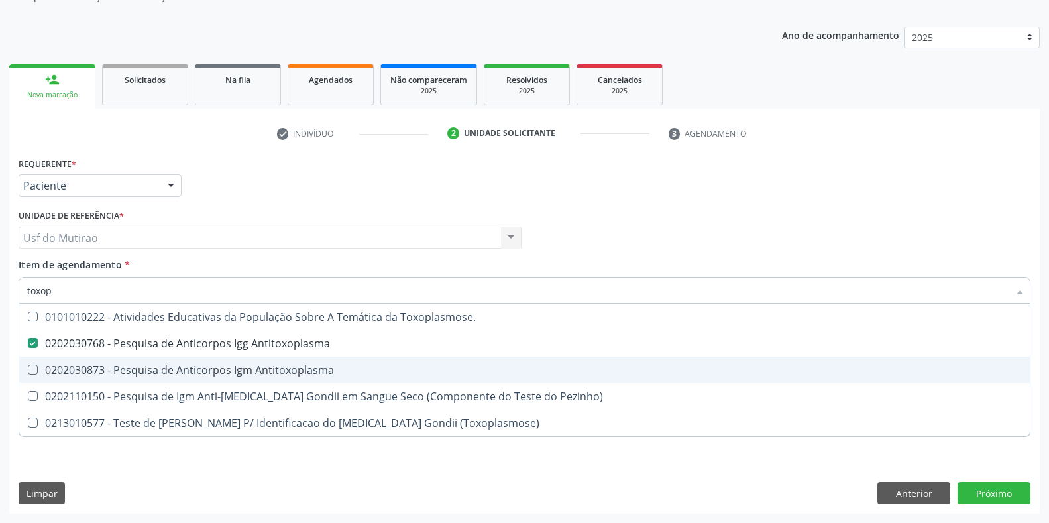
click at [161, 365] on div "0202030873 - Pesquisa de Anticorpos Igm Antitoxoplasma" at bounding box center [524, 370] width 995 height 11
checkbox Antitoxoplasma "true"
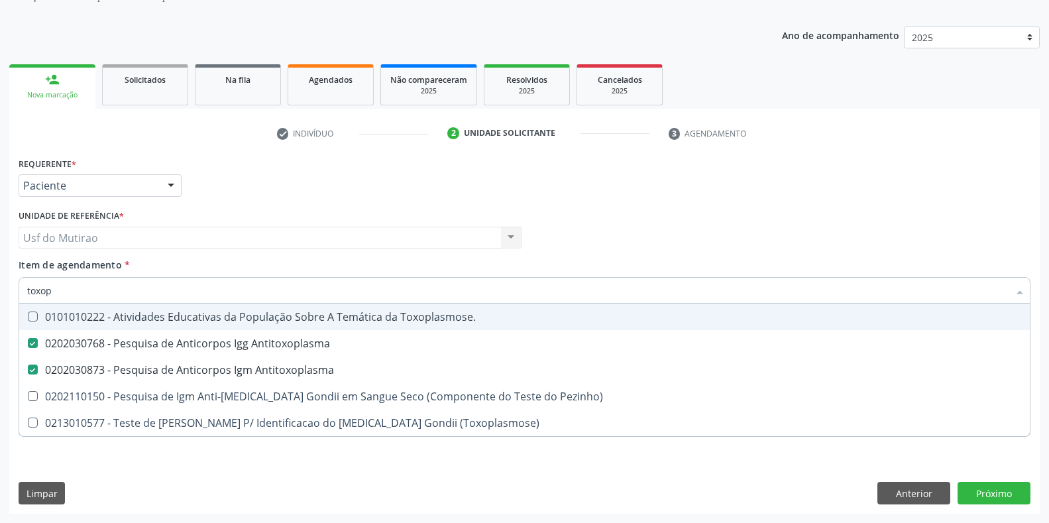
drag, startPoint x: 89, startPoint y: 302, endPoint x: 0, endPoint y: 302, distance: 89.5
click at [0, 302] on div "Acompanhamento Acompanhe a situação das marcações correntes e finalizadas Relat…" at bounding box center [524, 231] width 1049 height 584
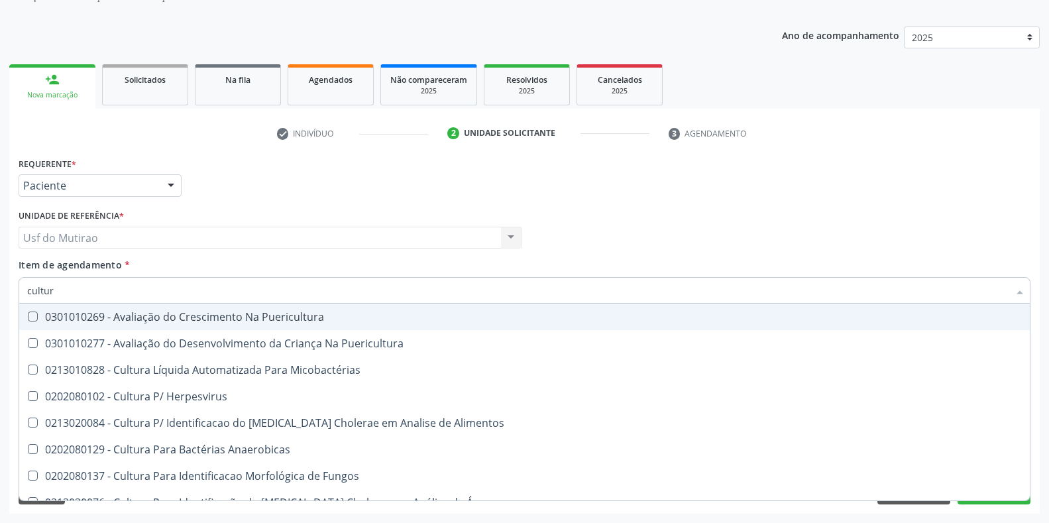
type input "cultura"
checkbox Puericultura "false"
checkbox Micobactérias "false"
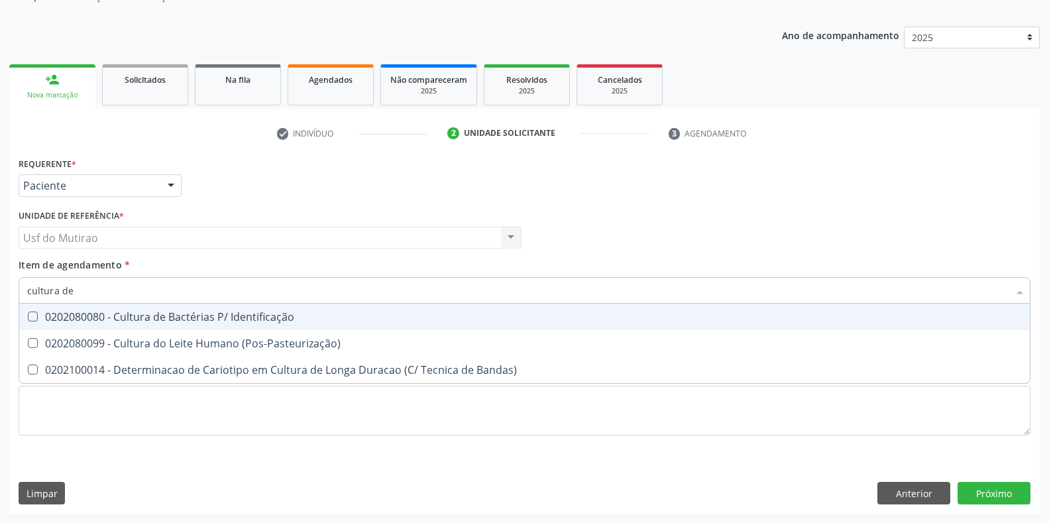
type input "cultura de"
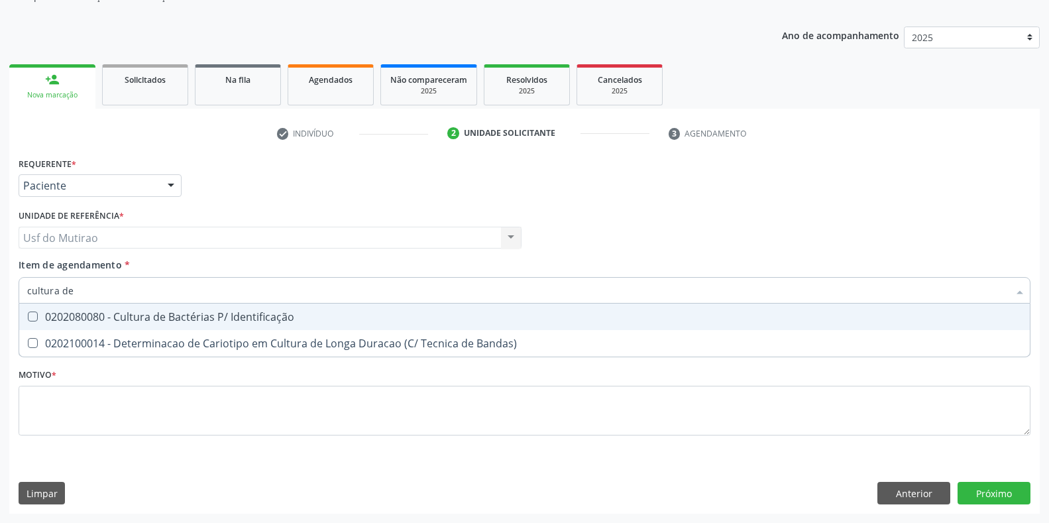
click at [121, 318] on div "0202080080 - Cultura de Bactérias P/ Identificação" at bounding box center [524, 317] width 995 height 11
checkbox Identificação "true"
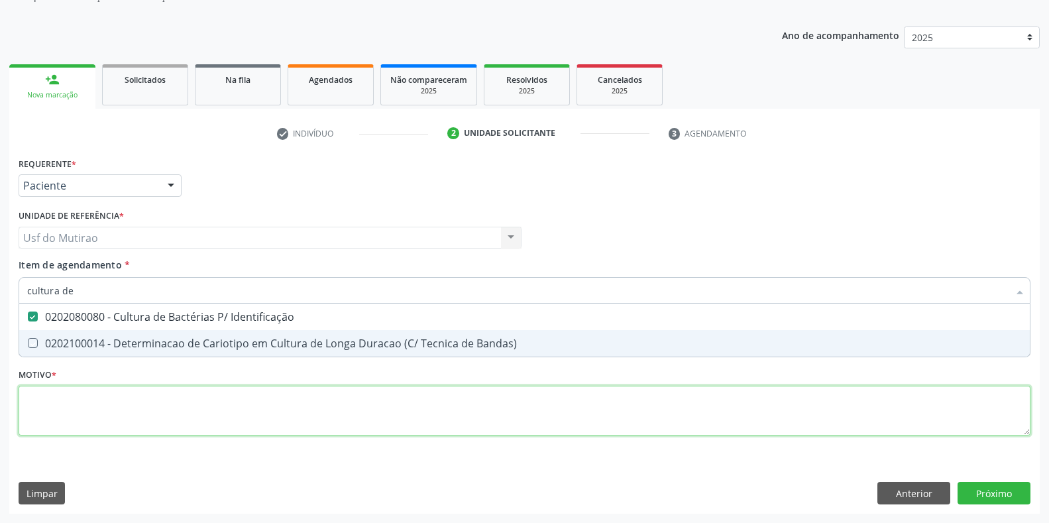
click at [123, 417] on div "Requerente * Paciente Profissional de Saúde Paciente Nenhum resultado encontrad…" at bounding box center [525, 304] width 1012 height 300
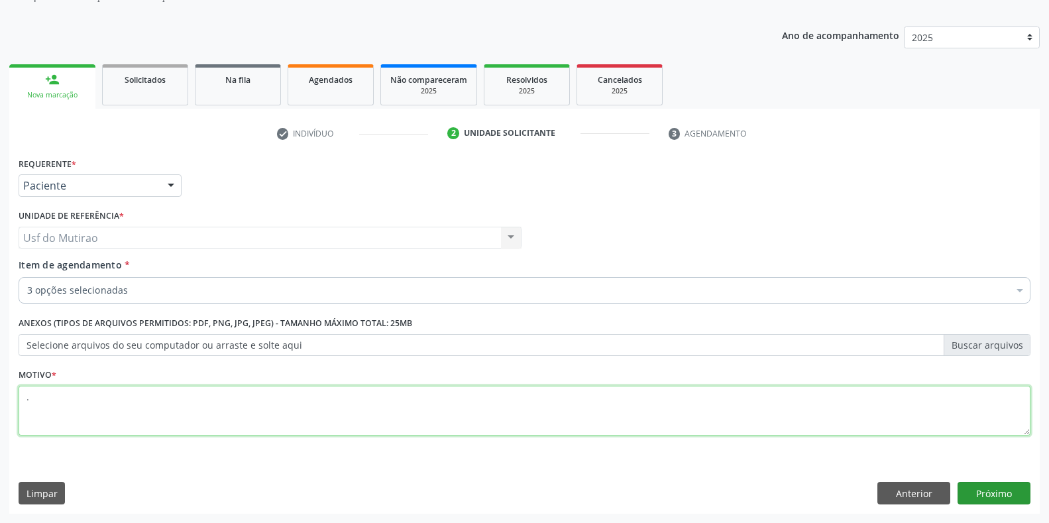
type textarea "."
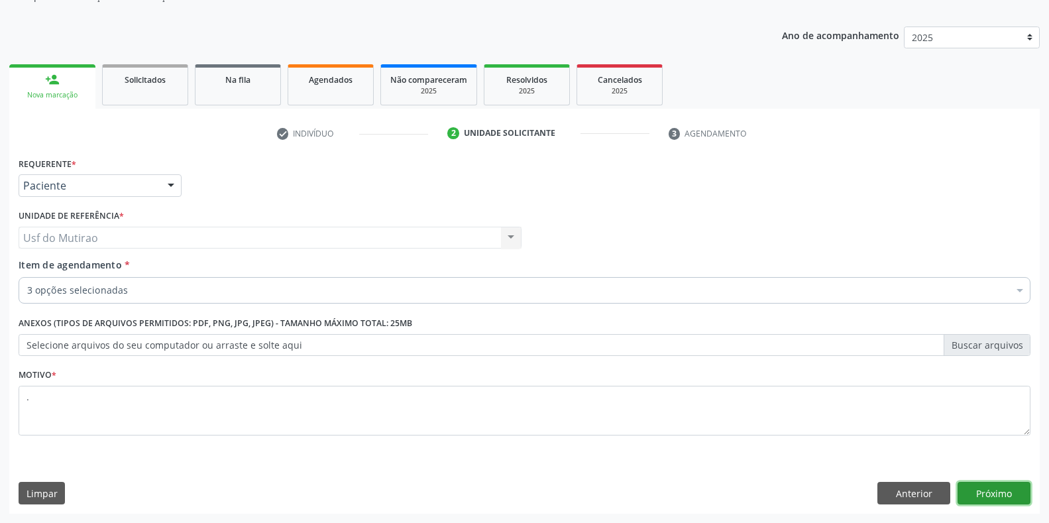
click at [1003, 485] on button "Próximo" at bounding box center [994, 493] width 73 height 23
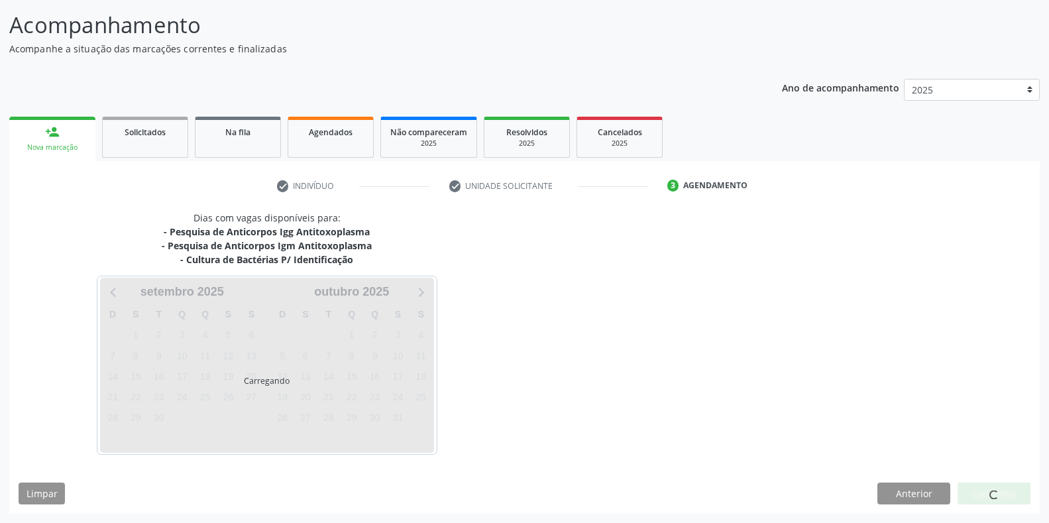
scroll to position [82, 0]
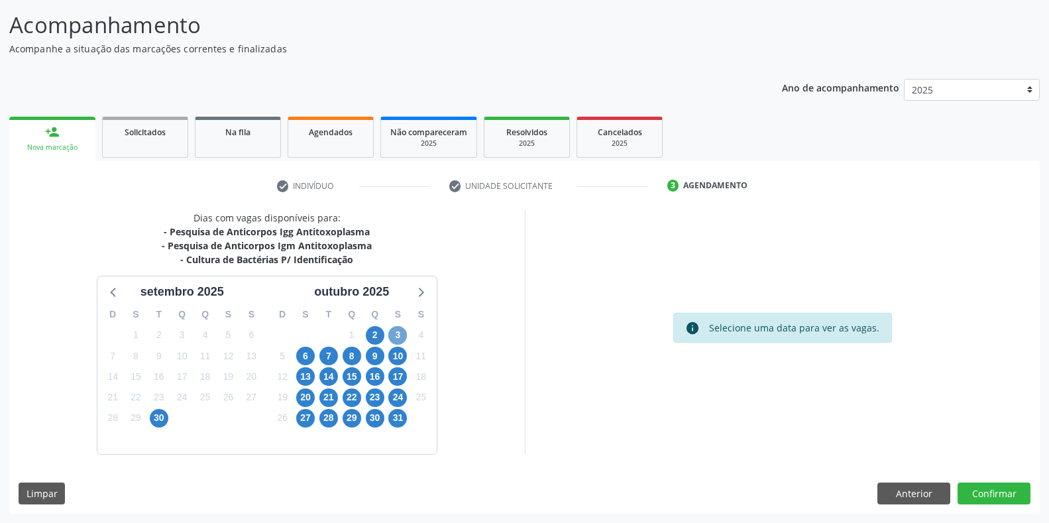
click at [394, 331] on span "3" at bounding box center [397, 335] width 19 height 19
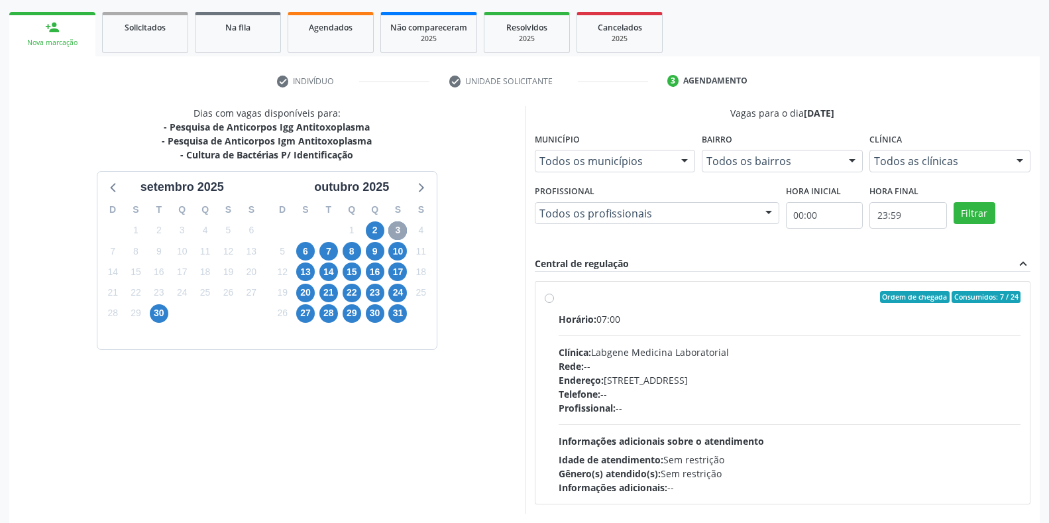
scroll to position [214, 0]
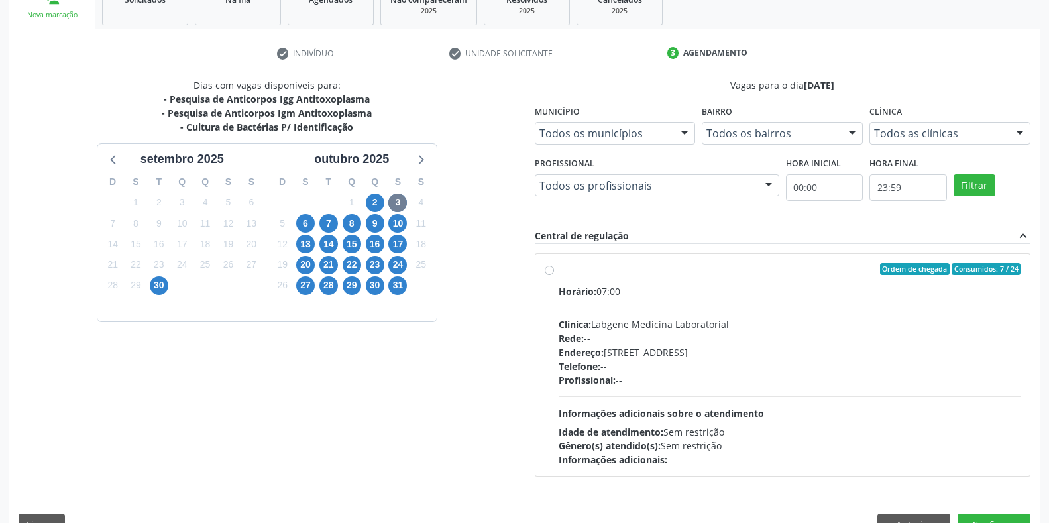
click at [614, 291] on div "Horário: 07:00" at bounding box center [790, 291] width 463 height 14
click at [554, 275] on input "Ordem de chegada Consumidos: 7 / 24 Horário: 07:00 Clínica: Labgene Medicina La…" at bounding box center [549, 269] width 9 height 12
radio input "true"
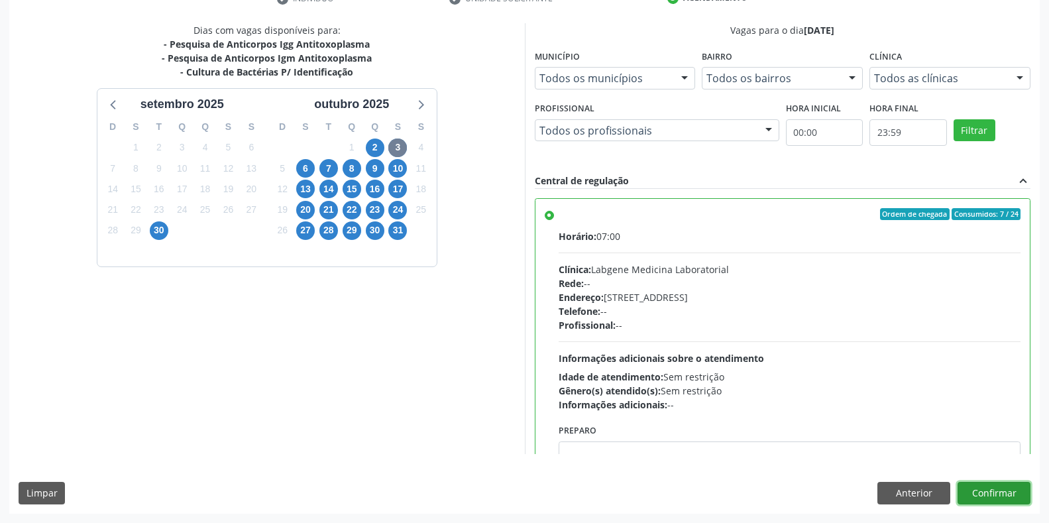
click at [1021, 498] on button "Confirmar" at bounding box center [994, 493] width 73 height 23
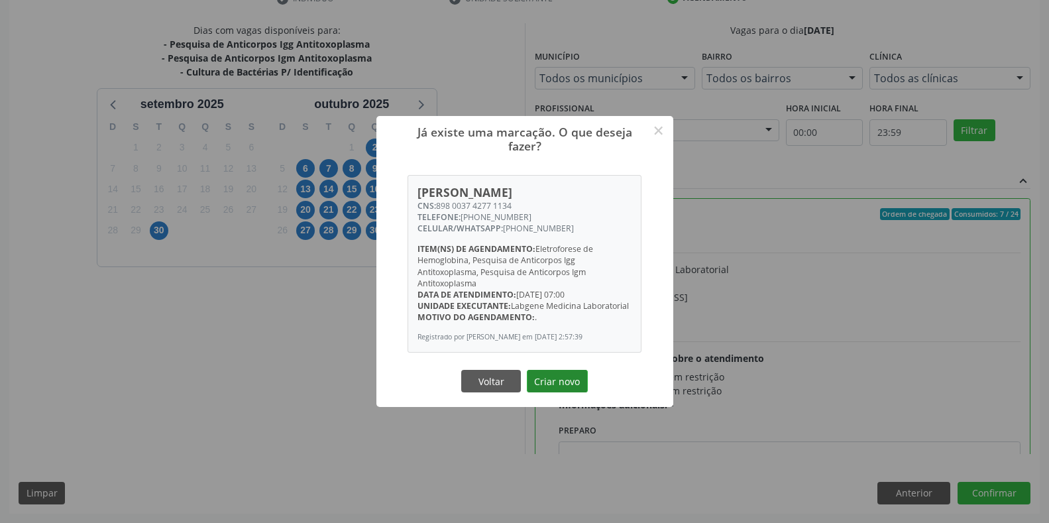
click at [551, 392] on button "Criar novo" at bounding box center [557, 381] width 61 height 23
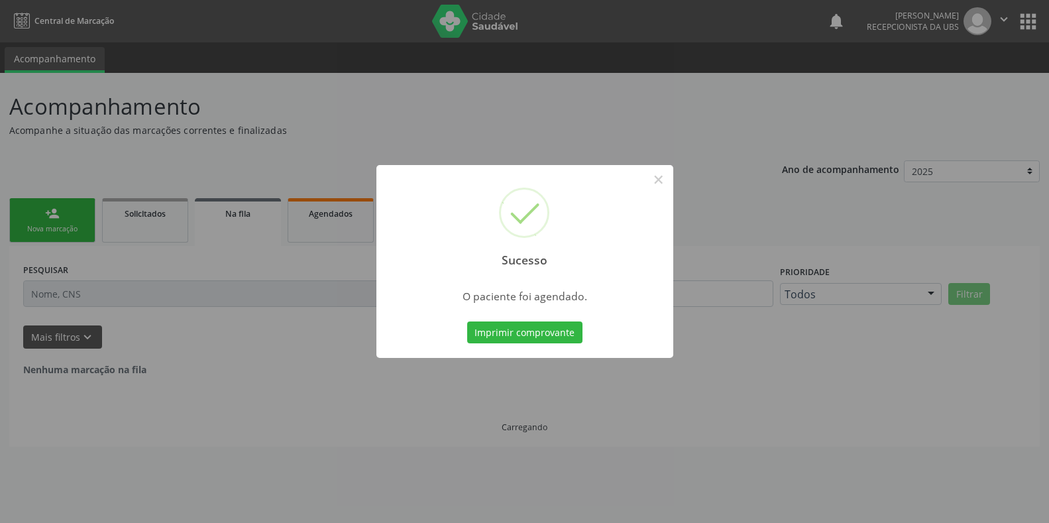
scroll to position [0, 0]
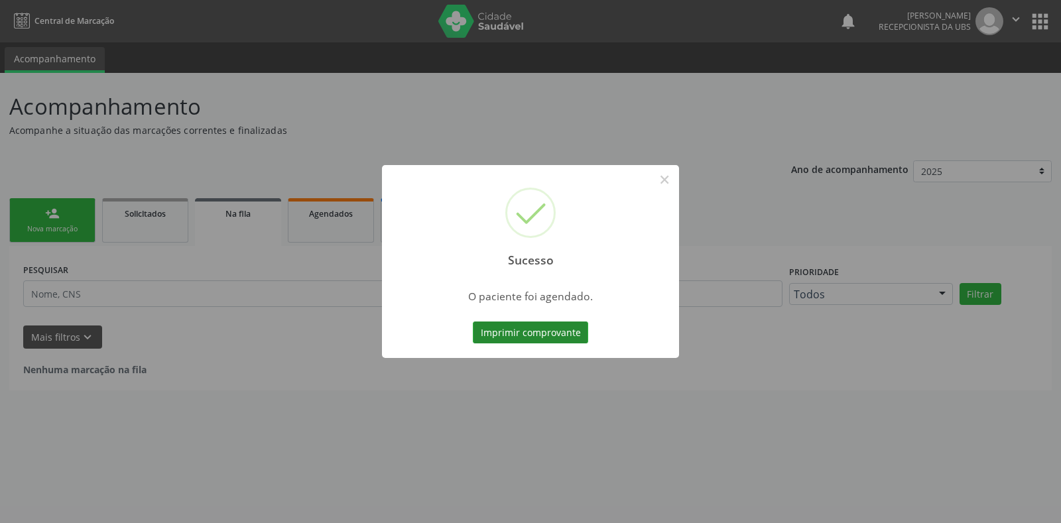
click at [570, 338] on button "Imprimir comprovante" at bounding box center [530, 332] width 115 height 23
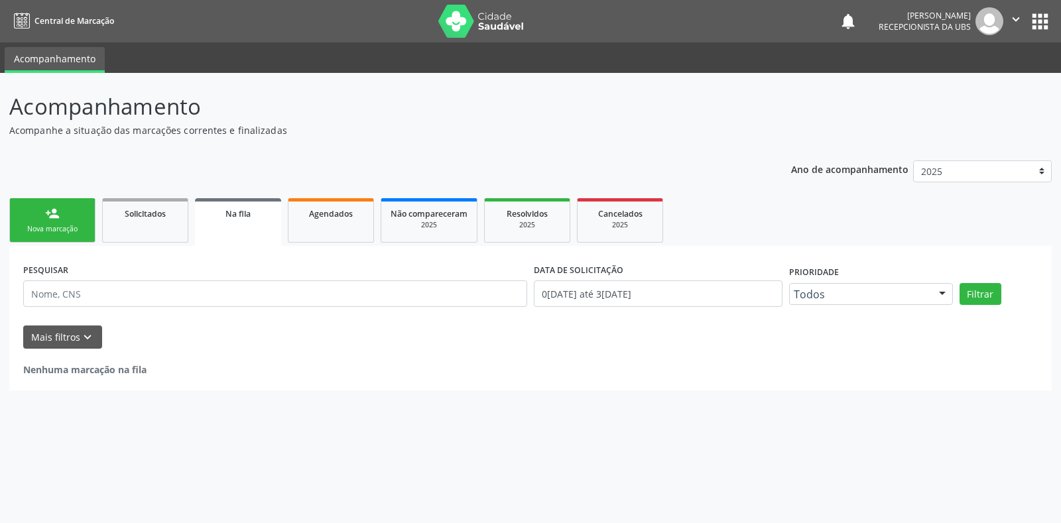
click at [61, 225] on div "Nova marcação" at bounding box center [52, 229] width 66 height 10
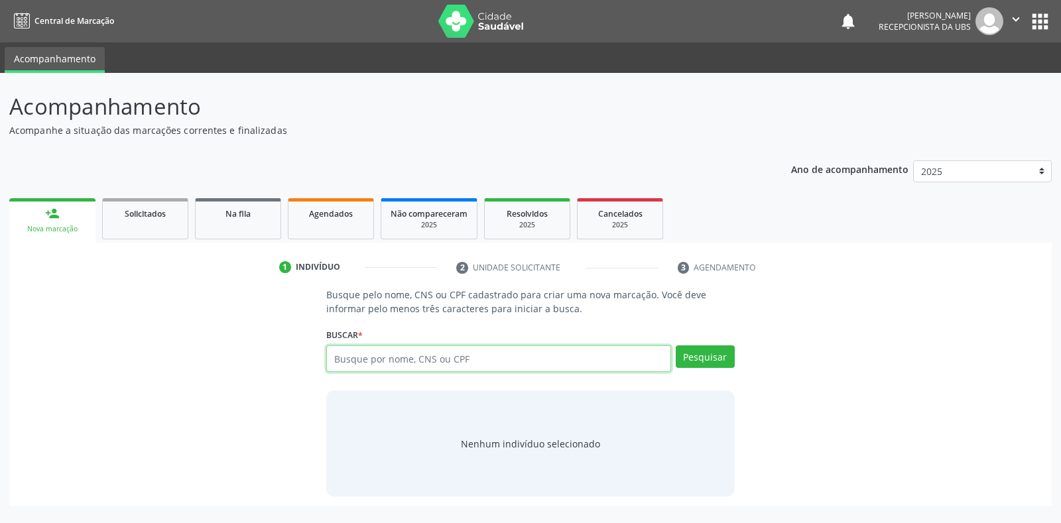
click at [443, 355] on input "text" at bounding box center [498, 358] width 344 height 27
type input "700001079566907"
click at [707, 351] on button "Pesquisar" at bounding box center [704, 356] width 59 height 23
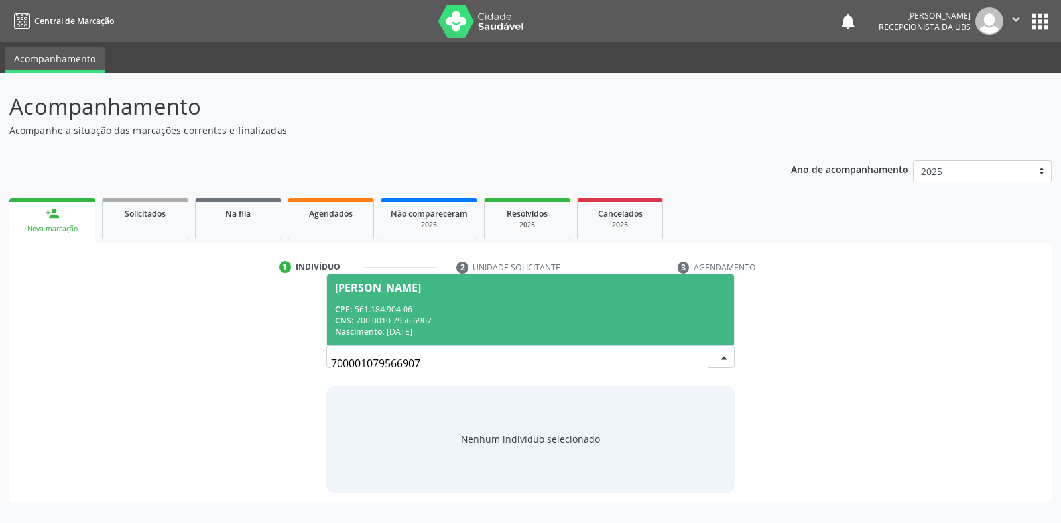
click at [563, 307] on div "CPF: 561.184.904-06" at bounding box center [530, 309] width 390 height 11
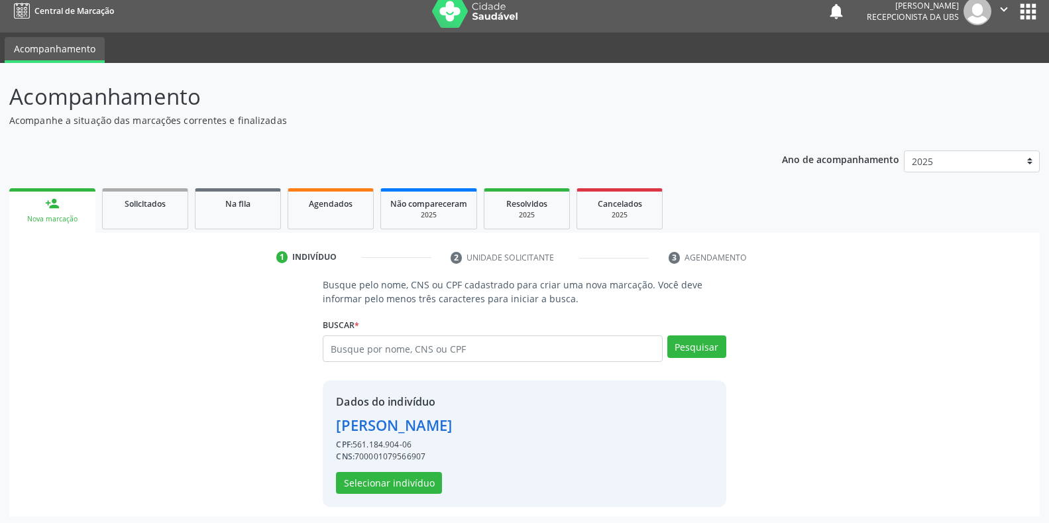
scroll to position [13, 0]
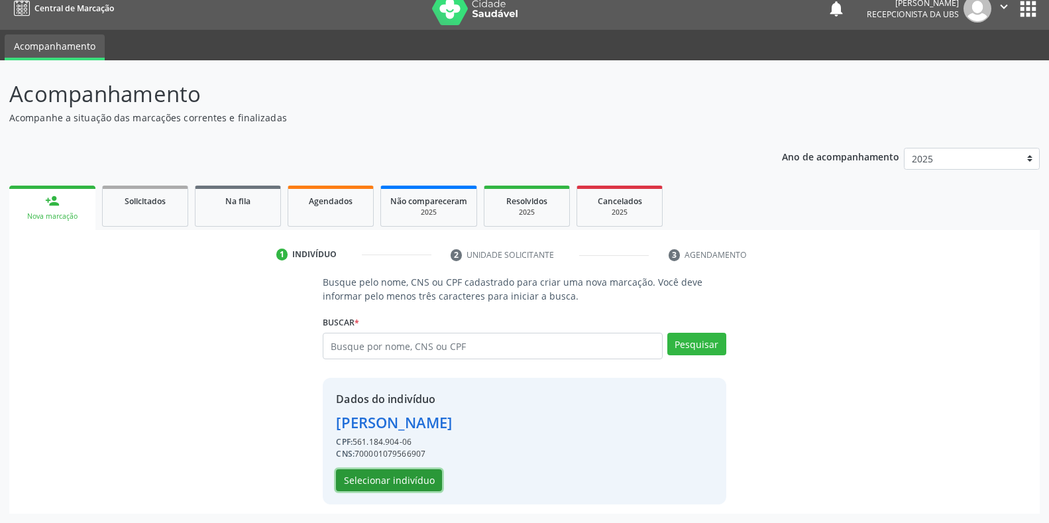
click at [390, 483] on button "Selecionar indivíduo" at bounding box center [389, 480] width 106 height 23
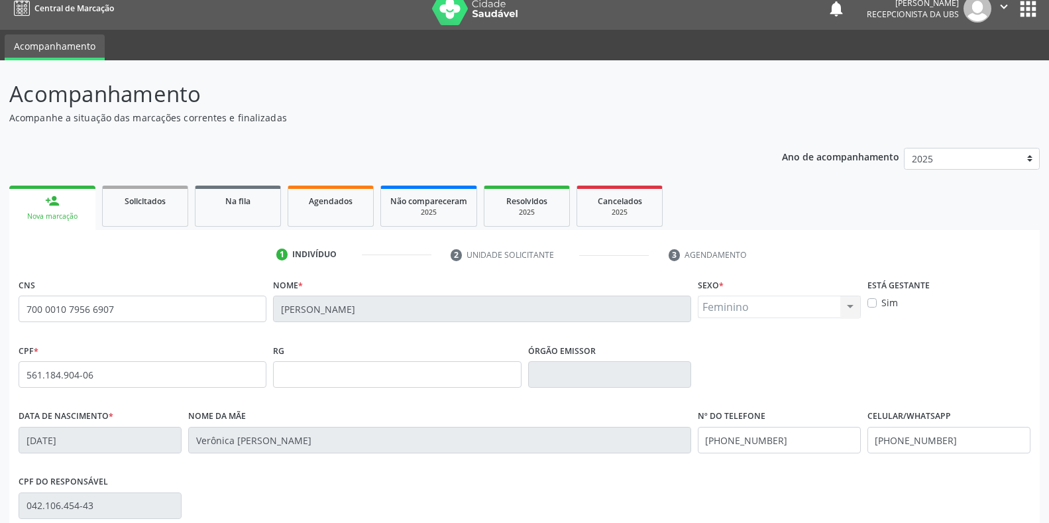
scroll to position [79, 0]
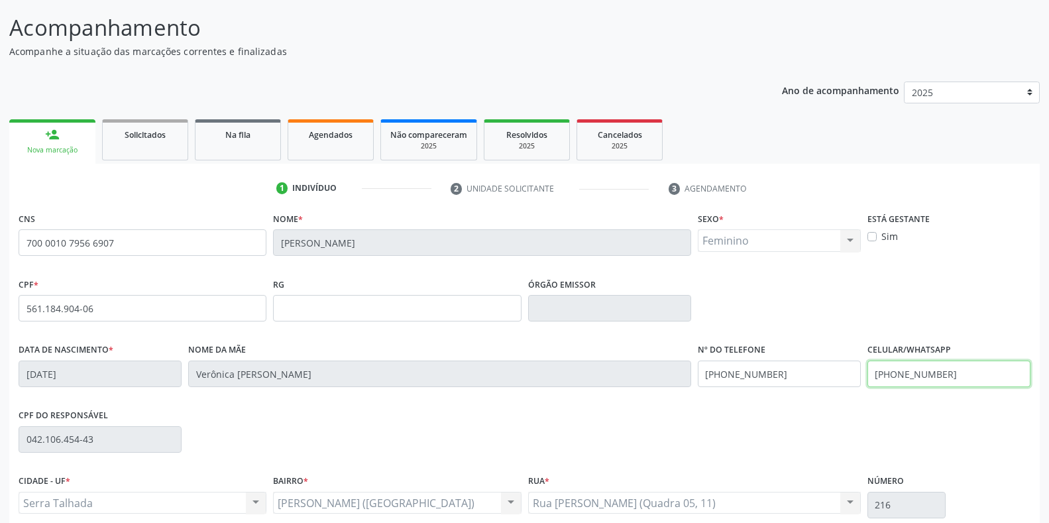
drag, startPoint x: 987, startPoint y: 384, endPoint x: 827, endPoint y: 384, distance: 160.4
click at [827, 384] on div "Data de nascimento * 24/01/1954 Nome da mãe Verônica Izabel de Lima Nº do Telef…" at bounding box center [524, 373] width 1019 height 66
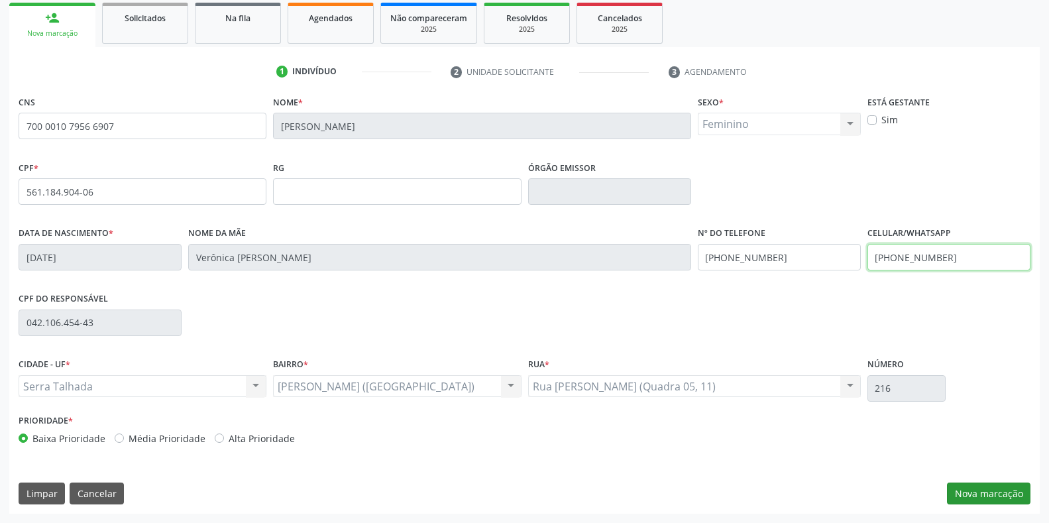
type input "[PHONE_NUMBER]"
click at [1000, 495] on button "Nova marcação" at bounding box center [989, 494] width 84 height 23
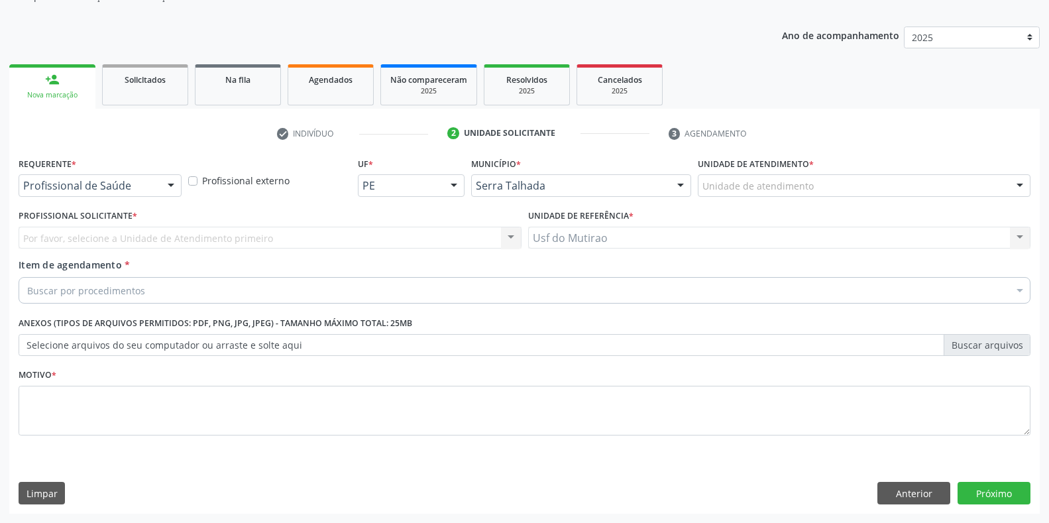
scroll to position [134, 0]
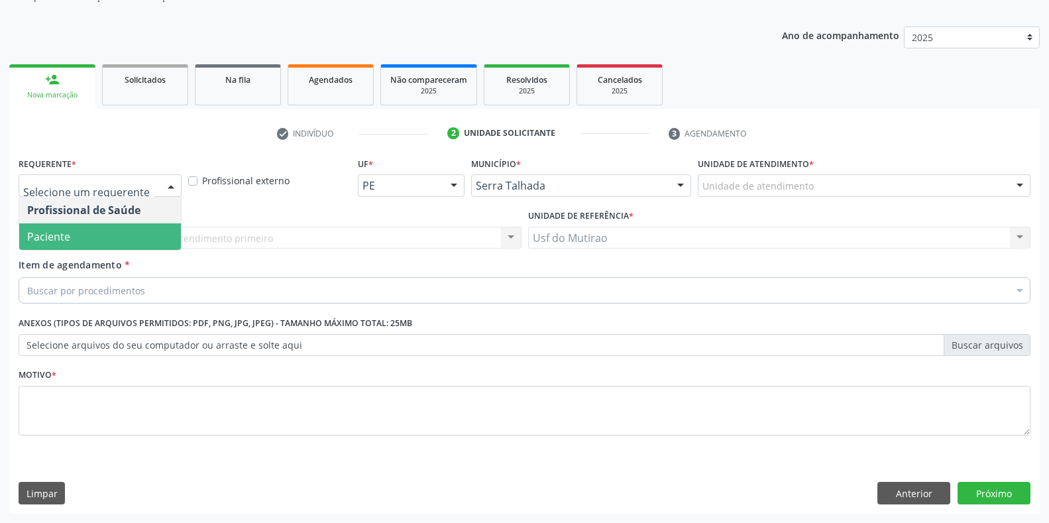
click at [57, 243] on span "Paciente" at bounding box center [48, 236] width 43 height 15
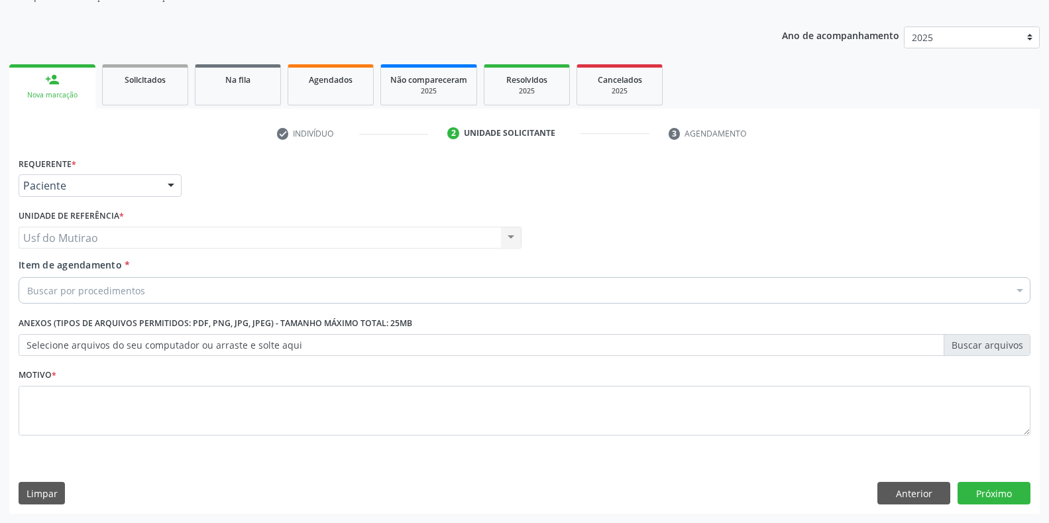
click at [78, 299] on div "Buscar por procedimentos" at bounding box center [525, 290] width 1012 height 27
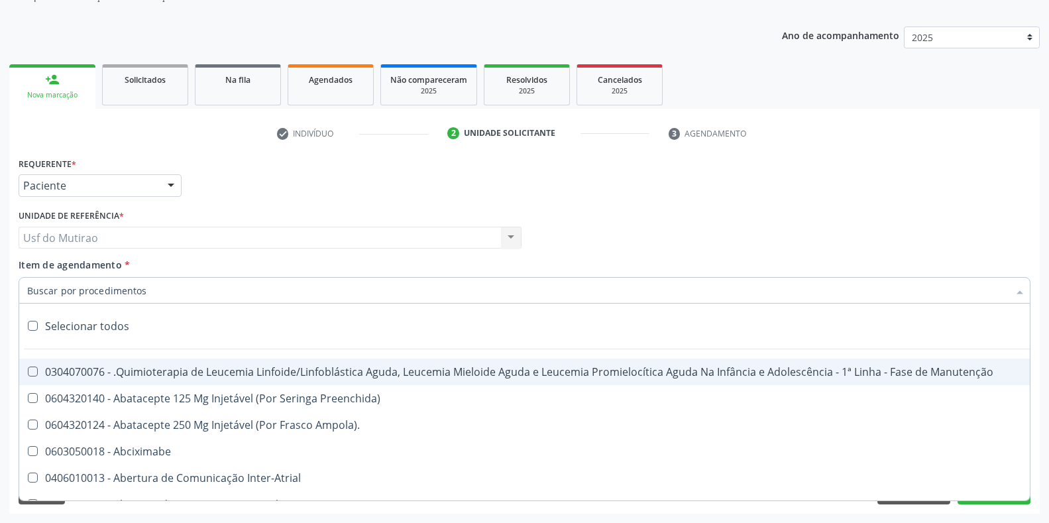
click at [84, 289] on input "Item de agendamento *" at bounding box center [518, 290] width 982 height 27
type input "colest"
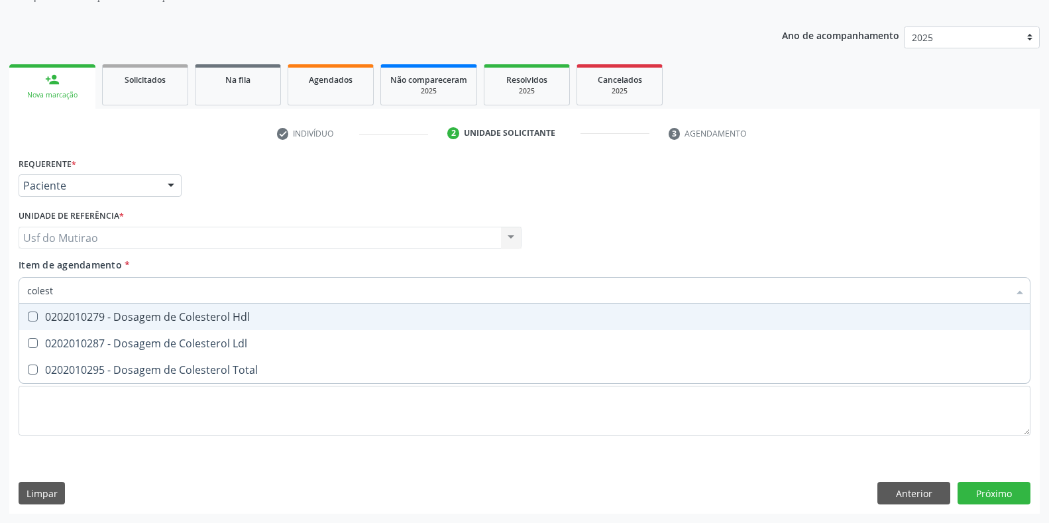
click at [87, 316] on div "0202010279 - Dosagem de Colesterol Hdl" at bounding box center [524, 317] width 995 height 11
checkbox Hdl "true"
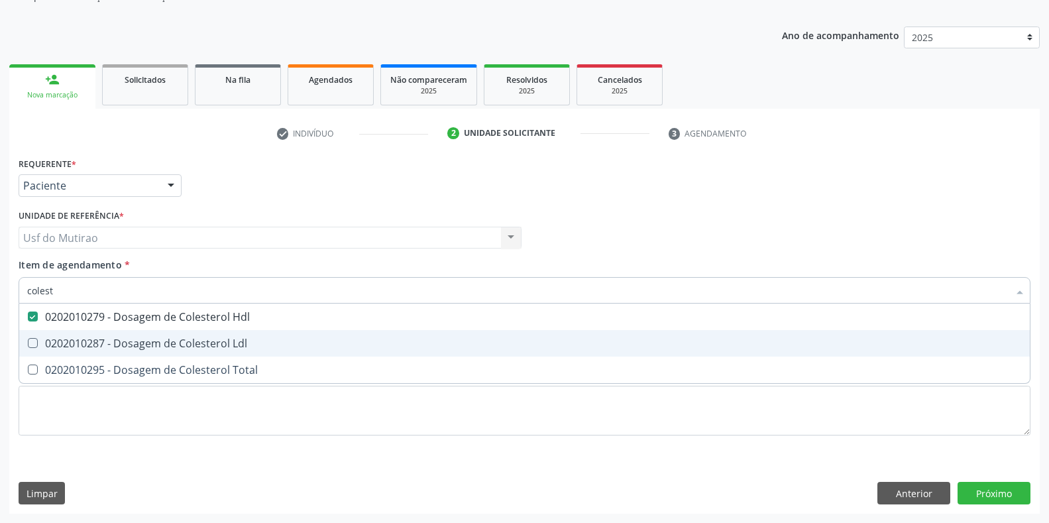
click at [86, 338] on div "0202010287 - Dosagem de Colesterol Ldl" at bounding box center [524, 343] width 995 height 11
checkbox Ldl "true"
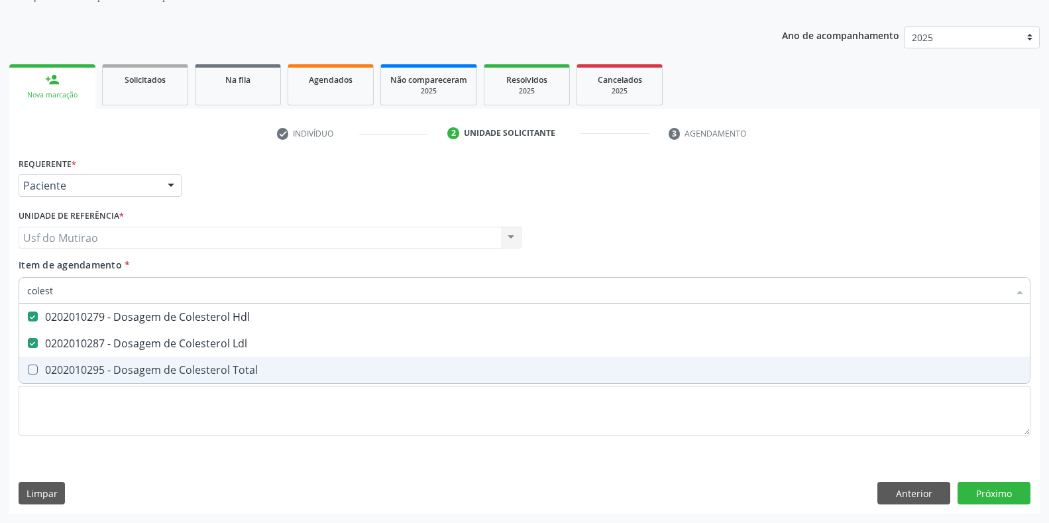
click at [81, 365] on div "0202010295 - Dosagem de Colesterol Total" at bounding box center [524, 370] width 995 height 11
checkbox Total "true"
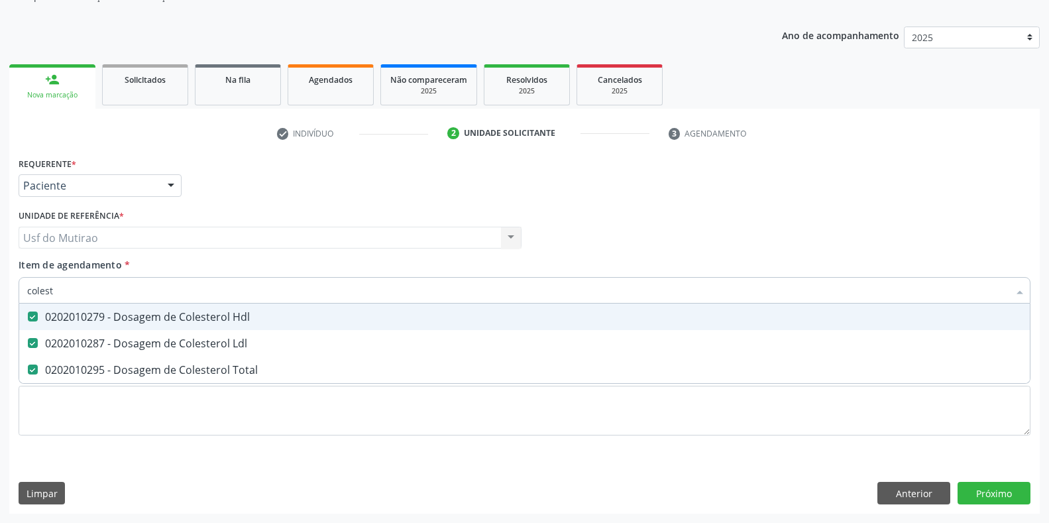
drag, startPoint x: 83, startPoint y: 288, endPoint x: 0, endPoint y: 292, distance: 83.0
click at [0, 292] on div "Acompanhamento Acompanhe a situação das marcações correntes e finalizadas Relat…" at bounding box center [524, 231] width 1049 height 584
type input "triglice"
checkbox Hdl "false"
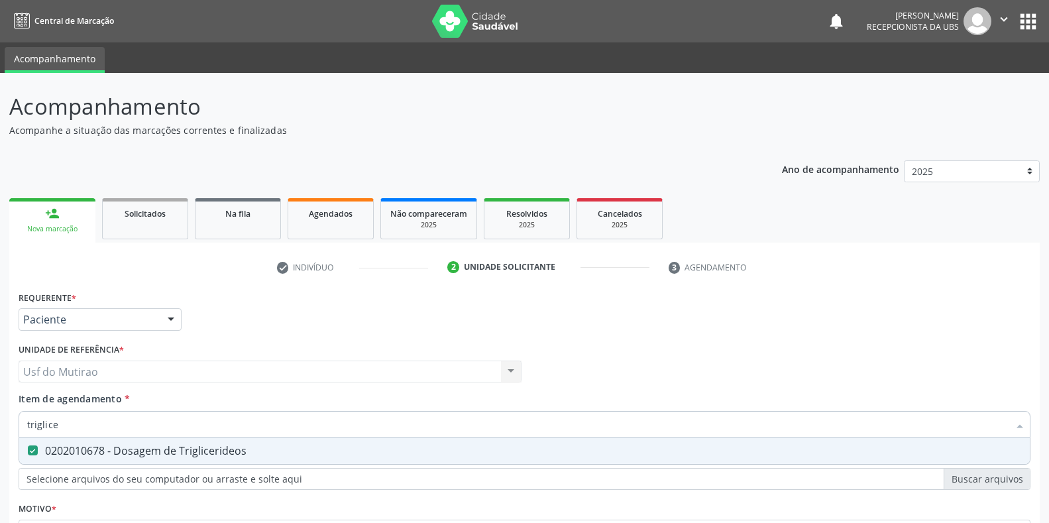
scroll to position [134, 0]
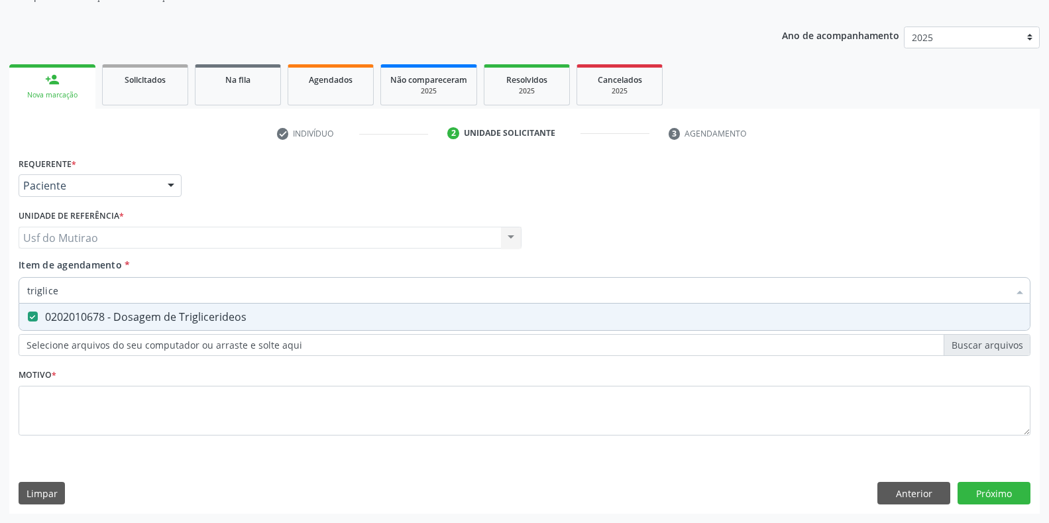
click at [7, 299] on div "Acompanhamento Acompanhe a situação das marcações correntes e finalizadas Relat…" at bounding box center [524, 231] width 1049 height 584
type input "hemo"
checkbox Triglicerideos "false"
type input "hemogra"
click at [36, 313] on Completo at bounding box center [33, 317] width 10 height 10
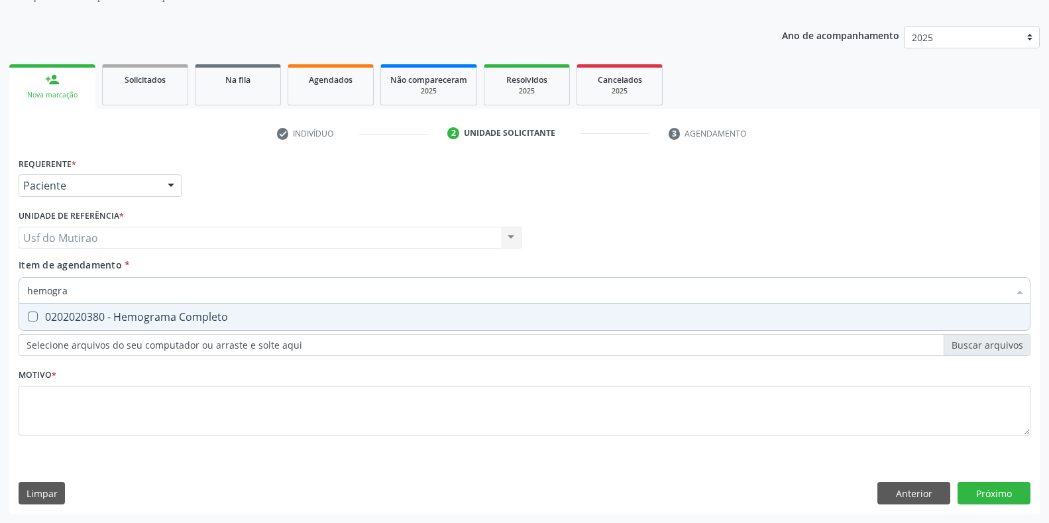
click at [28, 313] on Completo "checkbox" at bounding box center [23, 316] width 9 height 9
checkbox Completo "true"
drag, startPoint x: 92, startPoint y: 293, endPoint x: 0, endPoint y: 292, distance: 92.1
click at [0, 292] on div "Acompanhamento Acompanhe a situação das marcações correntes e finalizadas Relat…" at bounding box center [524, 231] width 1049 height 584
type input "glico"
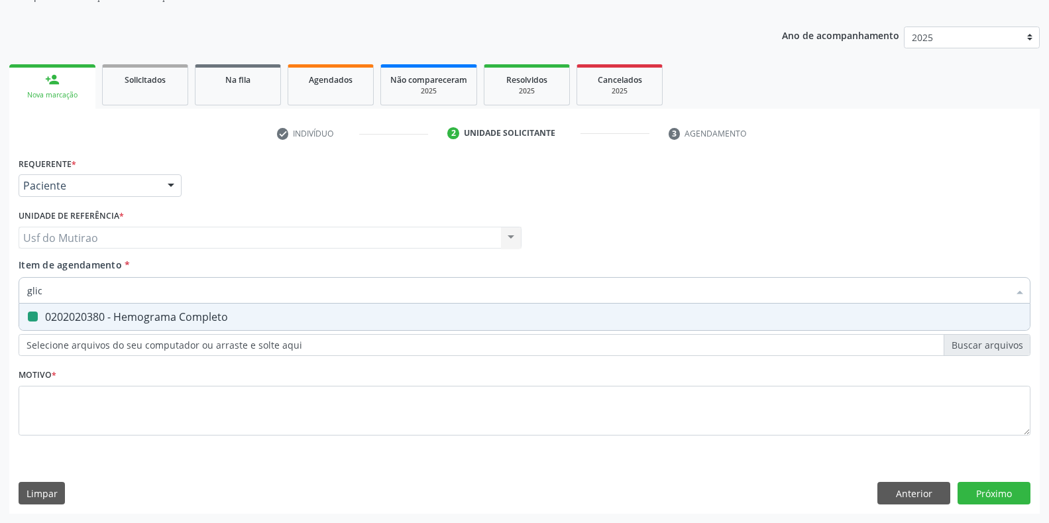
checkbox Completo "false"
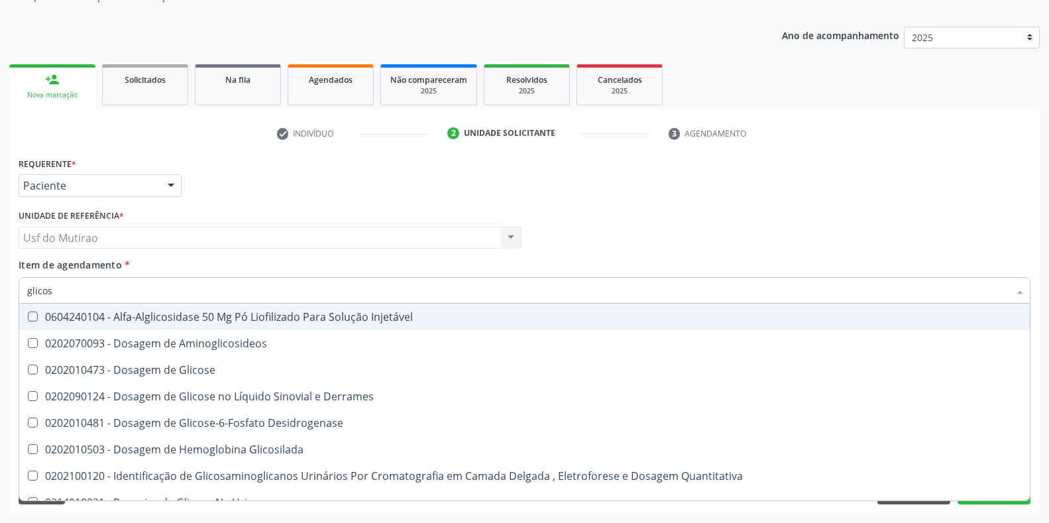
type input "glicose"
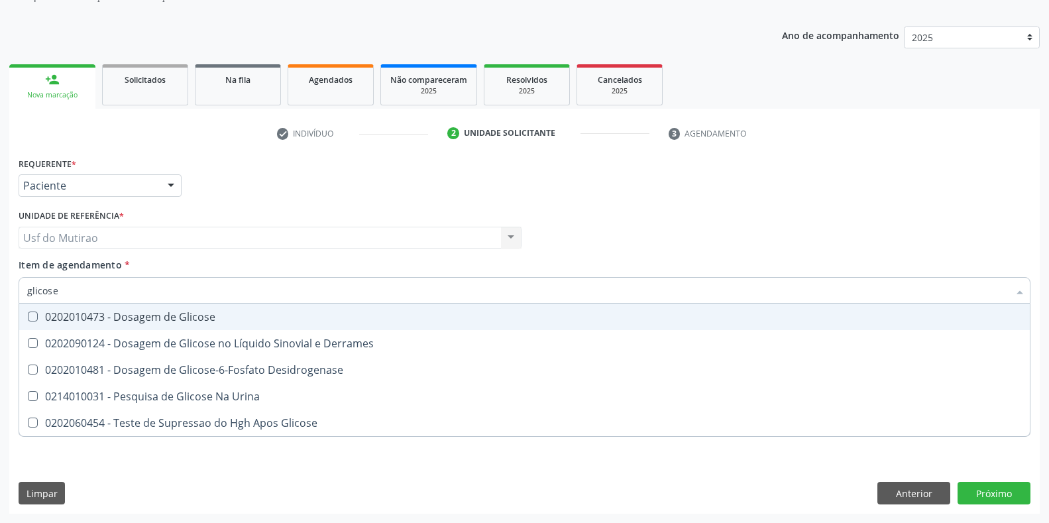
click at [113, 316] on div "0202010473 - Dosagem de Glicose" at bounding box center [524, 317] width 995 height 11
checkbox Glicose "true"
drag, startPoint x: 115, startPoint y: 294, endPoint x: 0, endPoint y: 296, distance: 114.7
click at [0, 296] on div "Acompanhamento Acompanhe a situação das marcações correntes e finalizadas Relat…" at bounding box center [524, 231] width 1049 height 584
type input "ureia"
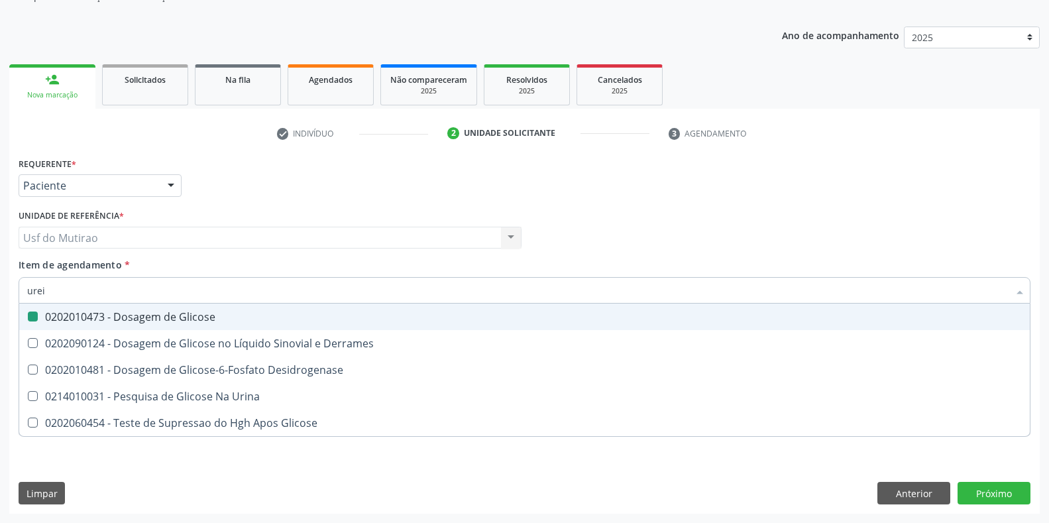
checkbox Glicose "false"
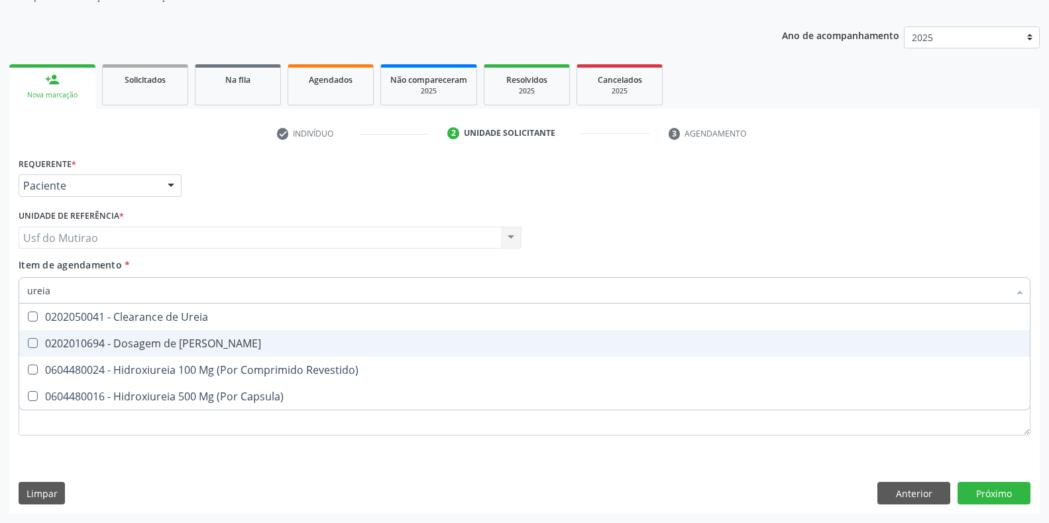
click at [90, 347] on div "0202010694 - Dosagem de [PERSON_NAME]" at bounding box center [524, 343] width 995 height 11
checkbox Ureia "true"
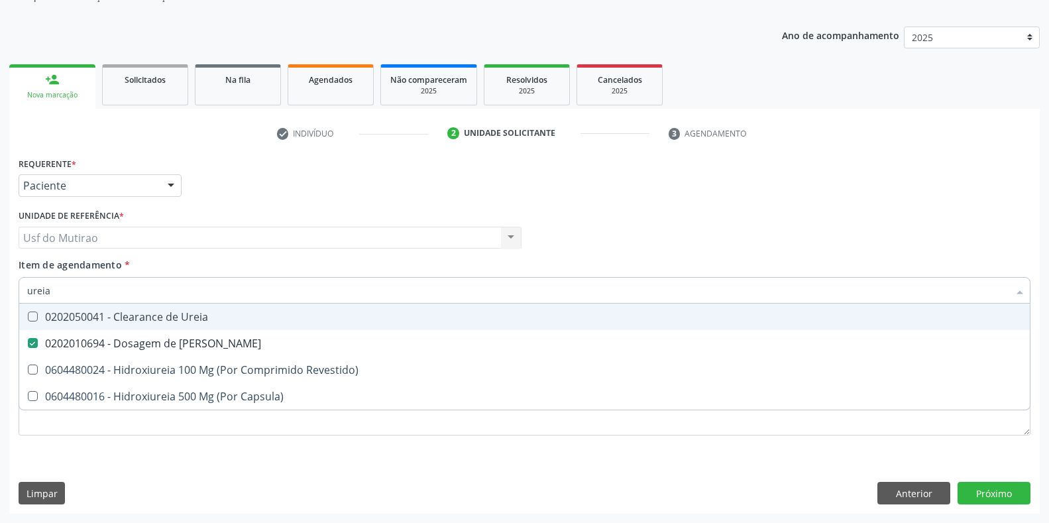
drag, startPoint x: 101, startPoint y: 294, endPoint x: 0, endPoint y: 293, distance: 100.8
click at [0, 293] on div "Acompanhamento Acompanhe a situação das marcações correntes e finalizadas Relat…" at bounding box center [524, 231] width 1049 height 584
type input "crea"
checkbox Ureia "false"
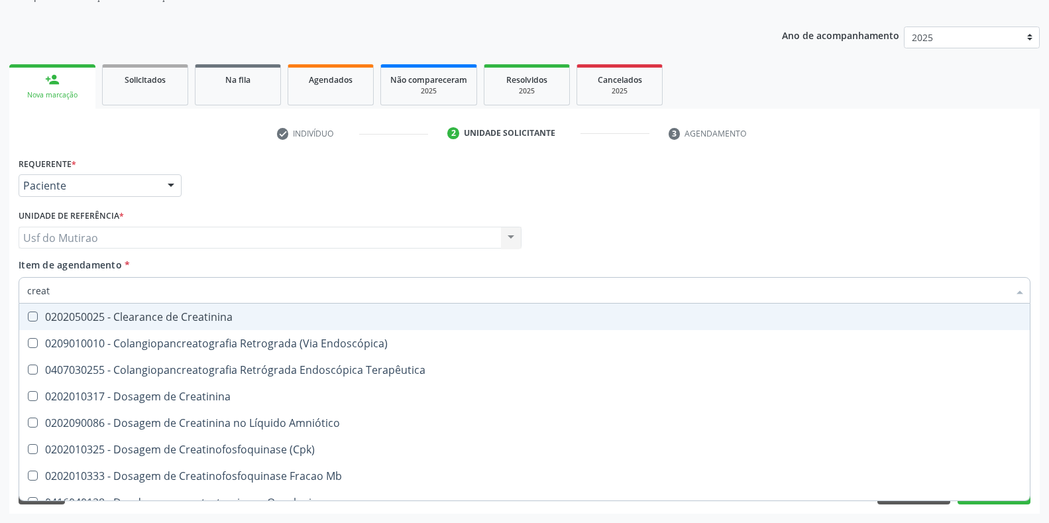
type input "creati"
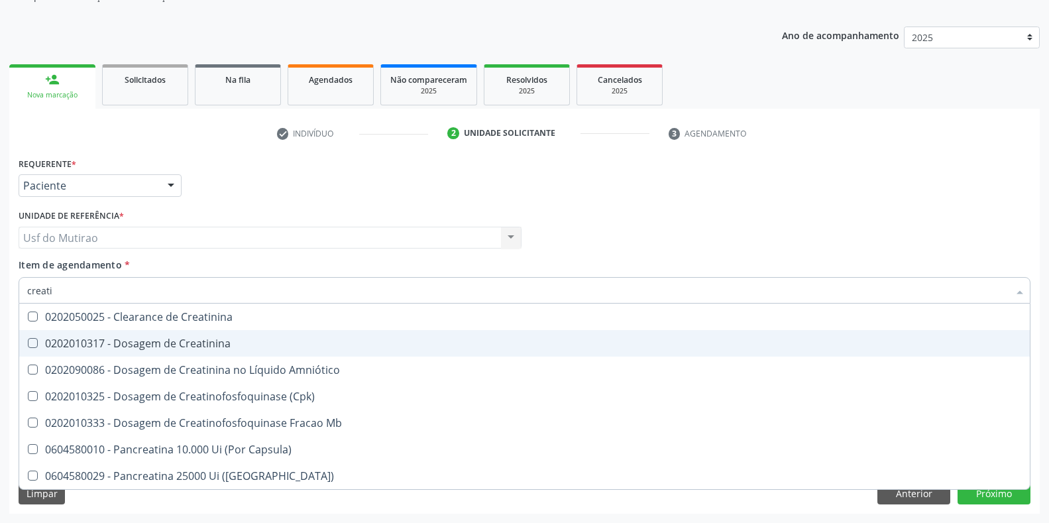
click at [99, 346] on div "0202010317 - Dosagem de Creatinina" at bounding box center [524, 343] width 995 height 11
checkbox Creatinina "true"
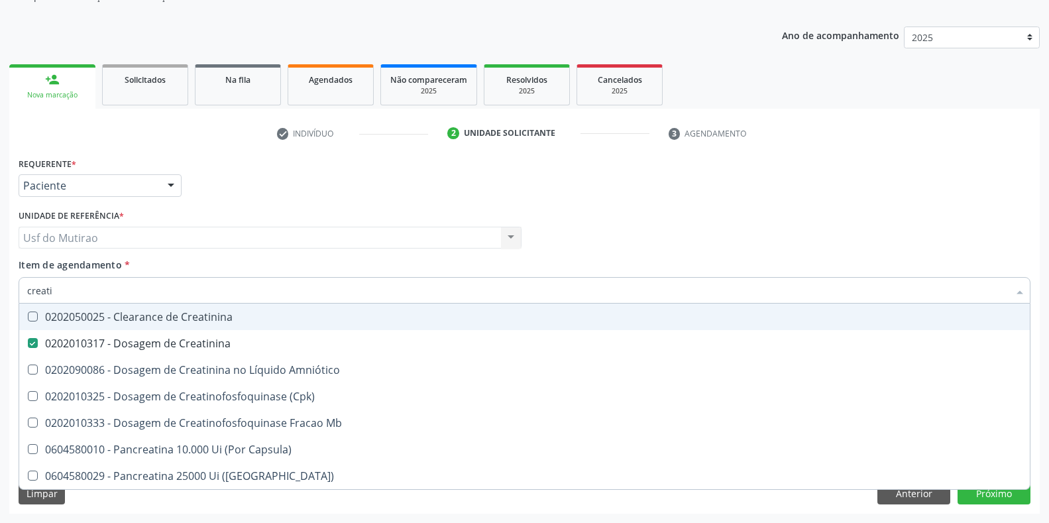
drag, startPoint x: 95, startPoint y: 296, endPoint x: 0, endPoint y: 294, distance: 94.8
click at [0, 294] on div "Acompanhamento Acompanhe a situação das marcações correntes e finalizadas Relat…" at bounding box center [524, 231] width 1049 height 584
type input "acido"
checkbox Creatinina "false"
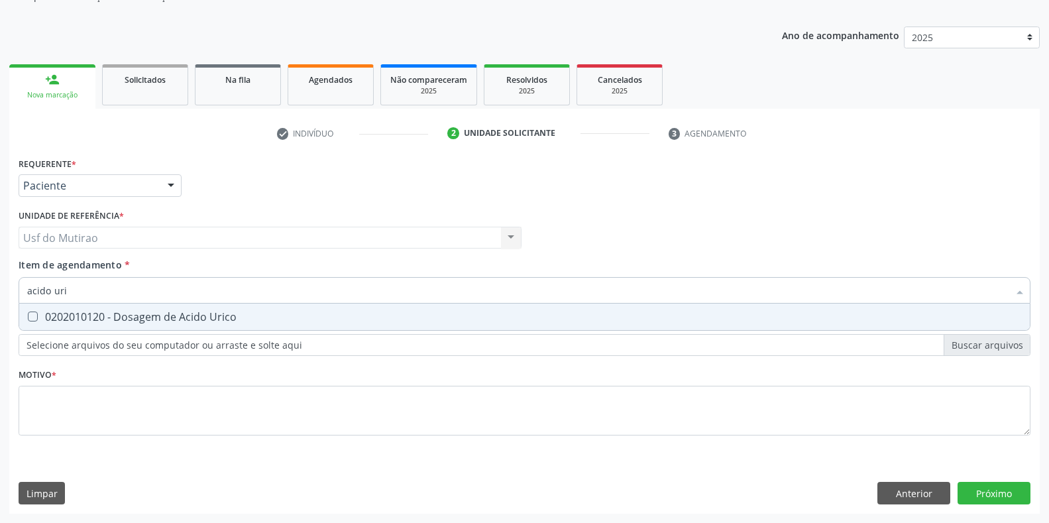
type input "acido uric"
click at [86, 314] on div "0202010120 - Dosagem de Acido Urico" at bounding box center [524, 317] width 995 height 11
checkbox Urico "true"
drag, startPoint x: 89, startPoint y: 294, endPoint x: 13, endPoint y: 292, distance: 76.3
click at [13, 292] on div "Requerente * Paciente Profissional de Saúde Paciente Nenhum resultado encontrad…" at bounding box center [524, 334] width 1031 height 360
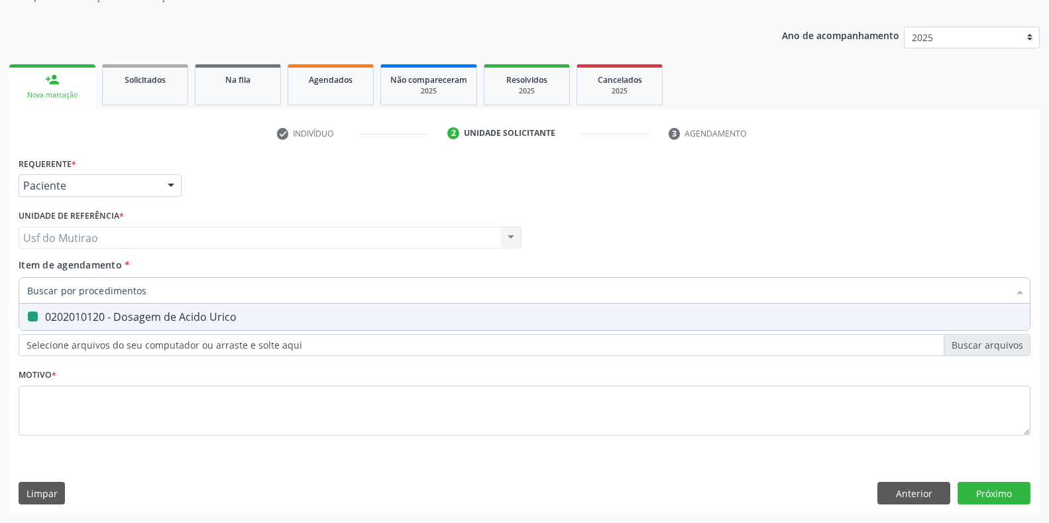
checkbox Urico "false"
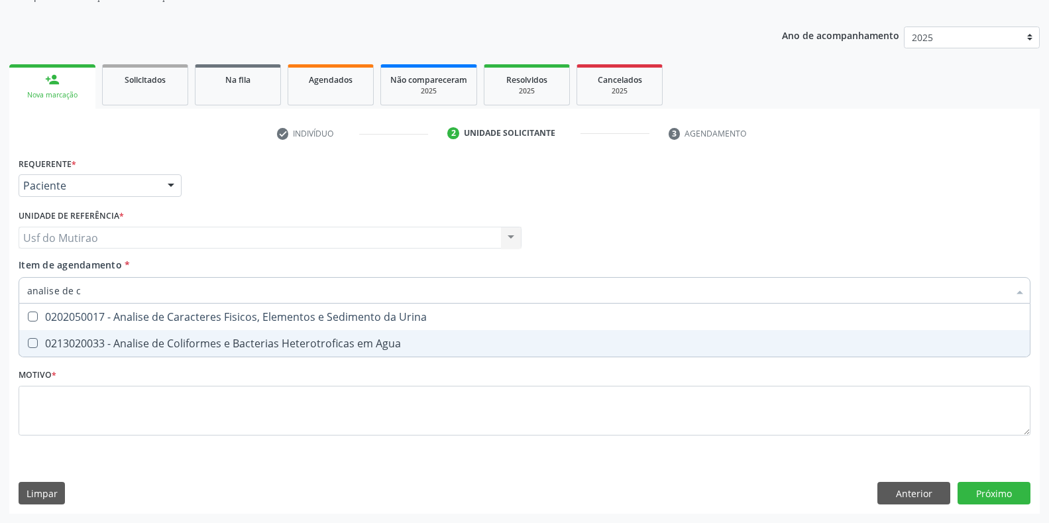
type input "analise de ca"
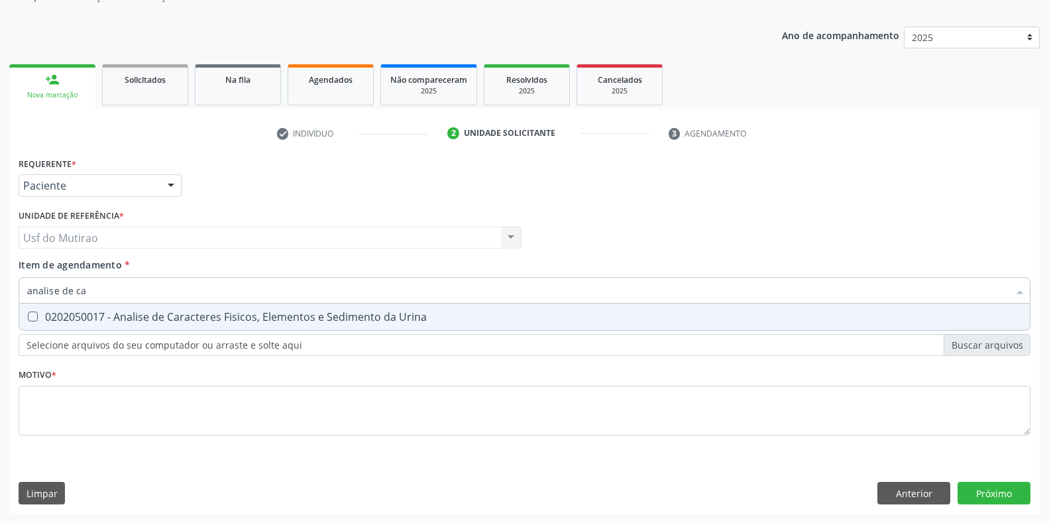
click at [381, 312] on div "0202050017 - Analise de Caracteres Fisicos, Elementos e Sedimento da Urina" at bounding box center [524, 317] width 995 height 11
checkbox Urina "true"
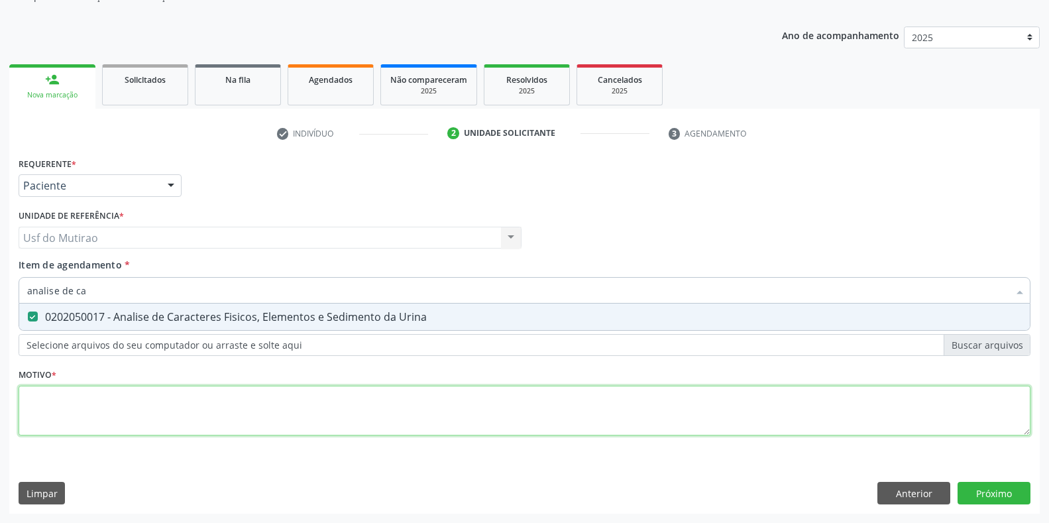
click at [319, 401] on div "Requerente * Paciente Profissional de Saúde Paciente Nenhum resultado encontrad…" at bounding box center [525, 304] width 1012 height 300
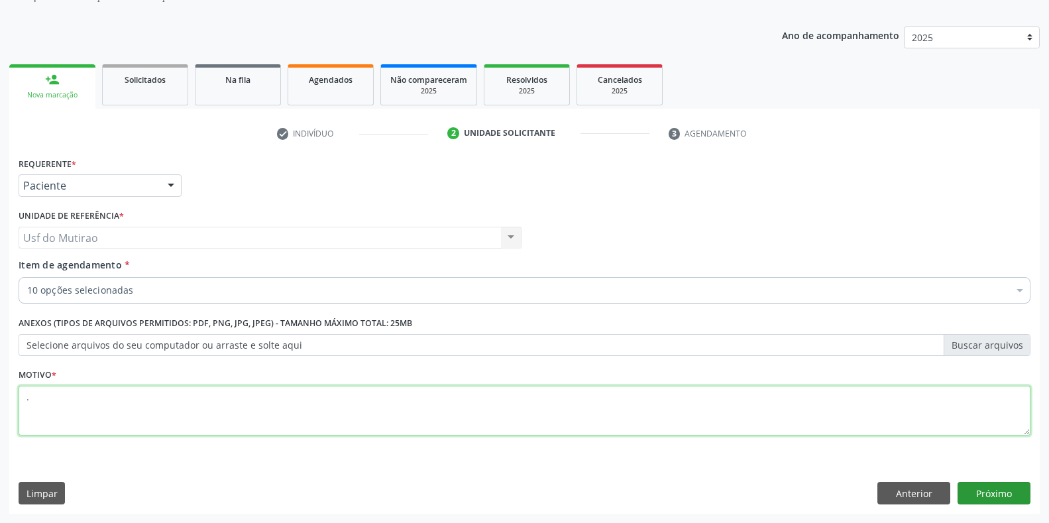
type textarea "."
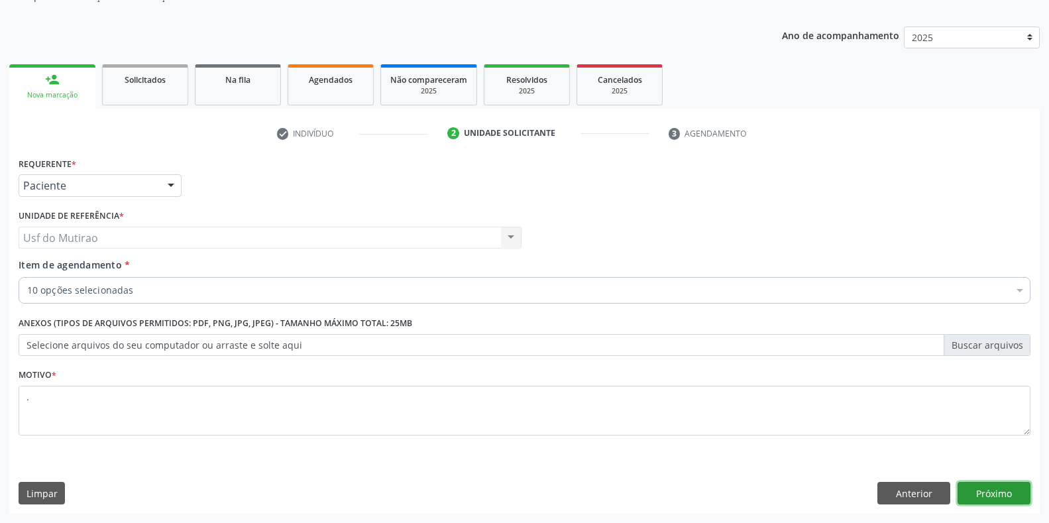
click at [985, 498] on button "Próximo" at bounding box center [994, 493] width 73 height 23
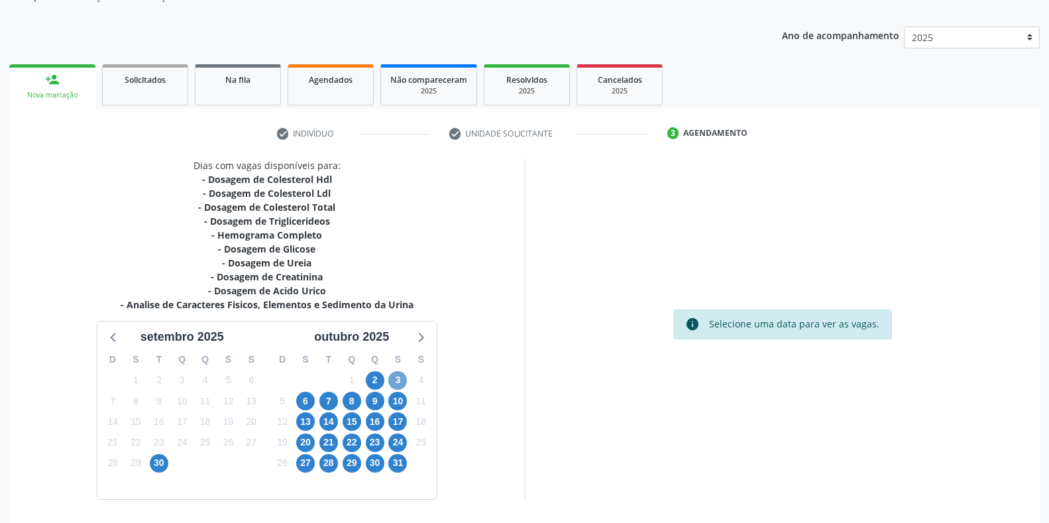
click at [394, 377] on span "3" at bounding box center [397, 380] width 19 height 19
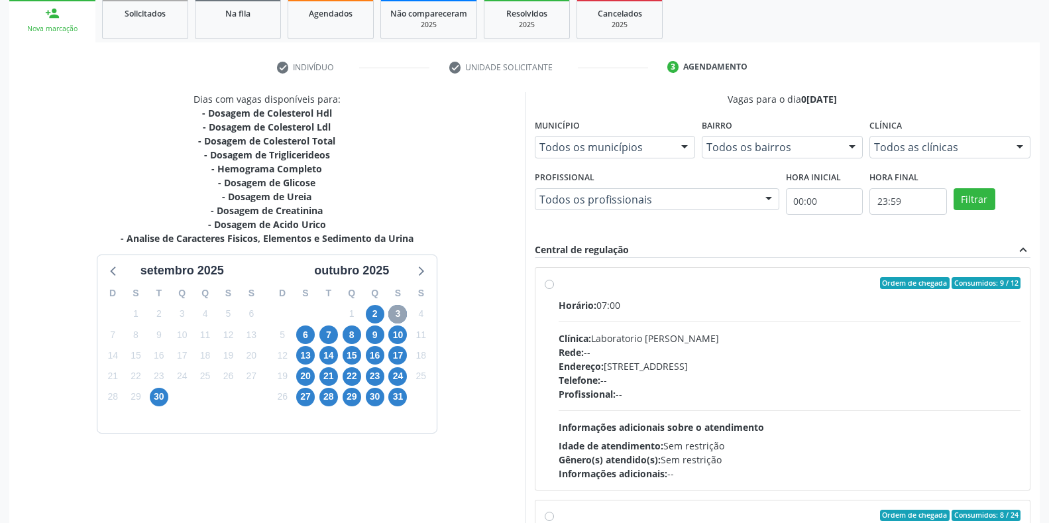
scroll to position [266, 0]
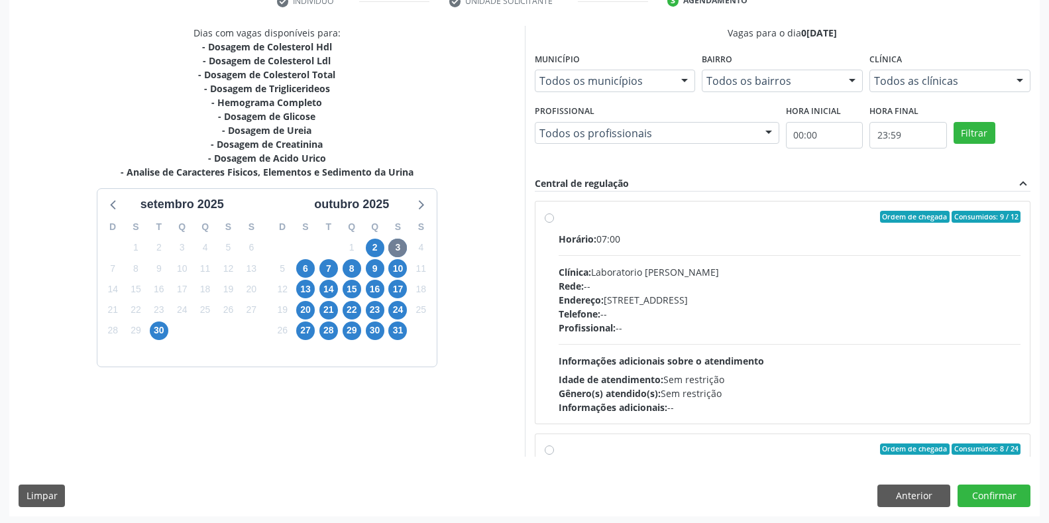
click at [620, 268] on div "Clínica: Laboratorio [PERSON_NAME]" at bounding box center [790, 272] width 463 height 14
click at [554, 223] on input "Ordem de chegada Consumidos: 9 / 12 Horário: 07:00 Clínica: Laboratorio [PERSON…" at bounding box center [549, 217] width 9 height 12
radio input "true"
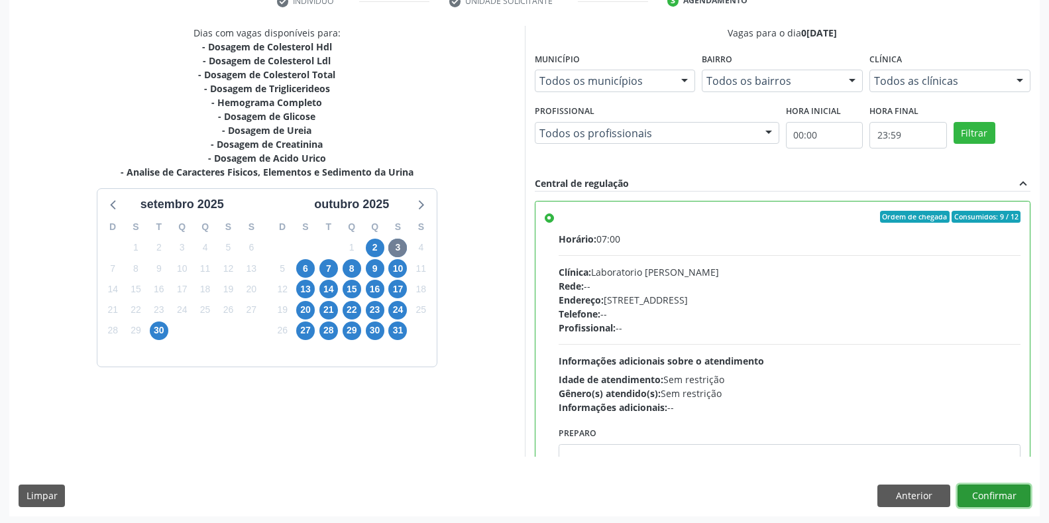
click at [977, 490] on button "Confirmar" at bounding box center [994, 496] width 73 height 23
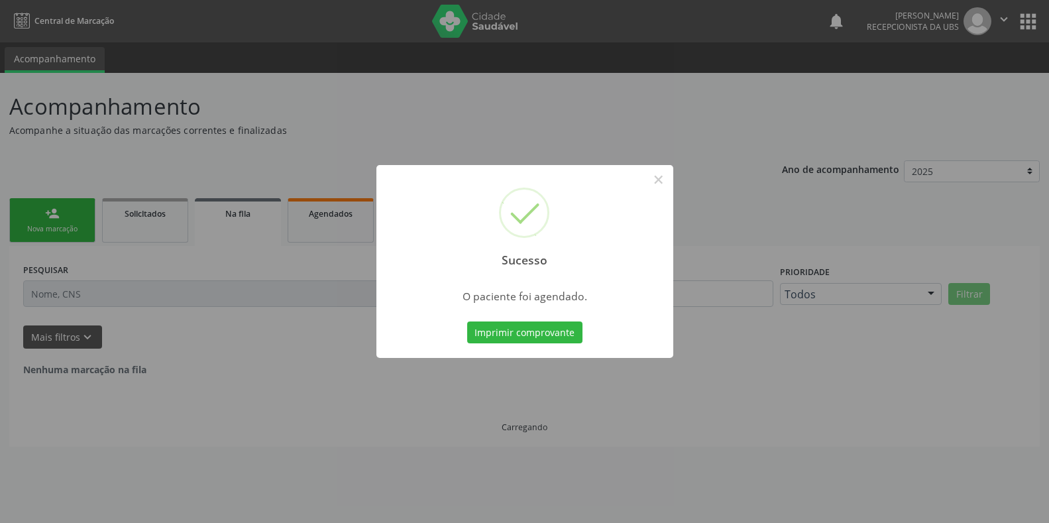
scroll to position [0, 0]
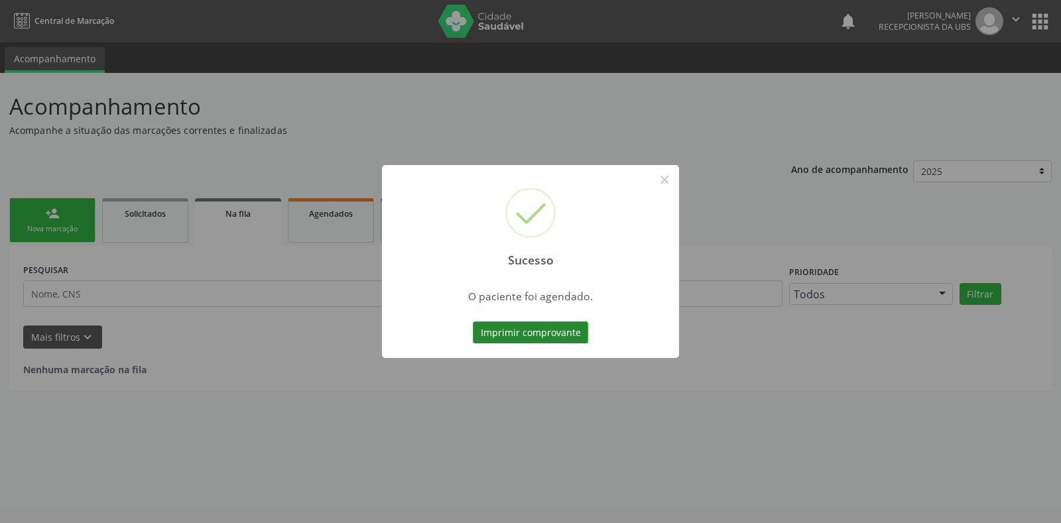
click at [546, 327] on button "Imprimir comprovante" at bounding box center [530, 332] width 115 height 23
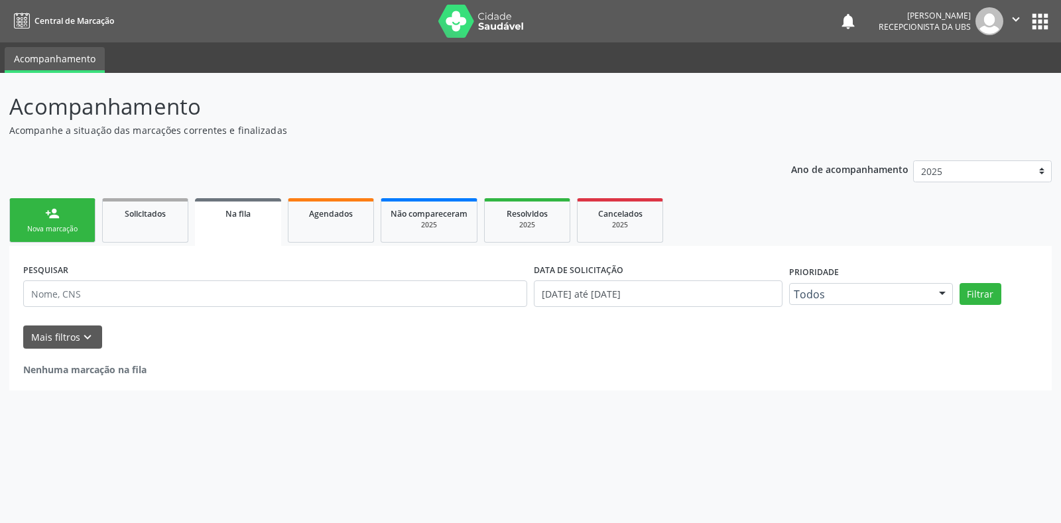
click at [65, 219] on link "person_add Nova marcação" at bounding box center [52, 220] width 86 height 44
click at [41, 213] on link "person_add Nova marcação" at bounding box center [52, 220] width 86 height 44
click at [65, 227] on div "Nova marcação" at bounding box center [52, 229] width 66 height 10
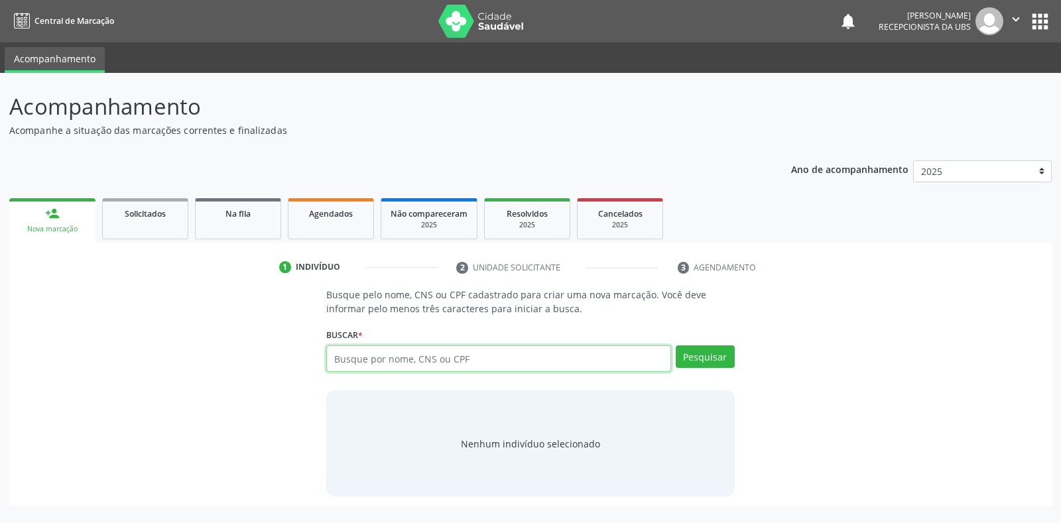
click at [483, 366] on input "text" at bounding box center [498, 358] width 344 height 27
type input "707403093640375"
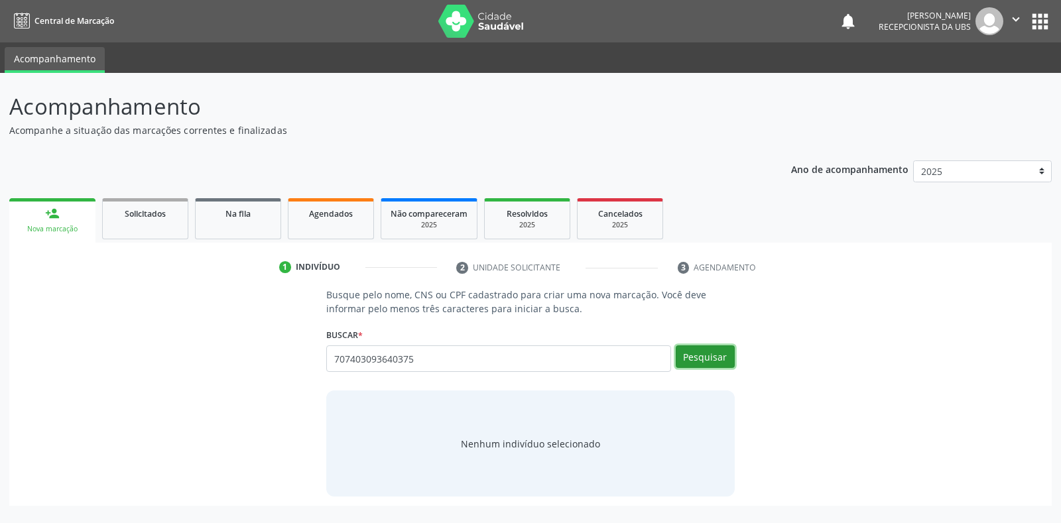
click at [688, 353] on button "Pesquisar" at bounding box center [704, 356] width 59 height 23
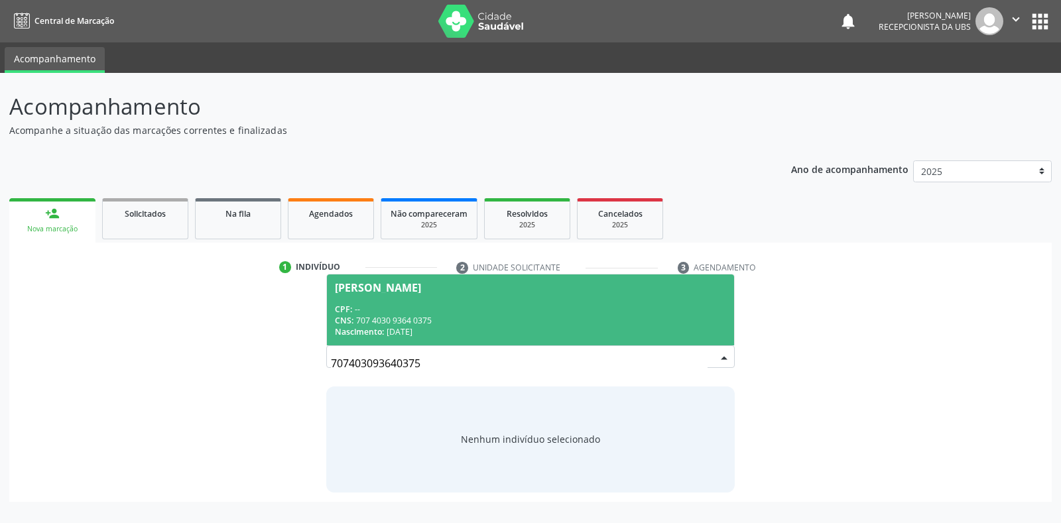
click at [524, 315] on div "CNS: 707 4030 9364 0375" at bounding box center [530, 320] width 390 height 11
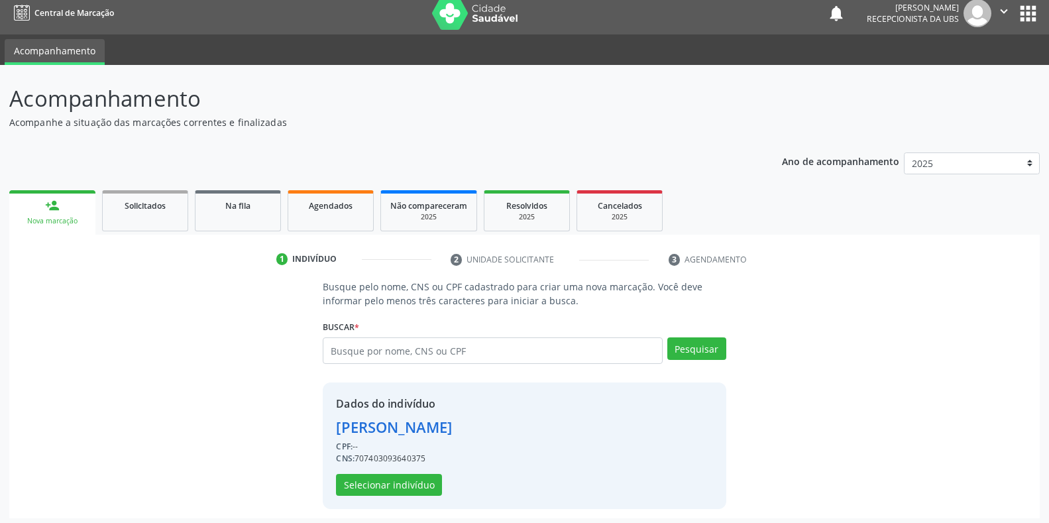
scroll to position [13, 0]
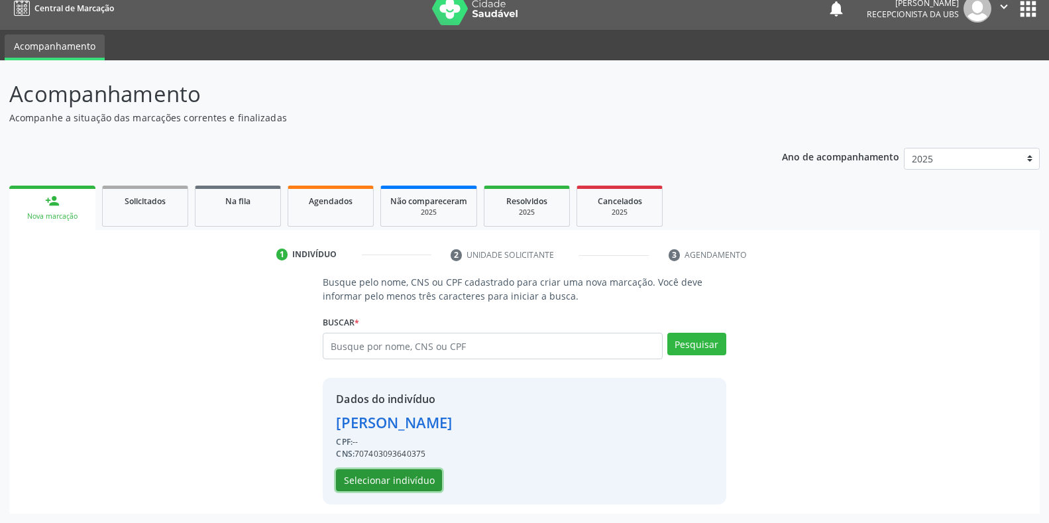
click at [395, 481] on button "Selecionar indivíduo" at bounding box center [389, 480] width 106 height 23
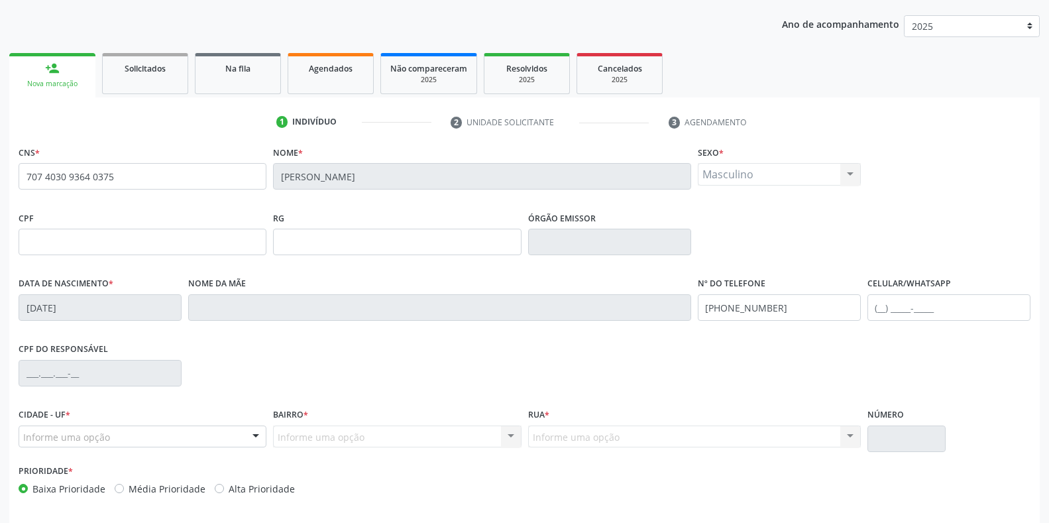
scroll to position [196, 0]
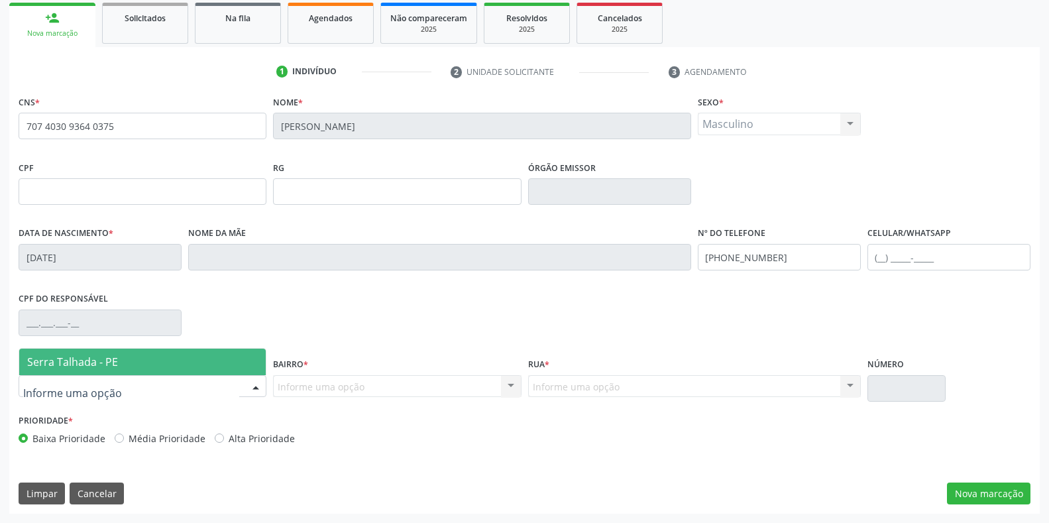
click at [194, 392] on div at bounding box center [143, 386] width 248 height 23
click at [143, 357] on span "Serra Talhada - PE" at bounding box center [142, 362] width 247 height 27
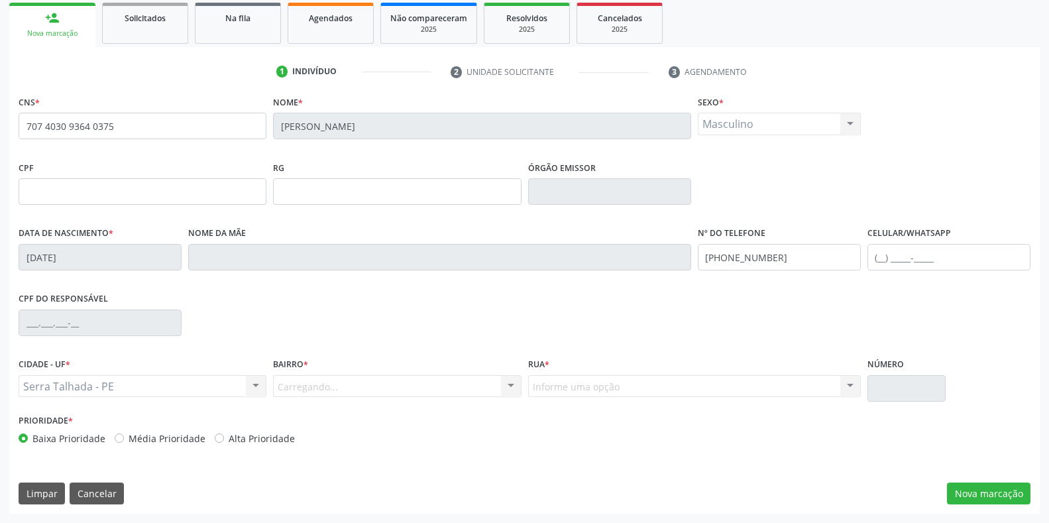
click at [326, 384] on div "Carregando... Nenhum resultado encontrado para: " " Nenhuma opção encontrada. D…" at bounding box center [397, 386] width 248 height 23
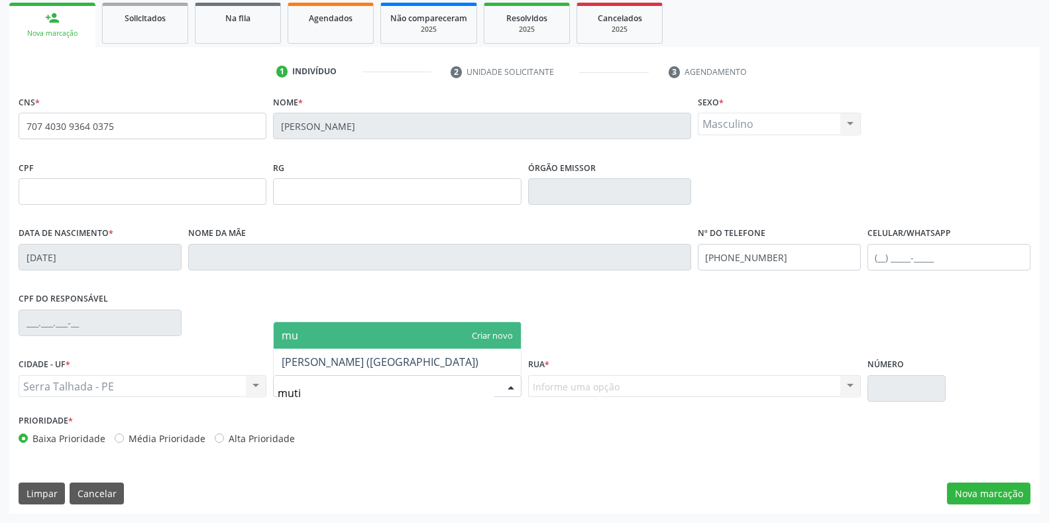
type input "mutir"
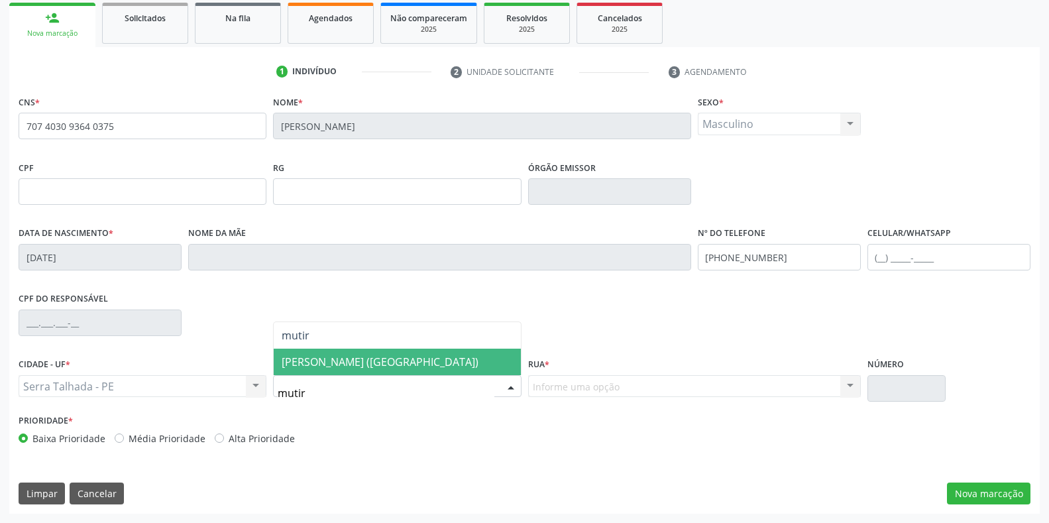
click at [333, 363] on span "[PERSON_NAME] ([GEOGRAPHIC_DATA])" at bounding box center [380, 362] width 197 height 15
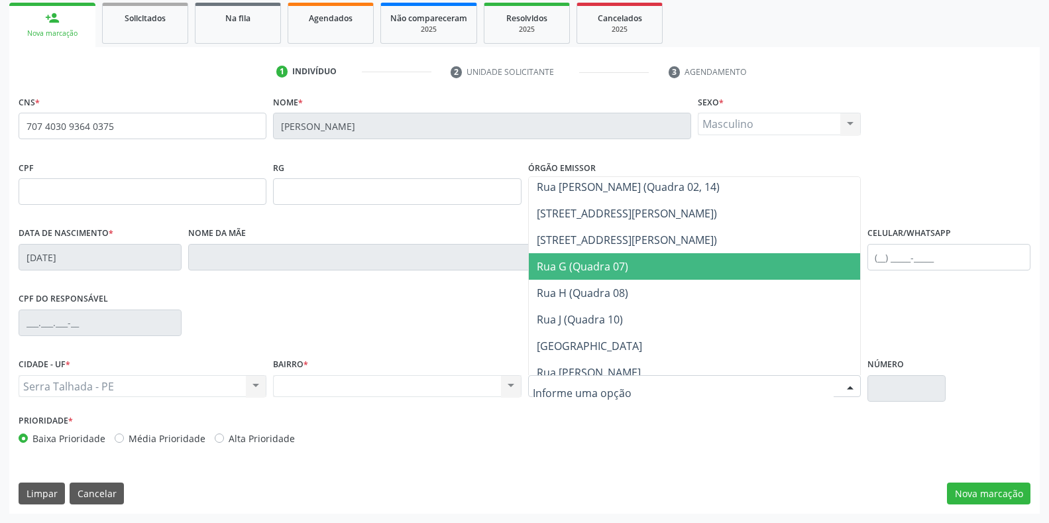
scroll to position [398, 0]
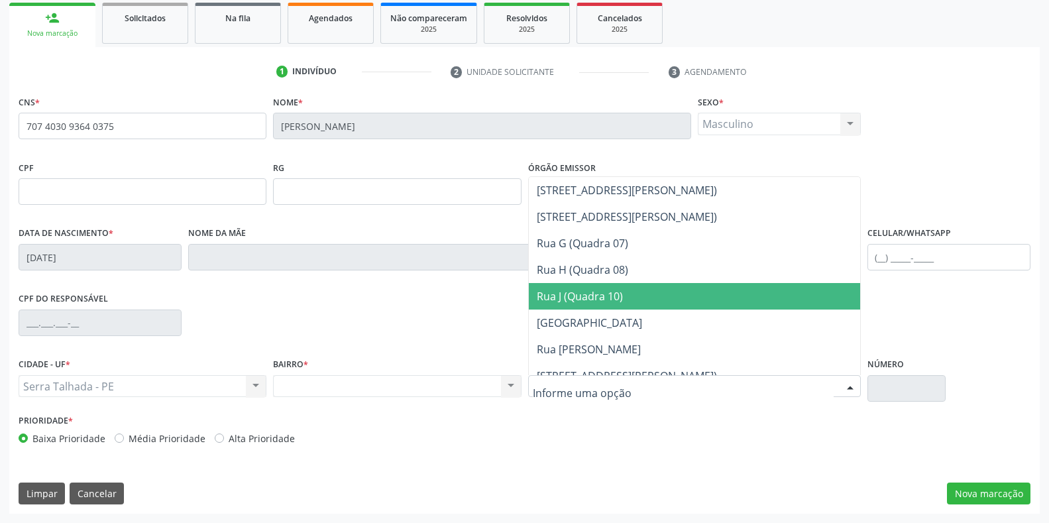
click at [603, 304] on span "Rua J (Quadra 10)" at bounding box center [694, 296] width 331 height 27
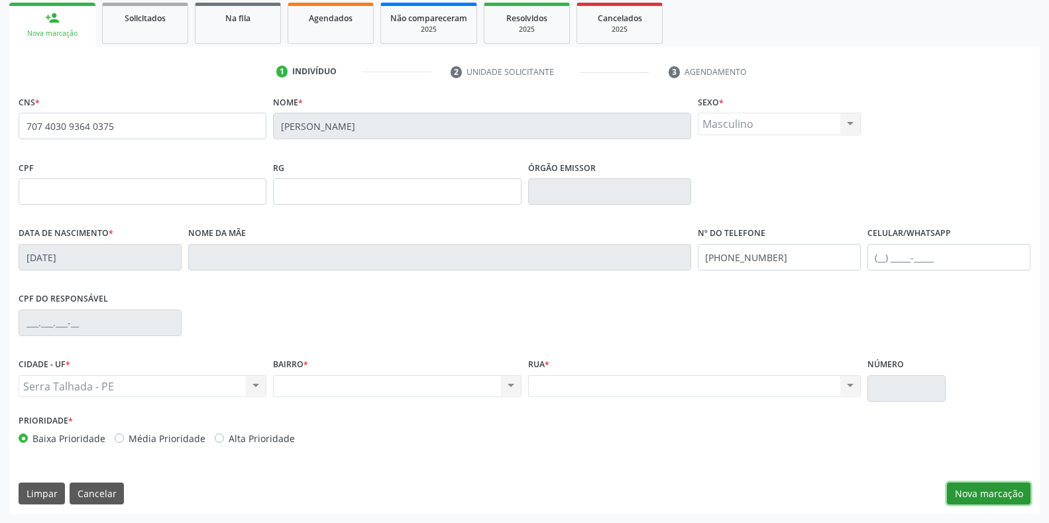
click at [982, 496] on button "Nova marcação" at bounding box center [989, 494] width 84 height 23
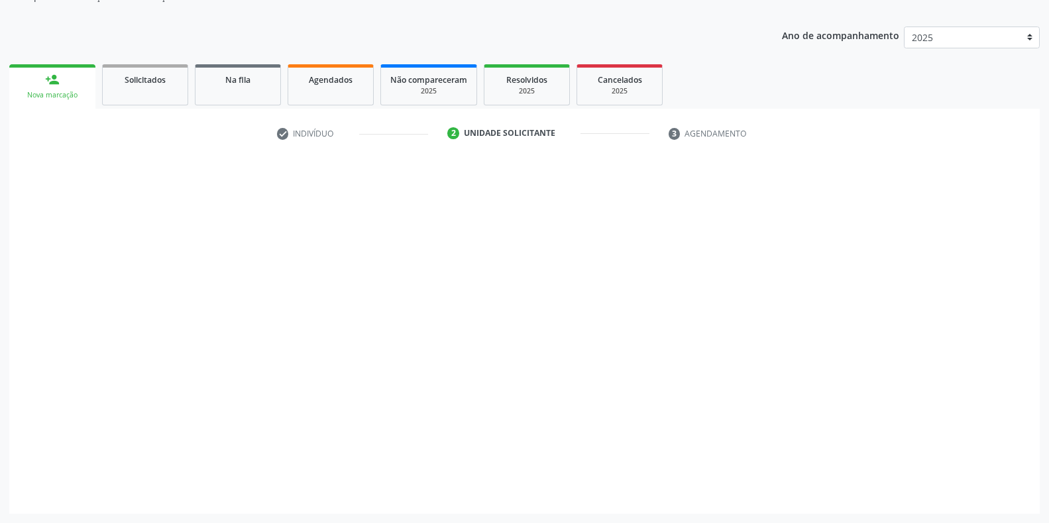
scroll to position [134, 0]
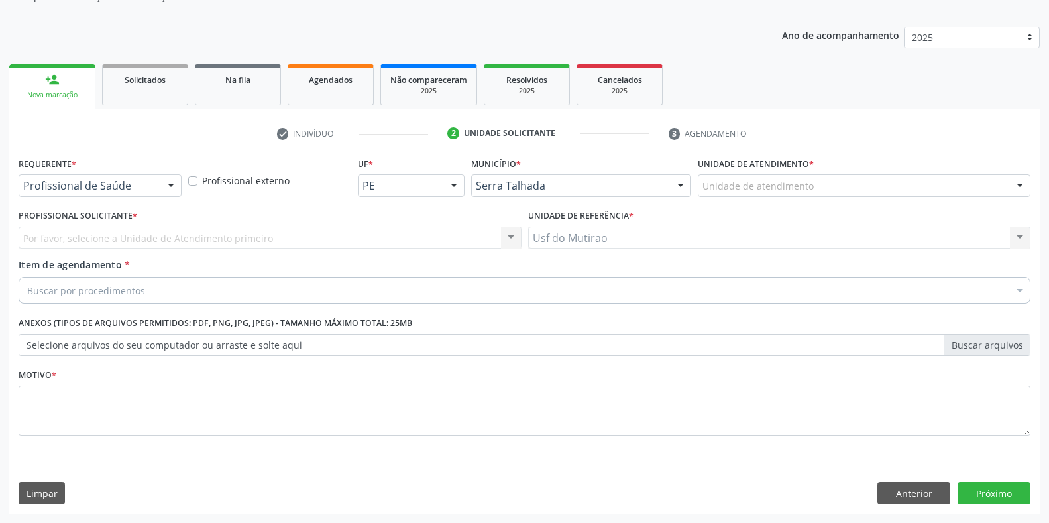
click at [162, 184] on div at bounding box center [171, 186] width 20 height 23
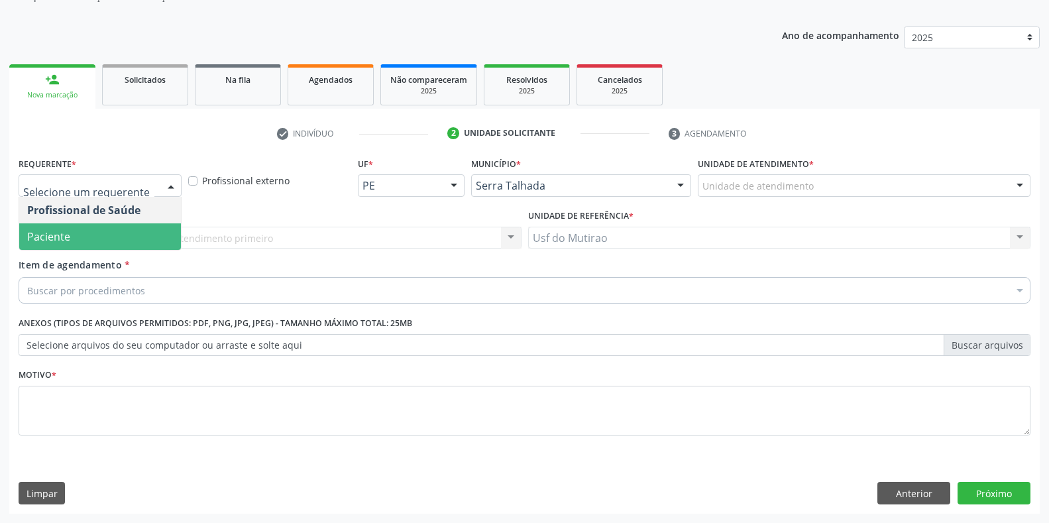
click at [71, 233] on span "Paciente" at bounding box center [100, 236] width 162 height 27
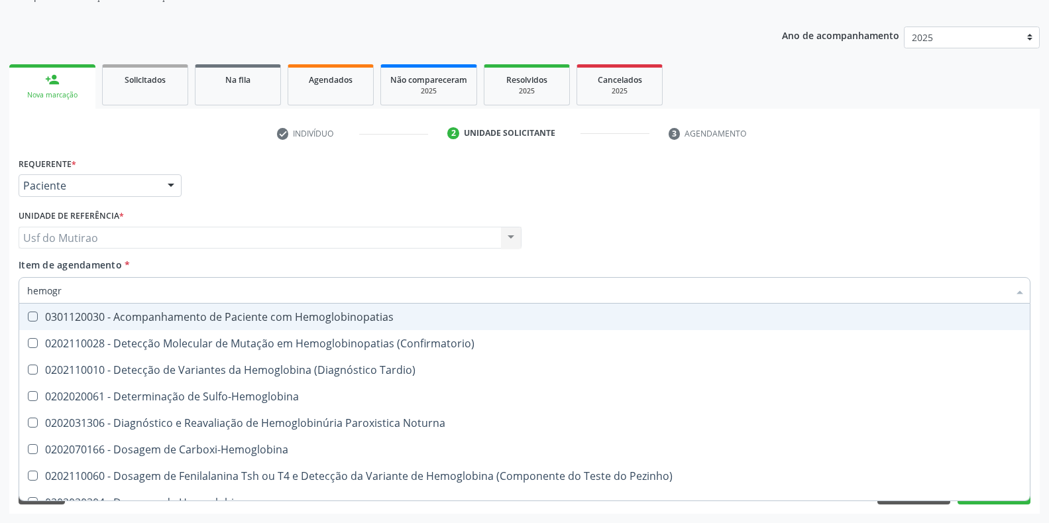
type input "hemogra"
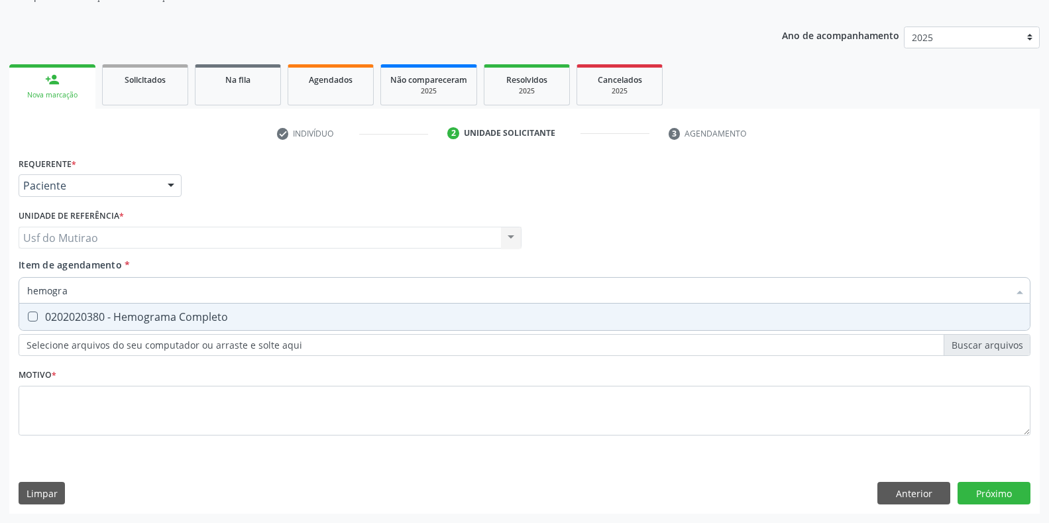
click at [112, 312] on div "0202020380 - Hemograma Completo" at bounding box center [524, 317] width 995 height 11
checkbox Completo "true"
drag, startPoint x: 113, startPoint y: 288, endPoint x: 0, endPoint y: 288, distance: 112.7
click at [0, 288] on div "Acompanhamento Acompanhe a situação das marcações correntes e finalizadas Relat…" at bounding box center [524, 231] width 1049 height 584
type input "glico"
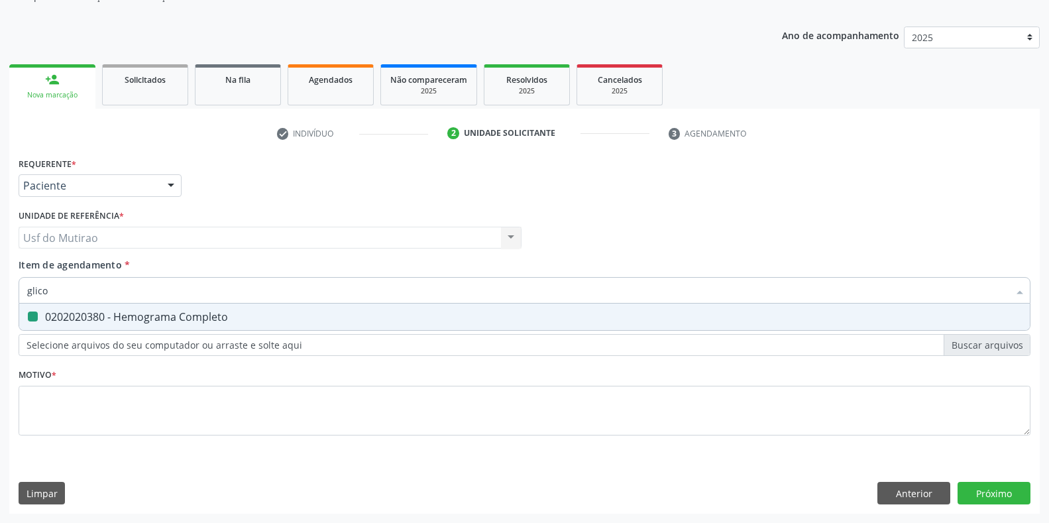
checkbox Completo "false"
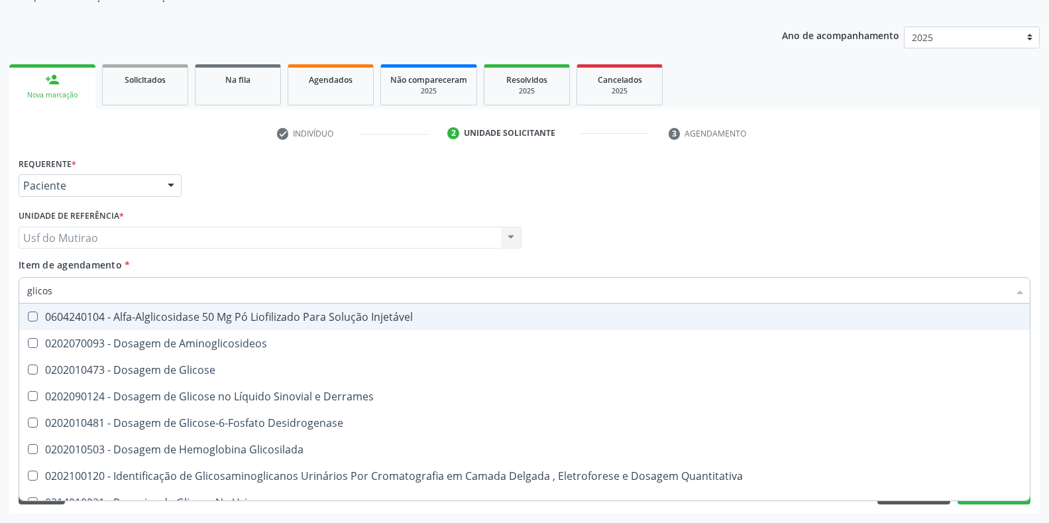
type input "glicose"
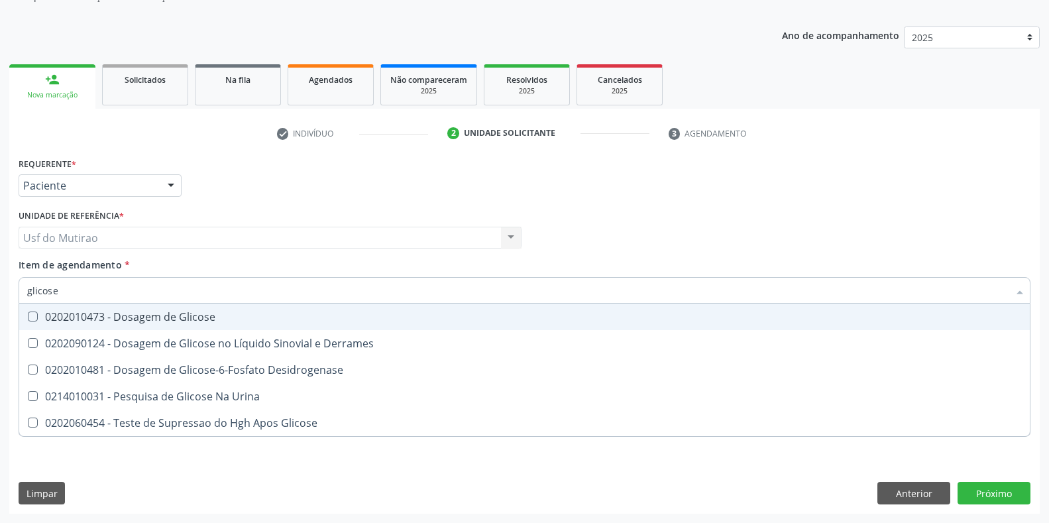
click at [131, 312] on div "0202010473 - Dosagem de Glicose" at bounding box center [524, 317] width 995 height 11
checkbox Glicose "true"
drag, startPoint x: 145, startPoint y: 294, endPoint x: 0, endPoint y: 292, distance: 145.2
click at [0, 292] on div "Acompanhamento Acompanhe a situação das marcações correntes e finalizadas Relat…" at bounding box center [524, 231] width 1049 height 584
type input "coleste"
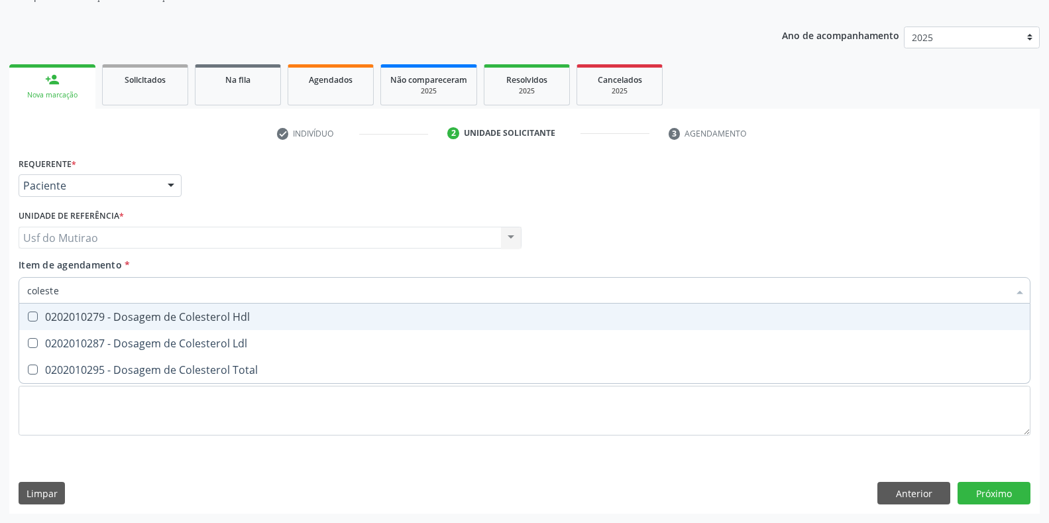
click at [67, 316] on div "0202010279 - Dosagem de Colesterol Hdl" at bounding box center [524, 317] width 995 height 11
checkbox Hdl "true"
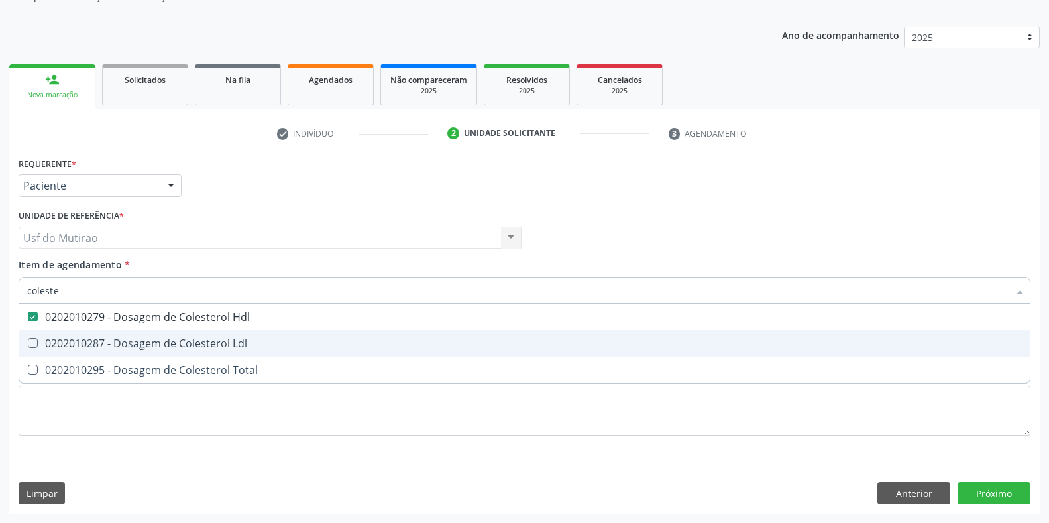
click at [108, 343] on div "0202010287 - Dosagem de Colesterol Ldl" at bounding box center [524, 343] width 995 height 11
checkbox Ldl "true"
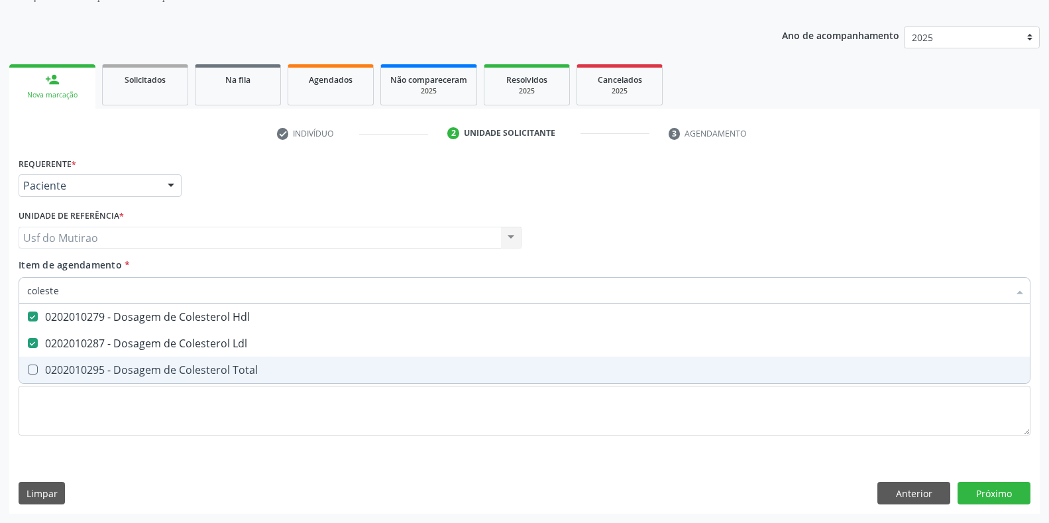
click at [119, 379] on span "0202010295 - Dosagem de Colesterol Total" at bounding box center [524, 370] width 1011 height 27
checkbox Total "true"
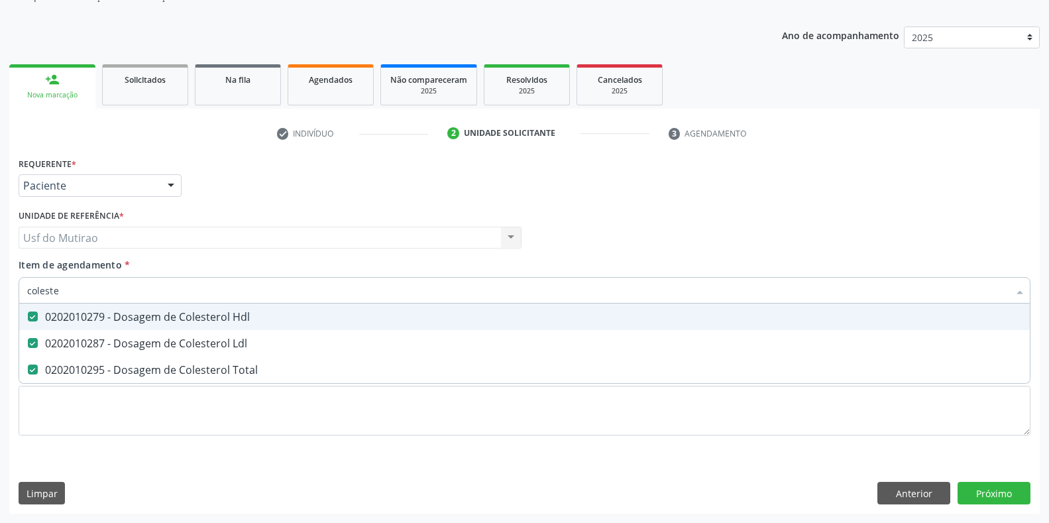
drag, startPoint x: 131, startPoint y: 289, endPoint x: 0, endPoint y: 290, distance: 131.3
click at [0, 290] on div "Acompanhamento Acompanhe a situação das marcações correntes e finalizadas Relat…" at bounding box center [524, 231] width 1049 height 584
type input "triglic"
checkbox Hdl "false"
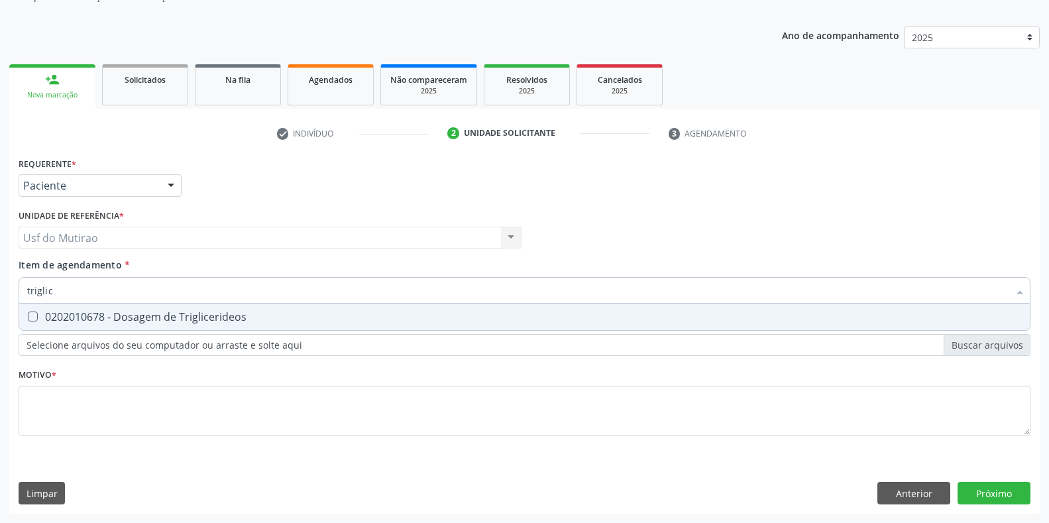
type input "triglice"
click at [52, 313] on div "0202010678 - Dosagem de Triglicerideos" at bounding box center [524, 317] width 995 height 11
checkbox Triglicerideos "true"
drag, startPoint x: 66, startPoint y: 291, endPoint x: 0, endPoint y: 286, distance: 65.8
click at [3, 290] on div "Acompanhamento Acompanhe a situação das marcações correntes e finalizadas Relat…" at bounding box center [524, 231] width 1049 height 584
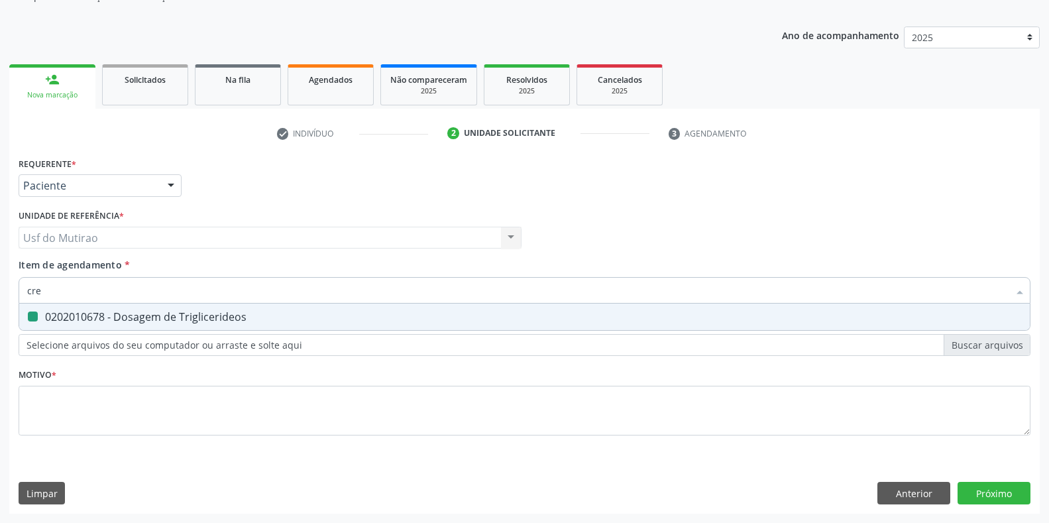
type input "crea"
checkbox Triglicerideos "false"
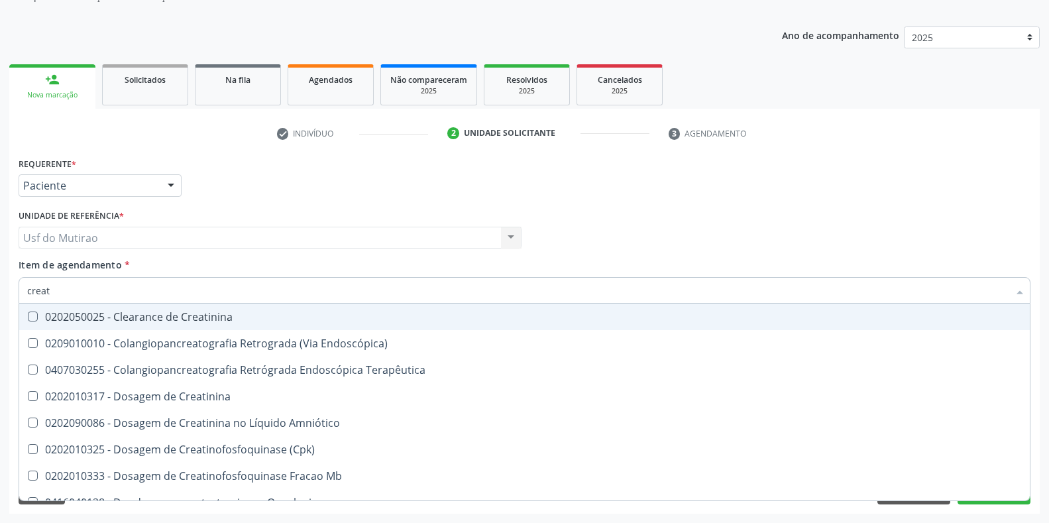
type input "creati"
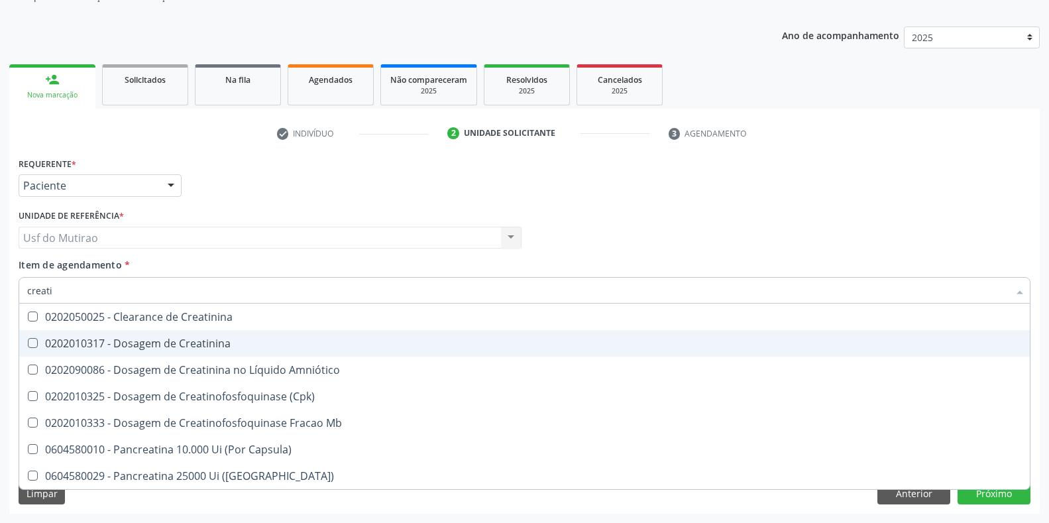
click at [130, 343] on div "0202010317 - Dosagem de Creatinina" at bounding box center [524, 343] width 995 height 11
checkbox Creatinina "true"
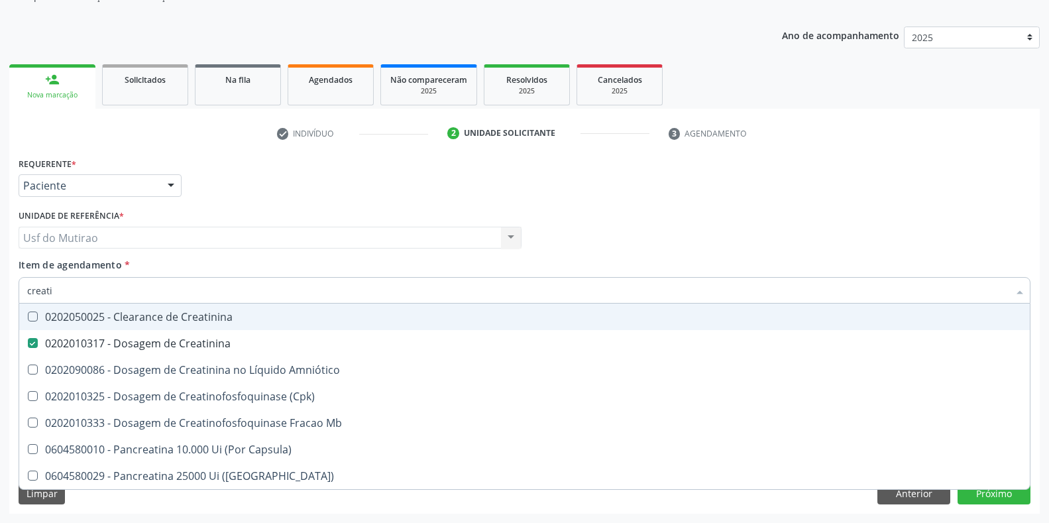
drag, startPoint x: 131, startPoint y: 294, endPoint x: 0, endPoint y: 294, distance: 130.6
click at [0, 294] on div "Acompanhamento Acompanhe a situação das marcações correntes e finalizadas Relat…" at bounding box center [524, 231] width 1049 height 584
type input "ureia"
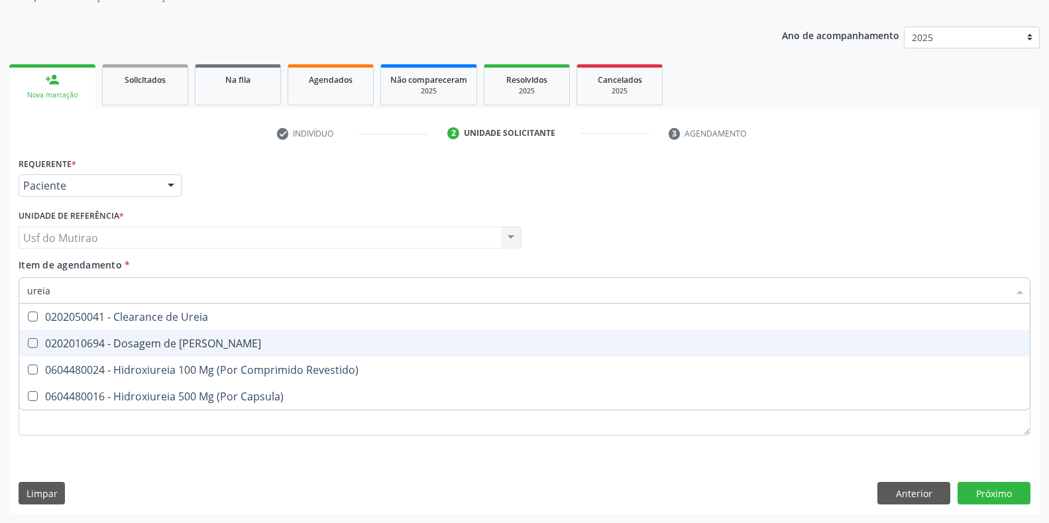
click at [105, 338] on div "0202010694 - Dosagem de [PERSON_NAME]" at bounding box center [524, 343] width 995 height 11
checkbox Ureia "true"
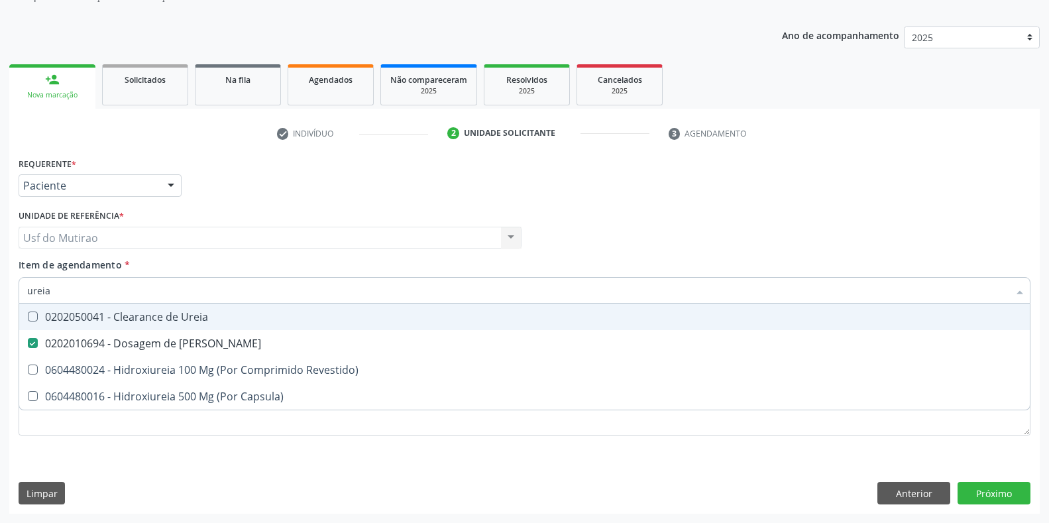
drag, startPoint x: 74, startPoint y: 291, endPoint x: 0, endPoint y: 288, distance: 74.3
click at [0, 288] on div "Acompanhamento Acompanhe a situação das marcações correntes e finalizadas Relat…" at bounding box center [524, 231] width 1049 height 584
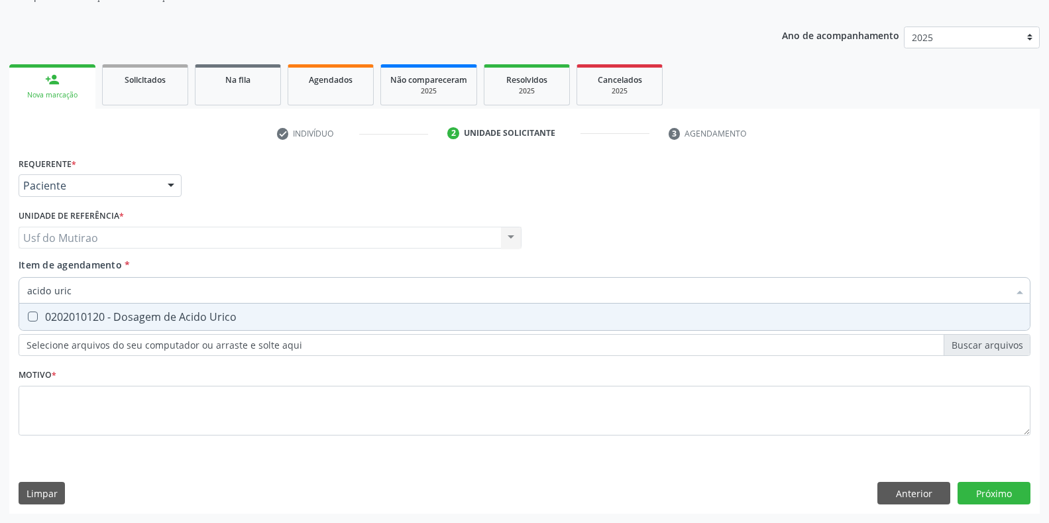
type input "acido urico"
click at [40, 310] on span "0202010120 - Dosagem de Acido Urico" at bounding box center [524, 317] width 1011 height 27
checkbox Urico "true"
drag, startPoint x: 88, startPoint y: 286, endPoint x: 0, endPoint y: 286, distance: 88.2
click at [0, 286] on div "Acompanhamento Acompanhe a situação das marcações correntes e finalizadas Relat…" at bounding box center [524, 231] width 1049 height 584
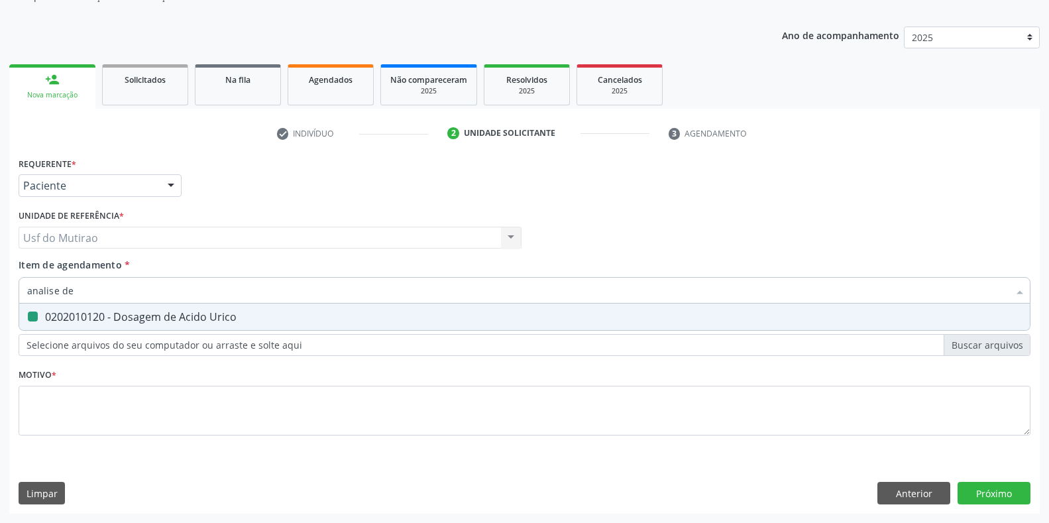
type input "analise de"
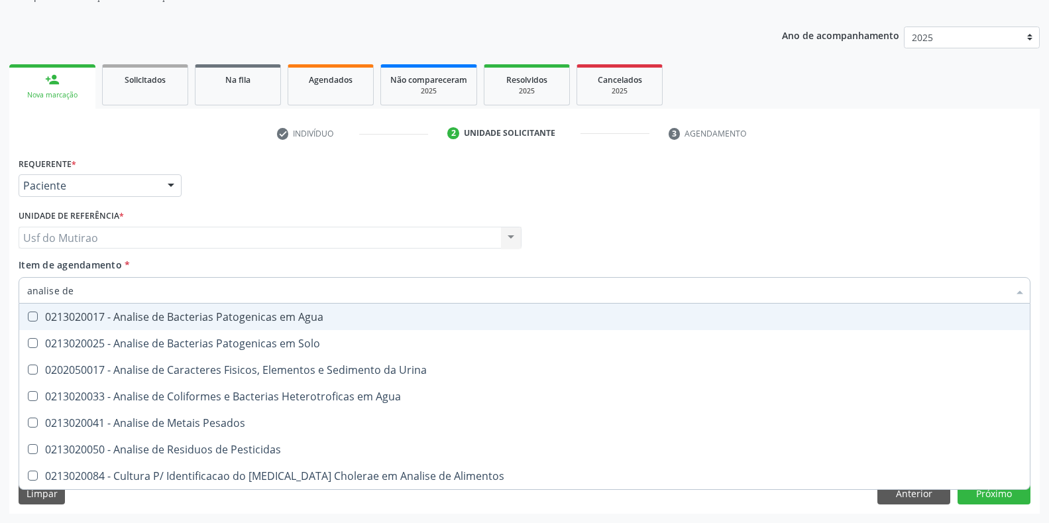
checkbox Agua "false"
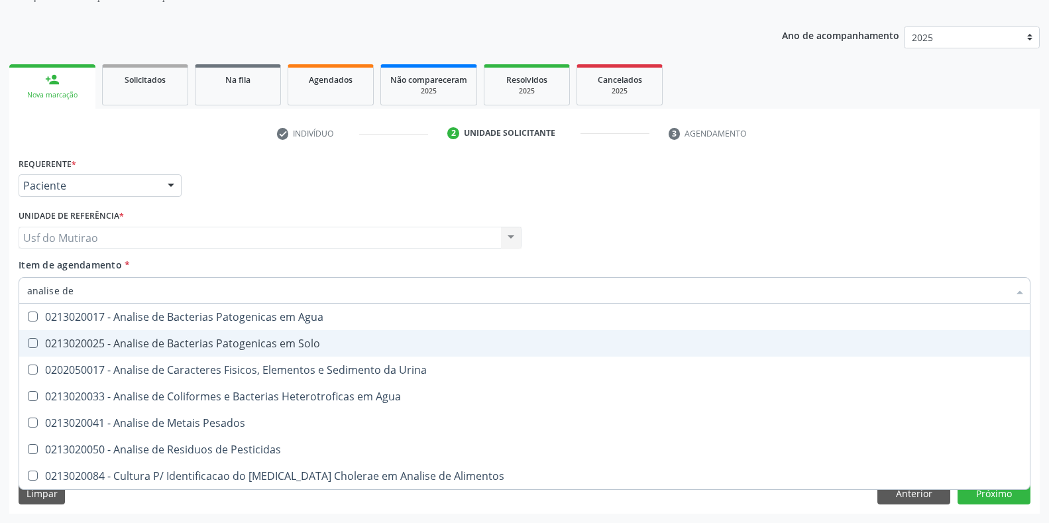
type input "analise de c"
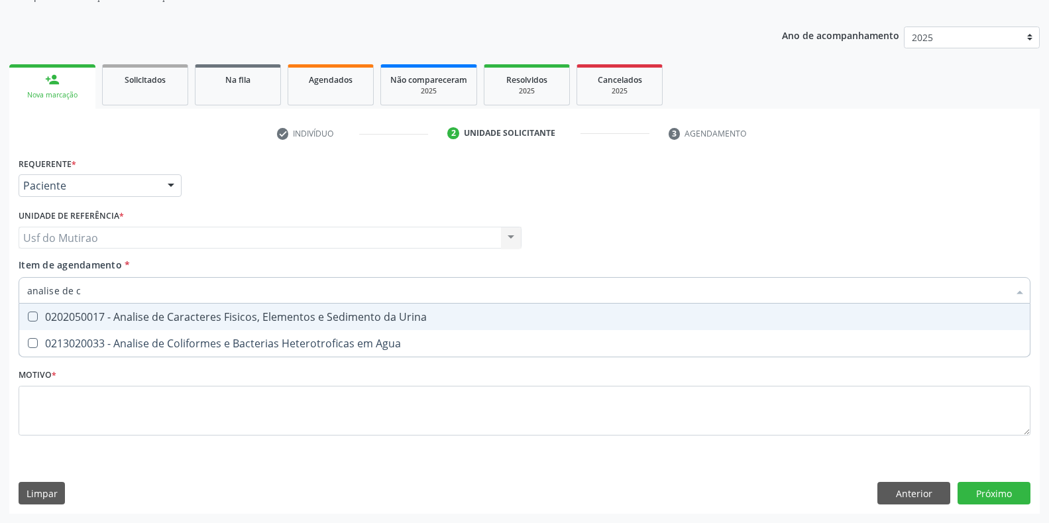
click at [285, 321] on div "0202050017 - Analise de Caracteres Fisicos, Elementos e Sedimento da Urina" at bounding box center [524, 317] width 995 height 11
checkbox Urina "true"
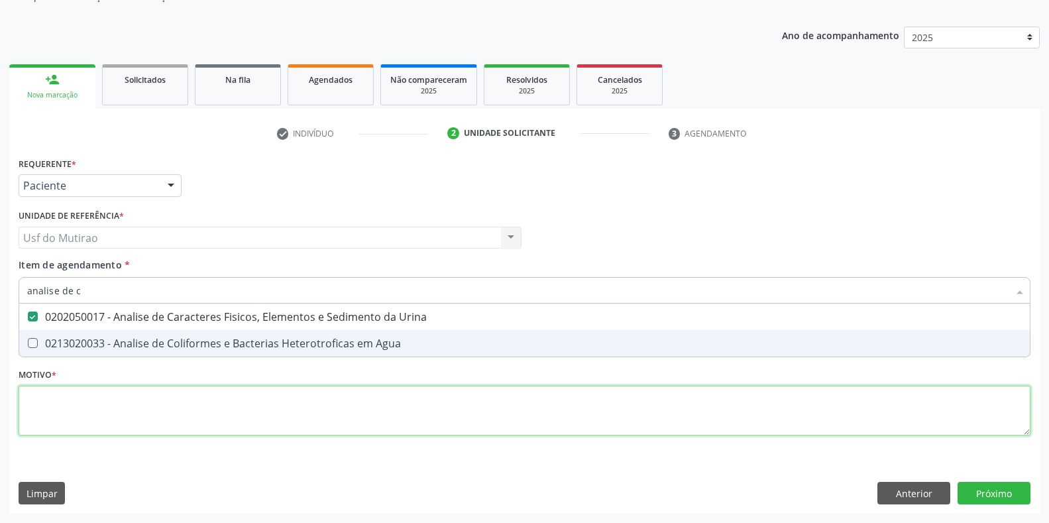
click at [243, 418] on div "Requerente * Paciente Profissional de Saúde Paciente Nenhum resultado encontrad…" at bounding box center [525, 304] width 1012 height 300
type textarea "."
checkbox Agua "true"
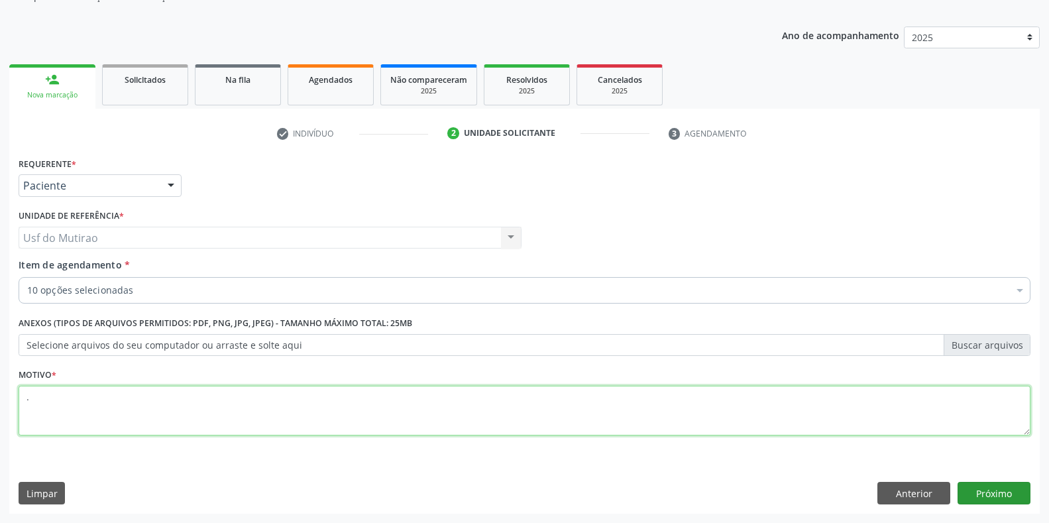
type textarea "."
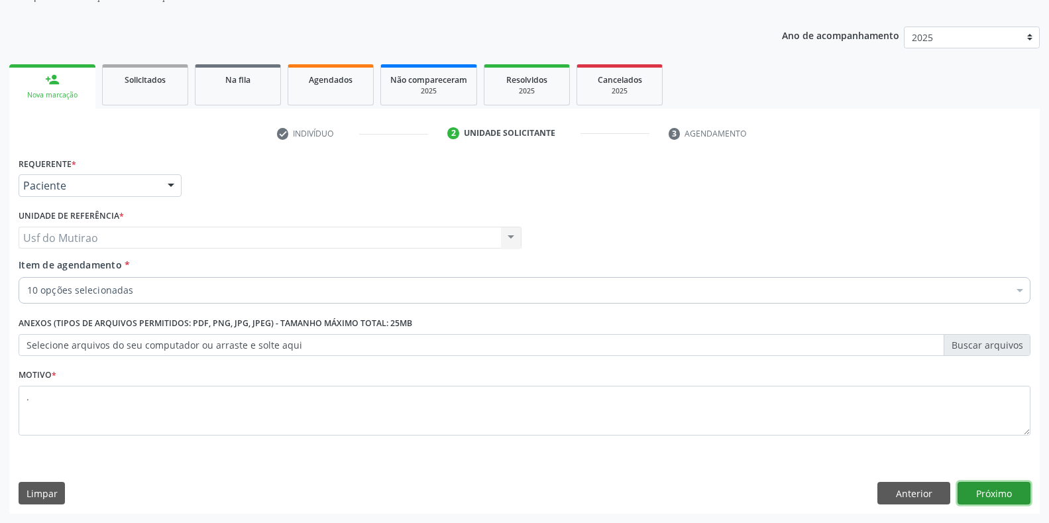
click at [991, 486] on button "Próximo" at bounding box center [994, 493] width 73 height 23
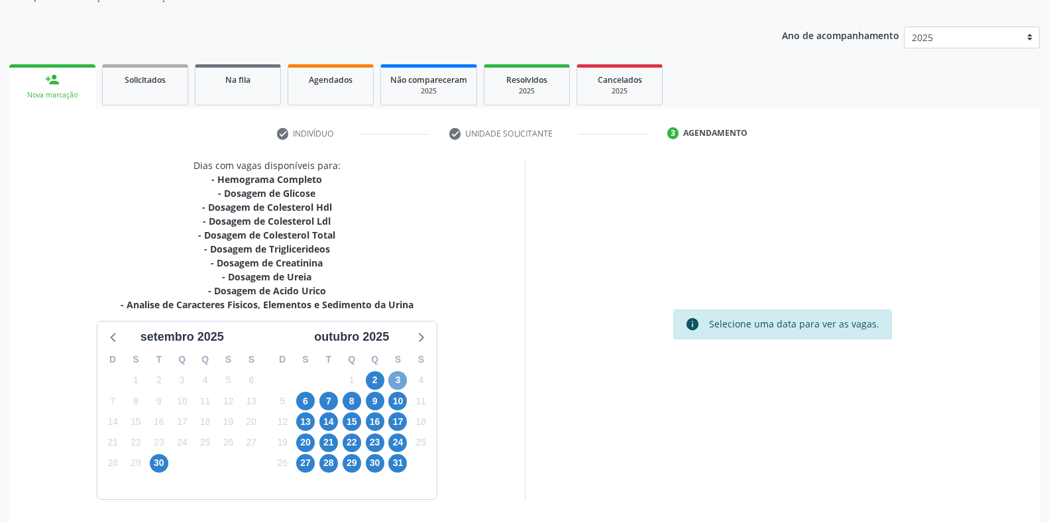
click at [394, 382] on span "3" at bounding box center [397, 380] width 19 height 19
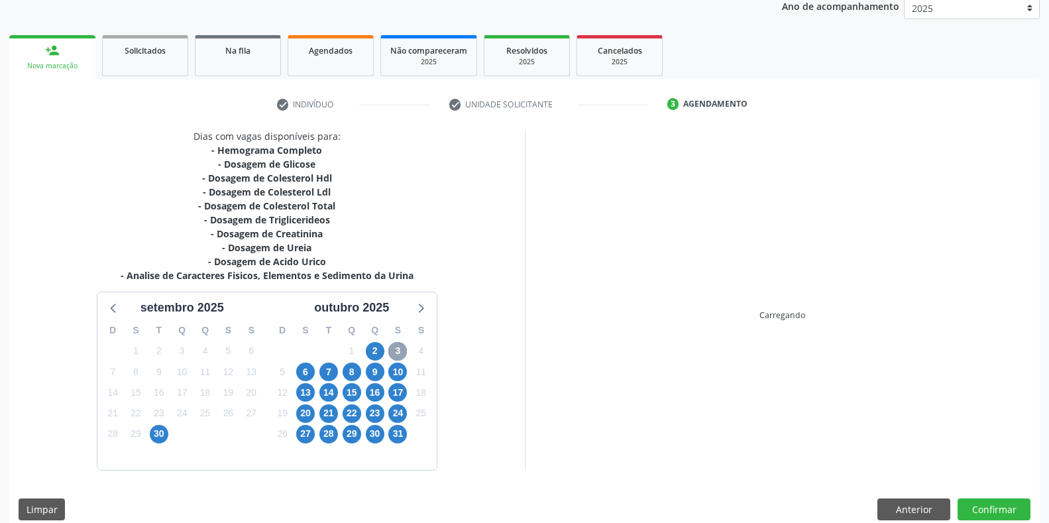
scroll to position [179, 0]
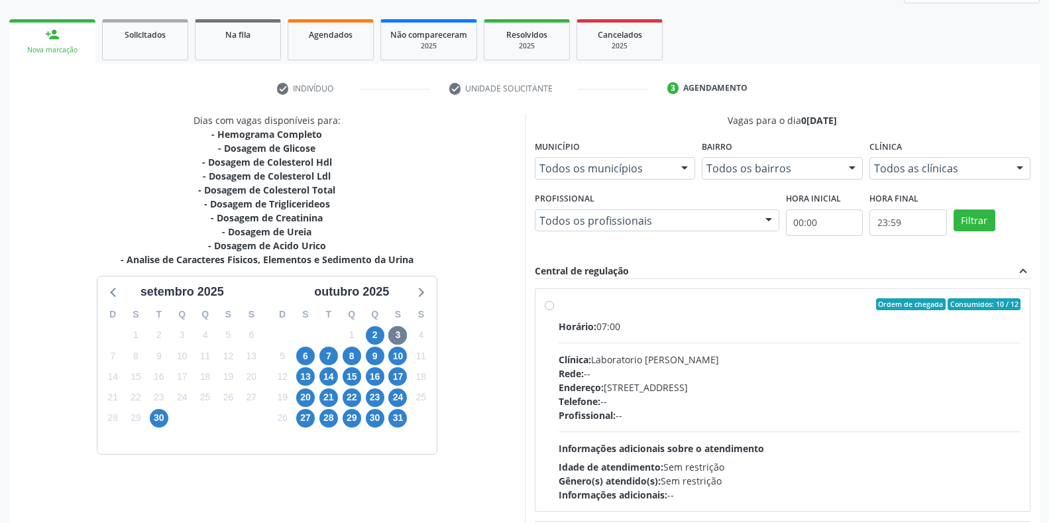
click at [616, 324] on div "Horário: 07:00" at bounding box center [790, 326] width 463 height 14
click at [554, 310] on input "Ordem de chegada Consumidos: 10 / 12 Horário: 07:00 Clínica: Laboratorio [PERSO…" at bounding box center [549, 304] width 9 height 12
radio input "true"
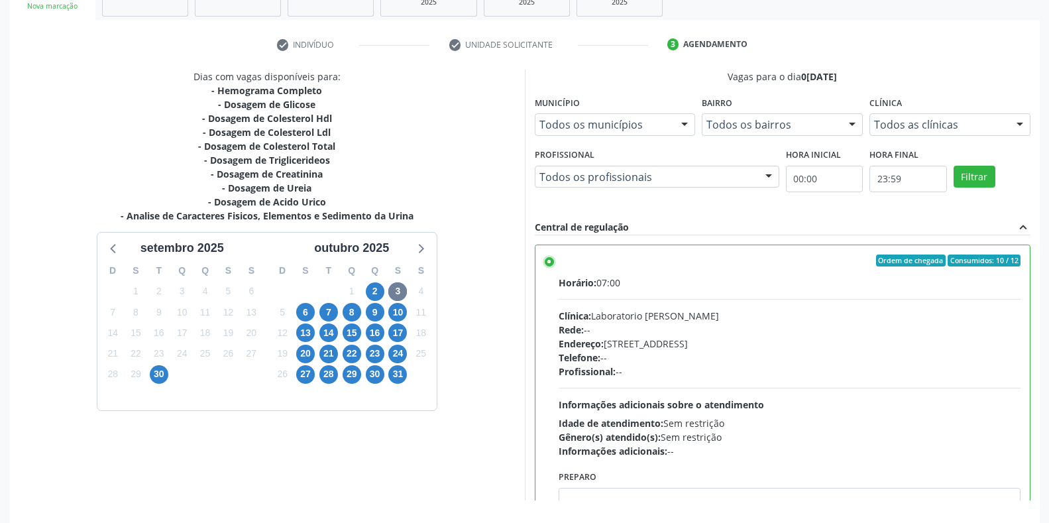
scroll to position [269, 0]
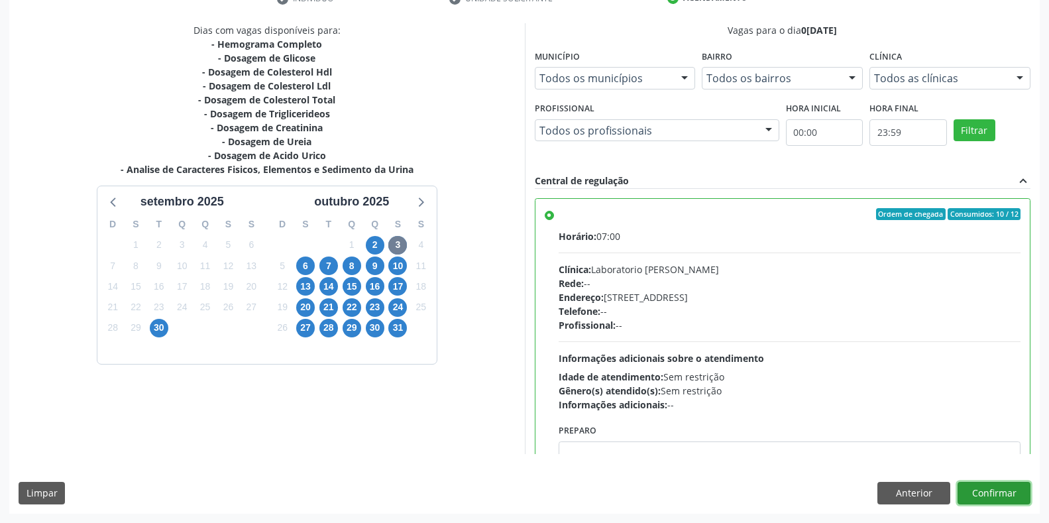
click at [990, 496] on button "Confirmar" at bounding box center [994, 493] width 73 height 23
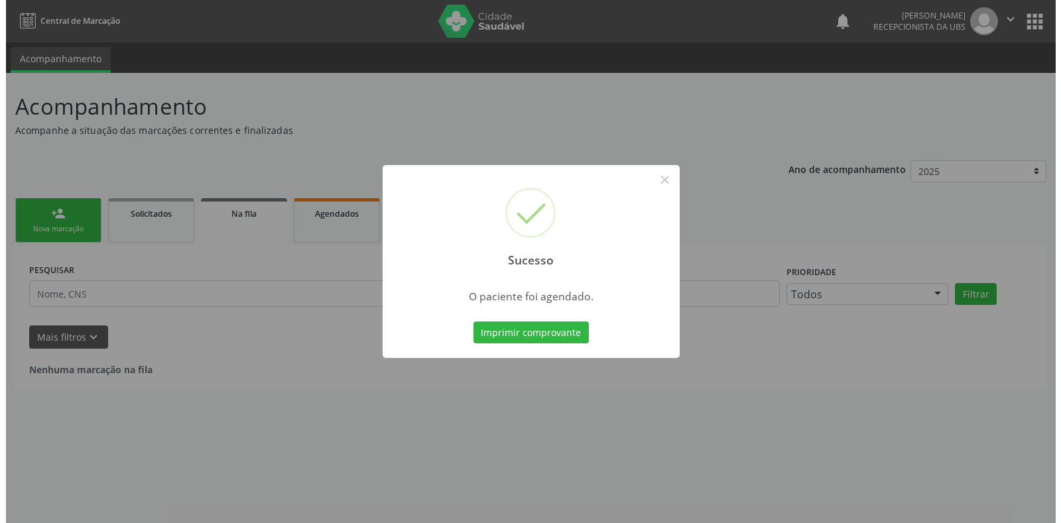
scroll to position [0, 0]
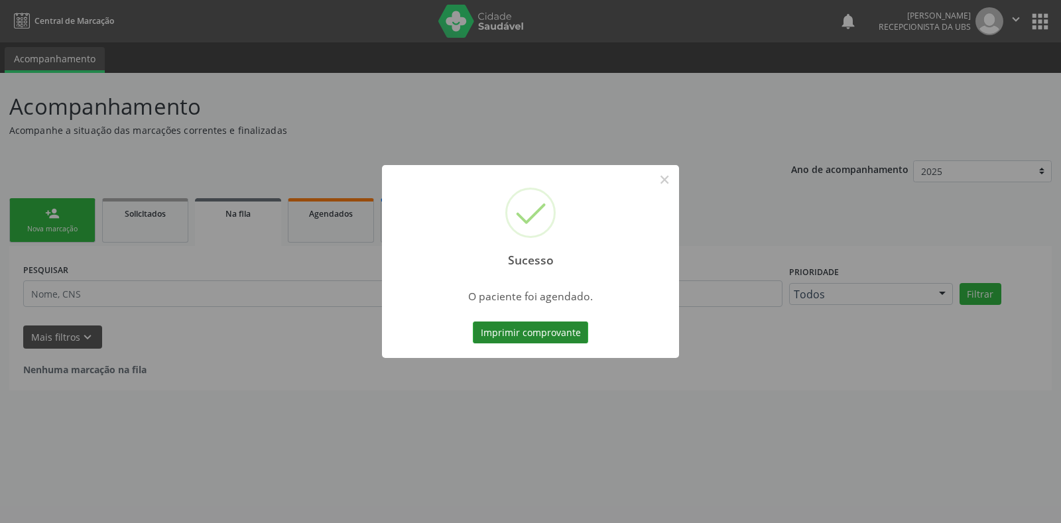
click at [540, 327] on button "Imprimir comprovante" at bounding box center [530, 332] width 115 height 23
